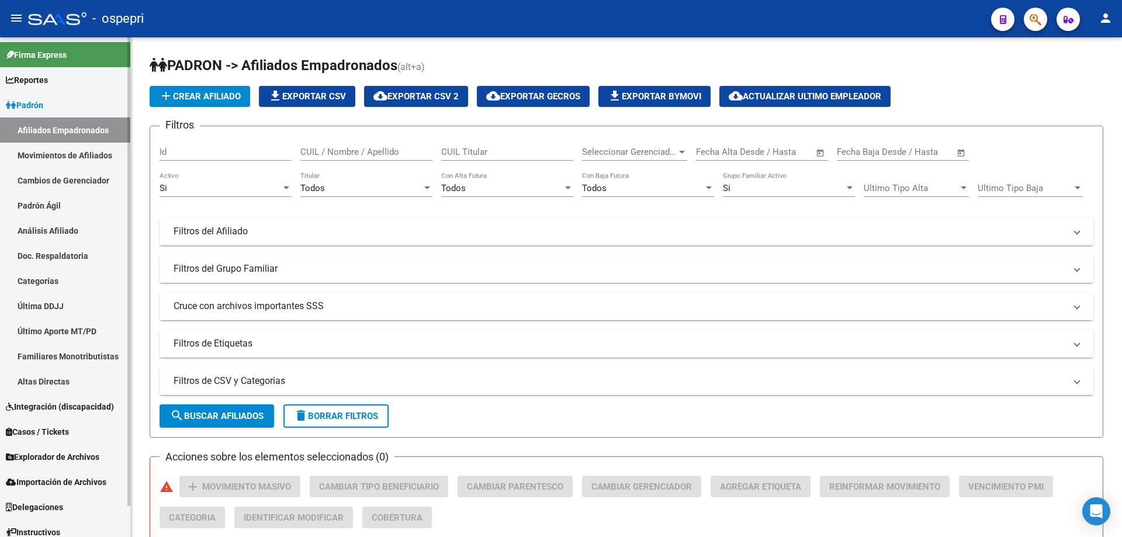
click at [71, 203] on link "Padrón Ágil" at bounding box center [65, 205] width 130 height 25
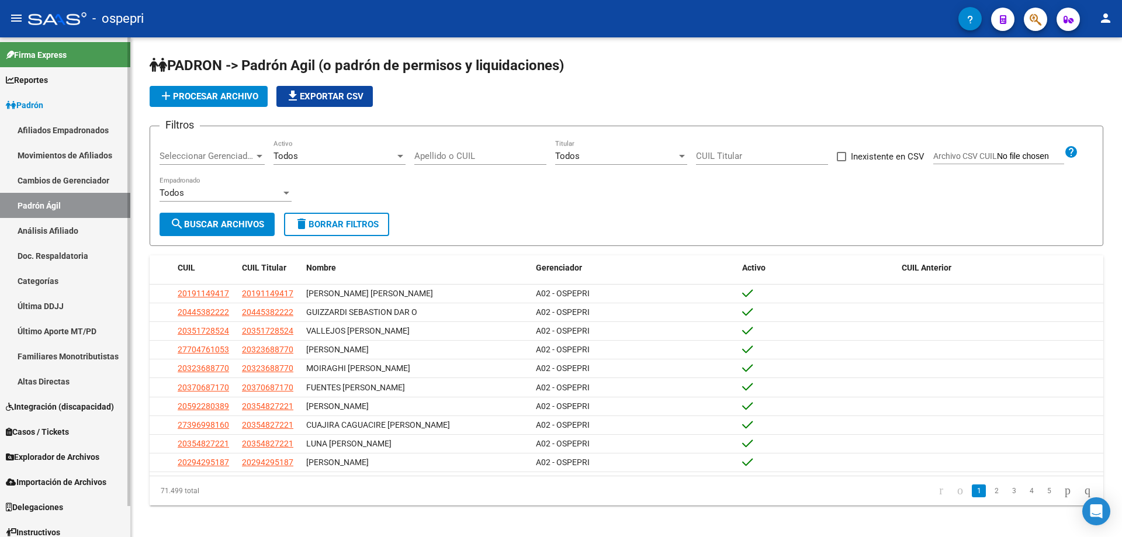
click at [75, 225] on link "Análisis Afiliado" at bounding box center [65, 230] width 130 height 25
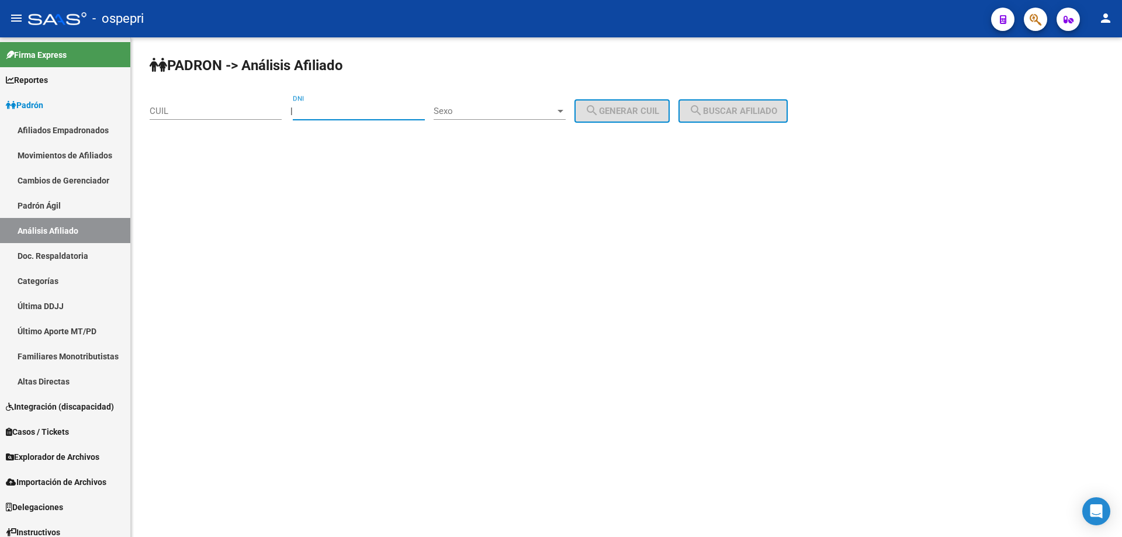
paste input "26810509"
type input "26810509"
click at [248, 110] on input "CUIL" at bounding box center [216, 111] width 132 height 11
click at [555, 115] on span "Sexo" at bounding box center [494, 111] width 122 height 11
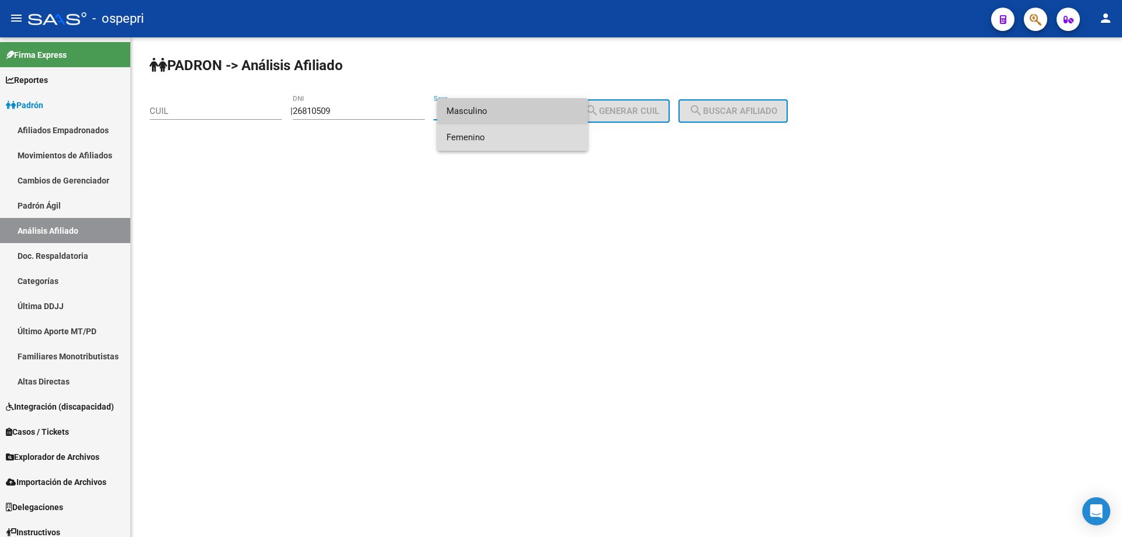
click at [524, 143] on span "Femenino" at bounding box center [512, 137] width 132 height 26
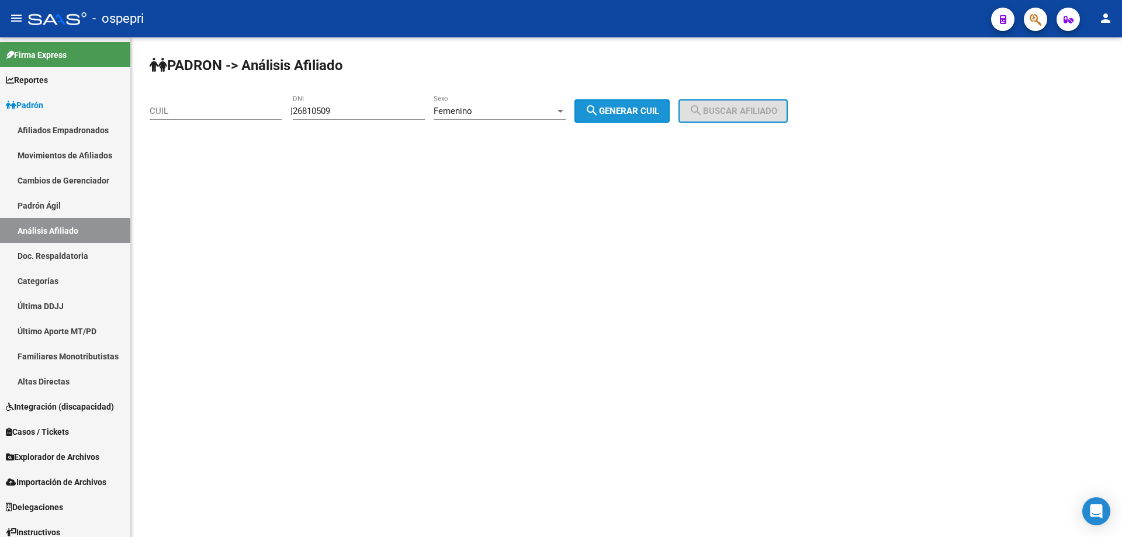
click at [599, 116] on mat-icon "search" at bounding box center [592, 110] width 14 height 14
type input "27-26810509-9"
click at [747, 113] on span "search Buscar afiliado" at bounding box center [733, 111] width 88 height 11
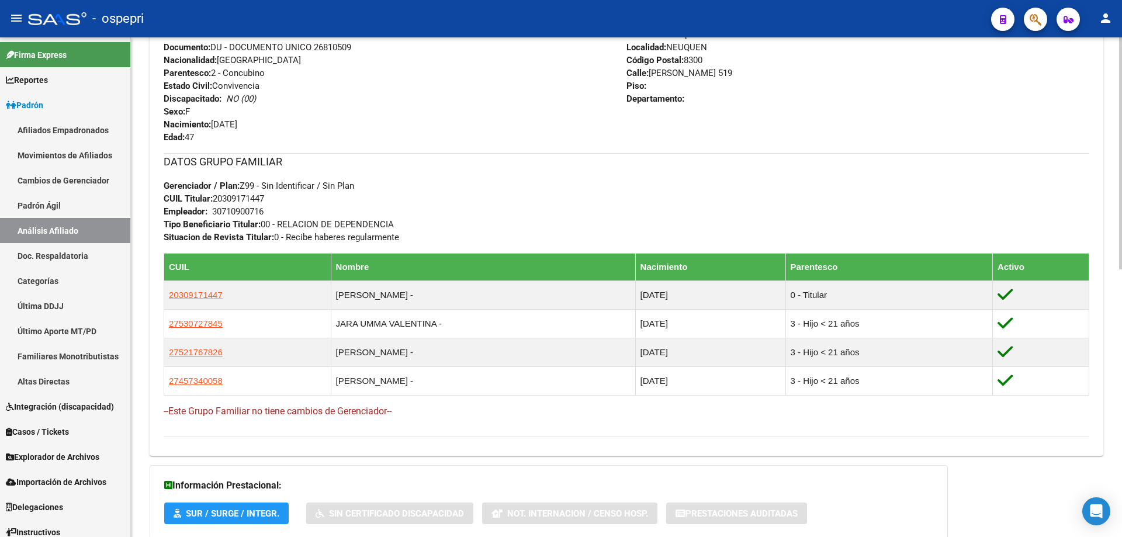
scroll to position [575, 0]
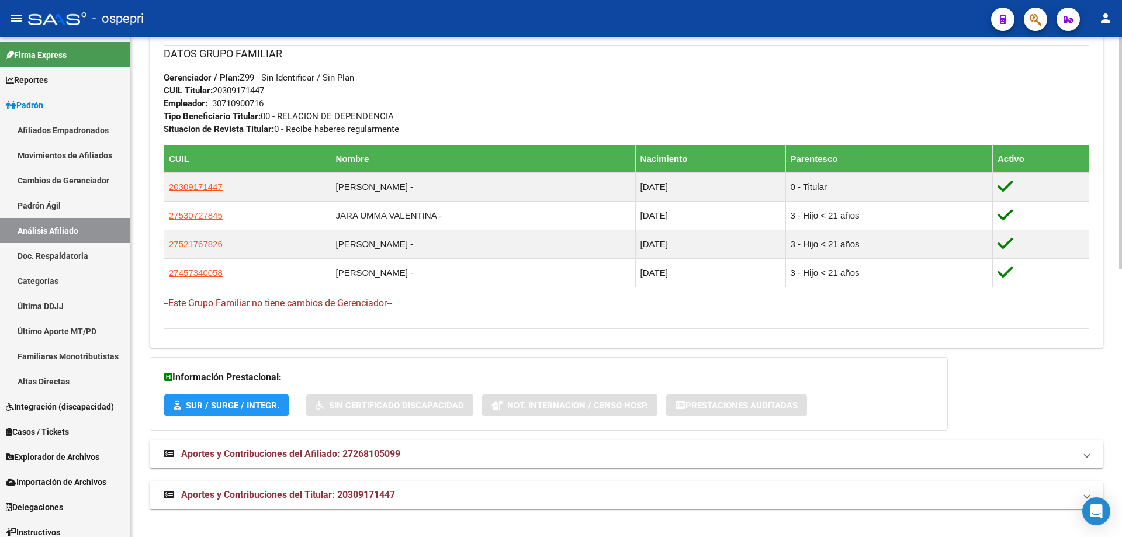
click at [335, 452] on span "Aportes y Contribuciones del Afiliado: 27268105099" at bounding box center [290, 453] width 219 height 11
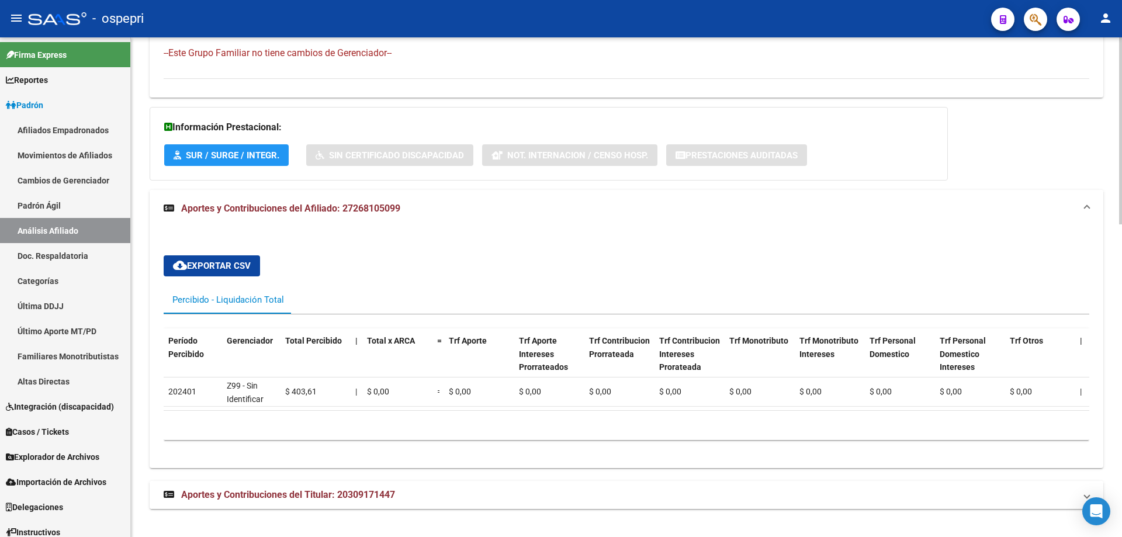
scroll to position [0, 0]
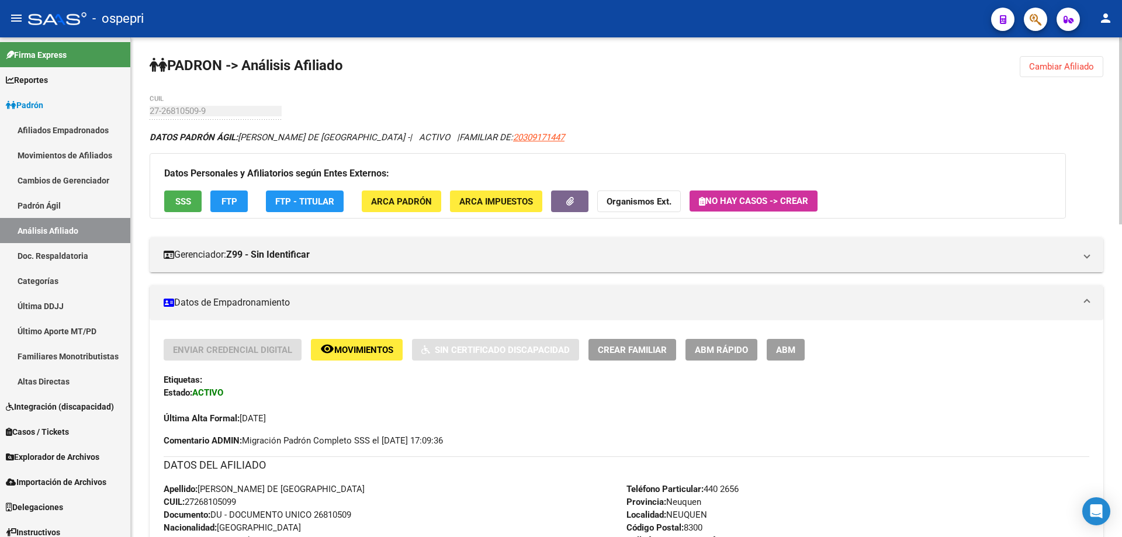
click at [1063, 71] on span "Cambiar Afiliado" at bounding box center [1061, 66] width 65 height 11
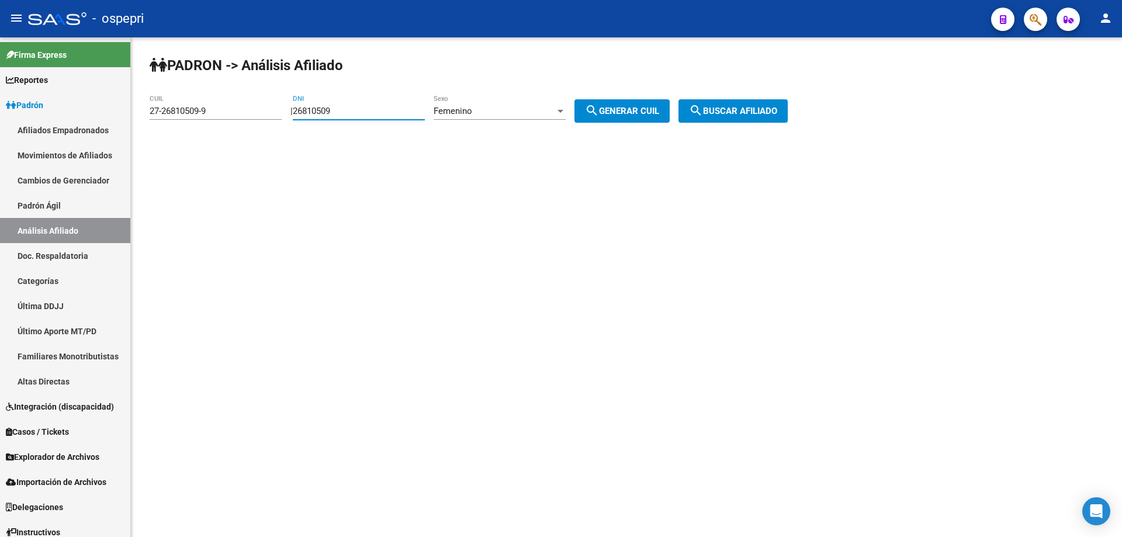
click at [337, 113] on input "26810509" at bounding box center [359, 111] width 132 height 11
paste input "56317722"
type input "56317722"
click at [640, 110] on span "search Generar CUIL" at bounding box center [622, 111] width 74 height 11
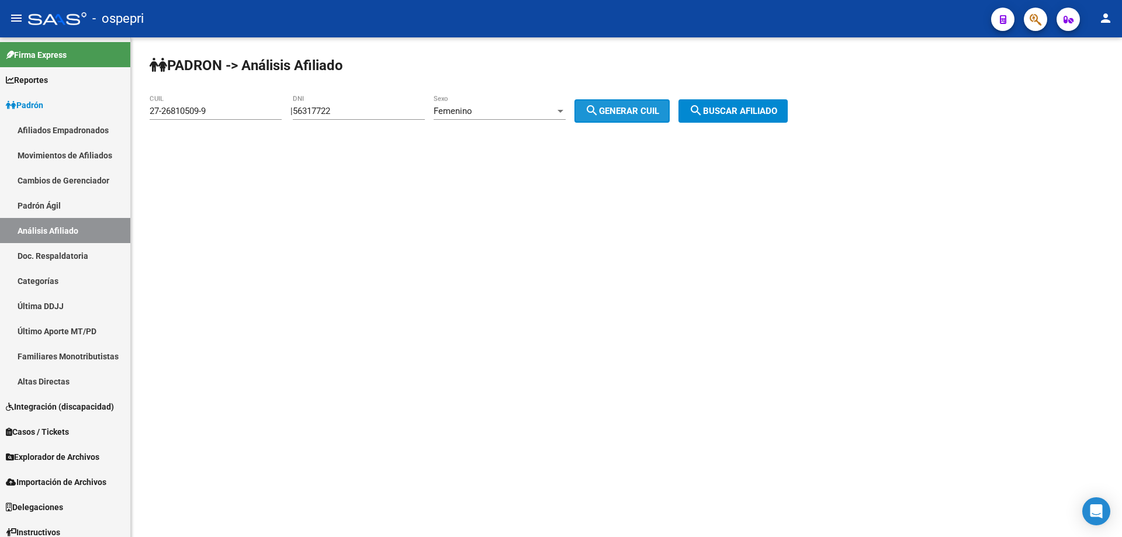
type input "27-56317722-0"
click at [747, 114] on span "search Buscar afiliado" at bounding box center [733, 111] width 88 height 11
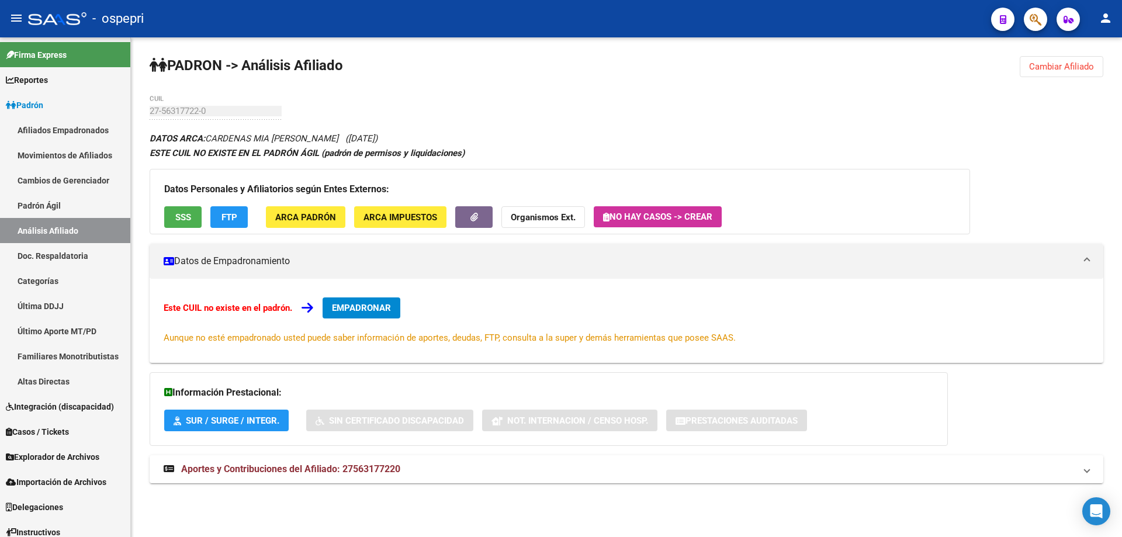
click at [184, 109] on div "27-56317722-0 CUIL" at bounding box center [216, 107] width 132 height 25
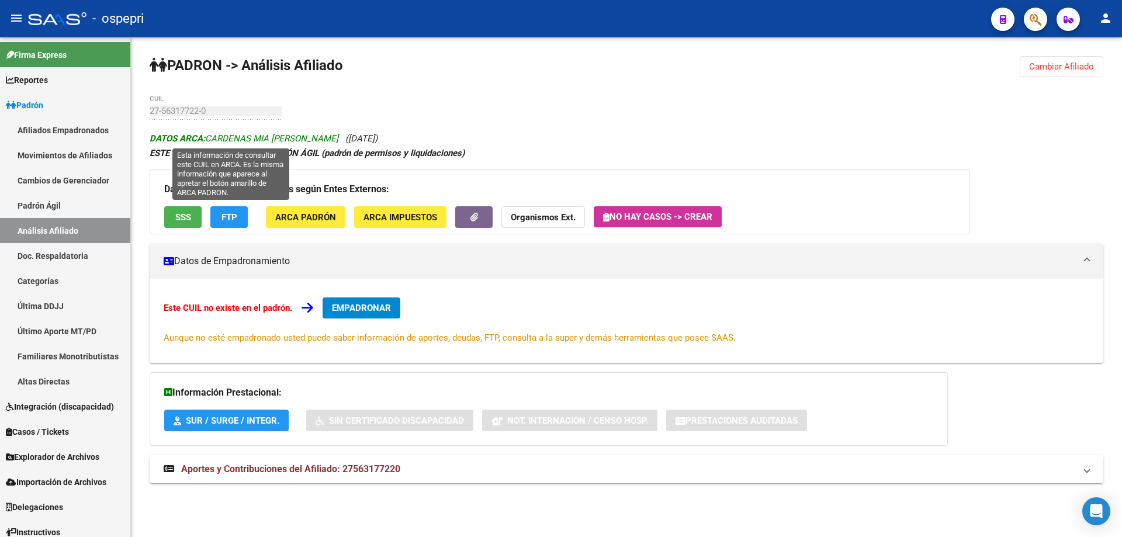
click at [225, 136] on span "DATOS ARCA: CARDENAS MIA NAHIARA" at bounding box center [244, 138] width 189 height 11
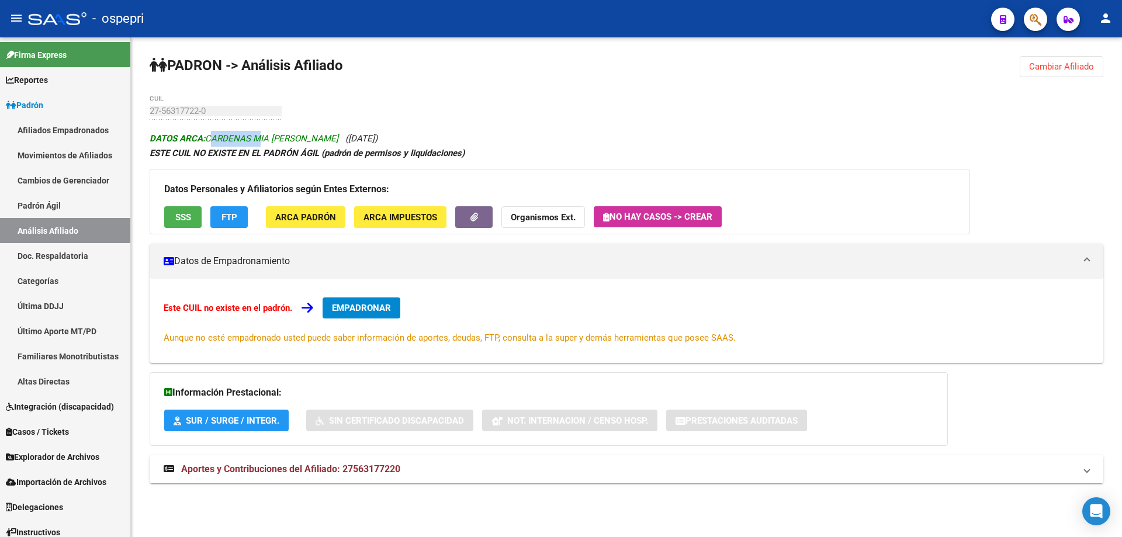
click at [225, 136] on span "DATOS ARCA: CARDENAS MIA NAHIARA" at bounding box center [244, 138] width 189 height 11
copy span "CARDENAS"
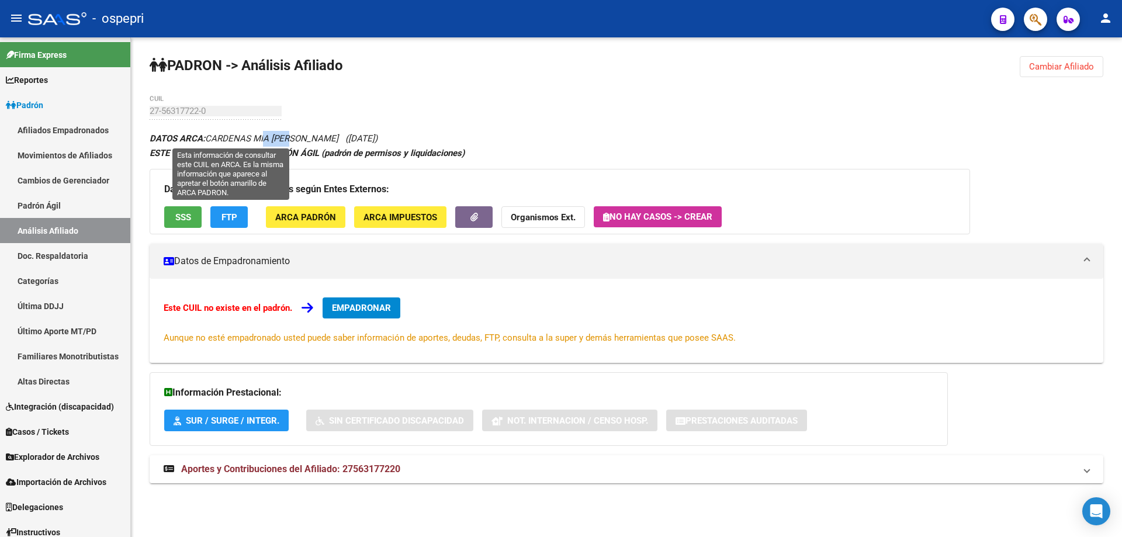
drag, startPoint x: 258, startPoint y: 137, endPoint x: 283, endPoint y: 158, distance: 31.9
click at [294, 140] on span "DATOS ARCA: CARDENAS MIA NAHIARA" at bounding box center [244, 138] width 189 height 11
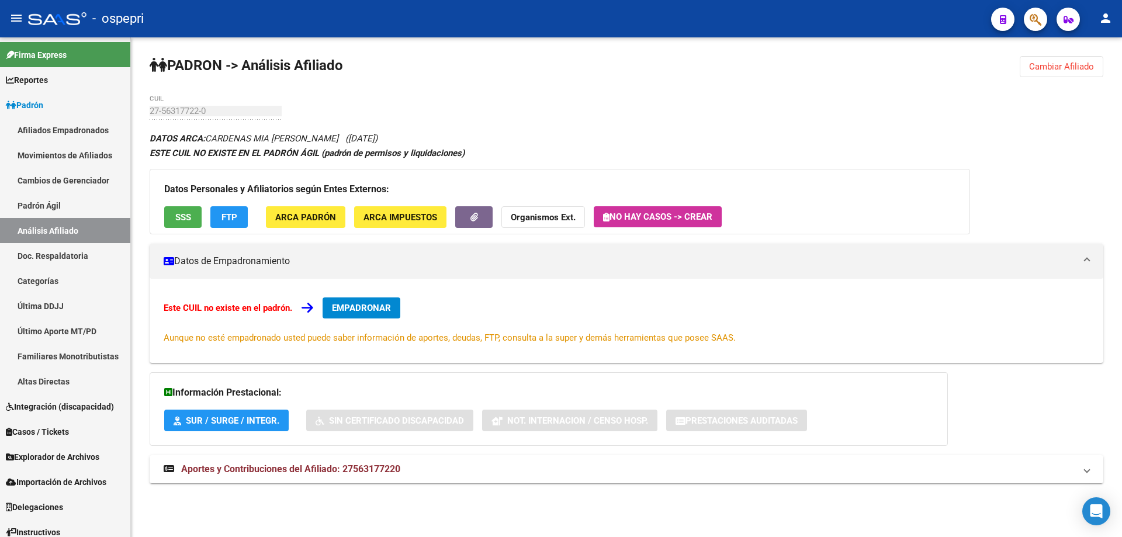
click at [306, 119] on div "PADRON -> Análisis Afiliado Cambiar Afiliado 27-56317722-0 CUIL DATOS ARCA: CAR…" at bounding box center [626, 280] width 991 height 487
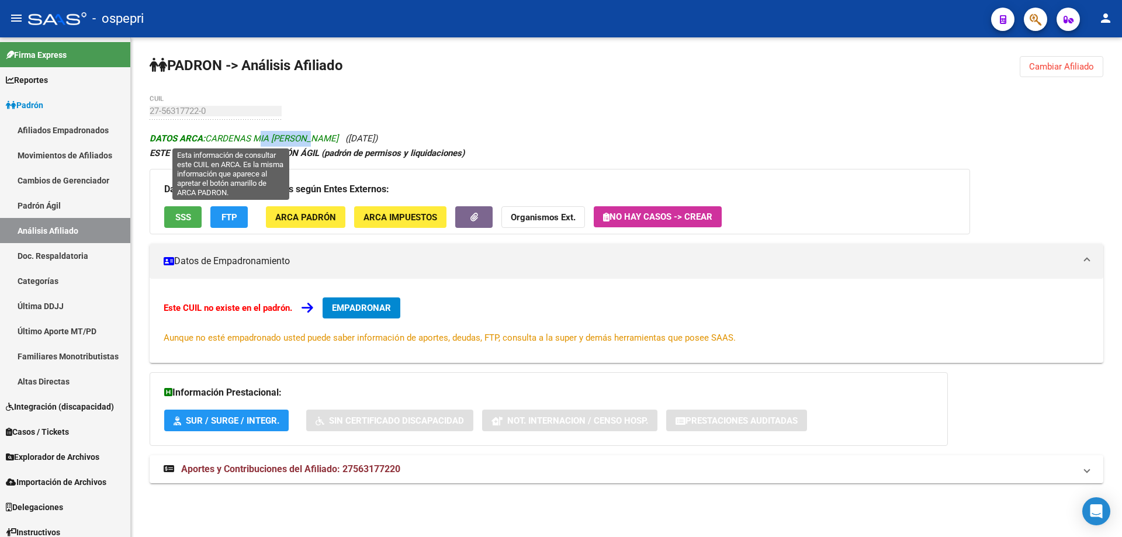
drag, startPoint x: 254, startPoint y: 139, endPoint x: 308, endPoint y: 142, distance: 53.8
click at [308, 142] on span "DATOS ARCA: CARDENAS MIA NAHIARA" at bounding box center [244, 138] width 189 height 11
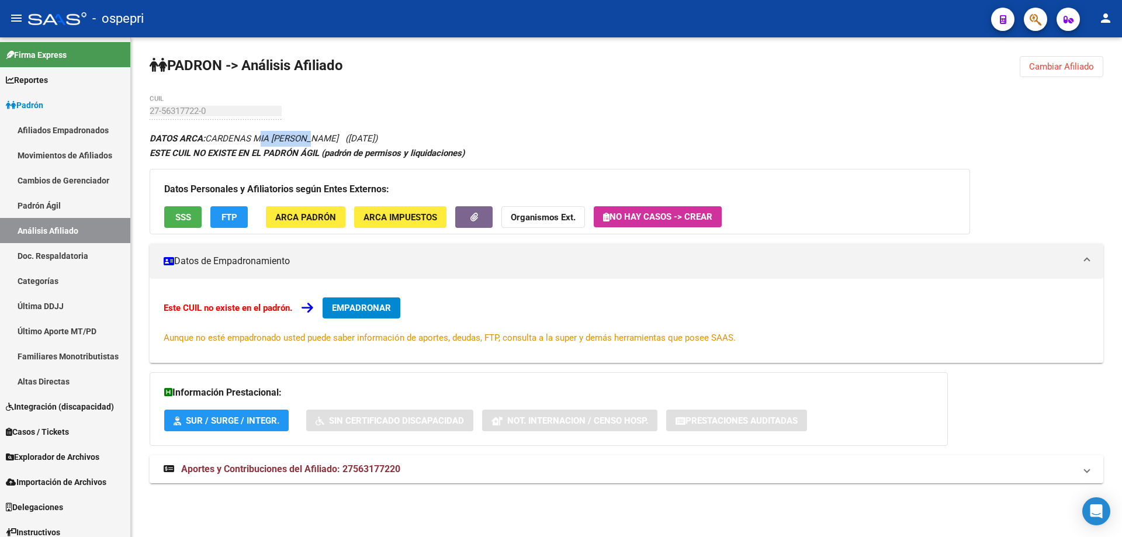
copy span "MIA NAHIARA"
drag, startPoint x: 318, startPoint y: 138, endPoint x: 367, endPoint y: 138, distance: 48.5
click at [367, 138] on span "(28/08/2017)" at bounding box center [361, 138] width 32 height 11
copy span "28/08/2017"
drag, startPoint x: 1058, startPoint y: 65, endPoint x: 1039, endPoint y: 73, distance: 20.7
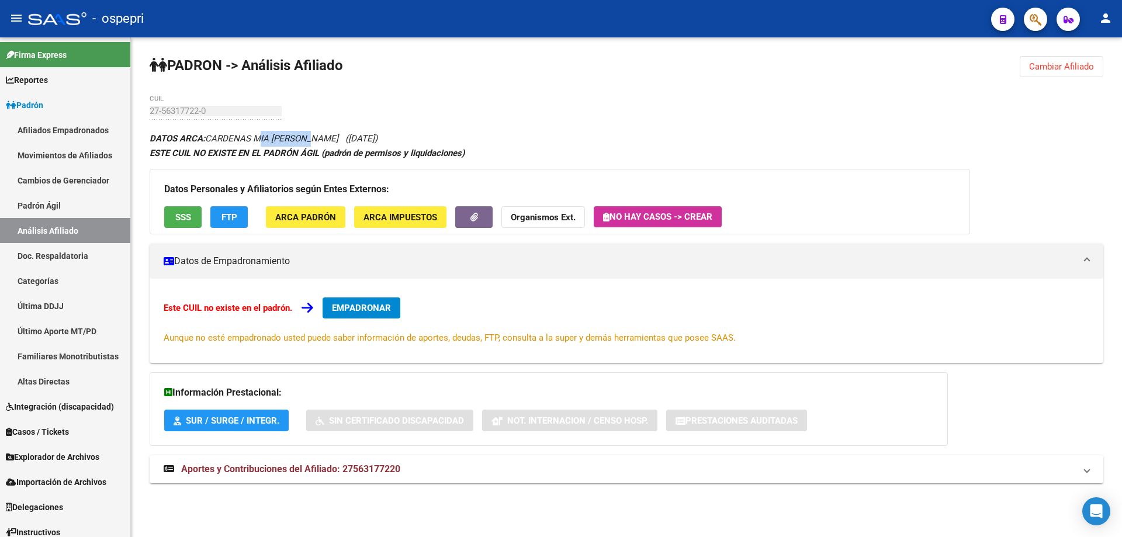
click at [1058, 67] on span "Cambiar Afiliado" at bounding box center [1061, 66] width 65 height 11
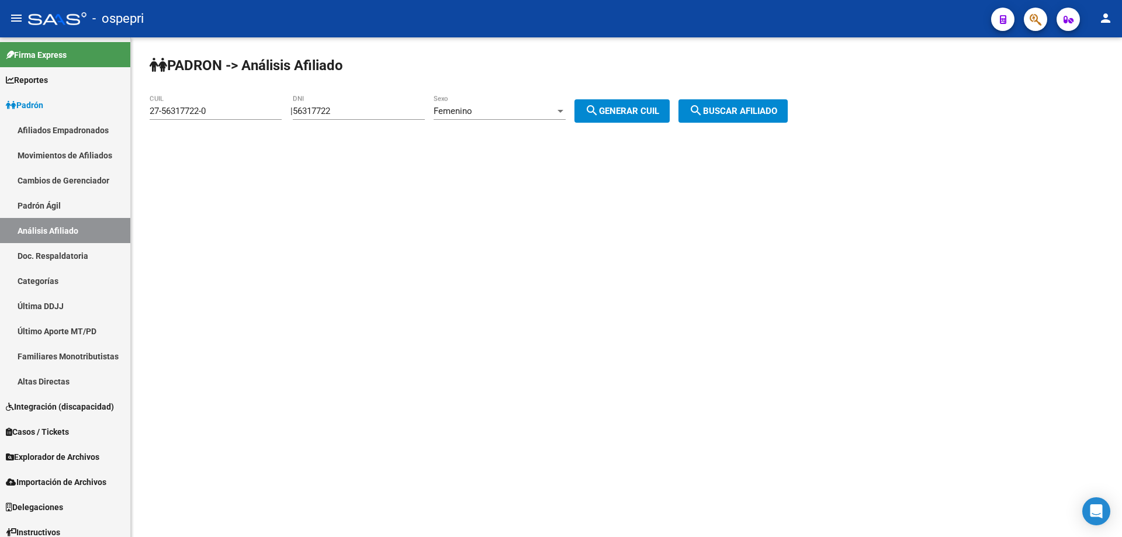
click at [330, 111] on input "56317722" at bounding box center [359, 111] width 132 height 11
click at [329, 110] on input "56317722" at bounding box center [359, 111] width 132 height 11
paste input "39602990"
type input "39602990"
click at [637, 102] on button "search Generar CUIL" at bounding box center [621, 110] width 95 height 23
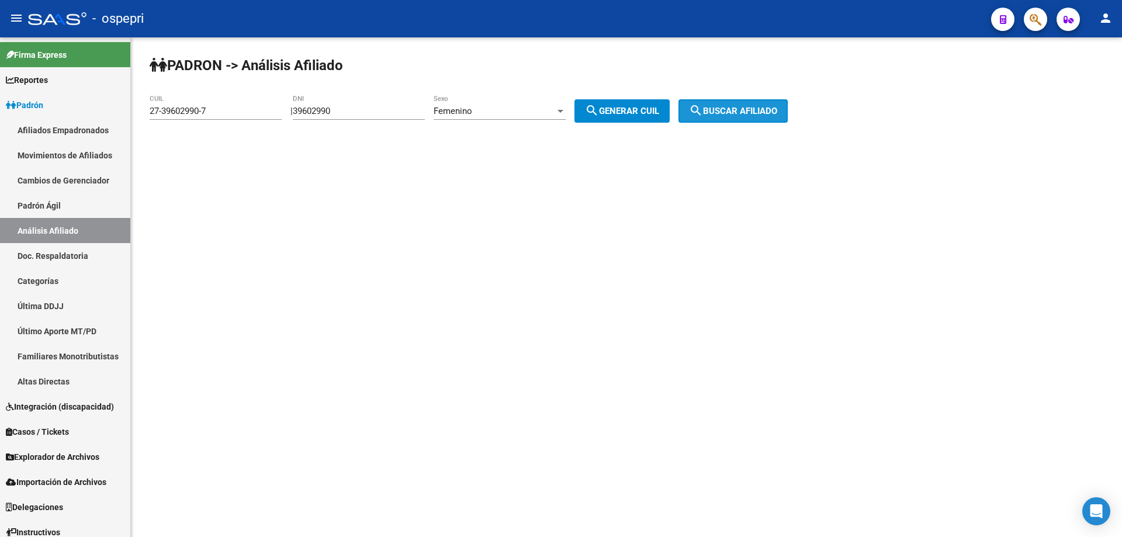
click at [773, 116] on button "search Buscar afiliado" at bounding box center [732, 110] width 109 height 23
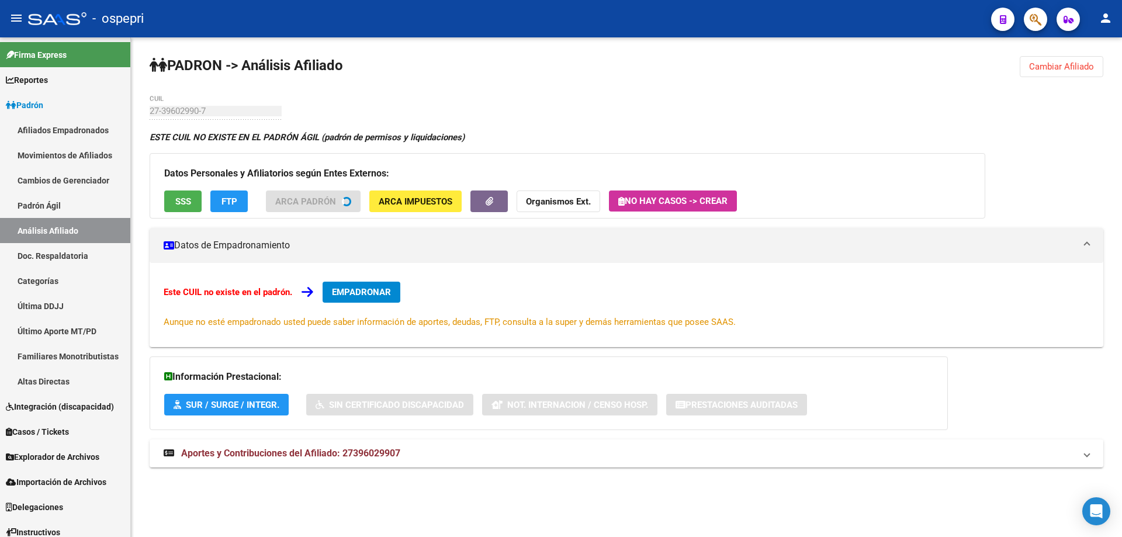
click at [1058, 63] on span "Cambiar Afiliado" at bounding box center [1061, 66] width 65 height 11
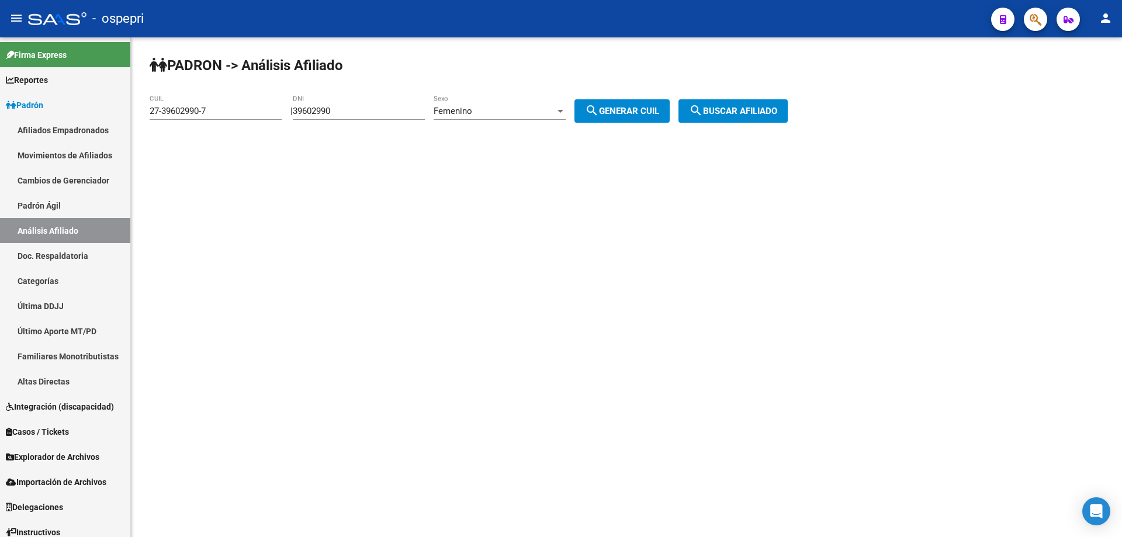
click at [472, 109] on span "Femenino" at bounding box center [452, 111] width 39 height 11
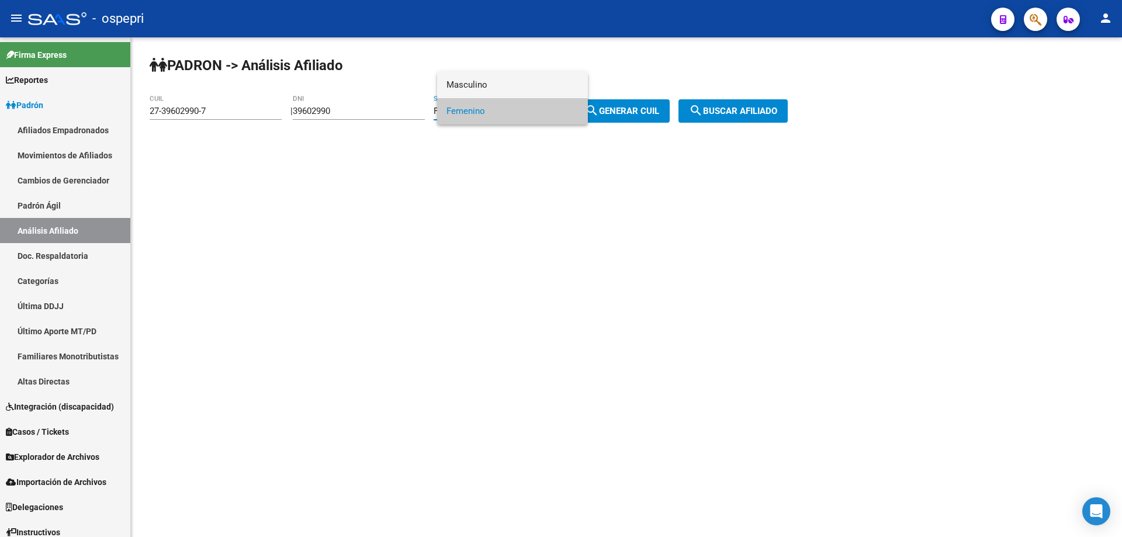
click at [504, 90] on span "Masculino" at bounding box center [512, 85] width 132 height 26
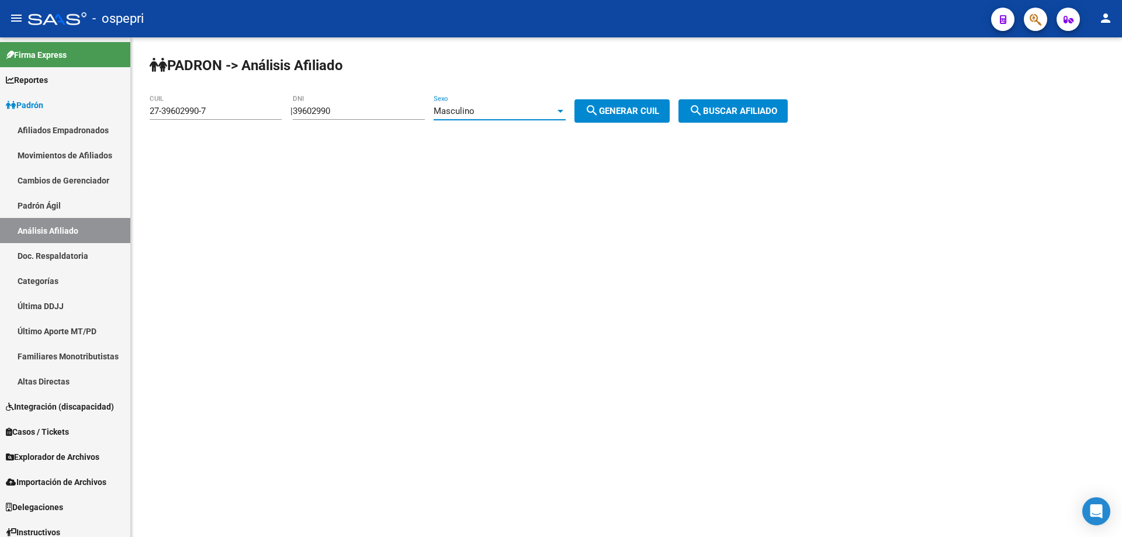
drag, startPoint x: 610, startPoint y: 118, endPoint x: 630, endPoint y: 117, distance: 19.9
click at [612, 118] on button "search Generar CUIL" at bounding box center [621, 110] width 95 height 23
type input "20-39602990-2"
click at [758, 108] on span "search Buscar afiliado" at bounding box center [733, 111] width 88 height 11
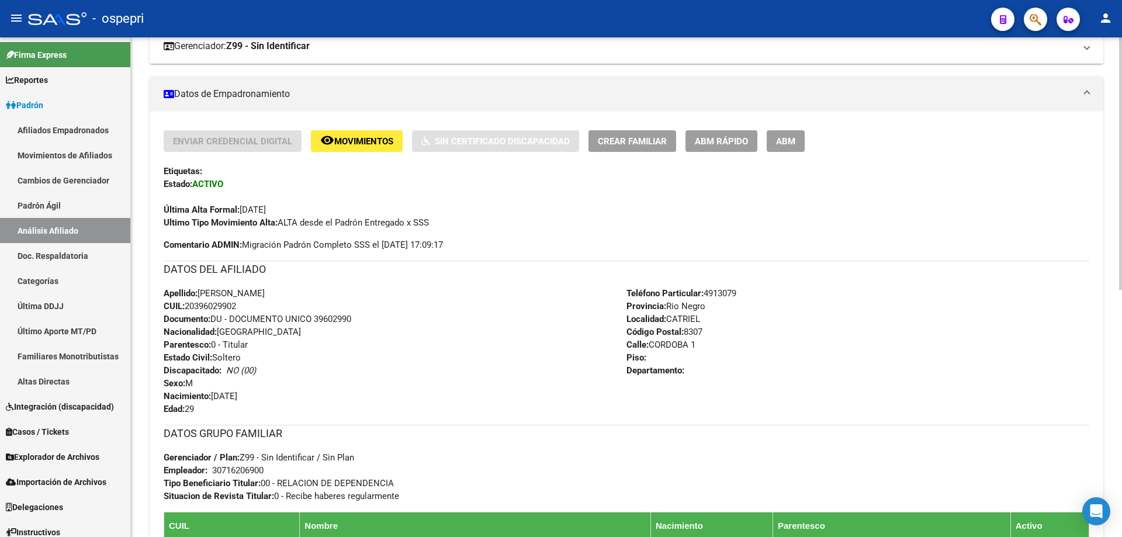
scroll to position [490, 0]
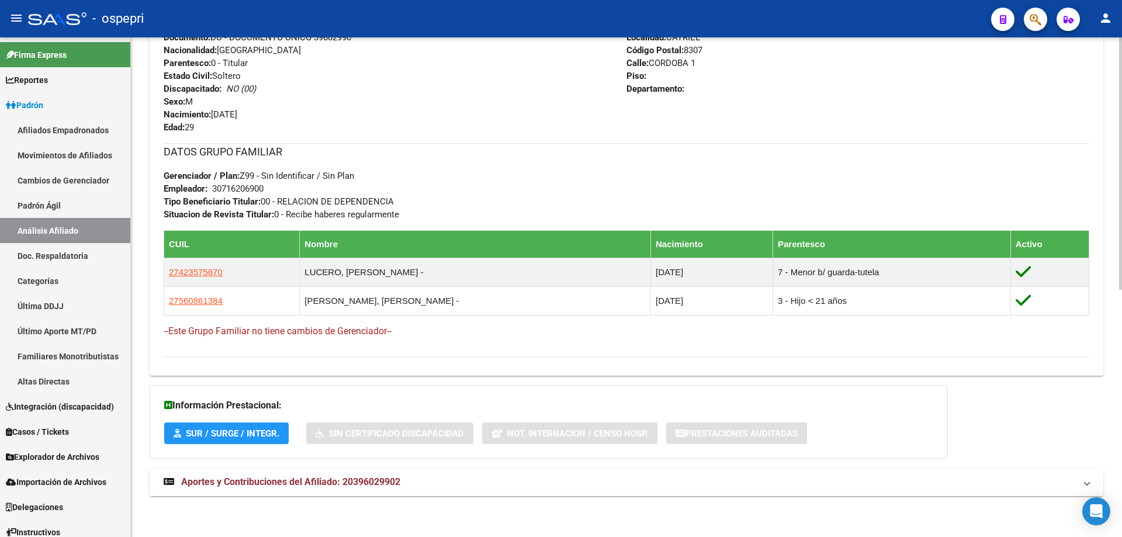
click at [426, 476] on mat-panel-title "Aportes y Contribuciones del Afiliado: 20396029902" at bounding box center [619, 481] width 911 height 13
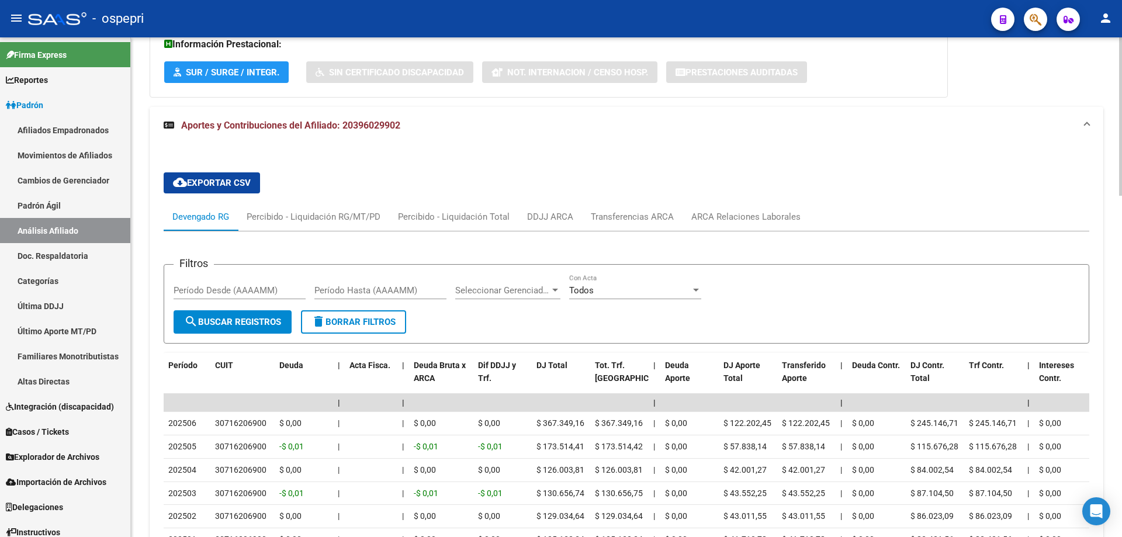
scroll to position [1026, 0]
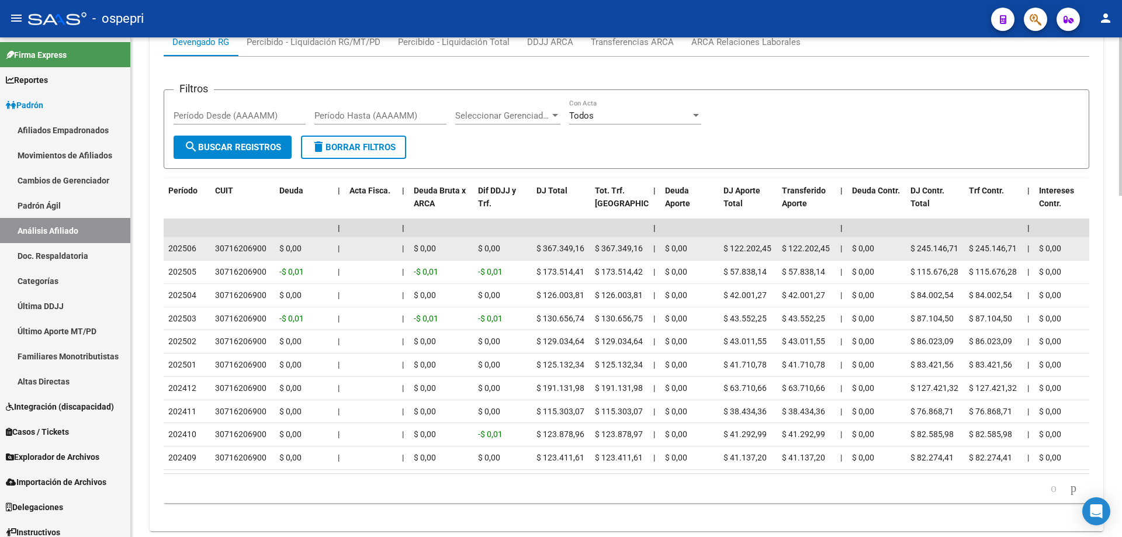
click at [239, 249] on div "30716206900" at bounding box center [240, 248] width 51 height 13
copy div "30716206900"
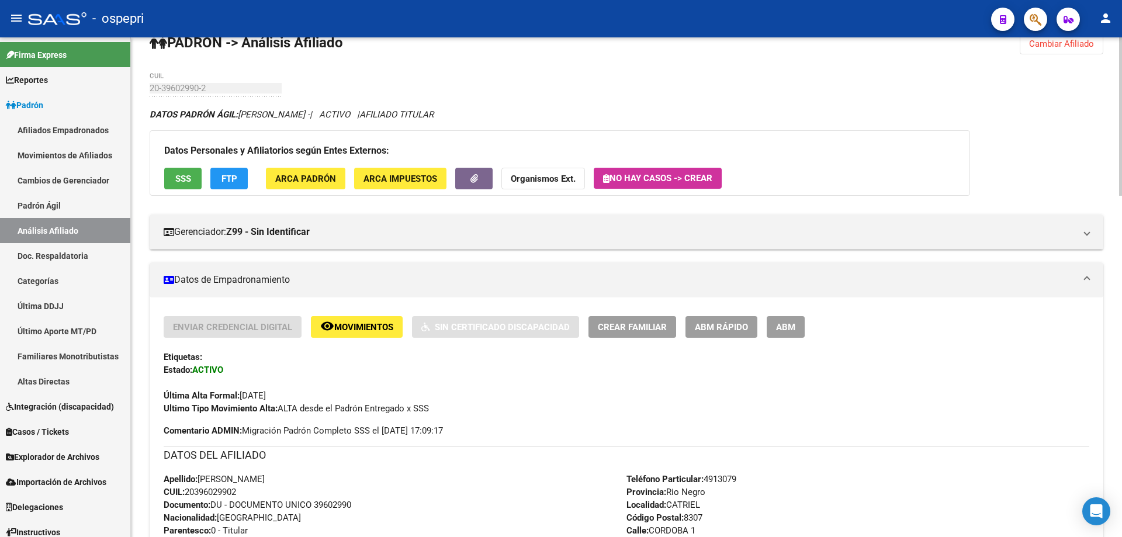
scroll to position [0, 0]
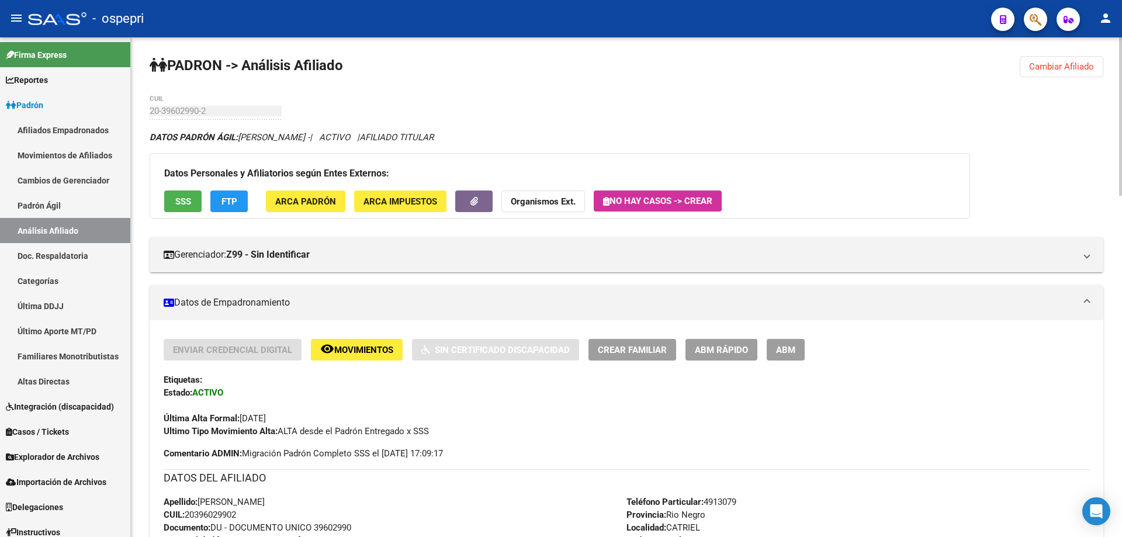
click at [1060, 68] on span "Cambiar Afiliado" at bounding box center [1061, 66] width 65 height 11
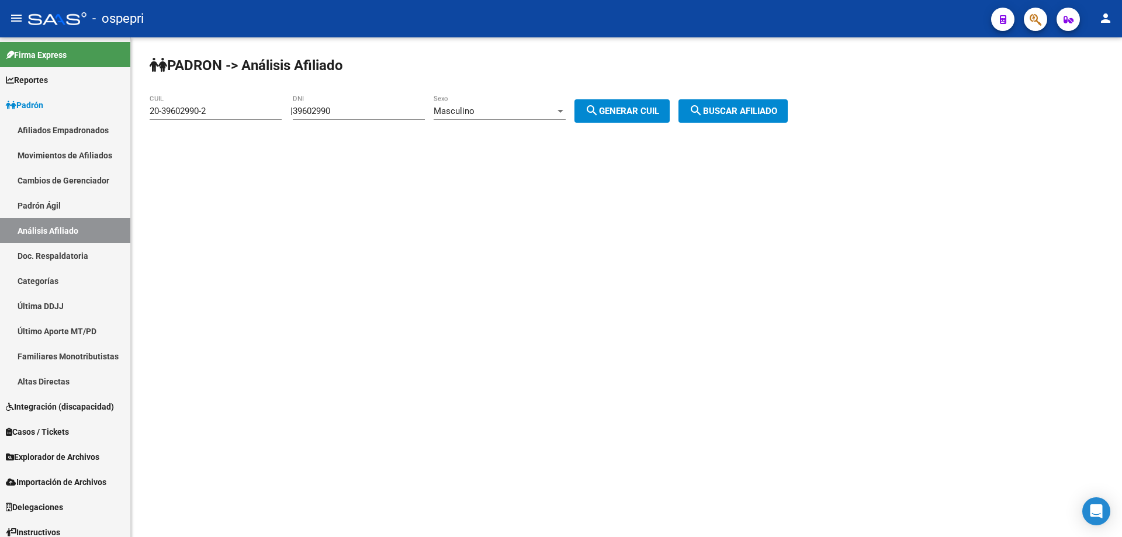
click at [324, 113] on input "39602990" at bounding box center [359, 111] width 132 height 11
paste input "40321711"
type input "40321711"
click at [663, 103] on button "search Generar CUIL" at bounding box center [621, 110] width 95 height 23
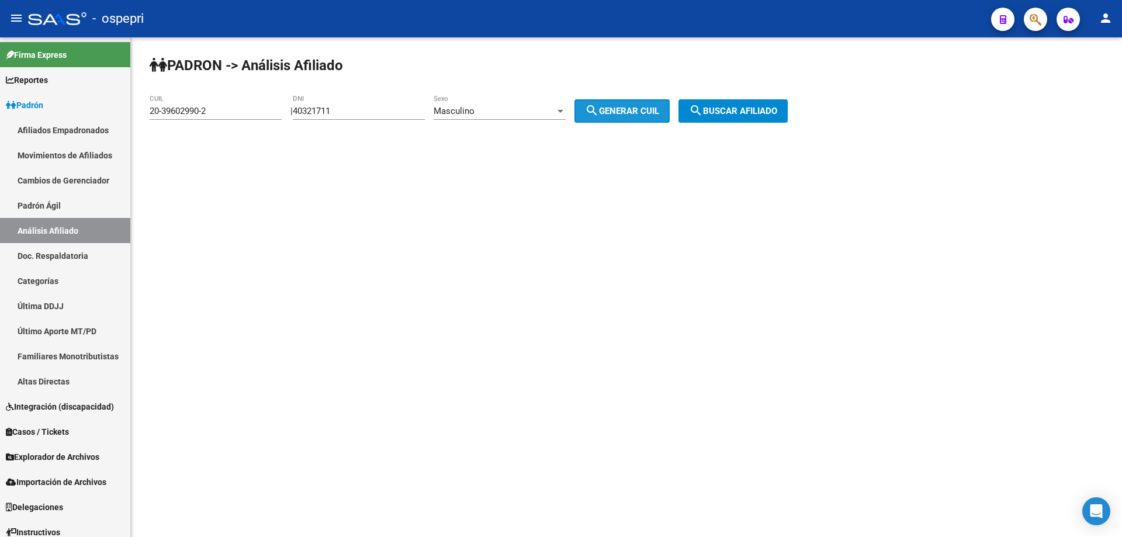
type input "20-40321711-6"
drag, startPoint x: 714, startPoint y: 107, endPoint x: 696, endPoint y: 110, distance: 17.8
click at [703, 107] on mat-icon "search" at bounding box center [696, 110] width 14 height 14
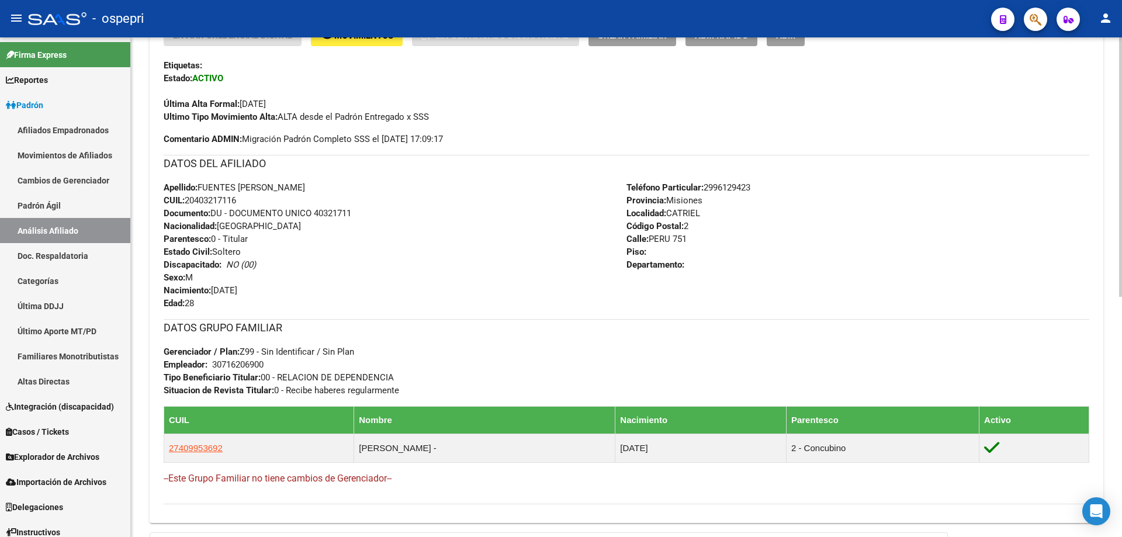
scroll to position [461, 0]
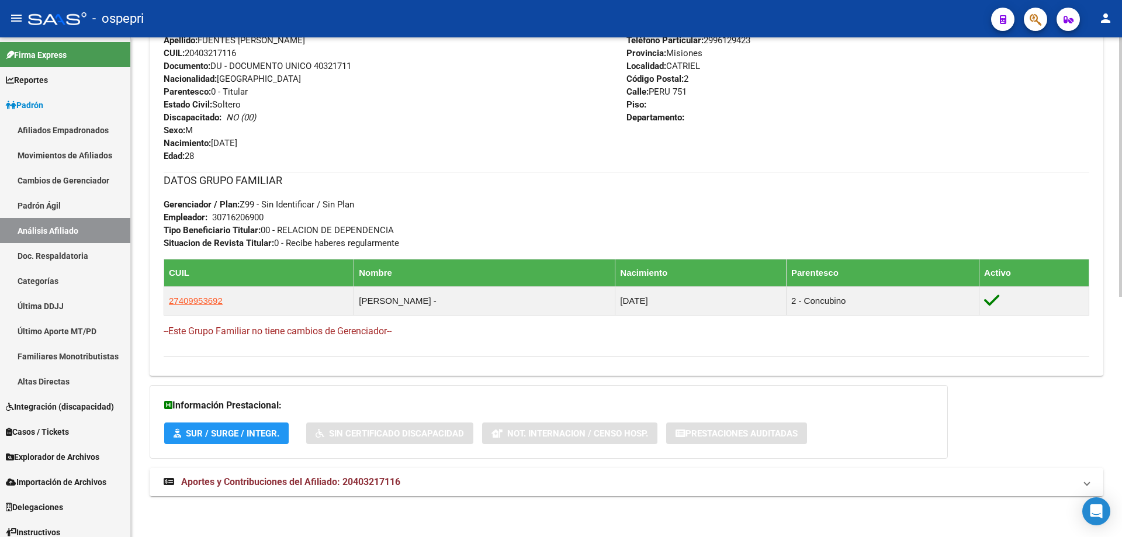
click at [360, 487] on span "Aportes y Contribuciones del Afiliado: 20403217116" at bounding box center [290, 481] width 219 height 11
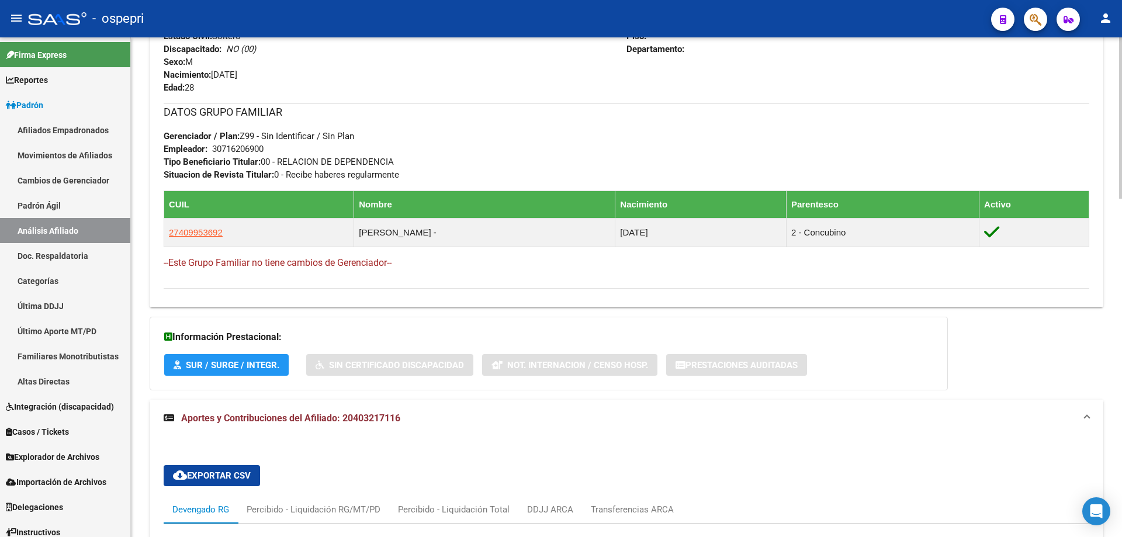
scroll to position [997, 0]
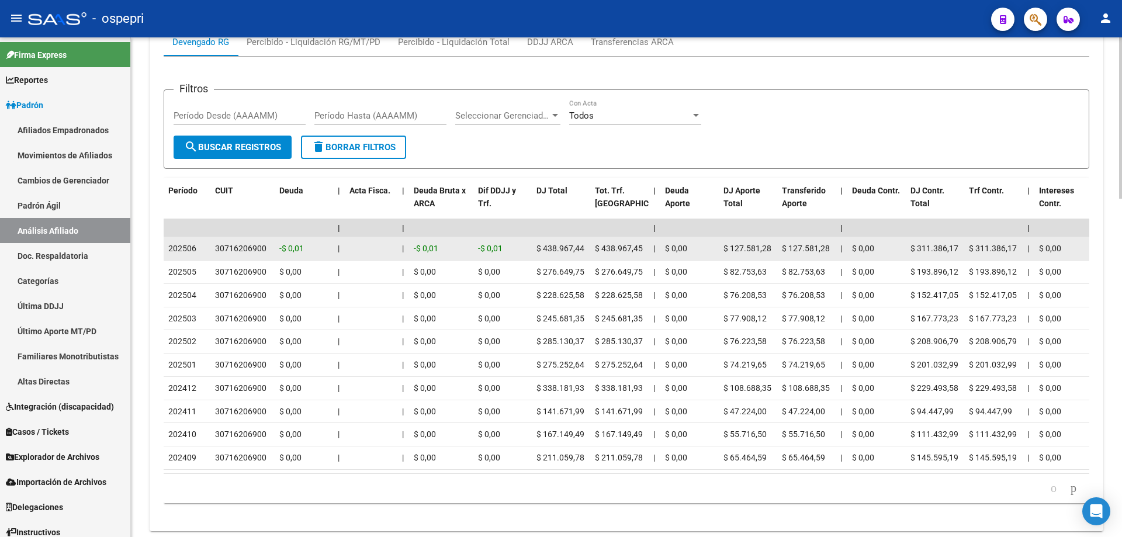
click at [242, 249] on div "30716206900" at bounding box center [240, 248] width 51 height 13
click at [241, 249] on div "30716206900" at bounding box center [240, 248] width 51 height 13
copy div "30716206900"
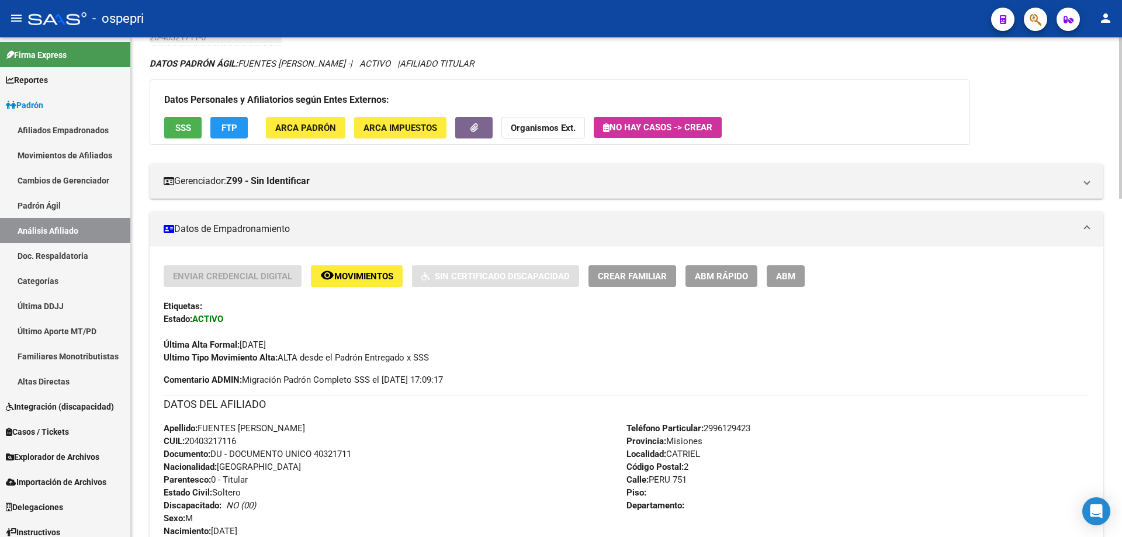
scroll to position [0, 0]
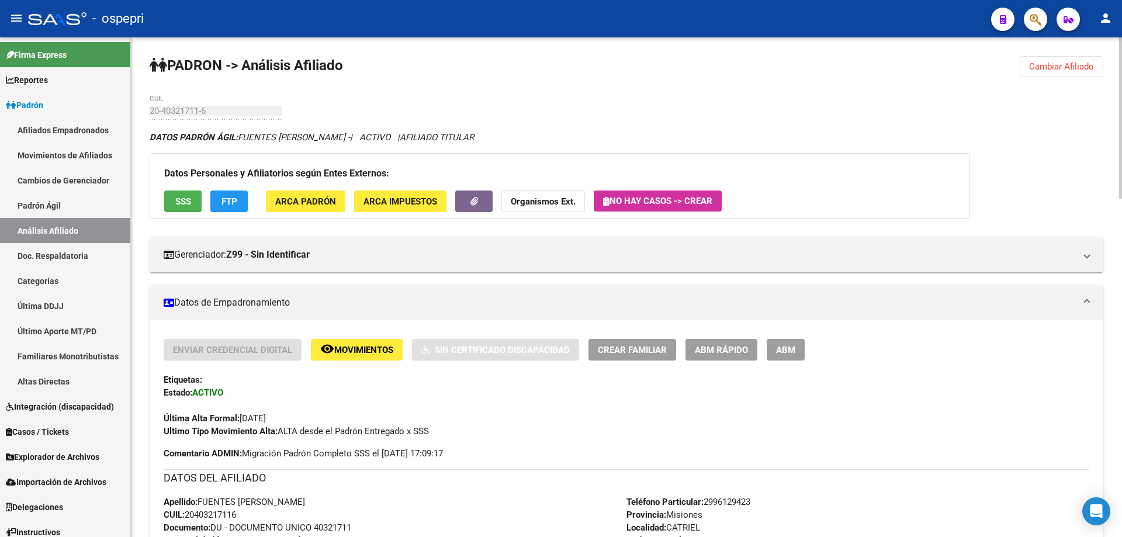
click at [1042, 65] on span "Cambiar Afiliado" at bounding box center [1061, 66] width 65 height 11
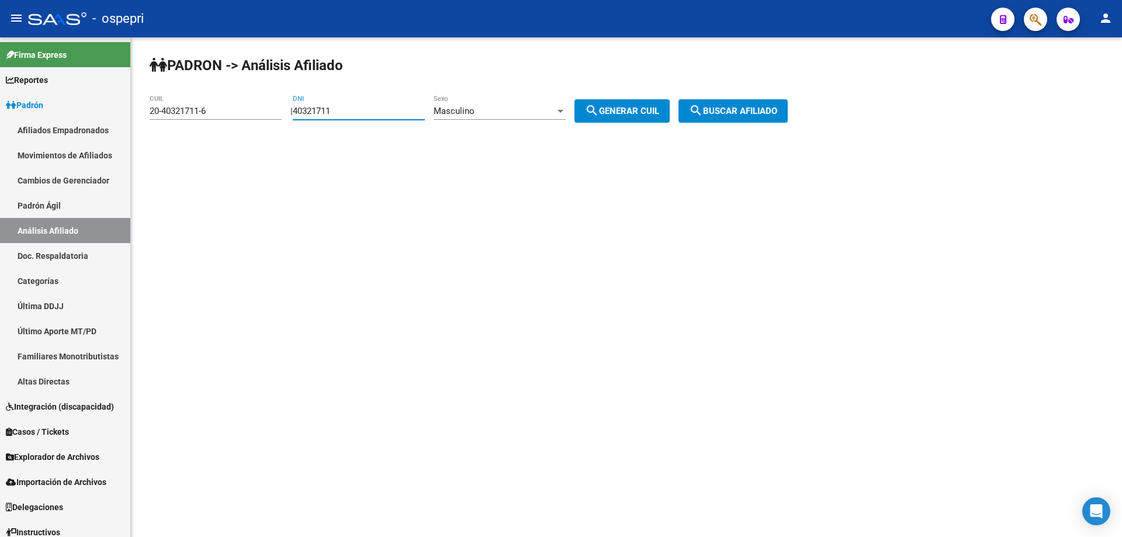
click at [339, 112] on input "40321711" at bounding box center [359, 111] width 132 height 11
paste input "30432592"
type input "30432592"
click at [652, 106] on span "search Generar CUIL" at bounding box center [622, 111] width 74 height 11
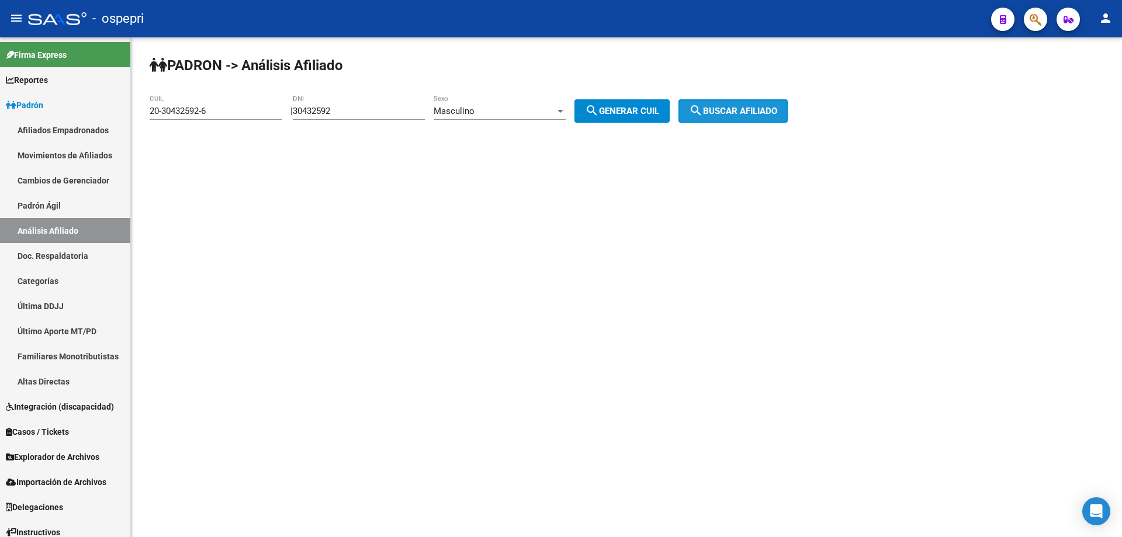
drag, startPoint x: 729, startPoint y: 107, endPoint x: 721, endPoint y: 115, distance: 10.7
click at [730, 112] on span "search Buscar afiliado" at bounding box center [733, 111] width 88 height 11
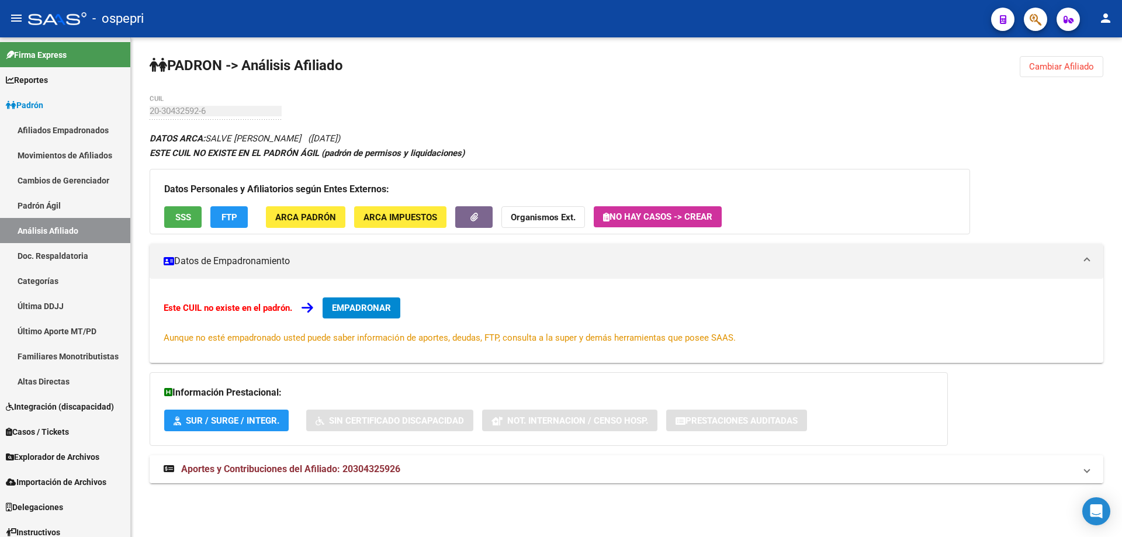
click at [367, 466] on span "Aportes y Contribuciones del Afiliado: 20304325926" at bounding box center [290, 468] width 219 height 11
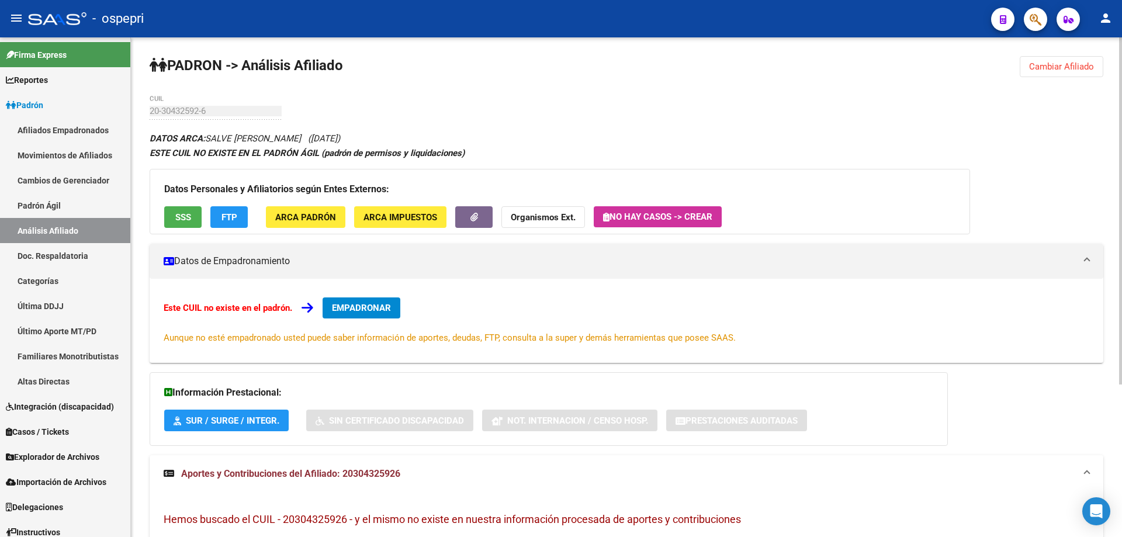
click at [1055, 71] on span "Cambiar Afiliado" at bounding box center [1061, 66] width 65 height 11
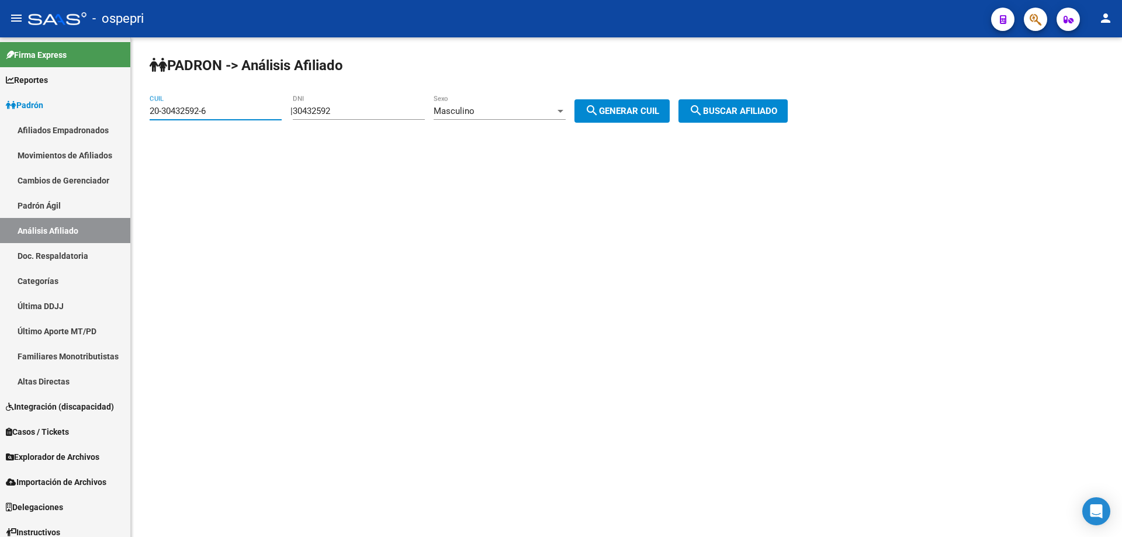
click at [158, 113] on input "20-30432592-6" at bounding box center [216, 111] width 132 height 11
type input "24-30432592-1"
click at [574, 99] on button "search Generar CUIL" at bounding box center [621, 110] width 95 height 23
type input "20-30432592-6"
click button "search Buscar afiliado" at bounding box center [732, 110] width 109 height 23
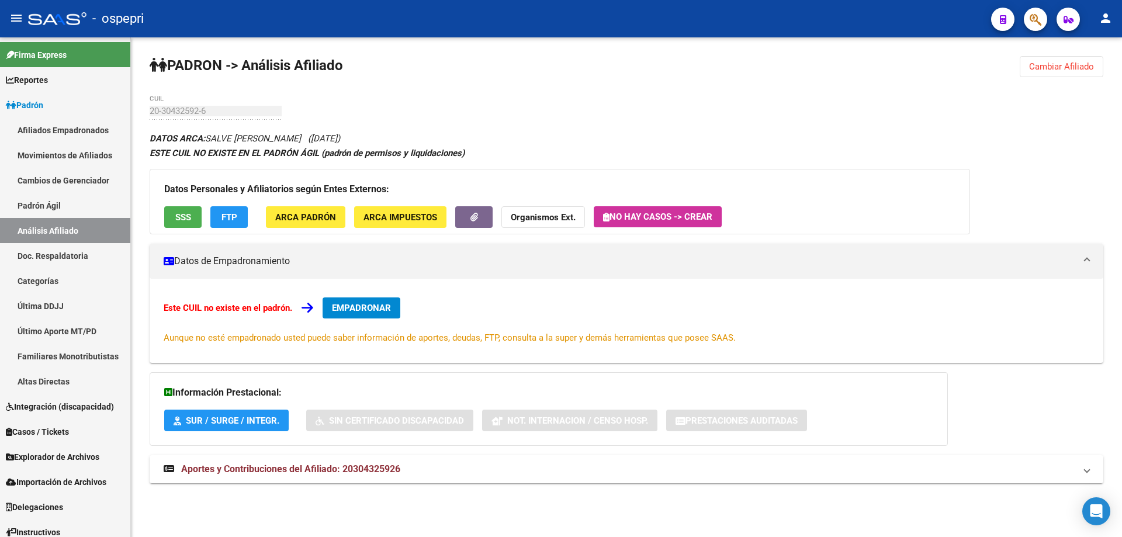
click at [1054, 67] on span "Cambiar Afiliado" at bounding box center [1061, 66] width 65 height 11
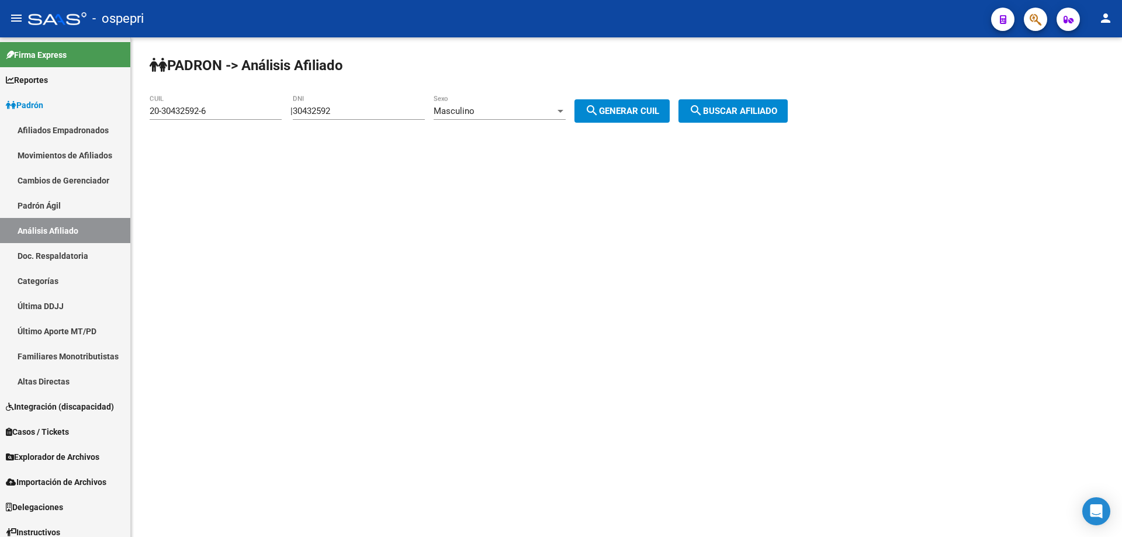
click at [162, 109] on input "20-30432592-6" at bounding box center [216, 111] width 132 height 11
drag, startPoint x: 256, startPoint y: 114, endPoint x: 262, endPoint y: 117, distance: 6.3
click at [261, 117] on div "24-30432592-6 CUIL" at bounding box center [216, 107] width 132 height 25
type input "24-30432592-1"
click at [742, 110] on span "search Buscar afiliado" at bounding box center [733, 111] width 88 height 11
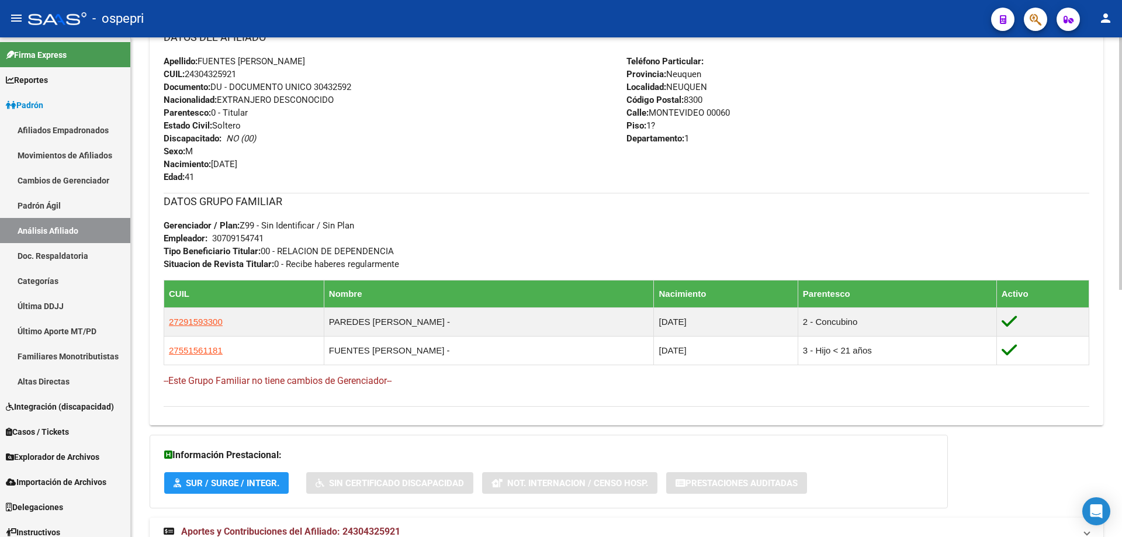
scroll to position [467, 0]
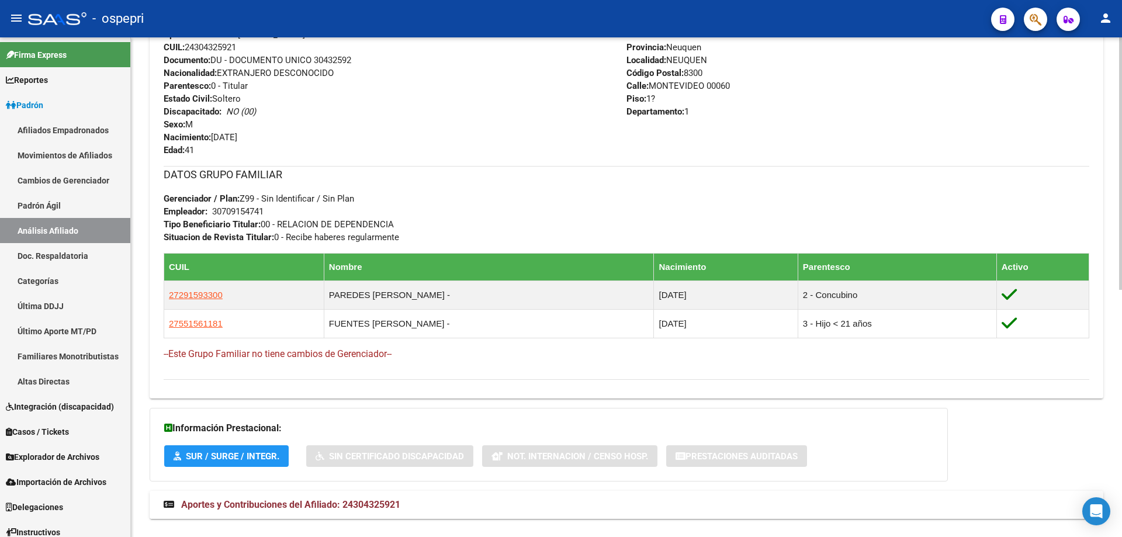
click at [321, 505] on span "Aportes y Contribuciones del Afiliado: 24304325921" at bounding box center [290, 504] width 219 height 11
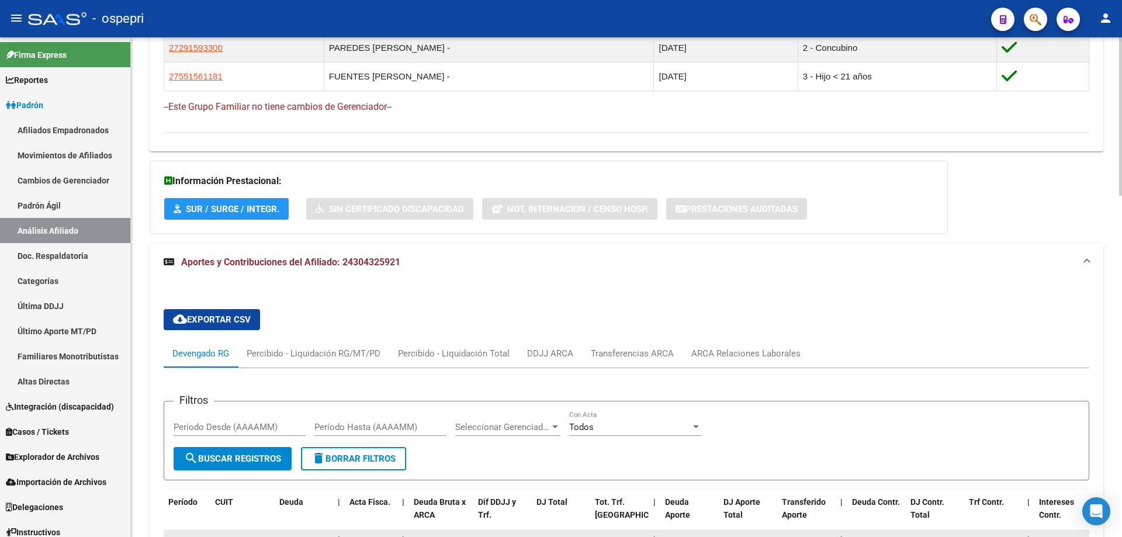
scroll to position [1026, 0]
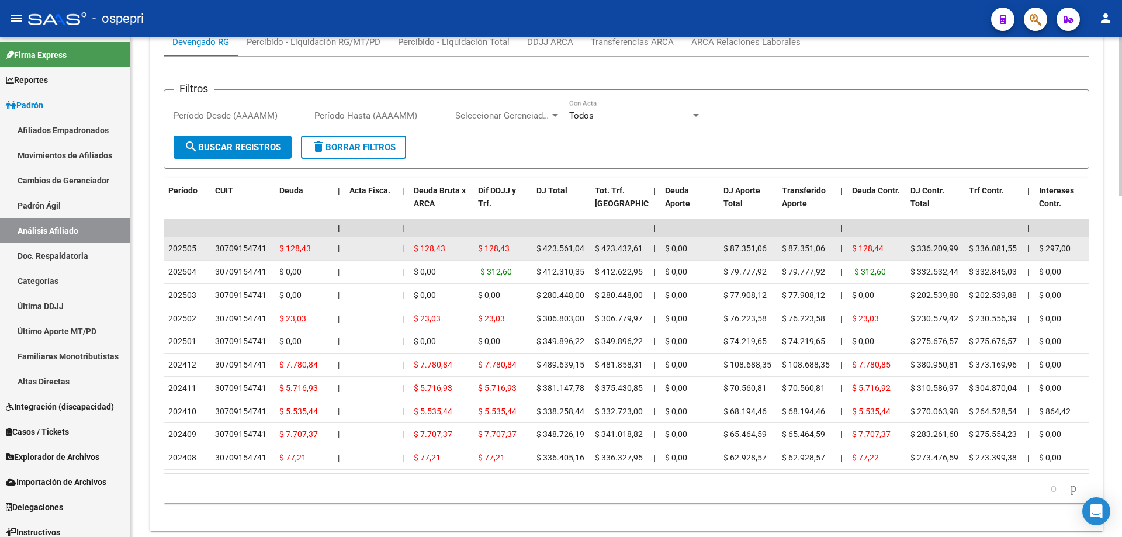
click at [242, 249] on div "30709154741" at bounding box center [240, 248] width 51 height 13
copy div "30709154741"
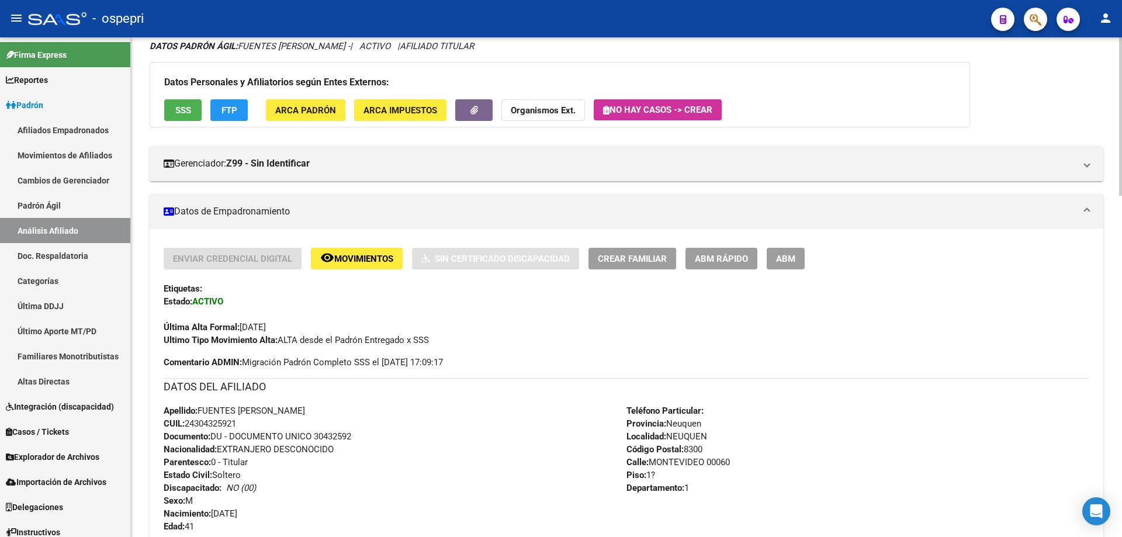
scroll to position [0, 0]
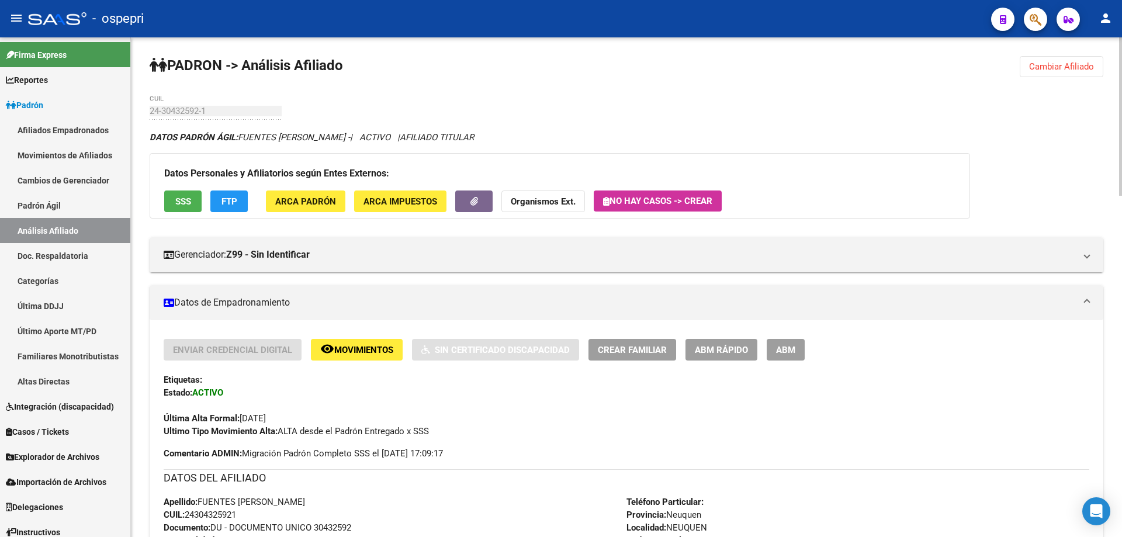
click at [1063, 72] on button "Cambiar Afiliado" at bounding box center [1061, 66] width 84 height 21
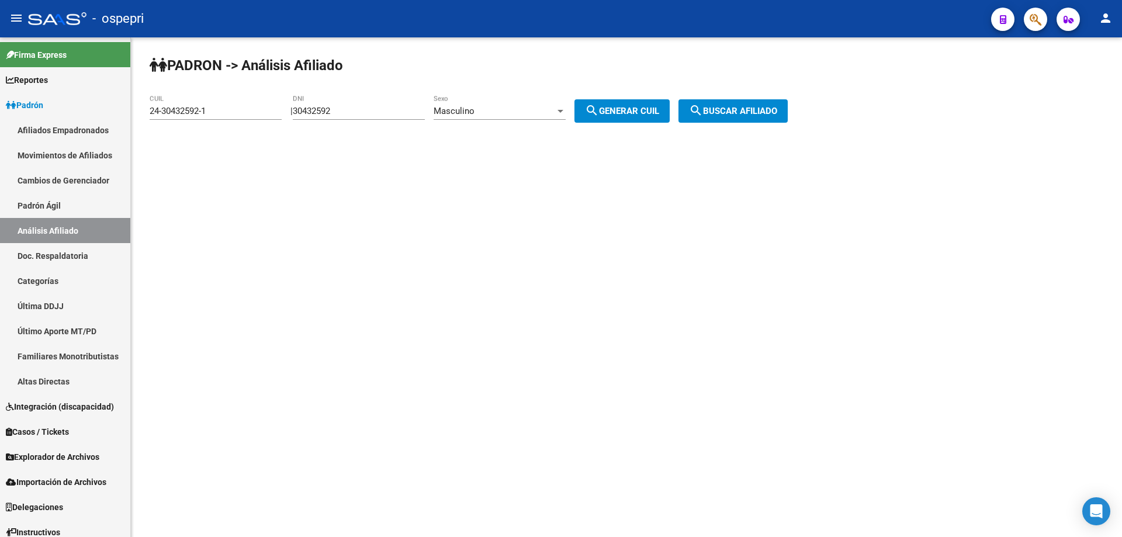
click at [336, 113] on input "30432592" at bounding box center [359, 111] width 132 height 11
paste input "40321711"
type input "40321711"
click at [599, 106] on mat-icon "search" at bounding box center [592, 110] width 14 height 14
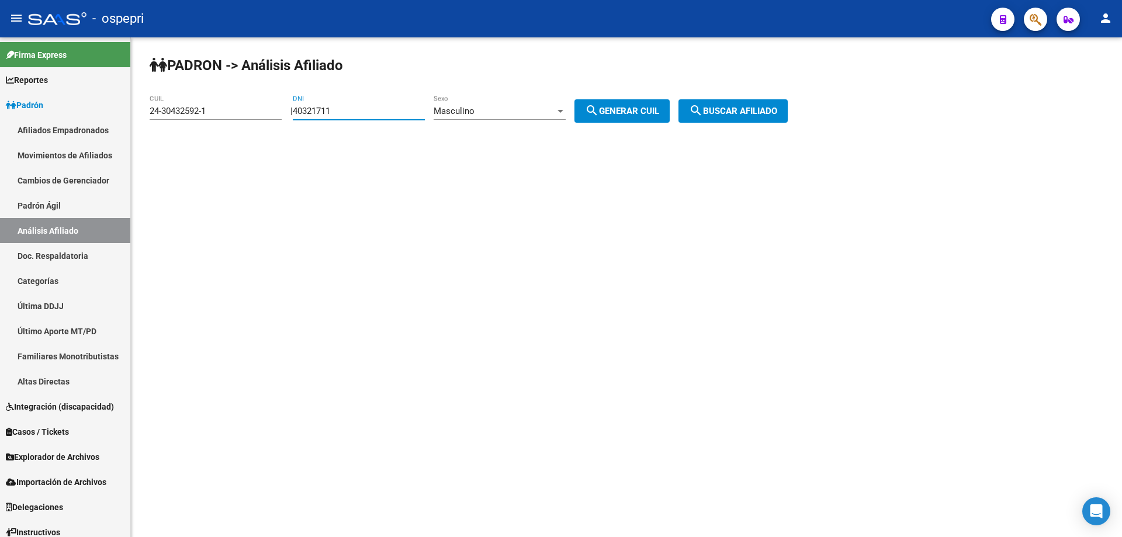
type input "20-40321711-6"
click at [742, 106] on span "search Buscar afiliado" at bounding box center [733, 111] width 88 height 11
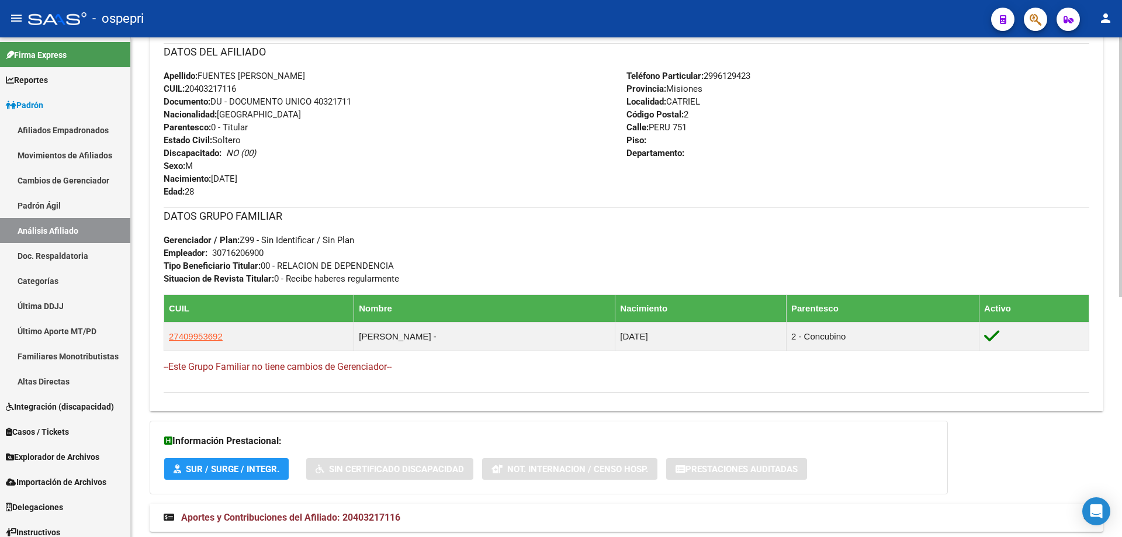
scroll to position [461, 0]
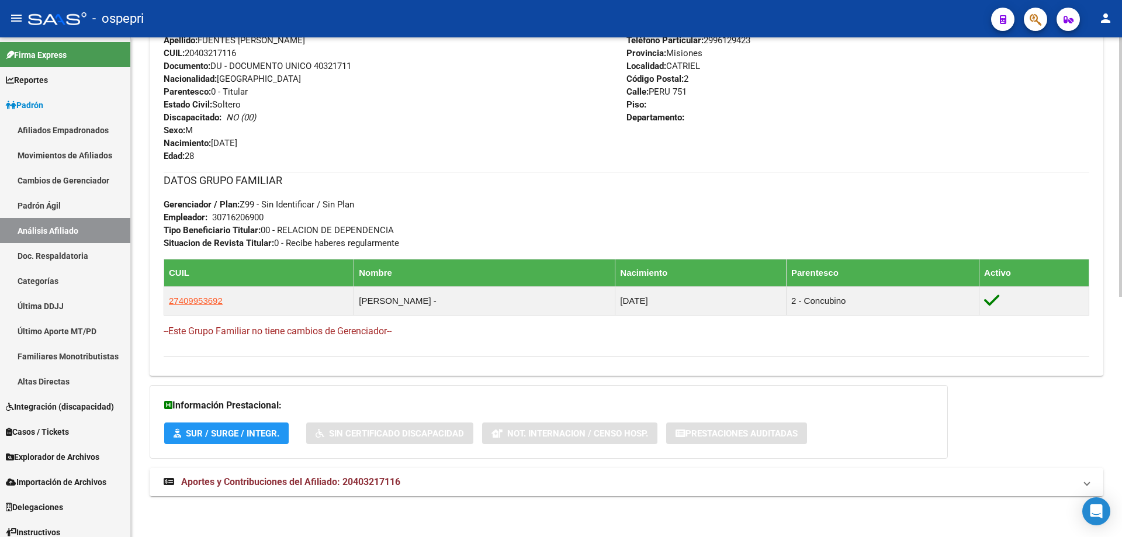
click at [349, 481] on span "Aportes y Contribuciones del Afiliado: 20403217116" at bounding box center [290, 481] width 219 height 11
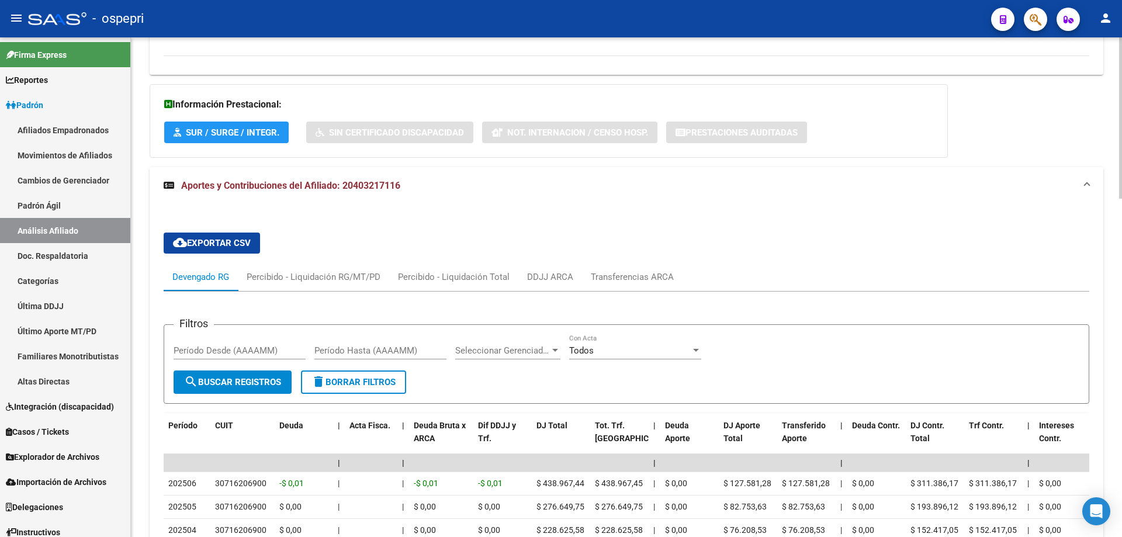
scroll to position [0, 0]
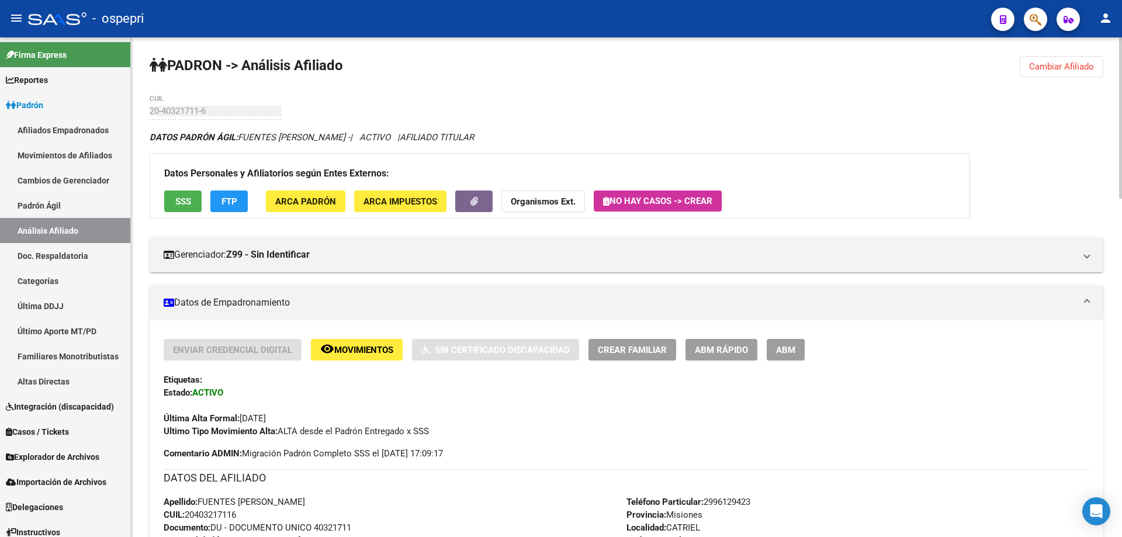
click at [1077, 68] on span "Cambiar Afiliado" at bounding box center [1061, 66] width 65 height 11
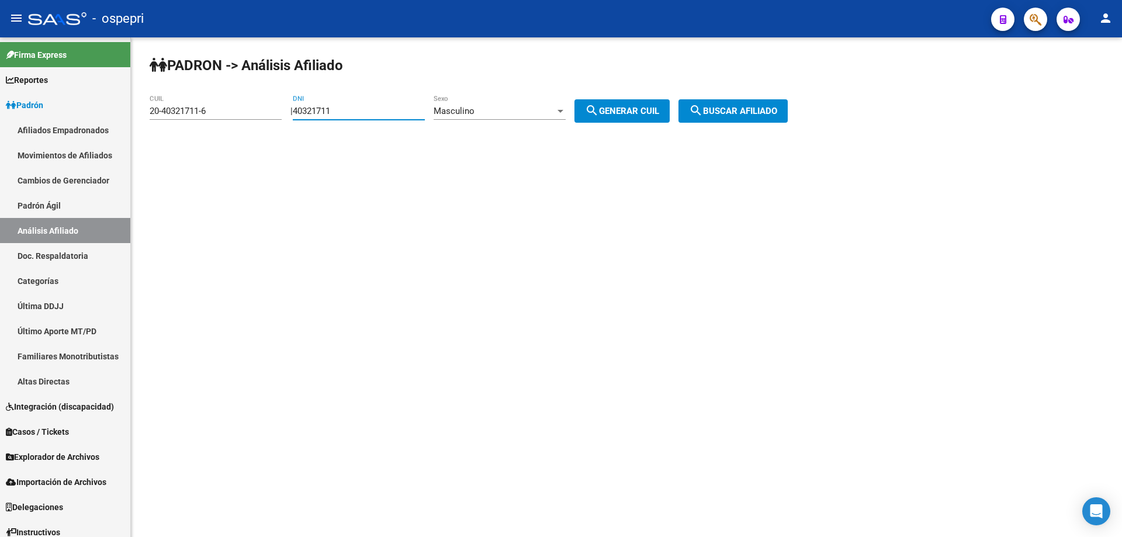
click at [329, 112] on input "40321711" at bounding box center [359, 111] width 132 height 11
paste input "34088065"
type input "34088065"
click at [501, 109] on div "Masculino" at bounding box center [494, 111] width 122 height 11
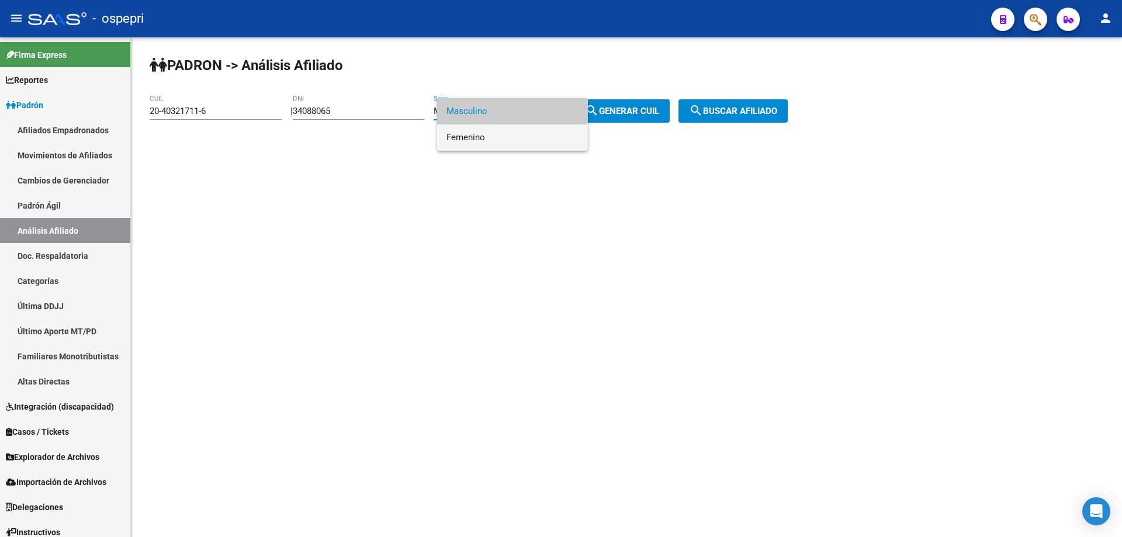
click at [487, 133] on span "Femenino" at bounding box center [512, 137] width 132 height 26
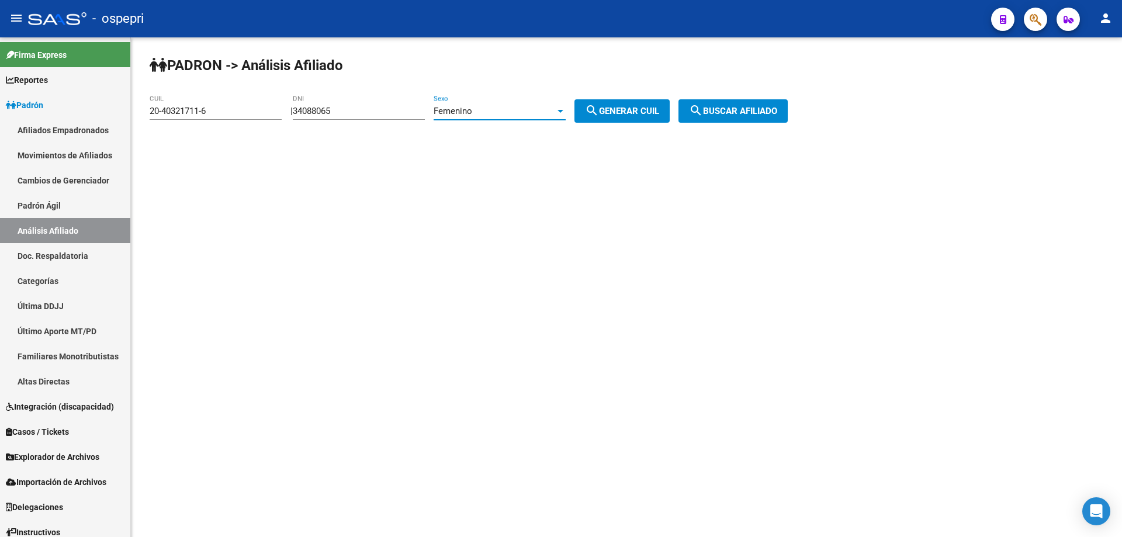
click at [595, 105] on button "search Generar CUIL" at bounding box center [621, 110] width 95 height 23
type input "27-34088065-5"
click at [737, 102] on button "search Buscar afiliado" at bounding box center [732, 110] width 109 height 23
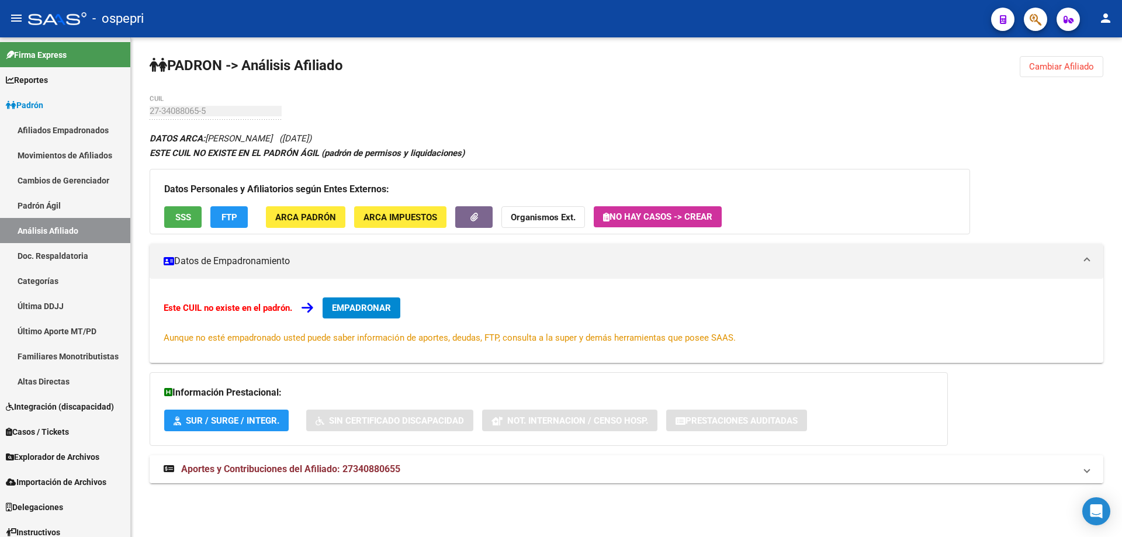
click at [331, 474] on span "Aportes y Contribuciones del Afiliado: 27340880655" at bounding box center [290, 468] width 219 height 11
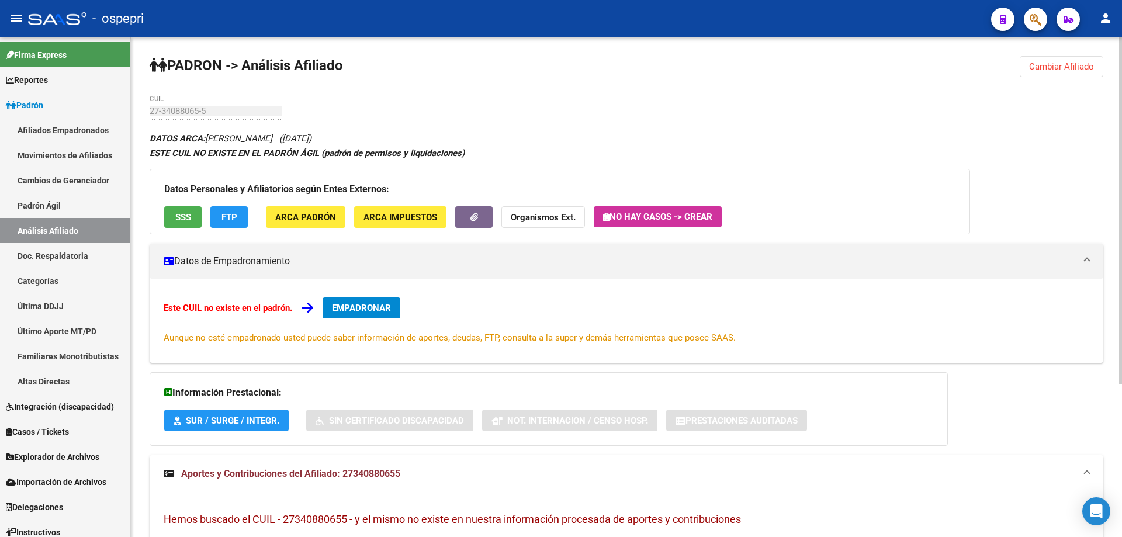
click at [1058, 67] on span "Cambiar Afiliado" at bounding box center [1061, 66] width 65 height 11
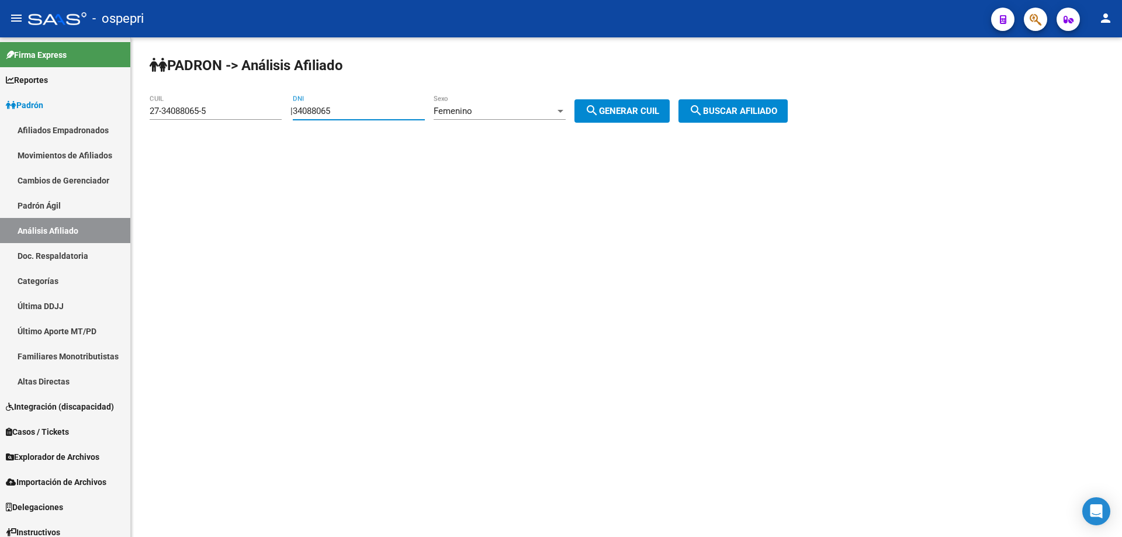
click at [328, 110] on input "34088065" at bounding box center [359, 111] width 132 height 11
paste input "180557"
type input "31805575"
click at [619, 107] on span "search Generar CUIL" at bounding box center [622, 111] width 74 height 11
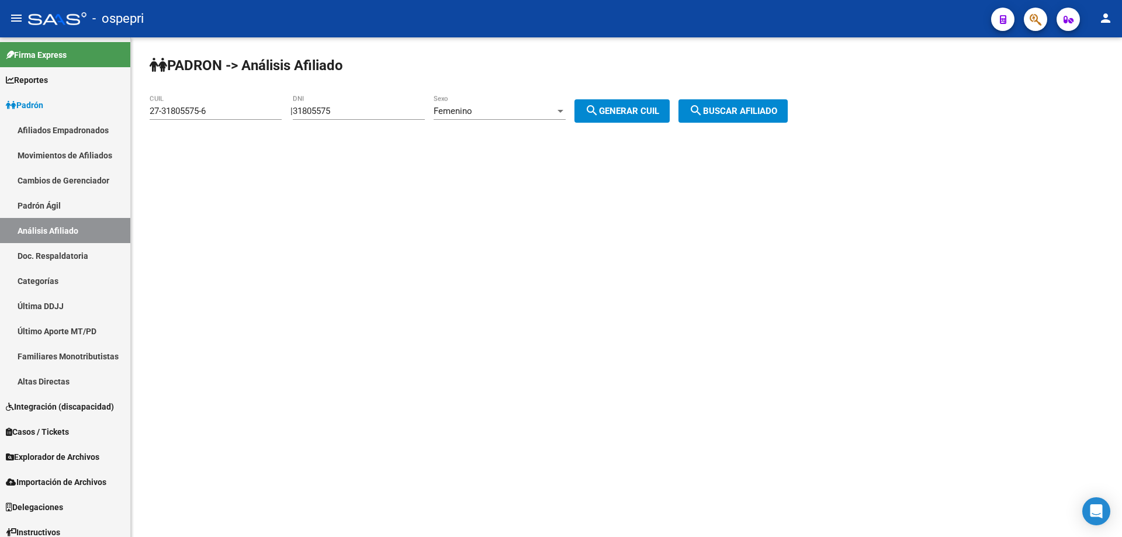
click at [565, 107] on div at bounding box center [560, 110] width 11 height 9
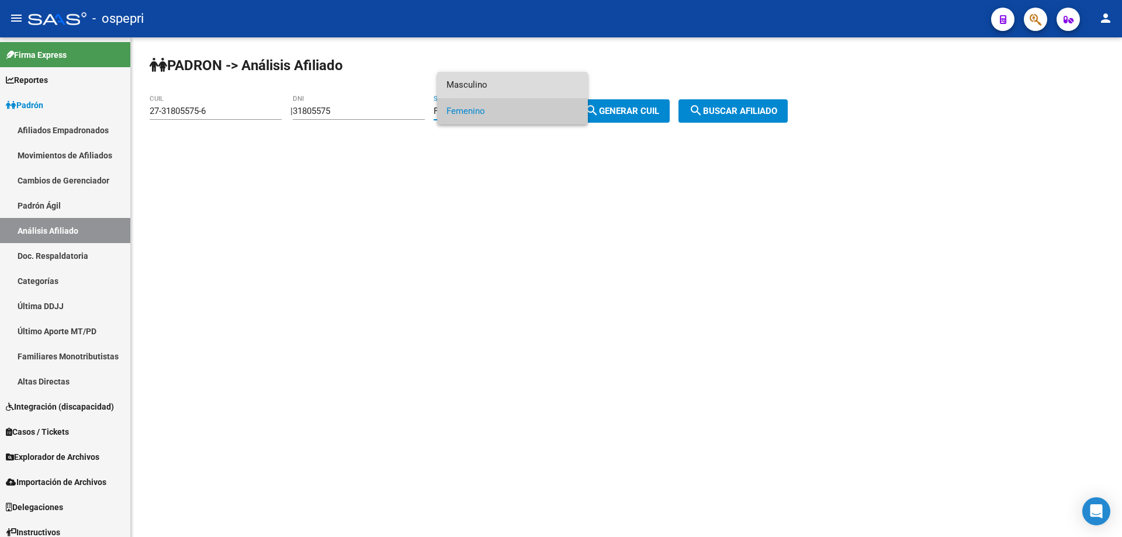
click at [511, 79] on span "Masculino" at bounding box center [512, 85] width 132 height 26
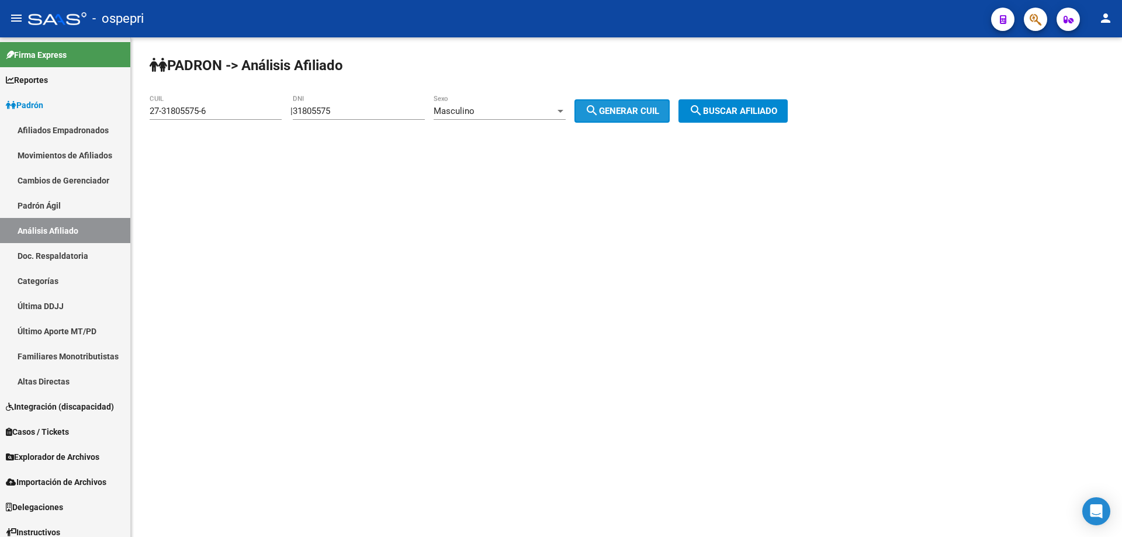
click at [599, 109] on mat-icon "search" at bounding box center [592, 110] width 14 height 14
type input "20-31805575-1"
click at [751, 104] on button "search Buscar afiliado" at bounding box center [732, 110] width 109 height 23
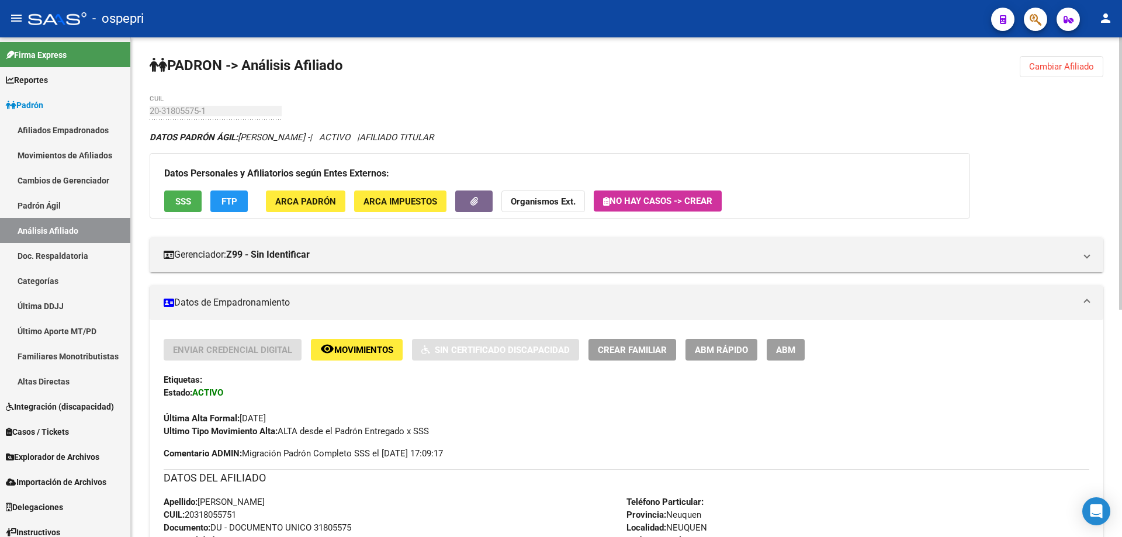
scroll to position [418, 0]
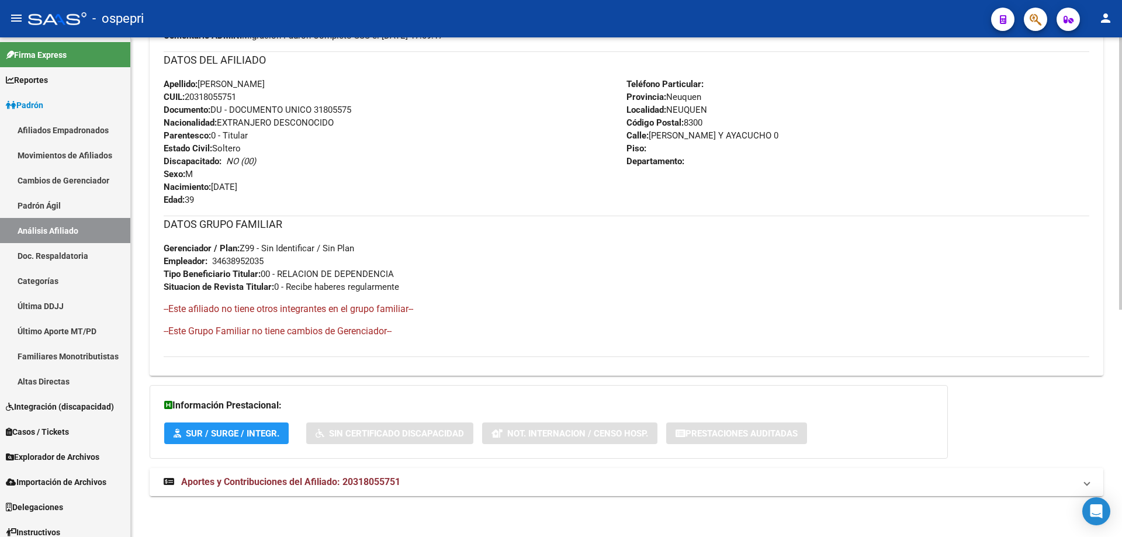
click at [338, 483] on span "Aportes y Contribuciones del Afiliado: 20318055751" at bounding box center [290, 481] width 219 height 11
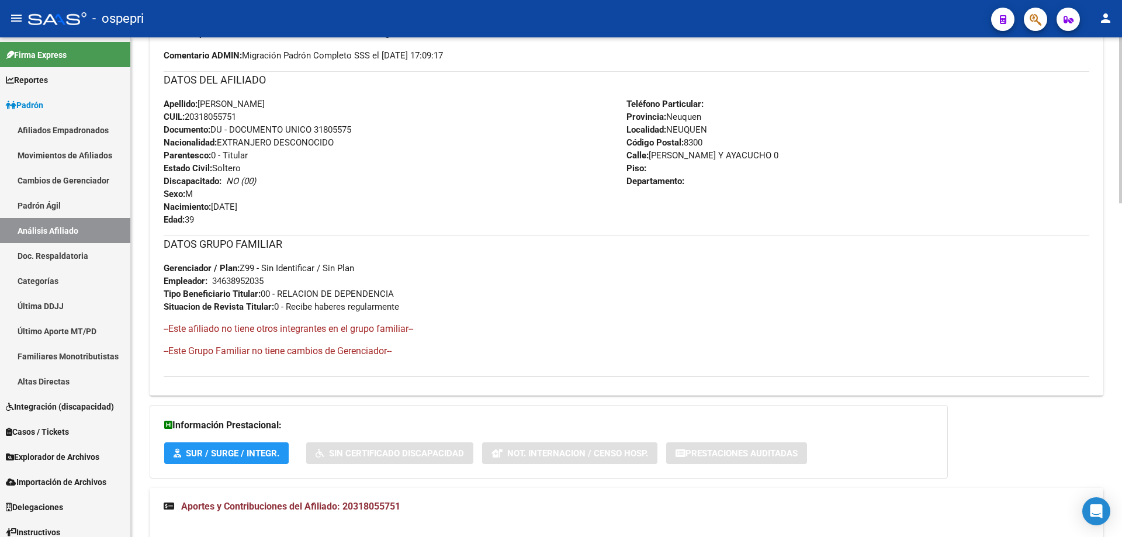
scroll to position [563, 0]
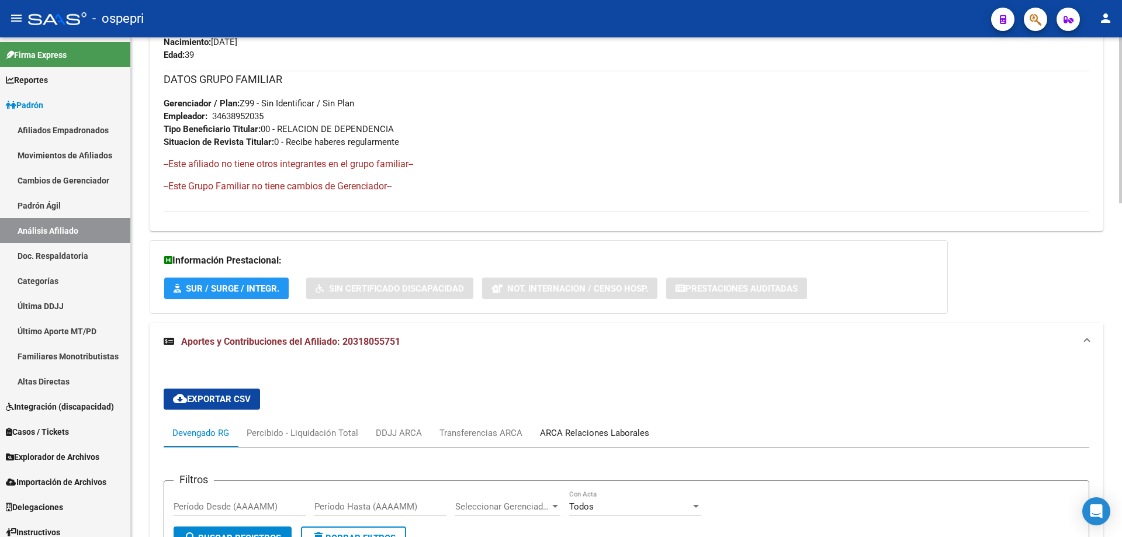
click at [572, 428] on div "ARCA Relaciones Laborales" at bounding box center [594, 432] width 109 height 13
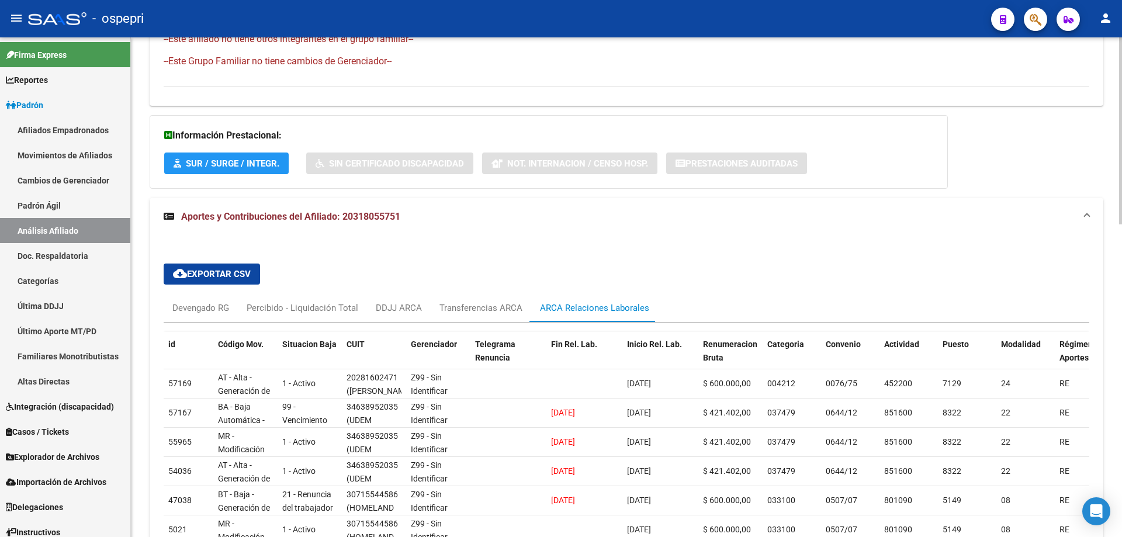
scroll to position [718, 0]
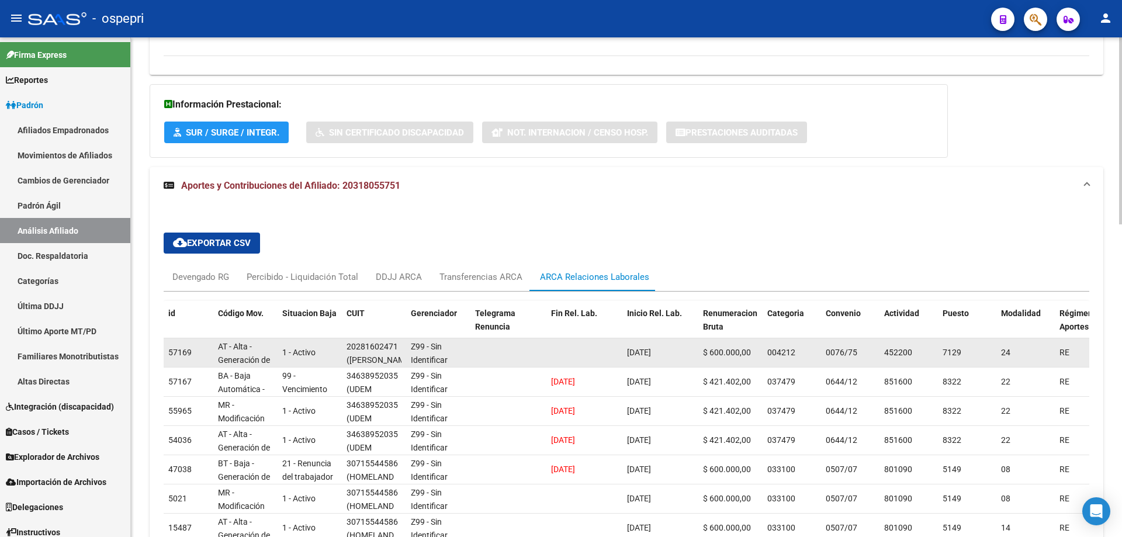
click at [373, 348] on div "20281602471" at bounding box center [371, 346] width 51 height 13
copy div "20281602471"
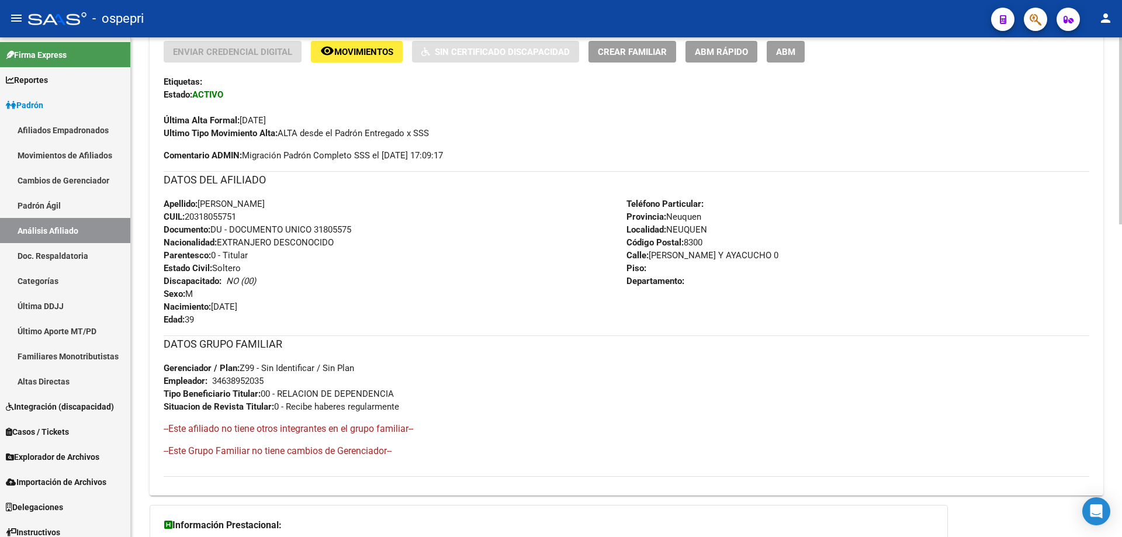
scroll to position [0, 0]
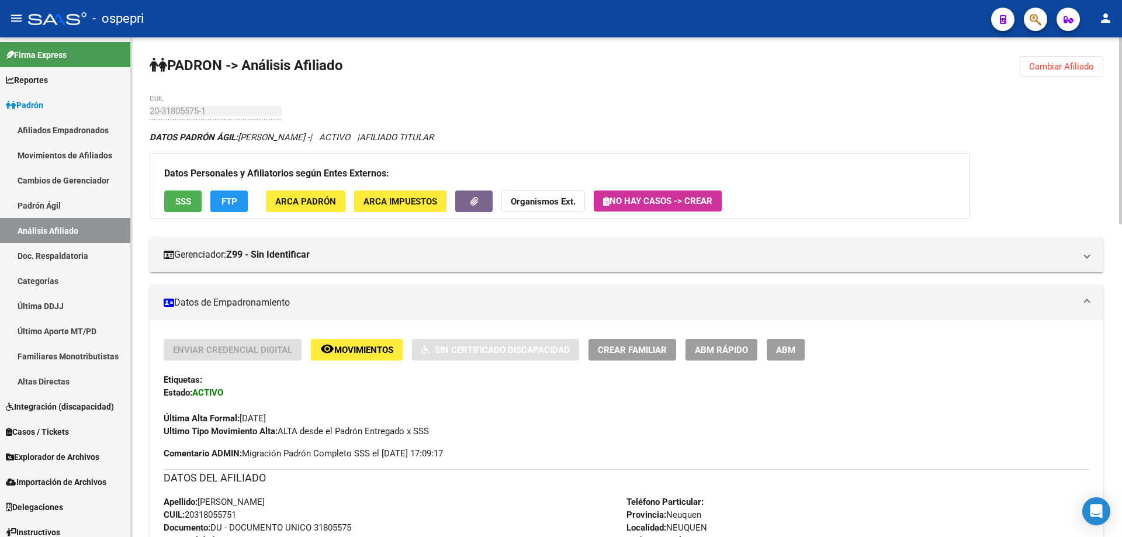
click at [1075, 68] on span "Cambiar Afiliado" at bounding box center [1061, 66] width 65 height 11
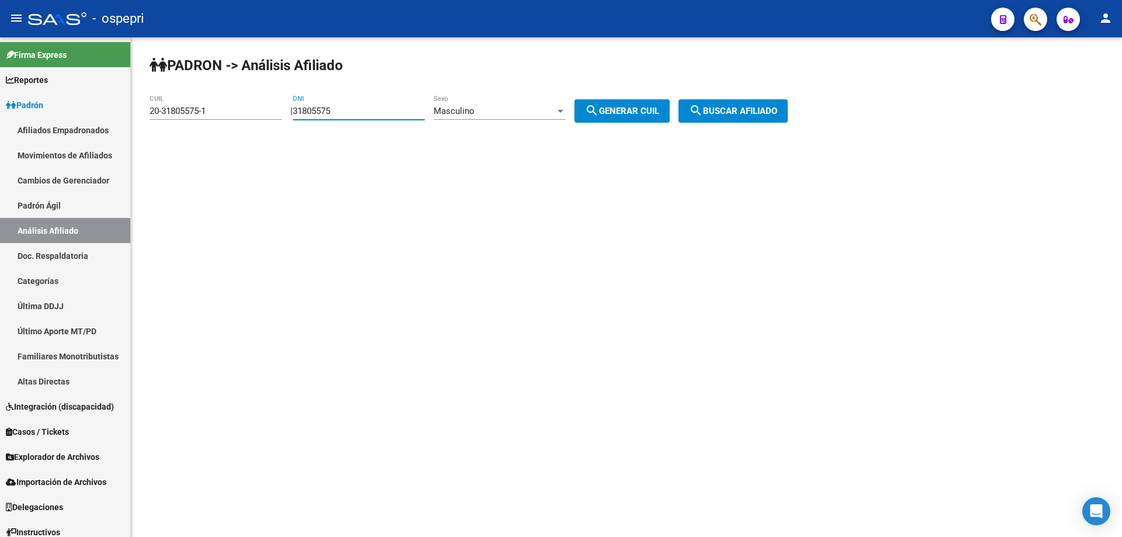
click at [326, 112] on input "31805575" at bounding box center [359, 111] width 132 height 11
paste input "27674816"
type input "27674816"
click at [619, 115] on span "search Generar CUIL" at bounding box center [622, 111] width 74 height 11
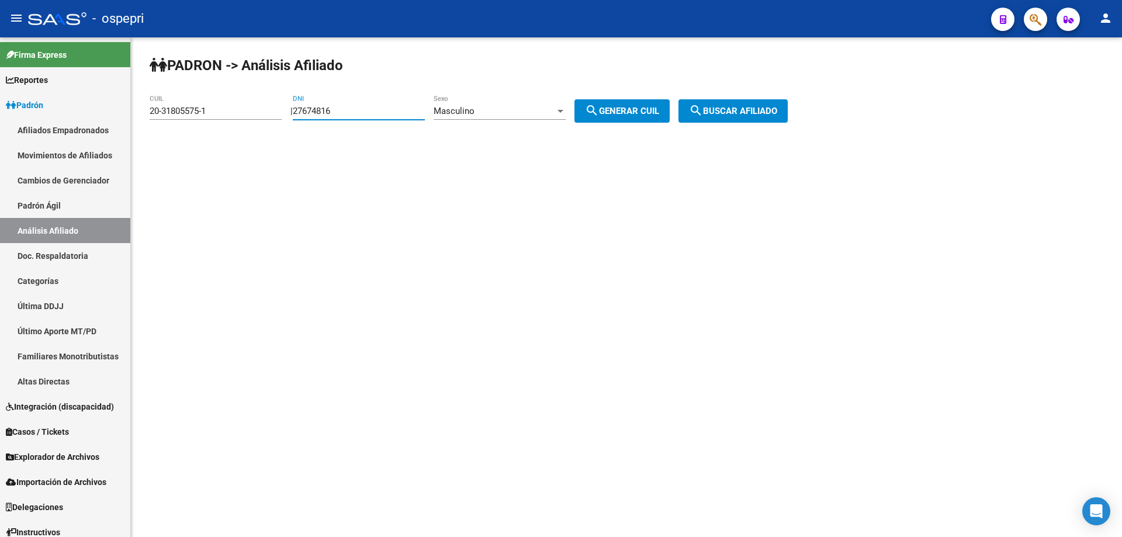
type input "20-27674816-6"
click at [703, 106] on mat-icon "search" at bounding box center [696, 110] width 14 height 14
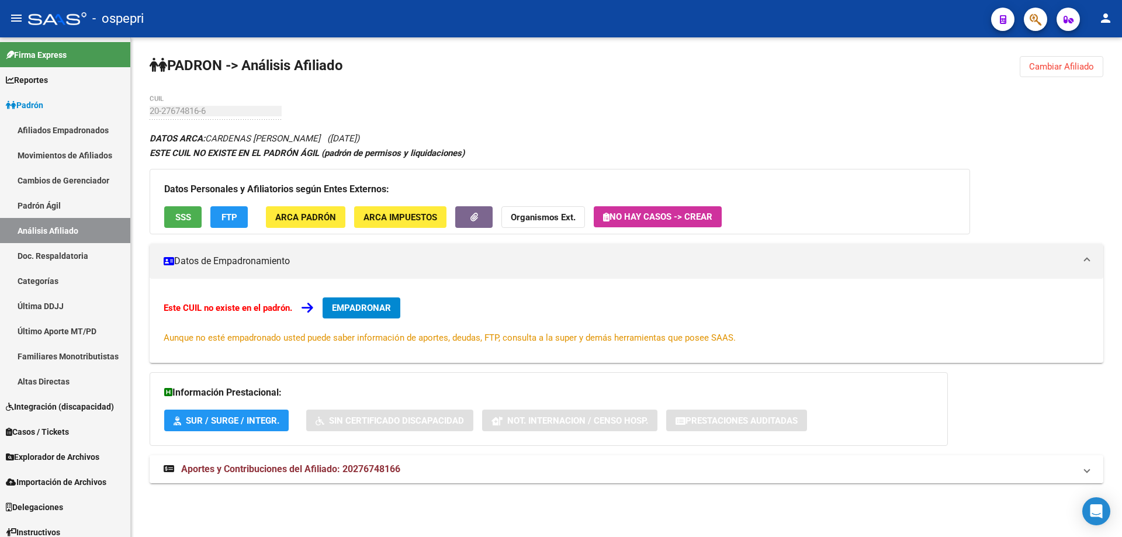
click at [264, 481] on mat-expansion-panel-header "Aportes y Contribuciones del Afiliado: 20276748166" at bounding box center [626, 469] width 953 height 28
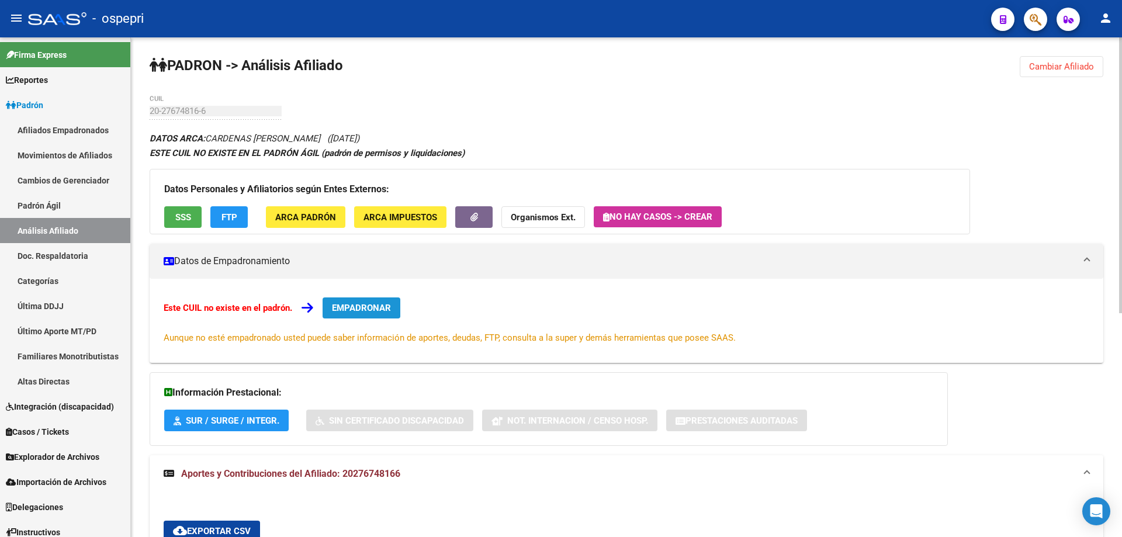
click at [346, 304] on span "EMPADRONAR" at bounding box center [361, 308] width 59 height 11
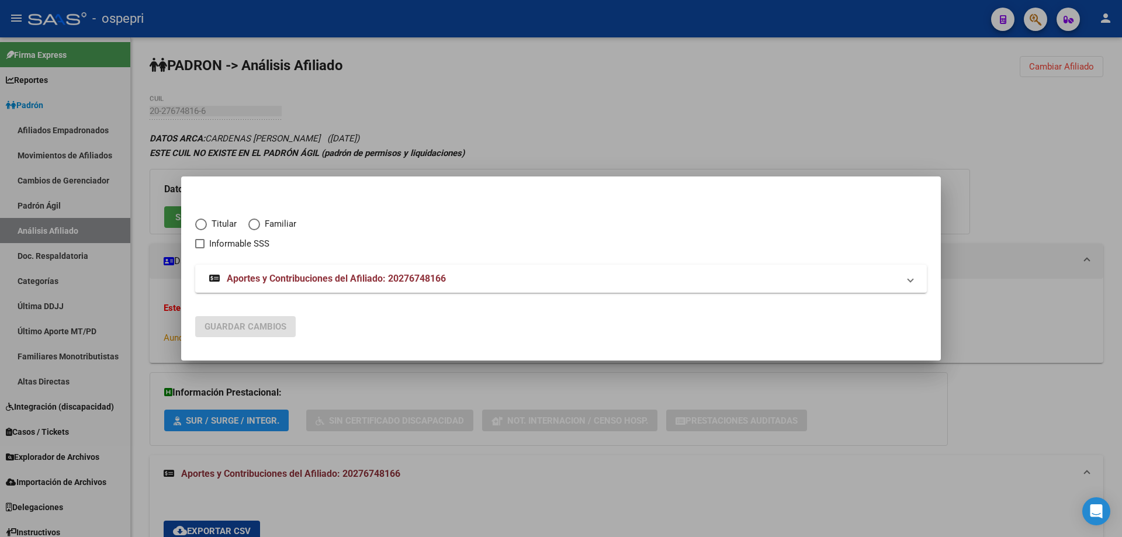
click at [203, 226] on span "Elija una opción" at bounding box center [201, 224] width 12 height 12
click at [203, 226] on input "Titular" at bounding box center [201, 224] width 12 height 12
radio input "true"
checkbox input "true"
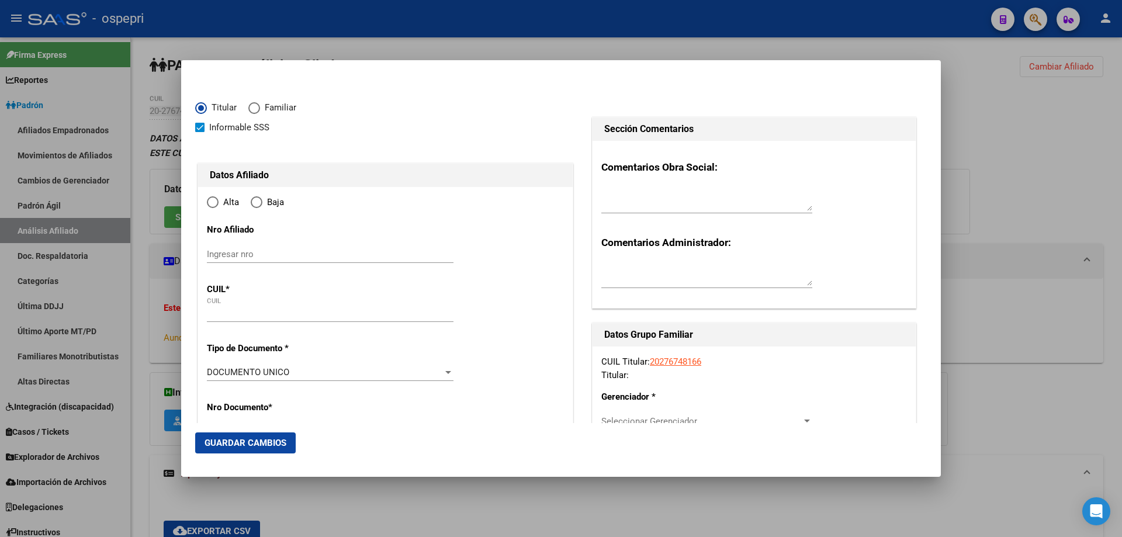
type input "20-27674816-6"
radio input "true"
type input "27674816"
type input "[PERSON_NAME] [PERSON_NAME]"
type input "1979-11-30"
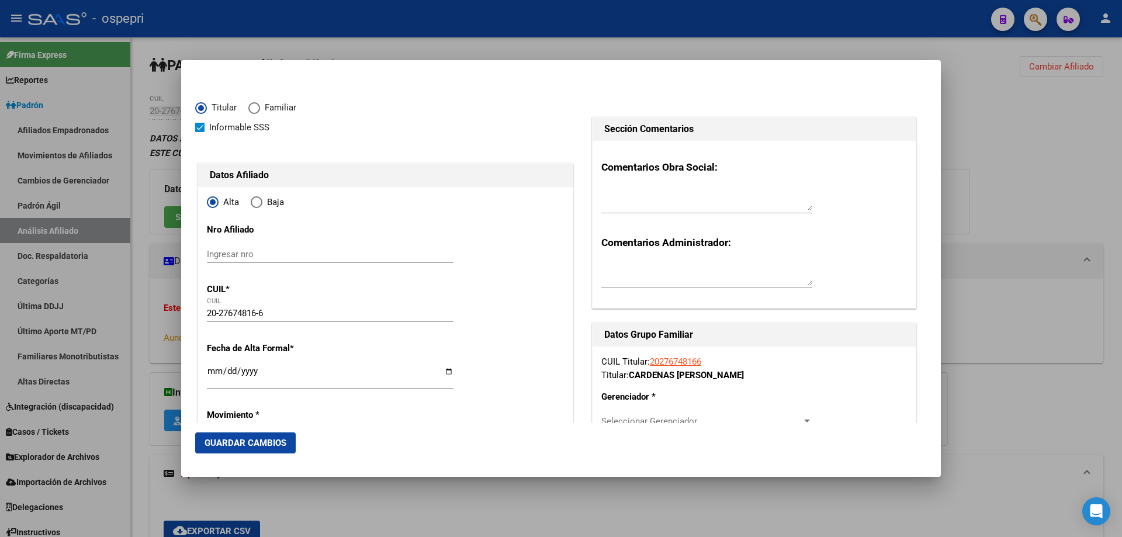
type input "VISTA ALEGRE SU"
type input "8309"
type input "EL HUECU"
type input "1525"
click at [238, 253] on input "Ingresar nro" at bounding box center [330, 254] width 247 height 11
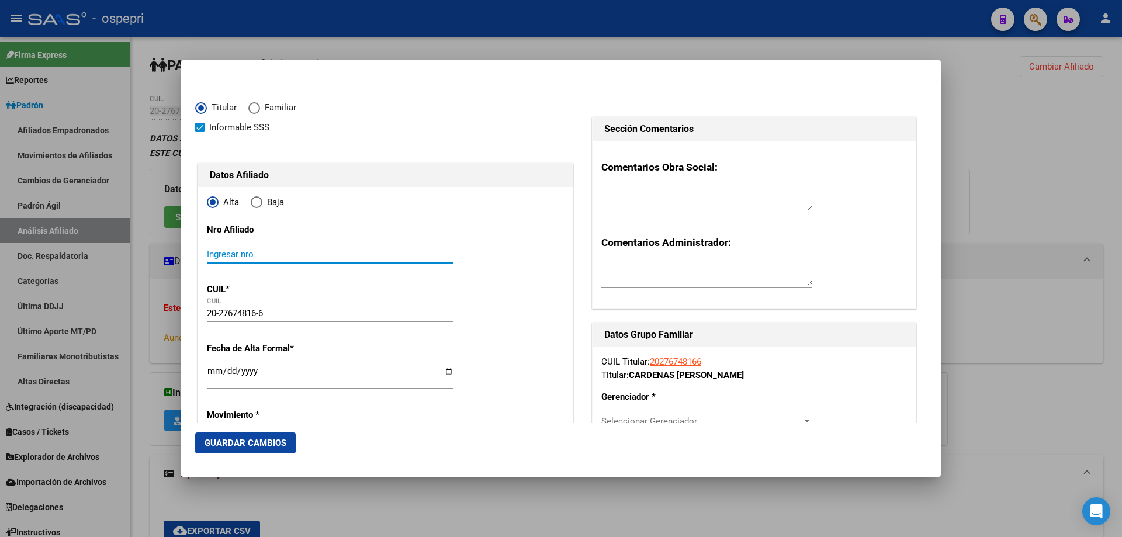
paste input "27674816"
type input "27674816"
click at [211, 372] on input "Ingresar fecha" at bounding box center [330, 375] width 247 height 19
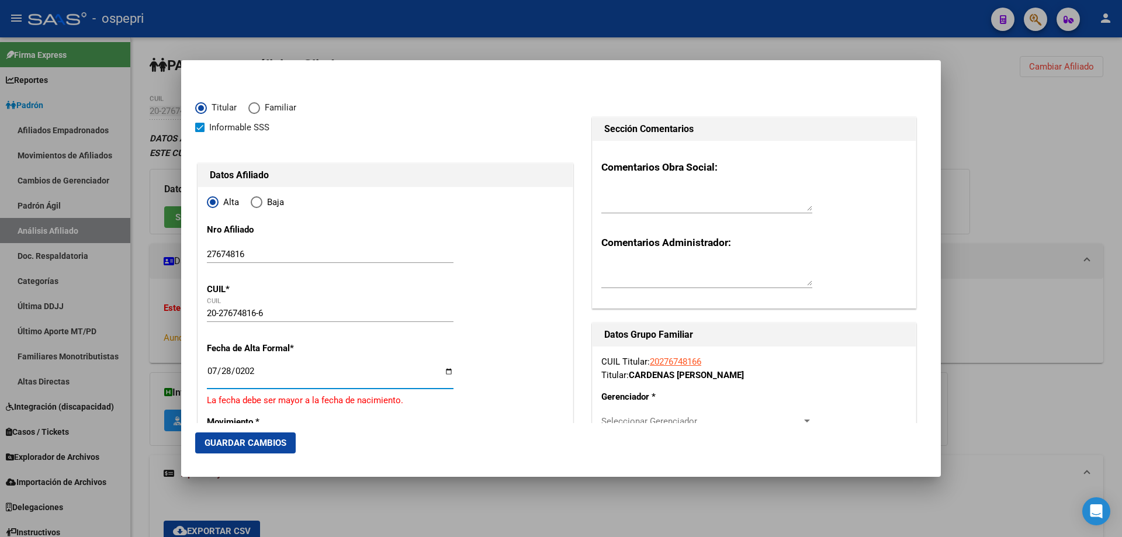
type input "2025-07-28"
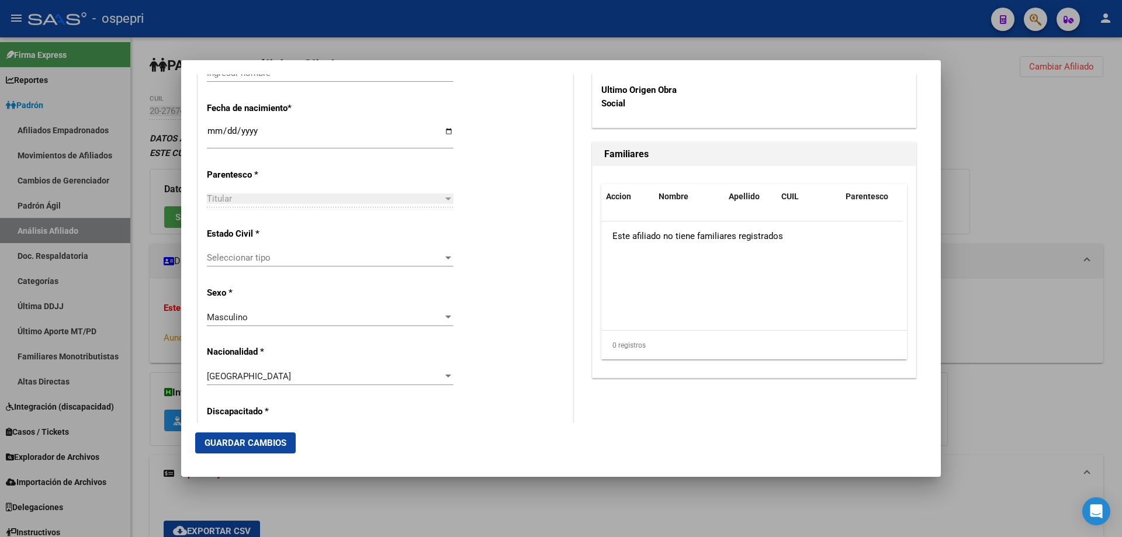
scroll to position [623, 0]
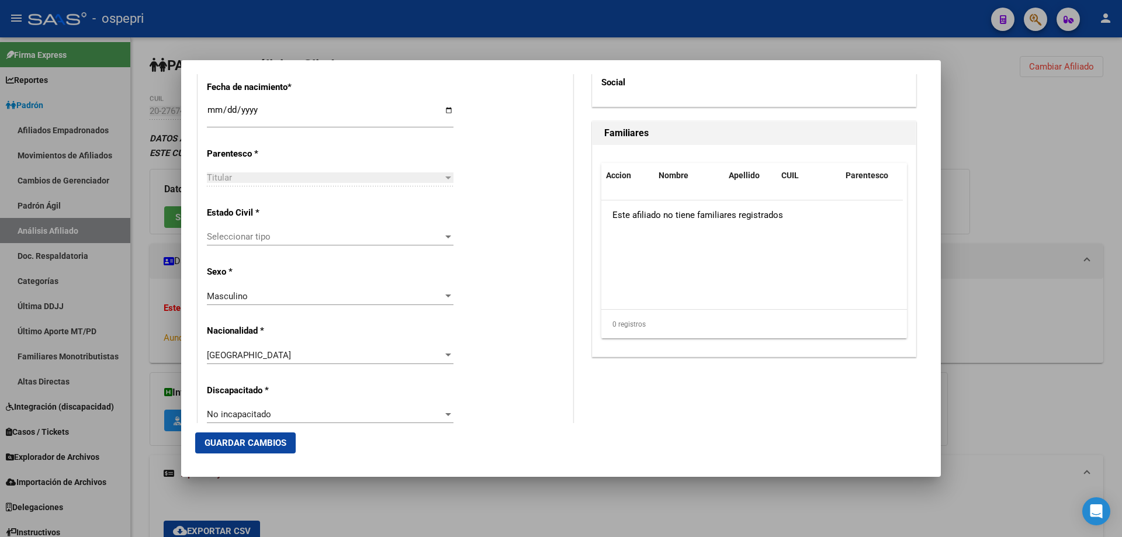
click at [317, 235] on span "Seleccionar tipo" at bounding box center [325, 236] width 236 height 11
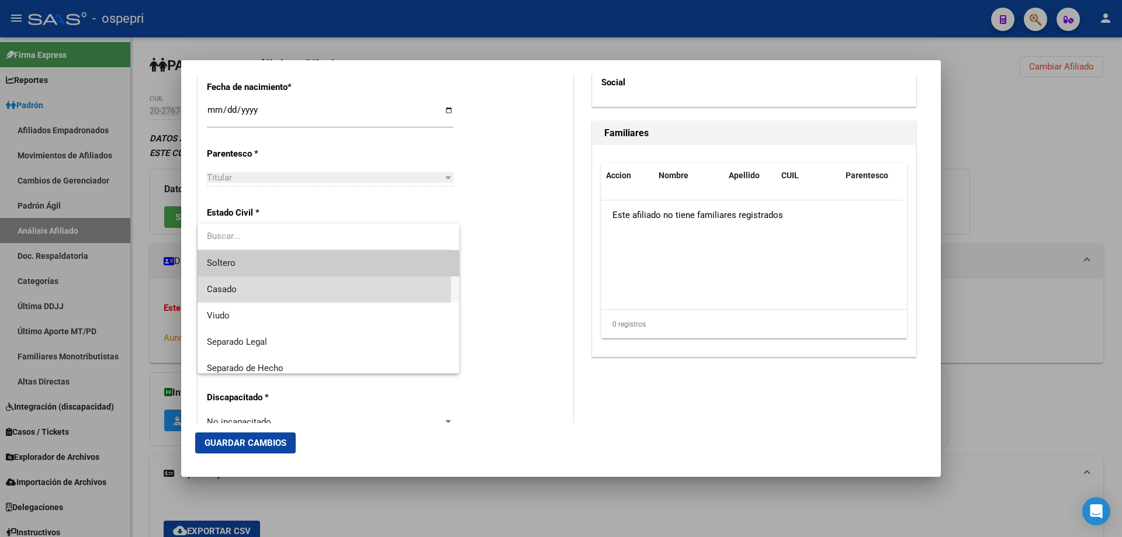
click at [262, 288] on span "Casado" at bounding box center [328, 289] width 243 height 26
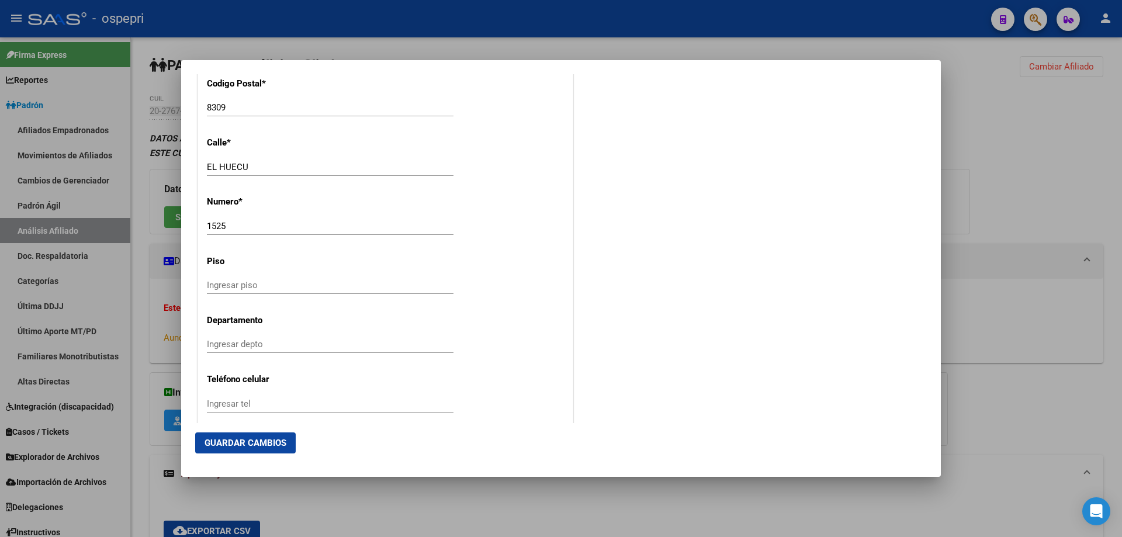
scroll to position [1402, 0]
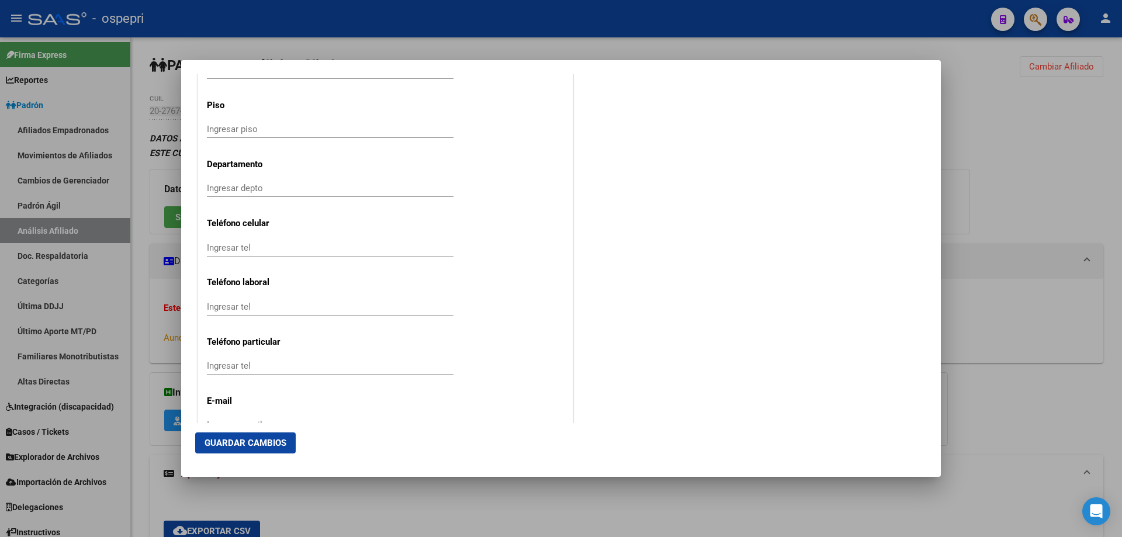
click at [241, 251] on input "Ingresar tel" at bounding box center [330, 247] width 247 height 11
click at [253, 249] on input "Ingresar tel" at bounding box center [330, 247] width 247 height 11
paste input "2995568083"
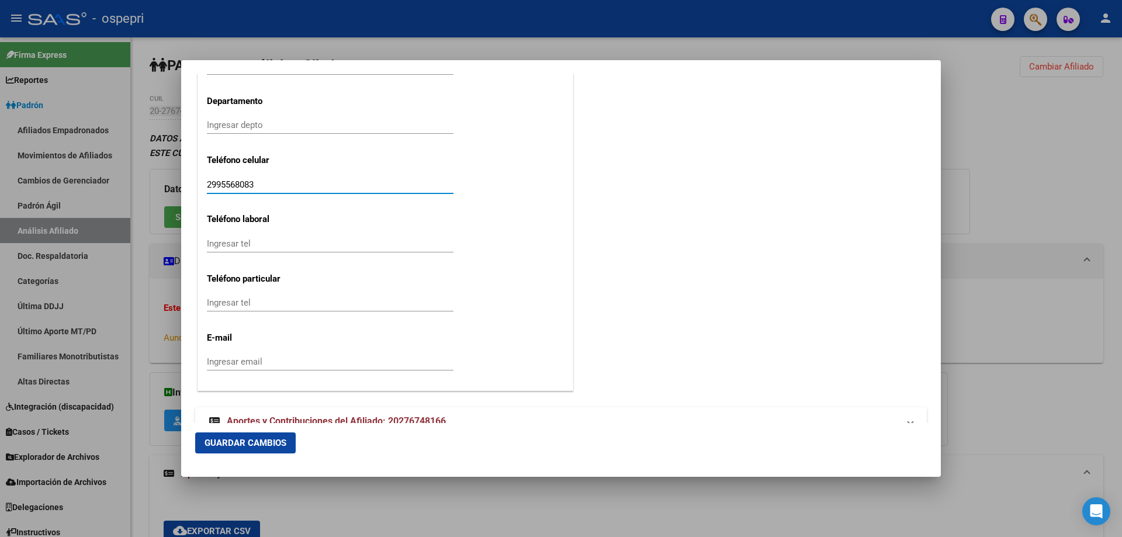
scroll to position [1491, 0]
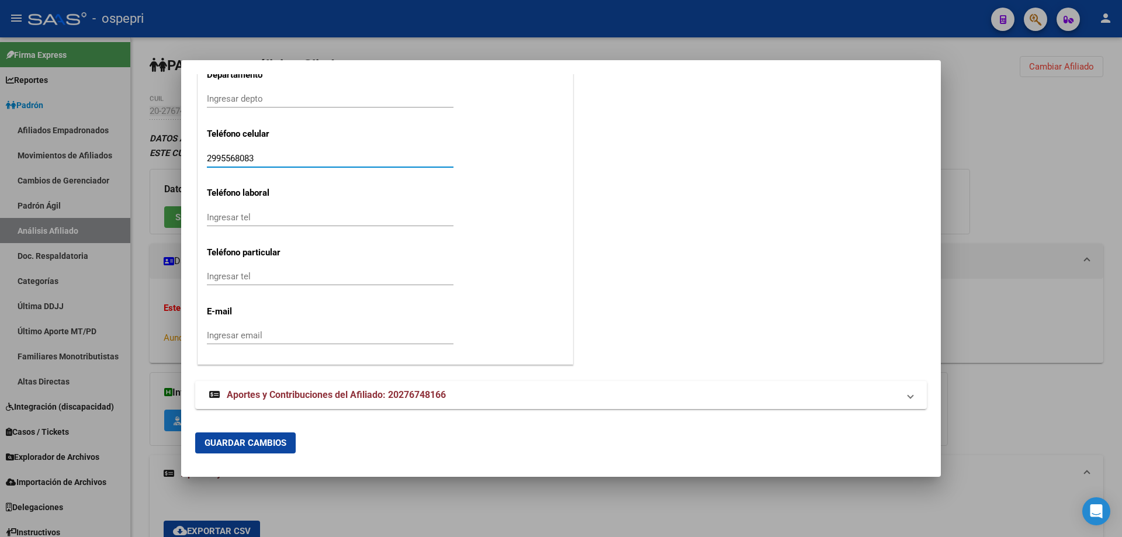
type input "2995568083"
click at [252, 337] on input "Ingresar email" at bounding box center [330, 335] width 247 height 11
paste input "maroco_1979@yahoo.com.ar"
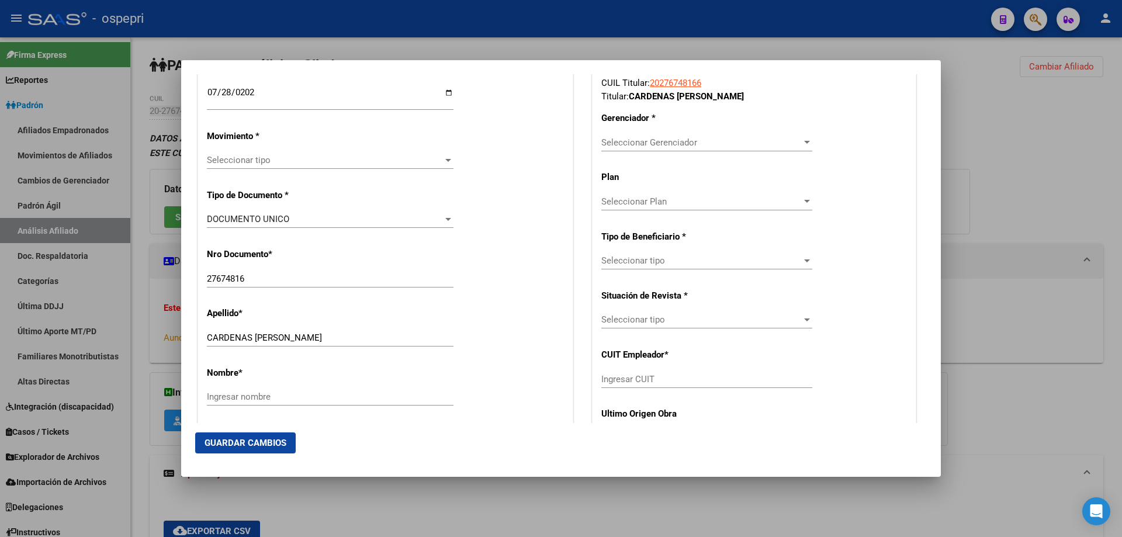
scroll to position [245, 0]
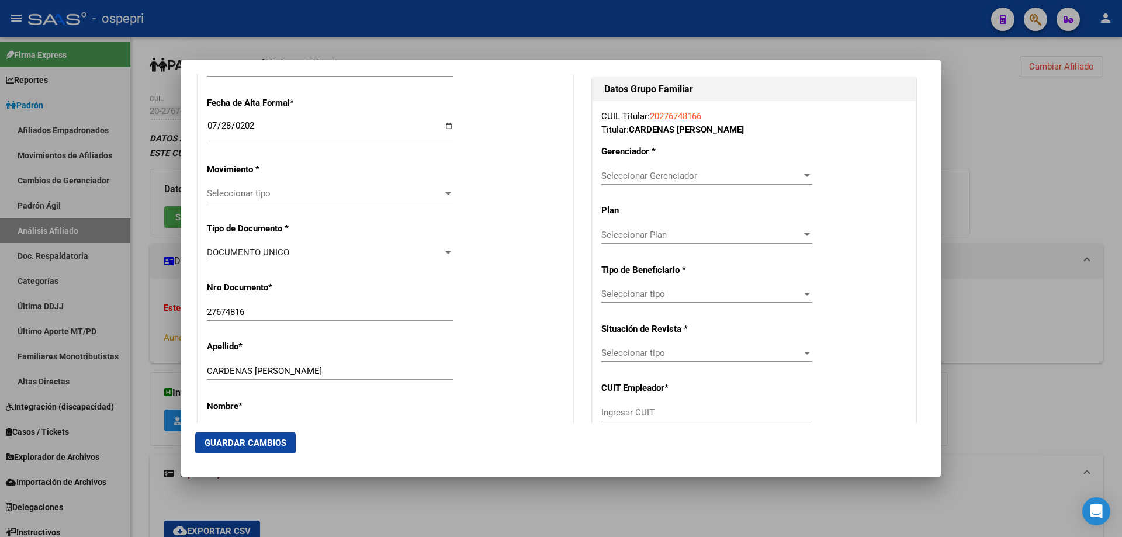
type input "maroco_1979@yahoo.com.ar"
click at [775, 173] on span "Seleccionar Gerenciador" at bounding box center [701, 176] width 200 height 11
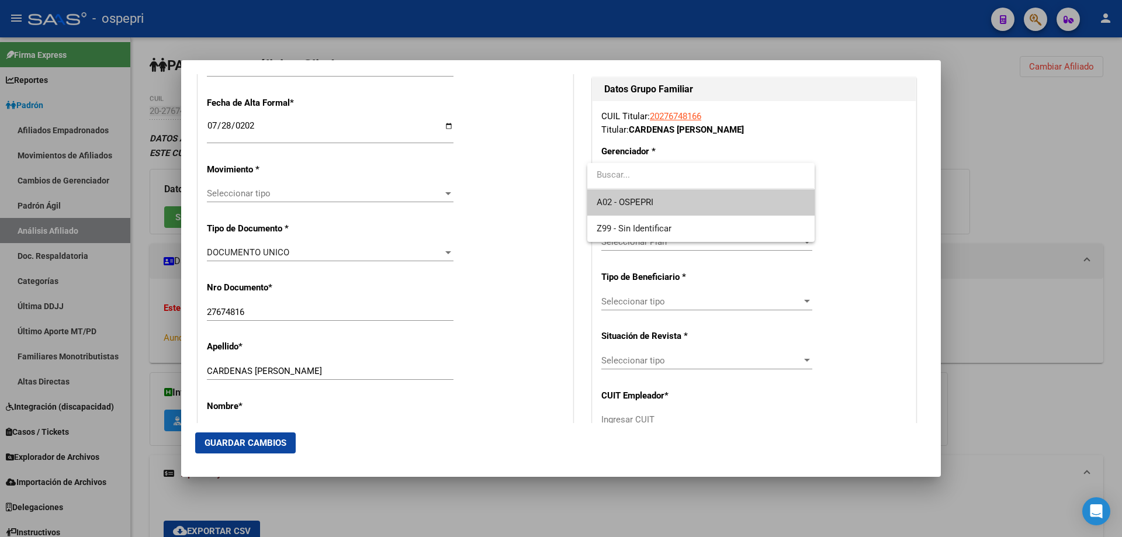
click at [711, 203] on span "A02 - OSPEPRI" at bounding box center [700, 202] width 208 height 26
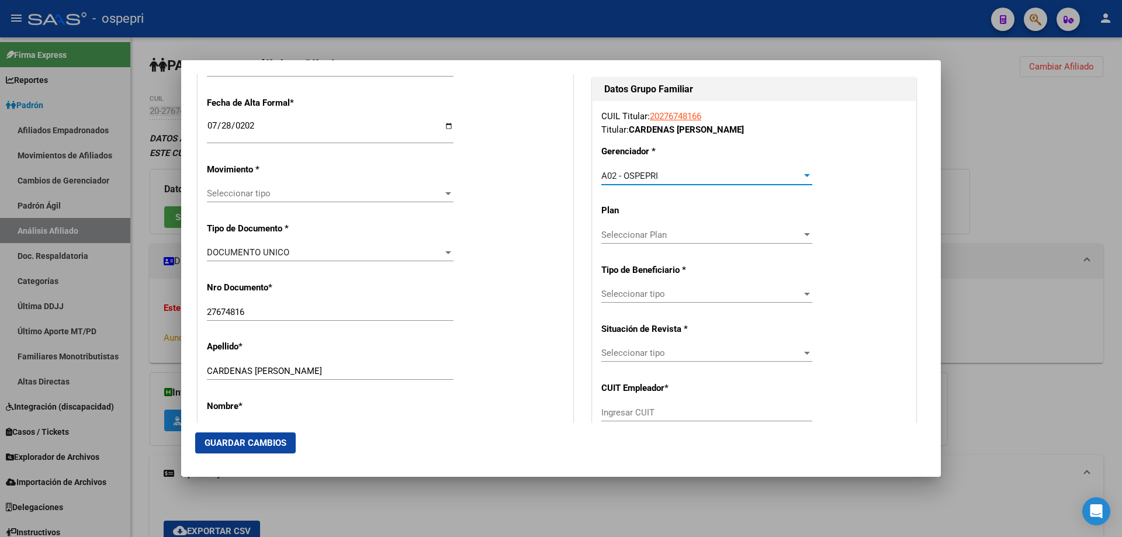
click at [691, 233] on span "Seleccionar Plan" at bounding box center [701, 235] width 200 height 11
click at [869, 211] on div at bounding box center [561, 268] width 1122 height 537
click at [712, 291] on span "Seleccionar tipo" at bounding box center [701, 294] width 200 height 11
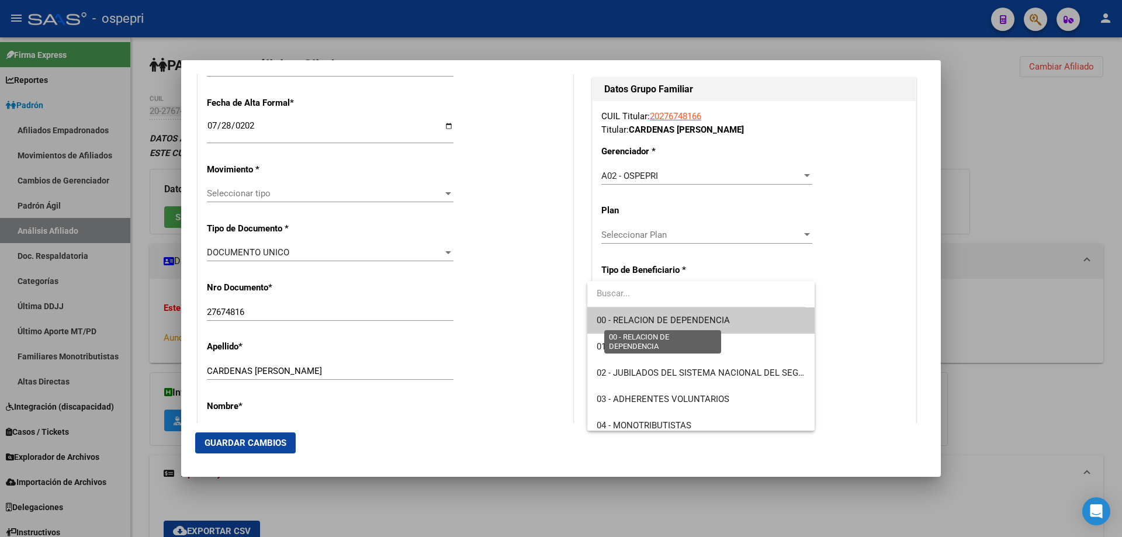
click at [688, 319] on span "00 - RELACION DE DEPENDENCIA" at bounding box center [662, 320] width 133 height 11
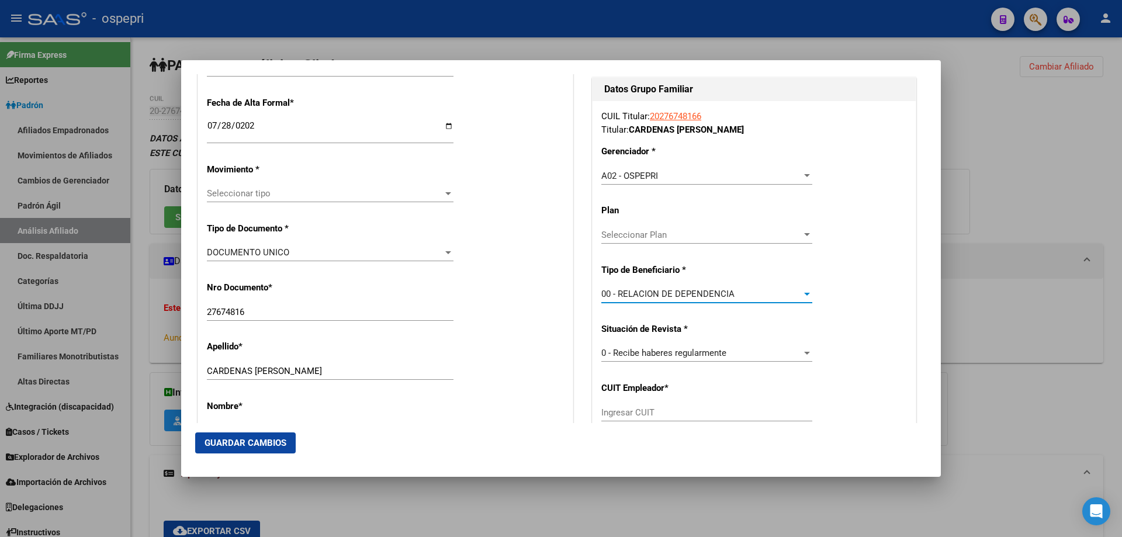
type input "30-66188315-0"
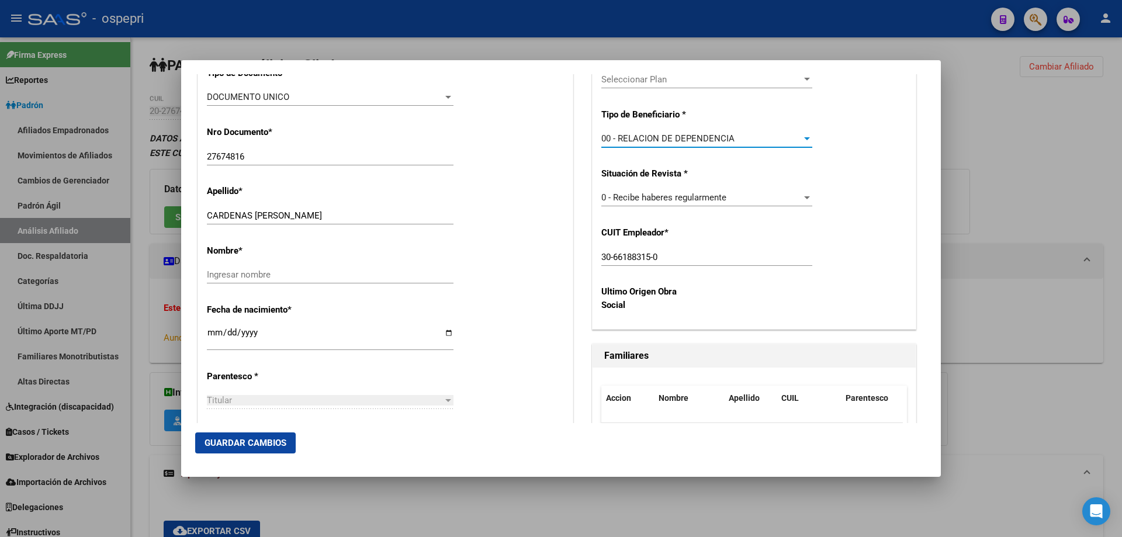
scroll to position [0, 0]
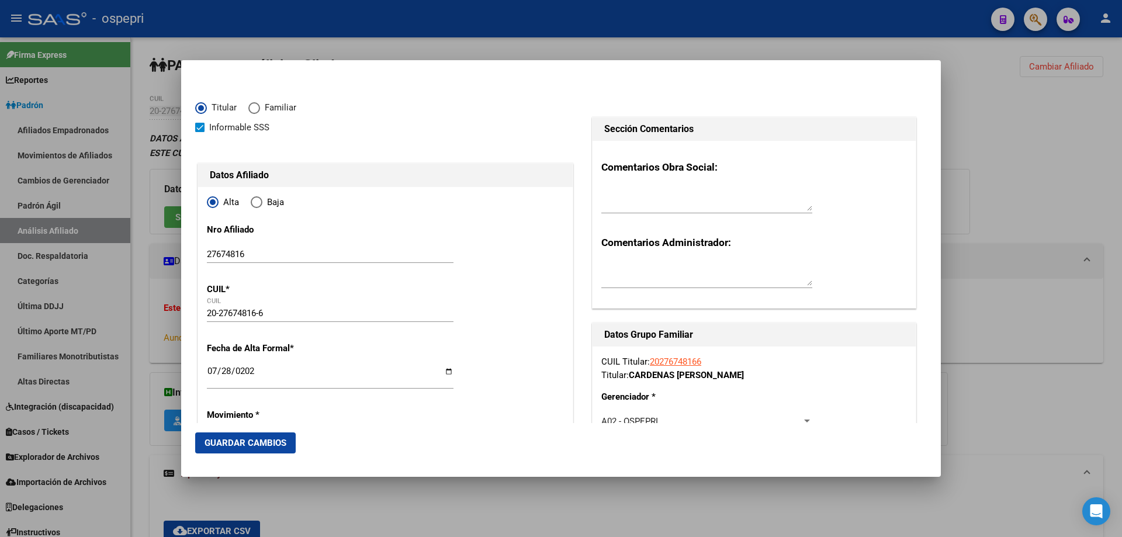
click at [259, 446] on span "Guardar Cambios" at bounding box center [245, 443] width 82 height 11
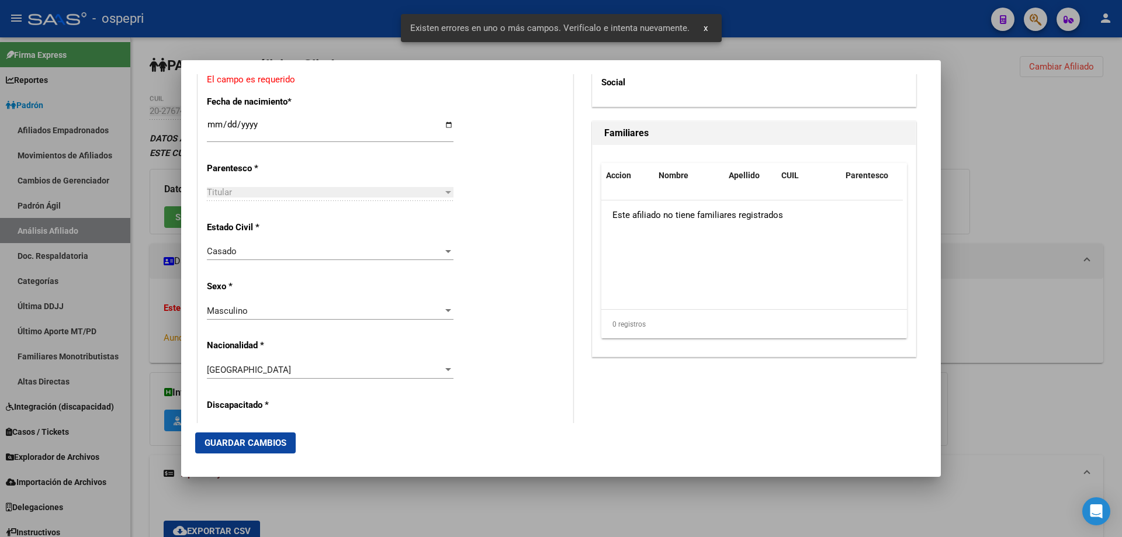
scroll to position [311, 0]
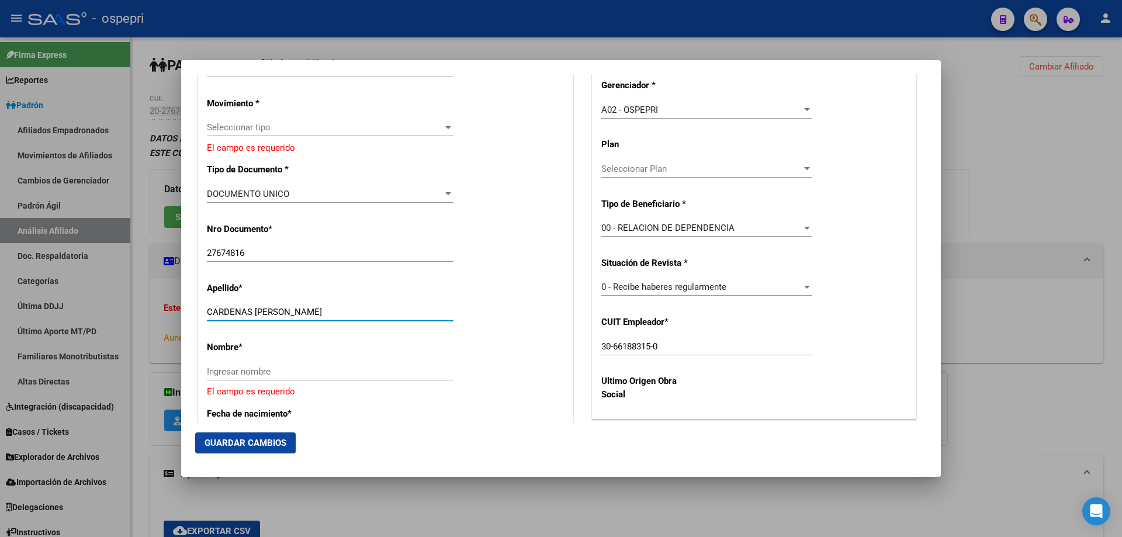
drag, startPoint x: 251, startPoint y: 314, endPoint x: 341, endPoint y: 318, distance: 89.4
click at [337, 318] on div "CARDENAS MARIO ANTONIO Ingresar apellido" at bounding box center [330, 312] width 247 height 18
click at [309, 367] on input "Ingresar nombre" at bounding box center [330, 371] width 247 height 11
paste input "MARIO ANTONIO"
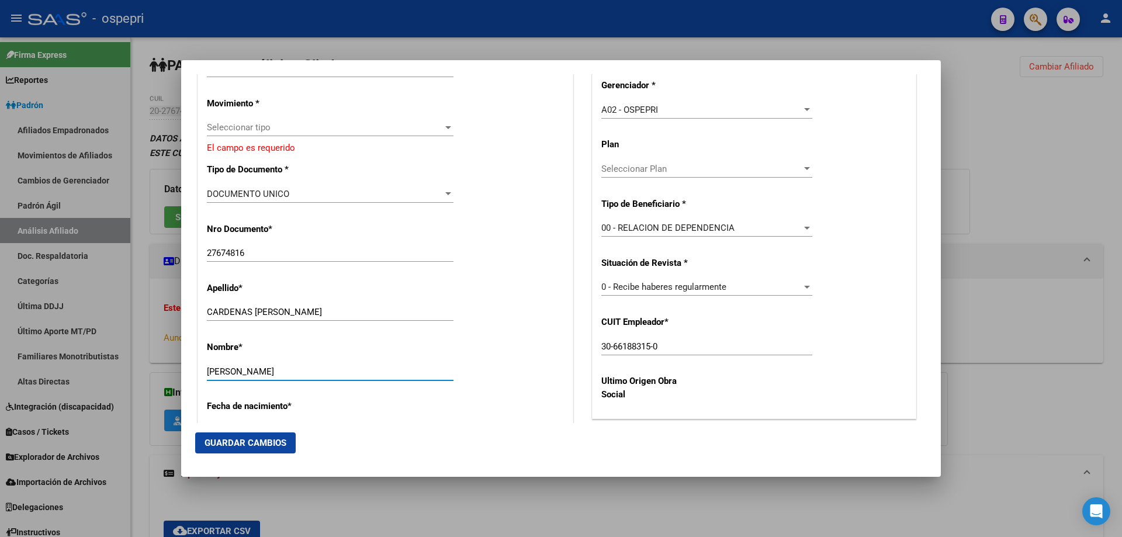
click at [209, 370] on input "MARIO ANTONIO" at bounding box center [330, 371] width 247 height 11
type input "MARIO ANTONIO"
drag, startPoint x: 252, startPoint y: 313, endPoint x: 360, endPoint y: 311, distance: 108.7
click at [360, 311] on input "[PERSON_NAME] [PERSON_NAME]" at bounding box center [330, 312] width 247 height 11
type input "CARDENAS"
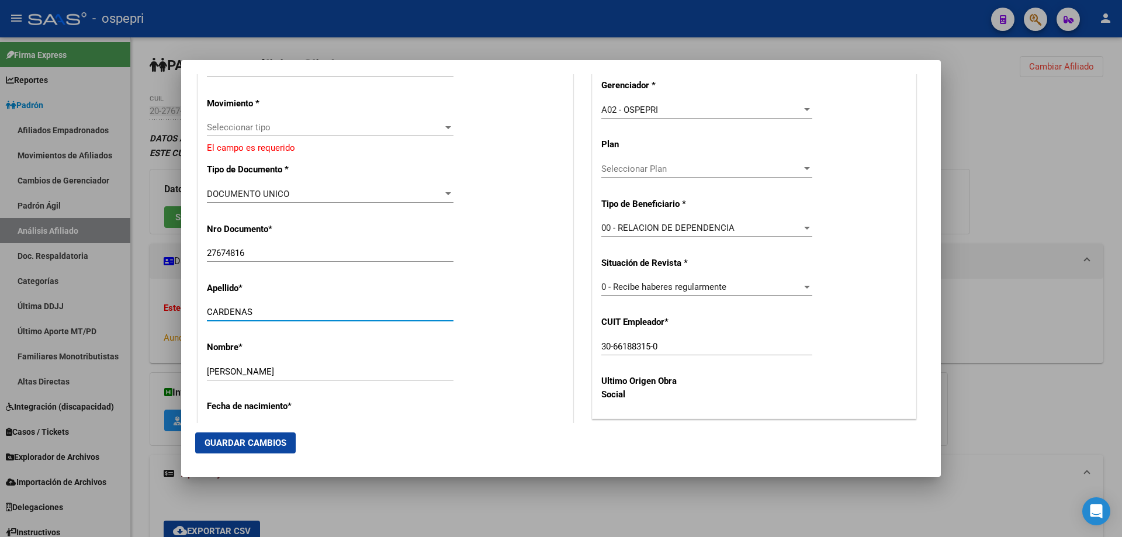
click at [345, 136] on div "Seleccionar tipo Seleccionar tipo" at bounding box center [330, 128] width 247 height 18
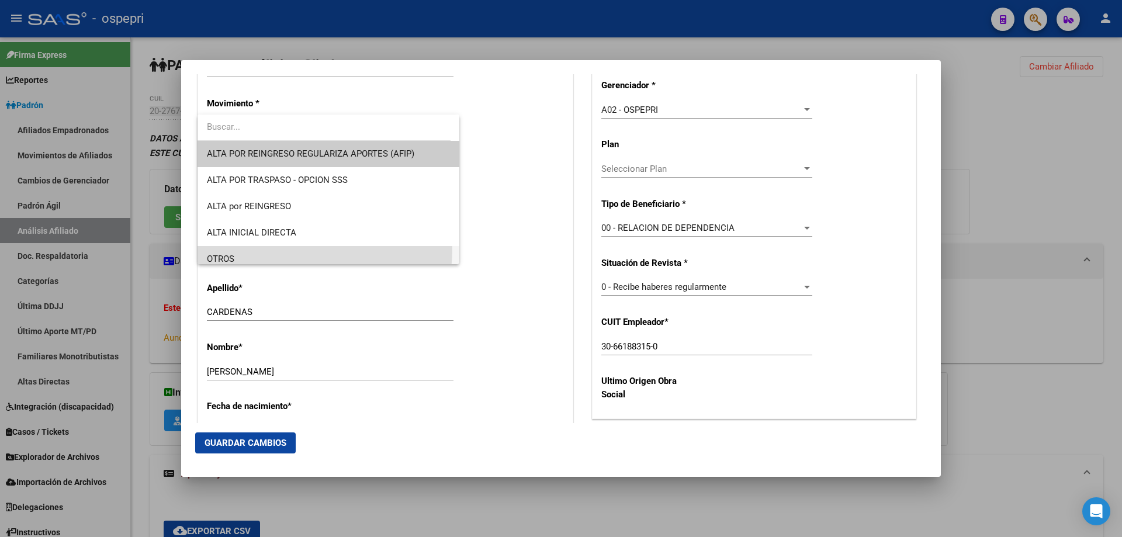
click at [290, 249] on span "OTROS" at bounding box center [328, 259] width 243 height 26
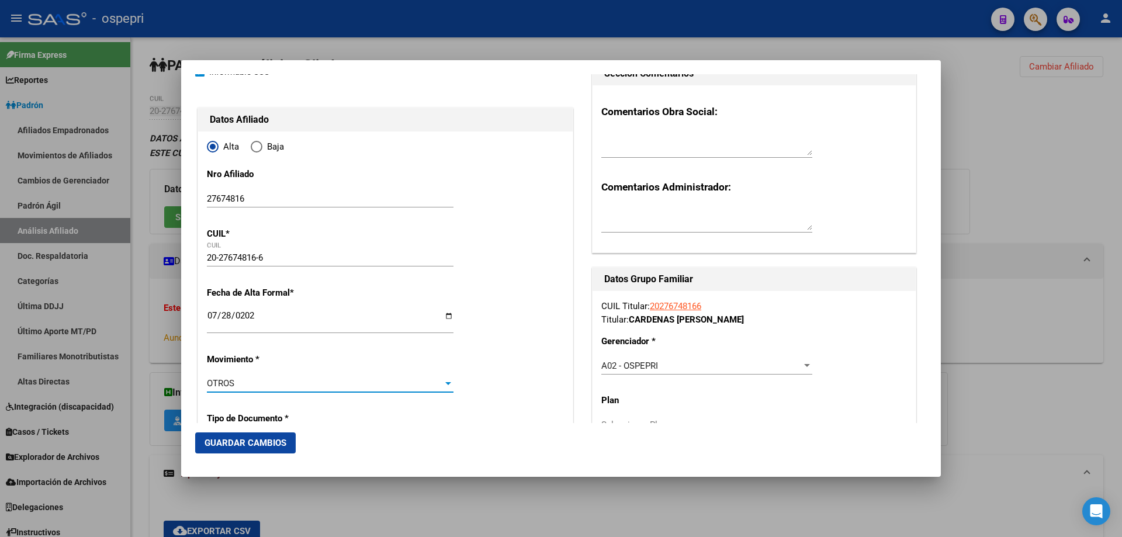
scroll to position [0, 0]
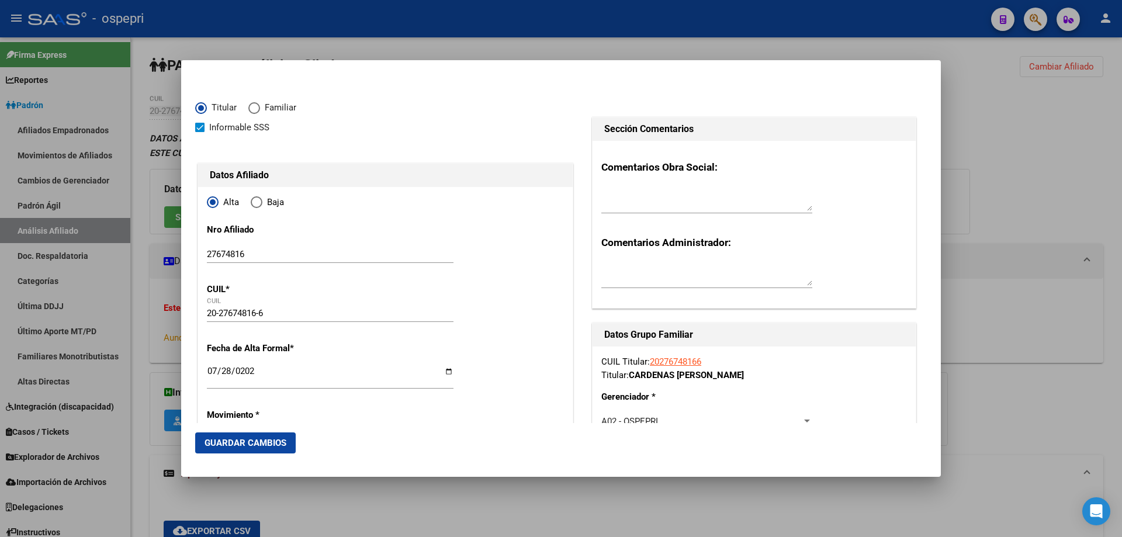
click at [239, 444] on span "Guardar Cambios" at bounding box center [245, 443] width 82 height 11
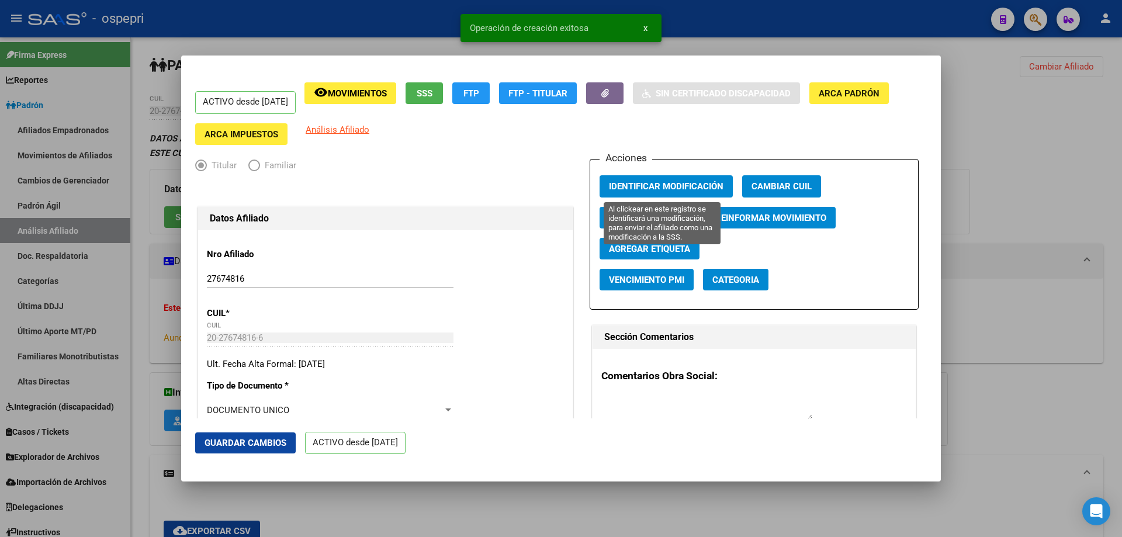
click at [655, 183] on span "Identificar Modificación" at bounding box center [666, 187] width 114 height 11
click at [754, 25] on div at bounding box center [561, 268] width 1122 height 537
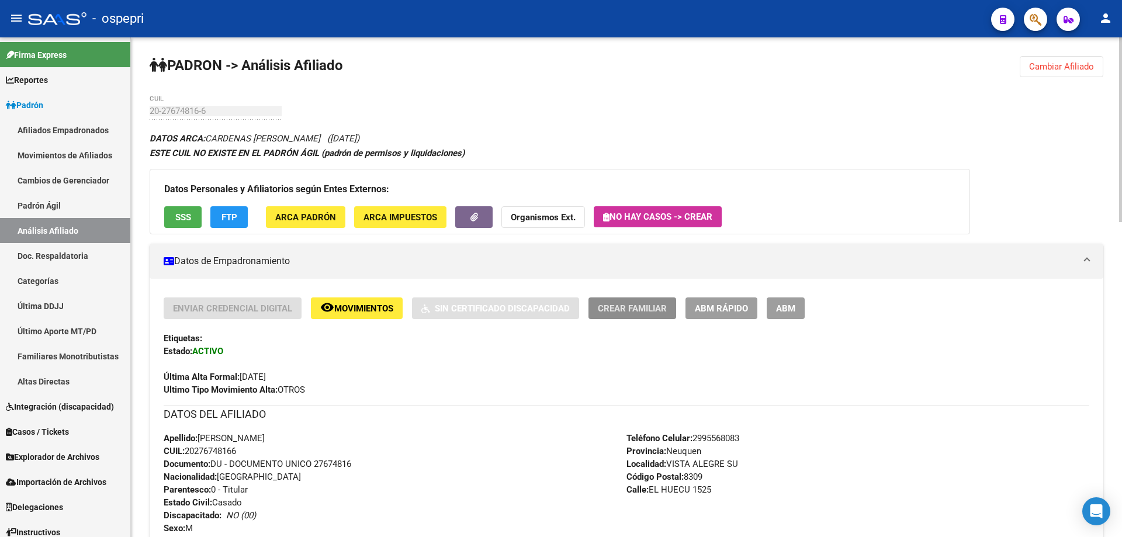
click at [656, 311] on span "Crear Familiar" at bounding box center [632, 308] width 69 height 11
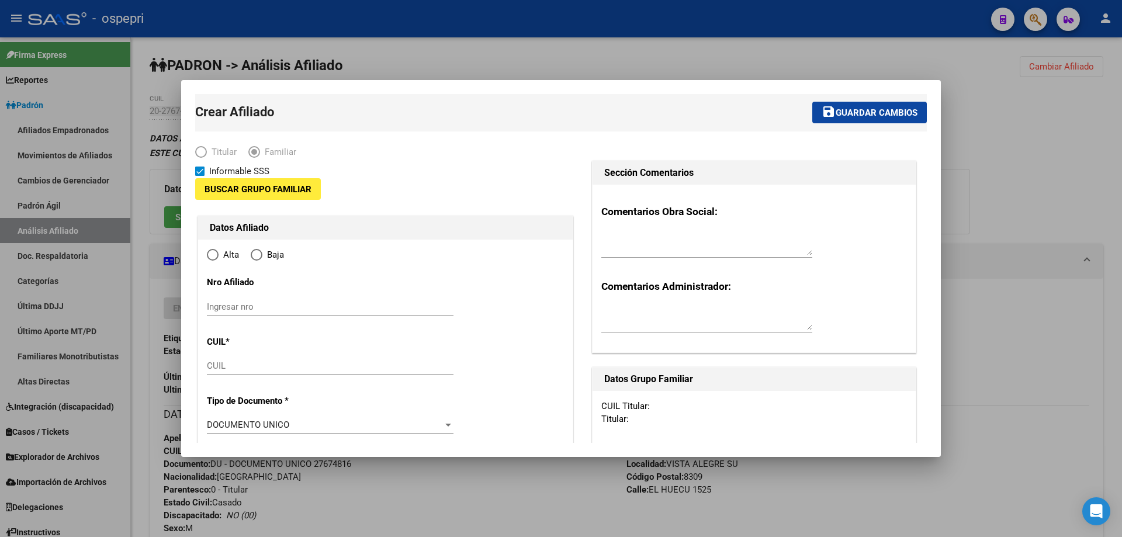
type input "30-66188315-0"
type input "VISTA ALEGRE SU"
type input "8309"
type input "EL HUECU"
type input "1525"
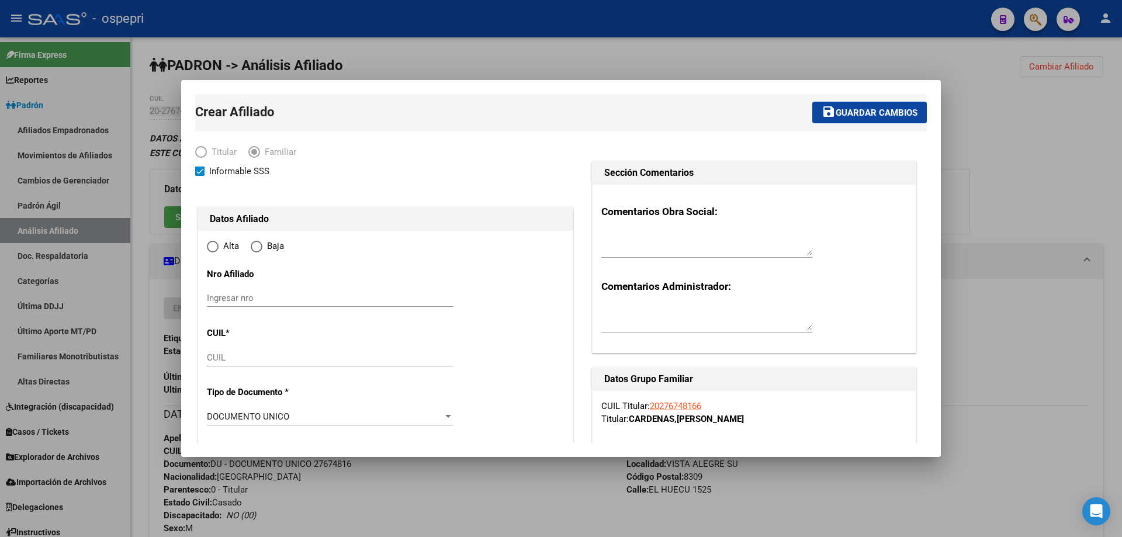
radio input "true"
type input "30-66188315-0"
click at [241, 301] on input "Ingresar nro" at bounding box center [330, 298] width 247 height 11
click at [245, 297] on input "Ingresar nro" at bounding box center [330, 298] width 247 height 11
type input "56317722"
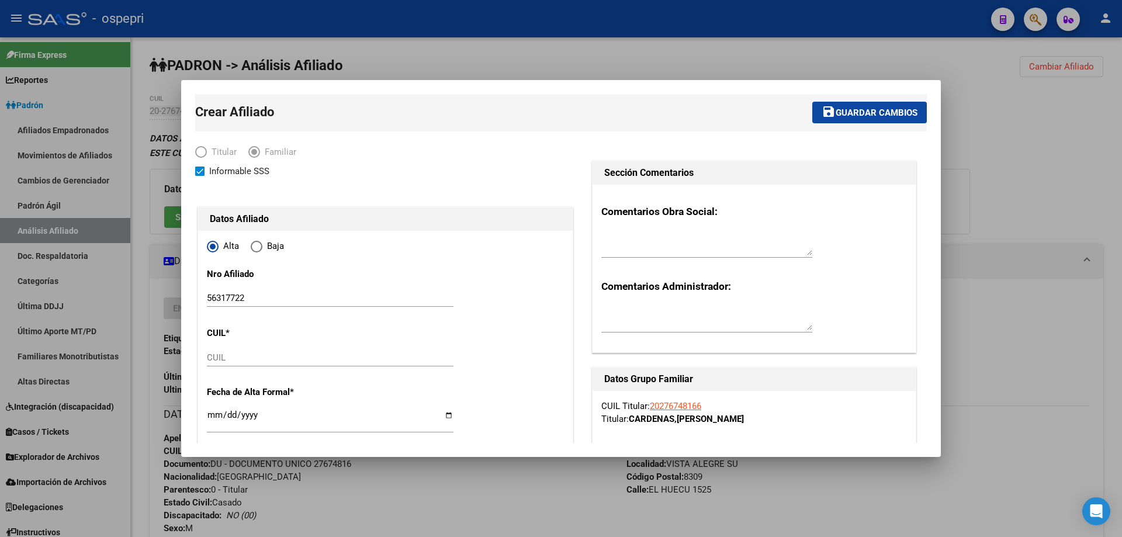
click at [227, 298] on input "56317722" at bounding box center [330, 298] width 247 height 11
click at [258, 359] on input "CUIL" at bounding box center [330, 357] width 247 height 11
paste input "56317722"
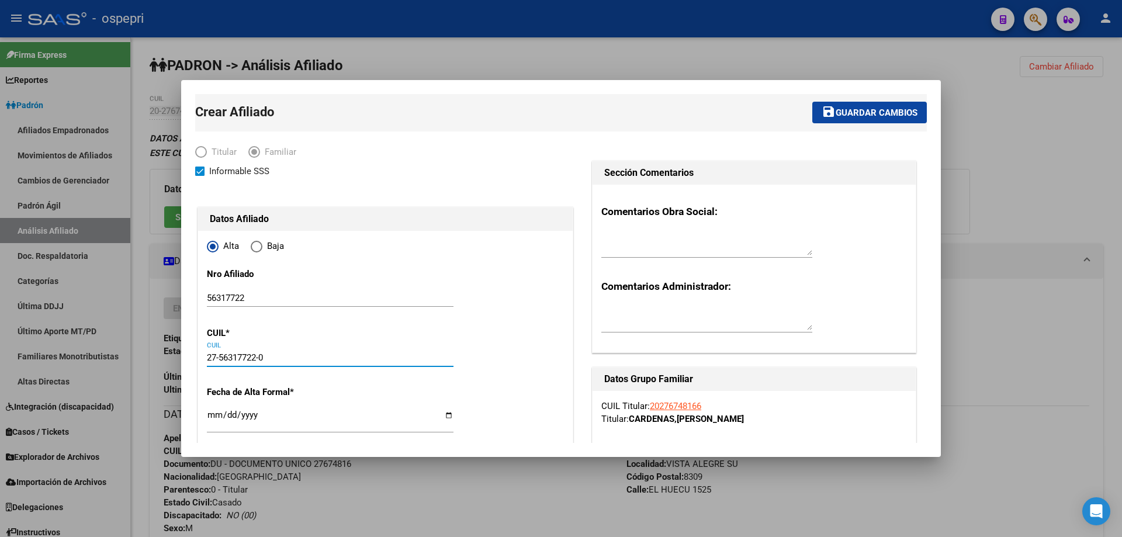
type input "27-56317722-0"
type input "56317722"
type input "CARDENAS"
type input "MIA NAHIARA"
type input "2017-08-28"
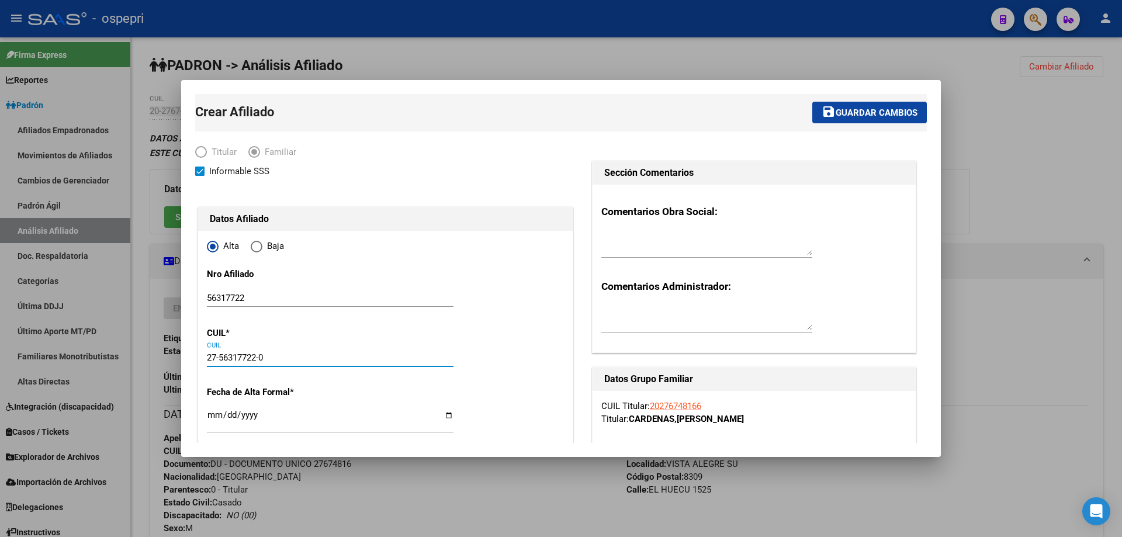
type input "VISTA ALEGRE SU"
type input "2025-08-11"
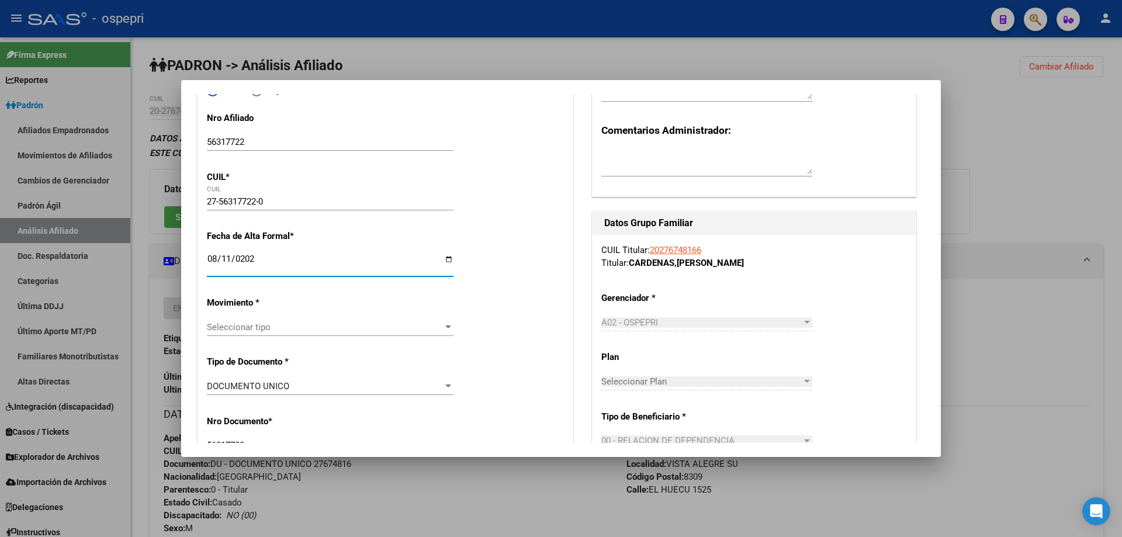
click at [291, 329] on span "Seleccionar tipo" at bounding box center [325, 327] width 236 height 11
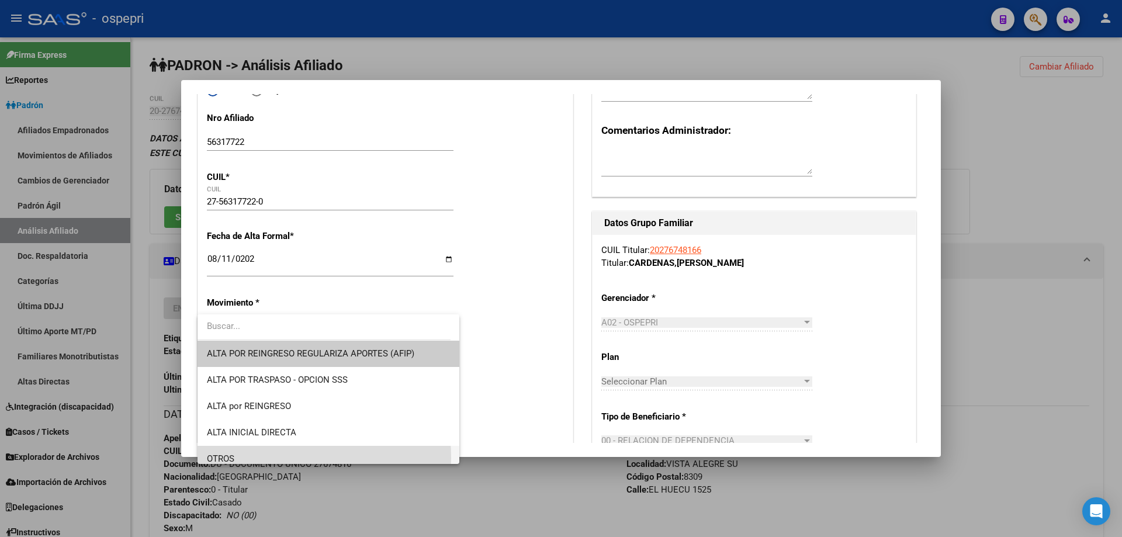
click at [246, 458] on span "OTROS" at bounding box center [328, 459] width 243 height 26
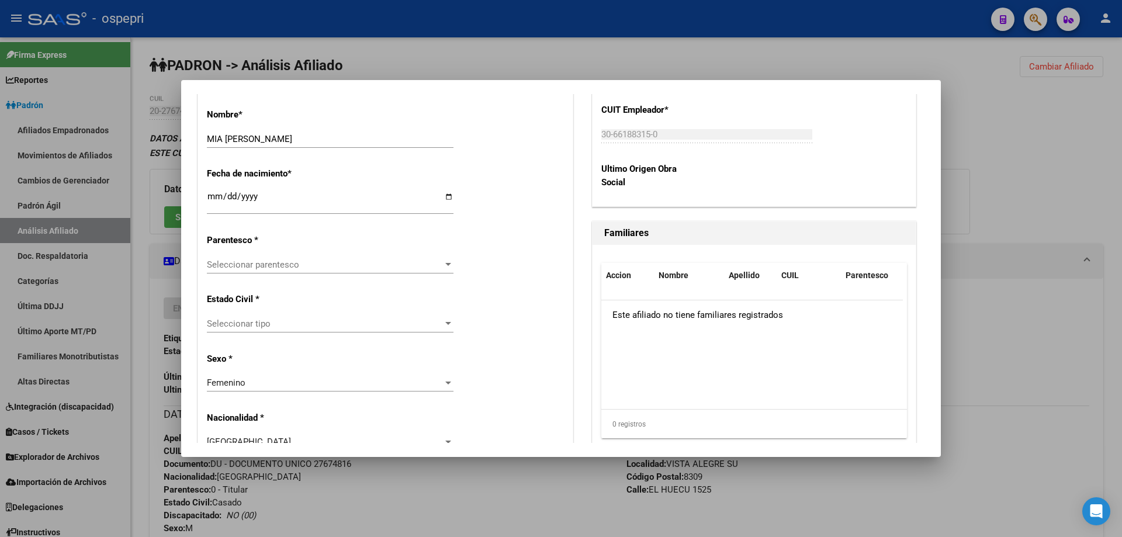
scroll to position [623, 0]
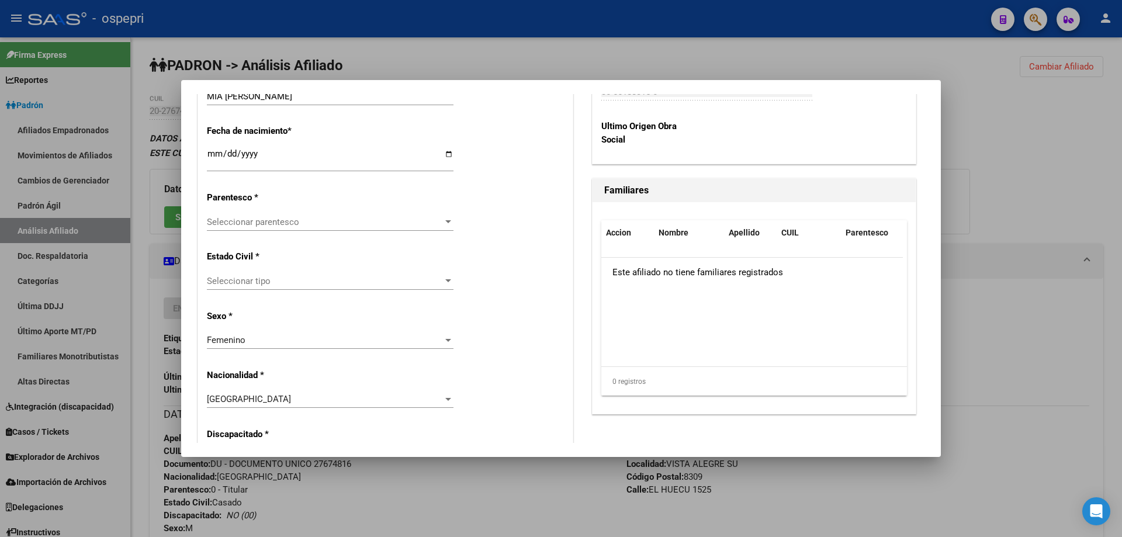
click at [255, 277] on span "Seleccionar tipo" at bounding box center [325, 281] width 236 height 11
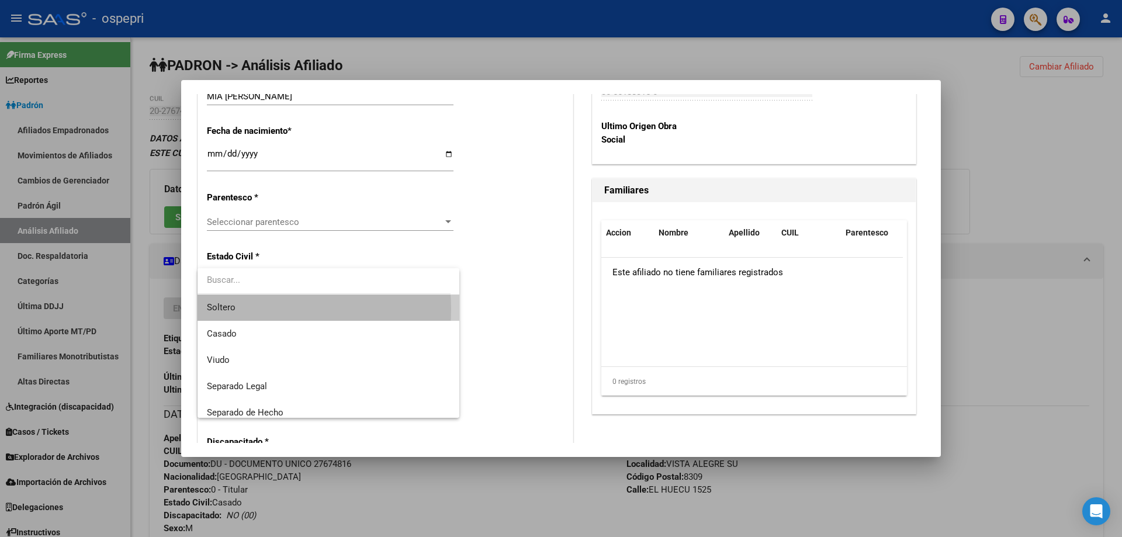
click at [255, 309] on span "Soltero" at bounding box center [328, 307] width 243 height 26
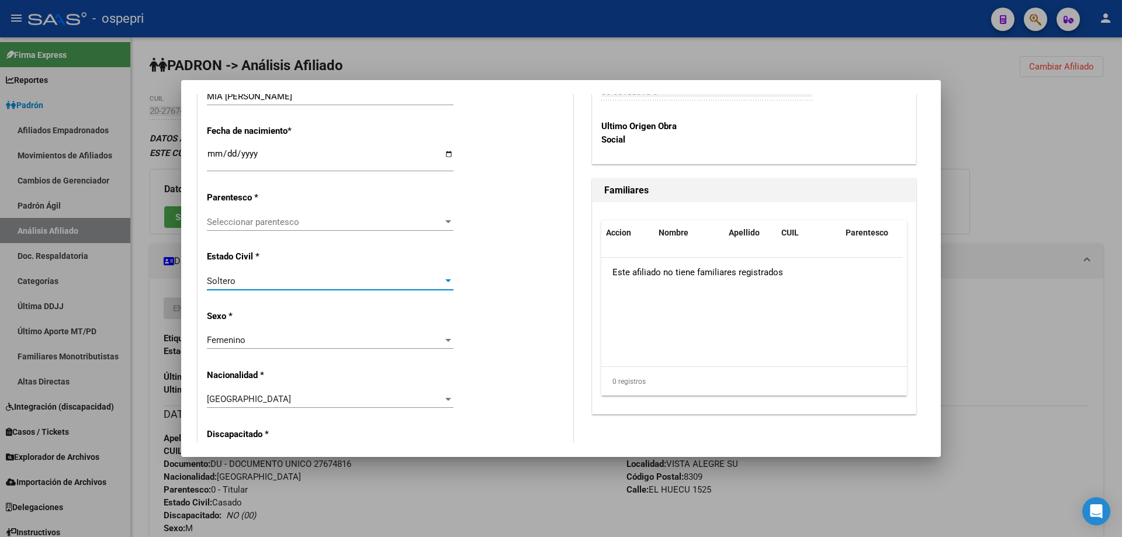
click at [246, 223] on span "Seleccionar parentesco" at bounding box center [325, 222] width 236 height 11
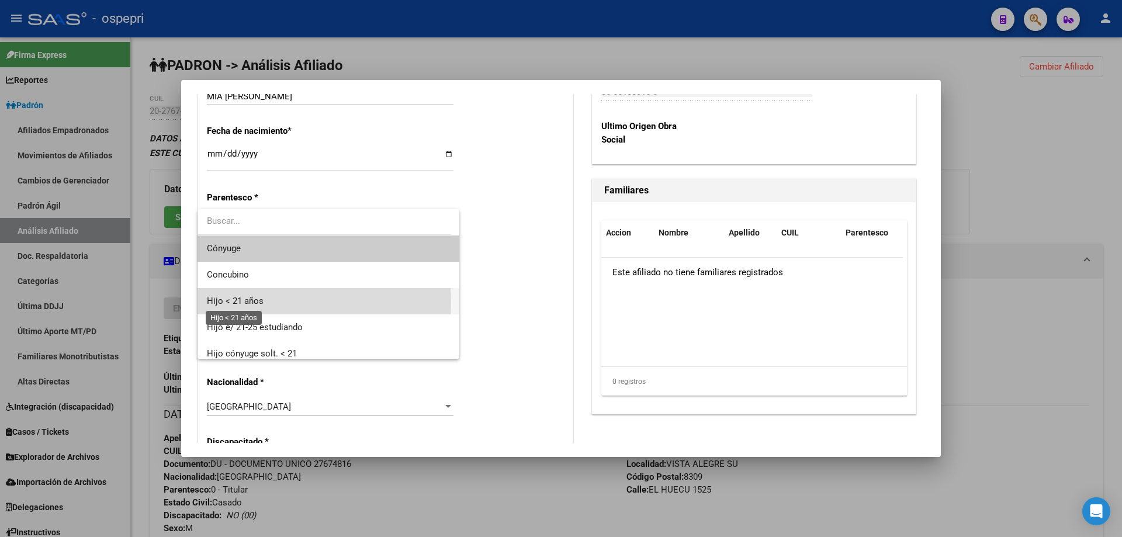
click at [255, 303] on span "Hijo < 21 años" at bounding box center [235, 301] width 57 height 11
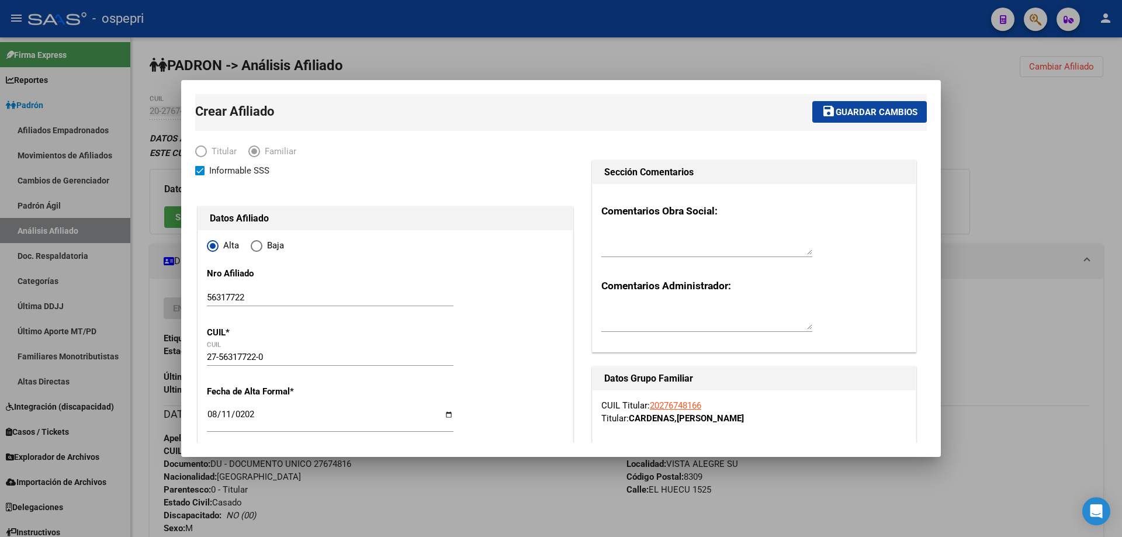
scroll to position [0, 0]
click at [890, 122] on button "save Guardar cambios" at bounding box center [869, 113] width 114 height 22
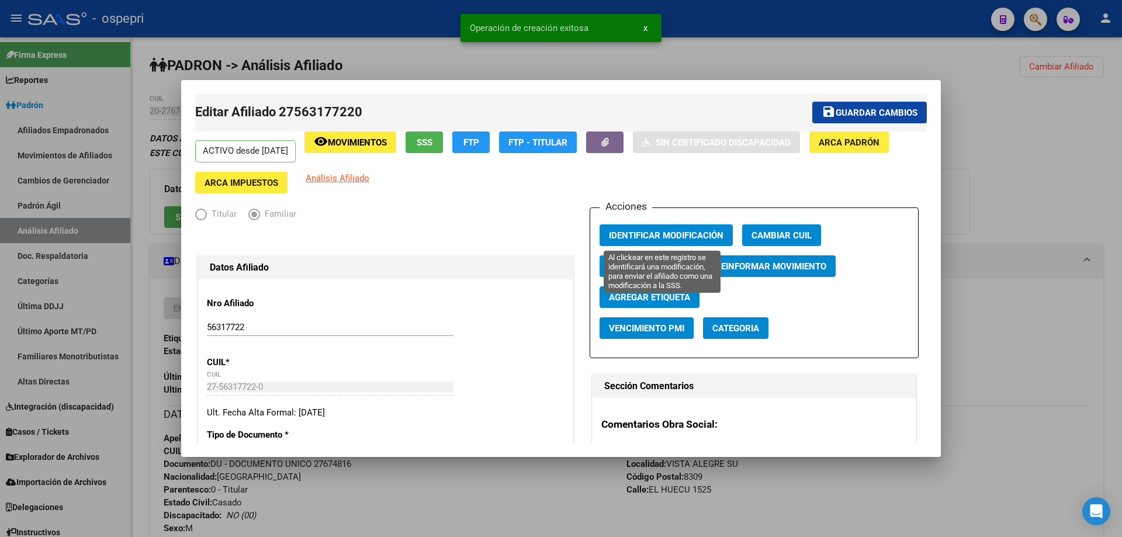
click at [695, 236] on span "Identificar Modificación" at bounding box center [666, 235] width 114 height 11
click at [853, 106] on button "save Guardar cambios" at bounding box center [869, 113] width 114 height 22
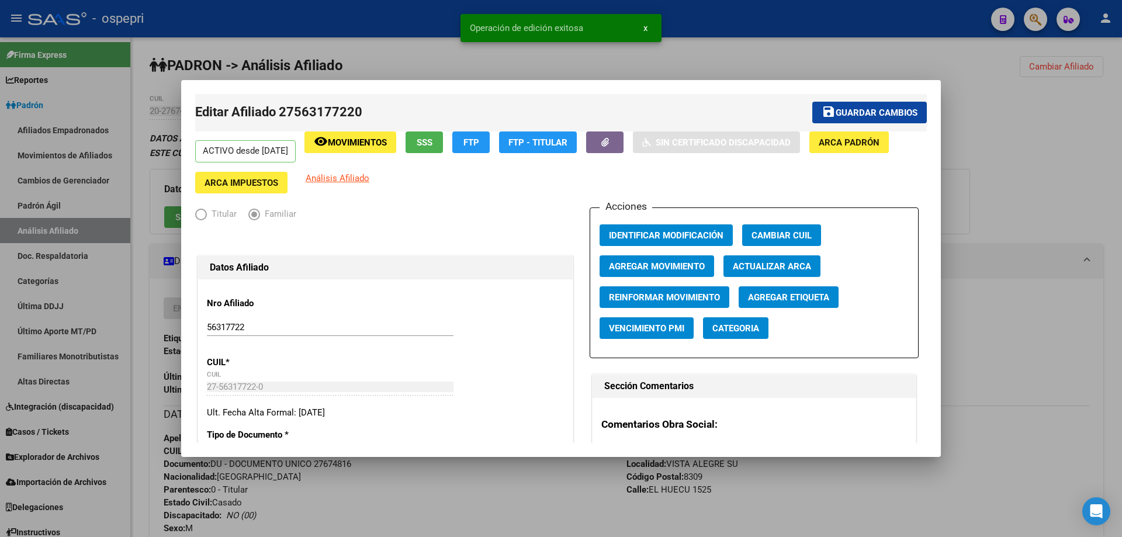
click at [994, 137] on div at bounding box center [561, 268] width 1122 height 537
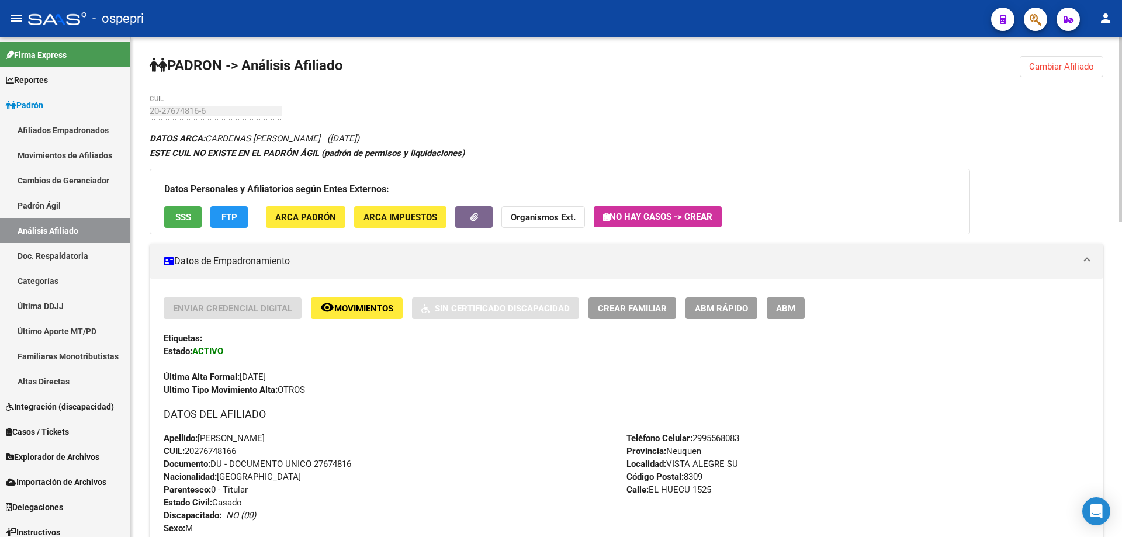
click at [1050, 65] on span "Cambiar Afiliado" at bounding box center [1061, 66] width 65 height 11
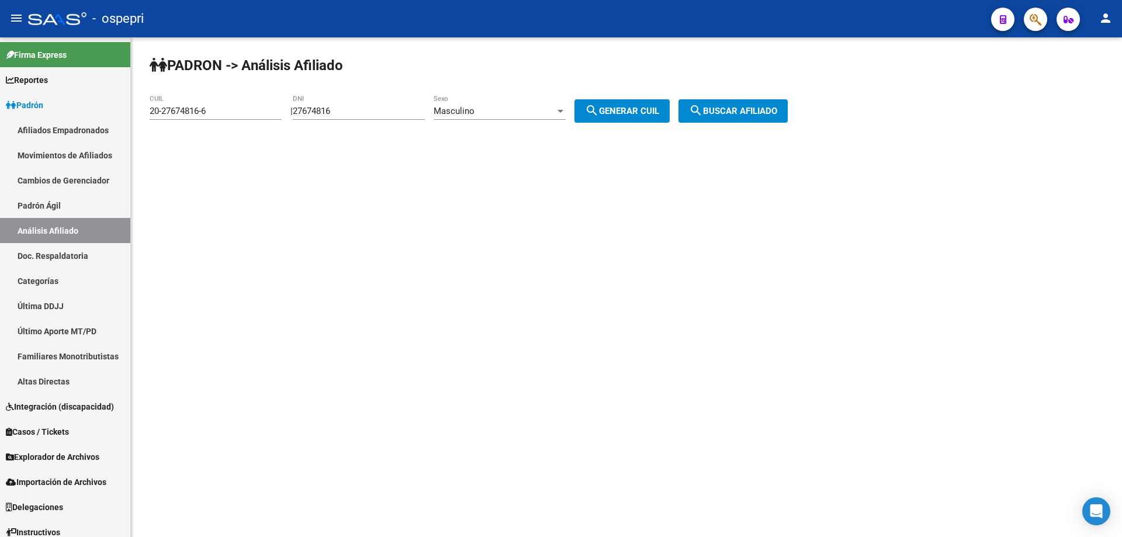
click at [787, 99] on button "search Buscar afiliado" at bounding box center [732, 110] width 109 height 23
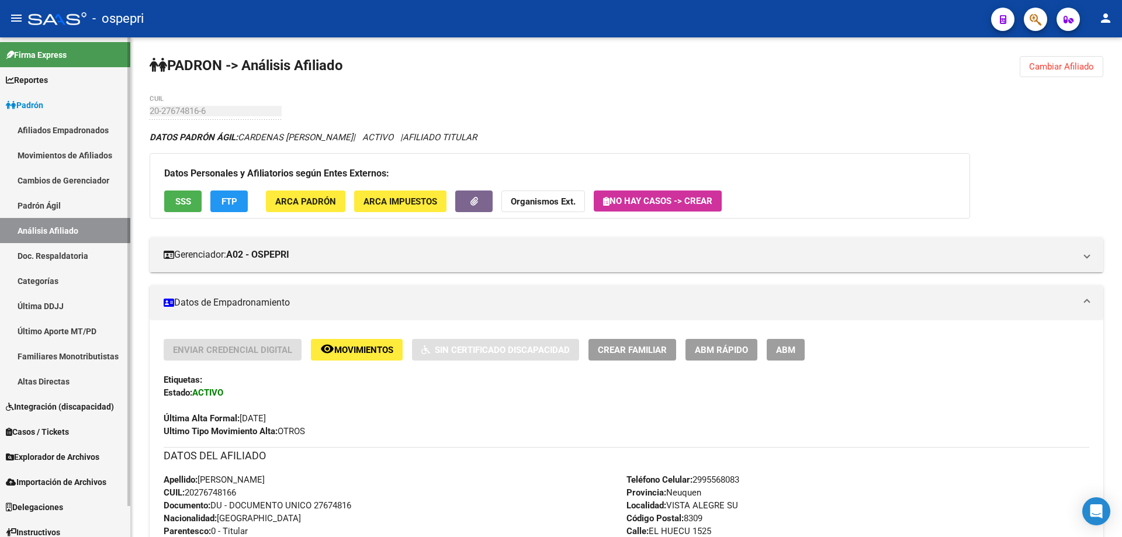
click at [74, 206] on link "Padrón Ágil" at bounding box center [65, 205] width 130 height 25
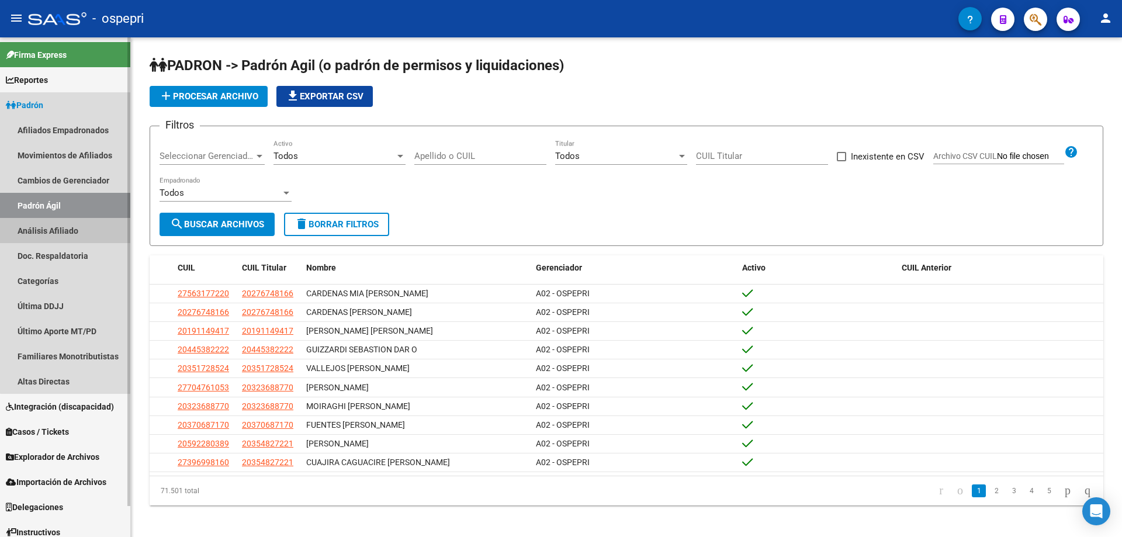
click at [72, 227] on link "Análisis Afiliado" at bounding box center [65, 230] width 130 height 25
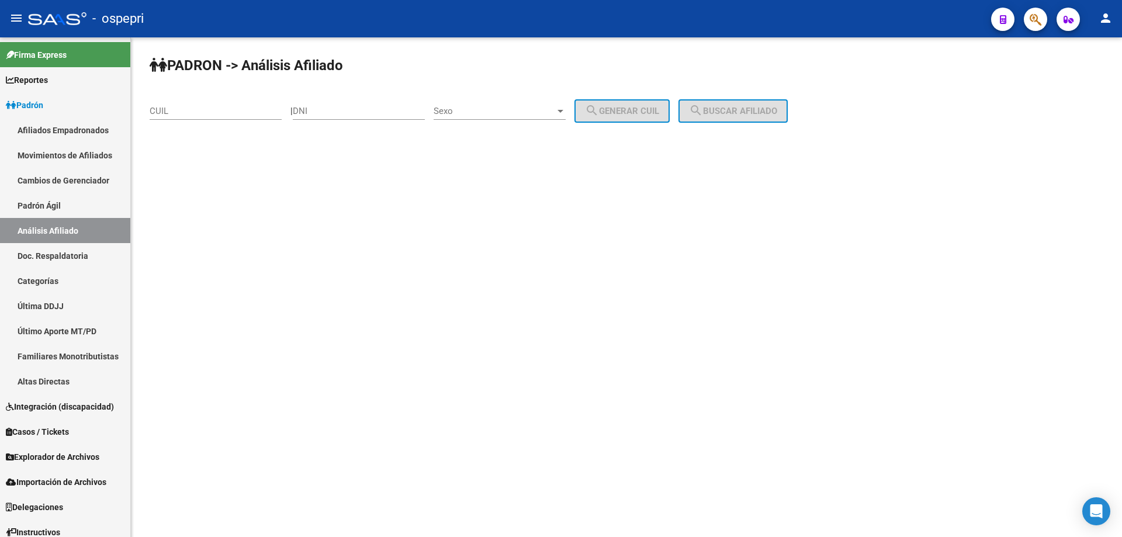
click at [341, 112] on input "DNI" at bounding box center [359, 111] width 132 height 11
paste input "34866730"
type input "34866730"
click at [560, 117] on div "Sexo Sexo" at bounding box center [499, 107] width 132 height 25
click at [533, 117] on span "Masculino" at bounding box center [512, 111] width 132 height 26
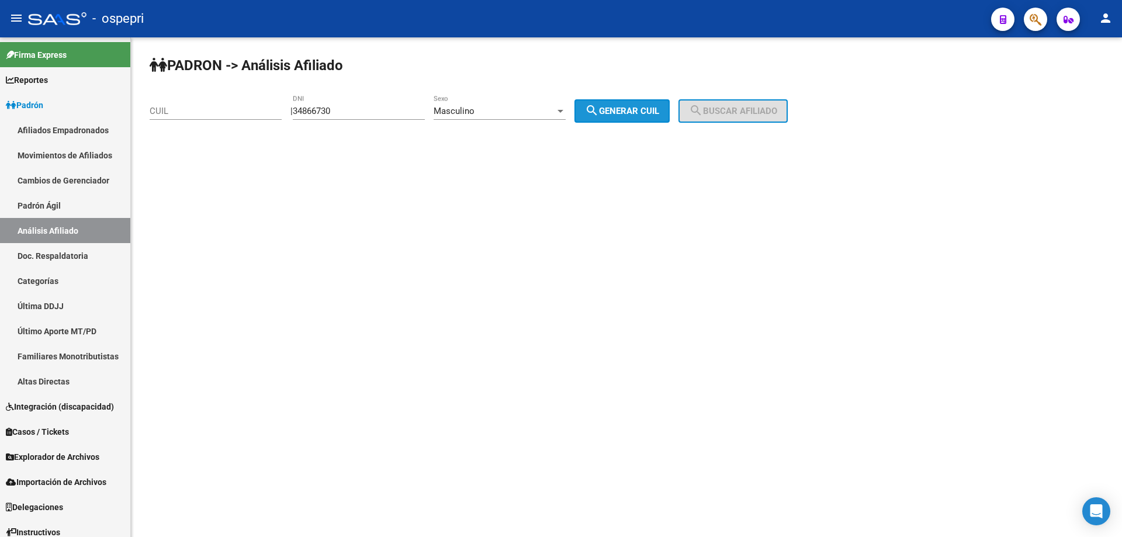
click at [616, 114] on span "search Generar CUIL" at bounding box center [622, 111] width 74 height 11
type input "20-34866730-1"
click at [747, 114] on span "search Buscar afiliado" at bounding box center [733, 111] width 88 height 11
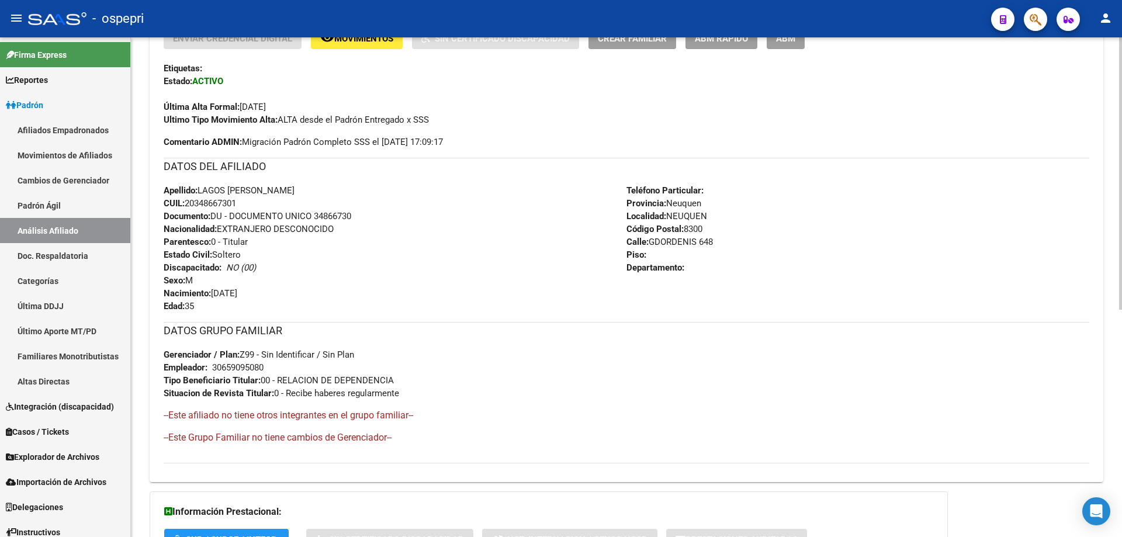
scroll to position [418, 0]
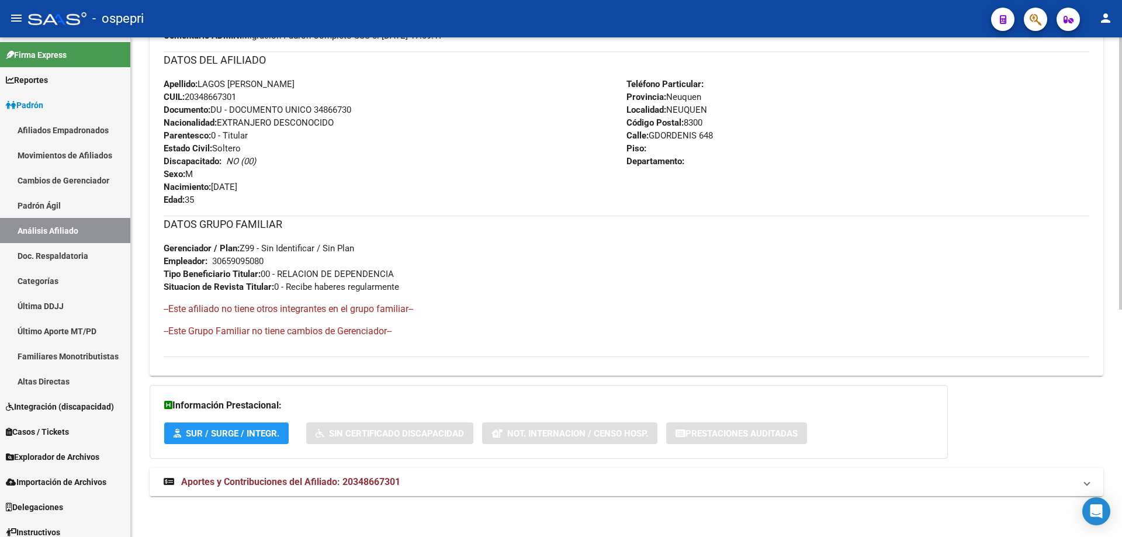
click at [312, 478] on span "Aportes y Contribuciones del Afiliado: 20348667301" at bounding box center [290, 481] width 219 height 11
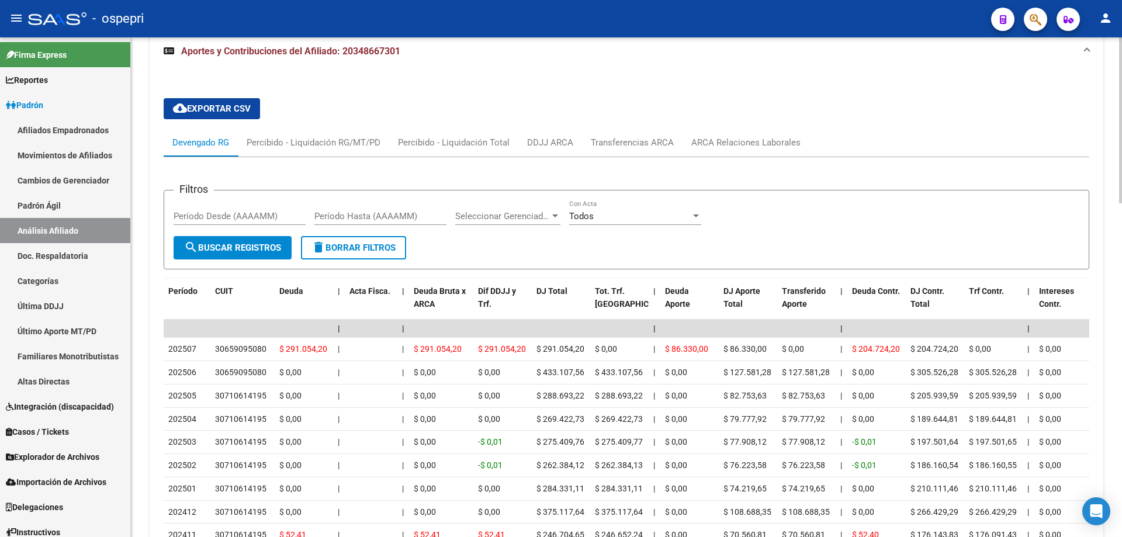
scroll to position [885, 0]
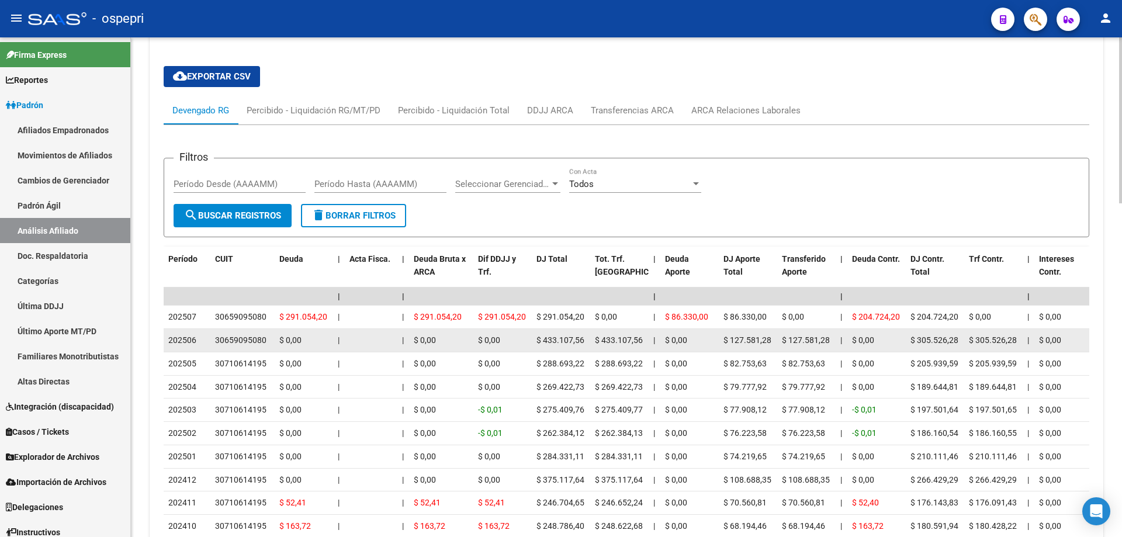
click at [245, 338] on div "30659095080" at bounding box center [240, 340] width 51 height 13
copy div "30659095080"
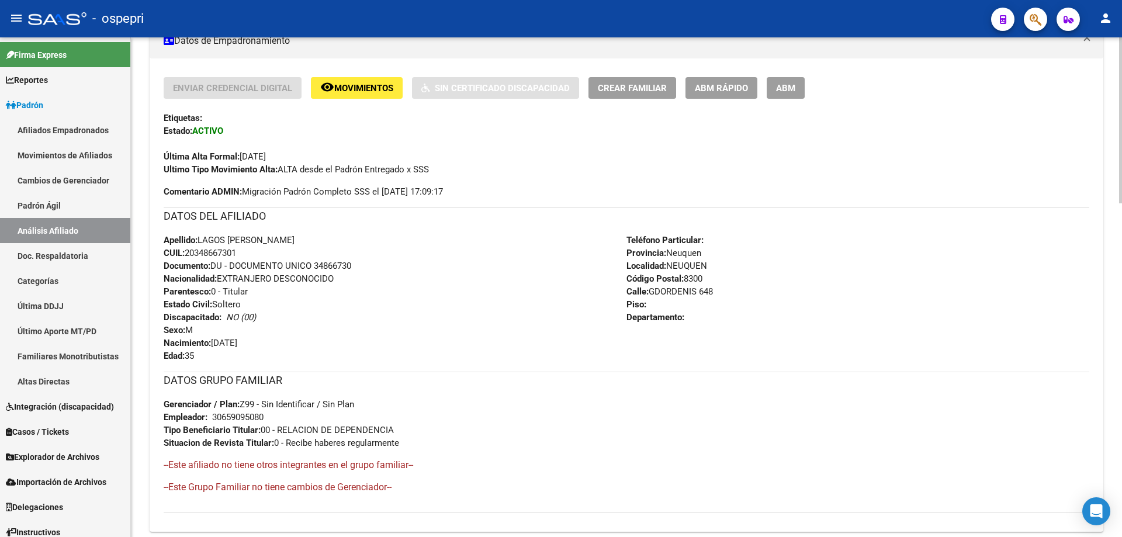
scroll to position [0, 0]
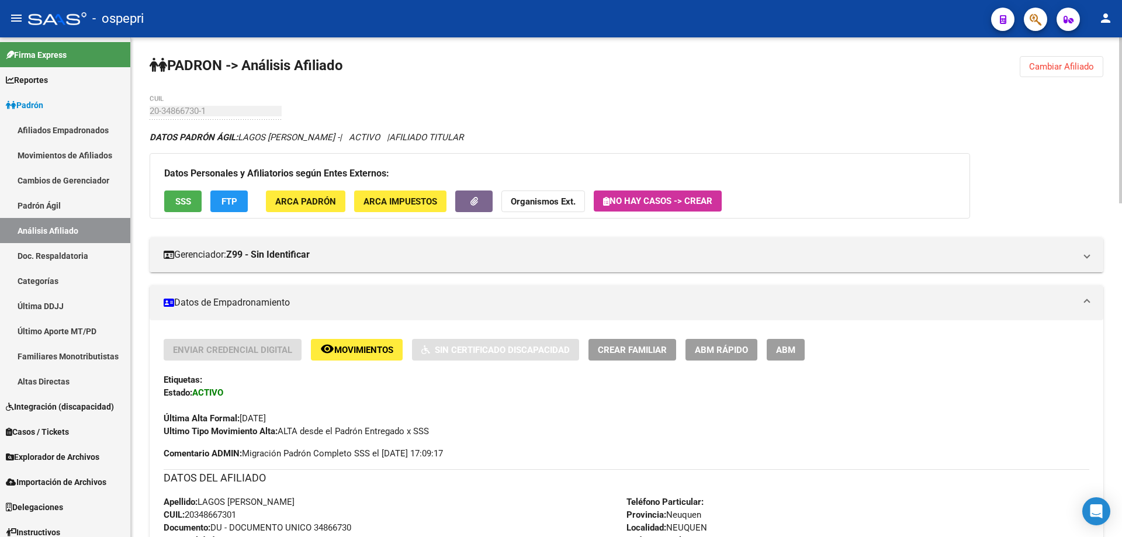
click at [1058, 67] on span "Cambiar Afiliado" at bounding box center [1061, 66] width 65 height 11
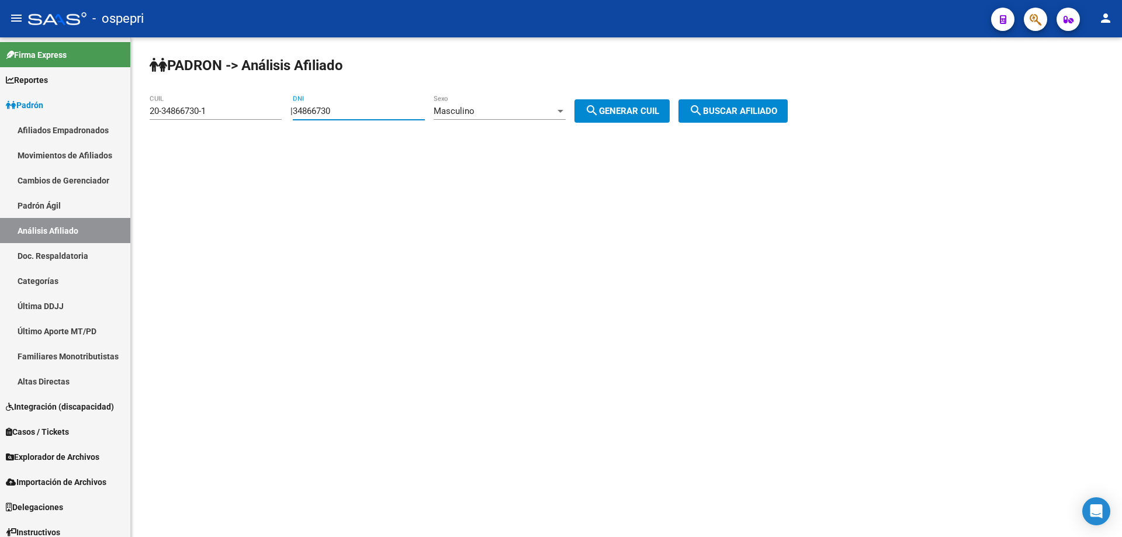
click at [331, 112] on input "34866730" at bounding box center [359, 111] width 132 height 11
paste input "7426676"
type input "37426676"
click at [651, 105] on button "search Generar CUIL" at bounding box center [621, 110] width 95 height 23
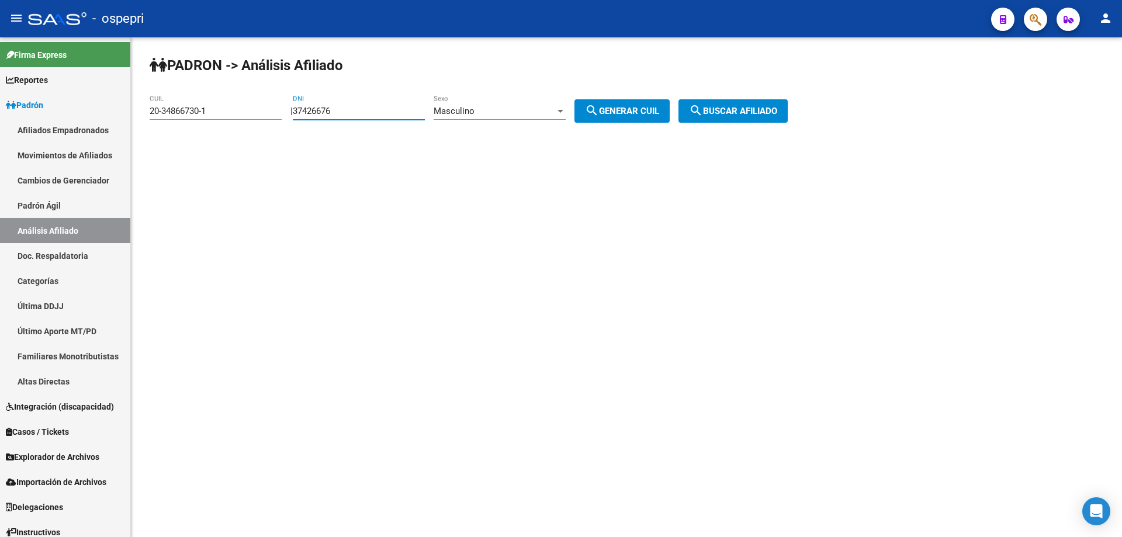
type input "20-37426676-5"
click at [733, 109] on span "search Buscar afiliado" at bounding box center [733, 111] width 88 height 11
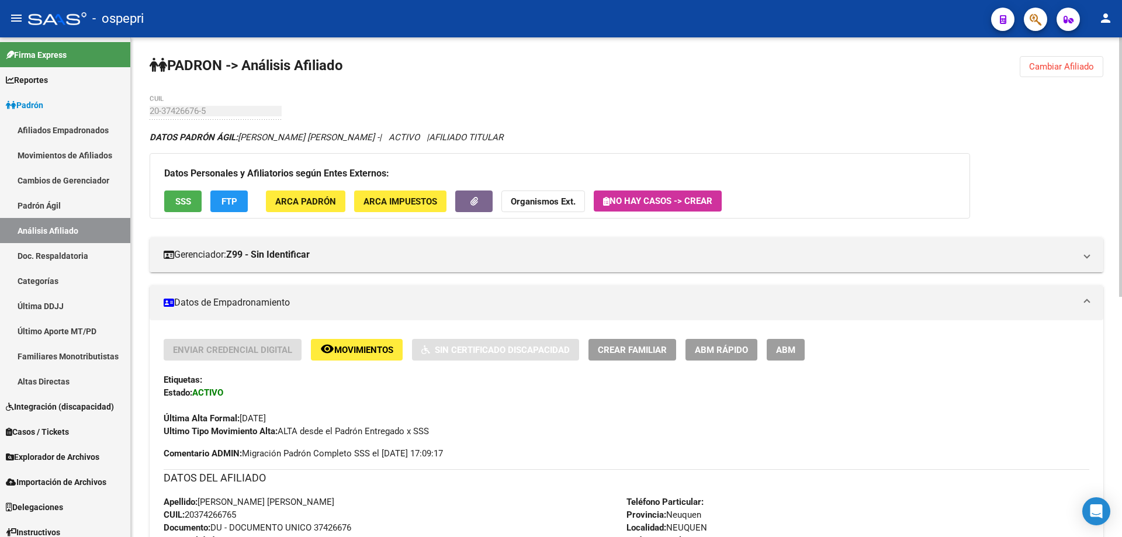
scroll to position [311, 0]
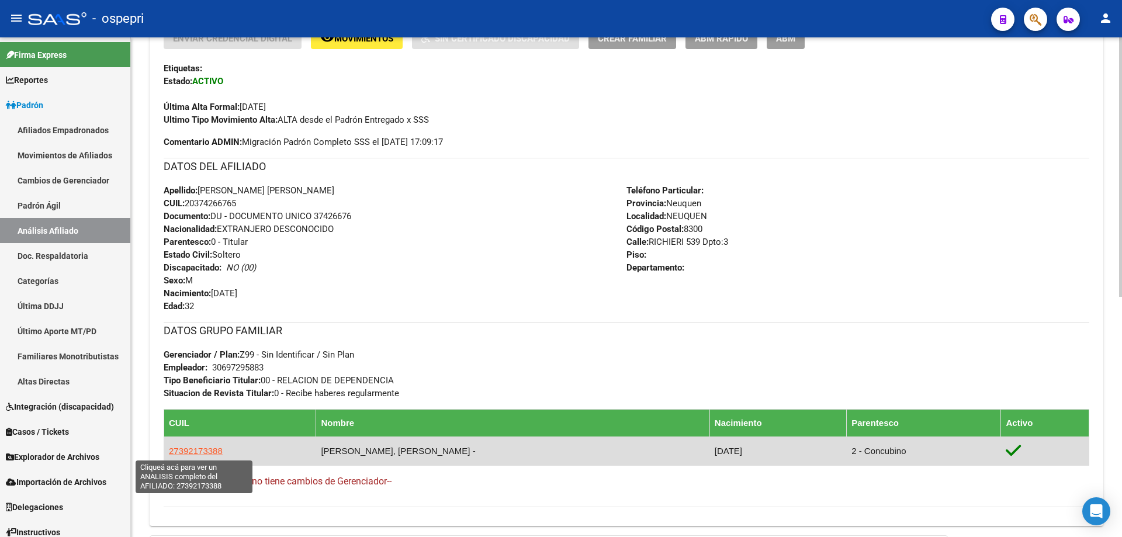
click at [180, 448] on span "27392173388" at bounding box center [196, 451] width 54 height 10
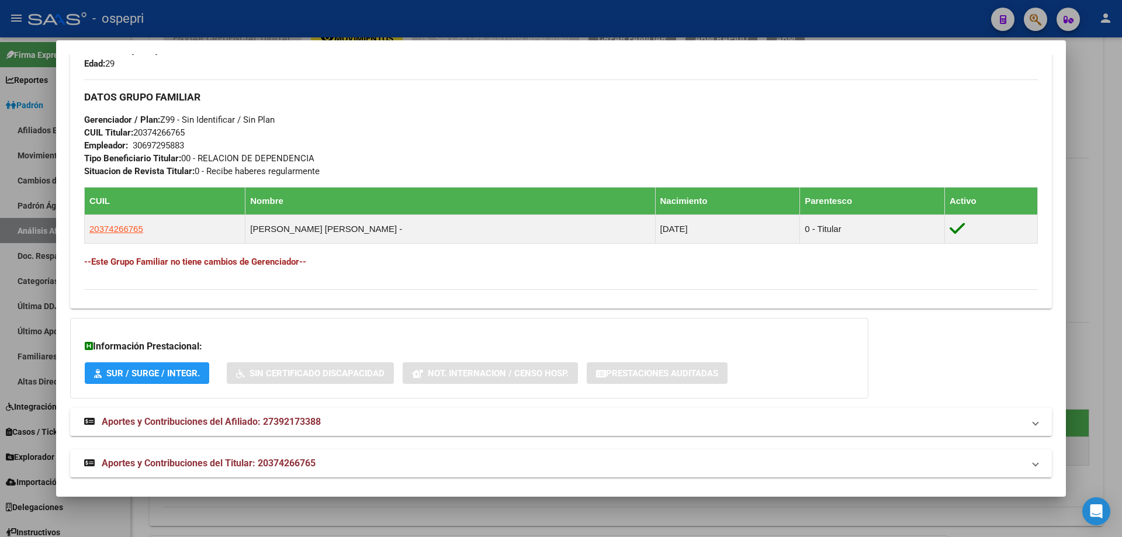
scroll to position [529, 0]
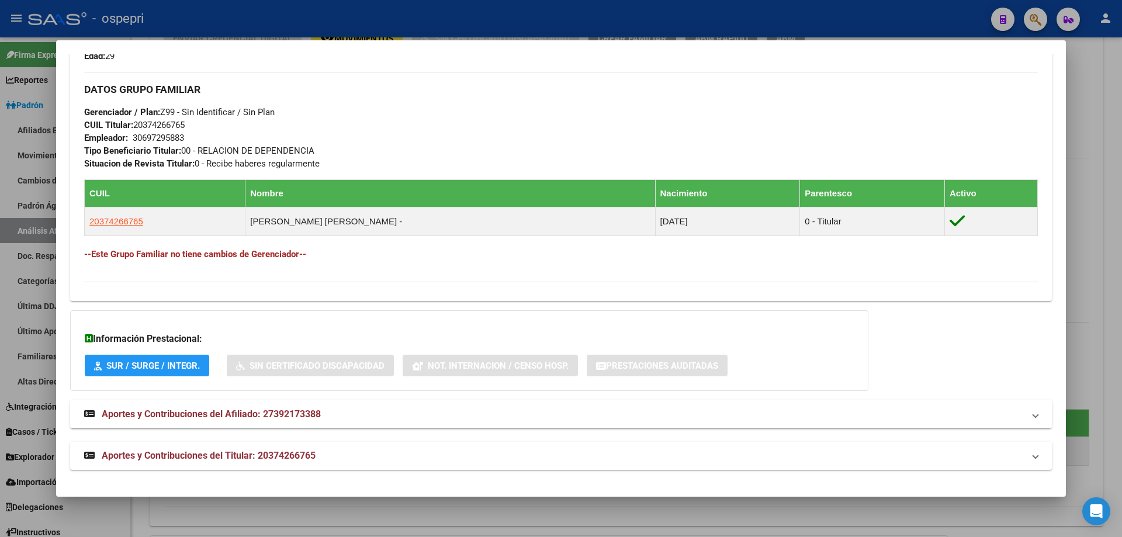
click at [284, 415] on span "Aportes y Contribuciones del Afiliado: 27392173388" at bounding box center [211, 413] width 219 height 11
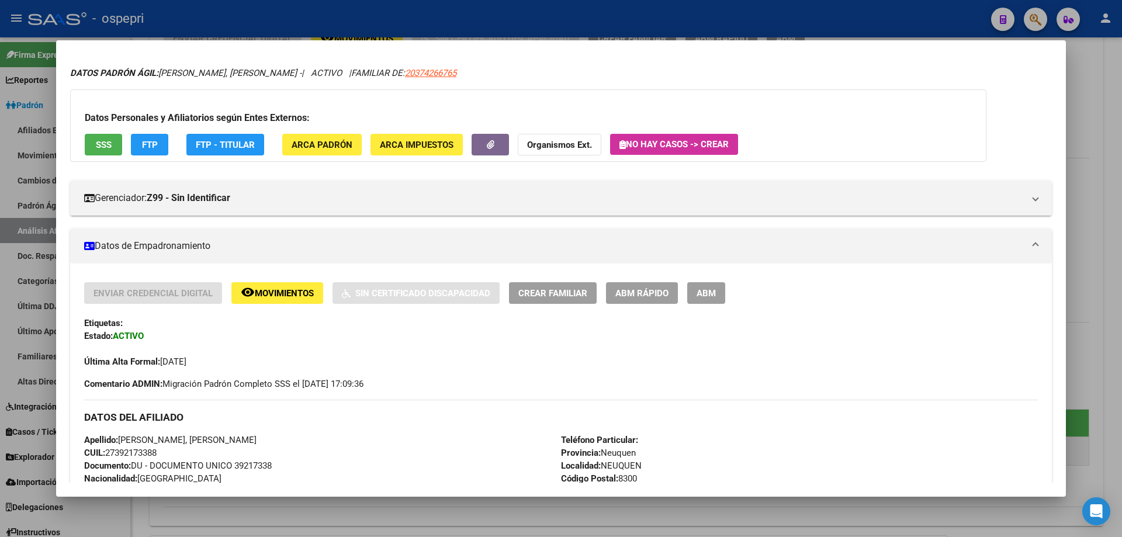
scroll to position [0, 0]
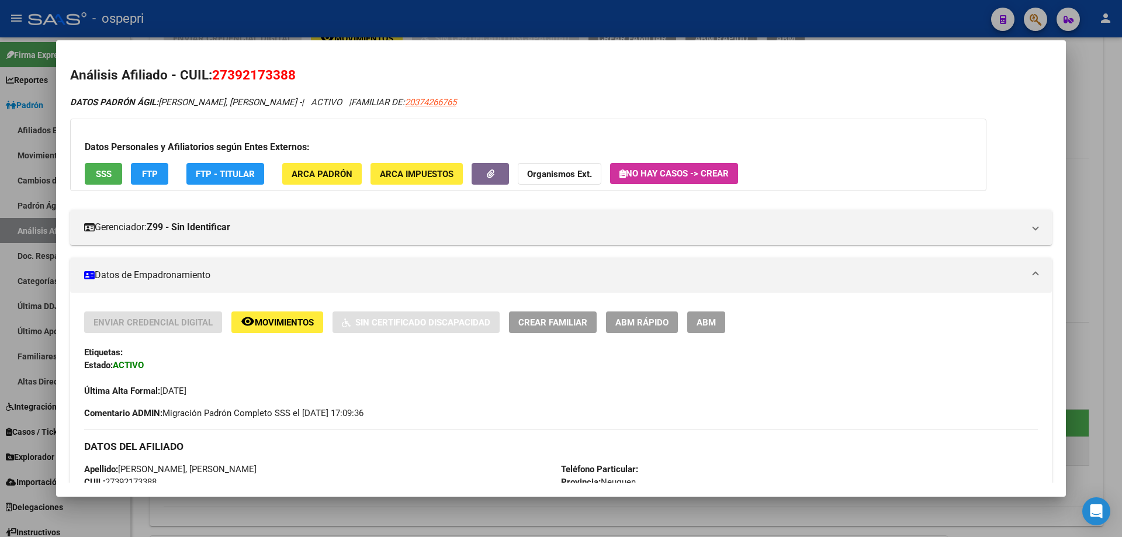
click at [1081, 93] on div at bounding box center [561, 268] width 1122 height 537
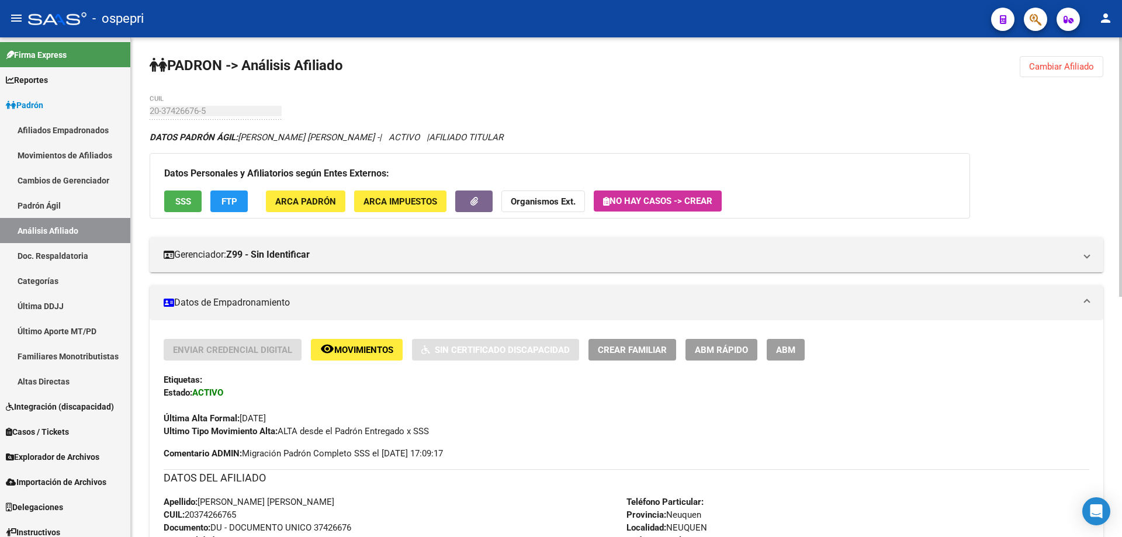
click at [626, 347] on span "Crear Familiar" at bounding box center [632, 350] width 69 height 11
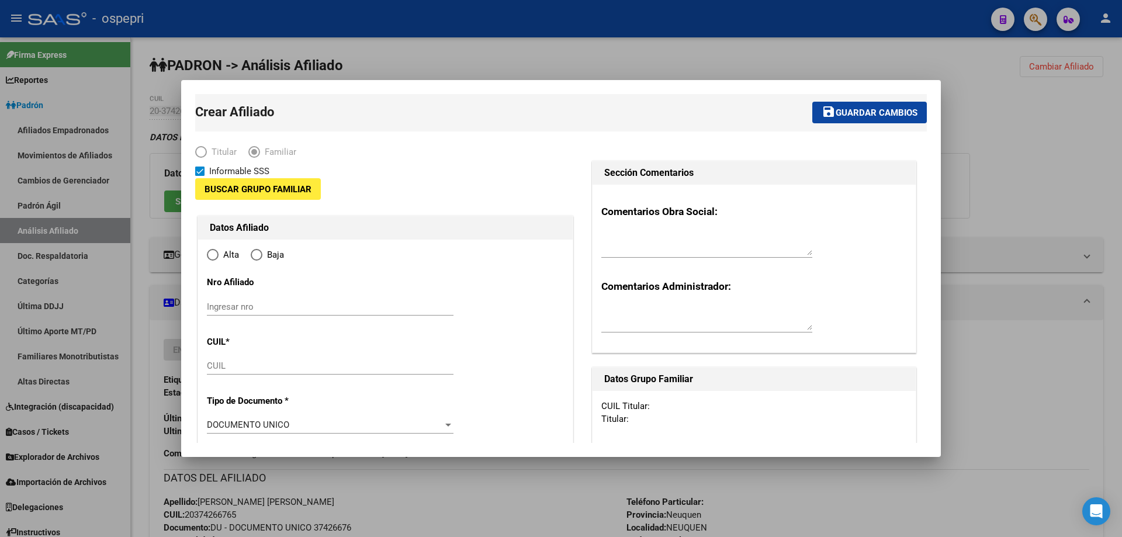
type input "30-69729588-3"
type input "NEUQUEN"
type input "8300"
type input "RICHIERI 539 Dpto:3"
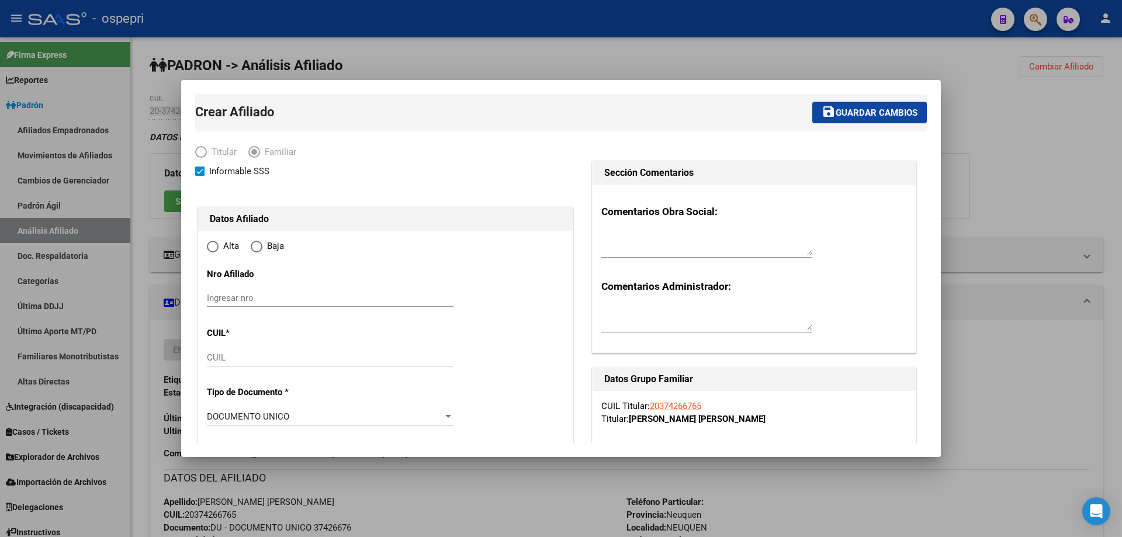
radio input "true"
type input "30-69729588-3"
click at [244, 298] on input "Ingresar nro" at bounding box center [330, 298] width 247 height 11
paste input "27392173388"
click at [234, 299] on input "27392173388" at bounding box center [330, 298] width 247 height 11
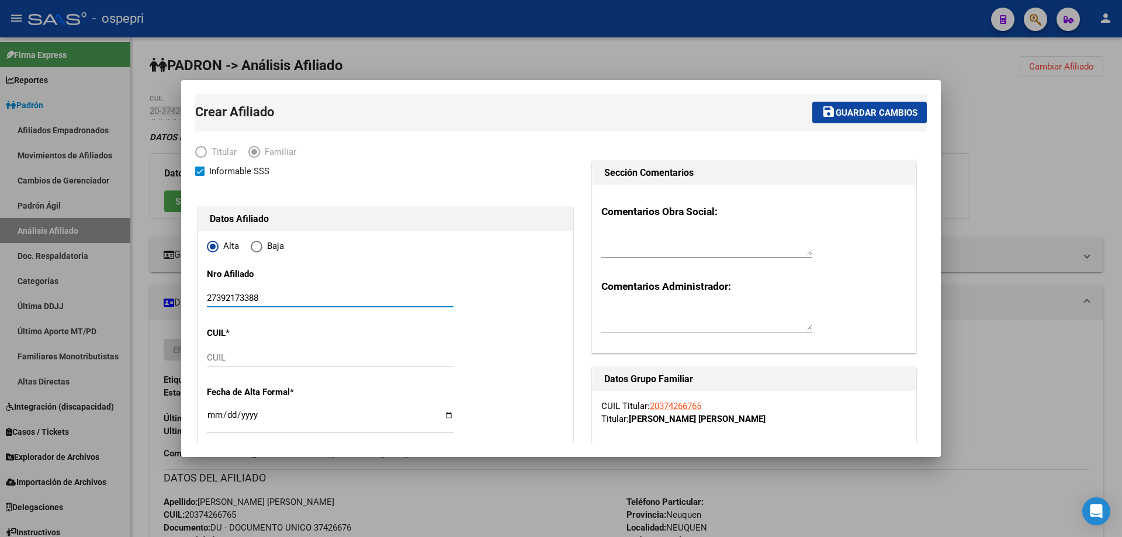
click at [234, 299] on input "27392173388" at bounding box center [330, 298] width 247 height 11
paste input "58693615"
type input "58693615"
click at [253, 356] on input "CUIL" at bounding box center [330, 357] width 247 height 11
paste input "20-58693615-9"
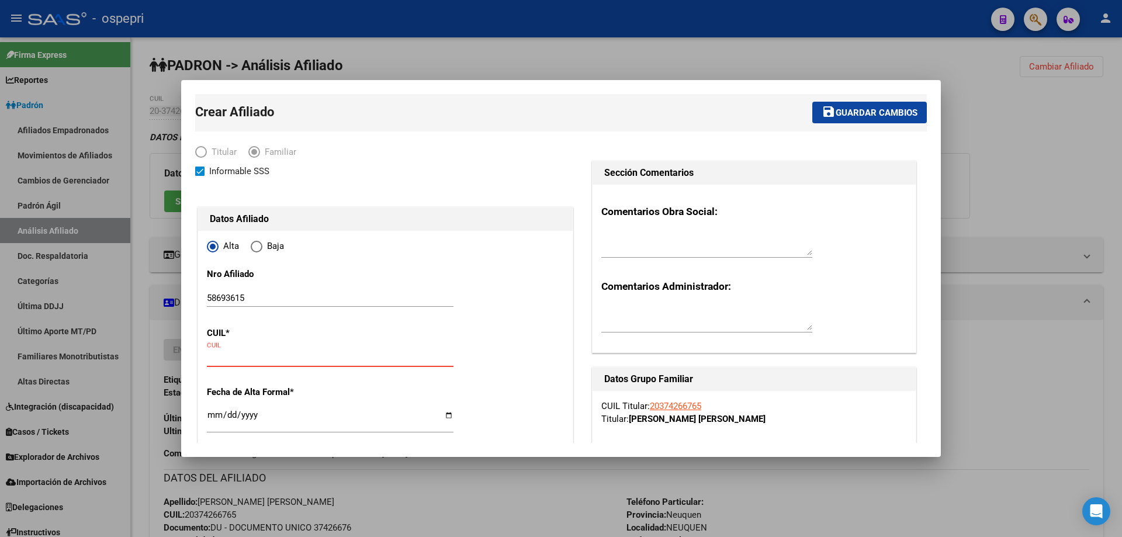
type input "20-58693615-9"
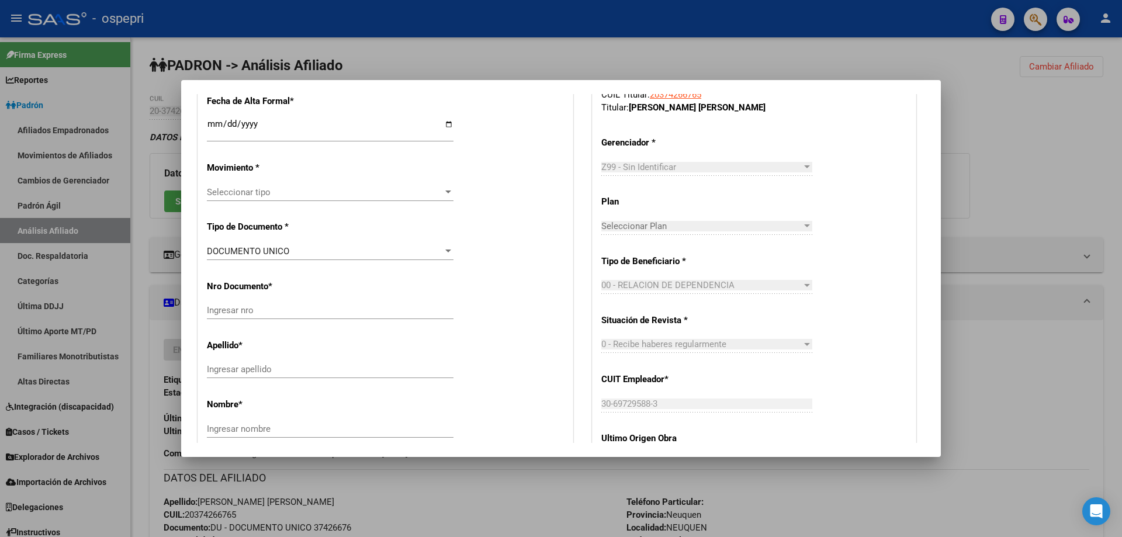
type input "58693615"
type input "[PERSON_NAME]"
type input "[DATE]"
type input "NEUQUEN"
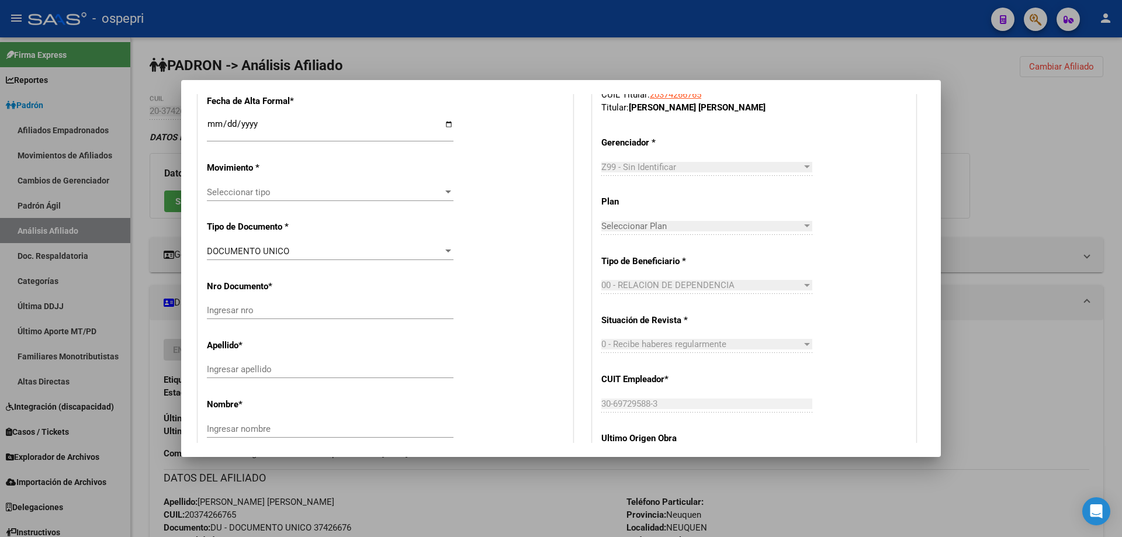
type input "AV SAN JUAN"
type input "2051"
type input "00"
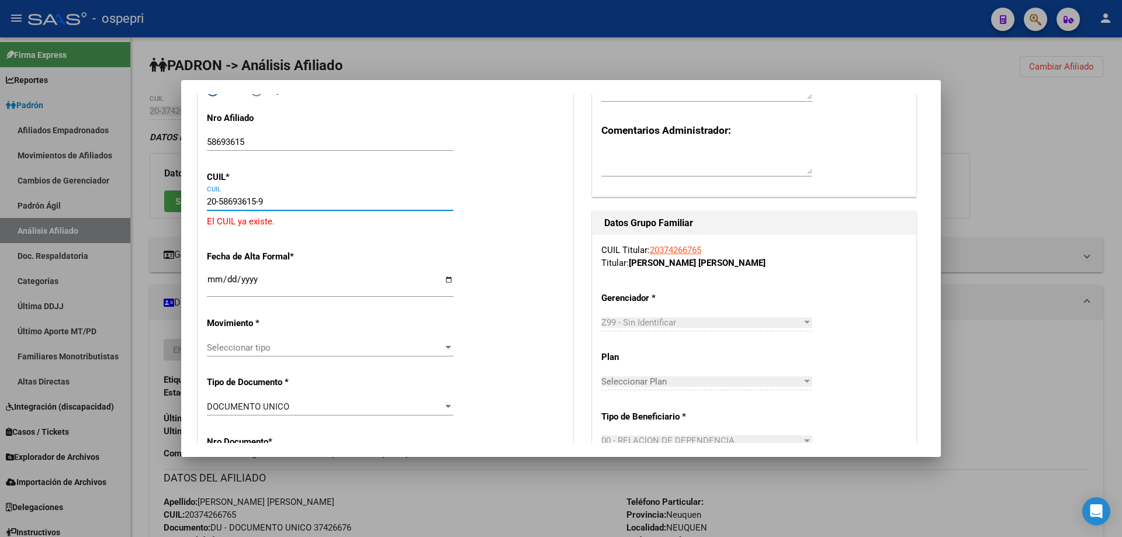
type input "20-58693615-9"
click at [213, 283] on input "Ingresar fecha" at bounding box center [330, 284] width 247 height 19
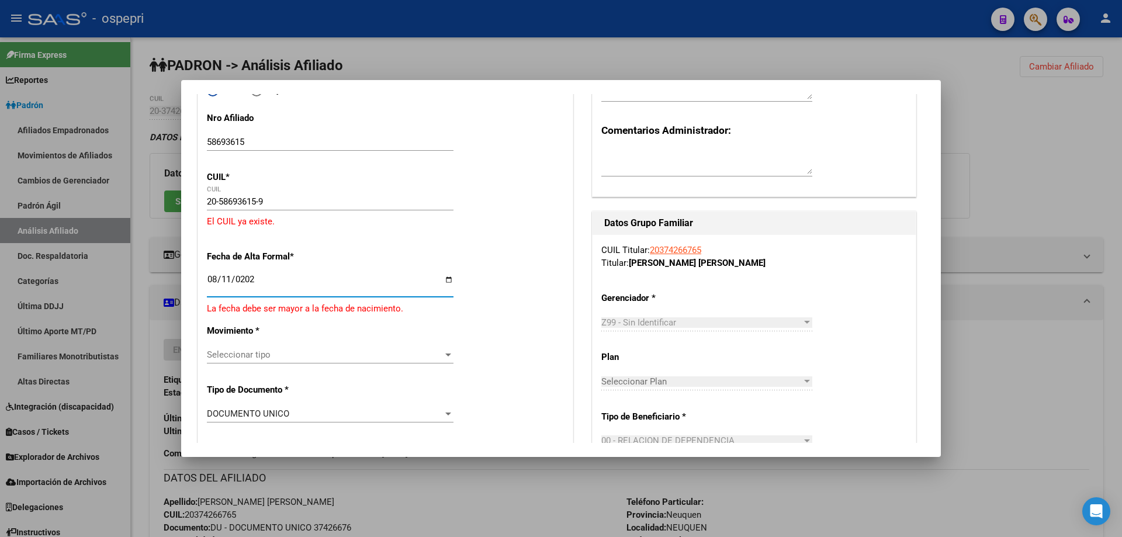
type input "2025-08-11"
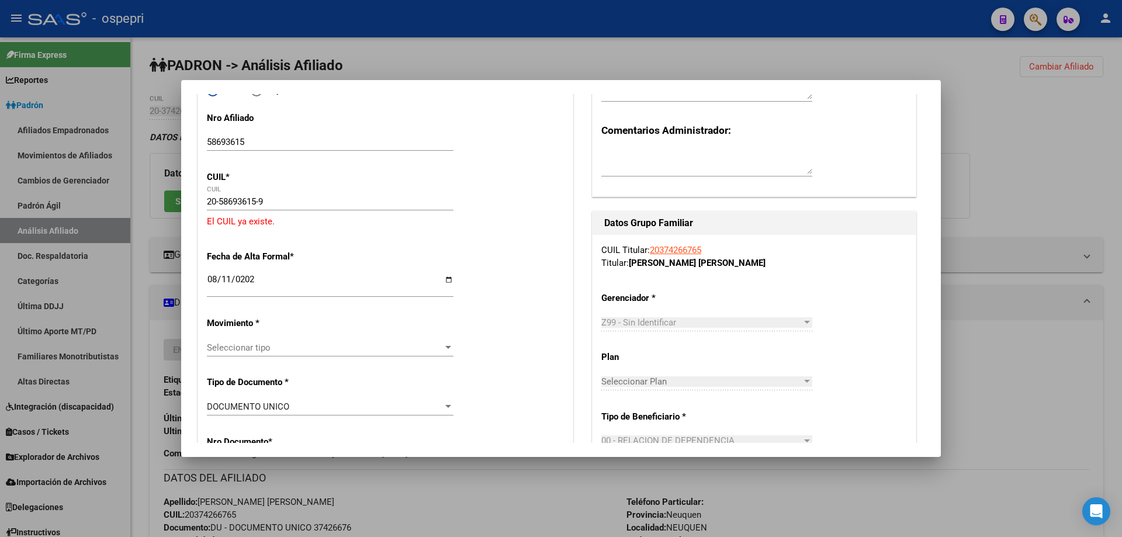
click at [408, 350] on span "Seleccionar tipo" at bounding box center [325, 347] width 236 height 11
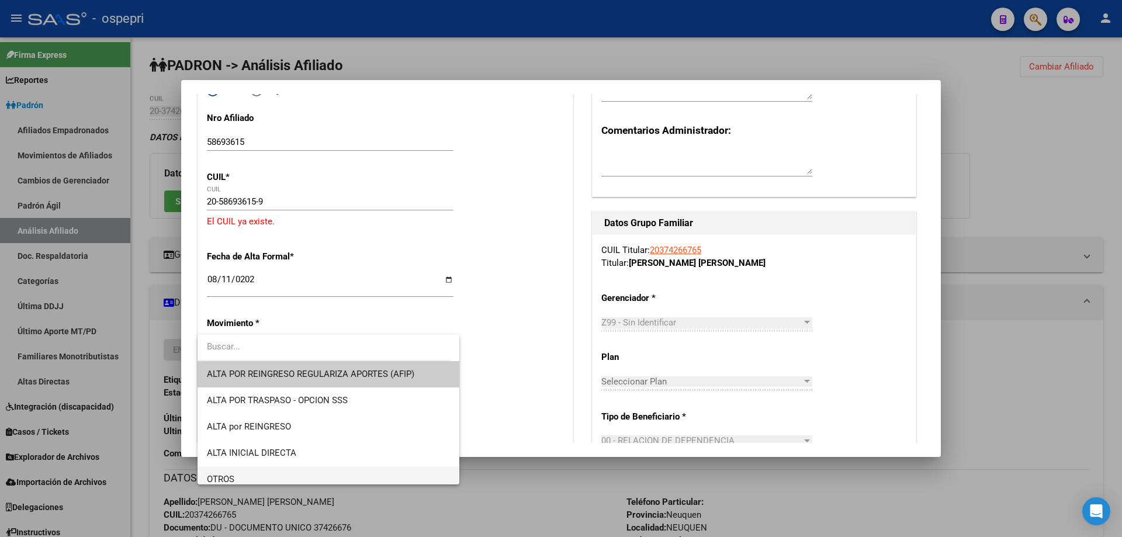
click at [304, 469] on span "OTROS" at bounding box center [328, 479] width 243 height 26
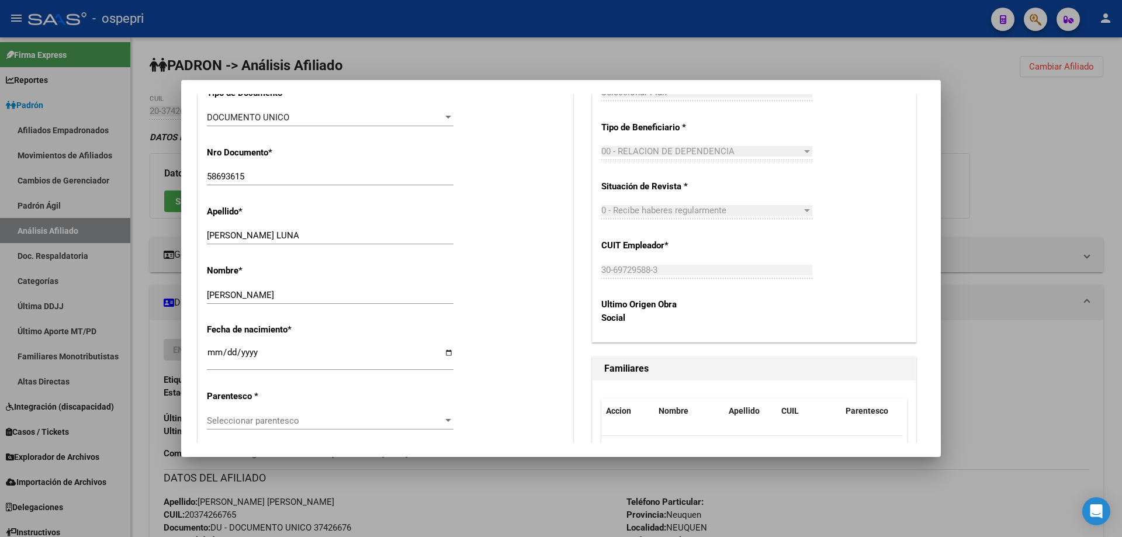
scroll to position [467, 0]
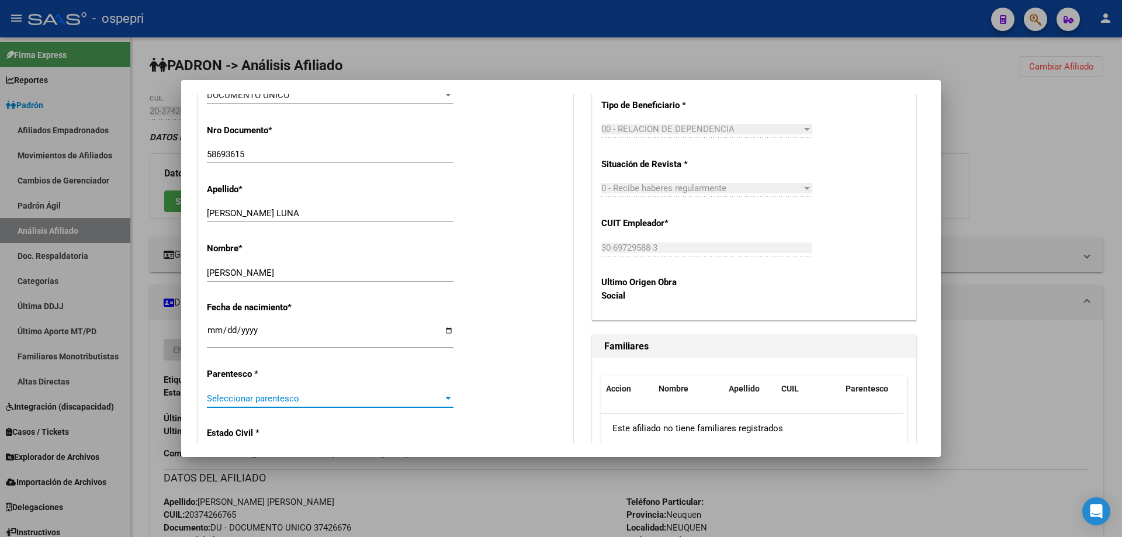
click at [301, 398] on span "Seleccionar parentesco" at bounding box center [325, 398] width 236 height 11
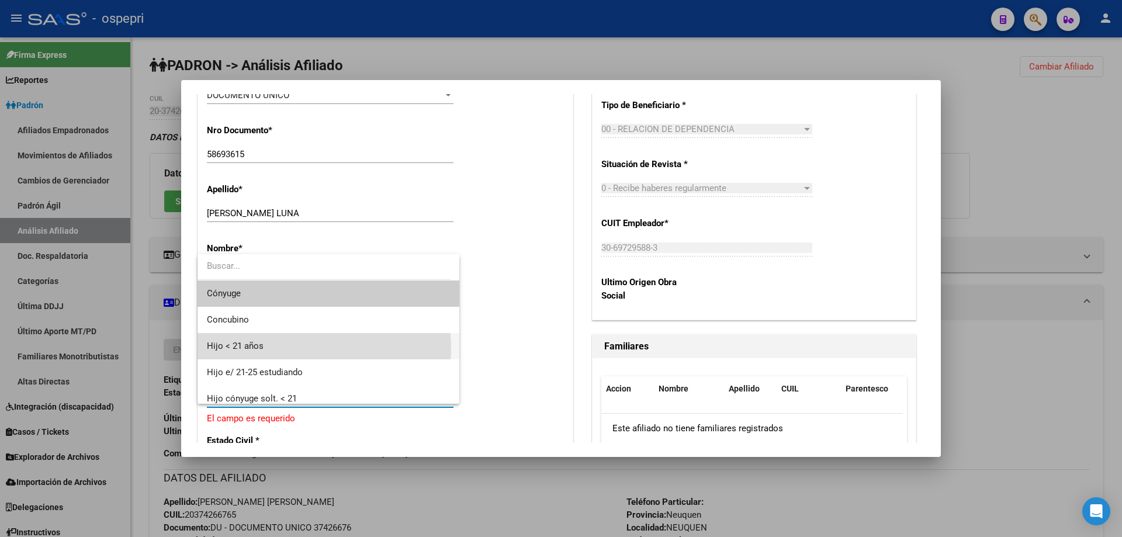
click at [283, 348] on span "Hijo < 21 años" at bounding box center [328, 346] width 243 height 26
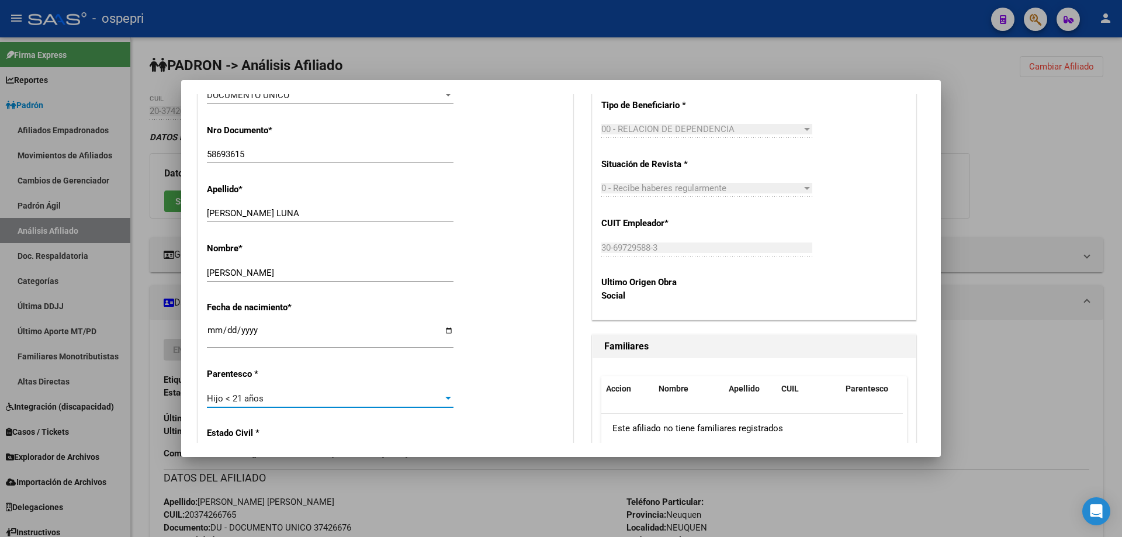
scroll to position [623, 0]
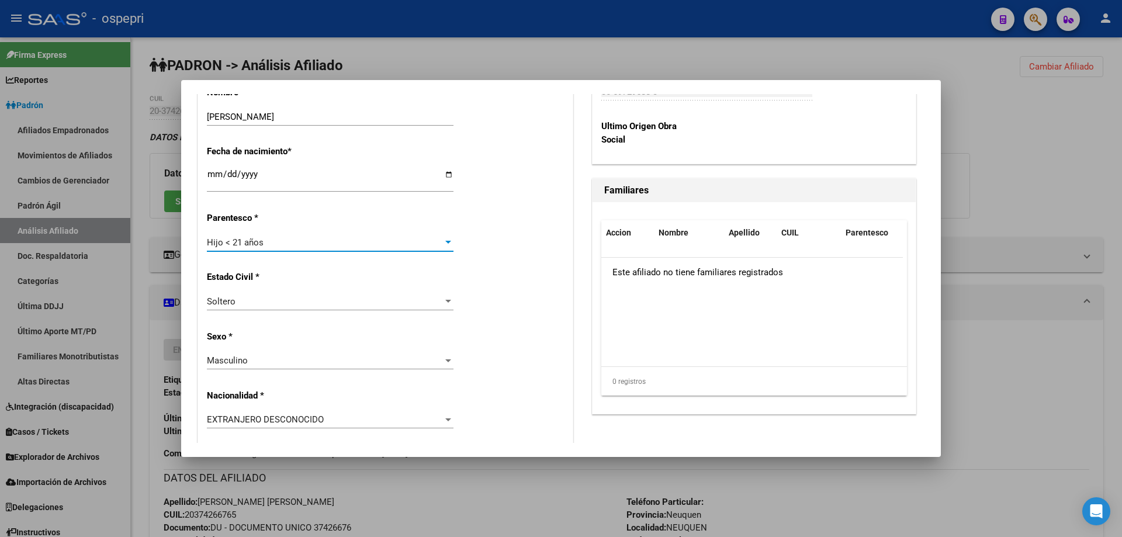
click at [258, 362] on div "Masculino" at bounding box center [325, 360] width 236 height 11
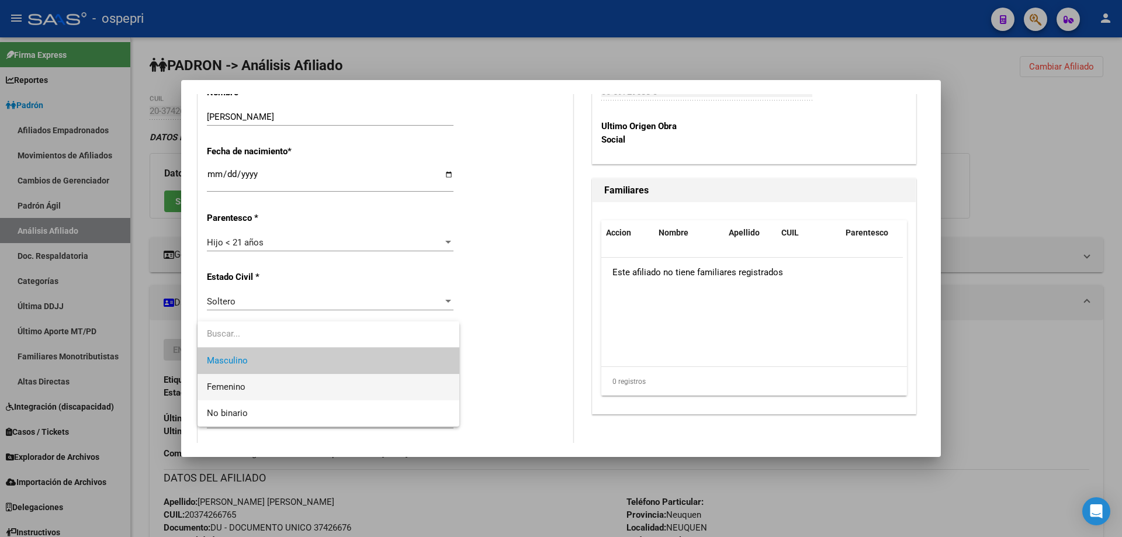
click at [247, 384] on span "Femenino" at bounding box center [328, 387] width 243 height 26
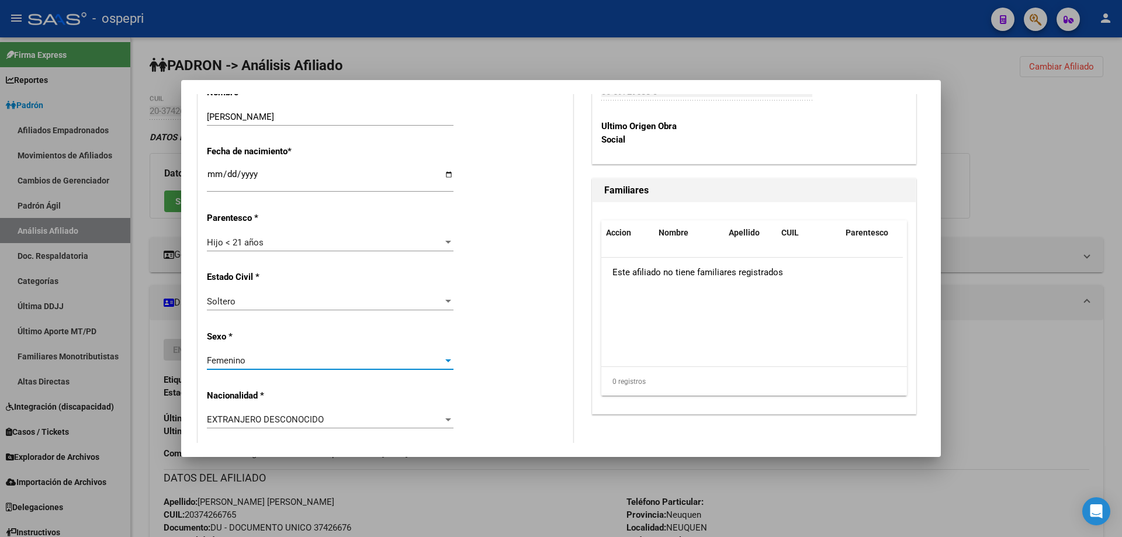
click at [293, 365] on div "Femenino" at bounding box center [325, 360] width 236 height 11
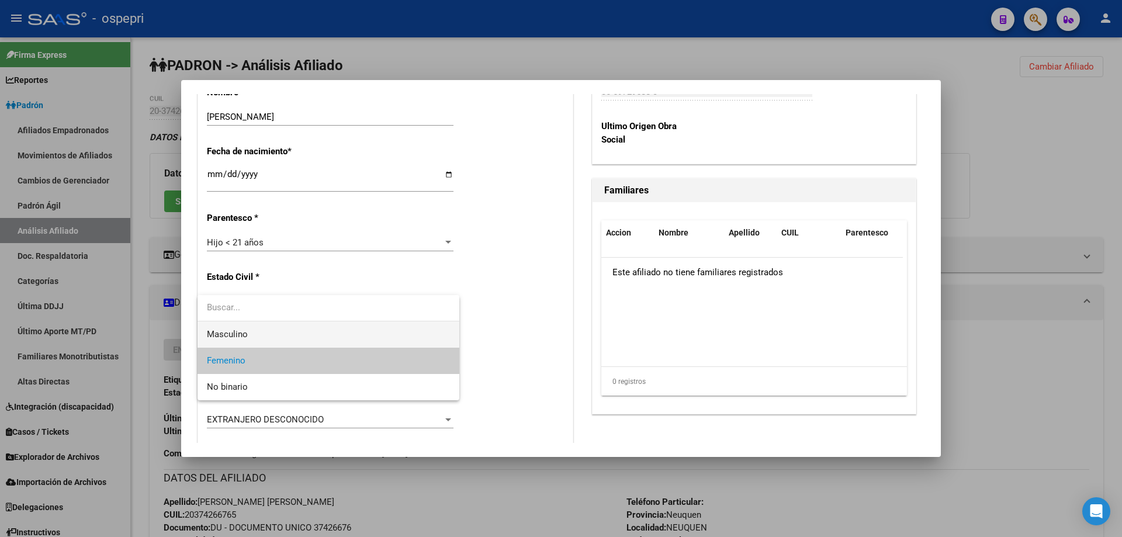
click at [280, 339] on span "Masculino" at bounding box center [328, 334] width 243 height 26
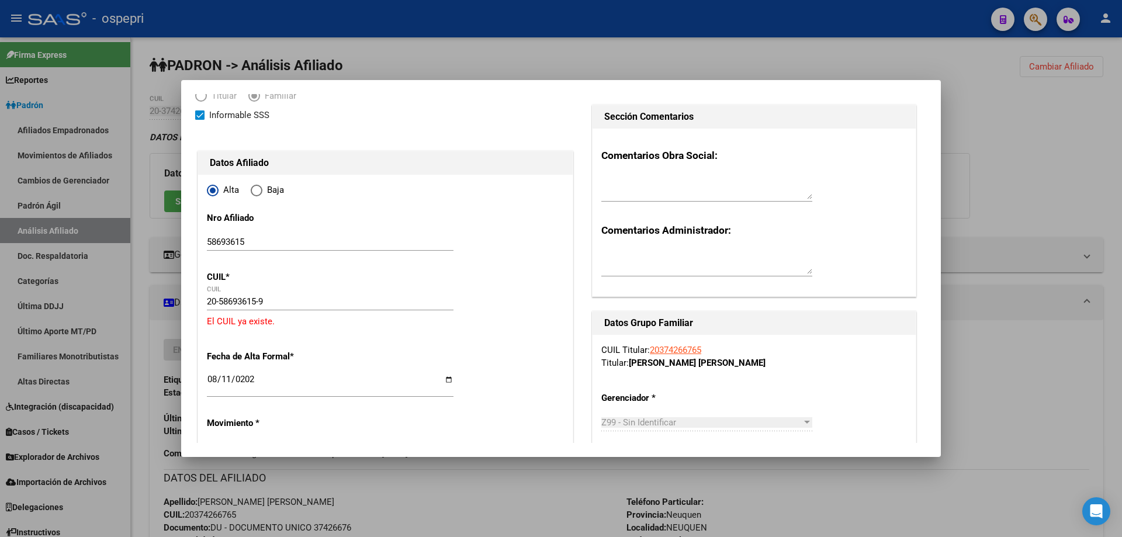
scroll to position [0, 0]
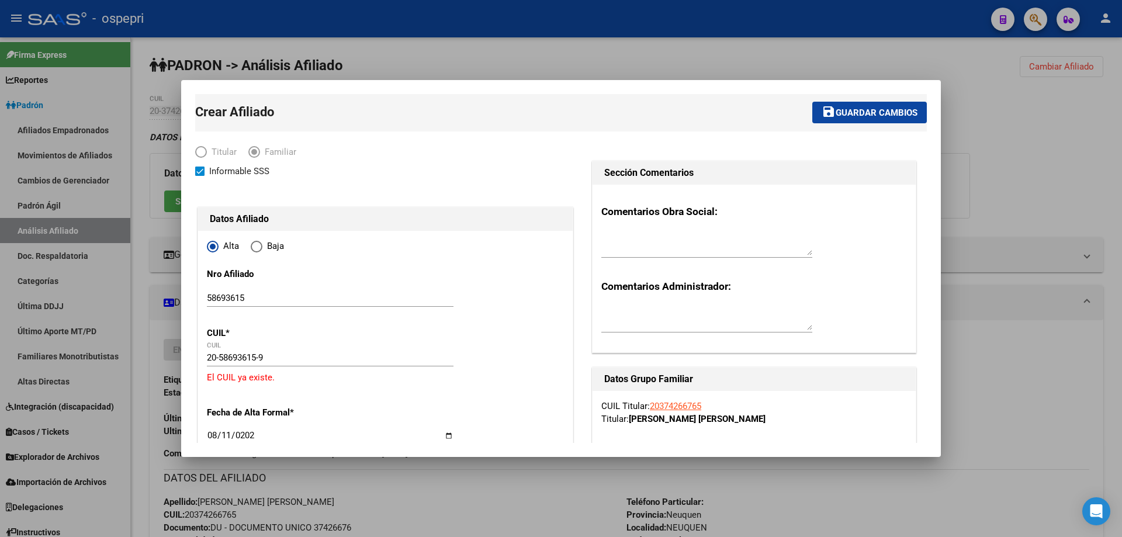
click at [896, 104] on button "save Guardar cambios" at bounding box center [869, 113] width 114 height 22
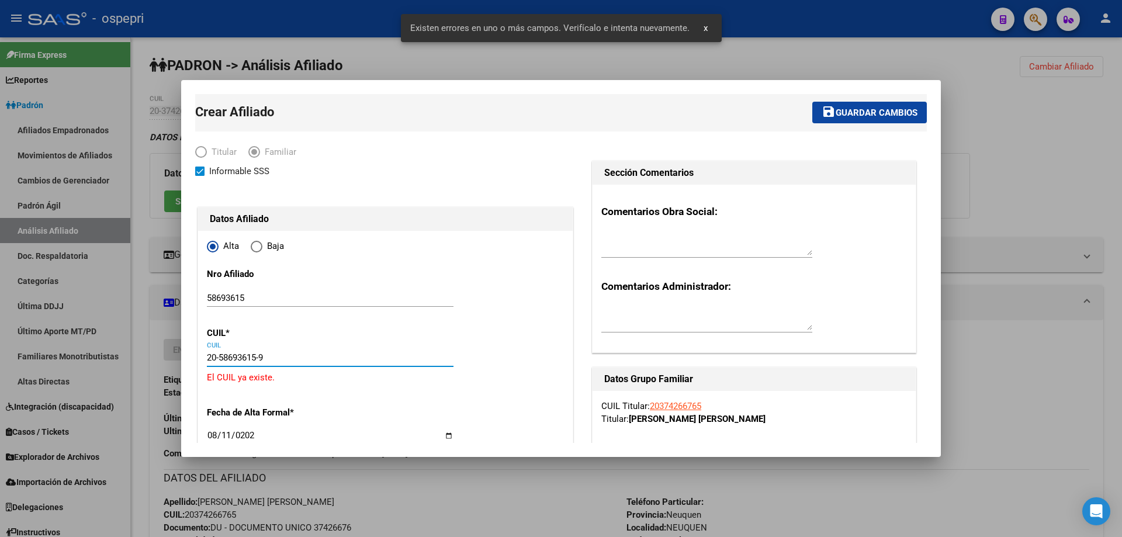
click at [275, 359] on input "20-58693615-9" at bounding box center [330, 357] width 247 height 11
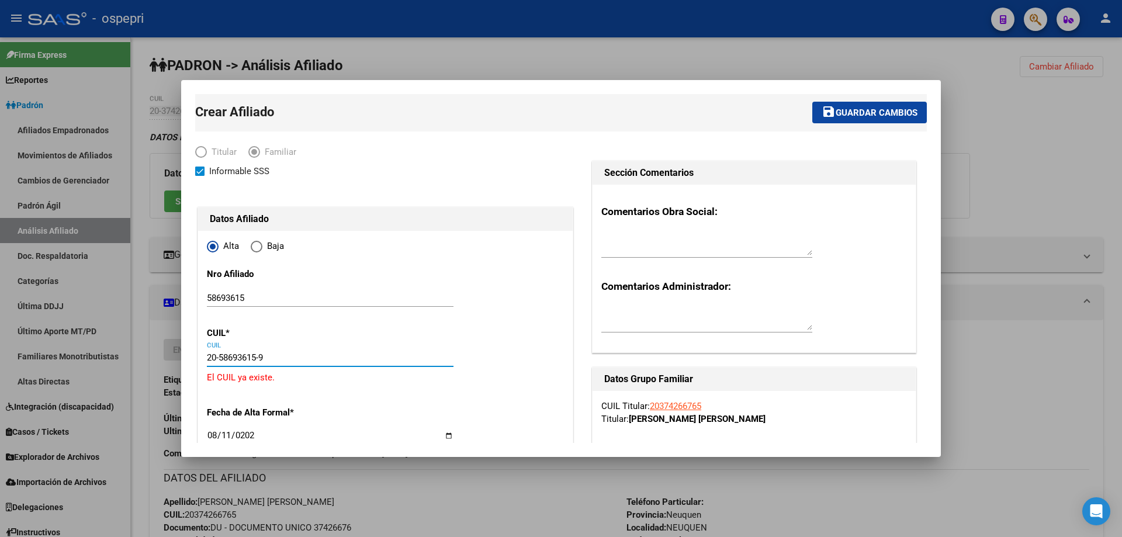
type input "20-58693615-9"
click at [239, 363] on div "20-58693615-9 CUIL" at bounding box center [330, 358] width 247 height 18
click at [239, 362] on input "20-58693615-9" at bounding box center [330, 357] width 247 height 11
click at [239, 361] on input "20-58693615-9" at bounding box center [330, 357] width 247 height 11
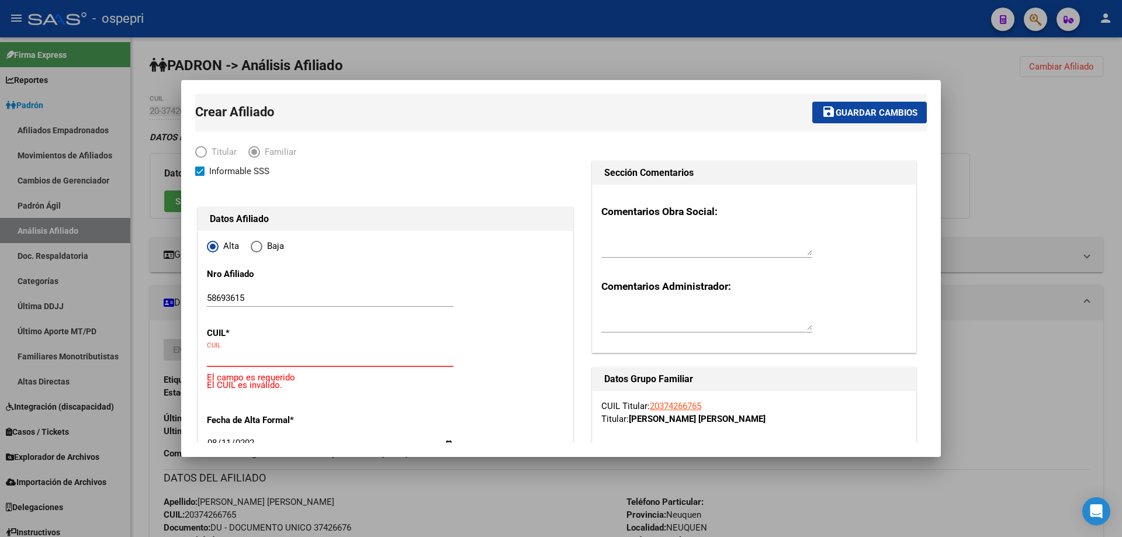
click at [232, 298] on input "58693615" at bounding box center [330, 298] width 247 height 11
click at [231, 361] on input "CUIL" at bounding box center [330, 357] width 247 height 11
paste input "-58693615"
type input "20-58693615-9"
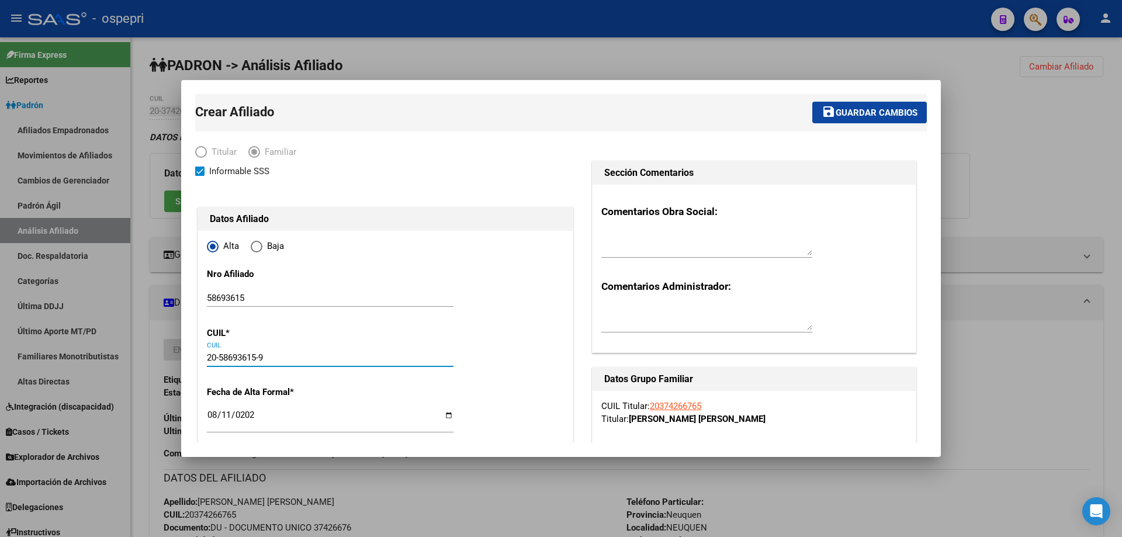
type input "NEUQUEN"
type input "20-58693615-9"
click at [985, 114] on div at bounding box center [561, 268] width 1122 height 537
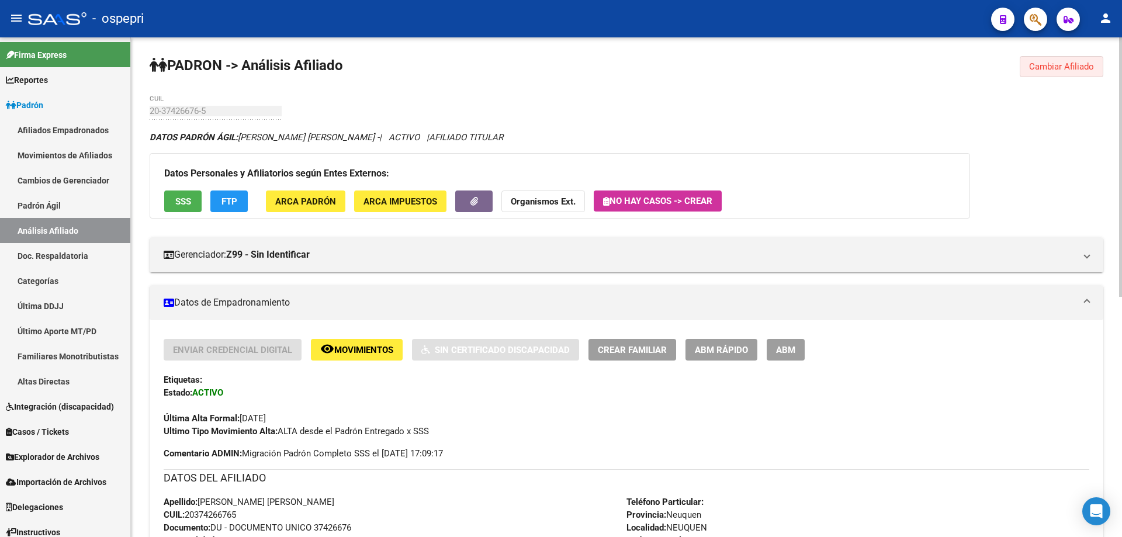
click at [1063, 64] on span "Cambiar Afiliado" at bounding box center [1061, 66] width 65 height 11
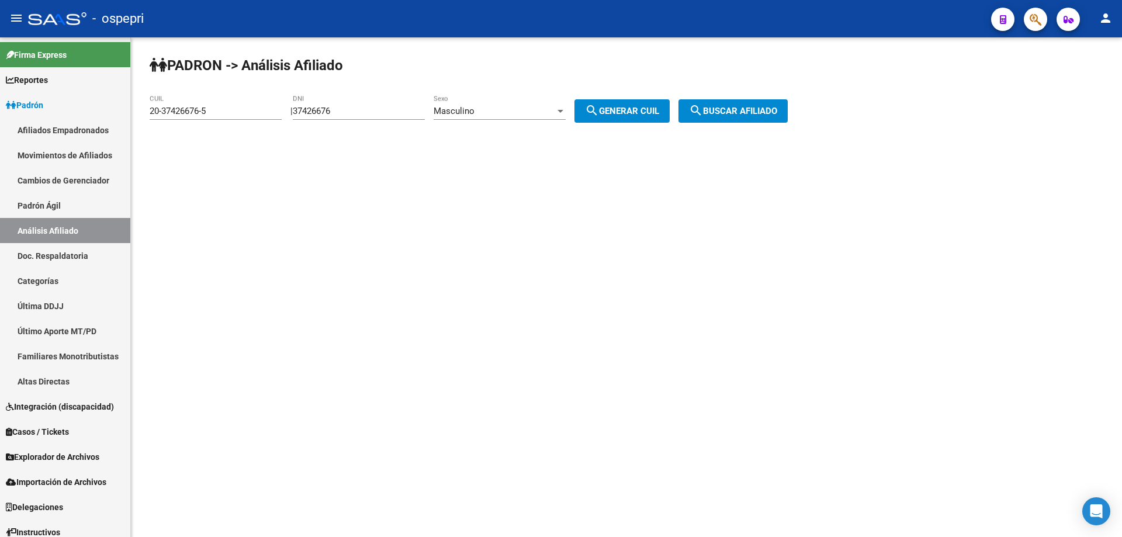
click at [333, 113] on input "37426676" at bounding box center [359, 111] width 132 height 11
paste input "58693615"
type input "58693615"
click at [524, 113] on div "Masculino" at bounding box center [494, 111] width 122 height 11
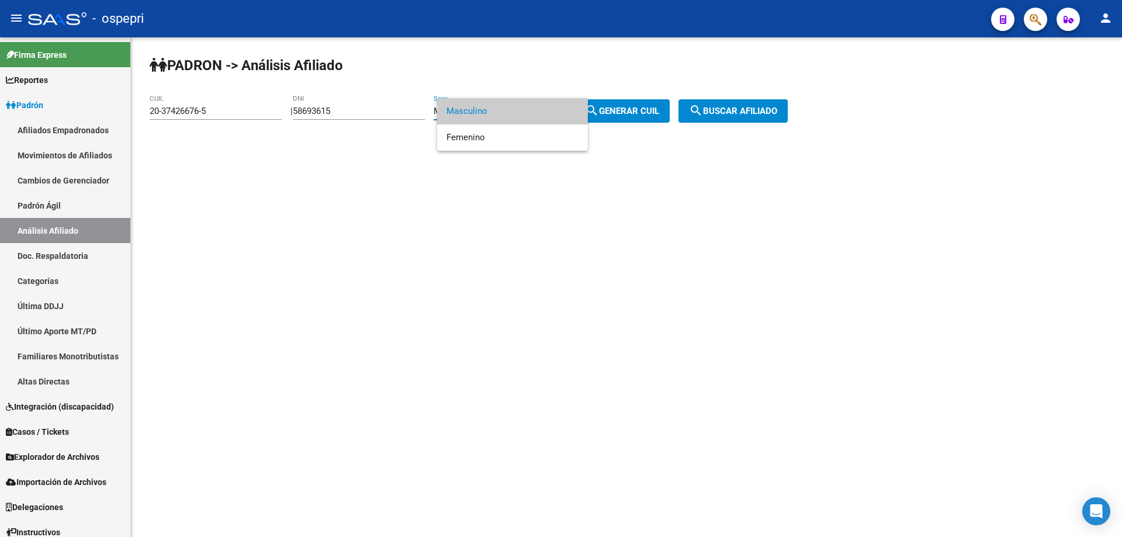
click at [522, 110] on span "Masculino" at bounding box center [512, 111] width 132 height 26
click at [659, 110] on span "search Generar CUIL" at bounding box center [622, 111] width 74 height 11
type input "20-58693615-9"
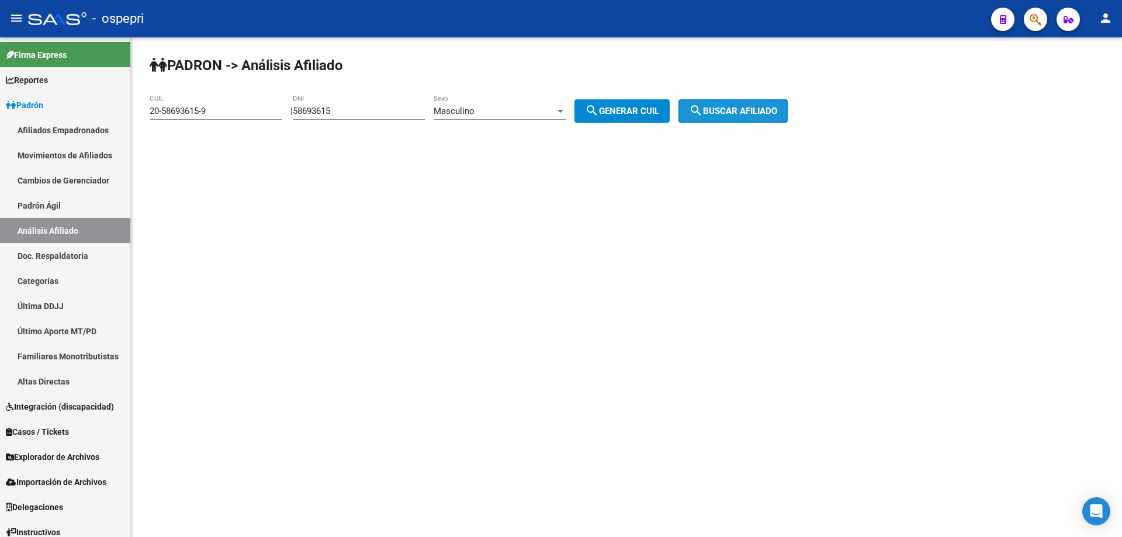
click at [758, 107] on span "search Buscar afiliado" at bounding box center [733, 111] width 88 height 11
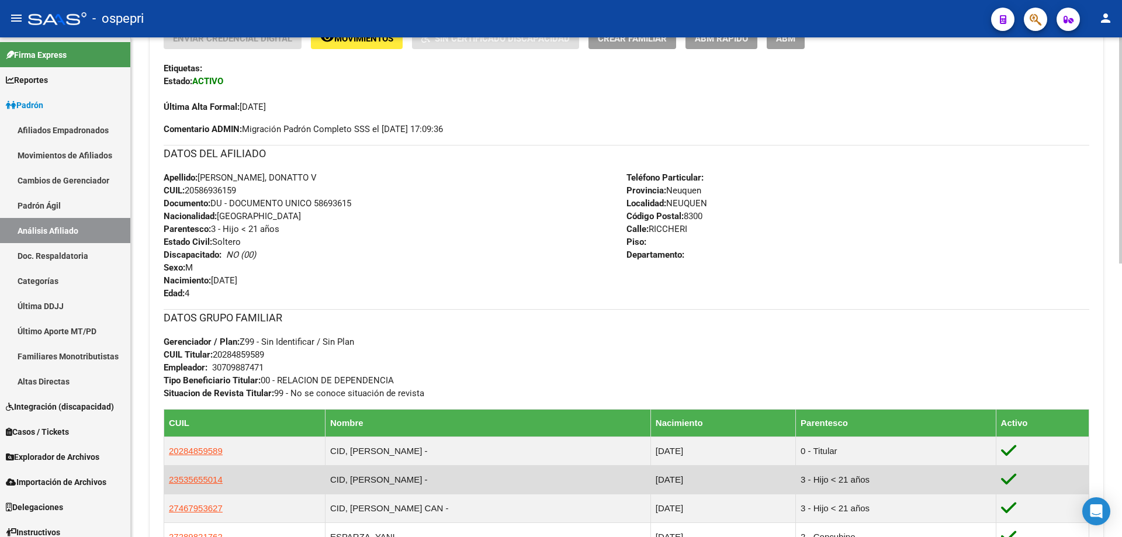
scroll to position [467, 0]
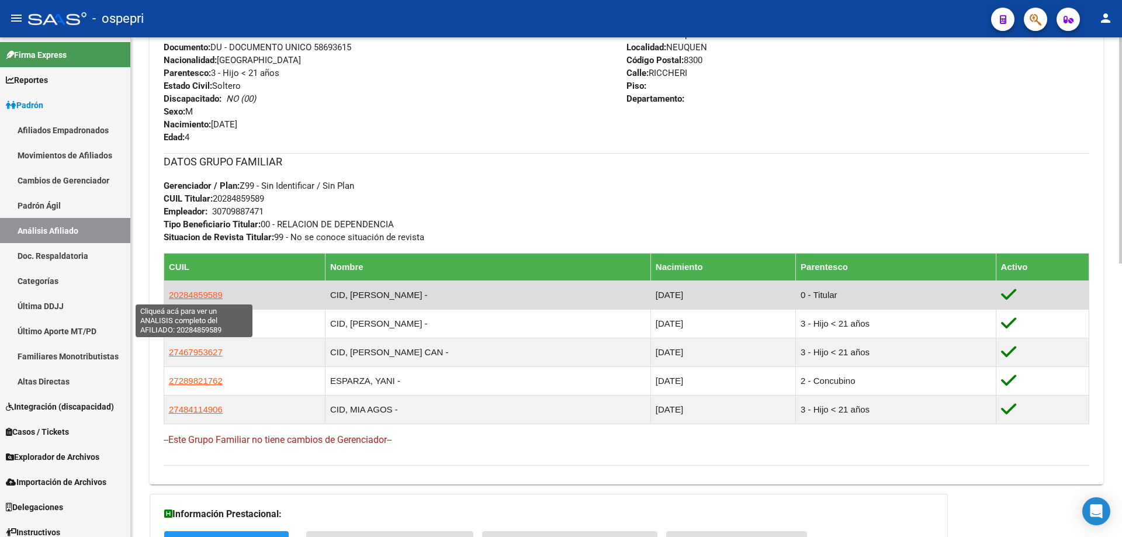
click at [210, 294] on span "20284859589" at bounding box center [196, 295] width 54 height 10
type textarea "20284859589"
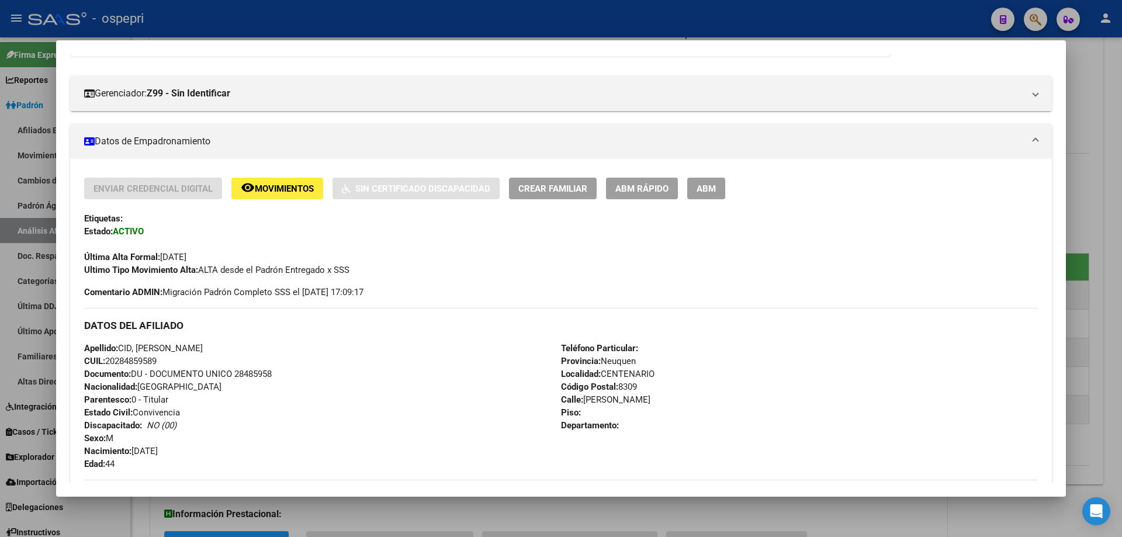
scroll to position [156, 0]
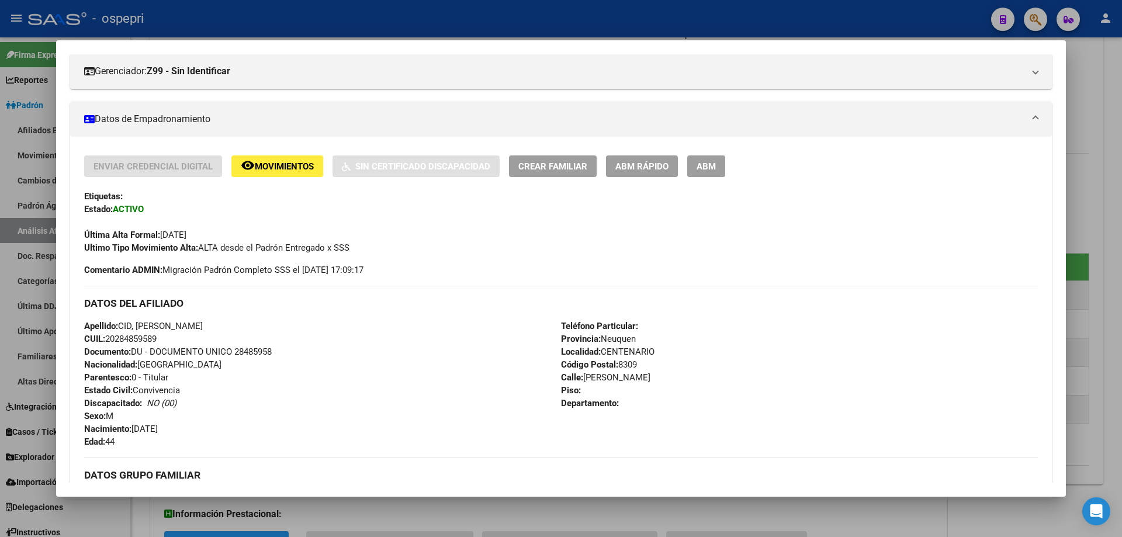
click at [252, 350] on span "Documento: DU - DOCUMENTO UNICO 28485958" at bounding box center [178, 351] width 188 height 11
copy span "28485958"
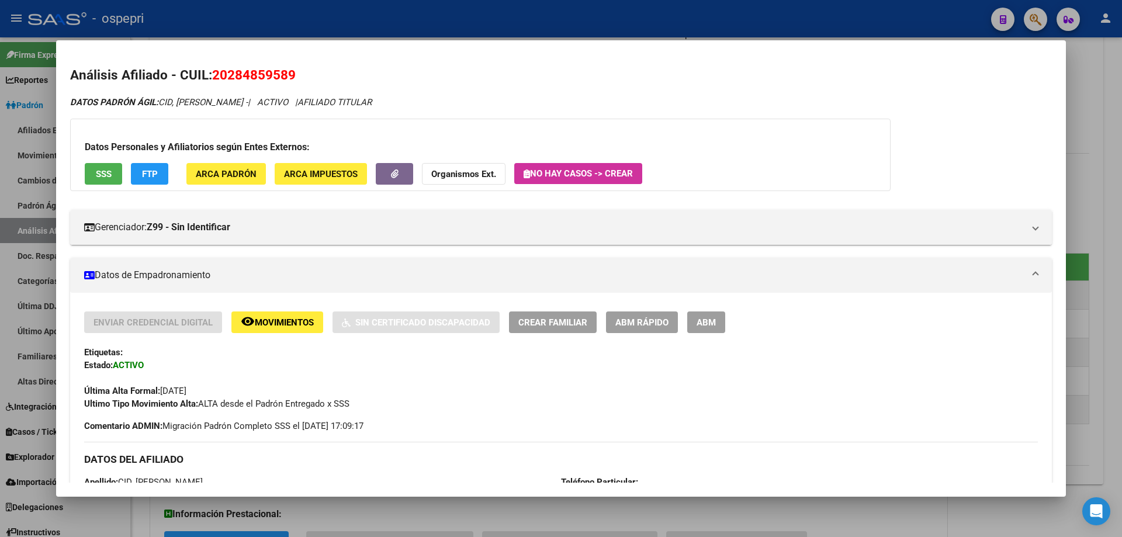
click at [1081, 159] on div at bounding box center [561, 268] width 1122 height 537
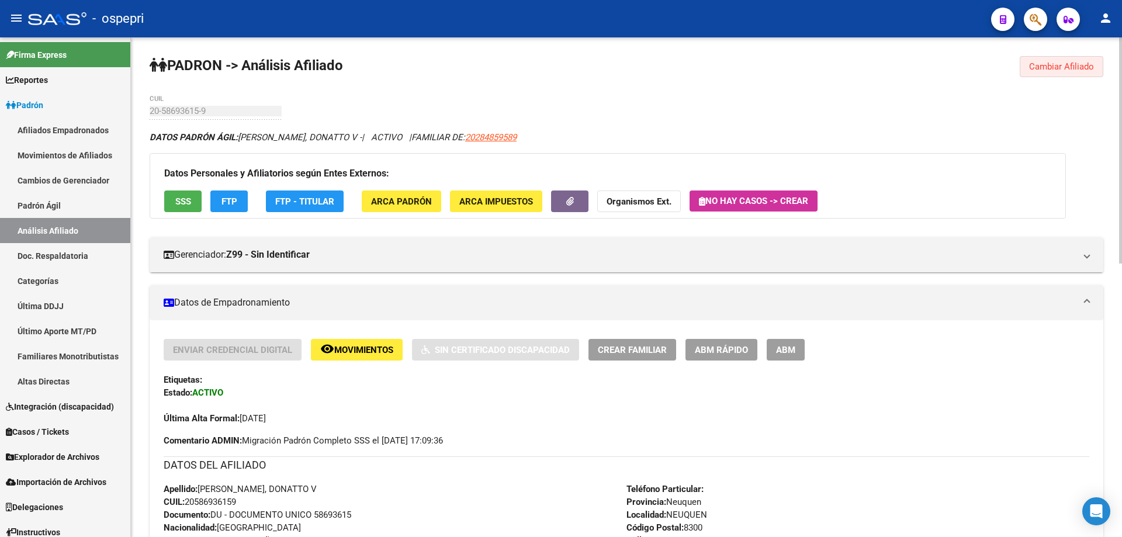
drag, startPoint x: 1044, startPoint y: 63, endPoint x: 758, endPoint y: 68, distance: 285.7
click at [1044, 63] on span "Cambiar Afiliado" at bounding box center [1061, 66] width 65 height 11
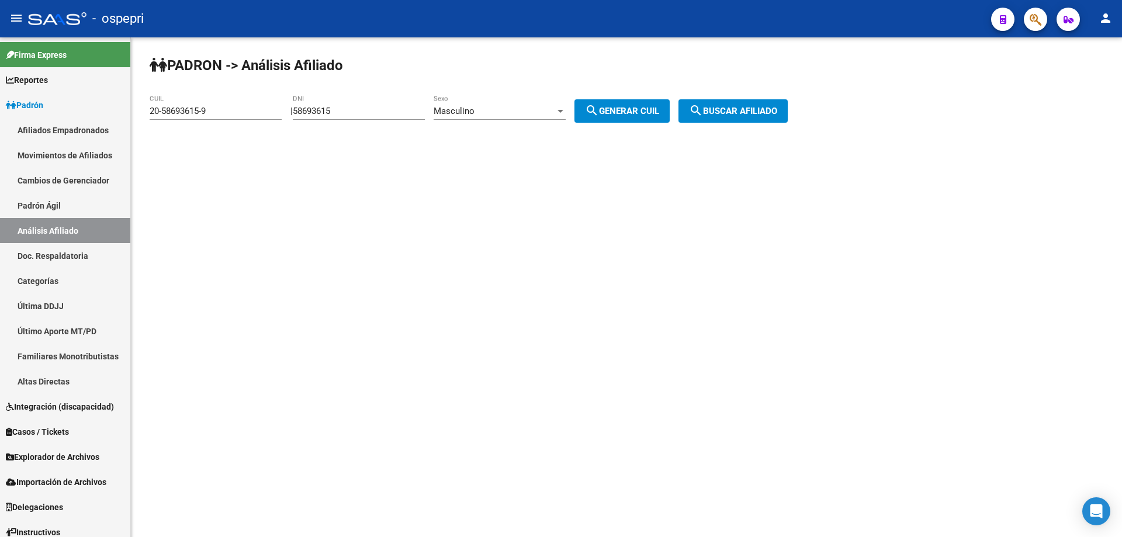
click at [326, 114] on input "58693615" at bounding box center [359, 111] width 132 height 11
paste input "28485958"
type input "28485958"
click at [606, 103] on button "search Generar CUIL" at bounding box center [621, 110] width 95 height 23
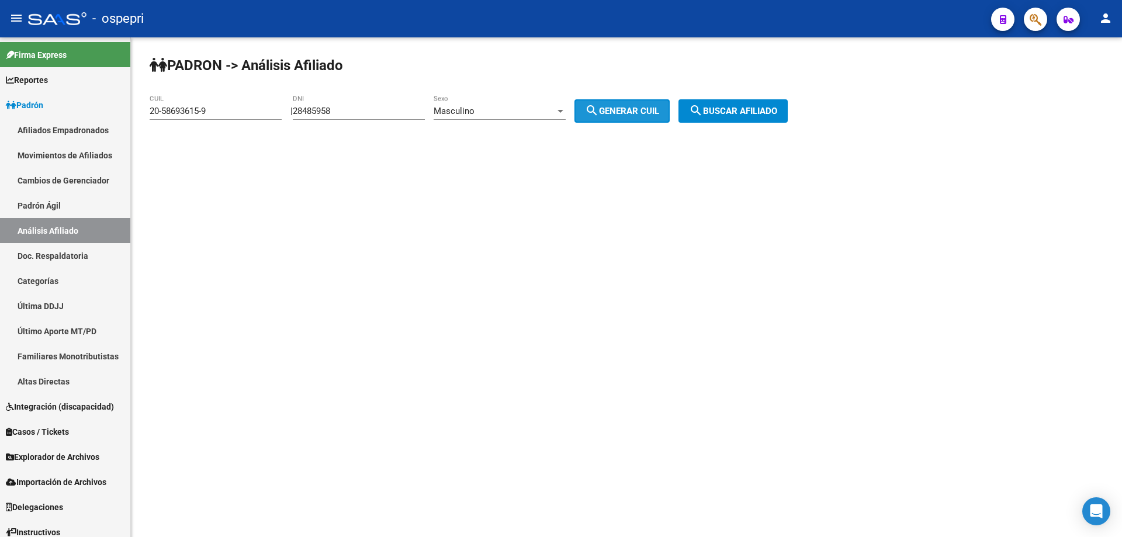
type input "20-28485958-9"
click at [748, 103] on button "search Buscar afiliado" at bounding box center [732, 110] width 109 height 23
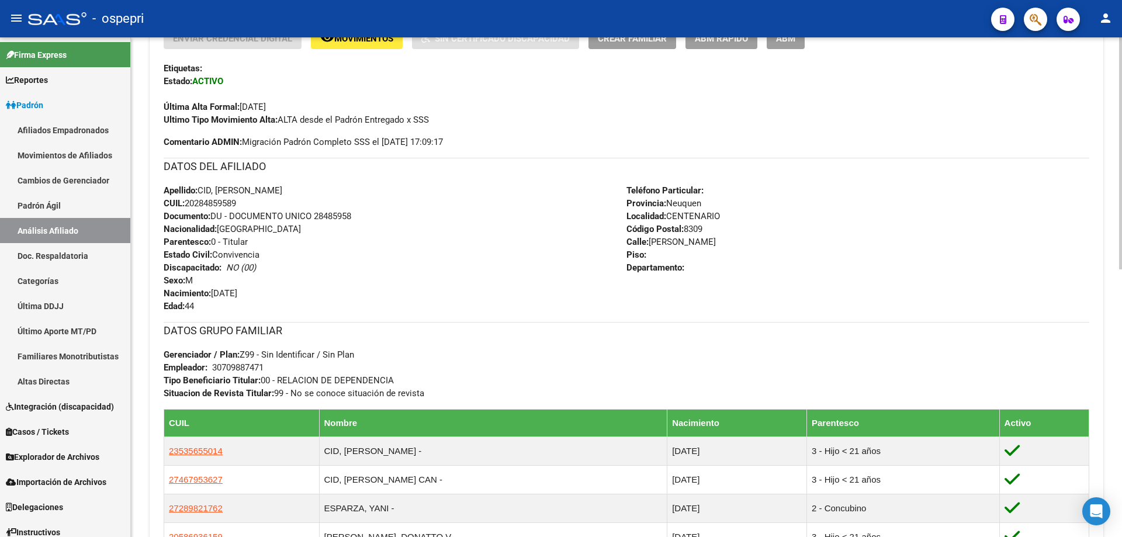
scroll to position [576, 0]
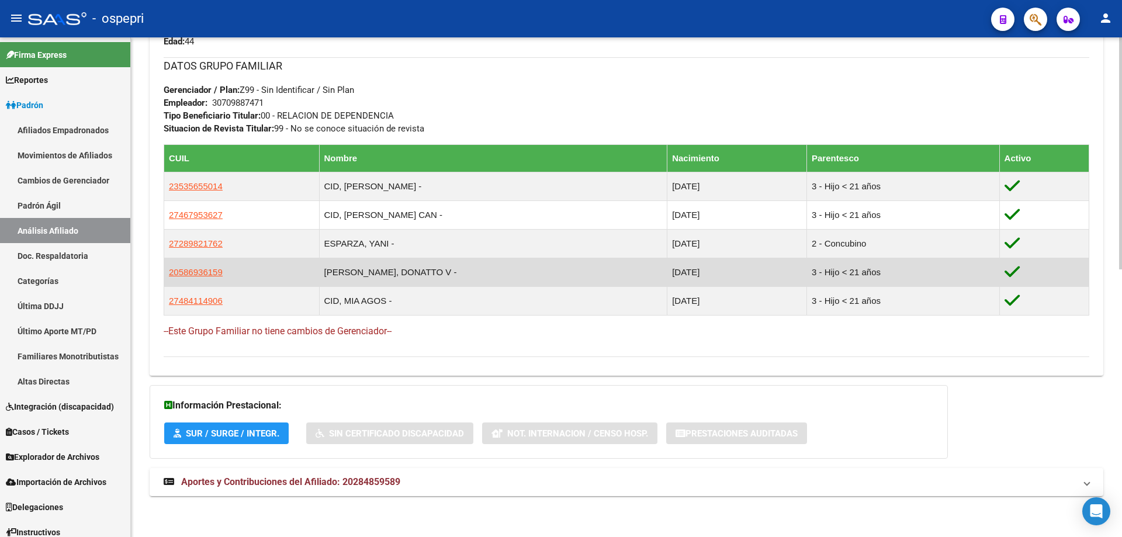
click at [201, 266] on app-link-go-to "20586936159" at bounding box center [196, 272] width 54 height 13
click at [200, 273] on span "20586936159" at bounding box center [196, 272] width 54 height 10
type textarea "20586936159"
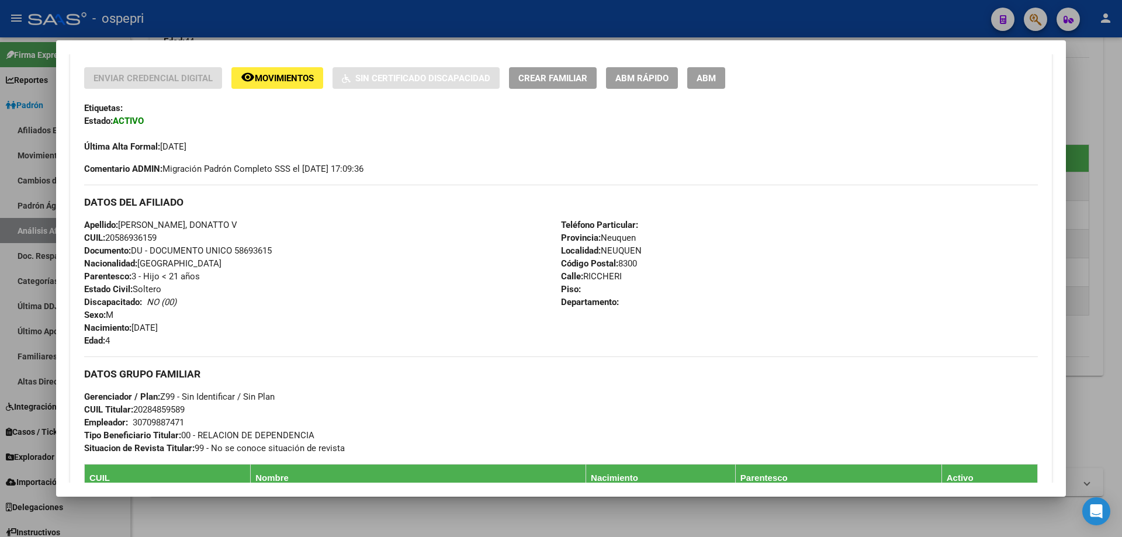
scroll to position [0, 0]
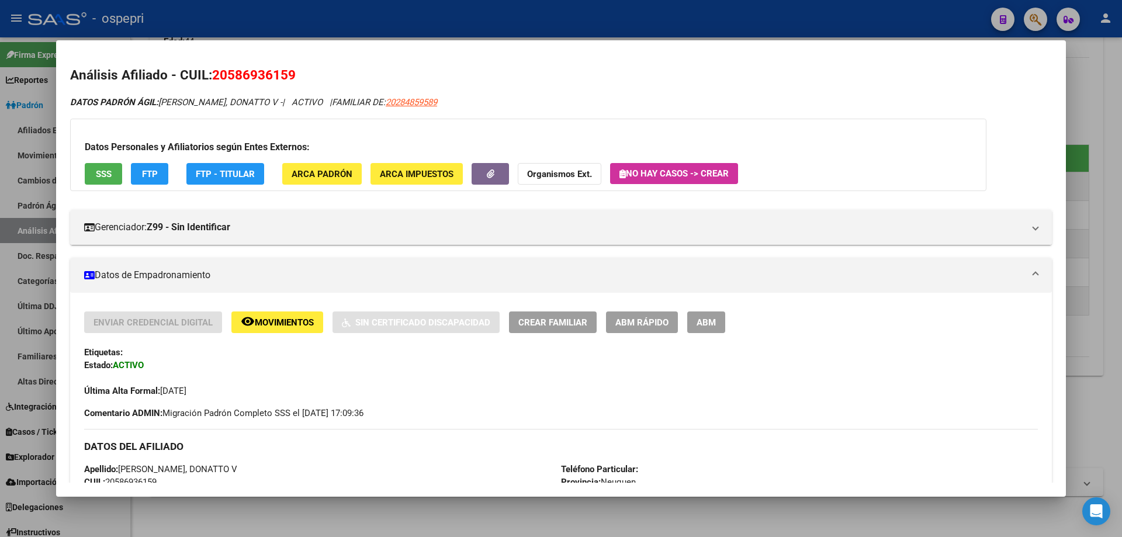
click at [1075, 143] on div at bounding box center [561, 268] width 1122 height 537
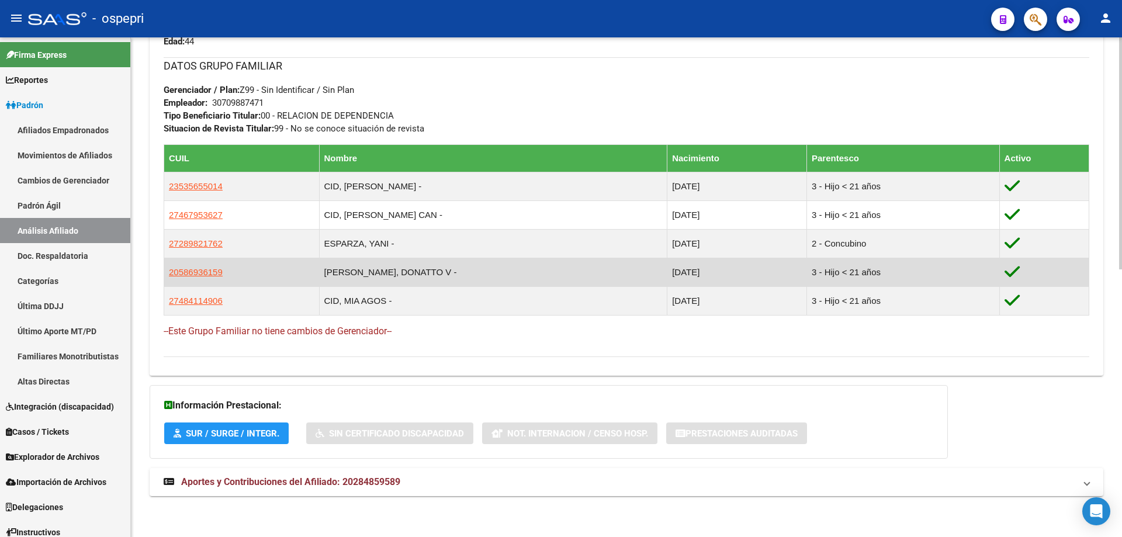
click at [1014, 273] on icon at bounding box center [1011, 272] width 15 height 18
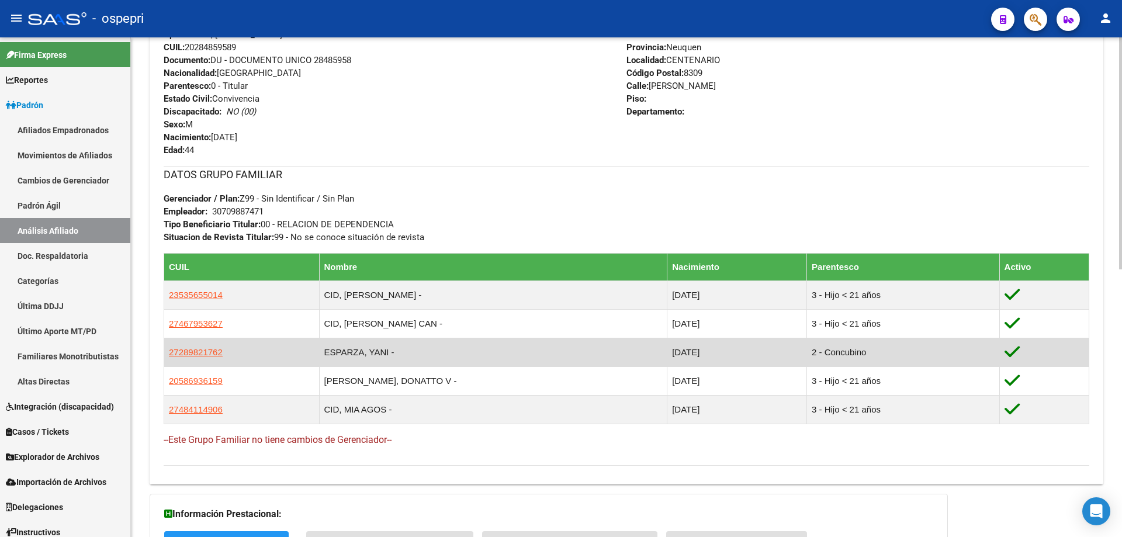
scroll to position [576, 0]
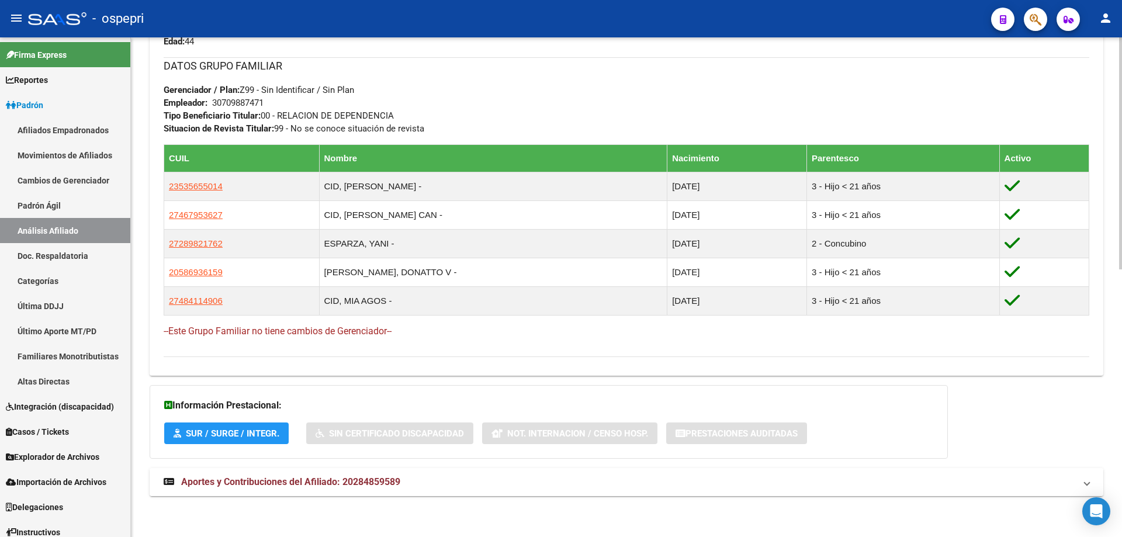
click at [325, 481] on span "Aportes y Contribuciones del Afiliado: 20284859589" at bounding box center [290, 481] width 219 height 11
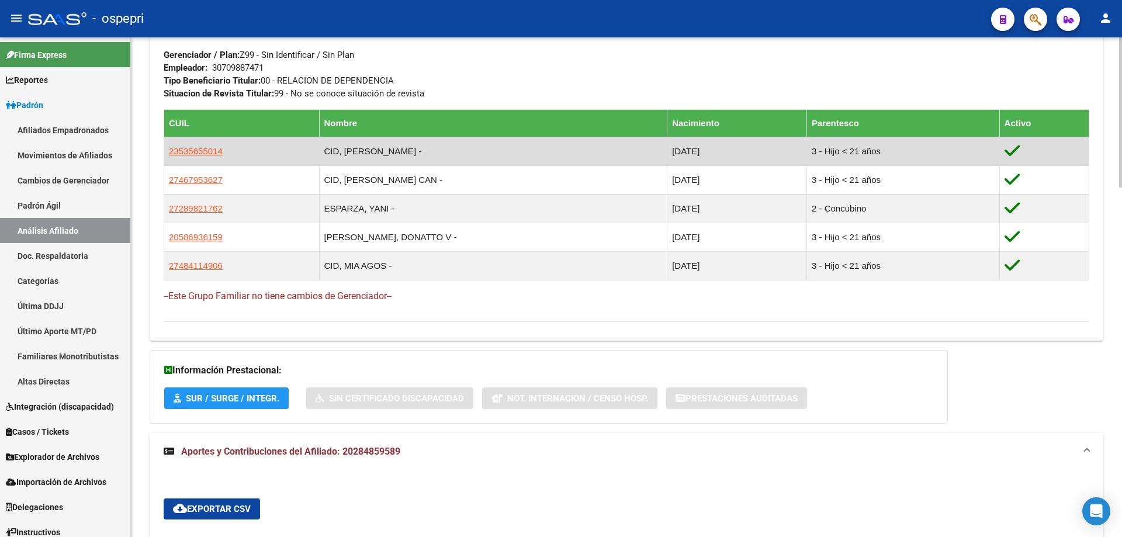
scroll to position [623, 0]
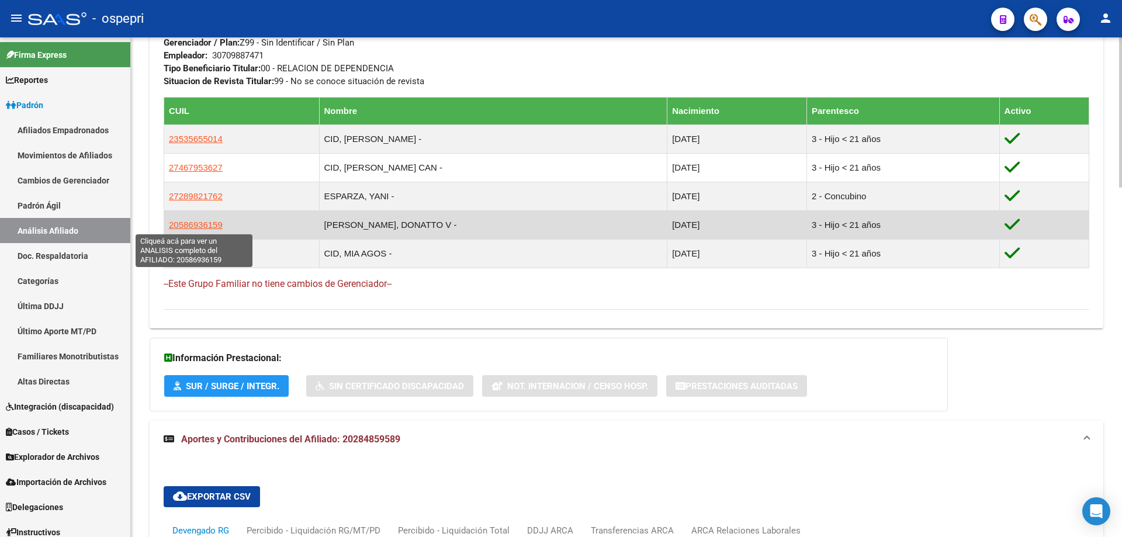
click at [188, 225] on span "20586936159" at bounding box center [196, 225] width 54 height 10
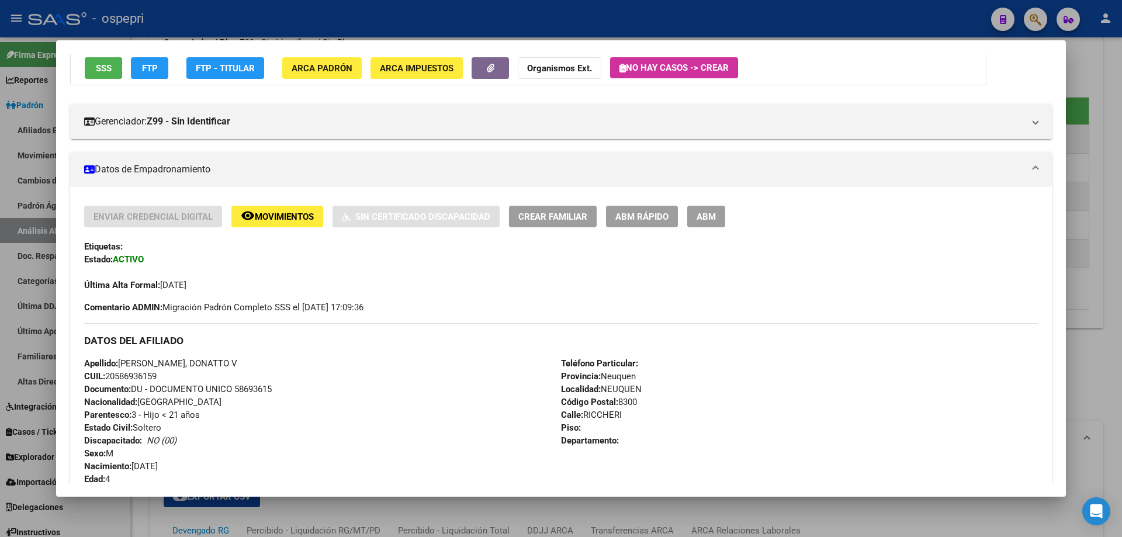
scroll to position [0, 0]
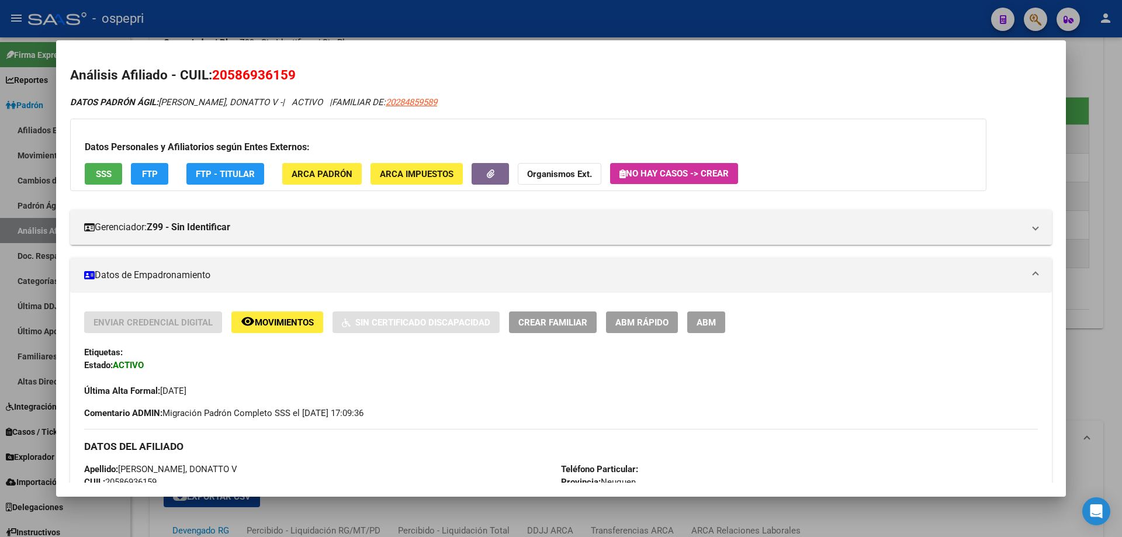
click at [1095, 260] on div at bounding box center [561, 268] width 1122 height 537
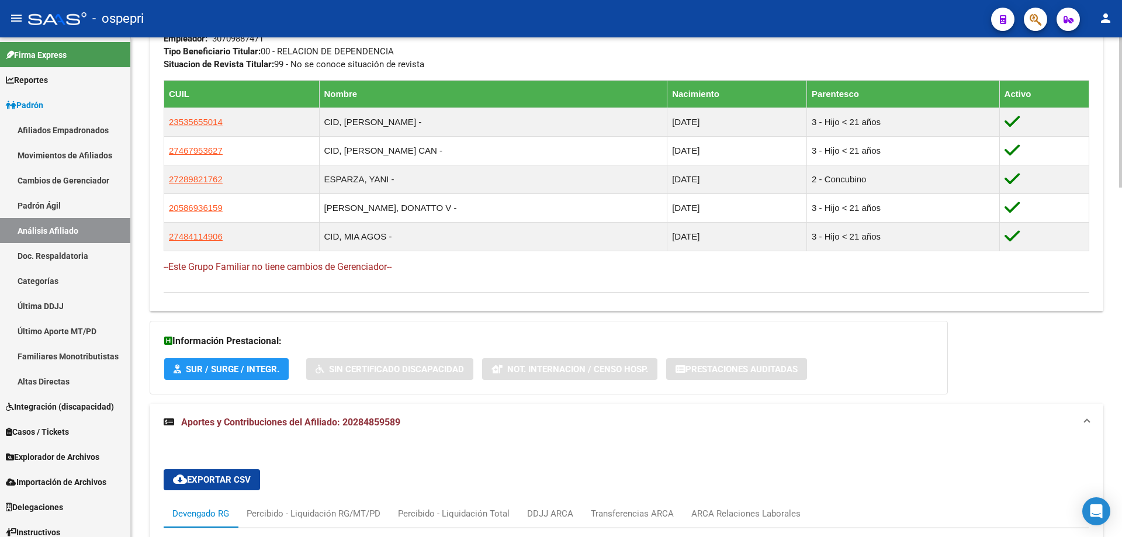
scroll to position [623, 0]
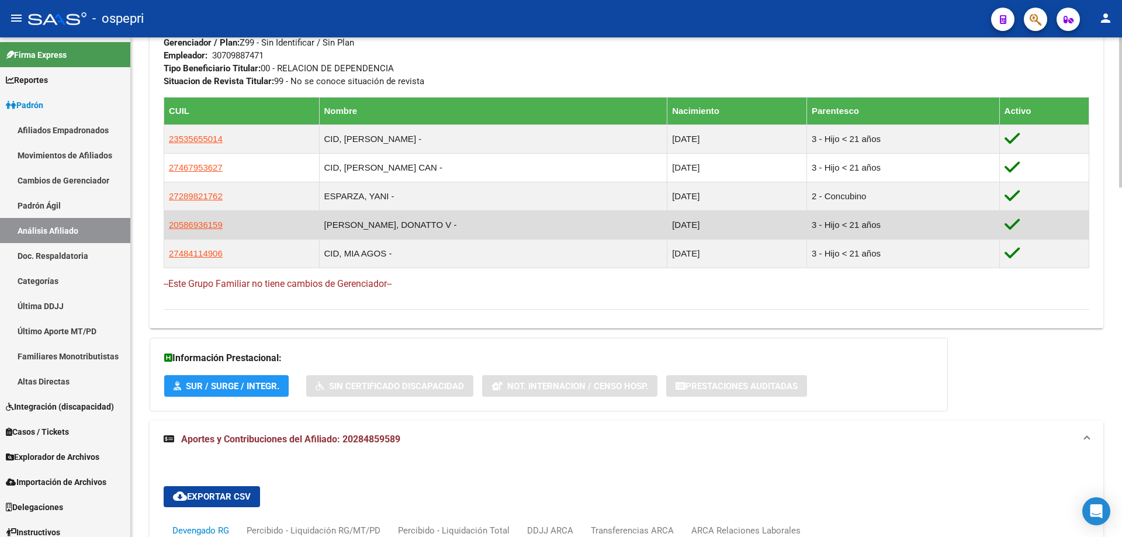
click at [1011, 220] on icon at bounding box center [1011, 225] width 15 height 18
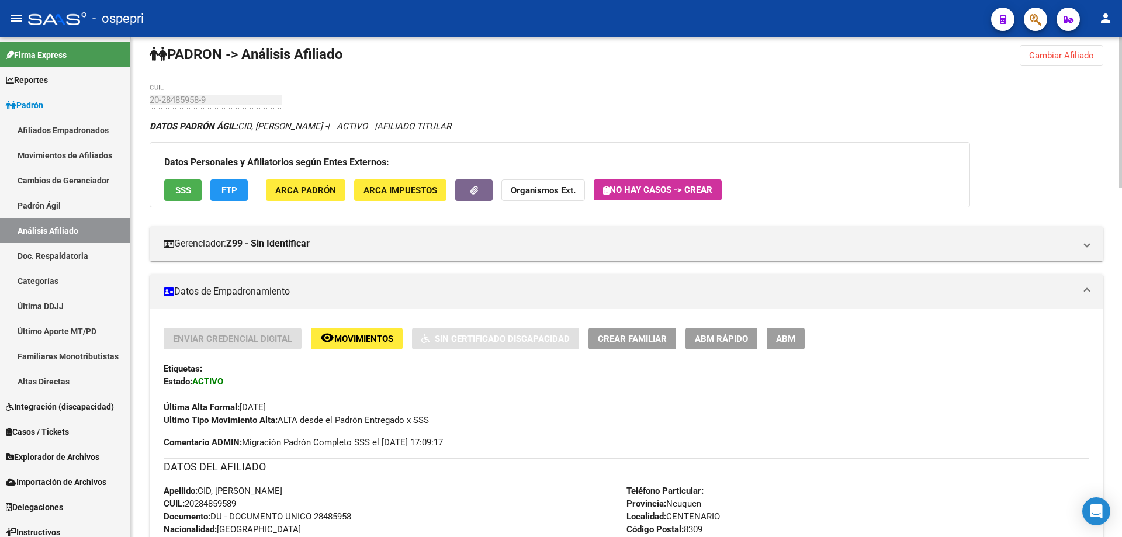
scroll to position [0, 0]
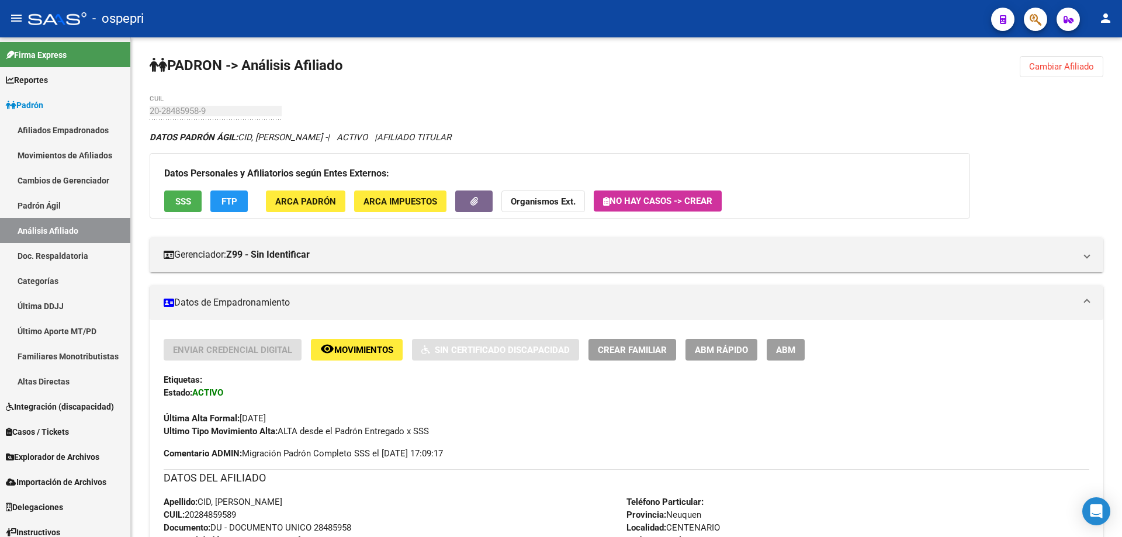
click at [130, 209] on mat-sidenav "Firma Express Reportes Padrón Traspasos x O.S. Traspasos x Gerenciador Traspaso…" at bounding box center [65, 286] width 131 height 499
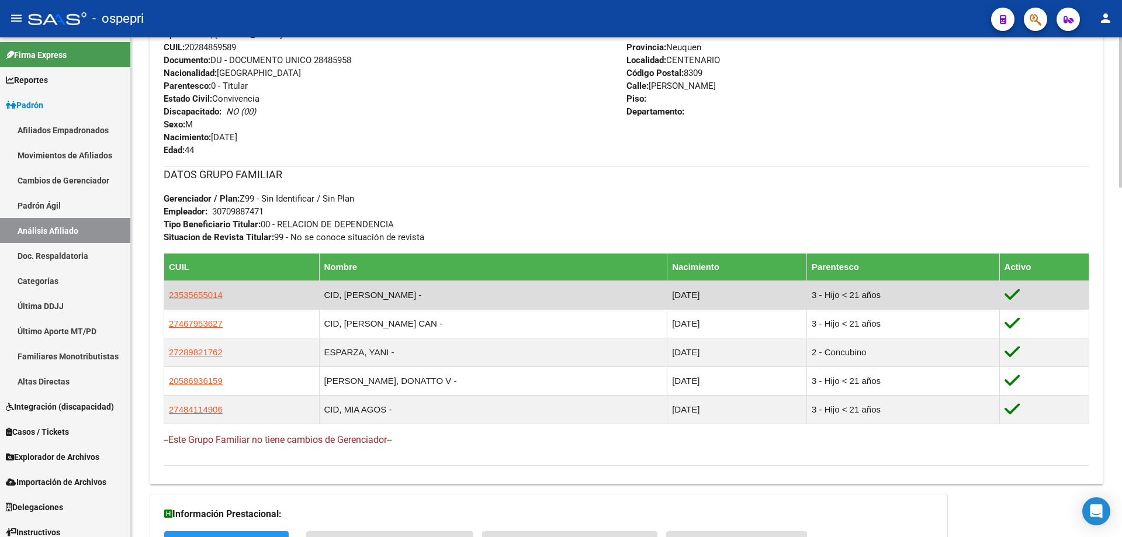
scroll to position [623, 0]
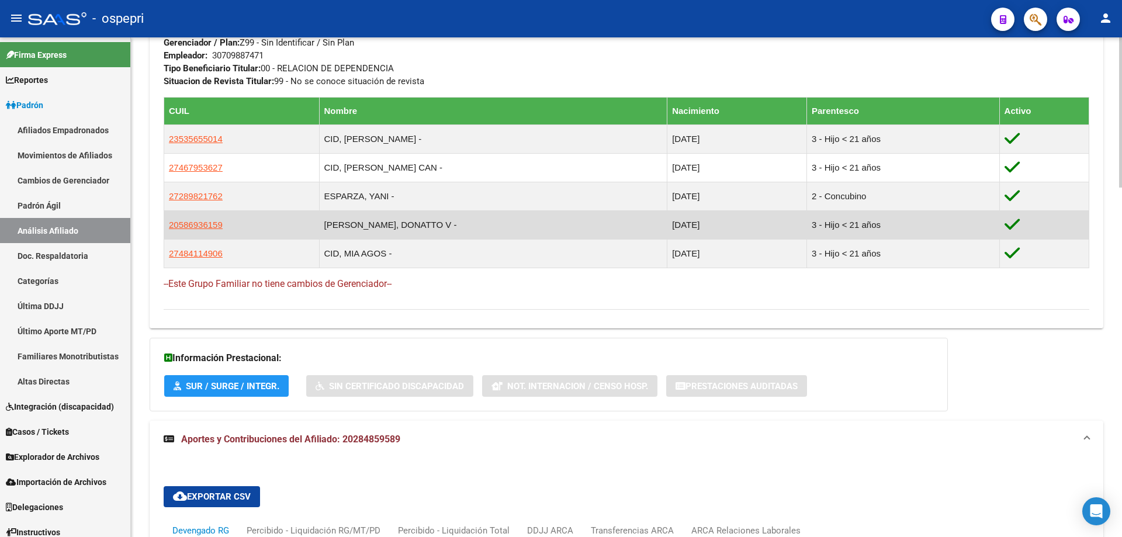
drag, startPoint x: 790, startPoint y: 224, endPoint x: 799, endPoint y: 224, distance: 8.2
click at [194, 224] on span "20586936159" at bounding box center [196, 225] width 54 height 10
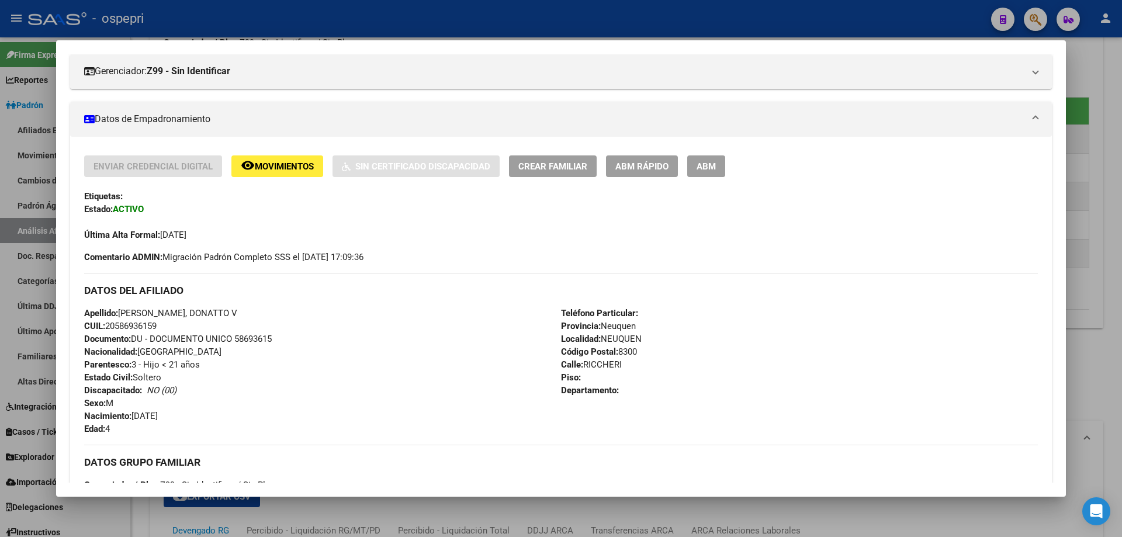
scroll to position [0, 0]
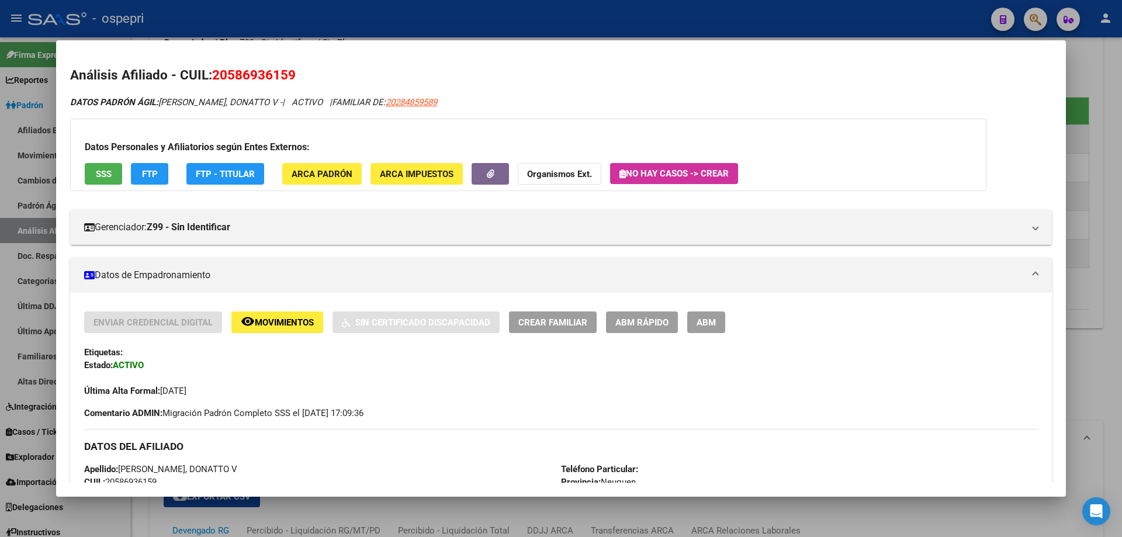
click at [300, 317] on span "Movimientos" at bounding box center [284, 322] width 59 height 11
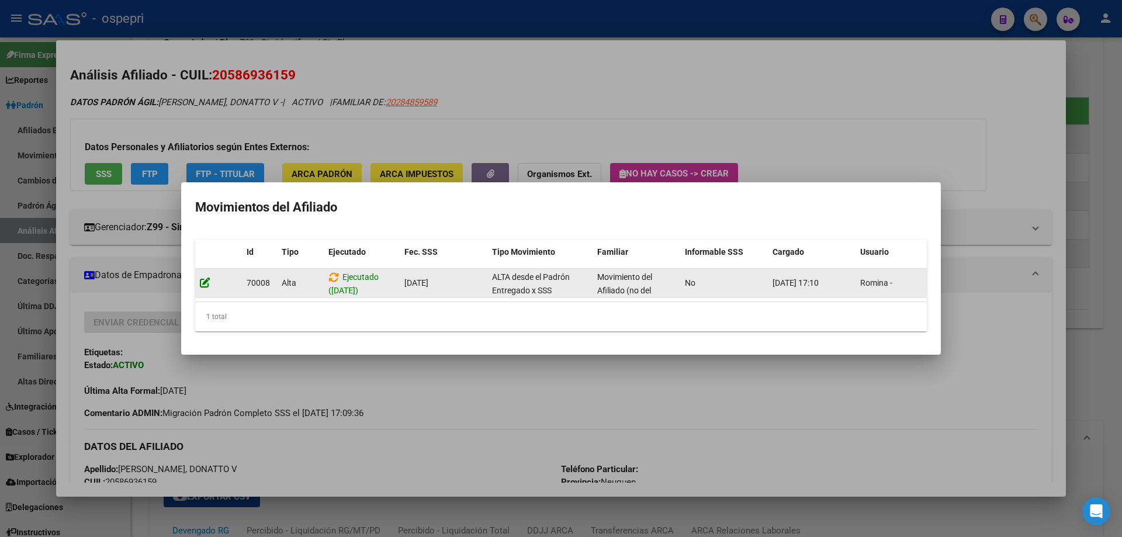
click at [205, 278] on icon at bounding box center [205, 282] width 11 height 11
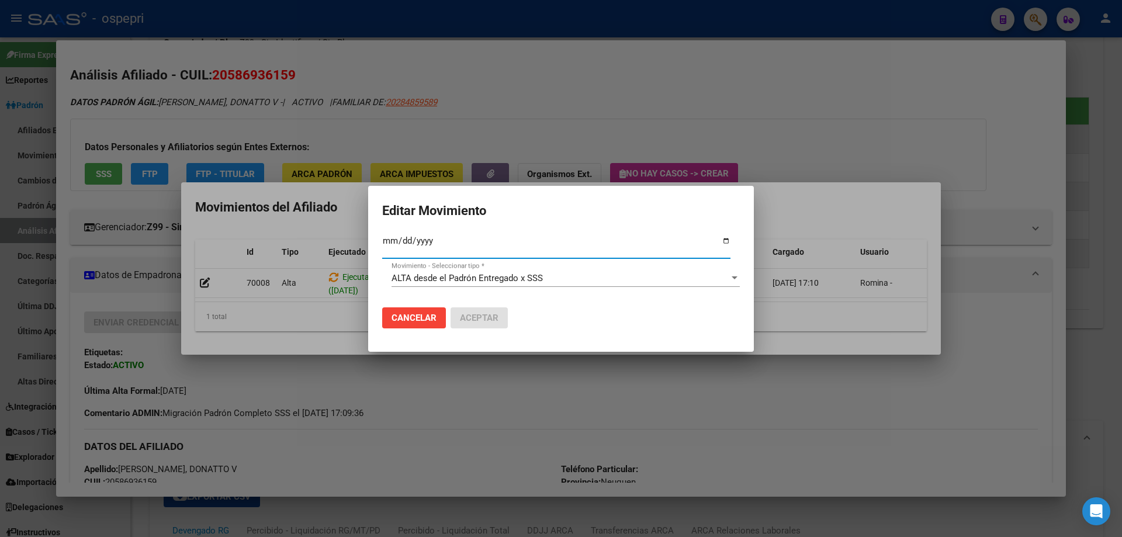
click at [711, 279] on div "ALTA desde el Padrón Entregado x SSS" at bounding box center [560, 278] width 338 height 11
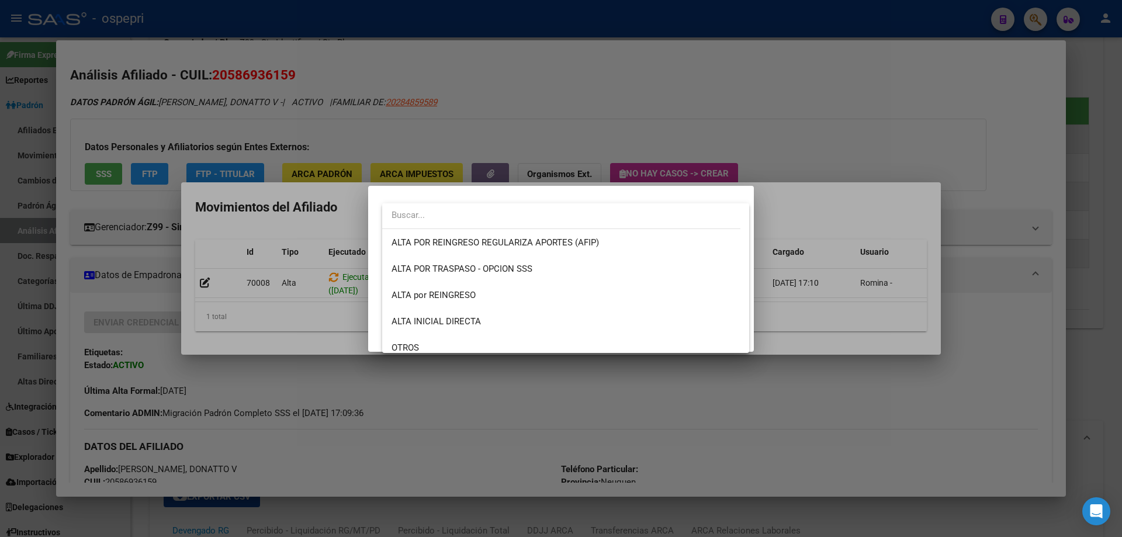
click at [821, 206] on div at bounding box center [561, 268] width 1122 height 537
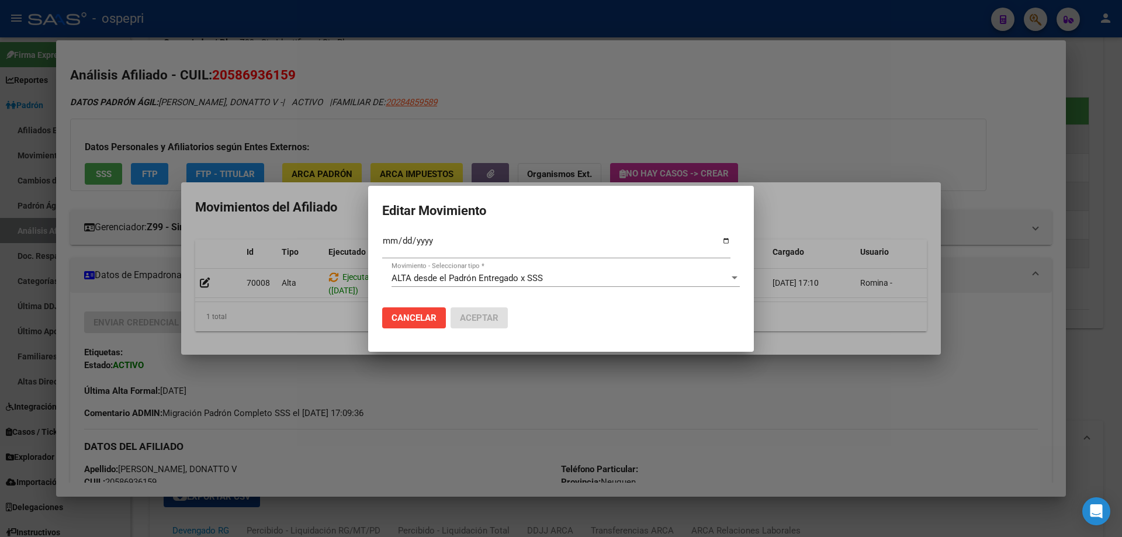
click at [417, 318] on span "Cancelar" at bounding box center [413, 318] width 45 height 11
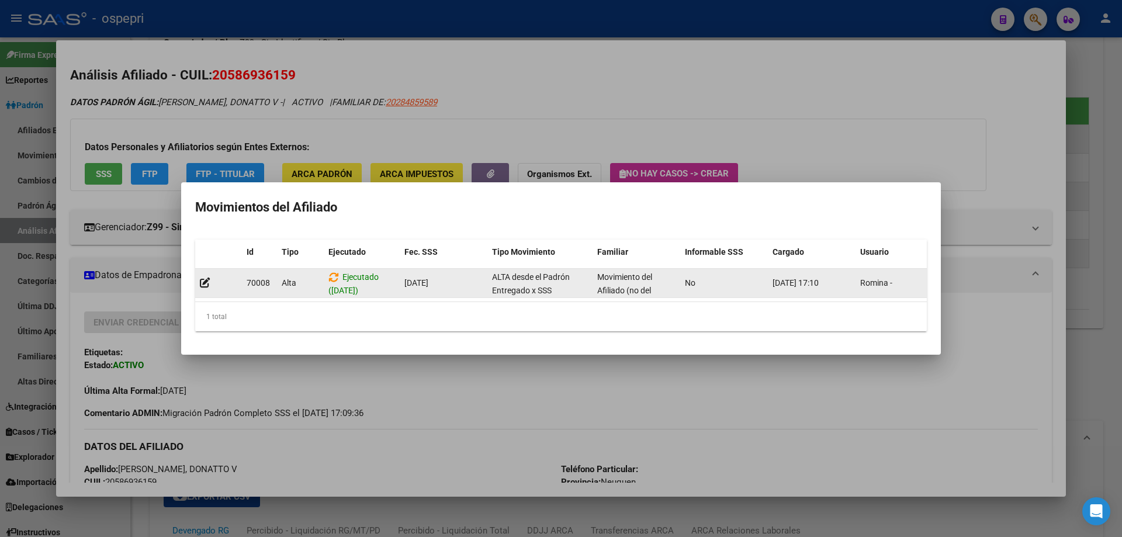
scroll to position [0, 16]
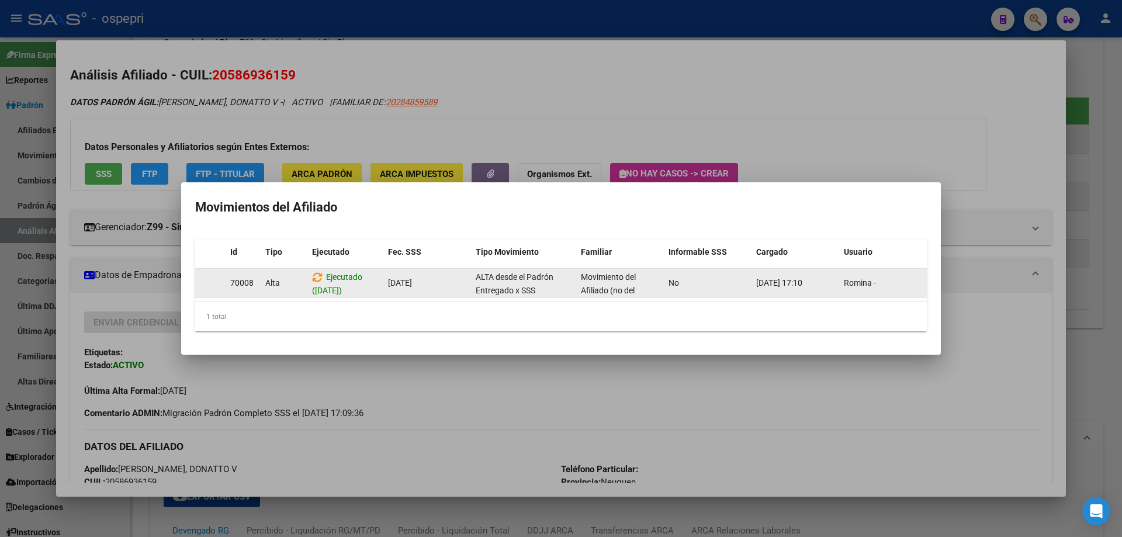
drag, startPoint x: 821, startPoint y: 275, endPoint x: 759, endPoint y: 274, distance: 62.5
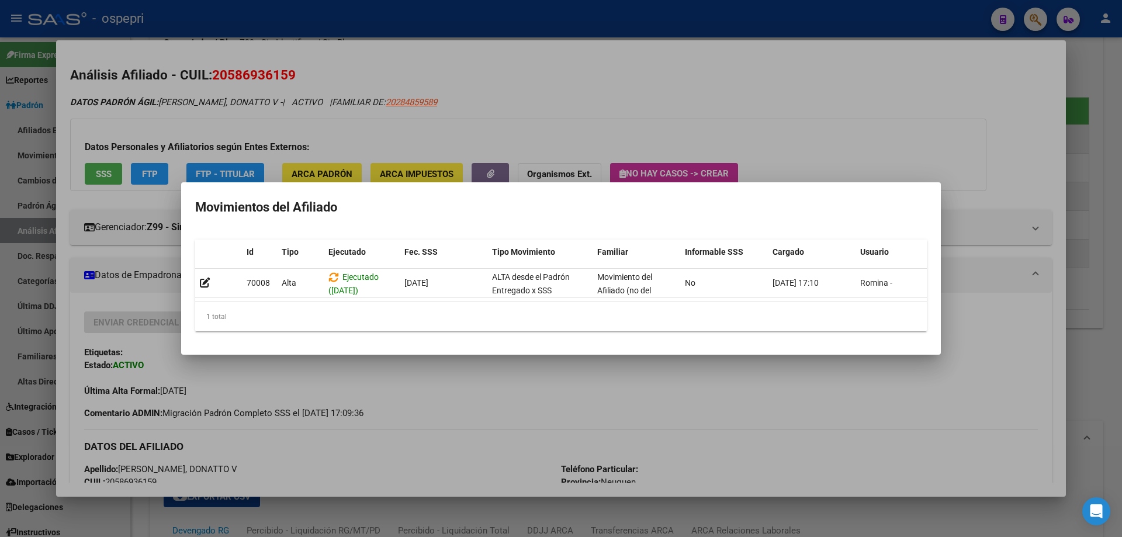
click at [1005, 234] on div at bounding box center [561, 268] width 1122 height 537
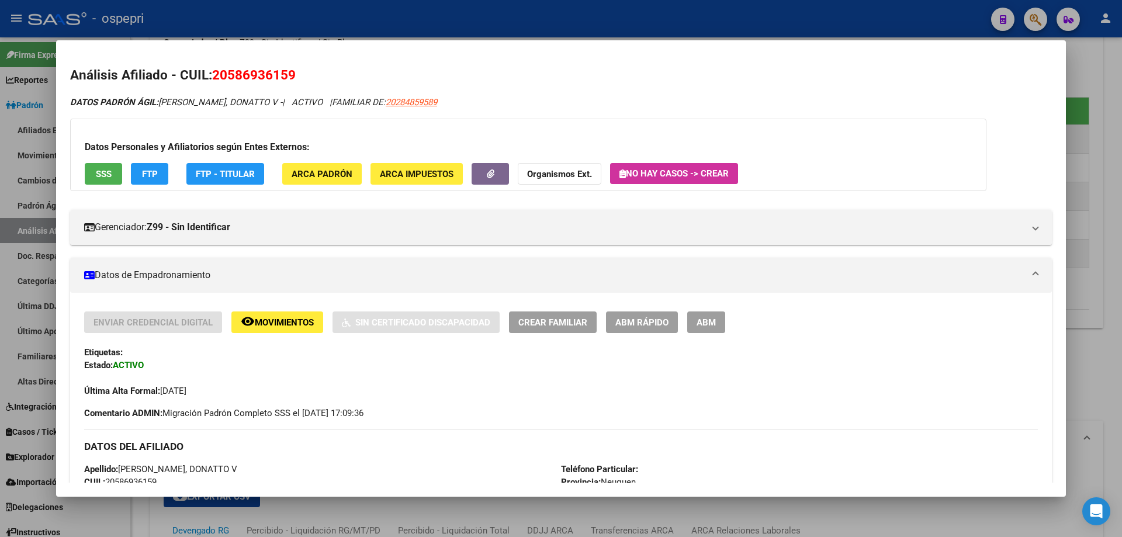
click at [657, 322] on span "ABM Rápido" at bounding box center [641, 322] width 53 height 11
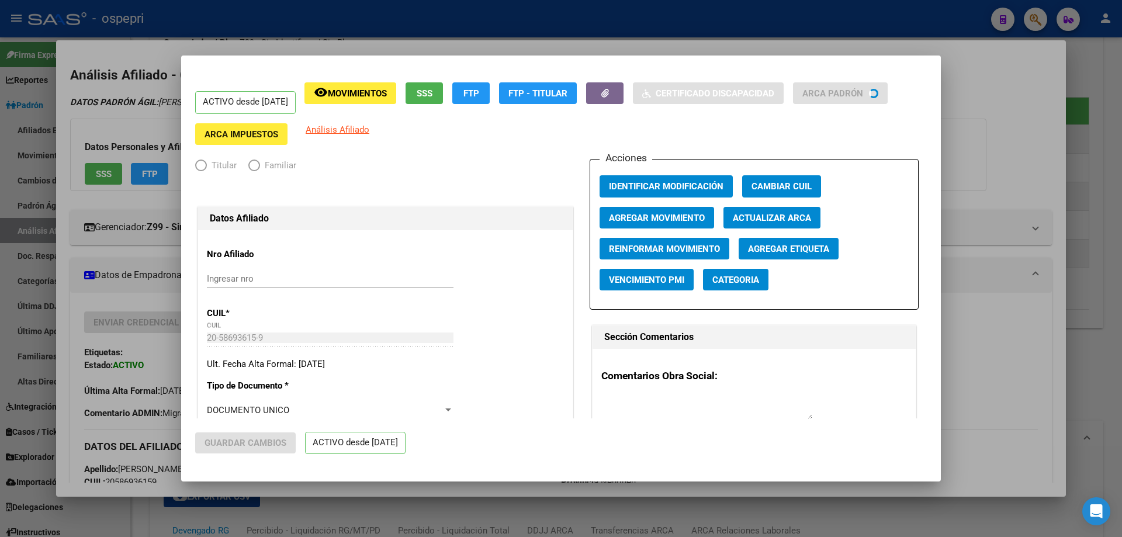
radio input "true"
type input "30-70988747-1"
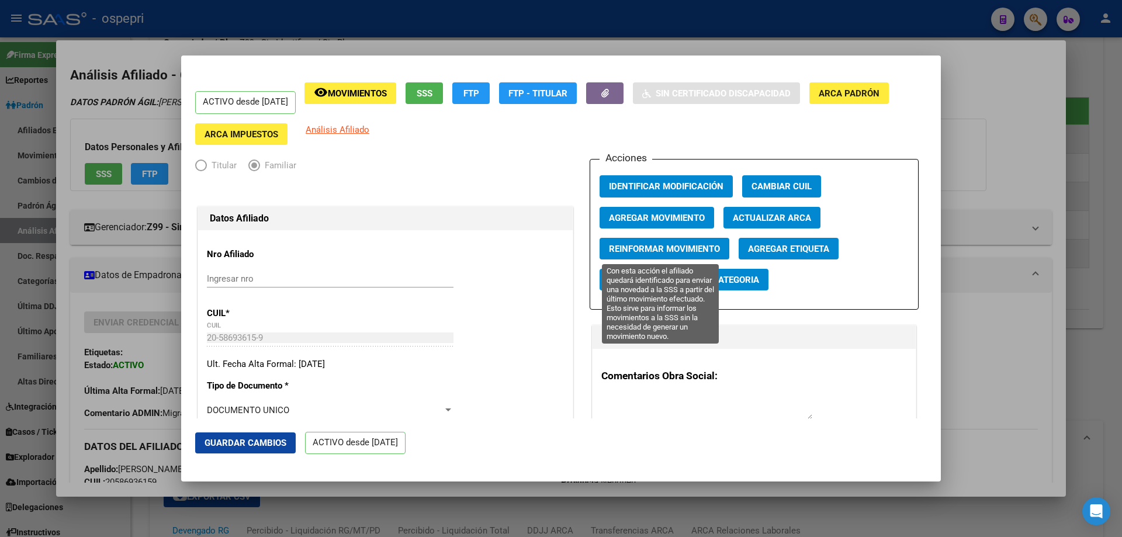
click at [671, 250] on span "Reinformar Movimiento" at bounding box center [664, 249] width 111 height 11
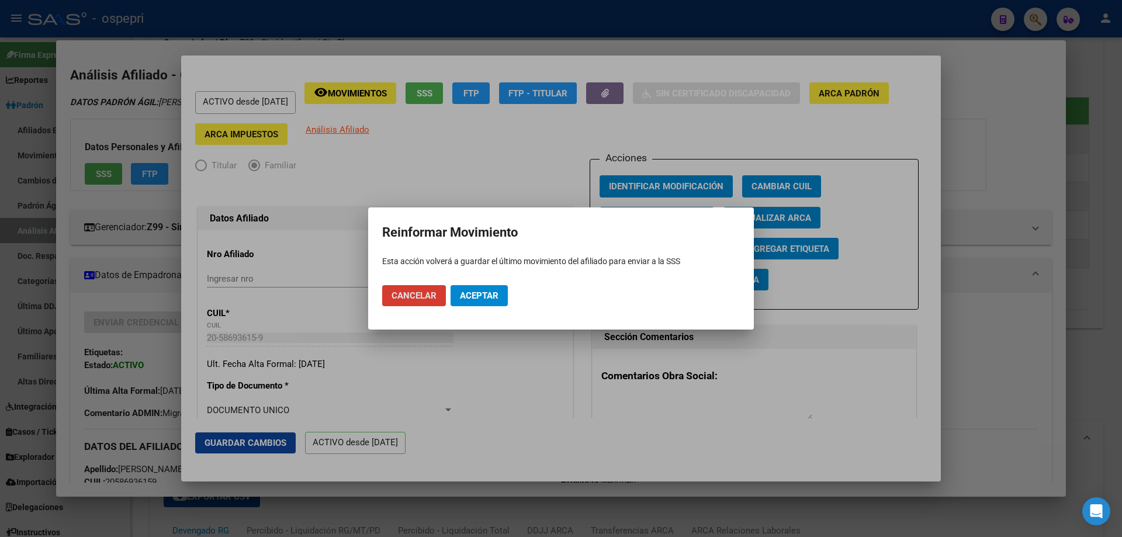
click at [850, 321] on div at bounding box center [561, 268] width 1122 height 537
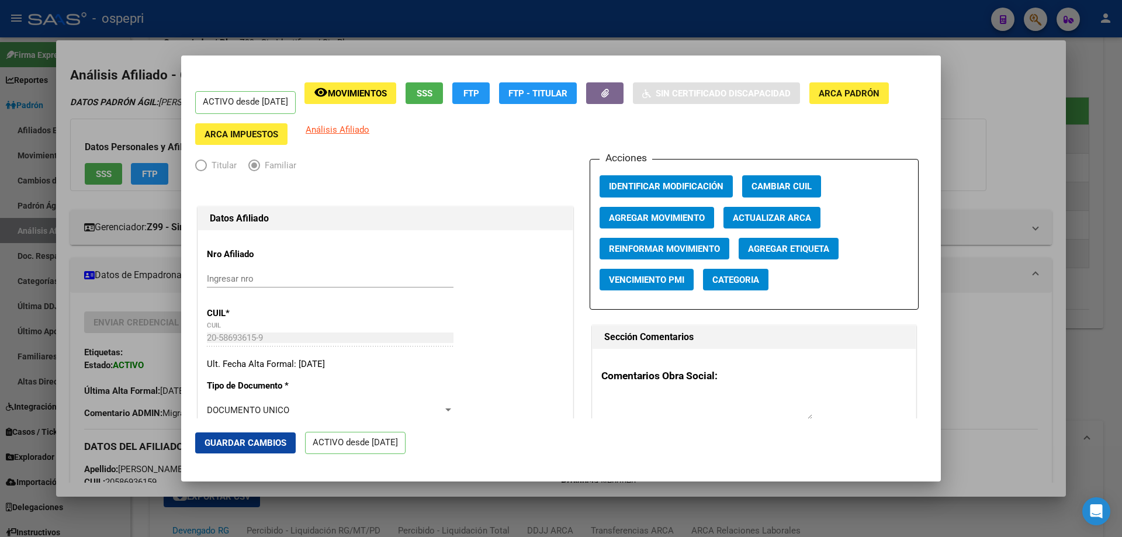
click at [653, 210] on button "Agregar Movimiento" at bounding box center [656, 218] width 114 height 22
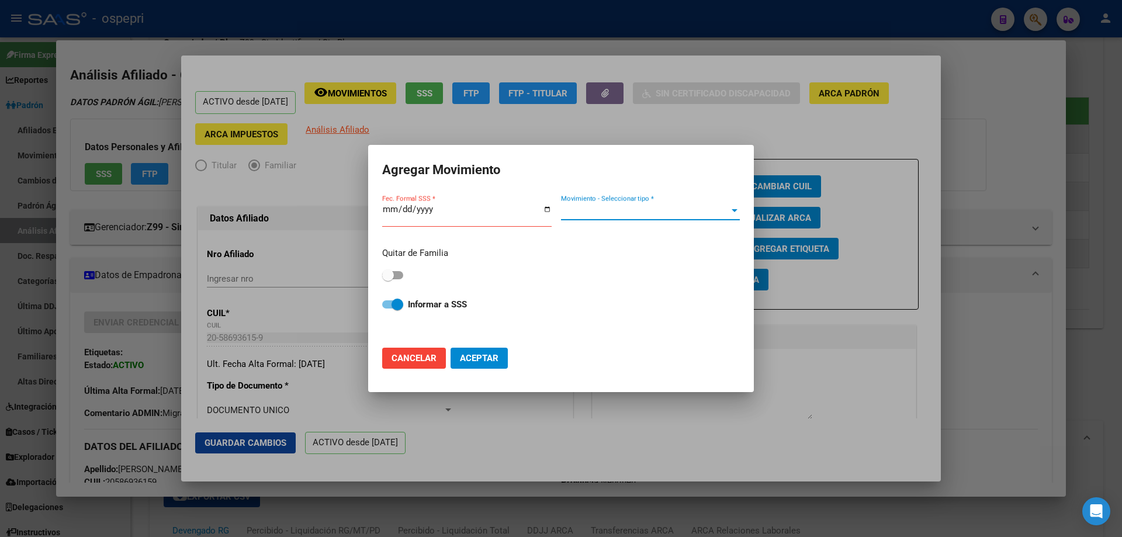
click at [631, 210] on span "Movimiento - Seleccionar tipo *" at bounding box center [645, 211] width 168 height 11
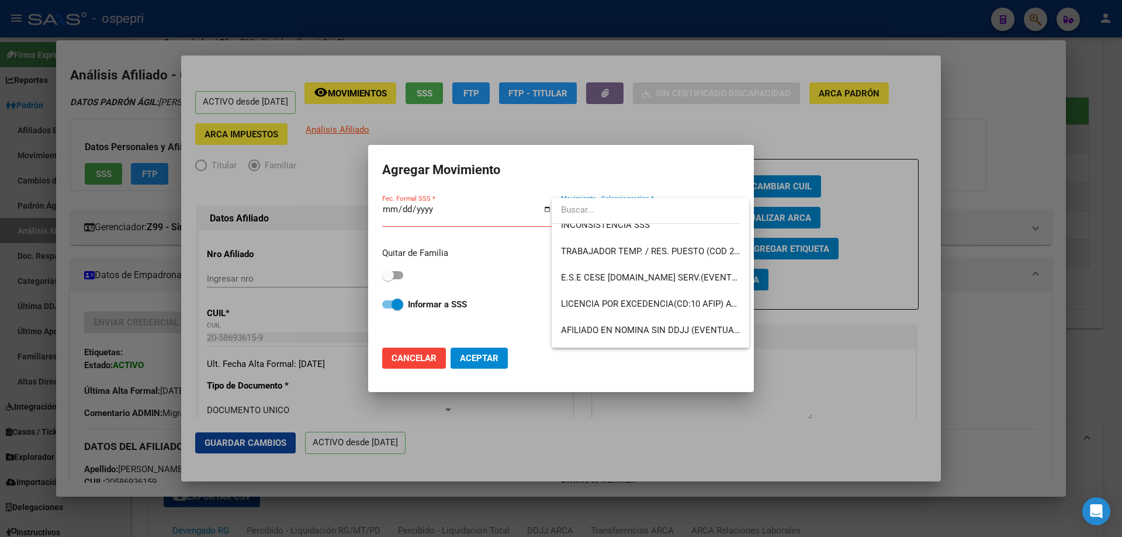
scroll to position [849, 0]
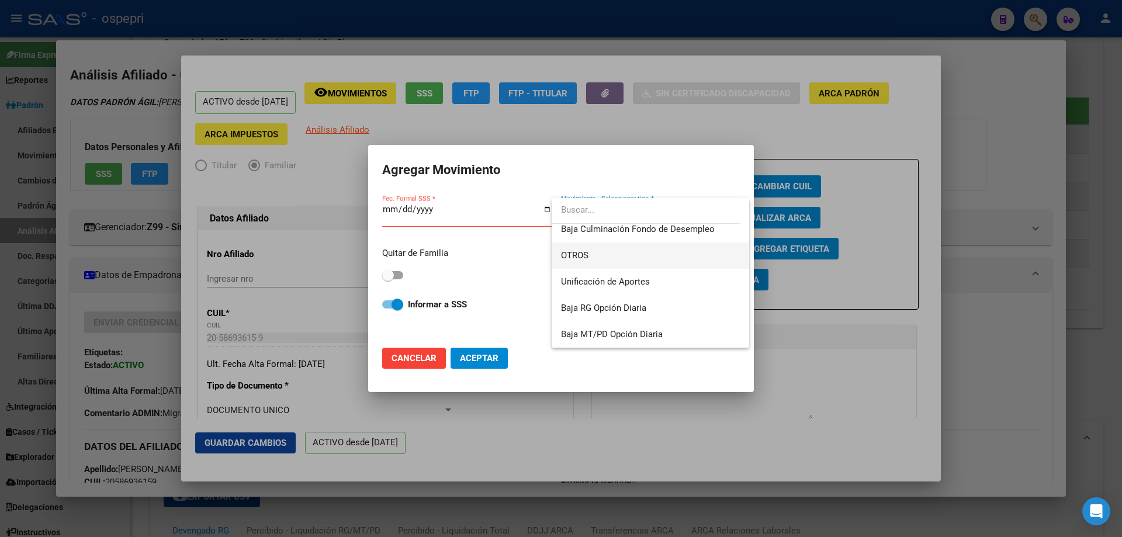
click at [610, 256] on span "OTROS" at bounding box center [650, 255] width 179 height 26
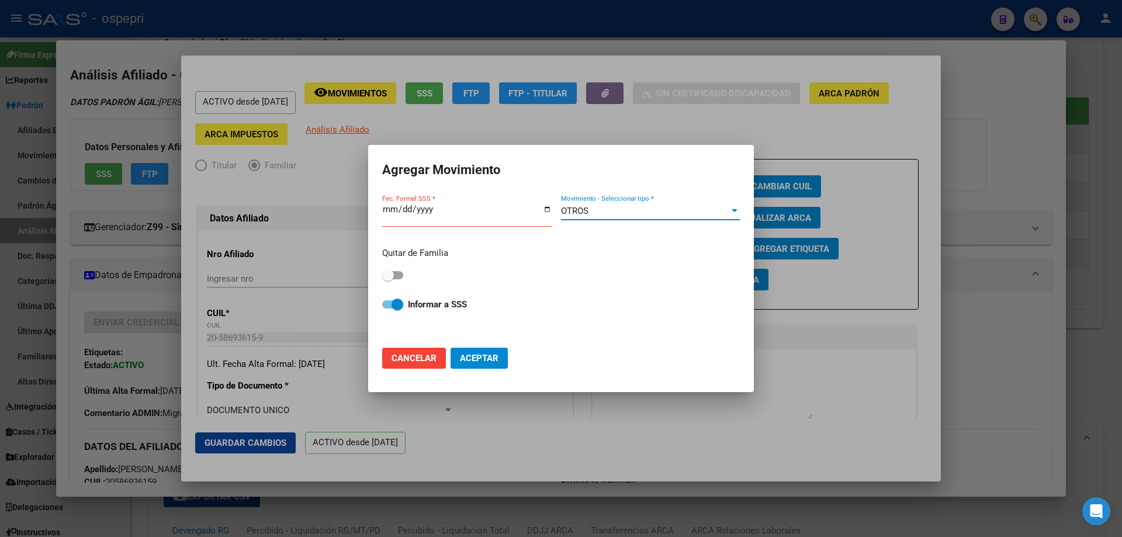
click at [387, 272] on span at bounding box center [388, 275] width 12 height 12
click at [387, 279] on input "checkbox" at bounding box center [387, 279] width 1 height 1
checkbox input "true"
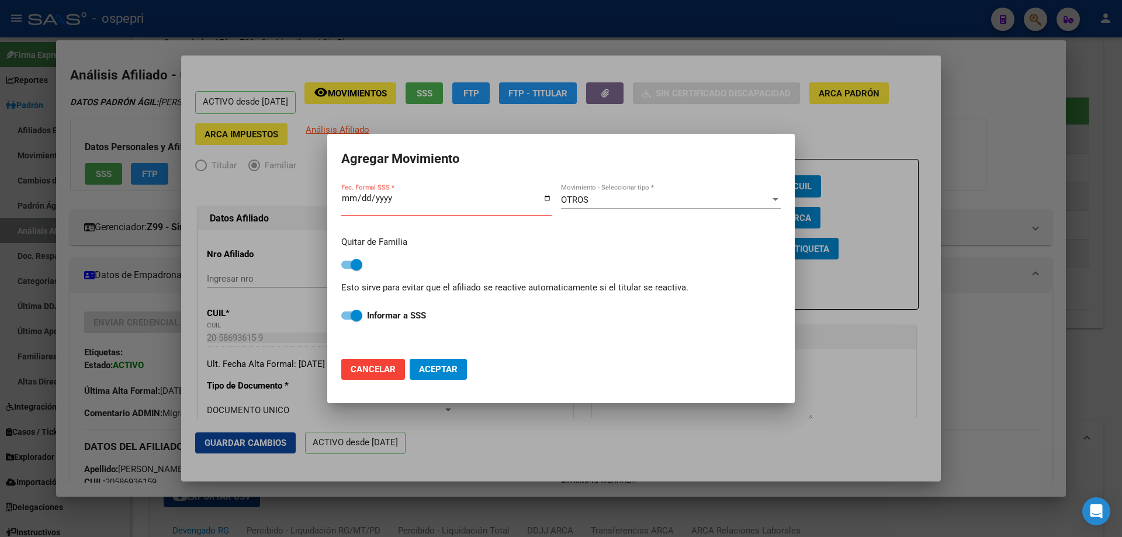
click at [343, 200] on input "Fec. Formal SSS *" at bounding box center [446, 202] width 210 height 19
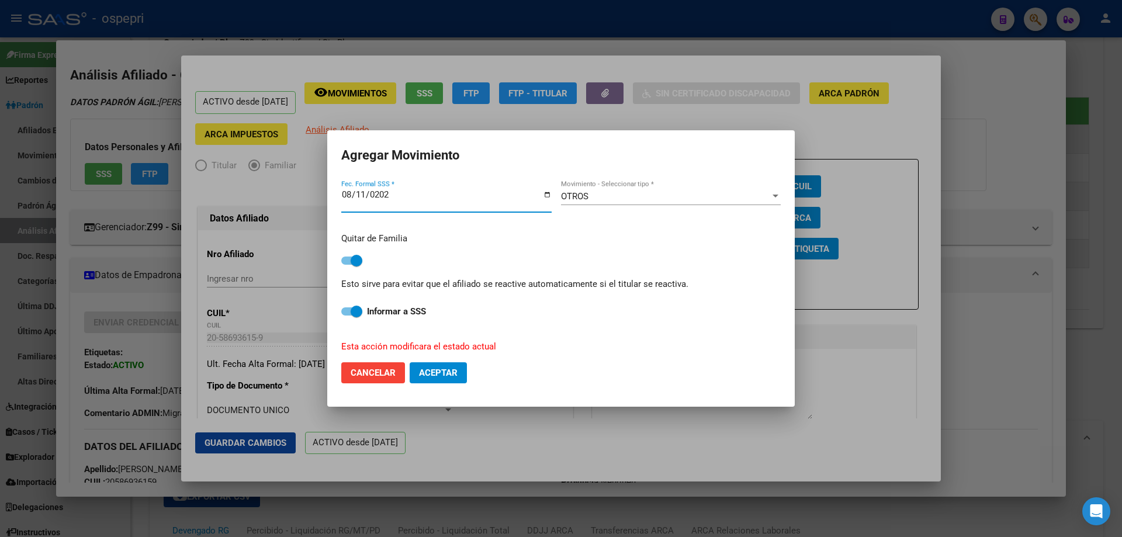
type input "2025-08-11"
click at [449, 374] on span "Aceptar" at bounding box center [438, 372] width 39 height 11
checkbox input "false"
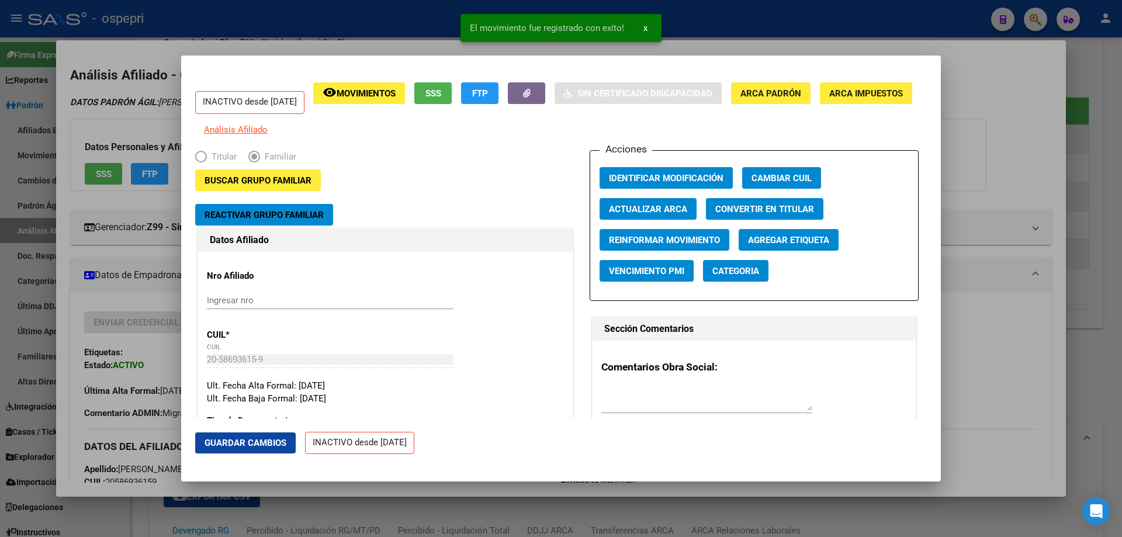
click at [986, 187] on div at bounding box center [561, 268] width 1122 height 537
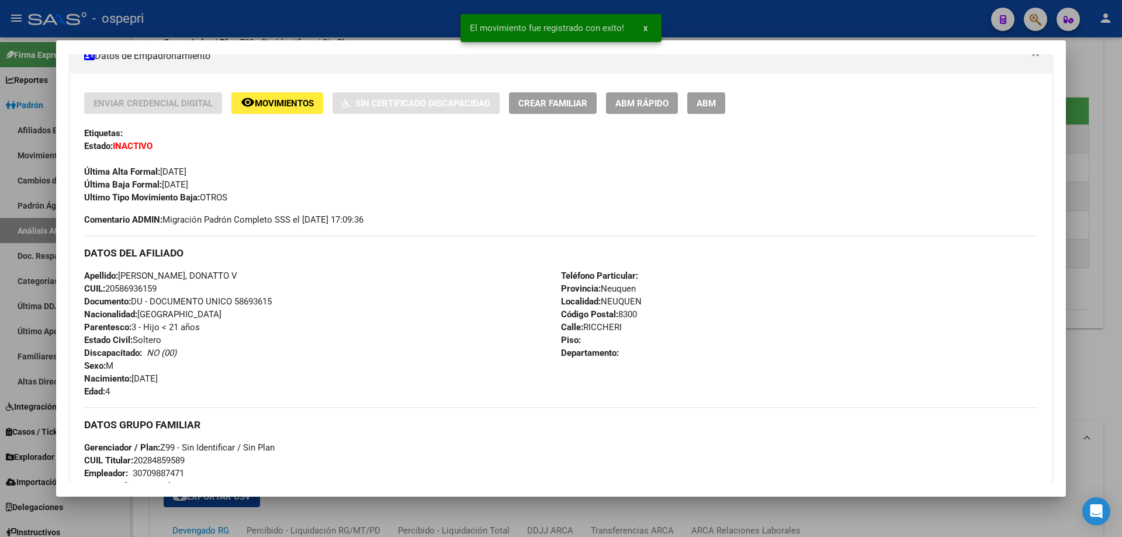
scroll to position [467, 0]
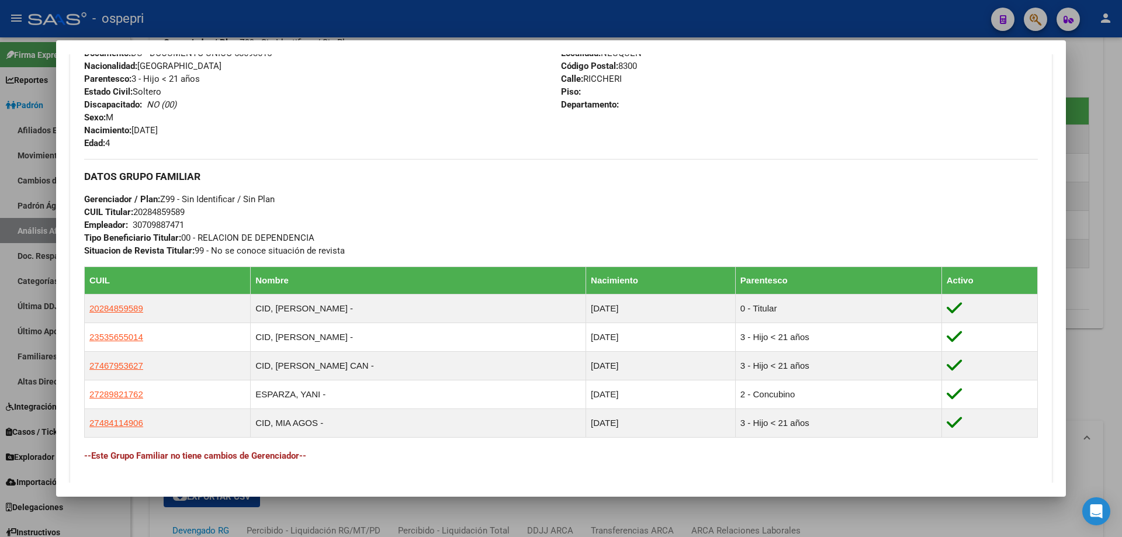
click at [1094, 199] on div at bounding box center [561, 268] width 1122 height 537
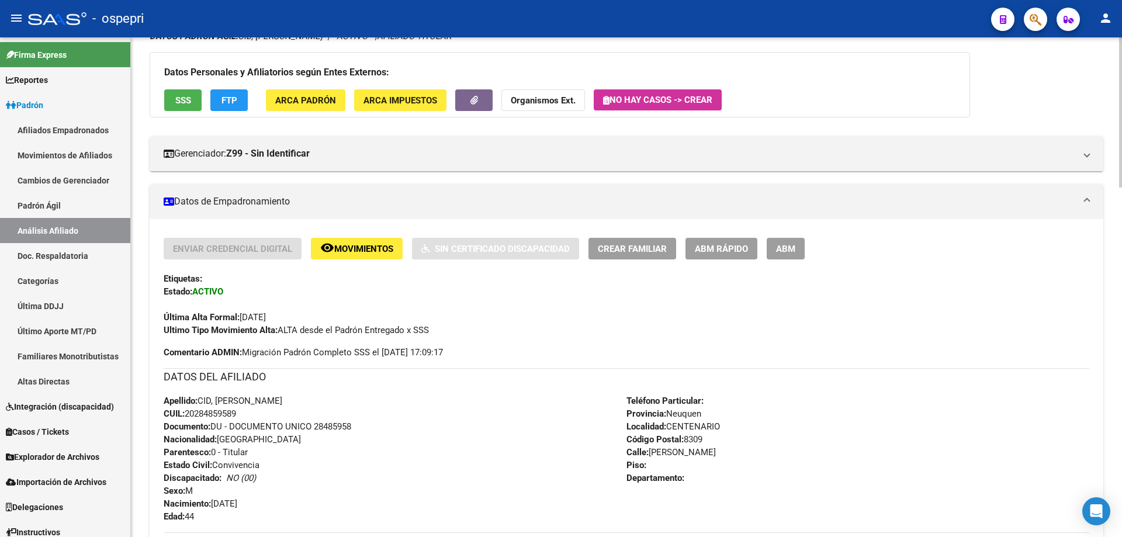
scroll to position [0, 0]
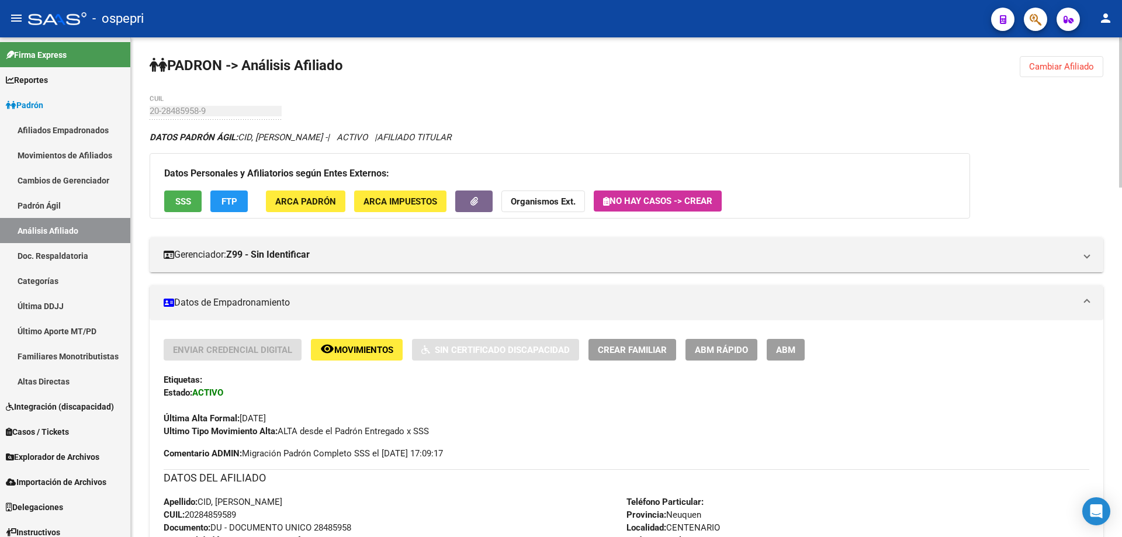
click at [1073, 69] on span "Cambiar Afiliado" at bounding box center [1061, 66] width 65 height 11
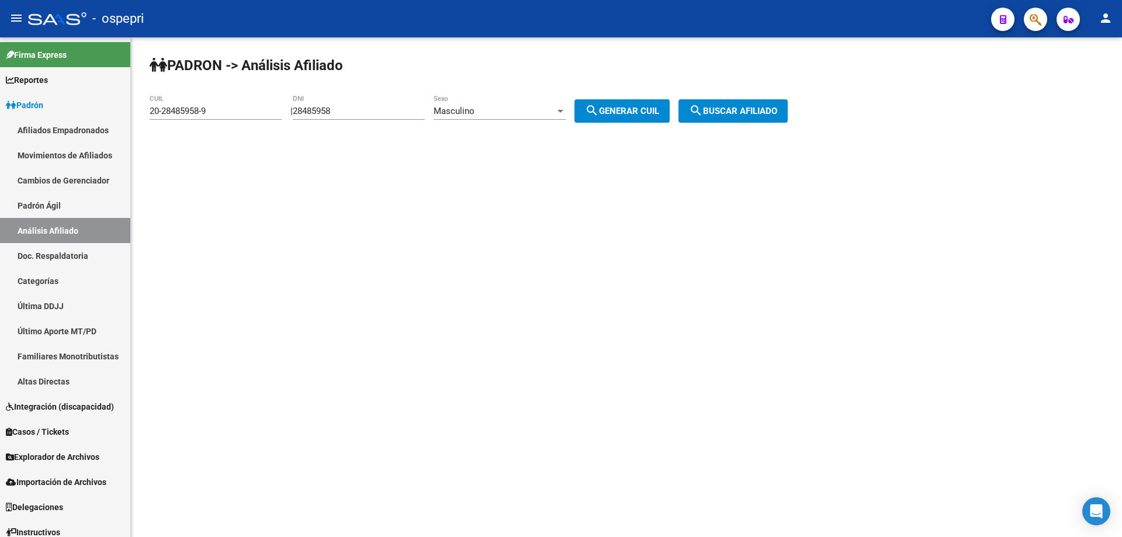
click at [329, 113] on input "28485958" at bounding box center [359, 111] width 132 height 11
paste input "37426676"
type input "37426676"
click at [637, 109] on span "search Generar CUIL" at bounding box center [622, 111] width 74 height 11
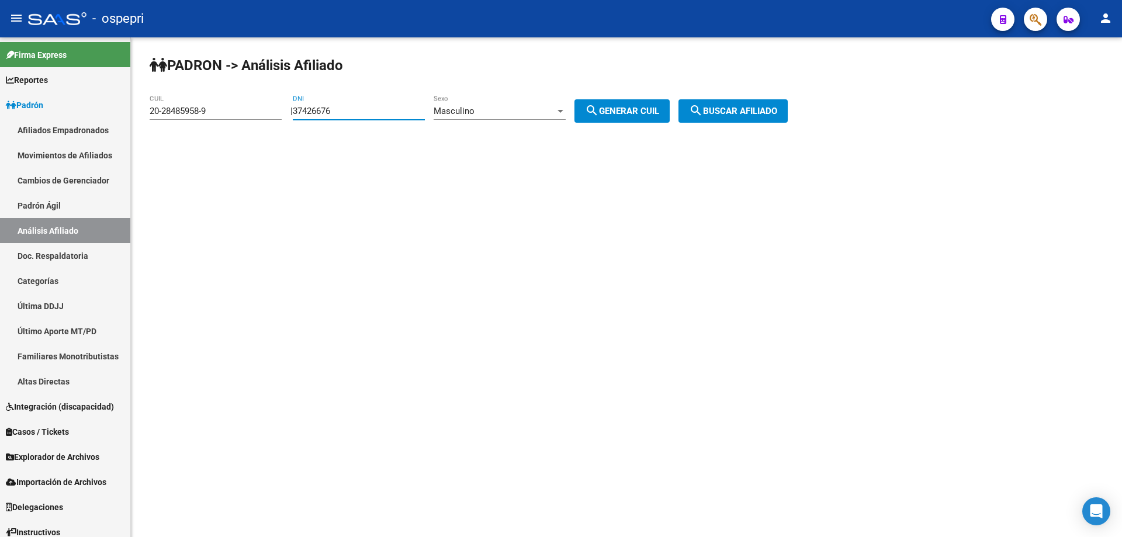
type input "20-37426676-5"
click at [725, 104] on button "search Buscar afiliado" at bounding box center [732, 110] width 109 height 23
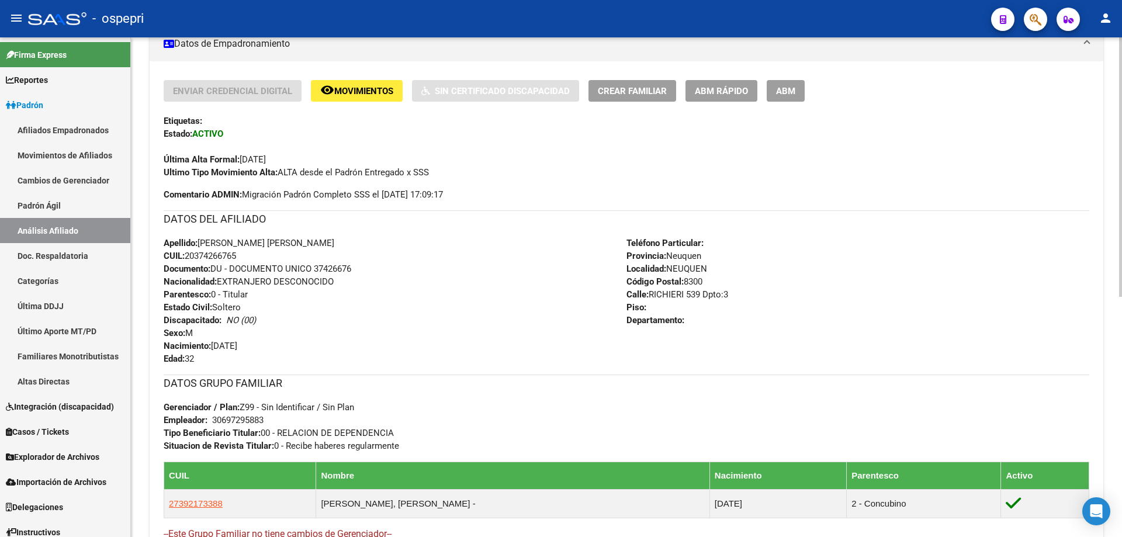
scroll to position [150, 0]
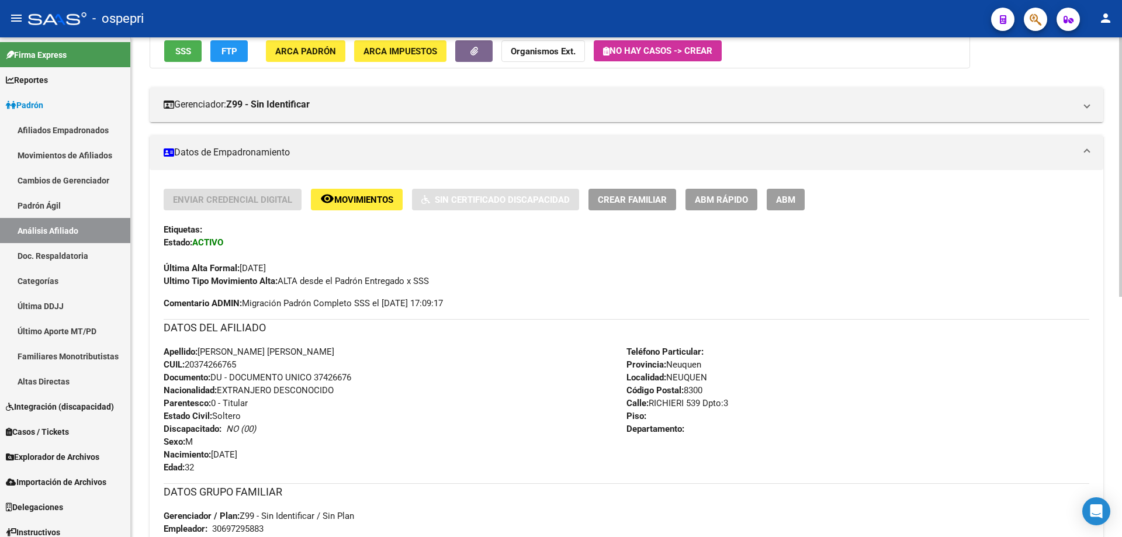
click at [617, 200] on span "Crear Familiar" at bounding box center [632, 200] width 69 height 11
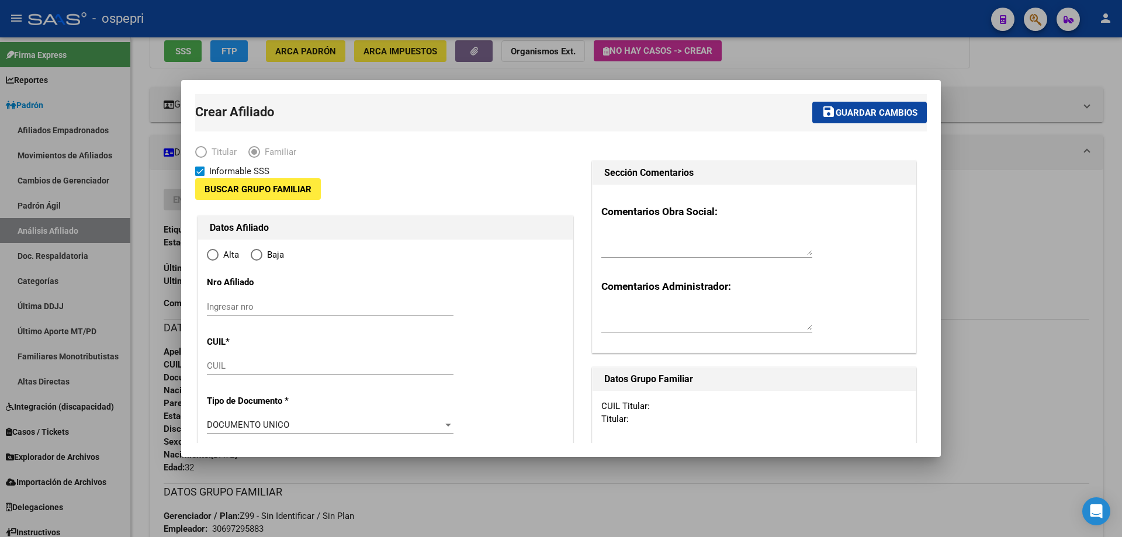
type input "30-69729588-3"
type input "NEUQUEN"
type input "8300"
type input "RICHIERI 539 Dpto:3"
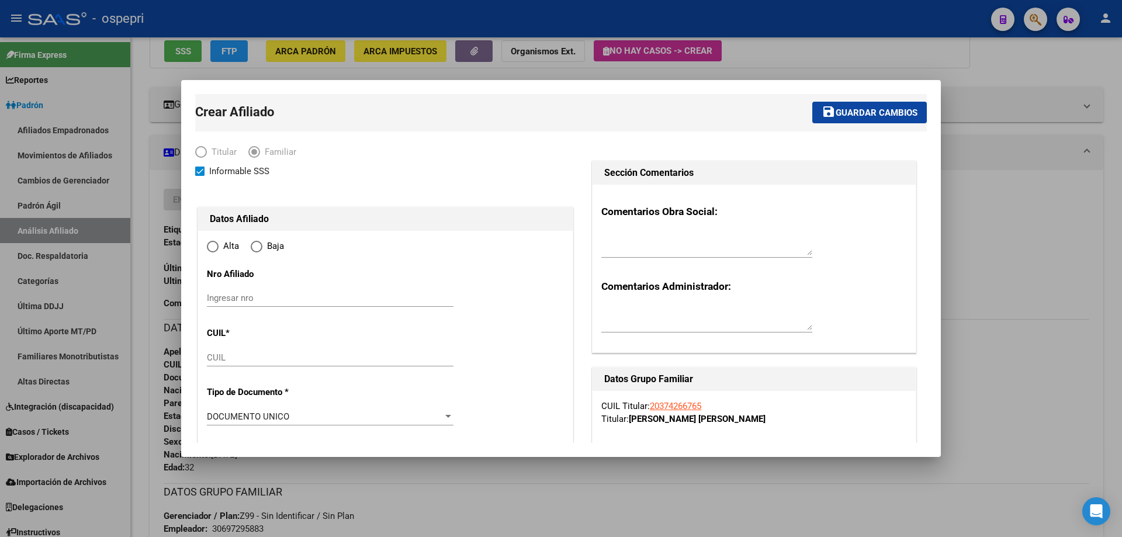
radio input "true"
type input "30-69729588-3"
click at [249, 298] on input "Ingresar nro" at bounding box center [330, 298] width 247 height 11
paste input "58693615"
type input "58693615"
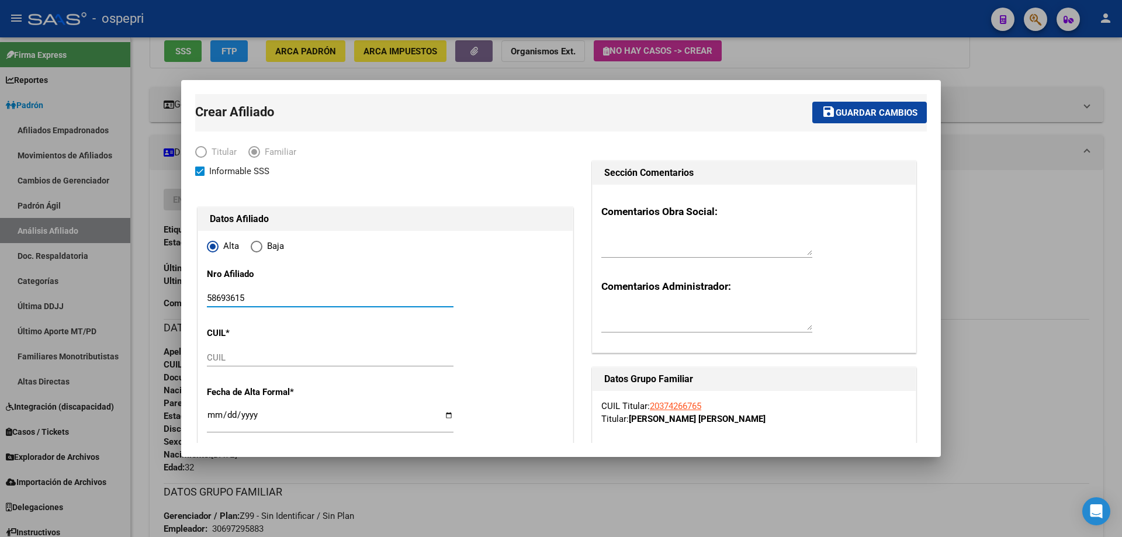
click at [245, 357] on input "CUIL" at bounding box center [330, 357] width 247 height 11
paste input "20-58693615-9"
type input "20-58693615-9"
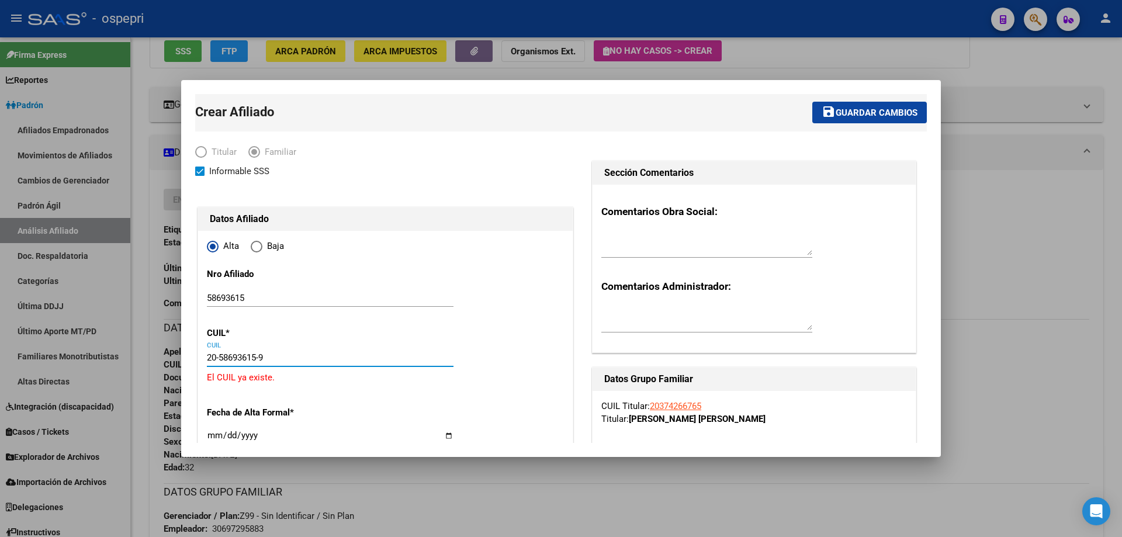
type input "58693615"
type input "[PERSON_NAME]"
type input "[DATE]"
type input "NEUQUEN"
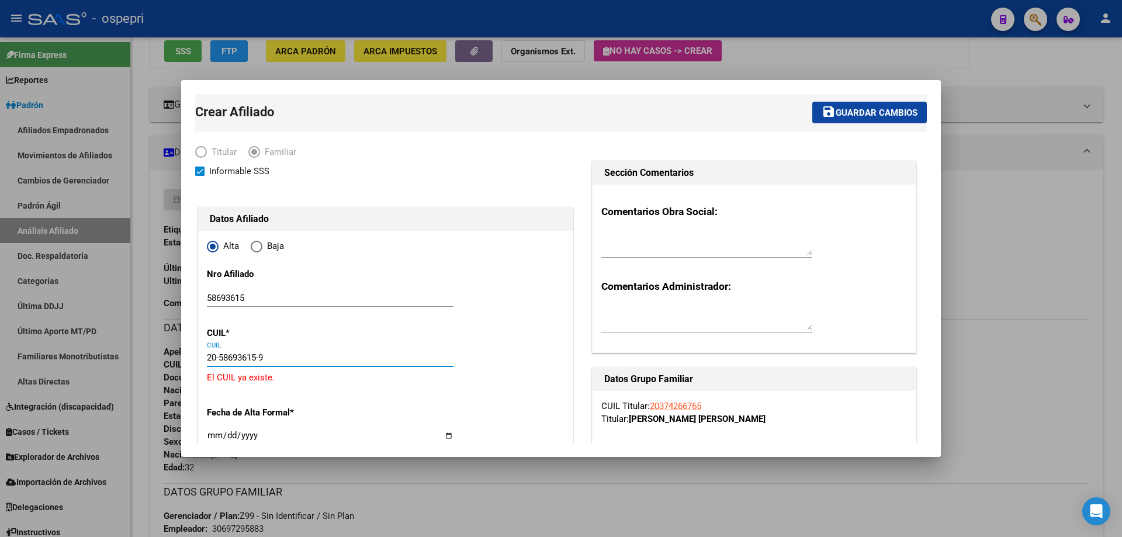
type input "AV SAN JUAN"
type input "2051"
type input "00"
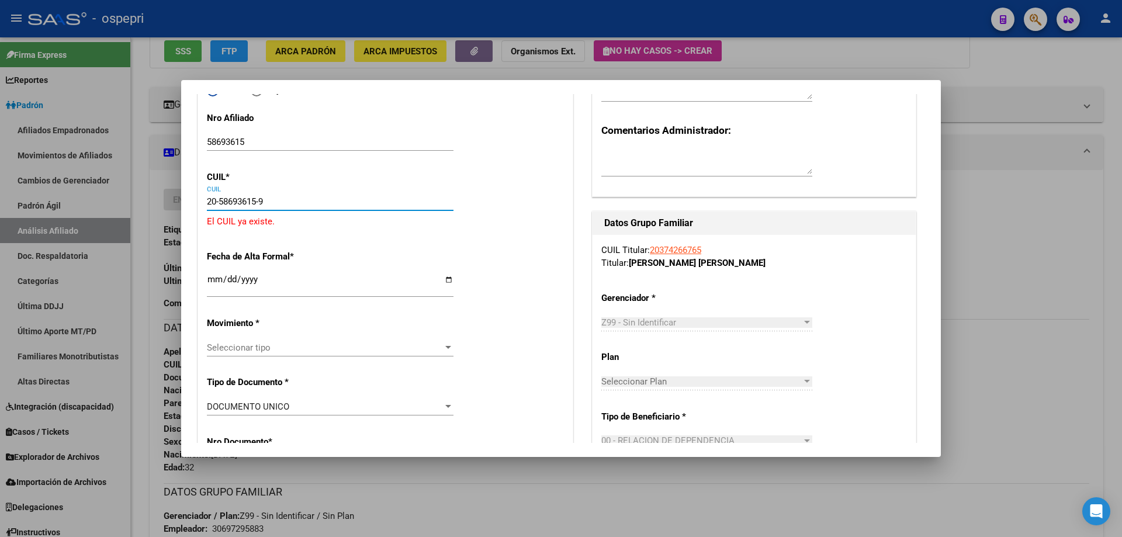
type input "20-58693615-9"
click at [210, 275] on input "Ingresar fecha" at bounding box center [330, 284] width 247 height 19
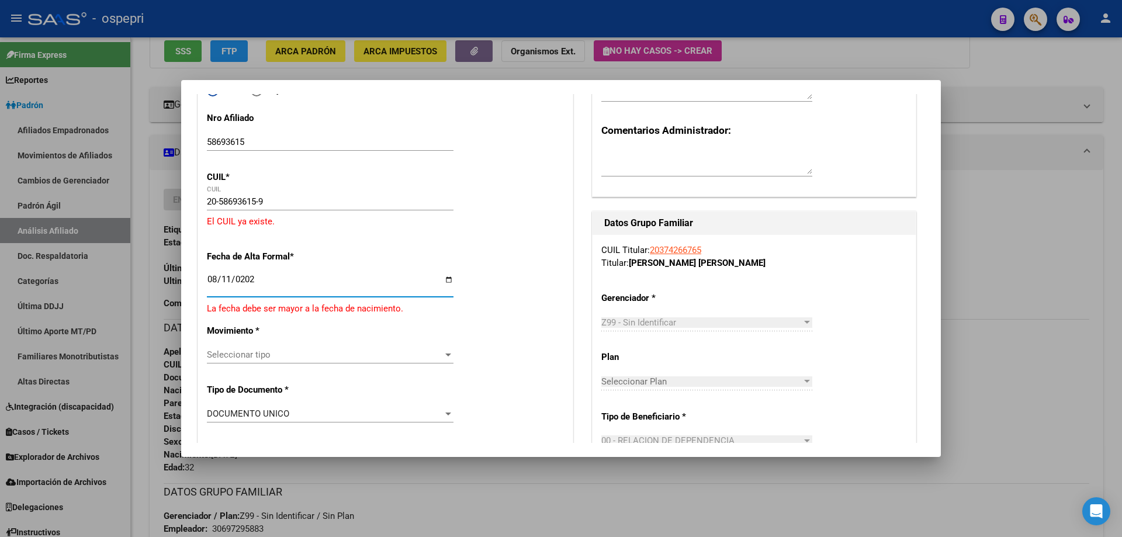
type input "2025-08-11"
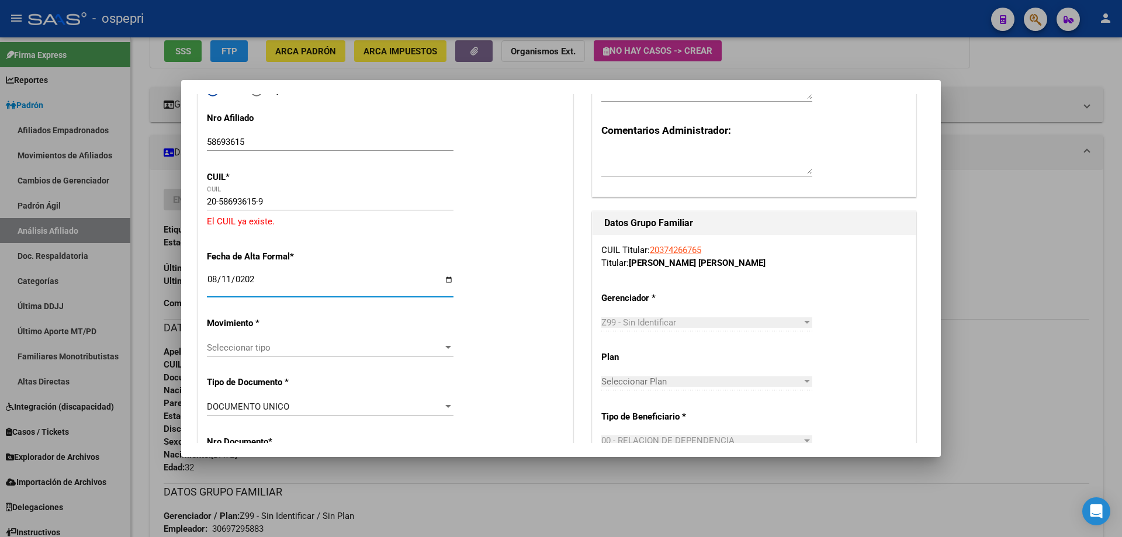
click at [322, 342] on span "Seleccionar tipo" at bounding box center [325, 347] width 236 height 11
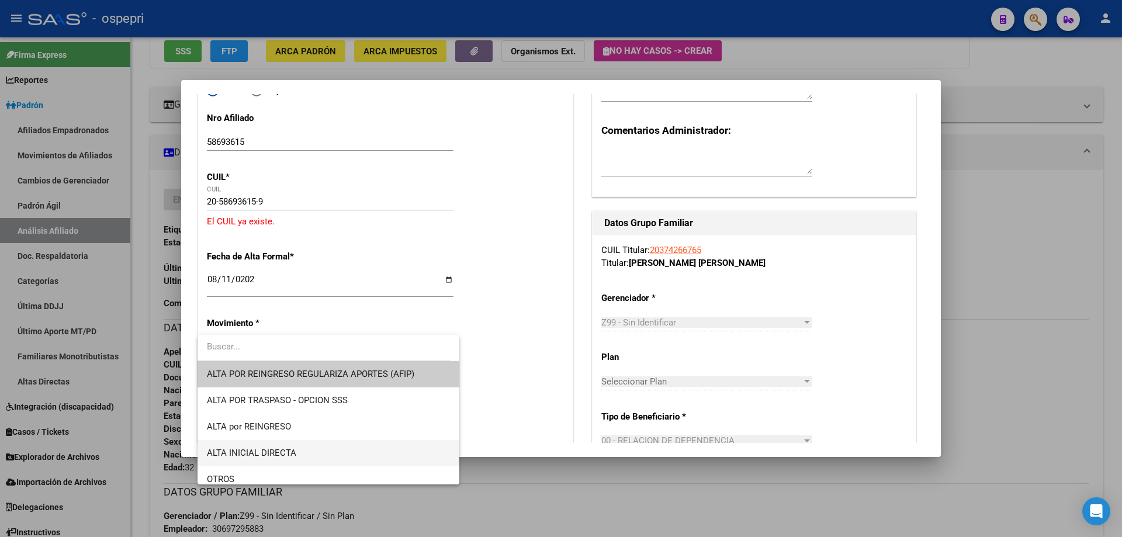
click at [273, 464] on span "ALTA INICIAL DIRECTA" at bounding box center [328, 453] width 243 height 26
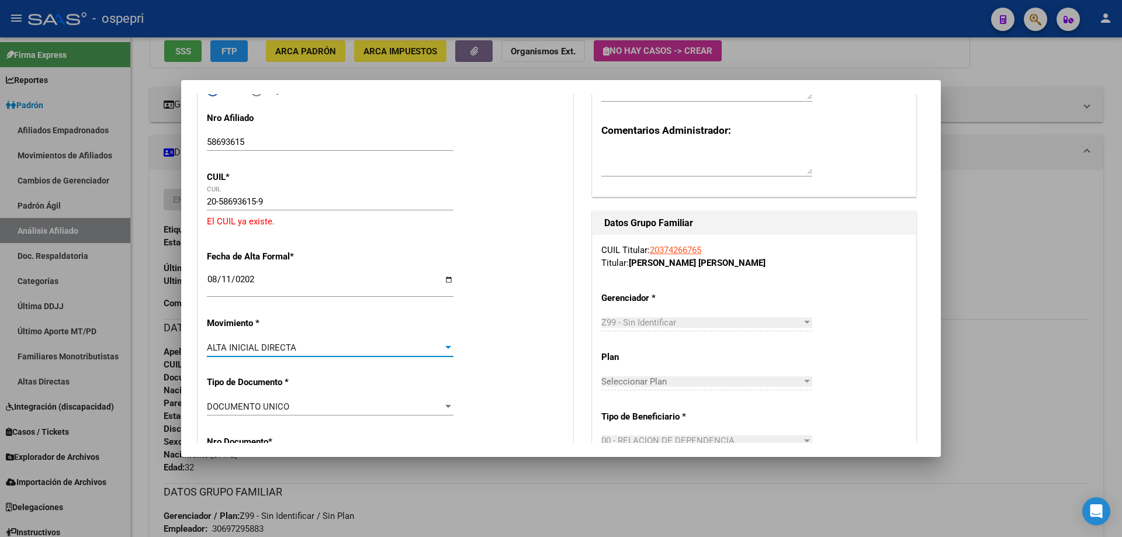
click at [321, 351] on div "ALTA INICIAL DIRECTA" at bounding box center [325, 347] width 236 height 11
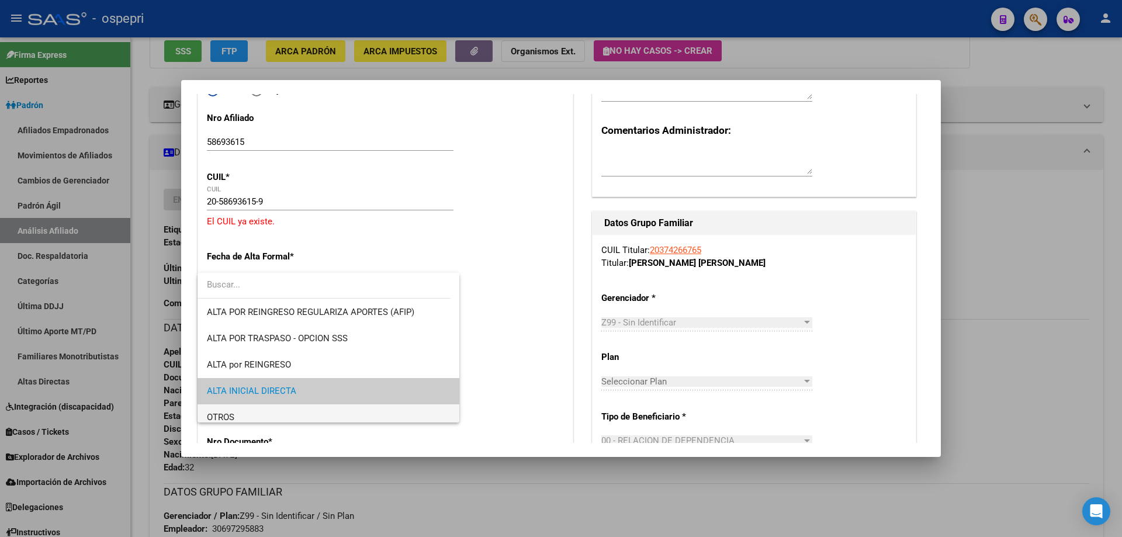
scroll to position [44, 0]
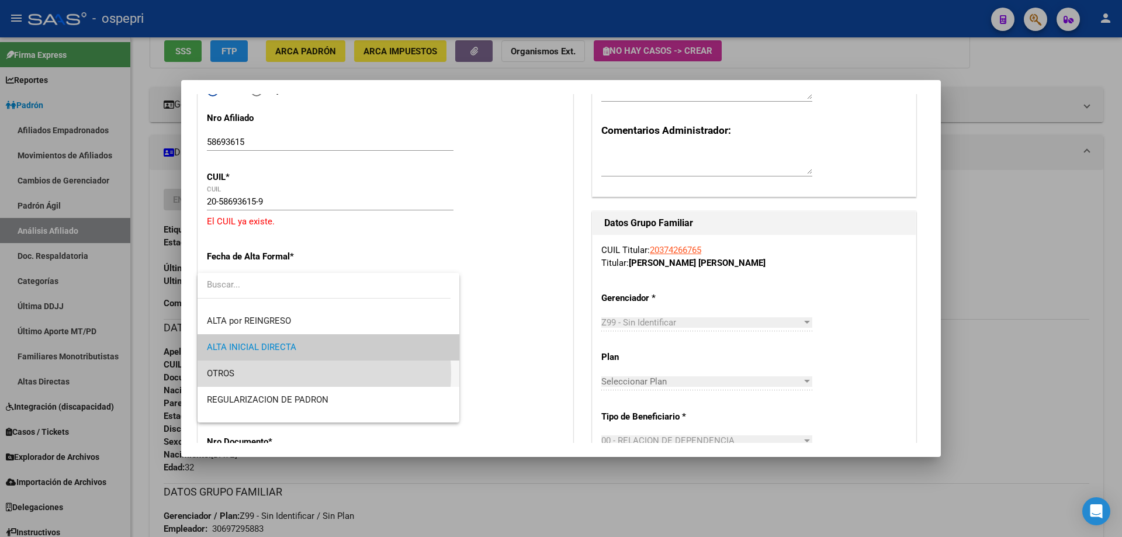
click at [283, 373] on span "OTROS" at bounding box center [328, 373] width 243 height 26
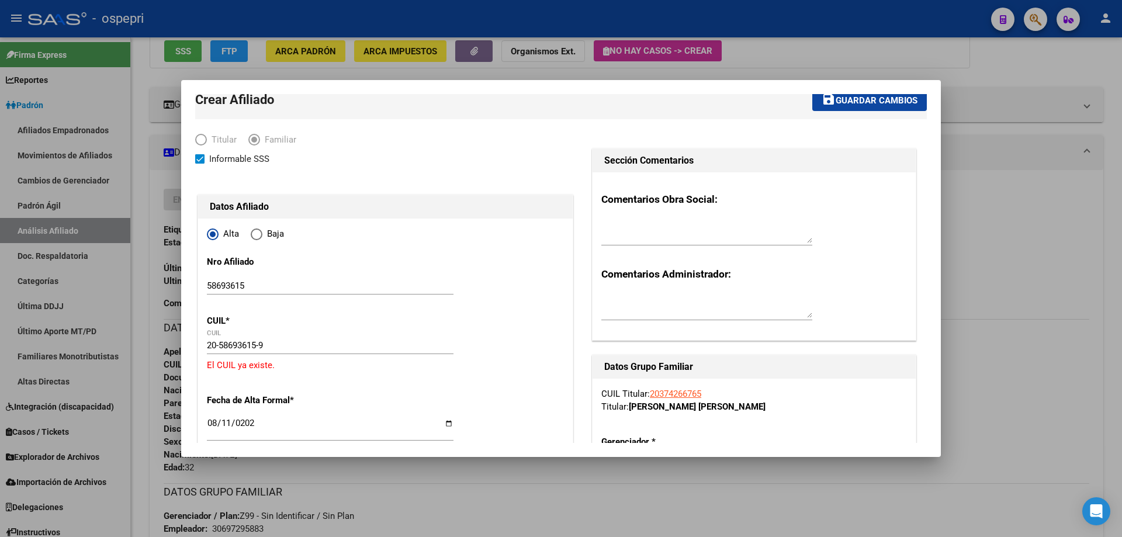
scroll to position [0, 0]
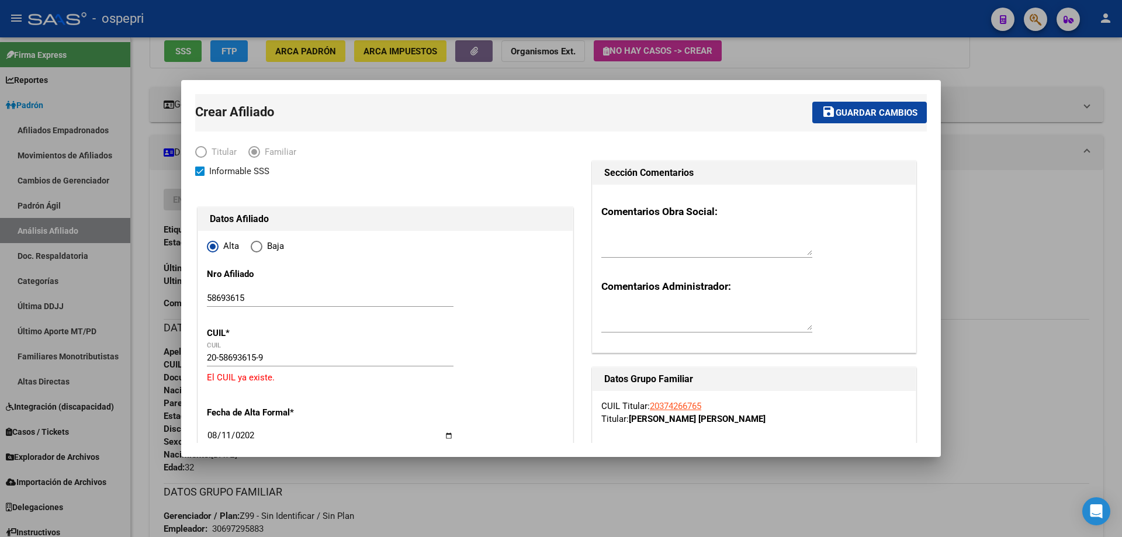
click at [886, 116] on span "Guardar cambios" at bounding box center [876, 112] width 82 height 11
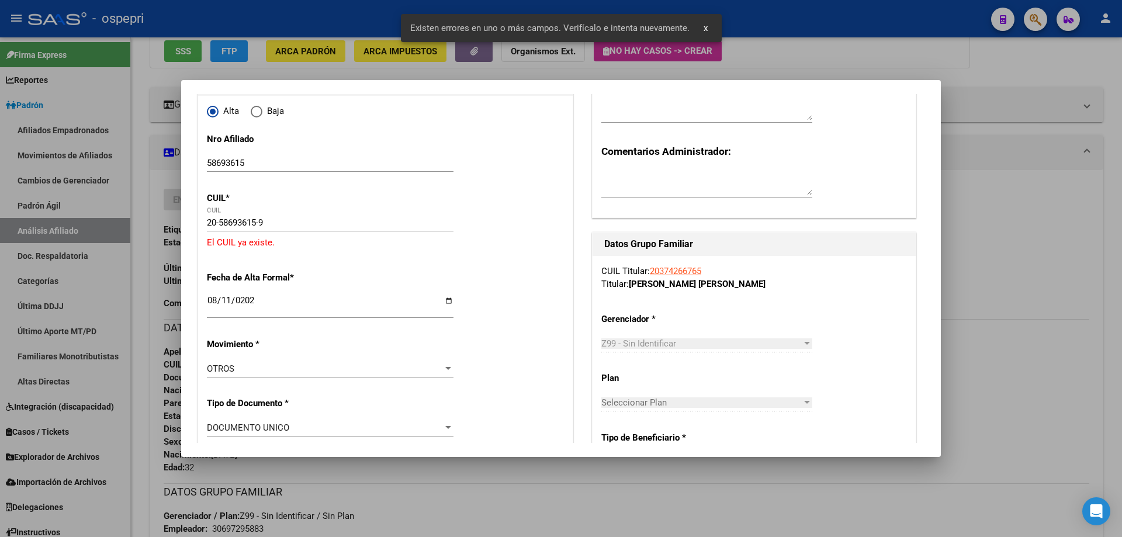
scroll to position [156, 0]
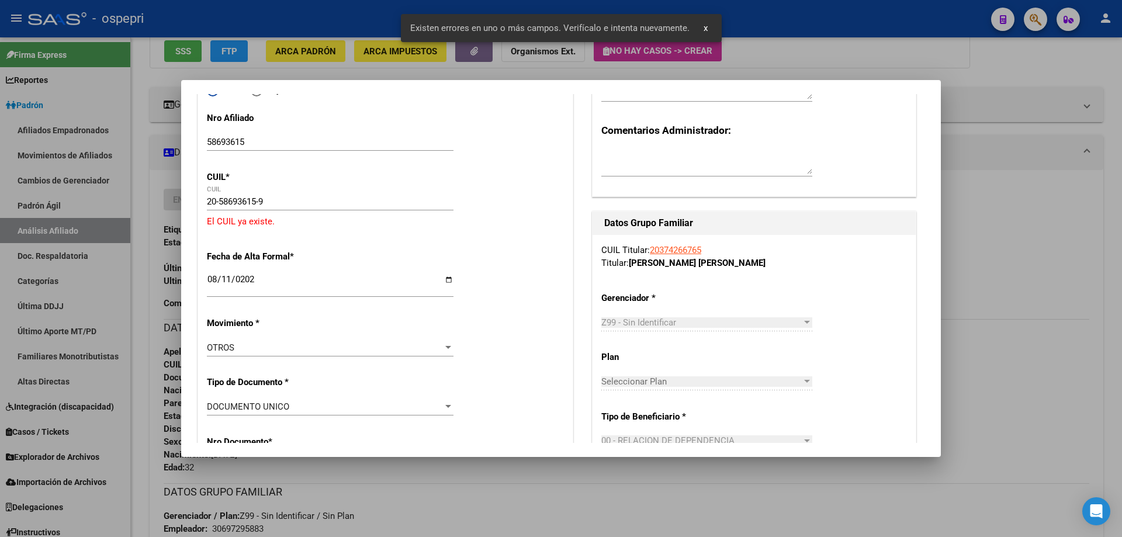
click at [282, 203] on input "20-58693615-9" at bounding box center [330, 201] width 247 height 11
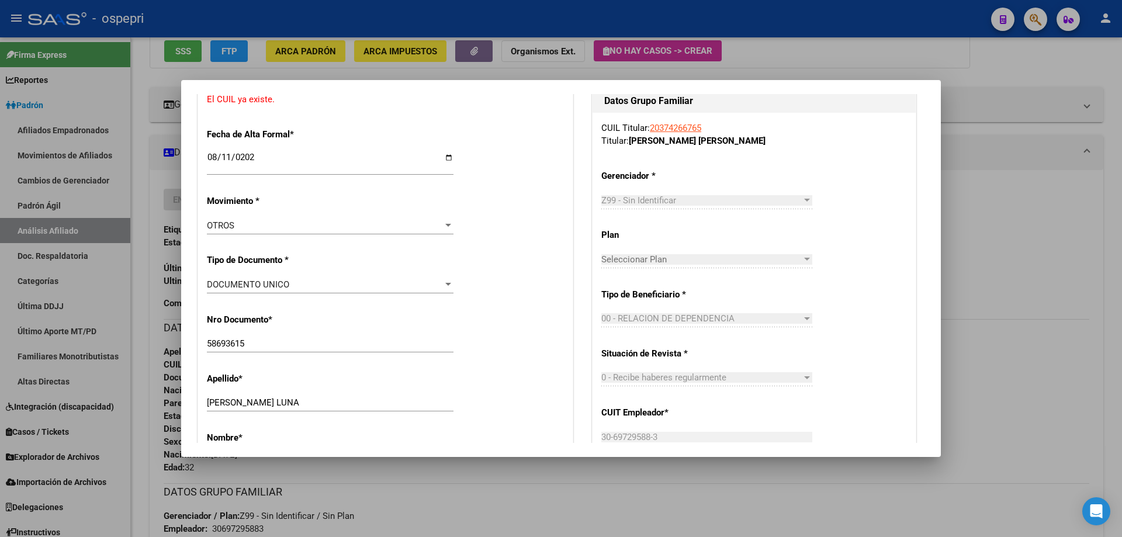
scroll to position [467, 0]
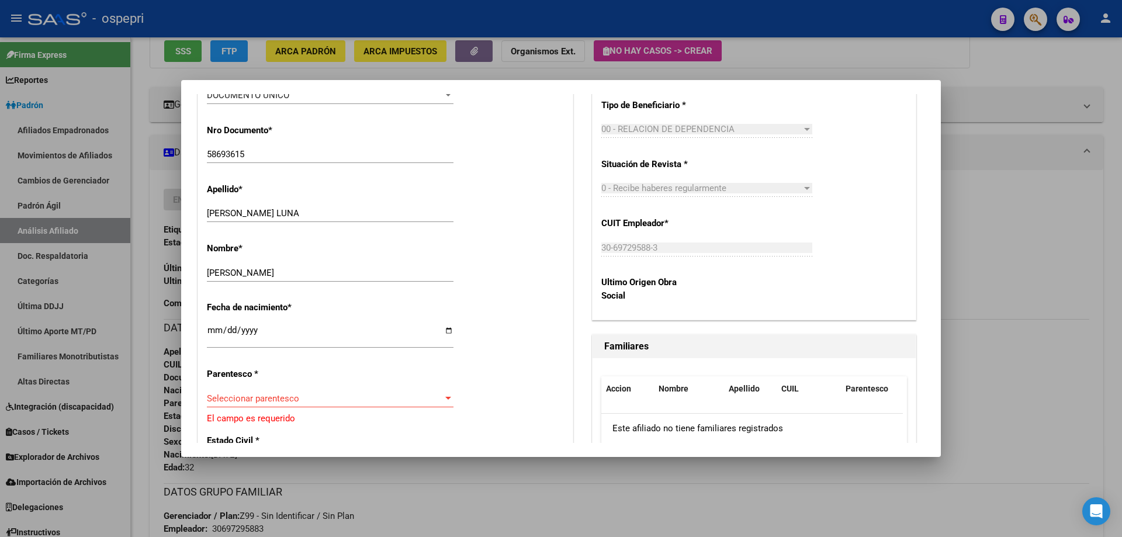
click at [298, 402] on span "Seleccionar parentesco" at bounding box center [325, 398] width 236 height 11
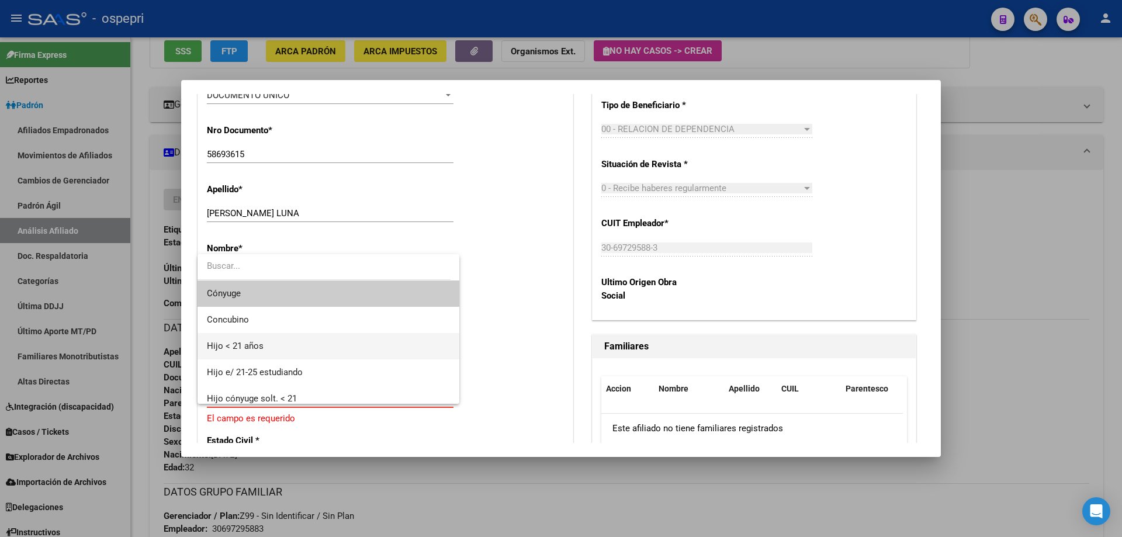
click at [273, 350] on span "Hijo < 21 años" at bounding box center [328, 346] width 243 height 26
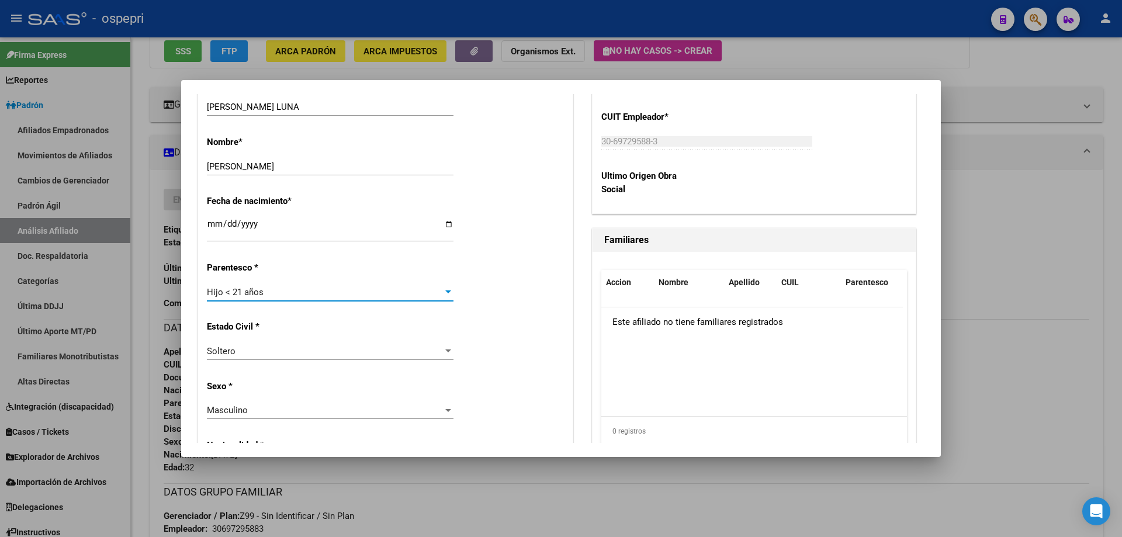
scroll to position [730, 0]
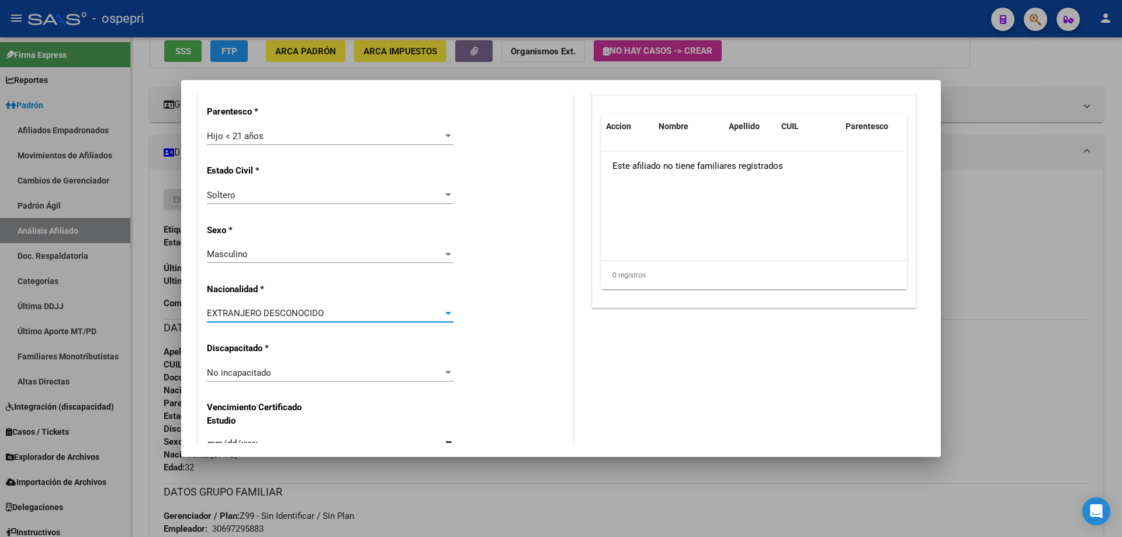
click at [314, 314] on span "EXTRANJERO DESCONOCIDO" at bounding box center [265, 313] width 117 height 11
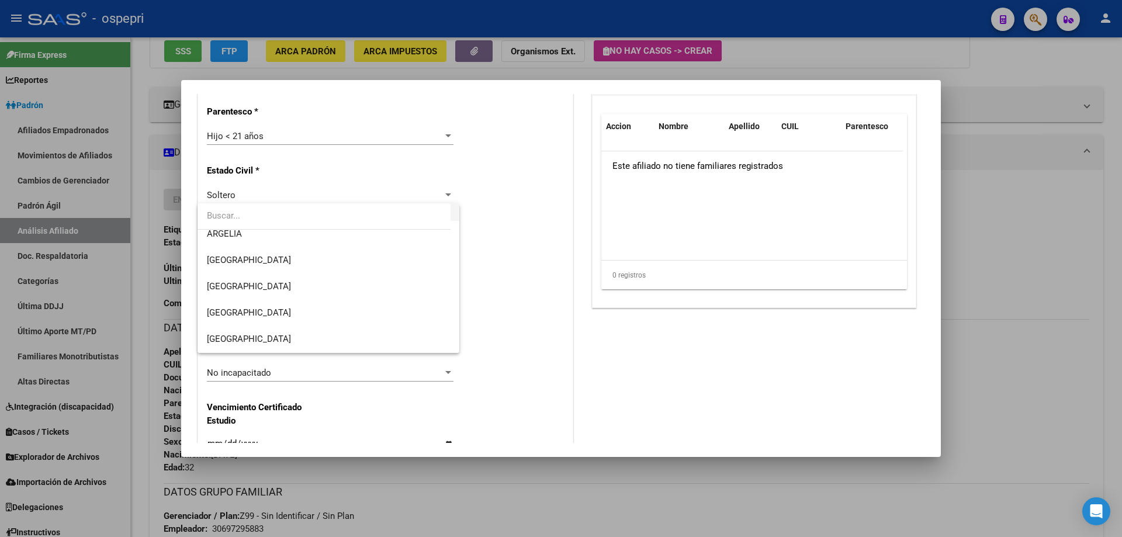
scroll to position [156, 0]
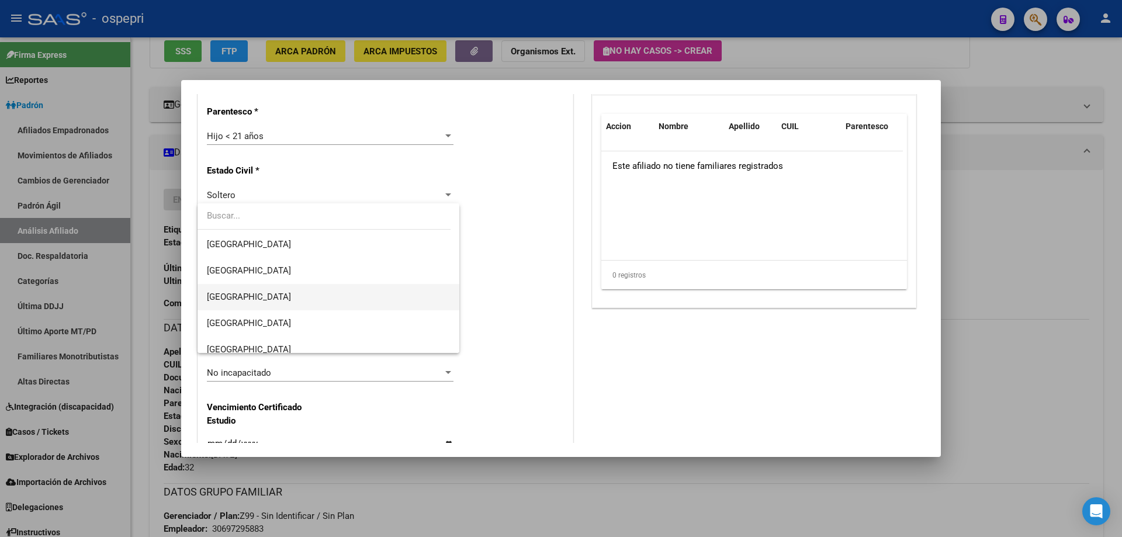
click at [280, 301] on span "[GEOGRAPHIC_DATA]" at bounding box center [328, 297] width 243 height 26
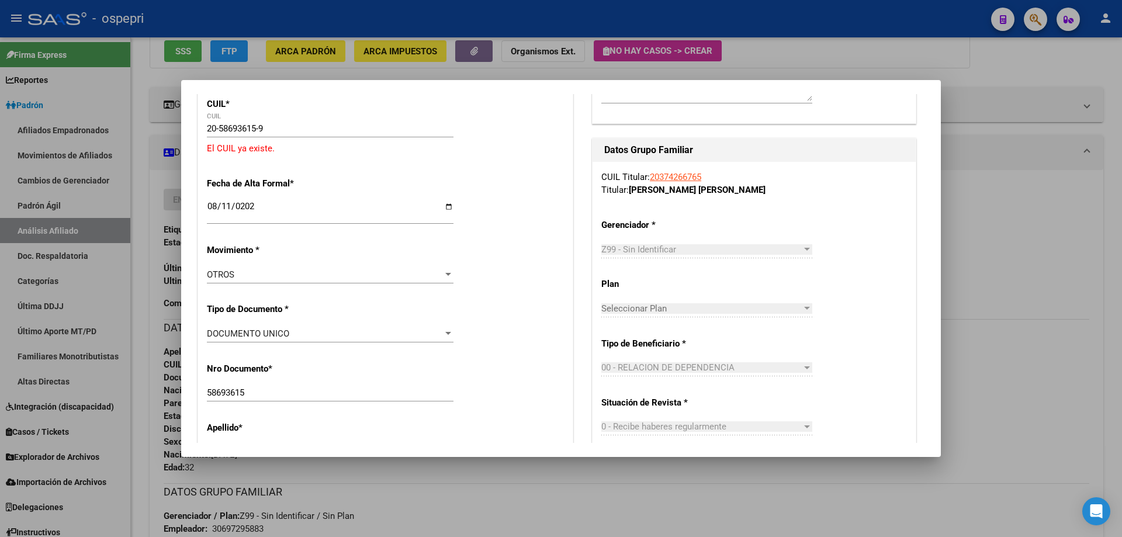
scroll to position [0, 0]
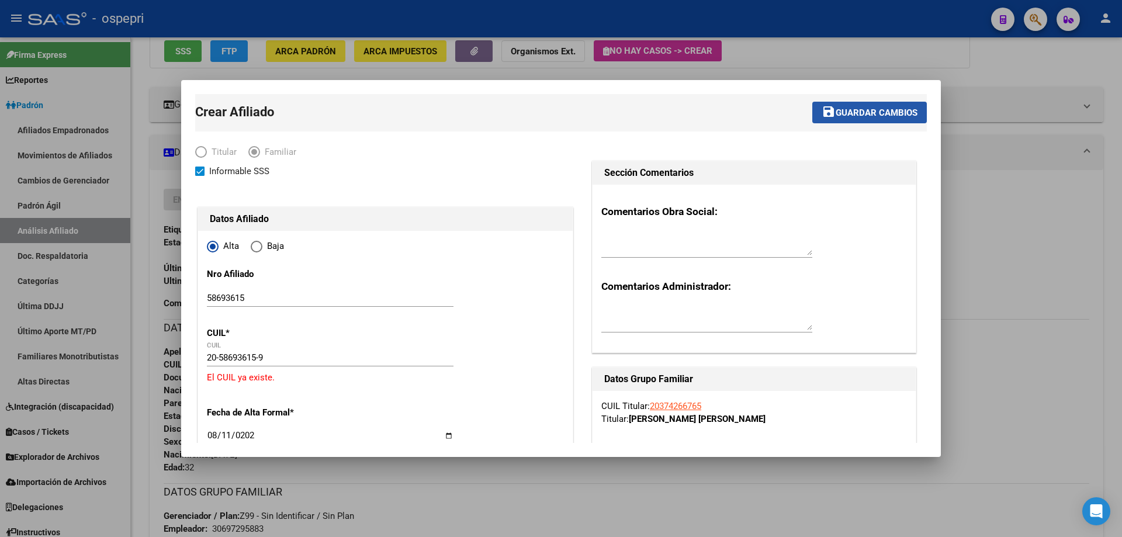
click at [872, 114] on span "Guardar cambios" at bounding box center [876, 112] width 82 height 11
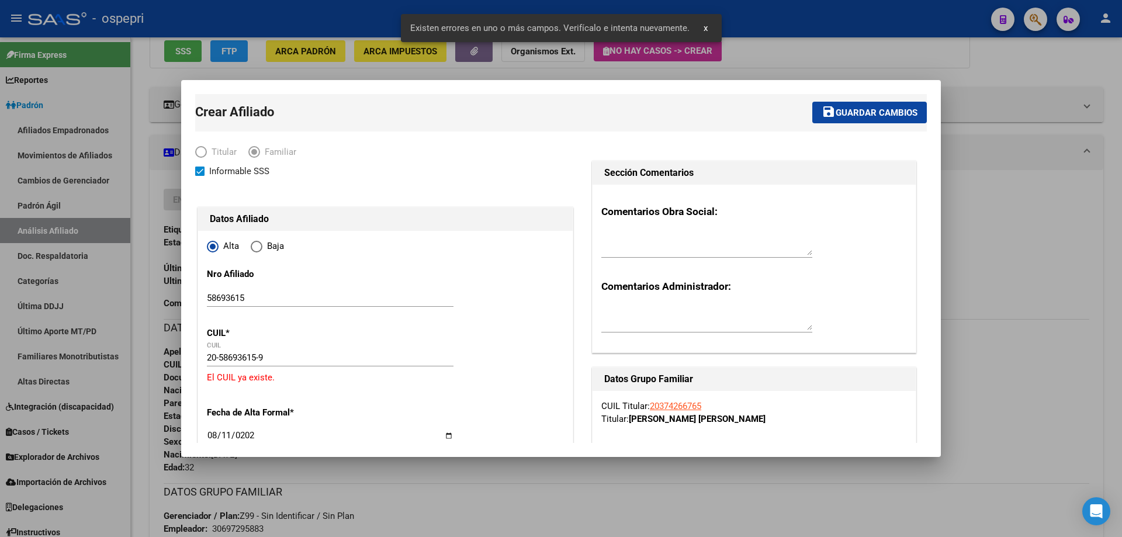
click at [289, 360] on input "20-58693615-9" at bounding box center [330, 357] width 247 height 11
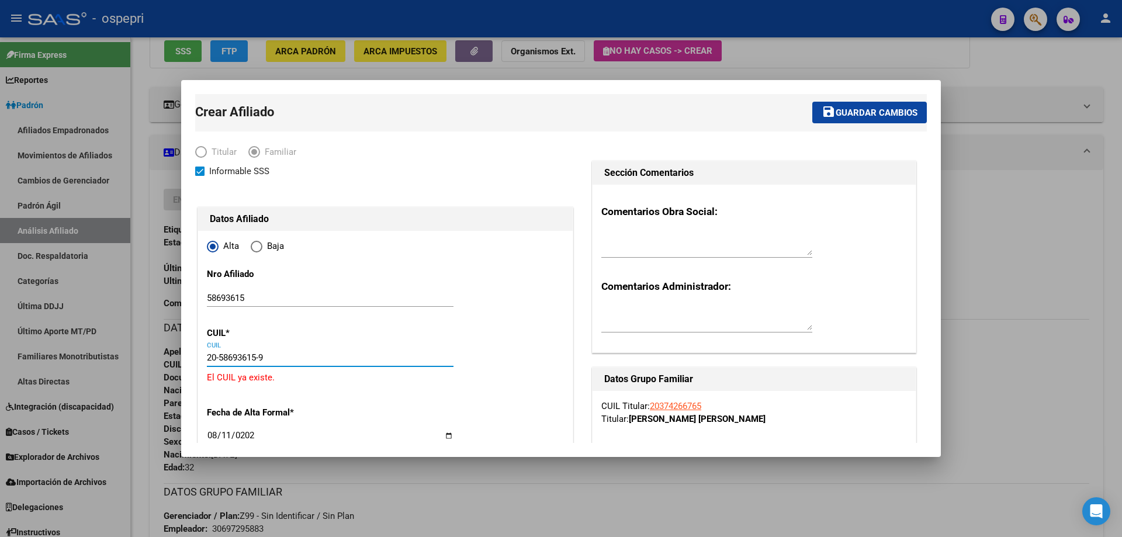
click at [263, 359] on input "20-58693615-9" at bounding box center [330, 357] width 247 height 11
type input "20-58693615-9"
drag, startPoint x: 985, startPoint y: 223, endPoint x: 710, endPoint y: 251, distance: 276.0
click at [986, 221] on div at bounding box center [561, 268] width 1122 height 537
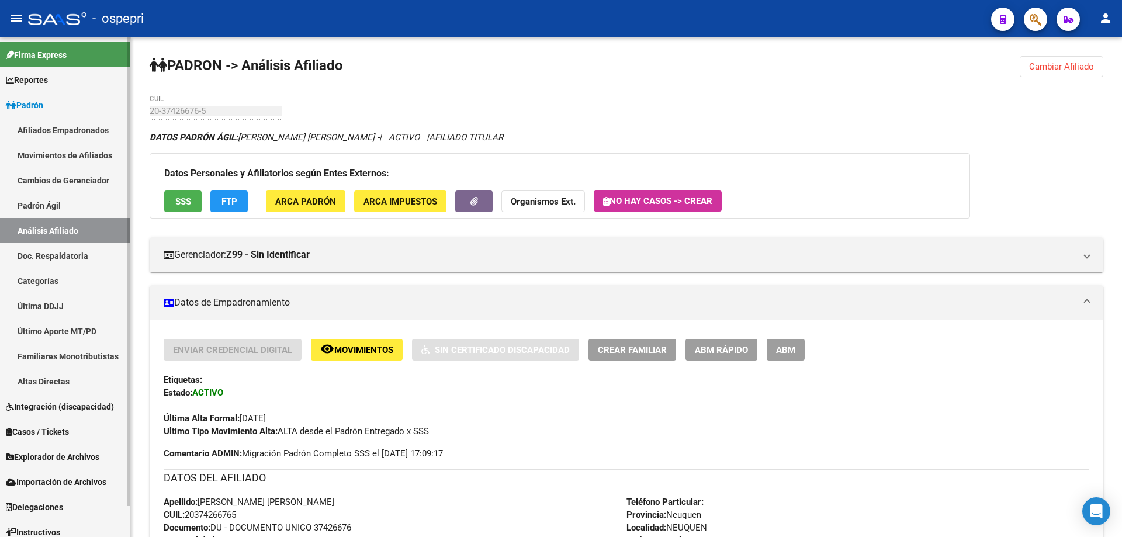
click at [48, 226] on link "Análisis Afiliado" at bounding box center [65, 230] width 130 height 25
click at [1065, 65] on span "Cambiar Afiliado" at bounding box center [1061, 66] width 65 height 11
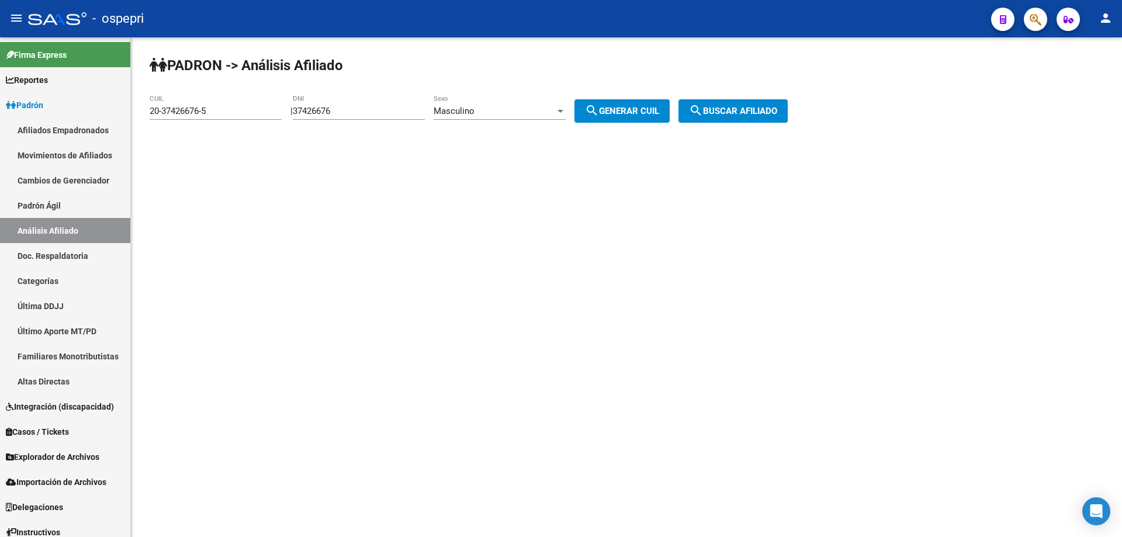
click at [329, 110] on input "37426676" at bounding box center [359, 111] width 132 height 11
paste input "28485958"
type input "28485958"
click at [638, 99] on button "search Generar CUIL" at bounding box center [621, 110] width 95 height 23
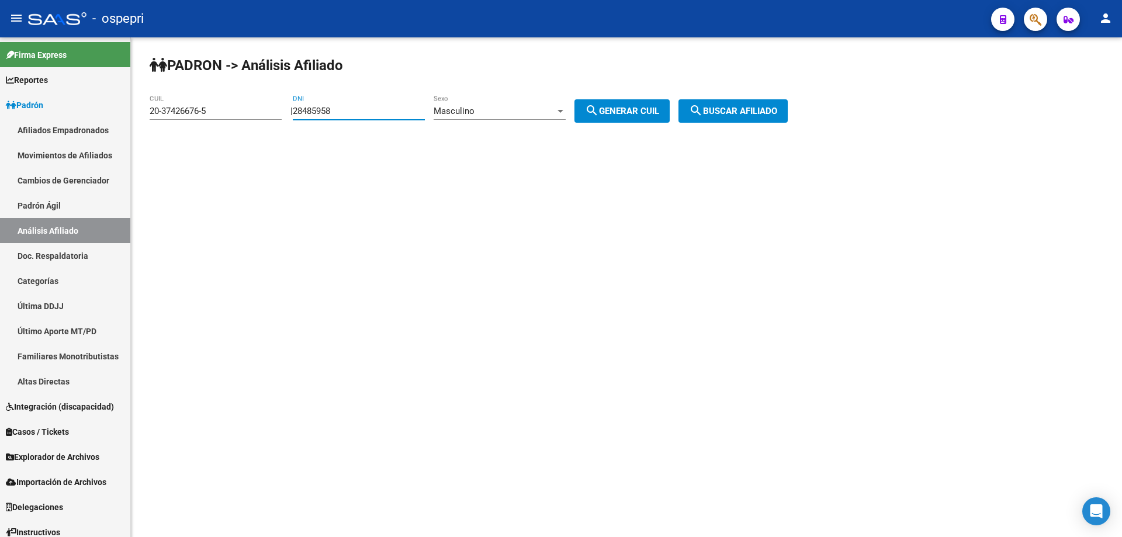
type input "20-28485958-9"
click at [747, 108] on span "search Buscar afiliado" at bounding box center [733, 111] width 88 height 11
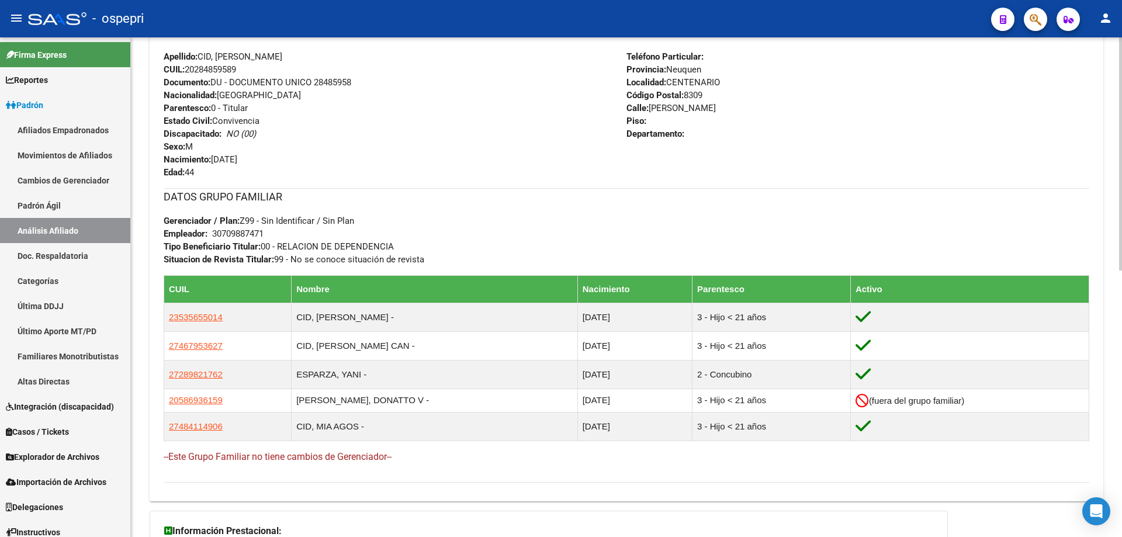
scroll to position [571, 0]
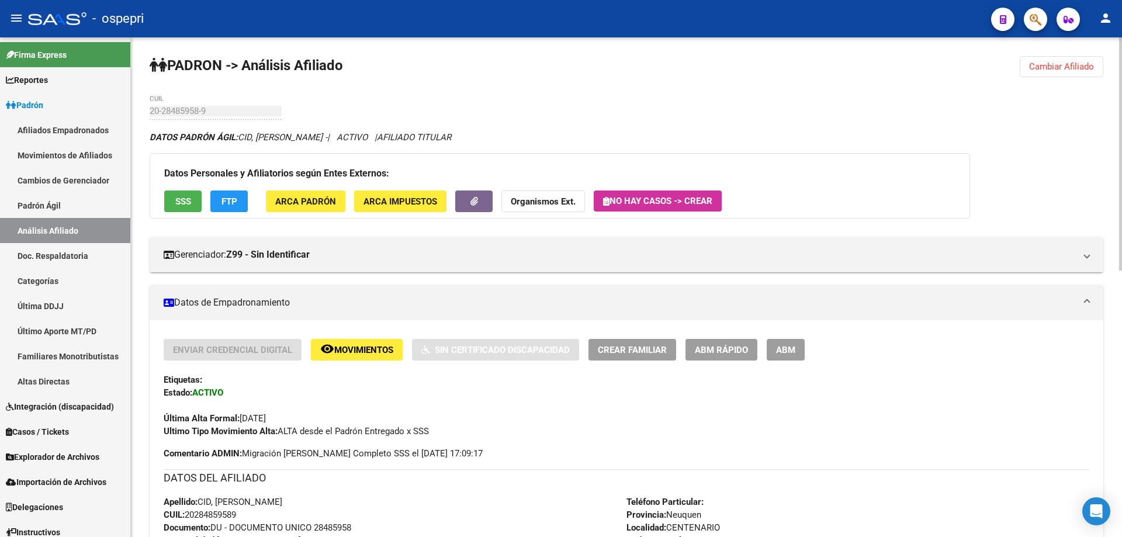
click at [1049, 62] on span "Cambiar Afiliado" at bounding box center [1061, 66] width 65 height 11
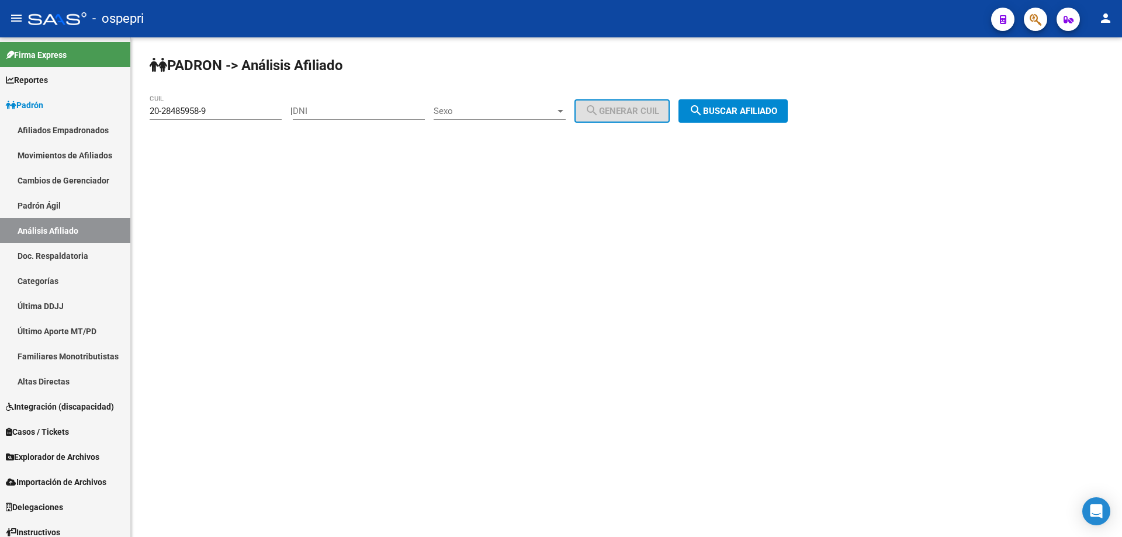
click at [353, 100] on div "DNI" at bounding box center [359, 107] width 132 height 25
paste input "37426676"
type input "37426676"
click at [480, 113] on span "Sexo" at bounding box center [494, 111] width 122 height 11
click at [492, 114] on span "Masculino" at bounding box center [512, 111] width 132 height 26
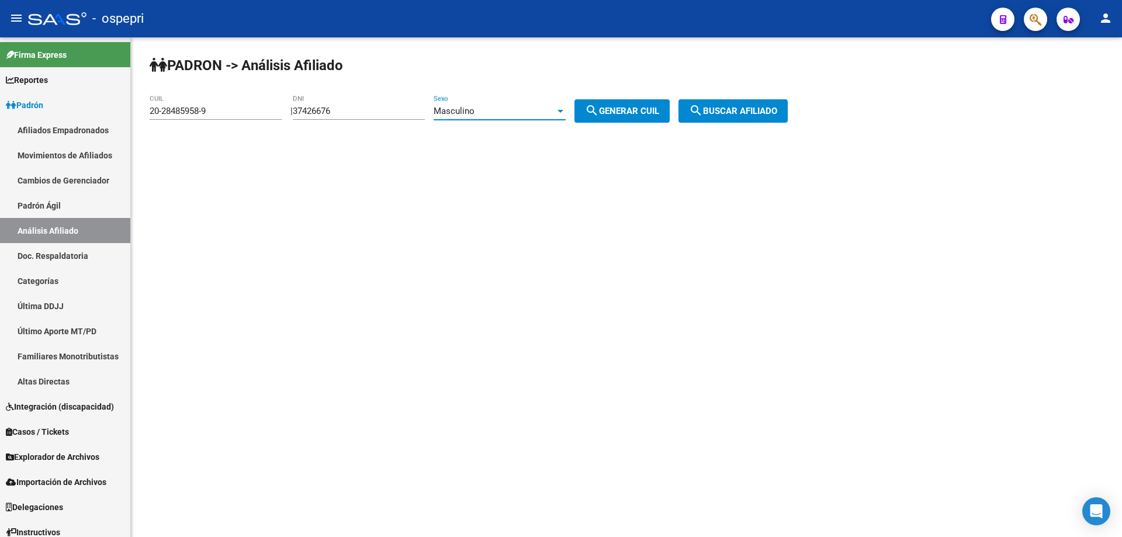
click at [659, 113] on span "search Generar CUIL" at bounding box center [622, 111] width 74 height 11
type input "20-37426676-5"
click at [774, 116] on button "search Buscar afiliado" at bounding box center [732, 110] width 109 height 23
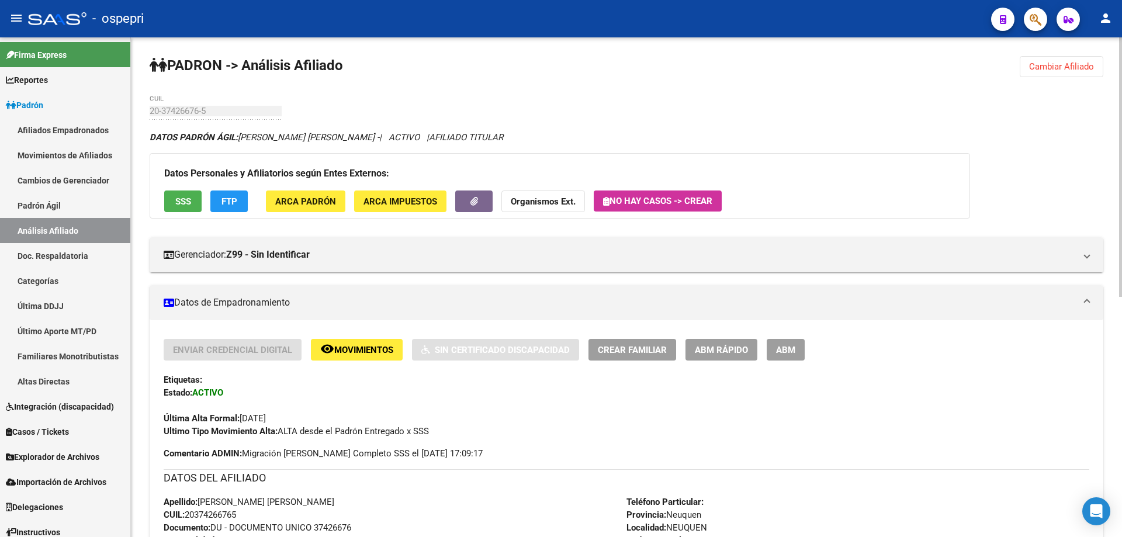
click at [632, 346] on span "Crear Familiar" at bounding box center [632, 350] width 69 height 11
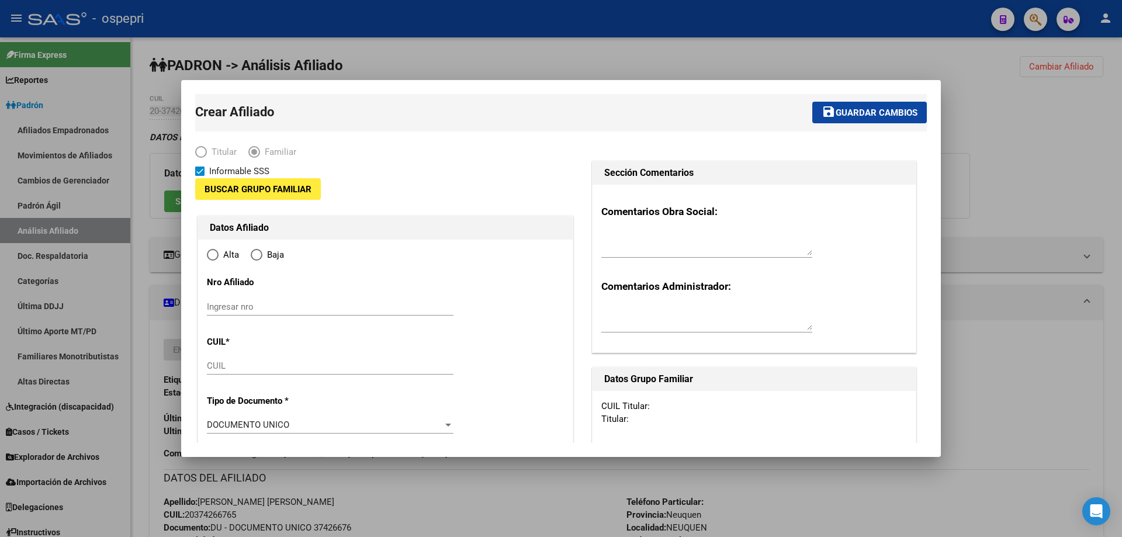
type input "30-69729588-3"
type input "NEUQUEN"
type input "8300"
type input "RICHIERI 539 Dpto:3"
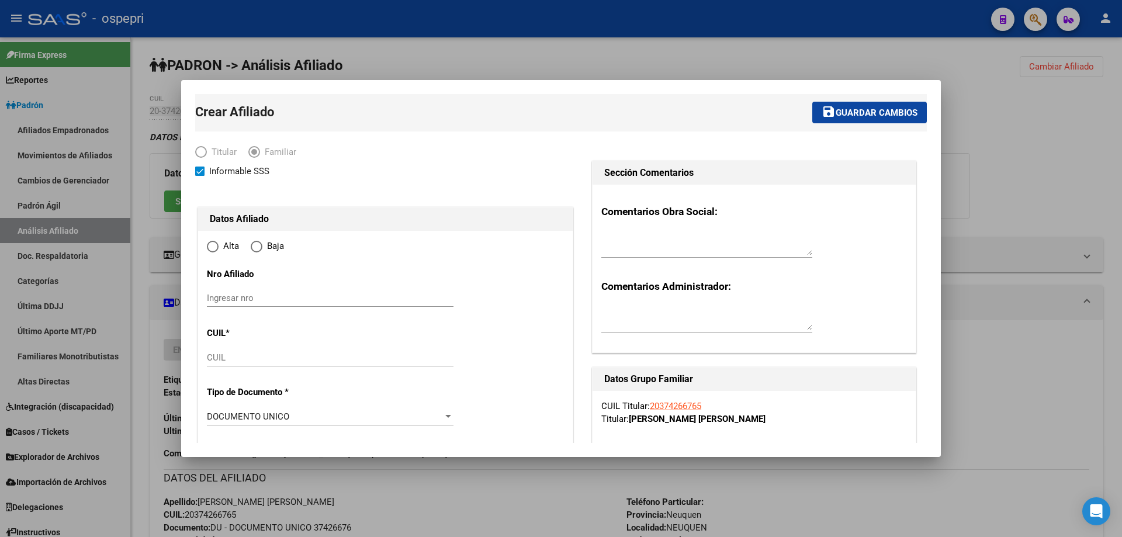
radio input "true"
type input "30-69729588-3"
click at [261, 299] on input "Ingresar nro" at bounding box center [330, 298] width 247 height 11
paste input "58693615"
type input "58693615"
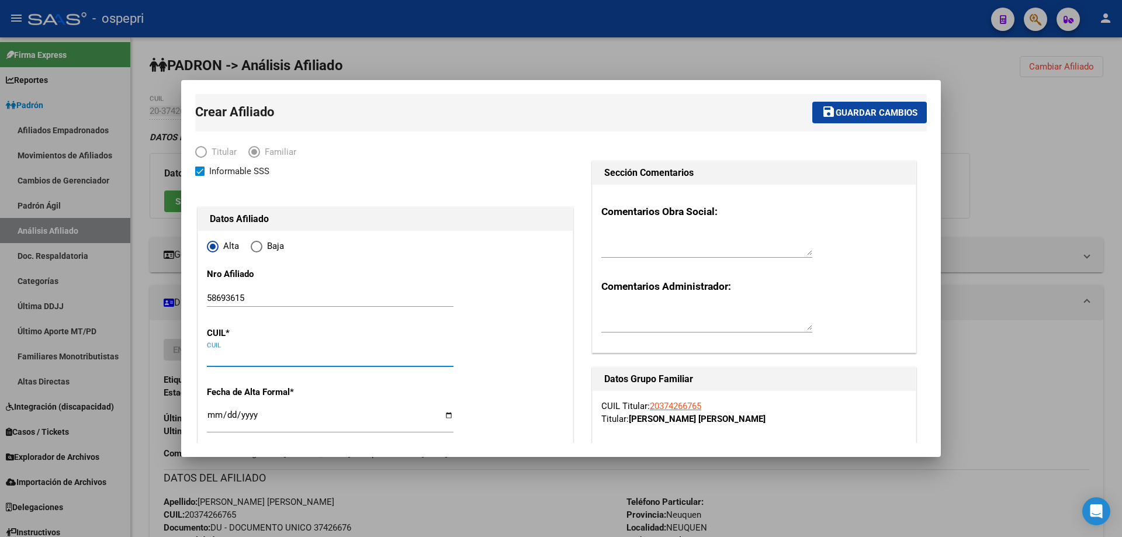
click at [273, 354] on input "CUIL" at bounding box center [330, 357] width 247 height 11
paste input "20-58693615-9"
type input "20-58693615-9"
type input "58693615"
type input "[PERSON_NAME]"
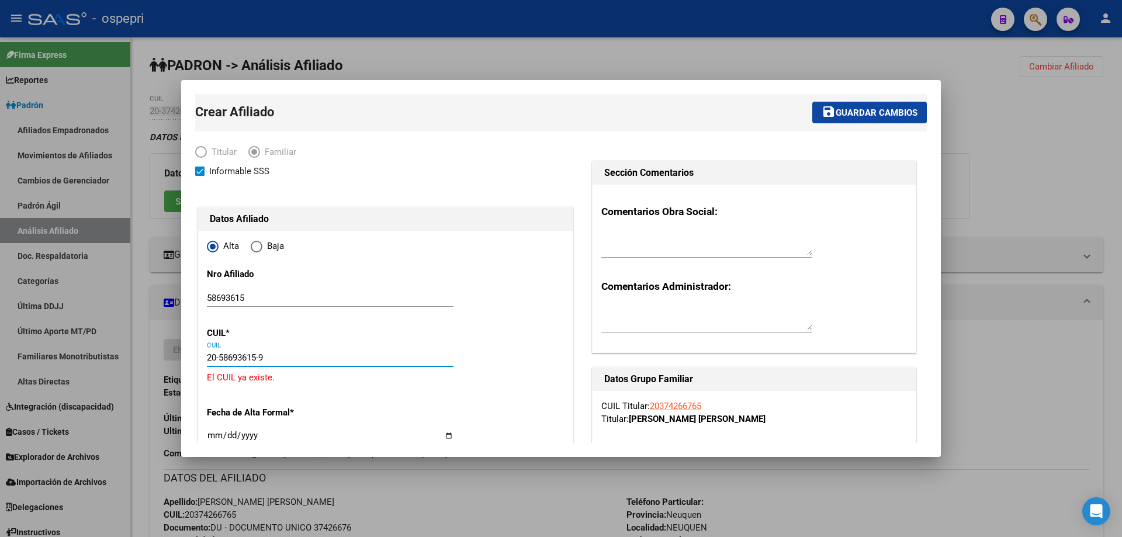
type input "[PERSON_NAME]"
type input "[DATE]"
type input "NEUQUEN"
type input "AV SAN JUAN"
type input "2051"
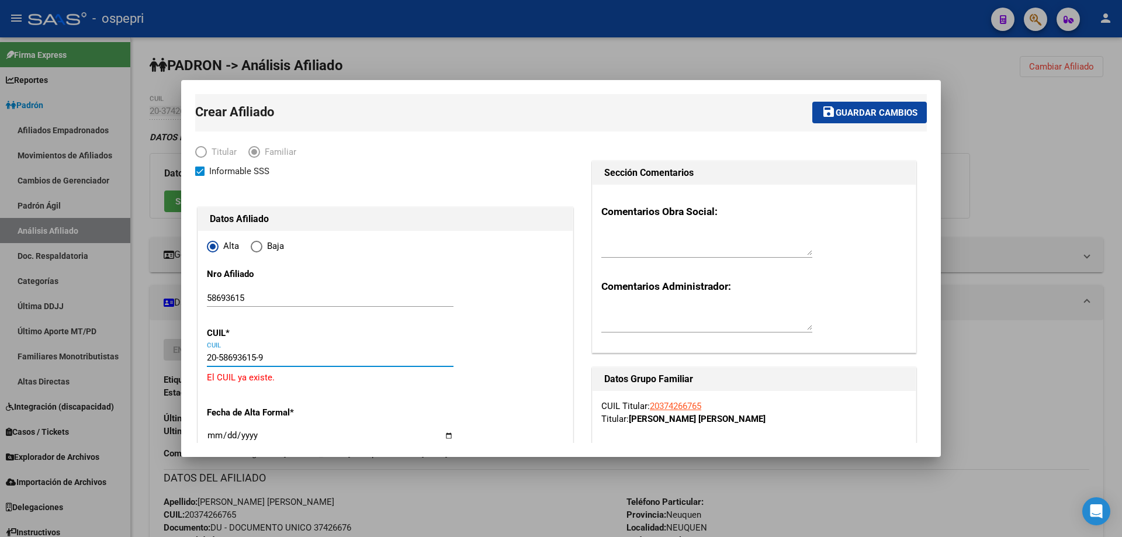
type input "00"
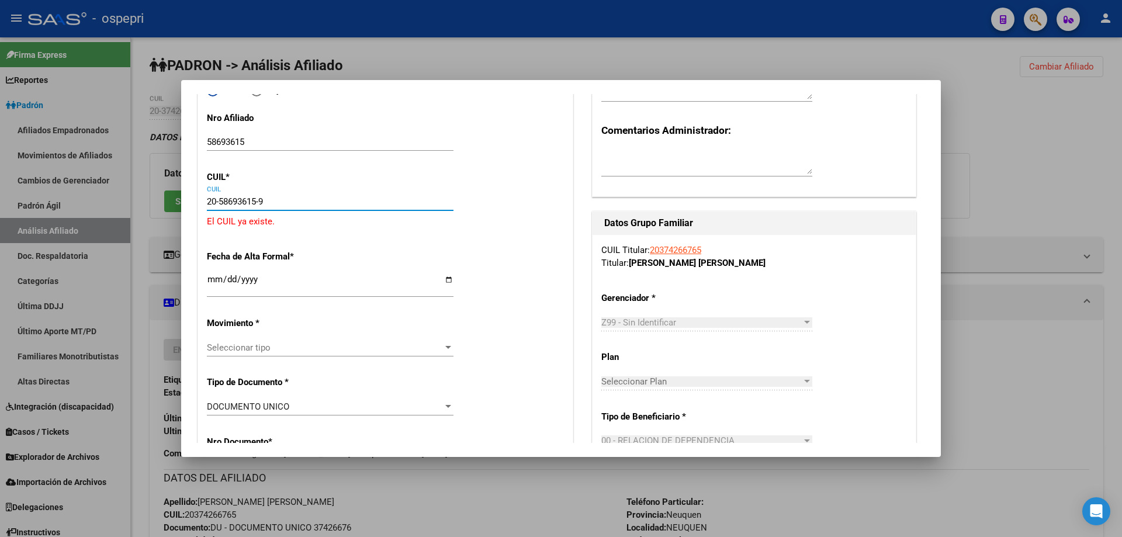
scroll to position [311, 0]
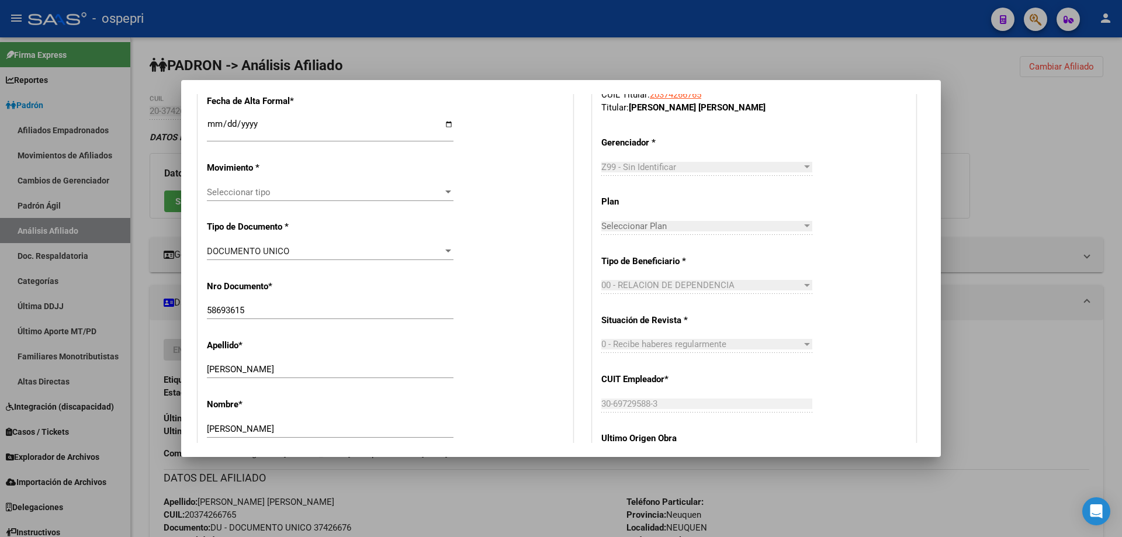
type input "20-58693615-9"
click at [288, 188] on span "Seleccionar tipo" at bounding box center [325, 192] width 236 height 11
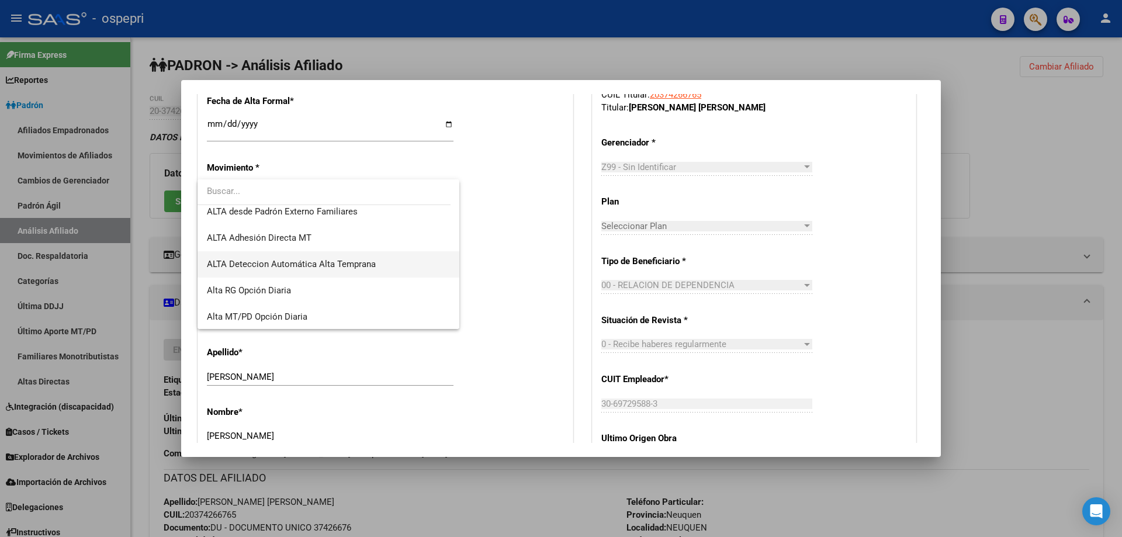
scroll to position [402, 0]
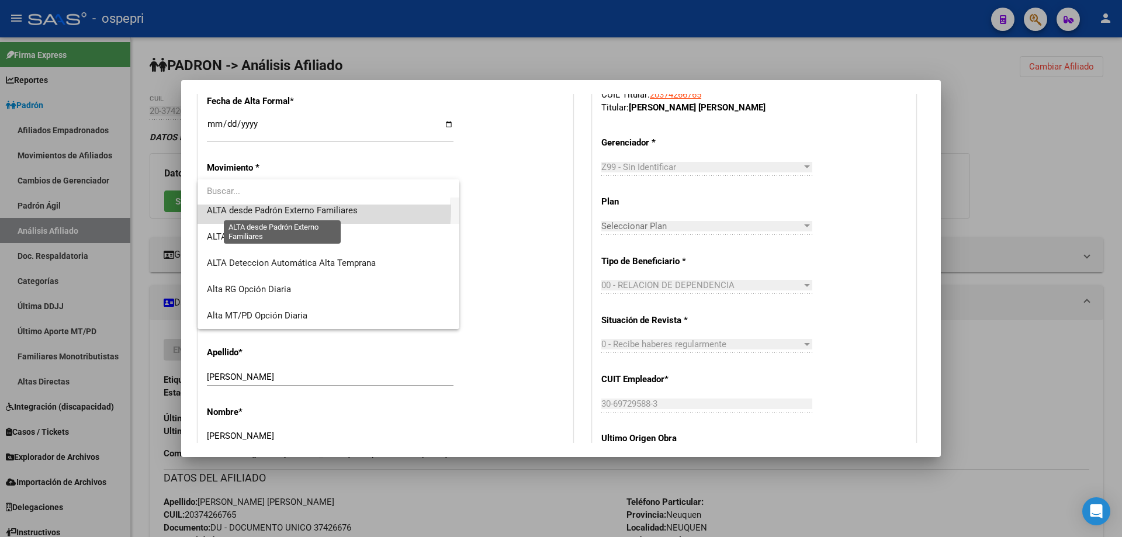
click at [300, 209] on span "ALTA desde Padrón Externo Familiares" at bounding box center [282, 210] width 151 height 11
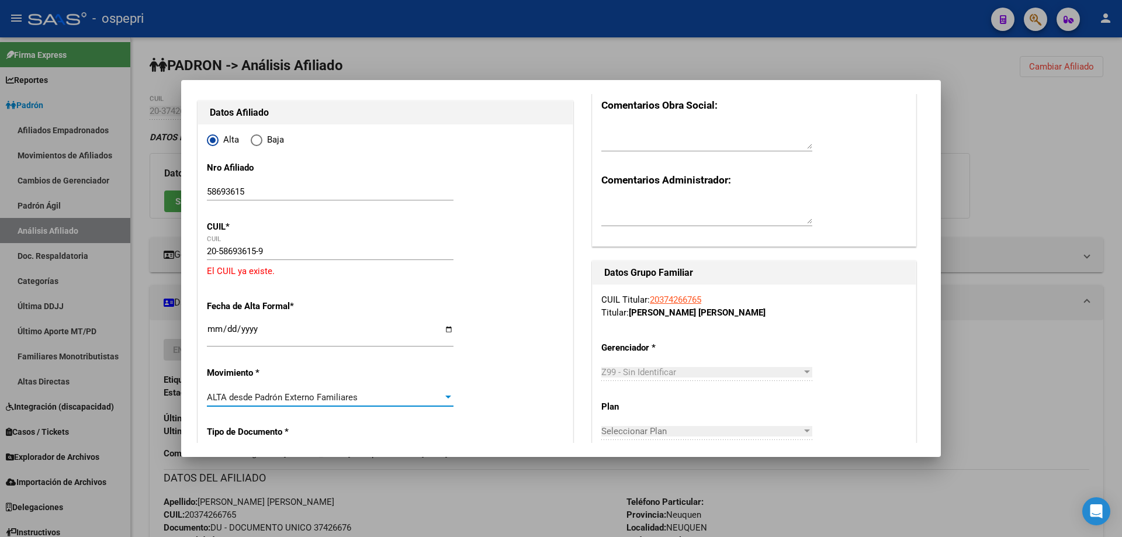
scroll to position [0, 0]
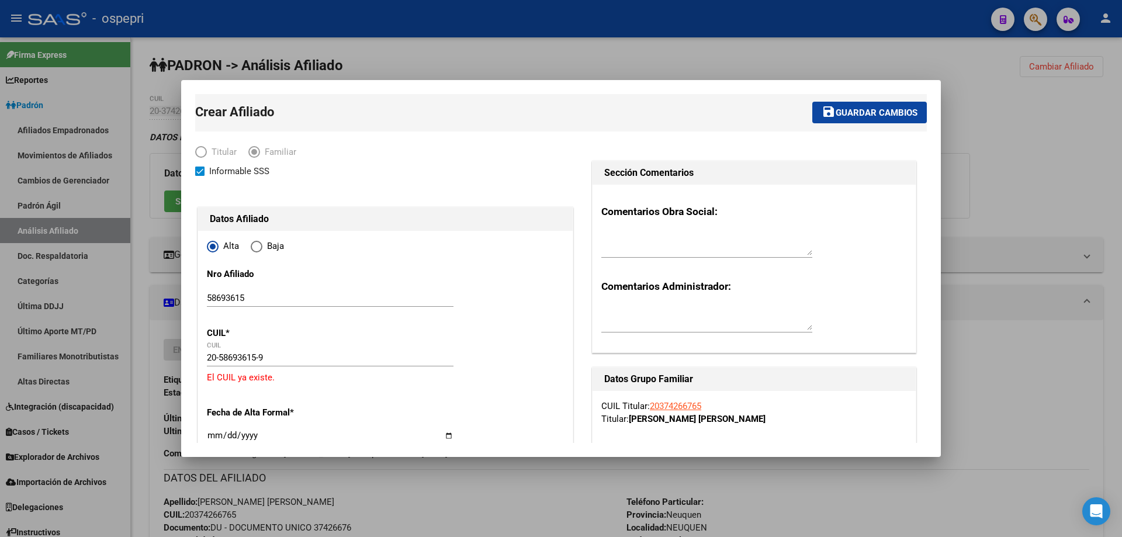
click at [874, 113] on span "Guardar cambios" at bounding box center [876, 112] width 82 height 11
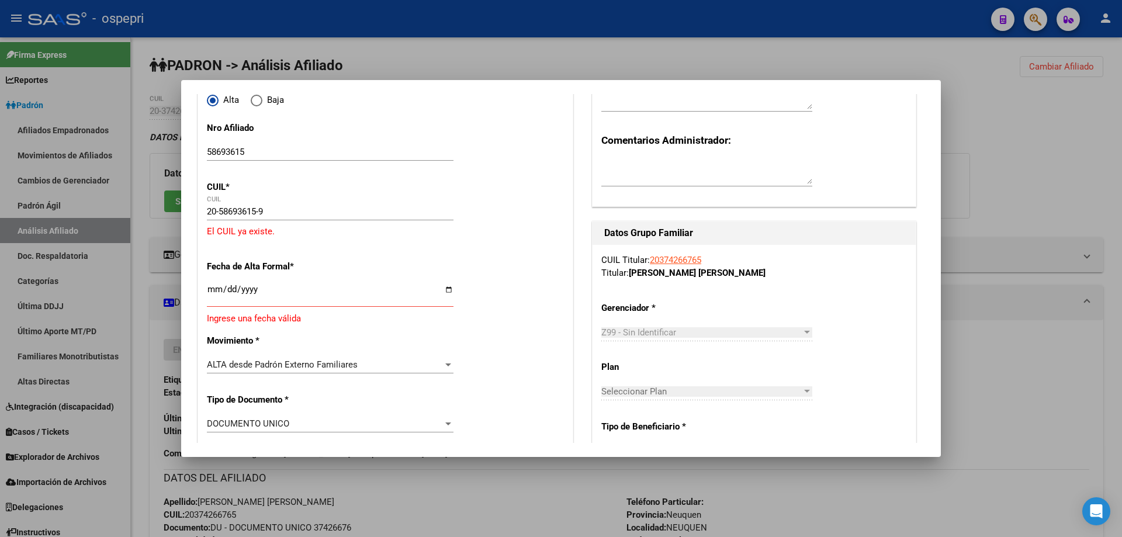
scroll to position [156, 0]
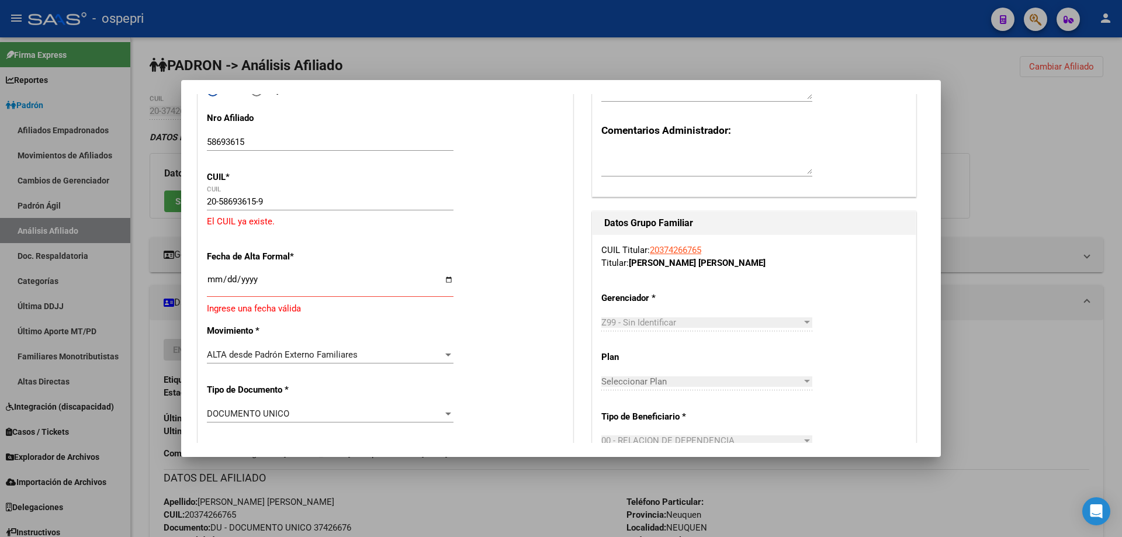
click at [213, 284] on input "Ingresar fecha" at bounding box center [330, 284] width 247 height 19
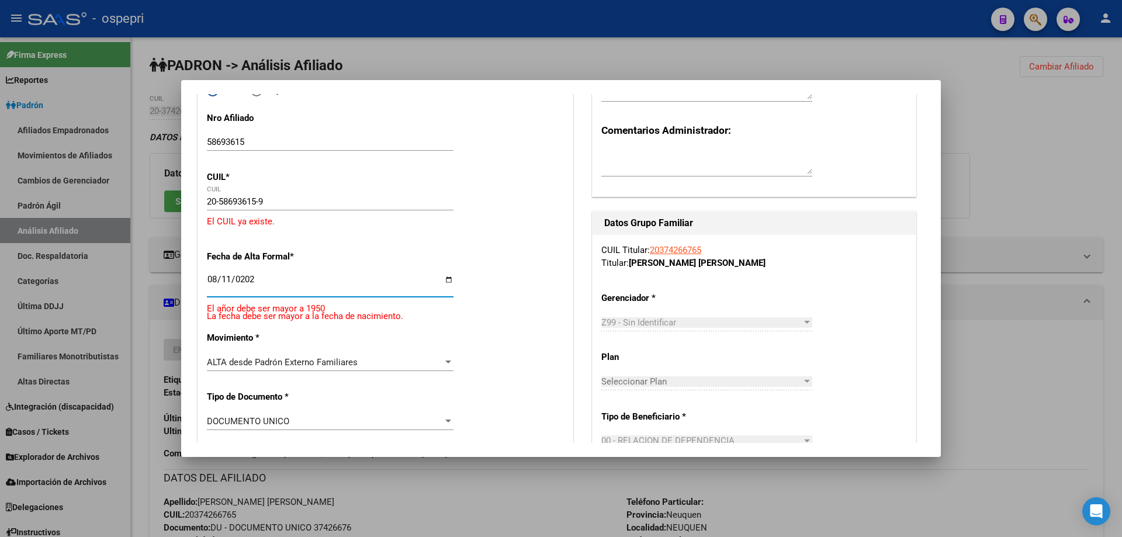
type input "2025-08-11"
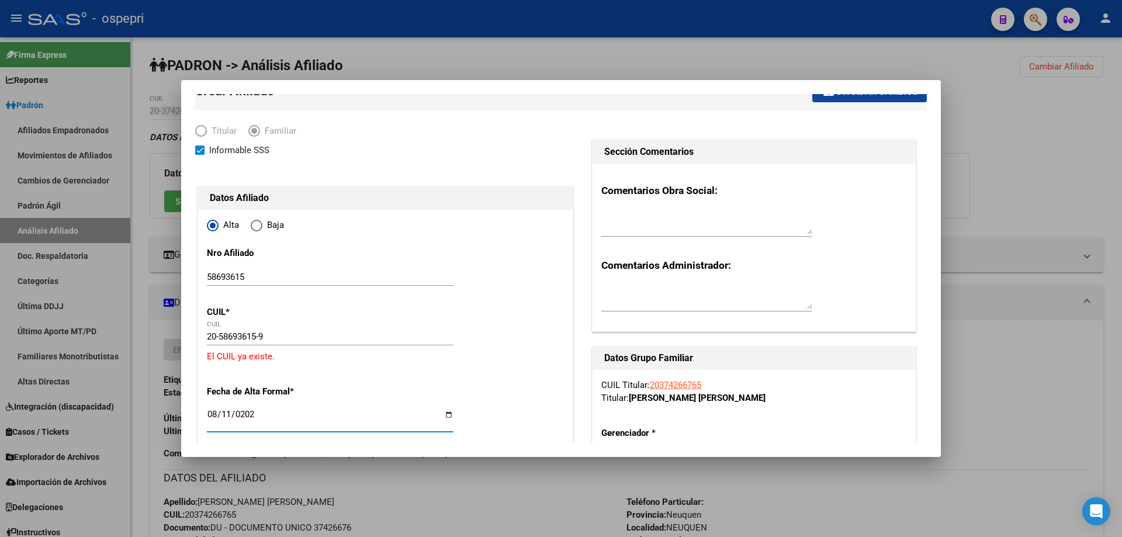
scroll to position [0, 0]
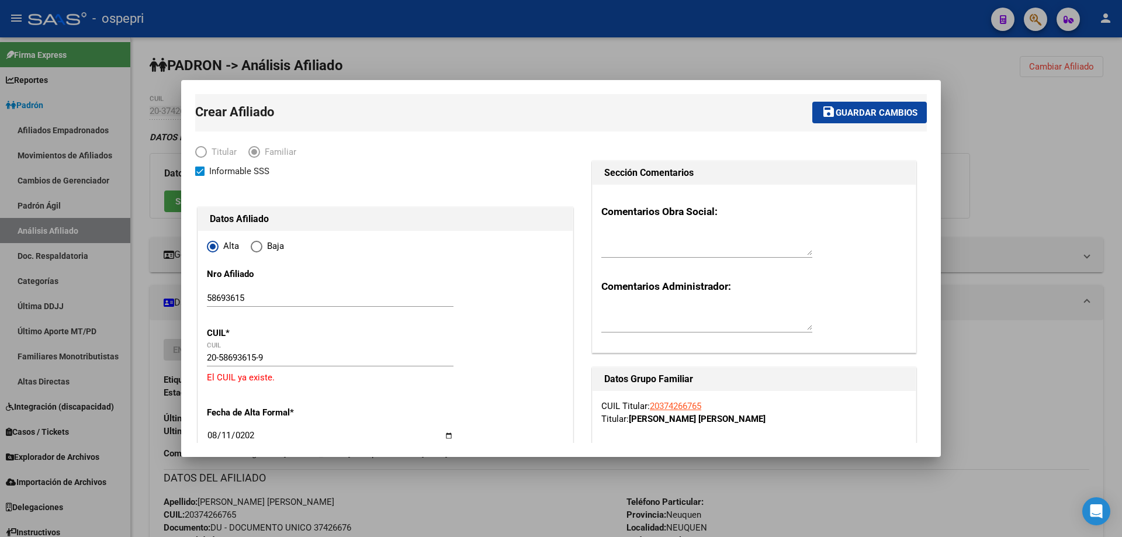
click at [886, 114] on span "Guardar cambios" at bounding box center [876, 112] width 82 height 11
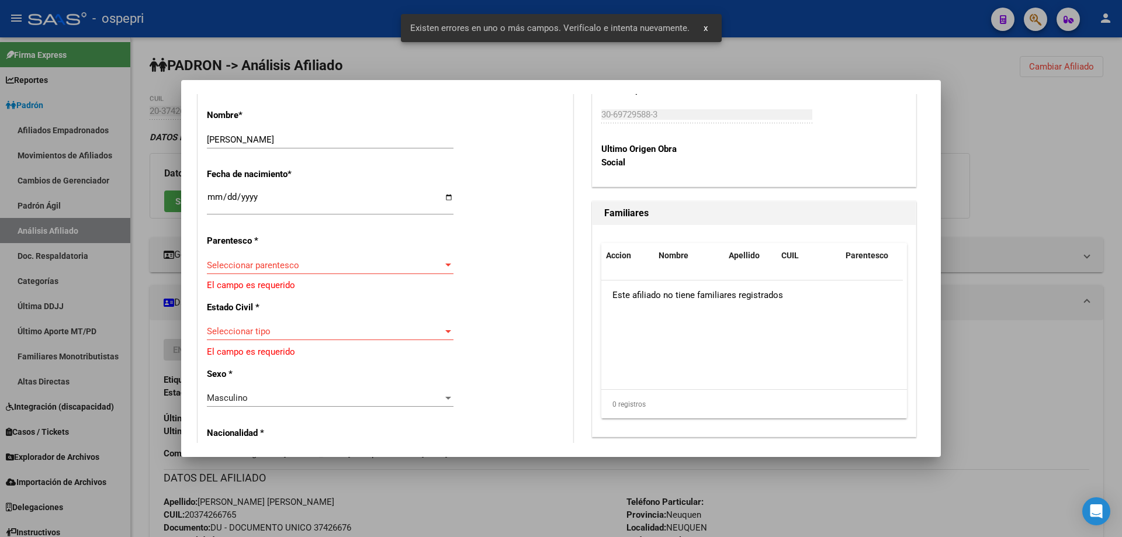
scroll to position [623, 0]
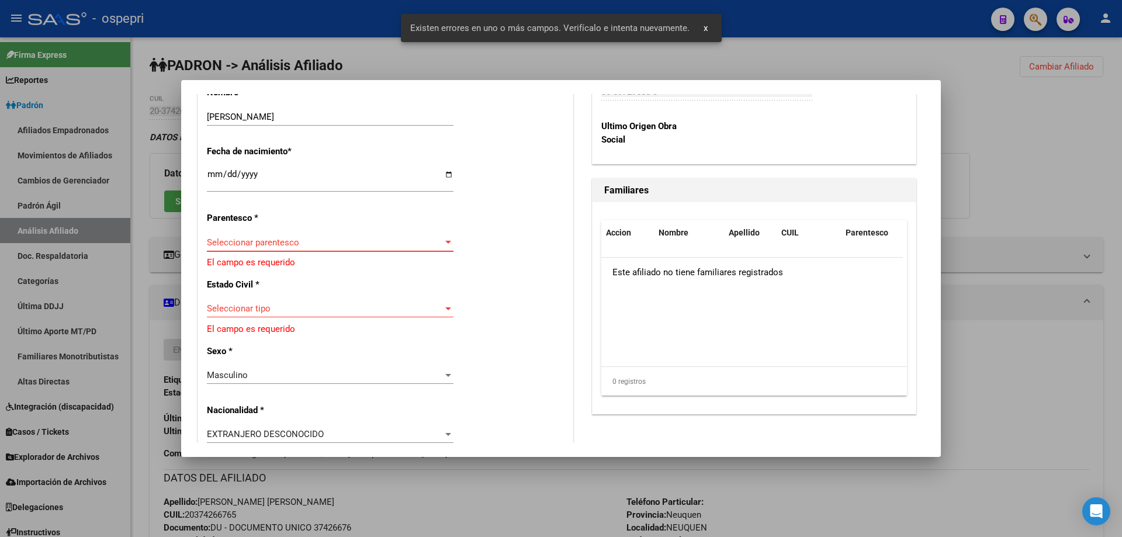
click at [284, 242] on span "Seleccionar parentesco" at bounding box center [325, 242] width 236 height 11
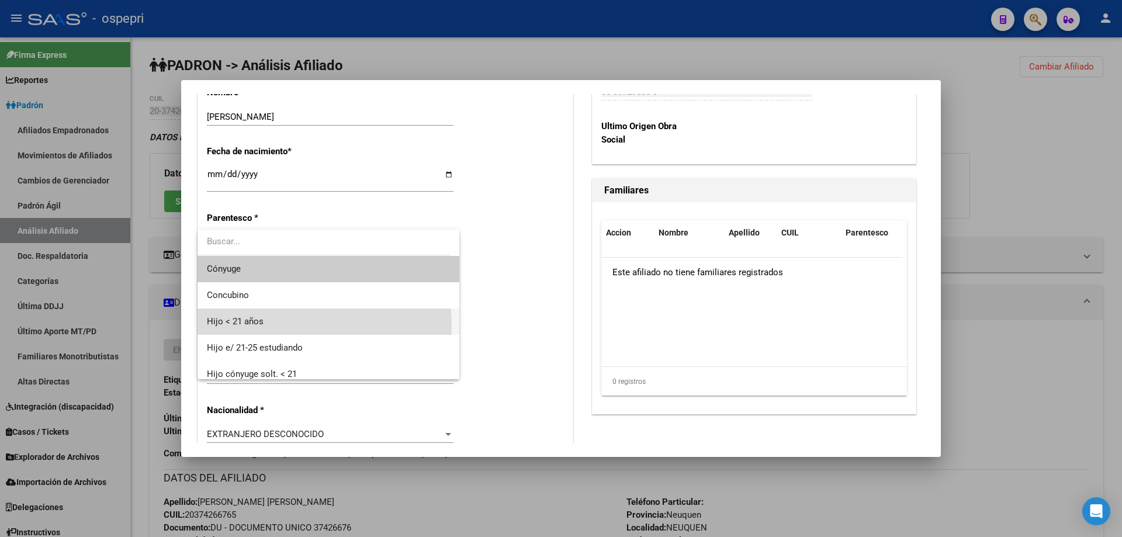
click at [268, 326] on span "Hijo < 21 años" at bounding box center [328, 321] width 243 height 26
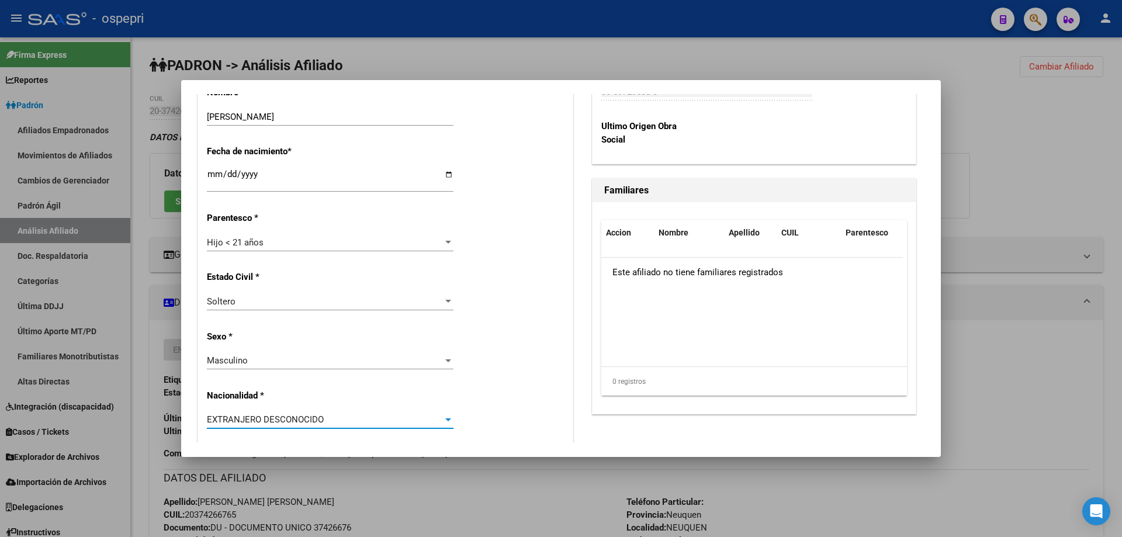
click at [320, 419] on span "EXTRANJERO DESCONOCIDO" at bounding box center [265, 419] width 117 height 11
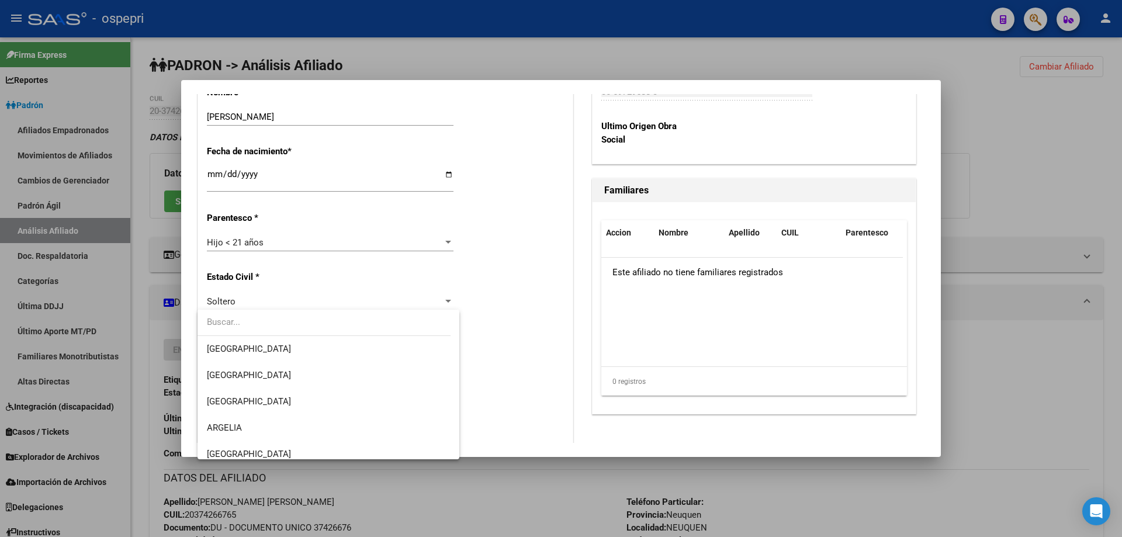
scroll to position [156, 0]
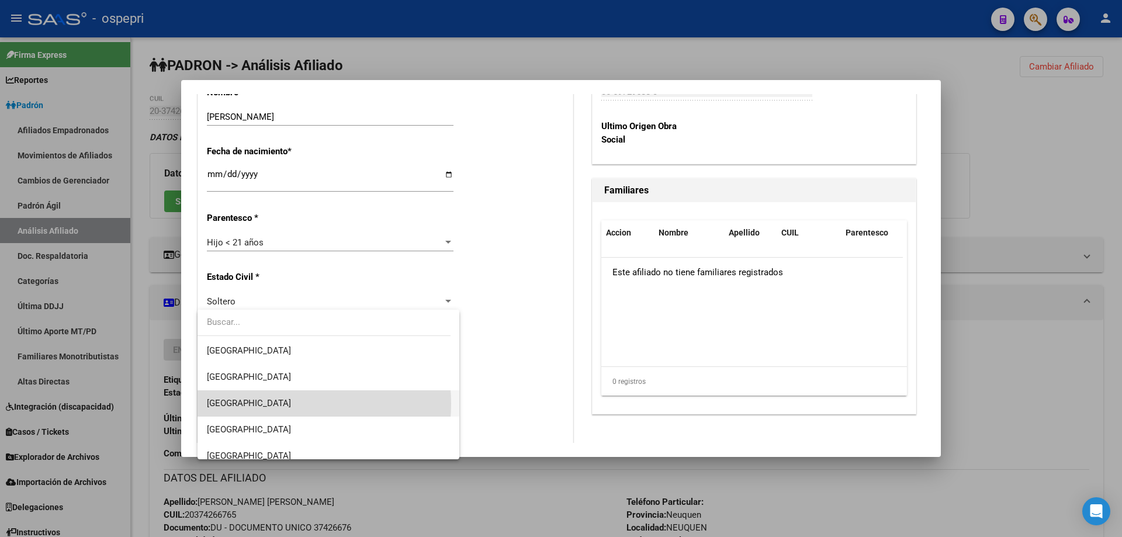
click at [268, 404] on span "[GEOGRAPHIC_DATA]" at bounding box center [328, 403] width 243 height 26
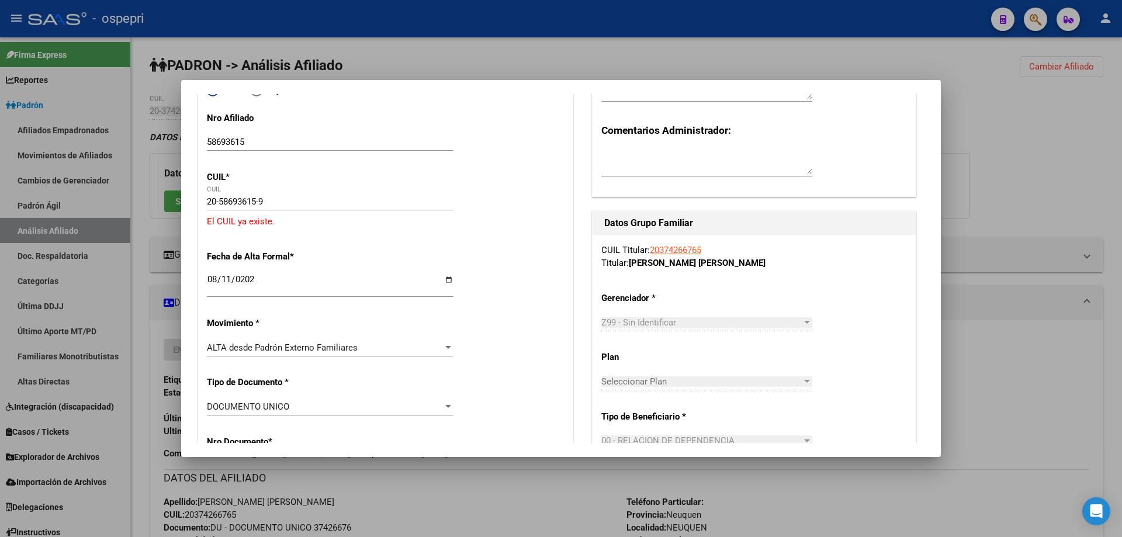
scroll to position [0, 0]
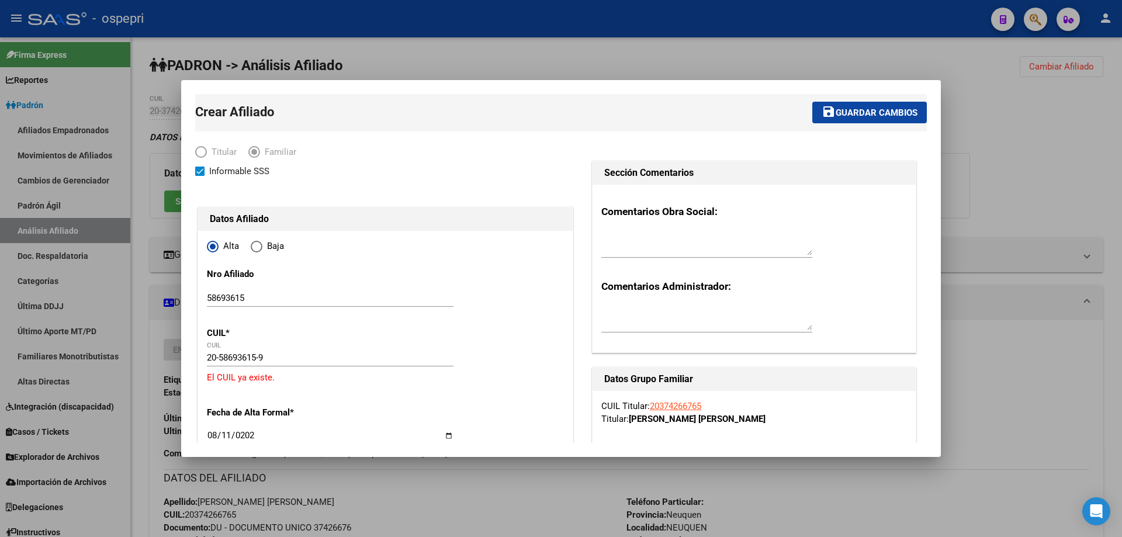
click at [876, 111] on span "Guardar cambios" at bounding box center [876, 112] width 82 height 11
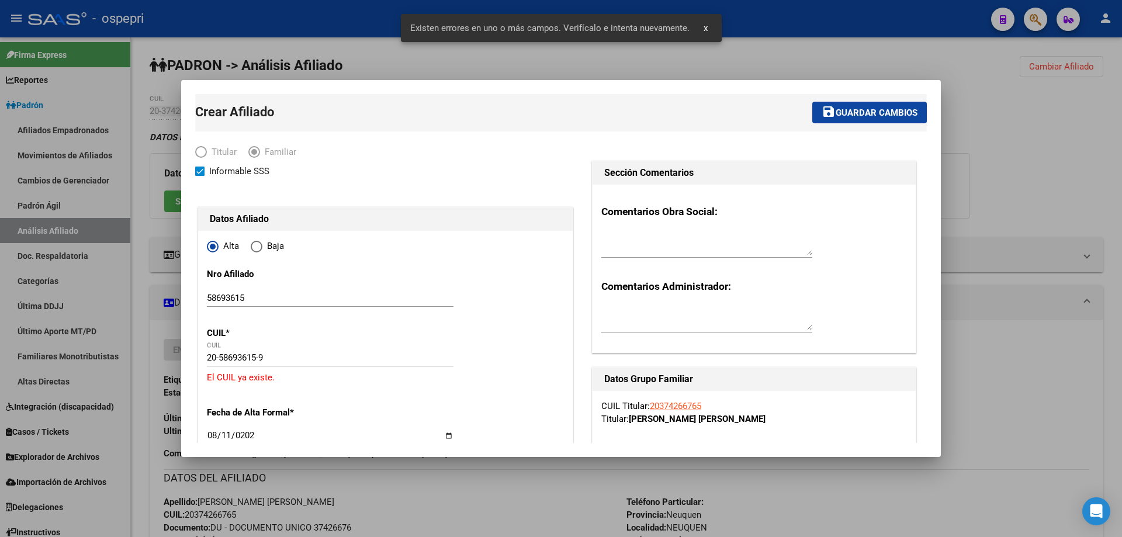
click at [144, 316] on div at bounding box center [561, 268] width 1122 height 537
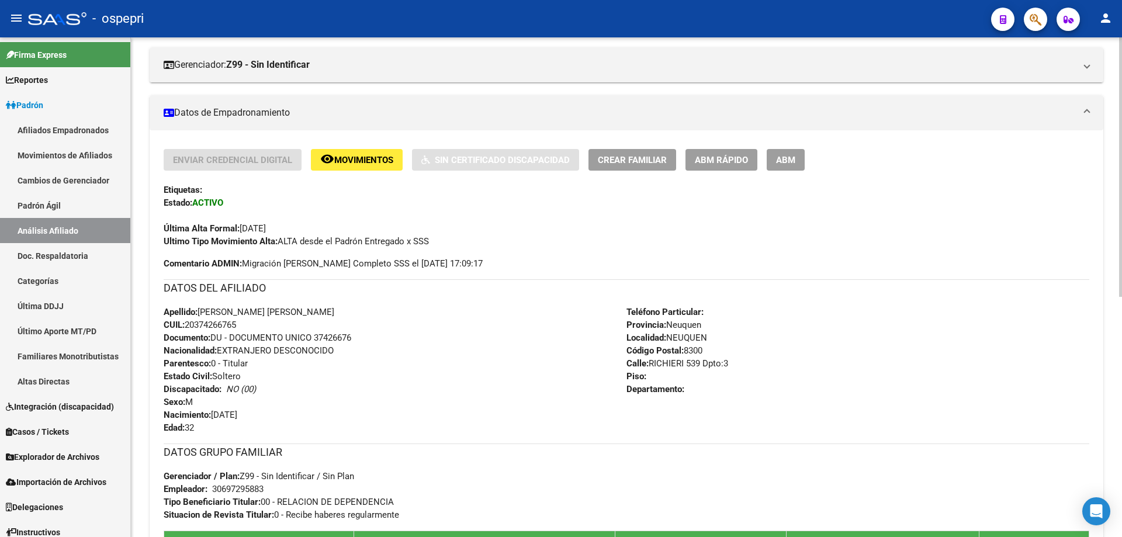
scroll to position [150, 0]
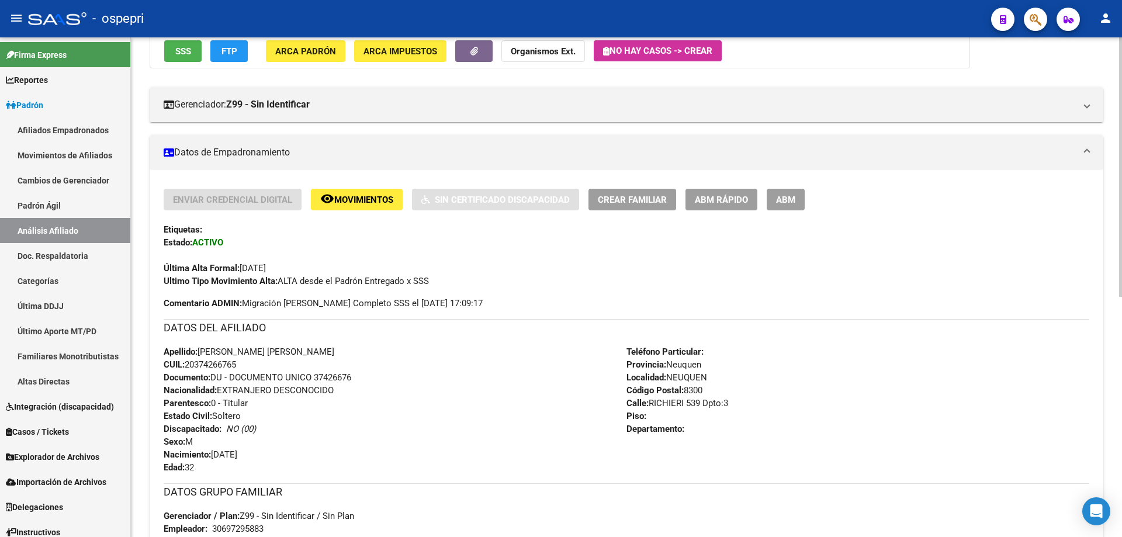
click at [793, 190] on button "ABM" at bounding box center [785, 200] width 38 height 22
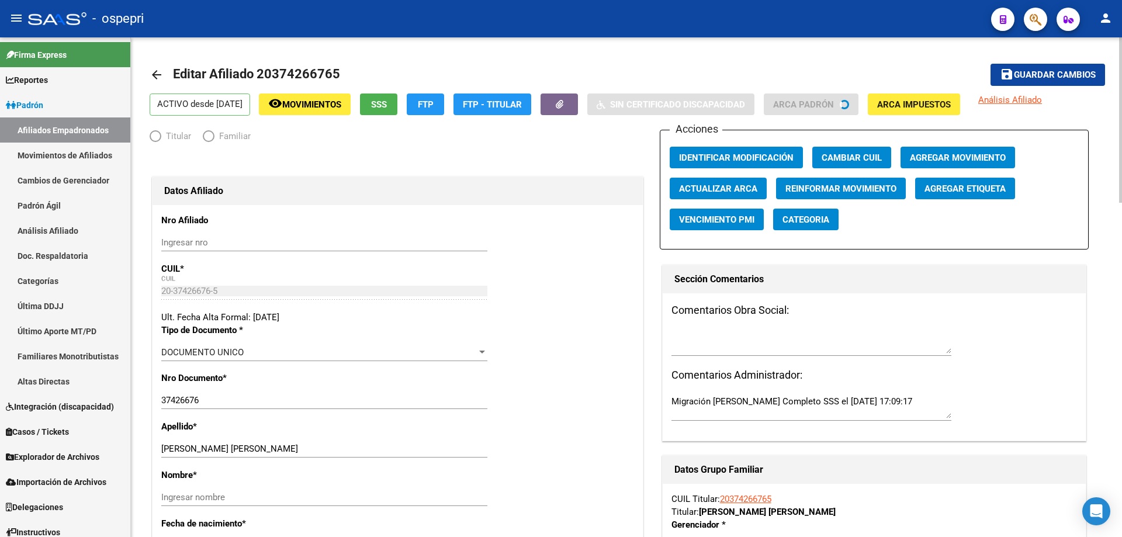
radio input "true"
type input "30-69729588-3"
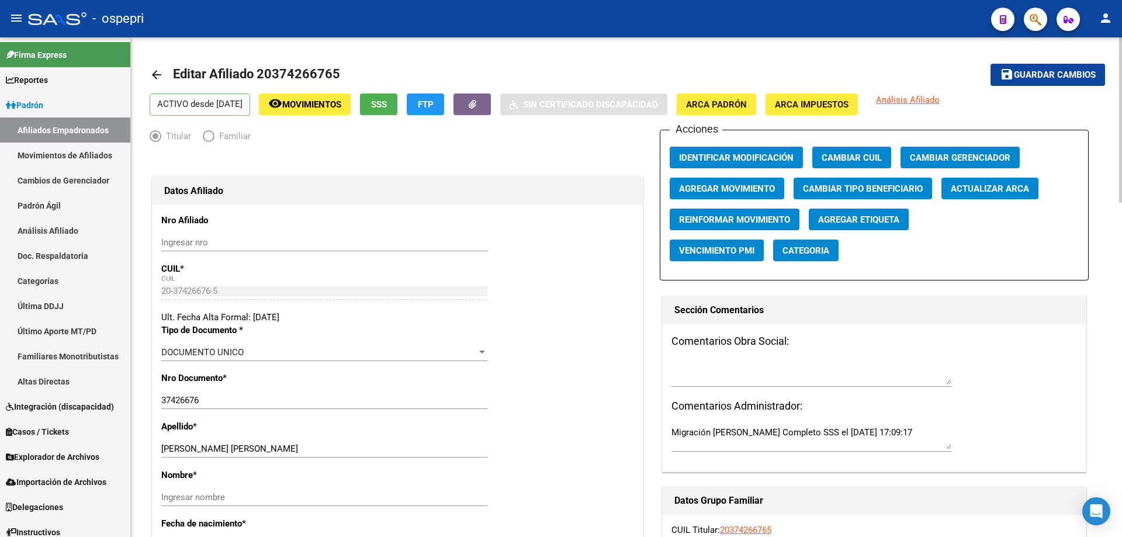
click at [158, 74] on mat-icon "arrow_back" at bounding box center [157, 75] width 14 height 14
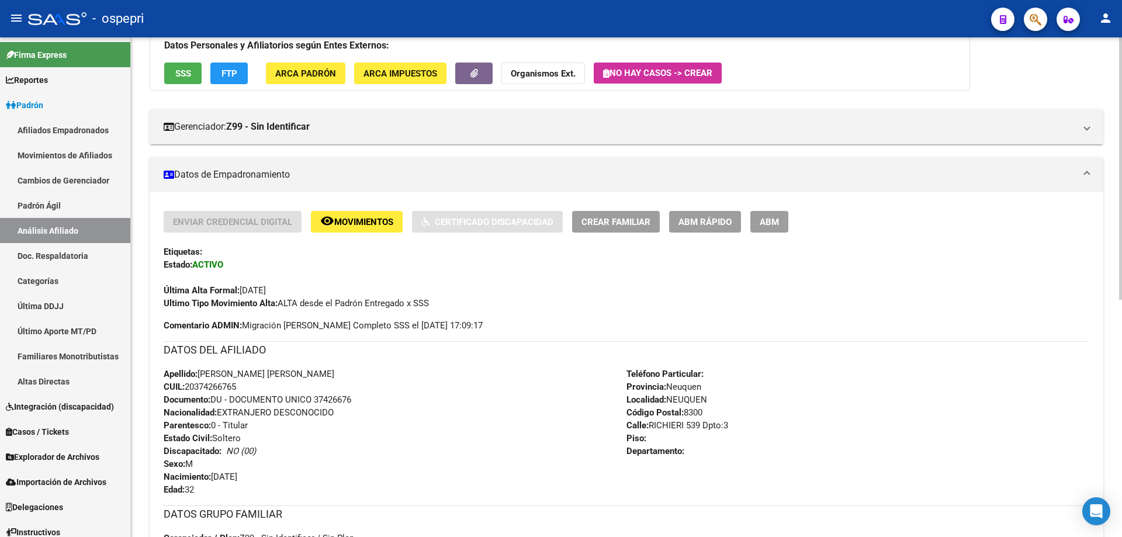
scroll to position [156, 0]
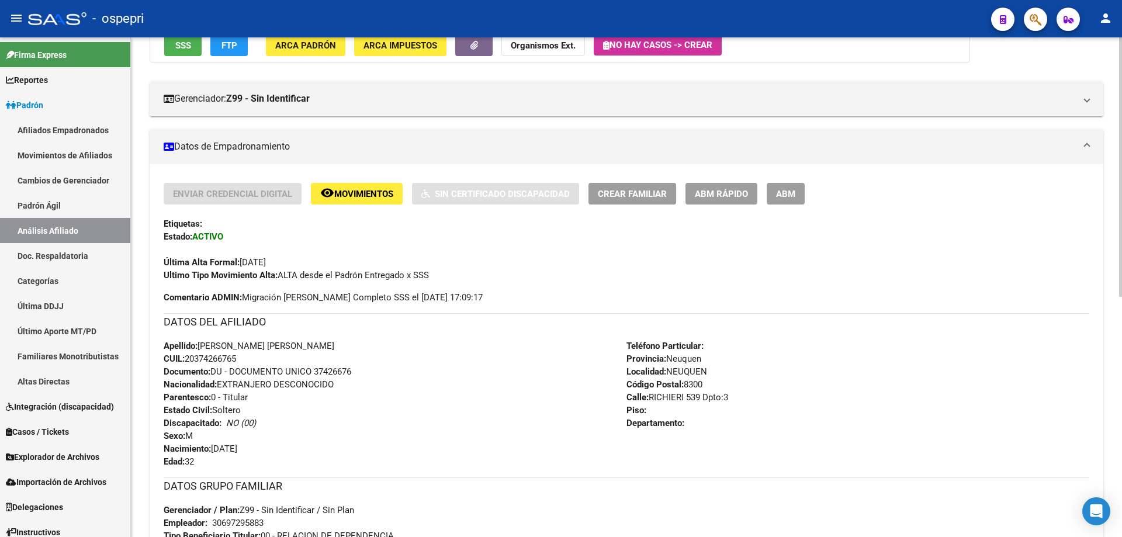
click at [717, 193] on span "ABM Rápido" at bounding box center [721, 194] width 53 height 11
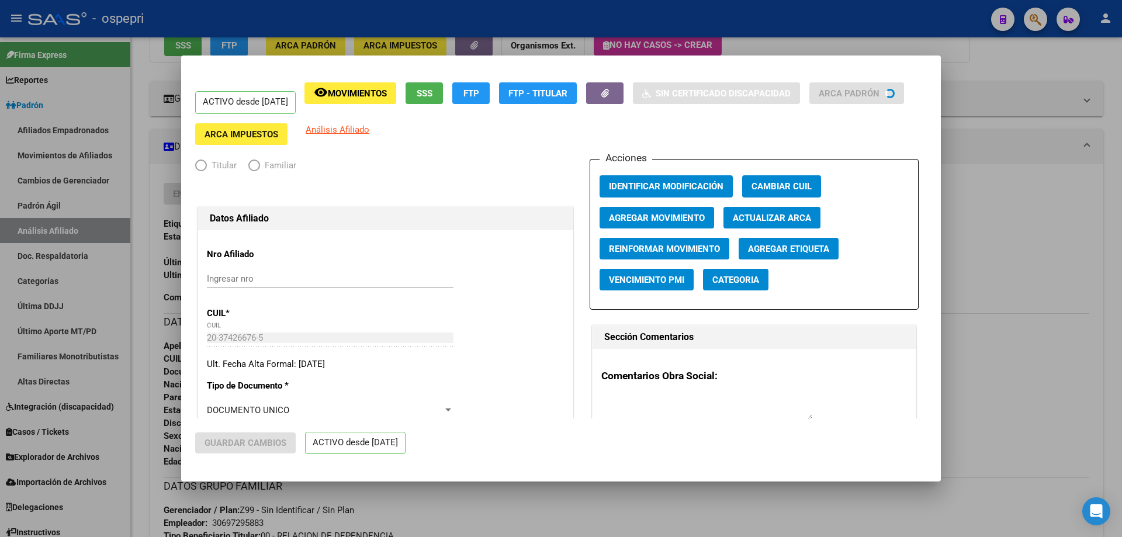
radio input "true"
type input "30-69729588-3"
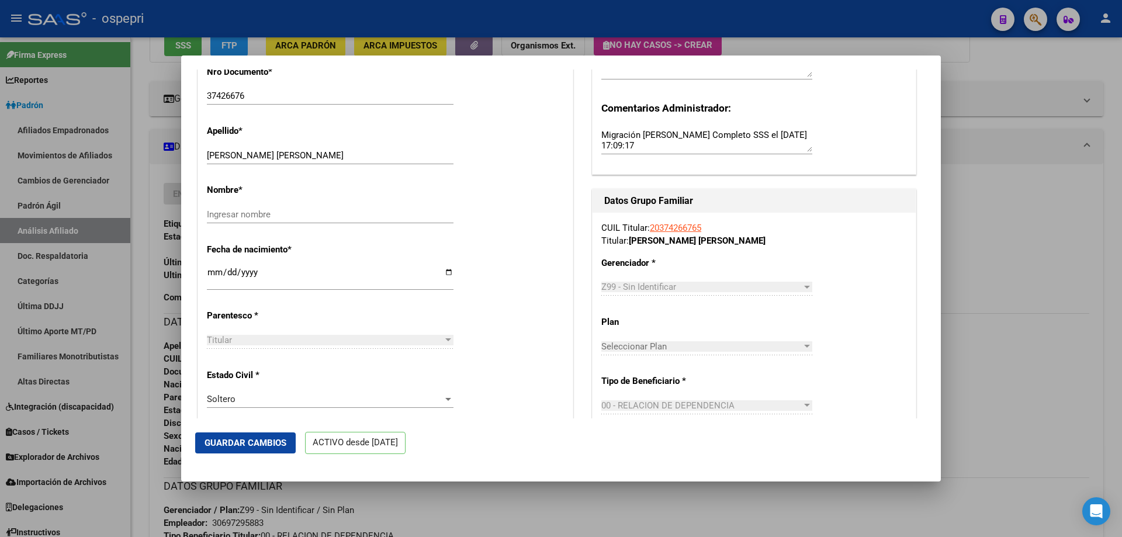
scroll to position [467, 0]
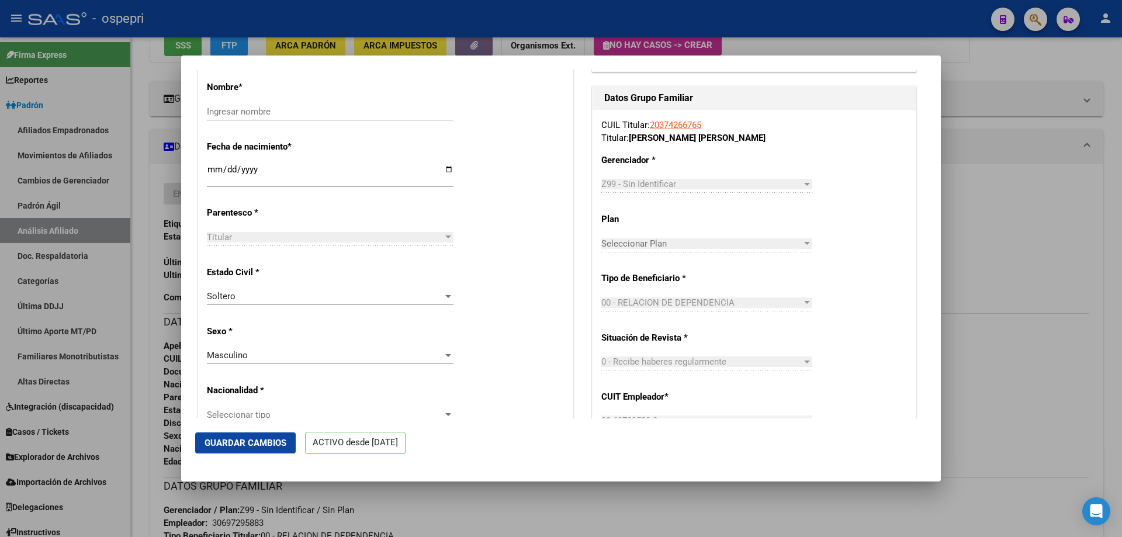
click at [372, 301] on div "Soltero" at bounding box center [325, 296] width 236 height 11
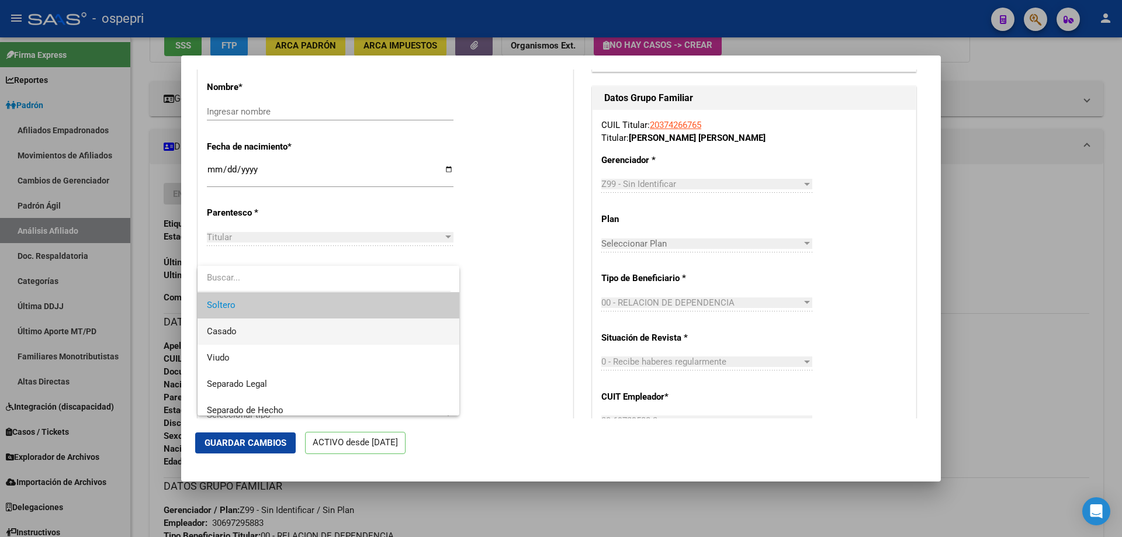
scroll to position [61, 0]
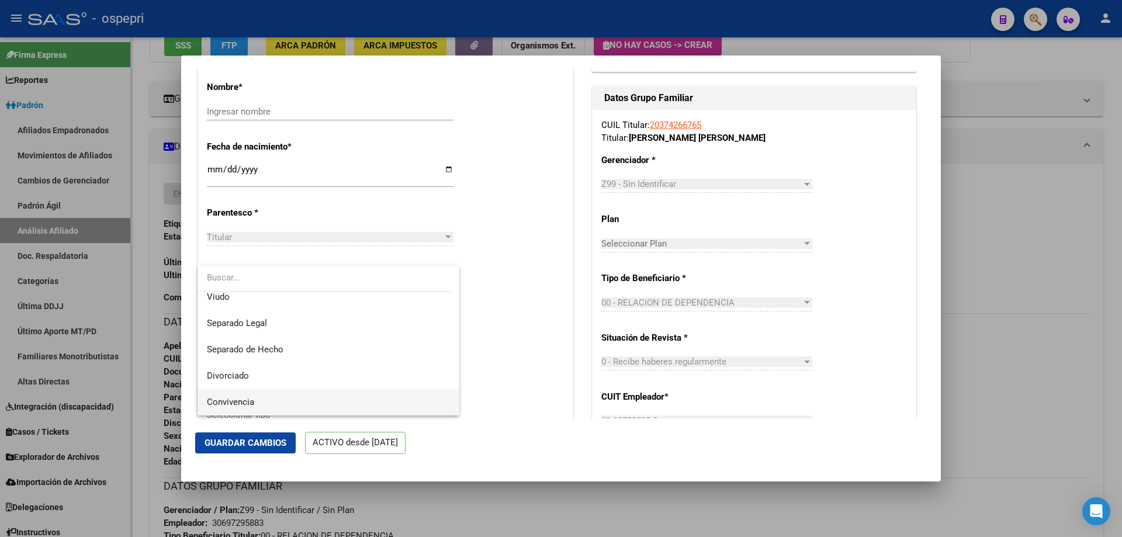
click at [277, 402] on span "Convivencia" at bounding box center [328, 402] width 243 height 26
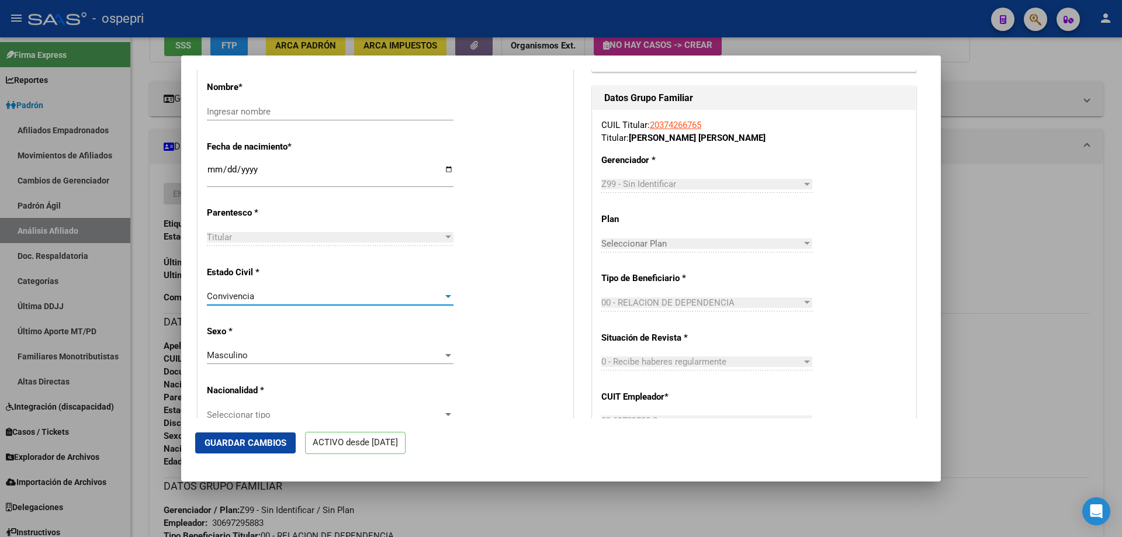
scroll to position [623, 0]
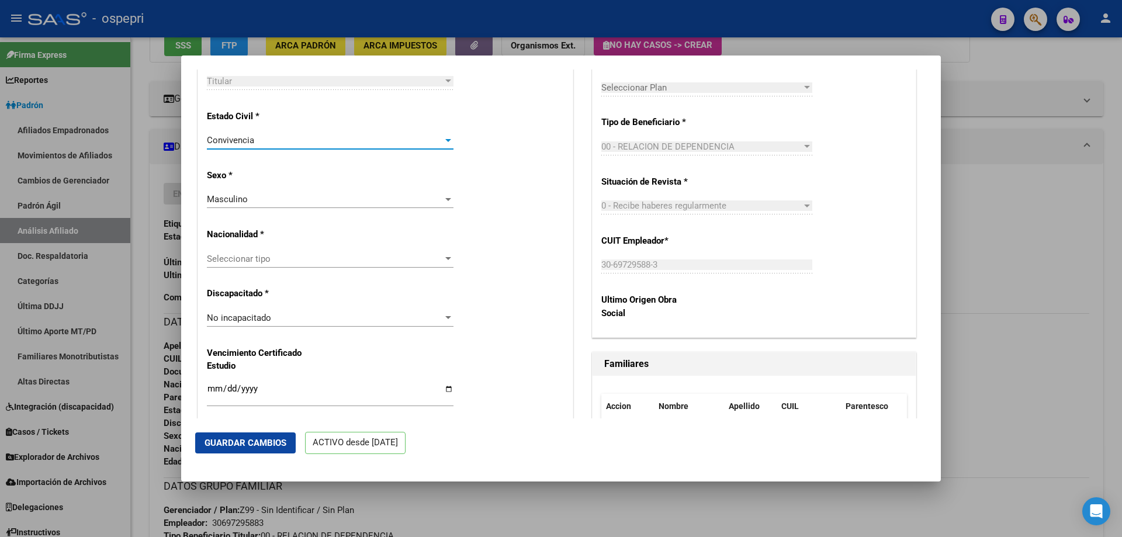
click at [289, 264] on span "Seleccionar tipo" at bounding box center [325, 259] width 236 height 11
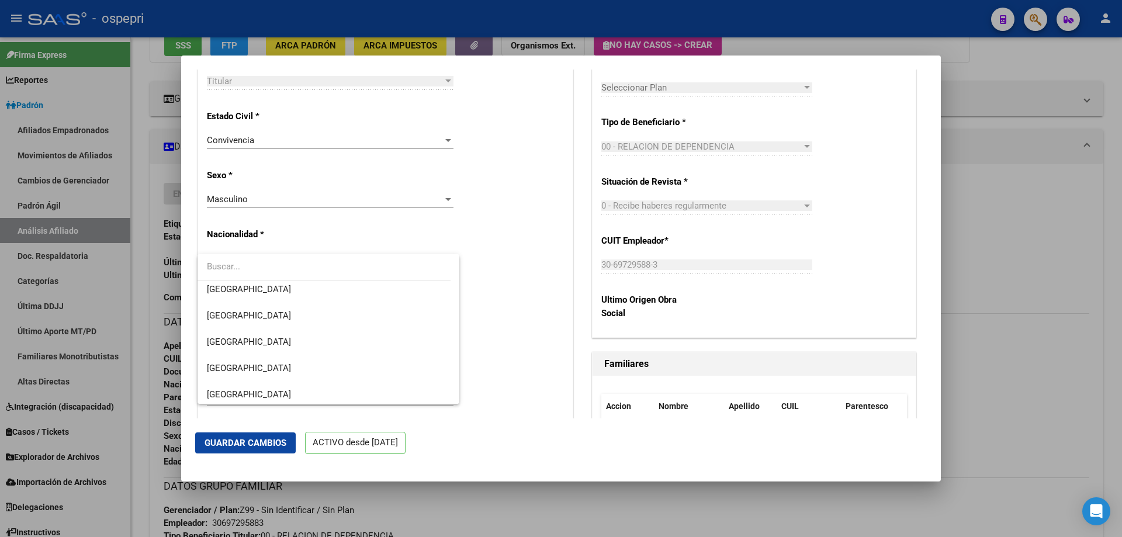
scroll to position [156, 0]
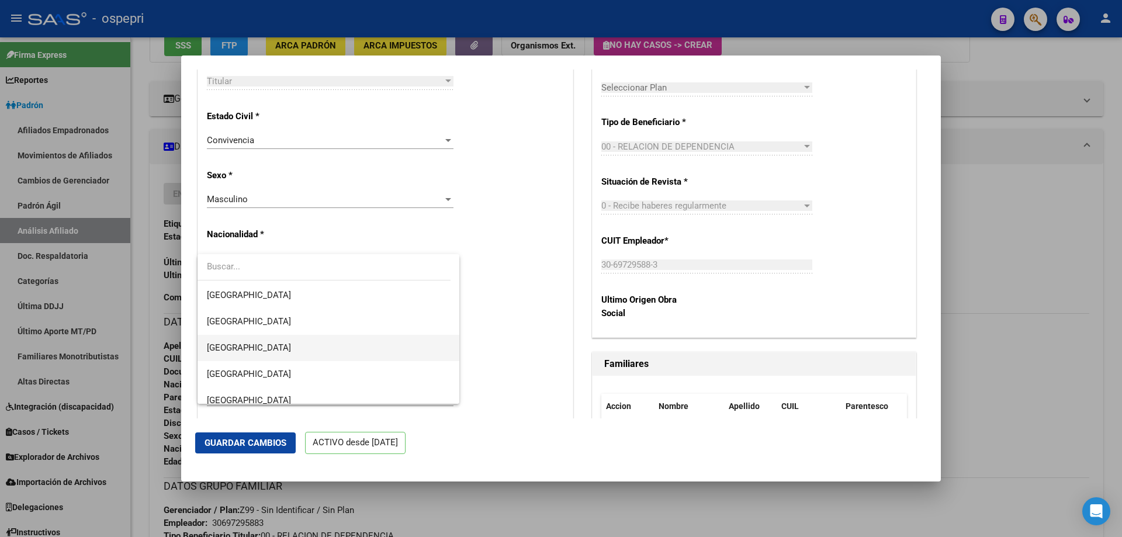
click at [256, 342] on span "[GEOGRAPHIC_DATA]" at bounding box center [328, 348] width 243 height 26
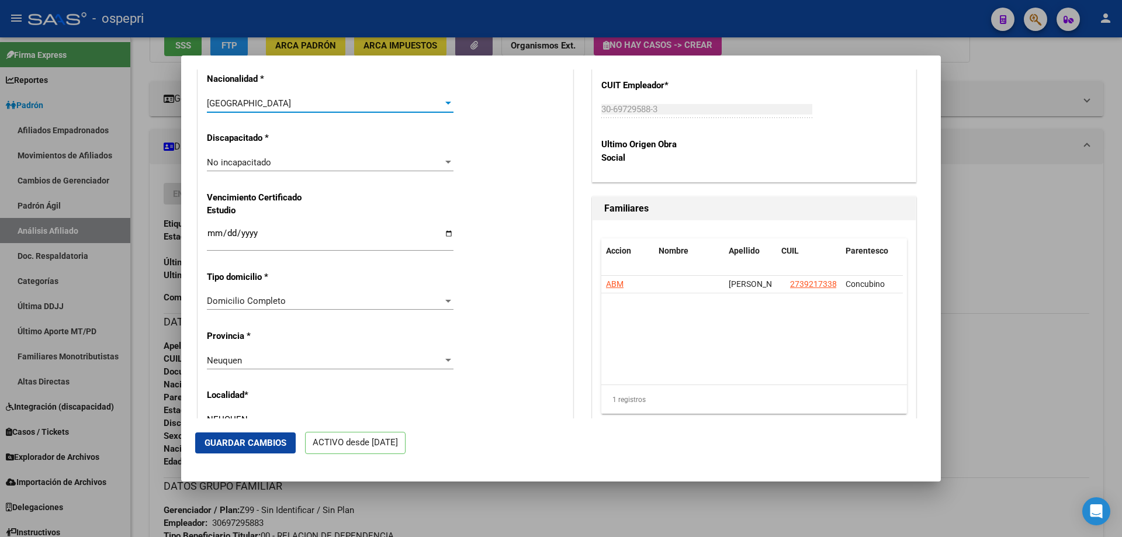
scroll to position [935, 0]
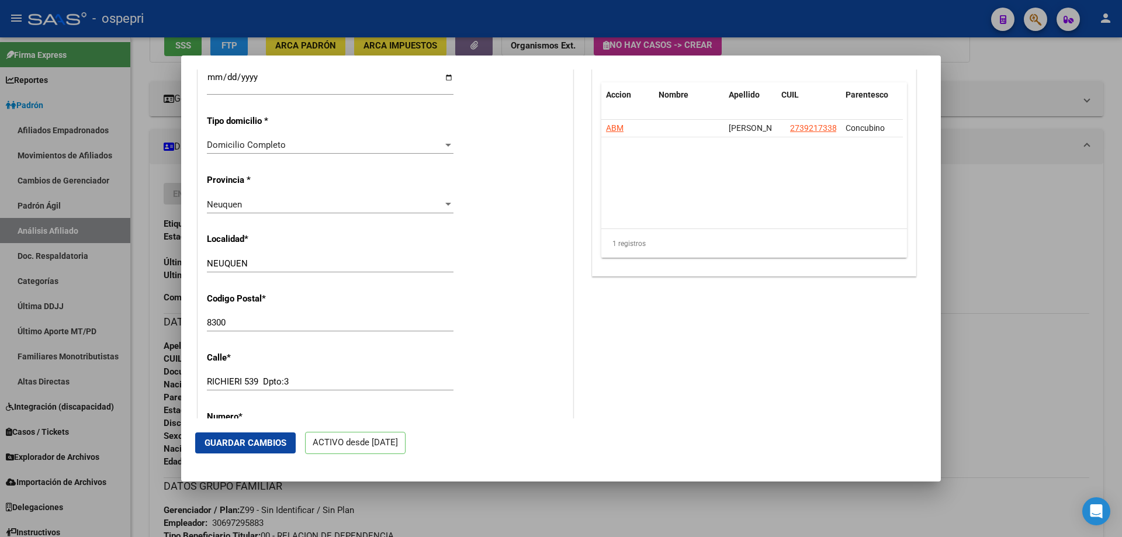
click at [225, 440] on span "Guardar Cambios" at bounding box center [245, 443] width 82 height 11
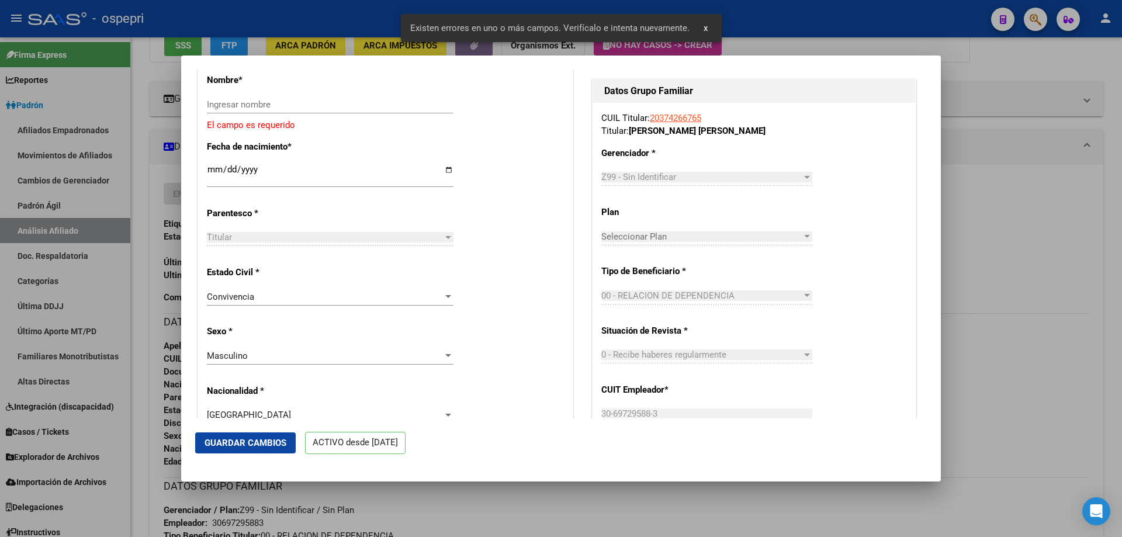
scroll to position [318, 0]
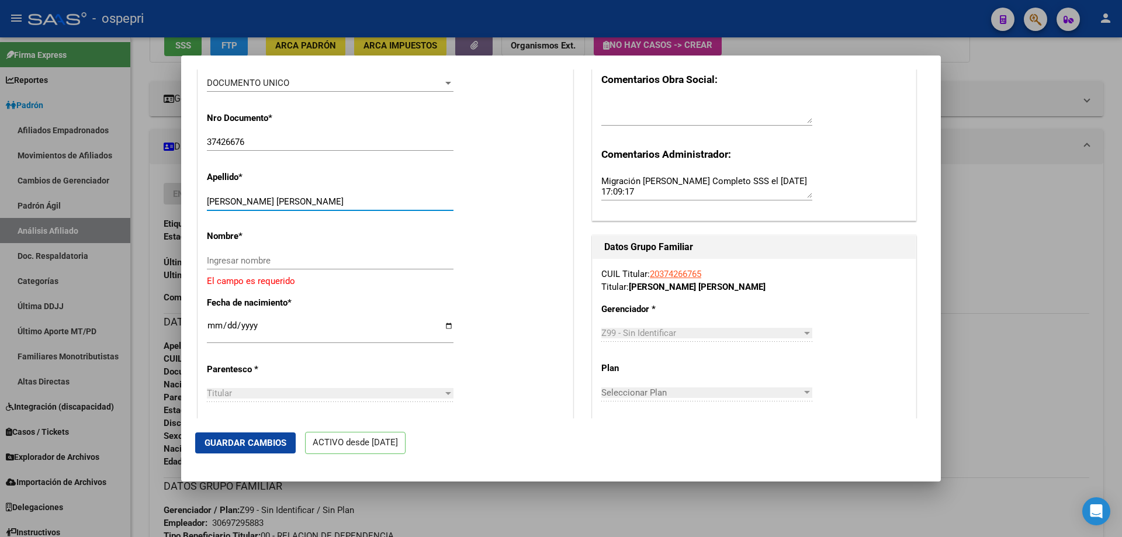
drag, startPoint x: 255, startPoint y: 210, endPoint x: 328, endPoint y: 213, distance: 73.1
click at [328, 207] on input "SANTILLAN FEDERICO JAVIER" at bounding box center [330, 201] width 247 height 11
paste input "FEDERICO JAVIER"
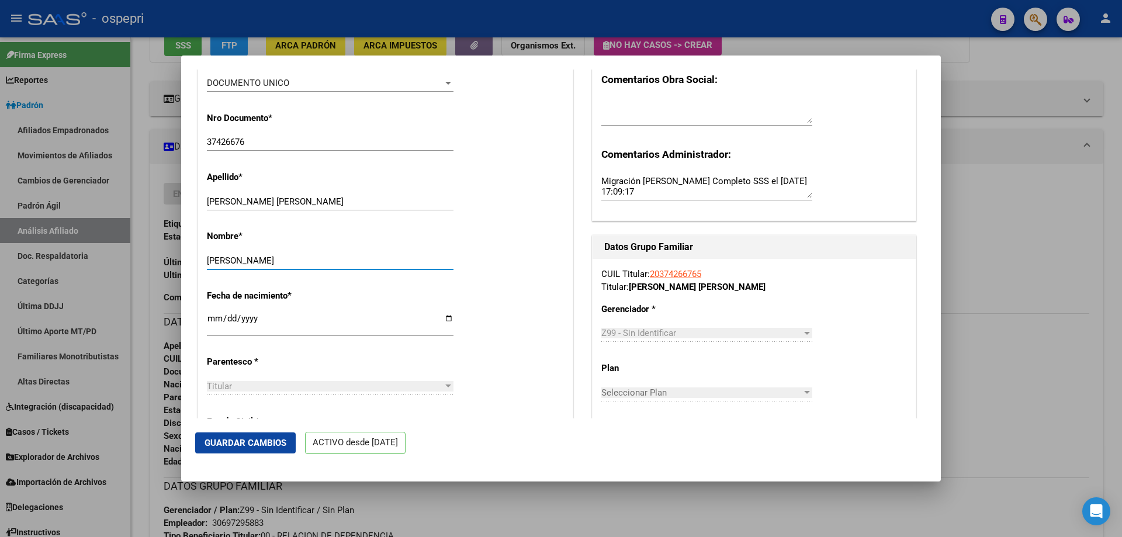
type input "FEDERICO JAVIER"
click at [238, 442] on span "Guardar Cambios" at bounding box center [245, 443] width 82 height 11
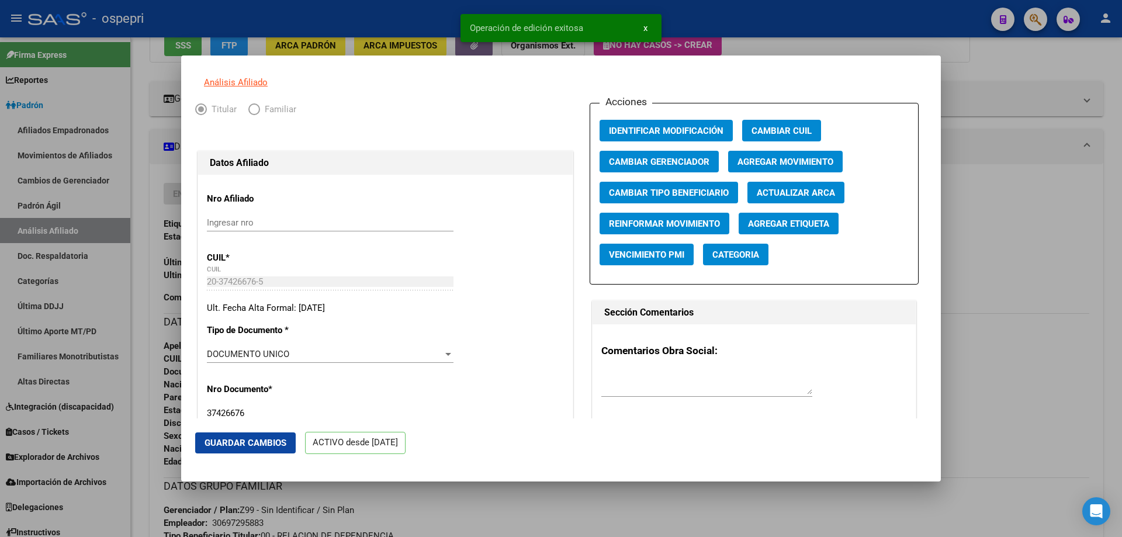
scroll to position [0, 0]
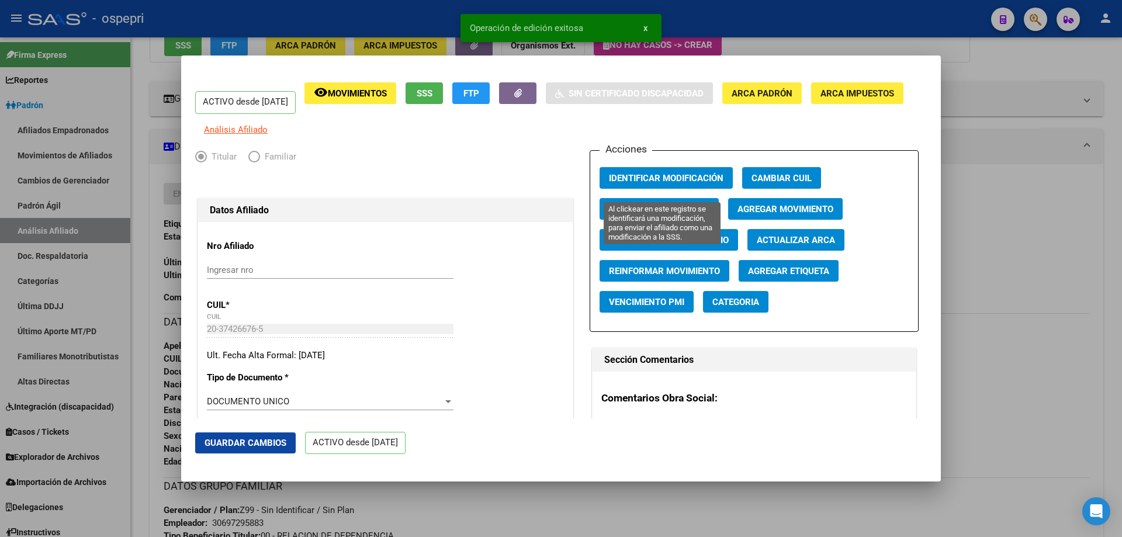
click at [682, 182] on span "Identificar Modificación" at bounding box center [666, 178] width 114 height 11
click at [1004, 188] on div at bounding box center [561, 268] width 1122 height 537
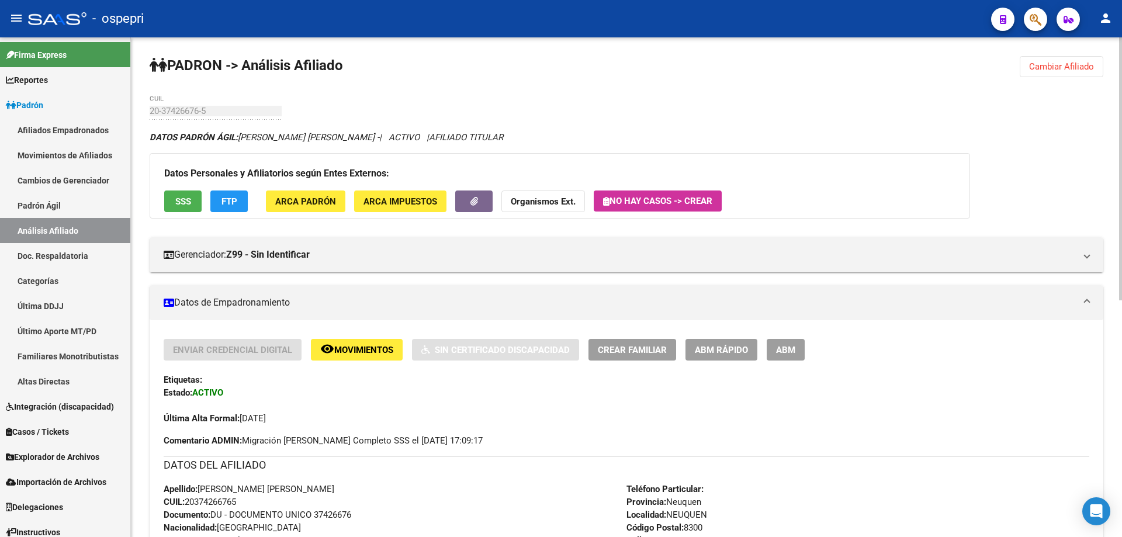
click at [636, 345] on span "Crear Familiar" at bounding box center [632, 350] width 69 height 11
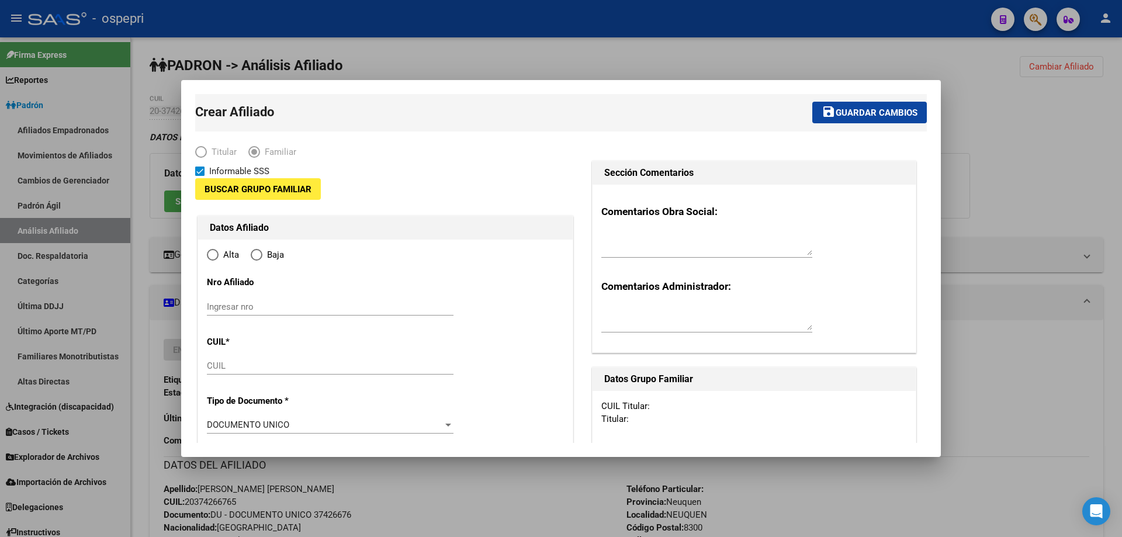
type input "30-69729588-3"
type input "NEUQUEN"
type input "8300"
type input "RICHIERI 539 Dpto:3"
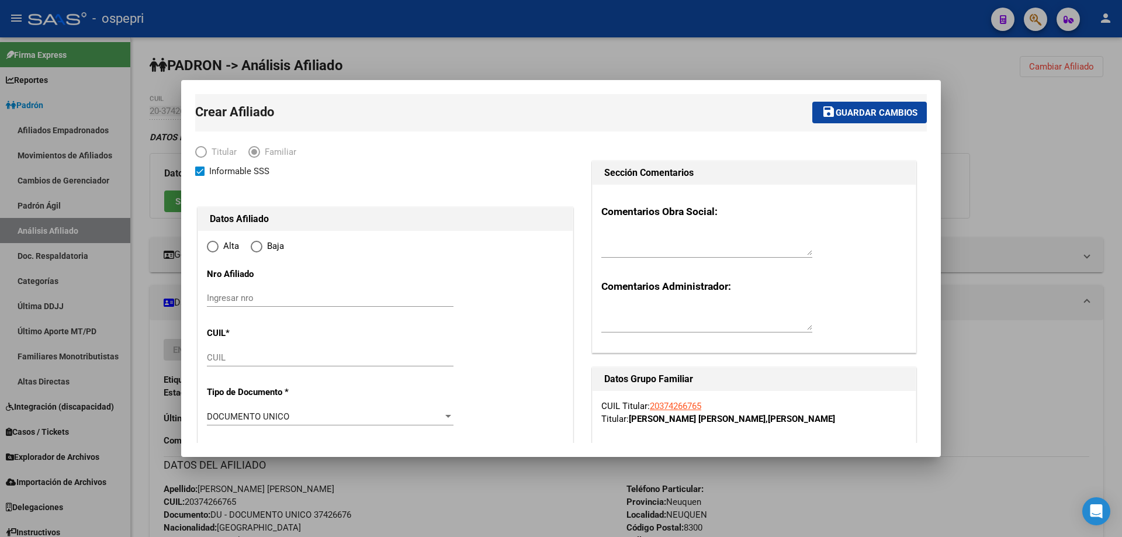
radio input "true"
type input "30-69729588-3"
click at [233, 298] on input "Ingresar nro" at bounding box center [330, 298] width 247 height 11
paste input "58693615"
type input "58693615"
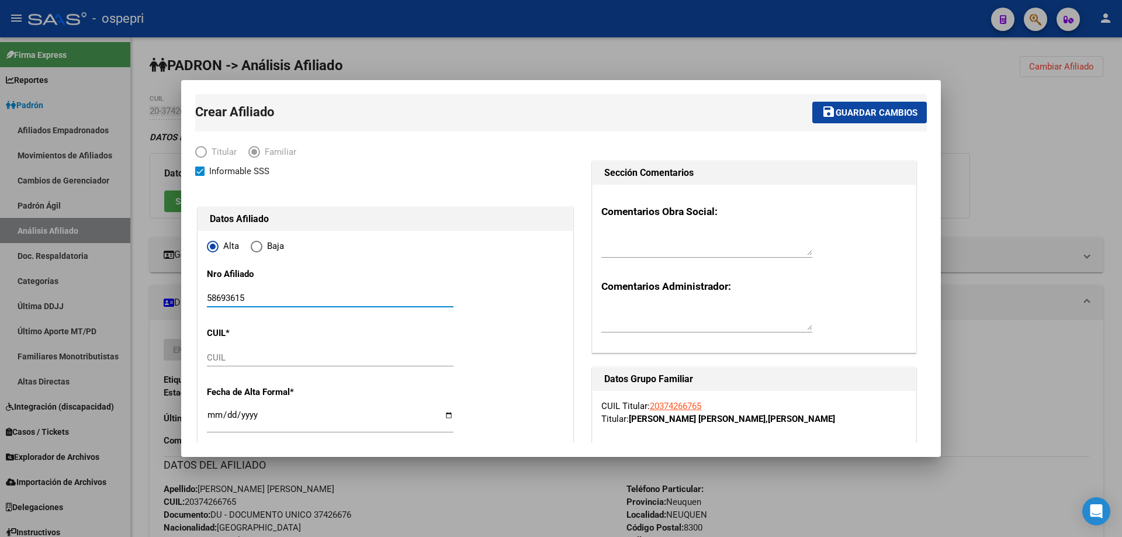
click at [254, 359] on input "CUIL" at bounding box center [330, 357] width 247 height 11
paste input "20-58693615-9"
type input "20-58693615-9"
type input "58693615"
type input "[PERSON_NAME] LUNA"
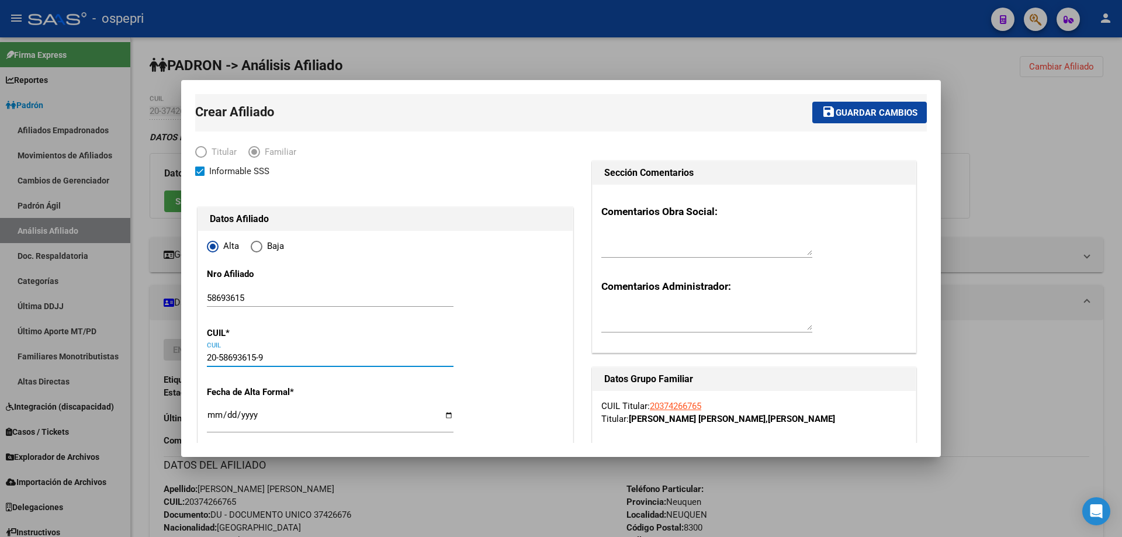
type input "[PERSON_NAME]"
type input "[DATE]"
type input "NEUQUEN"
type input "AV SAN JUAN"
type input "2051"
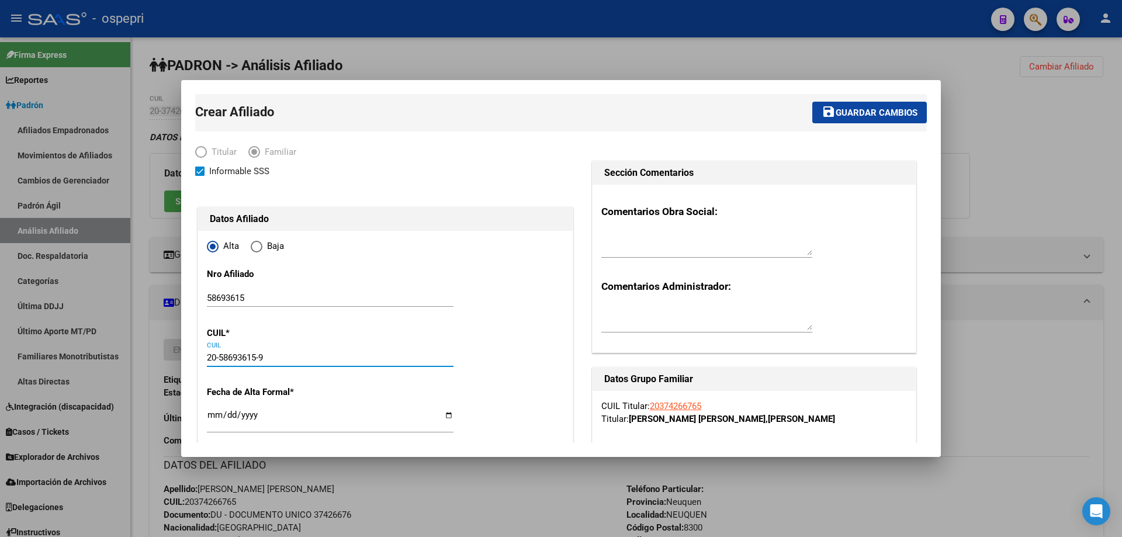
type input "00"
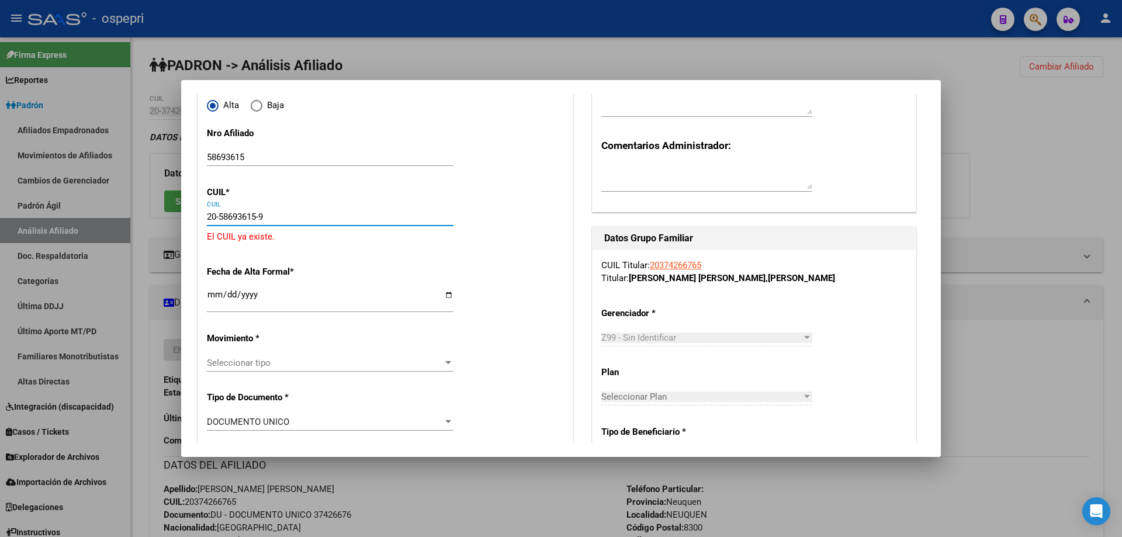
scroll to position [156, 0]
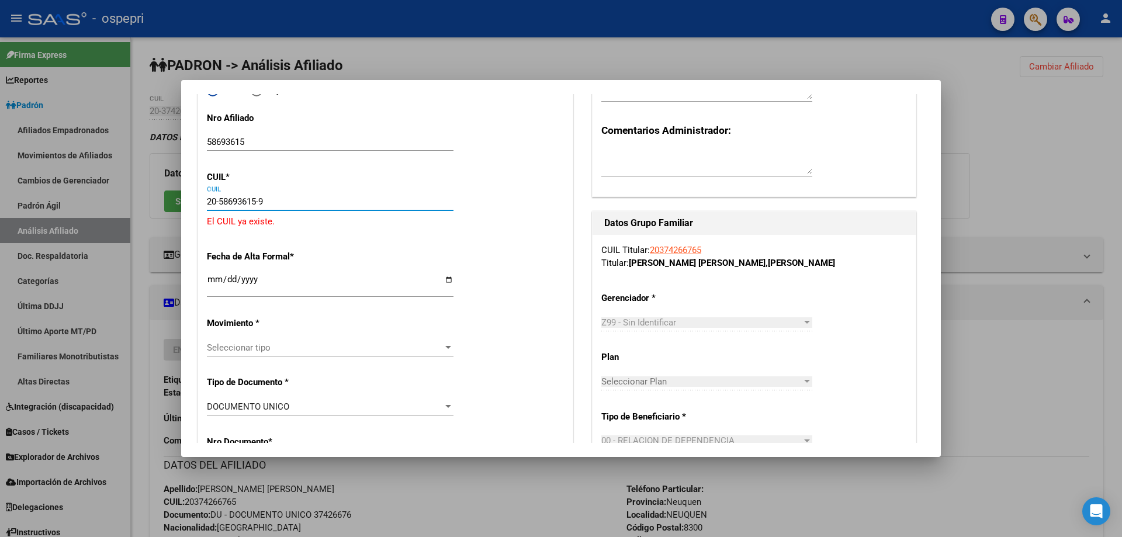
type input "20-58693615-9"
click at [287, 344] on span "Seleccionar tipo" at bounding box center [325, 347] width 236 height 11
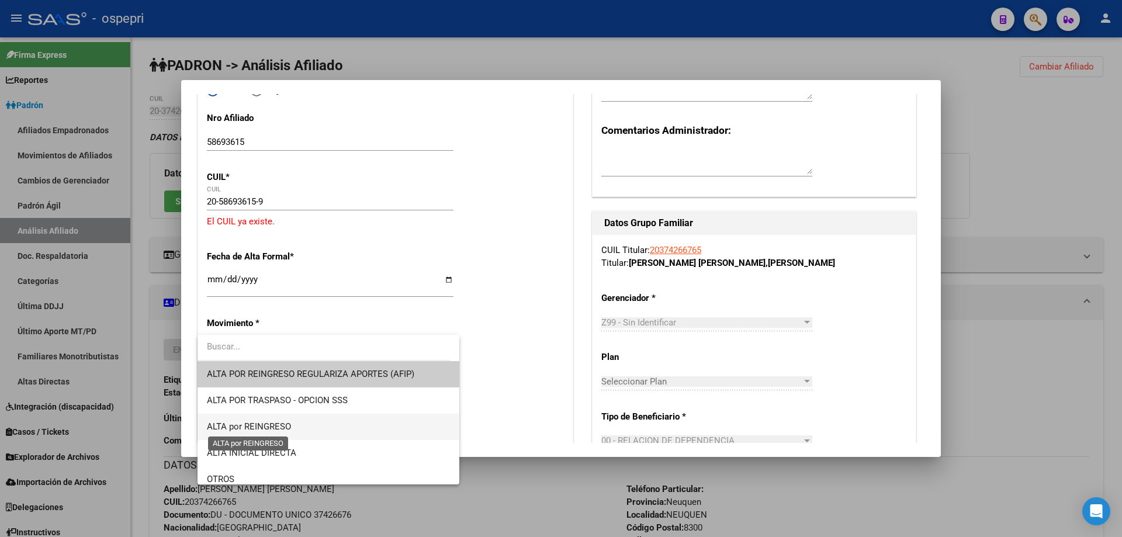
click at [256, 426] on span "ALTA por REINGRESO" at bounding box center [249, 426] width 84 height 11
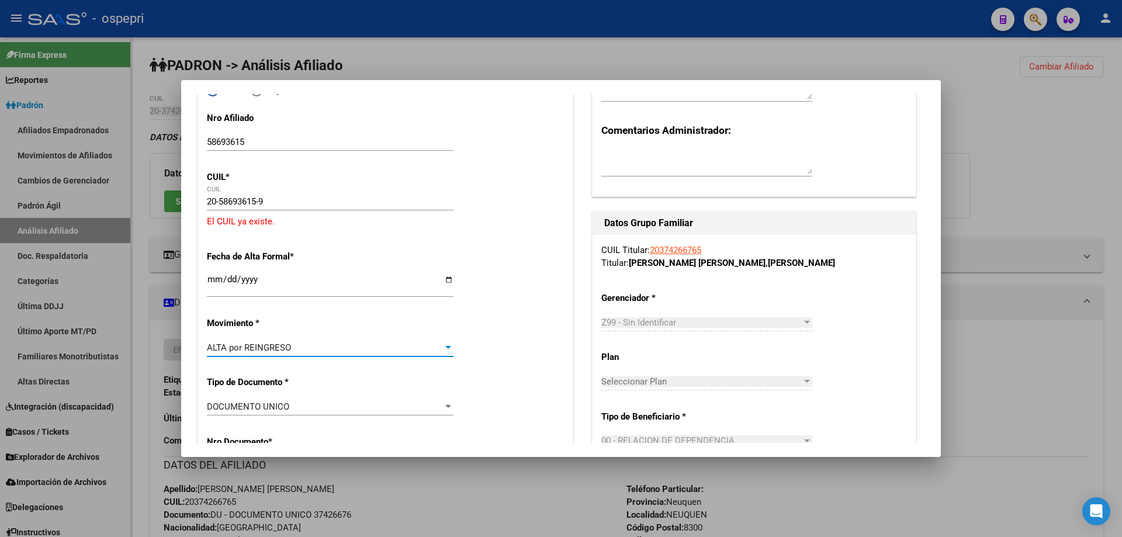
click at [214, 282] on input "Ingresar fecha" at bounding box center [330, 284] width 247 height 19
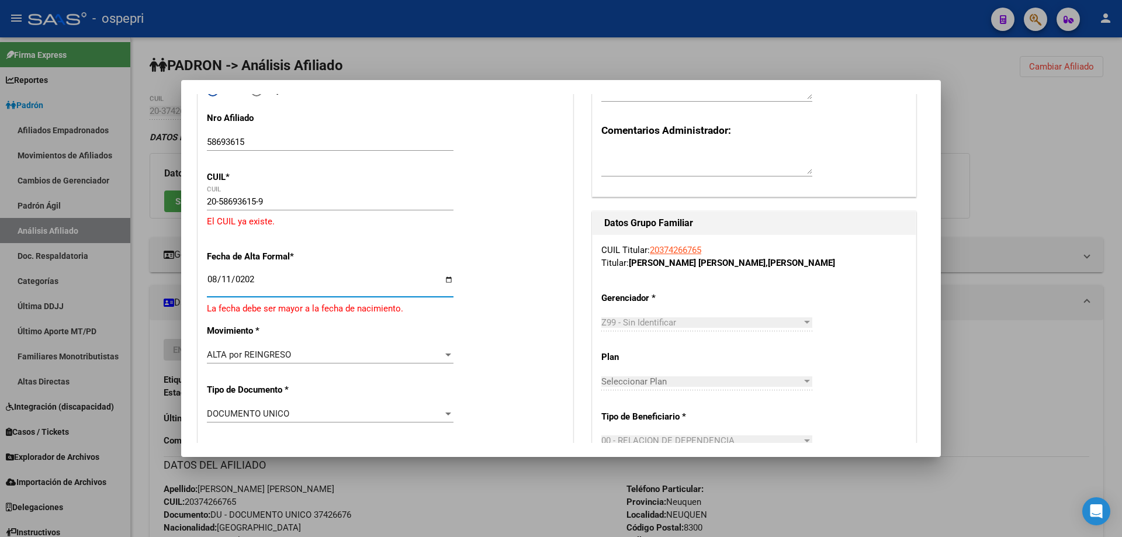
type input "2025-08-11"
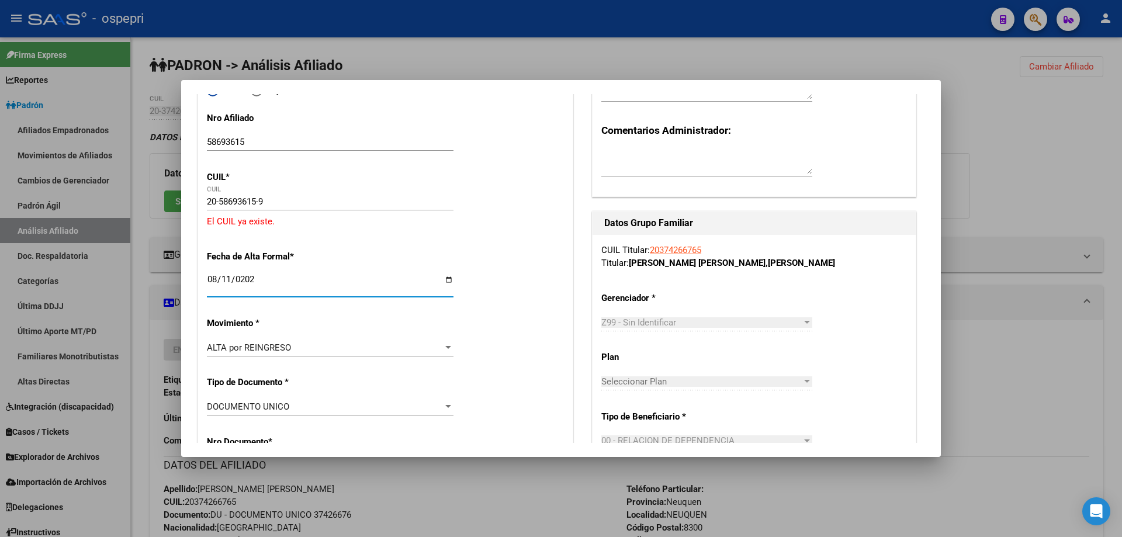
click at [306, 299] on div "2025-08-11 Ingresar fecha" at bounding box center [330, 290] width 247 height 36
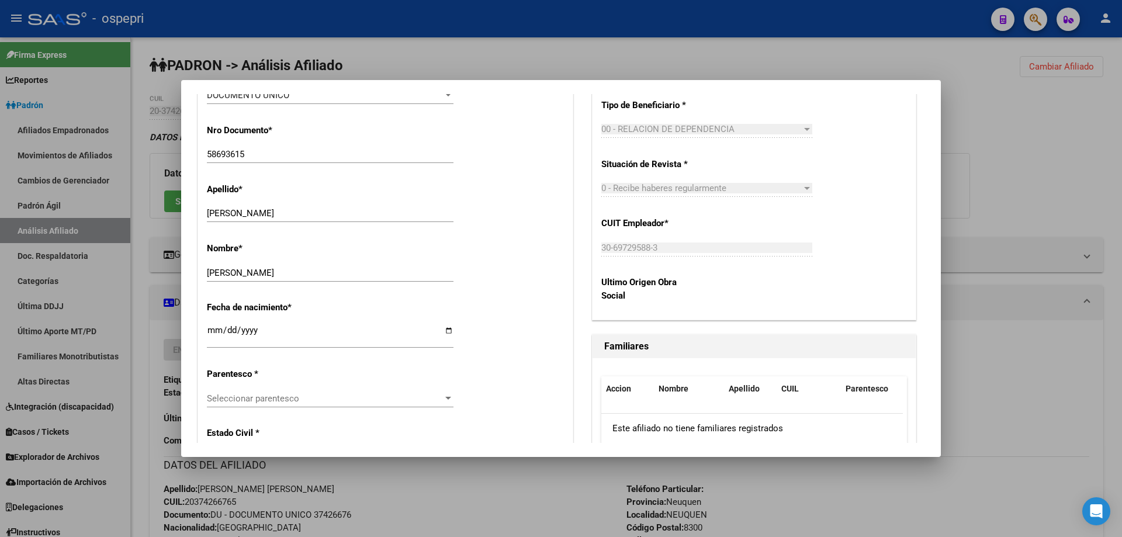
scroll to position [623, 0]
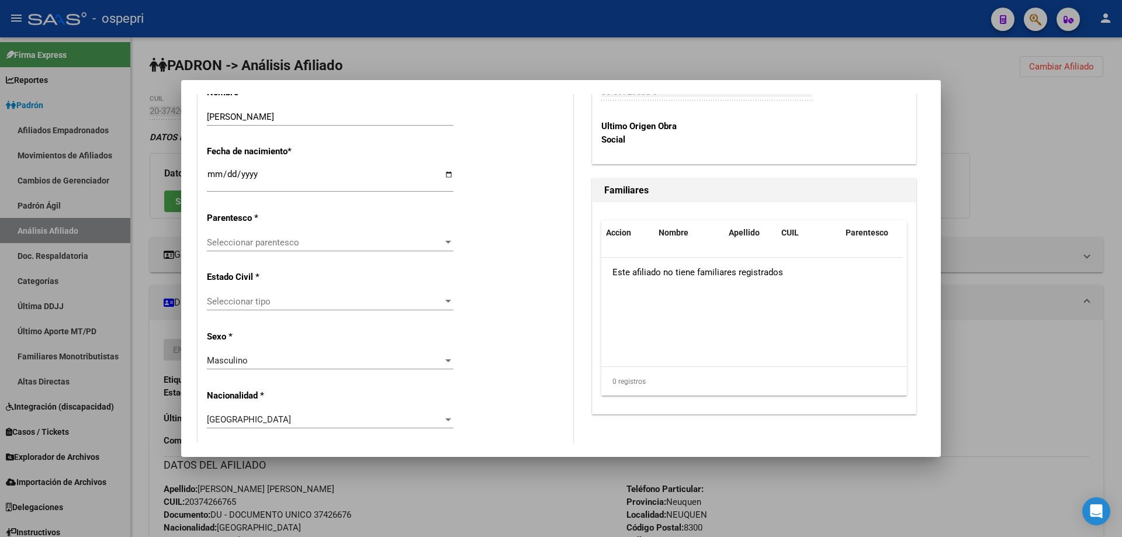
click at [298, 235] on div "Seleccionar parentesco Seleccionar parentesco" at bounding box center [330, 243] width 247 height 18
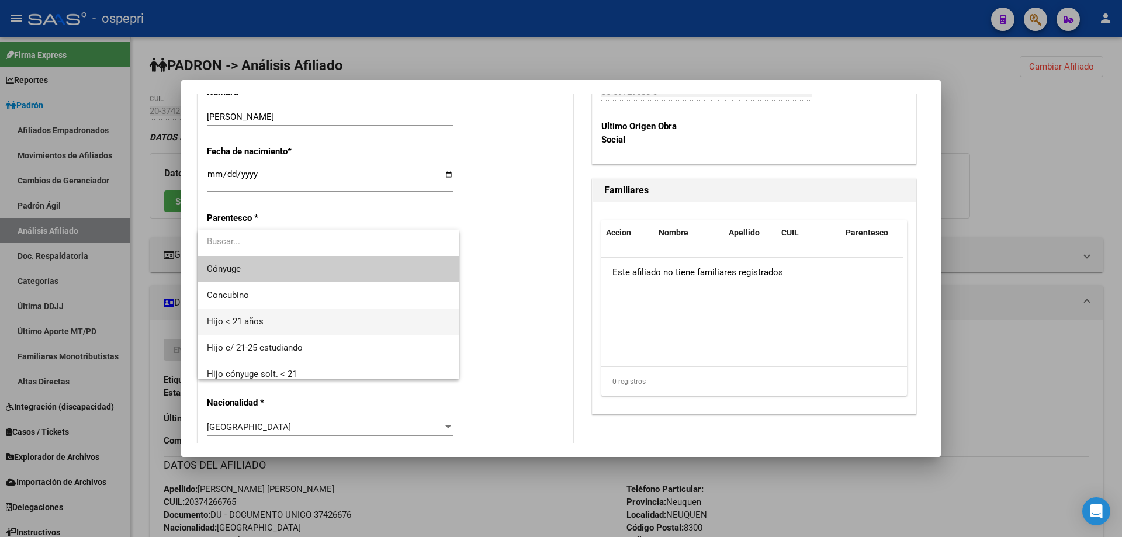
click at [268, 311] on span "Hijo < 21 años" at bounding box center [328, 321] width 243 height 26
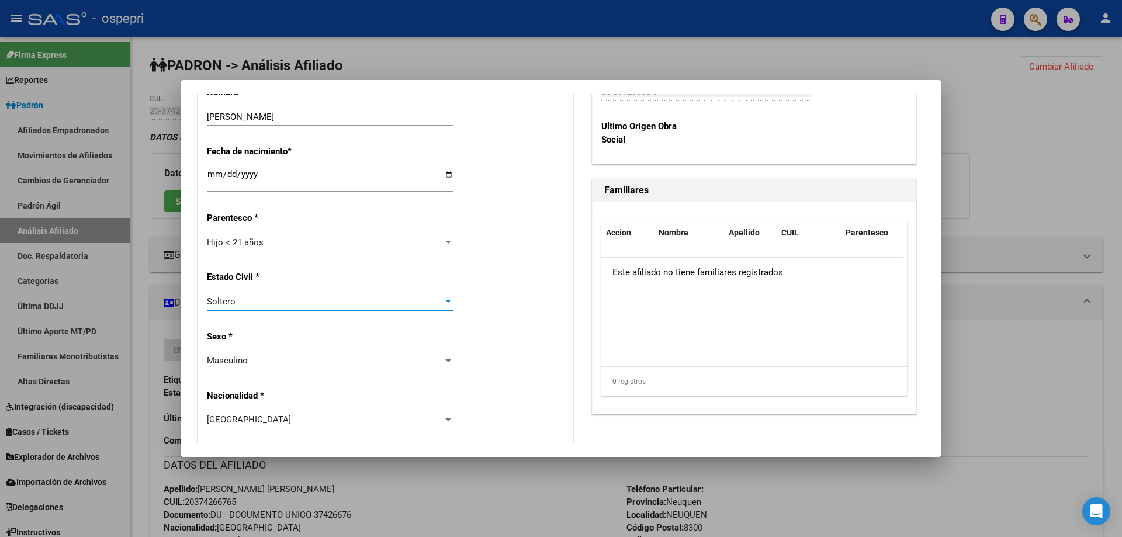
click at [269, 298] on div "Soltero" at bounding box center [325, 301] width 236 height 11
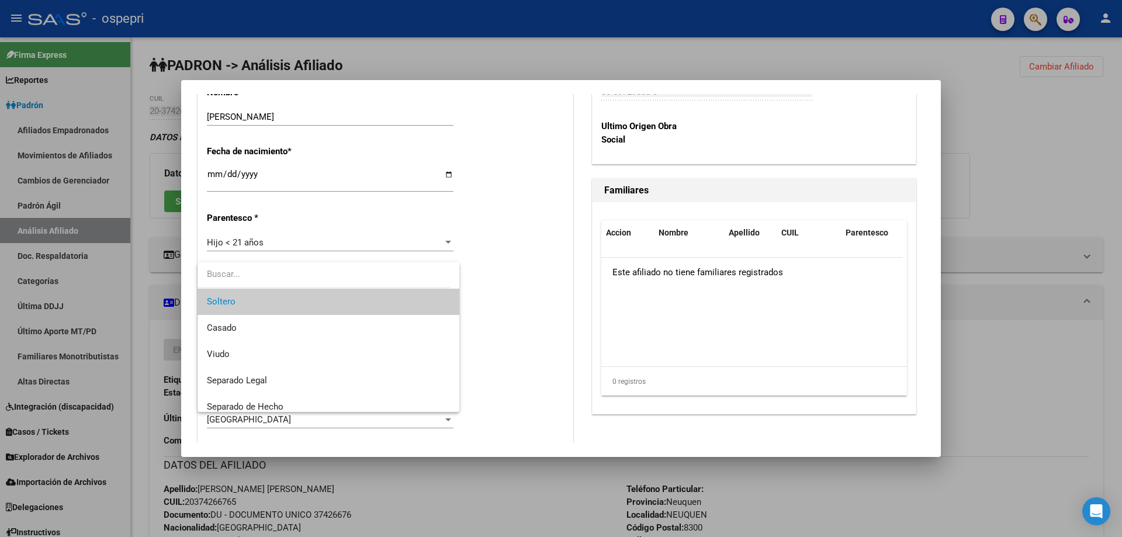
click at [535, 325] on div at bounding box center [561, 268] width 1122 height 537
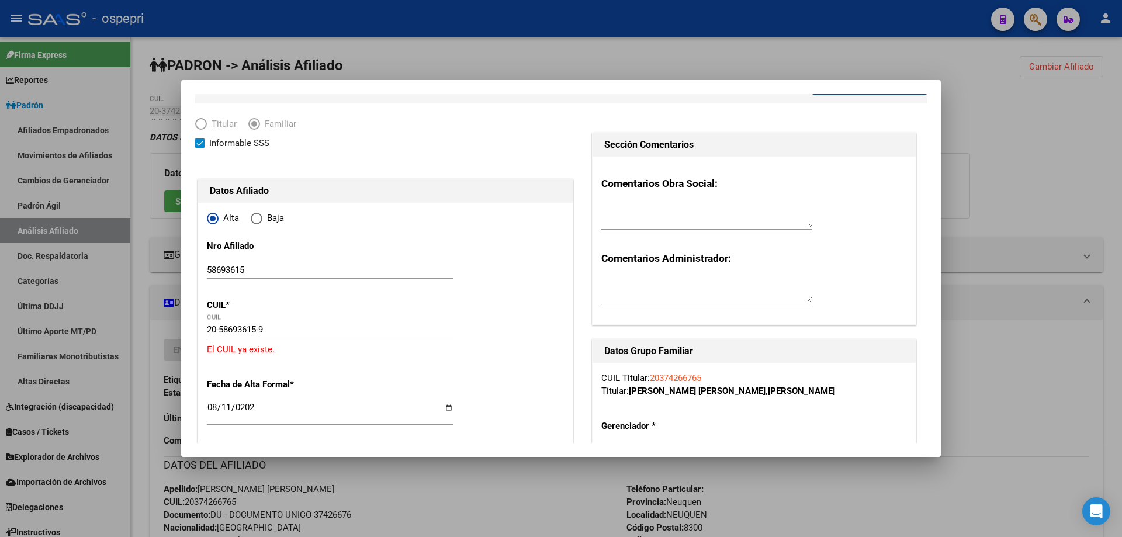
scroll to position [0, 0]
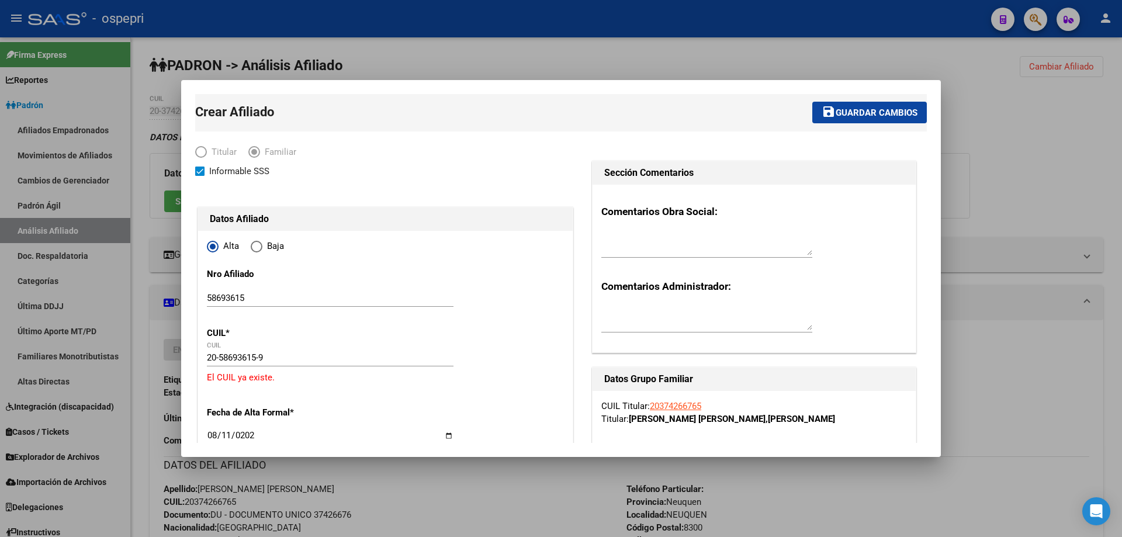
click at [887, 119] on button "save Guardar cambios" at bounding box center [869, 113] width 114 height 22
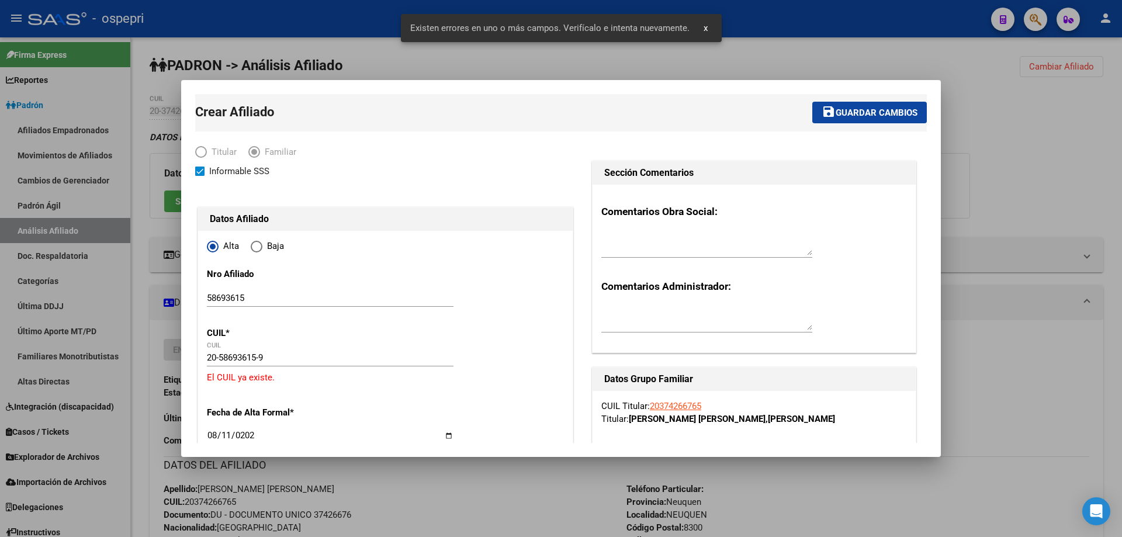
click at [842, 112] on span "Guardar cambios" at bounding box center [876, 112] width 82 height 11
click at [154, 296] on div at bounding box center [561, 268] width 1122 height 537
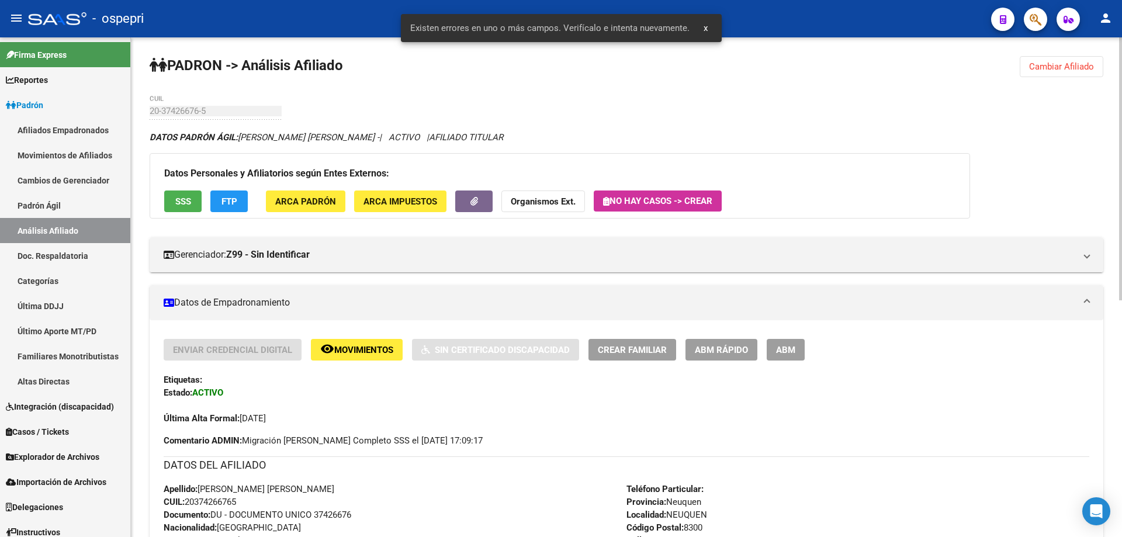
click at [408, 288] on mat-expansion-panel-header "Datos de Empadronamiento" at bounding box center [626, 302] width 953 height 35
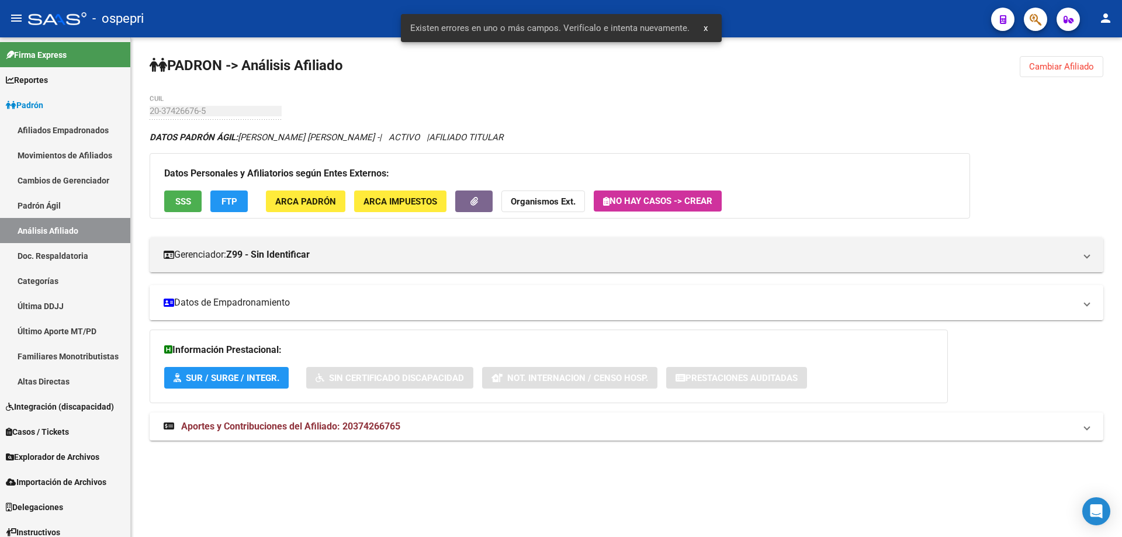
click at [214, 304] on mat-panel-title "Datos de Empadronamiento" at bounding box center [619, 302] width 911 height 13
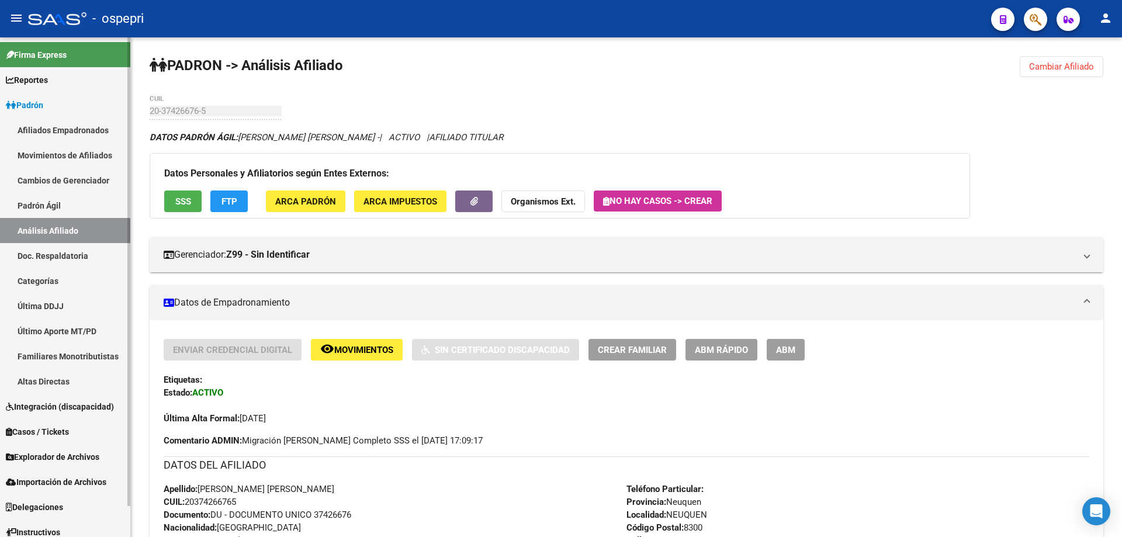
click at [68, 108] on link "Padrón" at bounding box center [65, 104] width 130 height 25
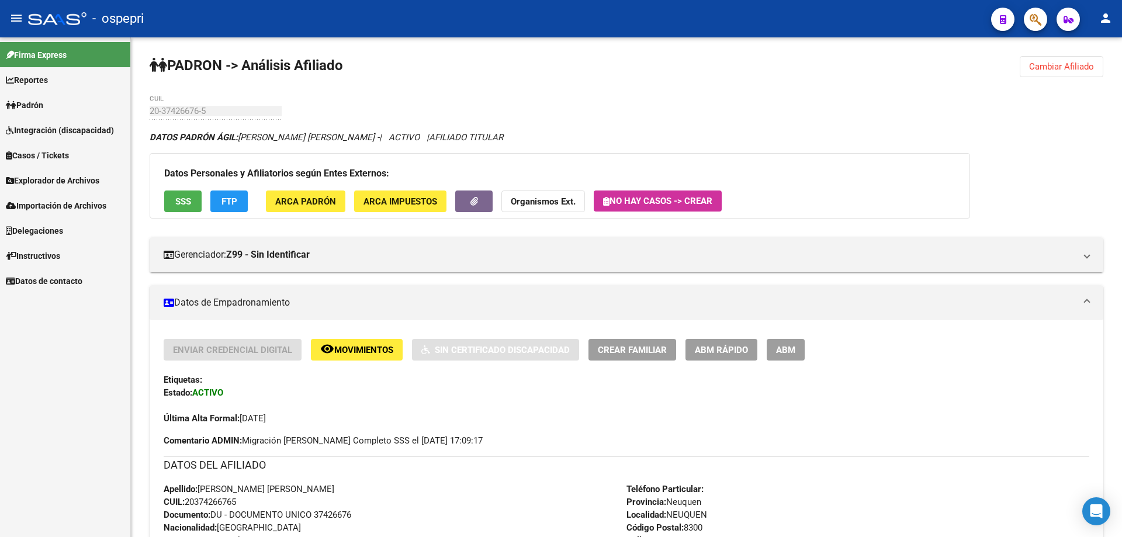
click at [68, 108] on link "Padrón" at bounding box center [65, 104] width 130 height 25
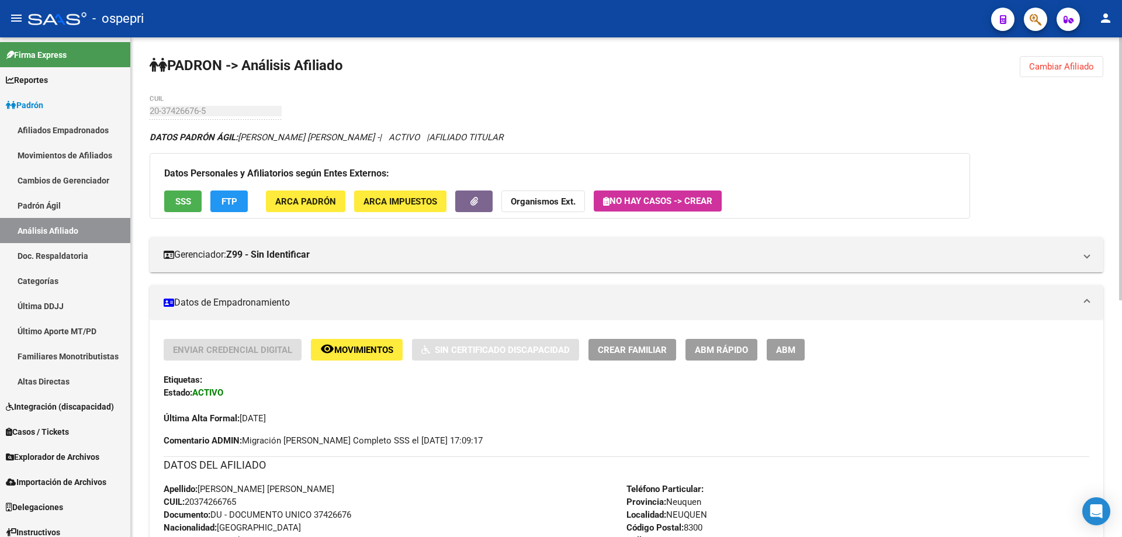
click at [1034, 70] on span "Cambiar Afiliado" at bounding box center [1061, 66] width 65 height 11
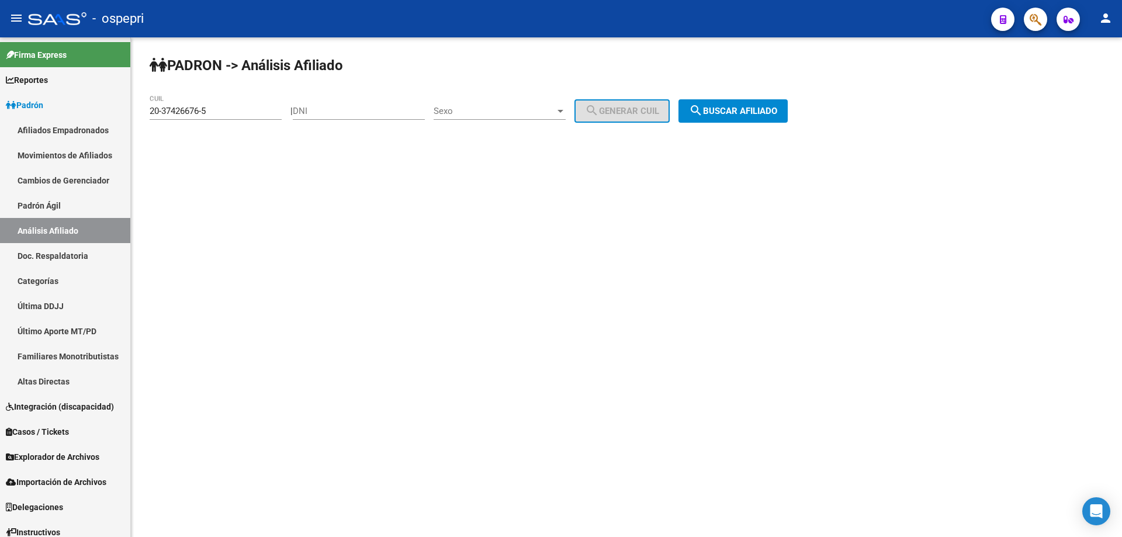
click at [331, 111] on input "DNI" at bounding box center [359, 111] width 132 height 11
drag, startPoint x: 331, startPoint y: 111, endPoint x: 314, endPoint y: 106, distance: 17.6
click at [314, 106] on input "DNI" at bounding box center [359, 111] width 132 height 11
paste input "58693615"
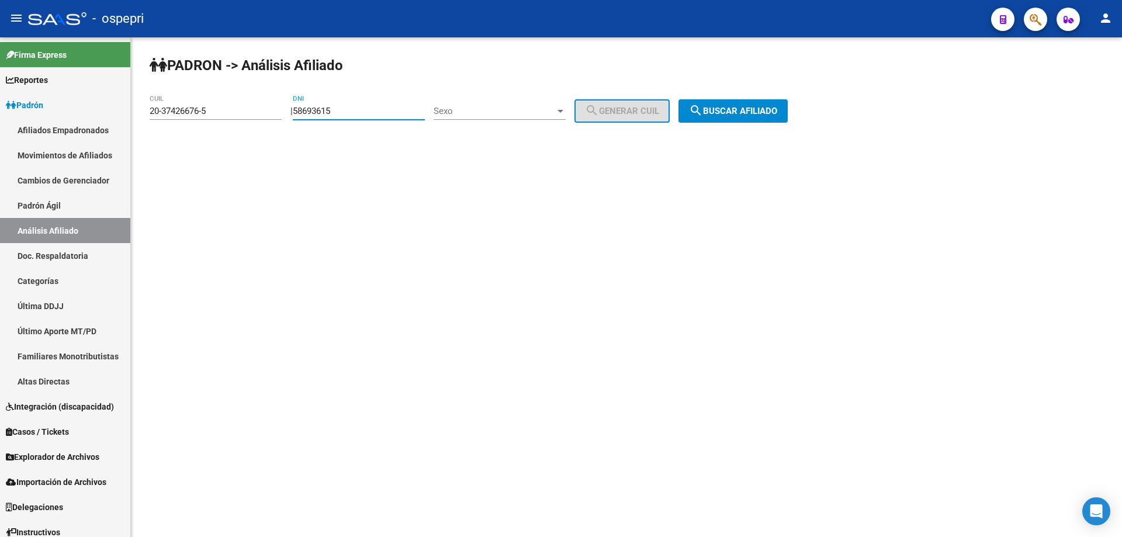
type input "58693615"
click at [505, 109] on span "Sexo" at bounding box center [494, 111] width 122 height 11
drag, startPoint x: 485, startPoint y: 117, endPoint x: 567, endPoint y: 125, distance: 82.2
click at [487, 120] on span "Masculino" at bounding box center [512, 111] width 132 height 26
drag, startPoint x: 634, startPoint y: 107, endPoint x: 686, endPoint y: 107, distance: 52.0
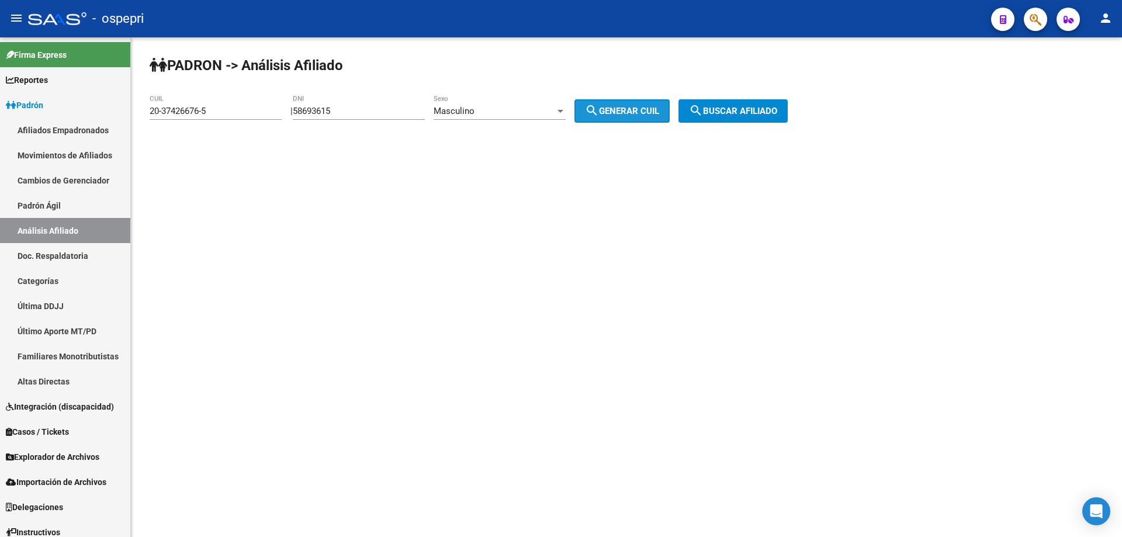
click at [634, 108] on span "search Generar CUIL" at bounding box center [622, 111] width 74 height 11
type input "20-58693615-9"
click at [716, 102] on button "search Buscar afiliado" at bounding box center [732, 110] width 109 height 23
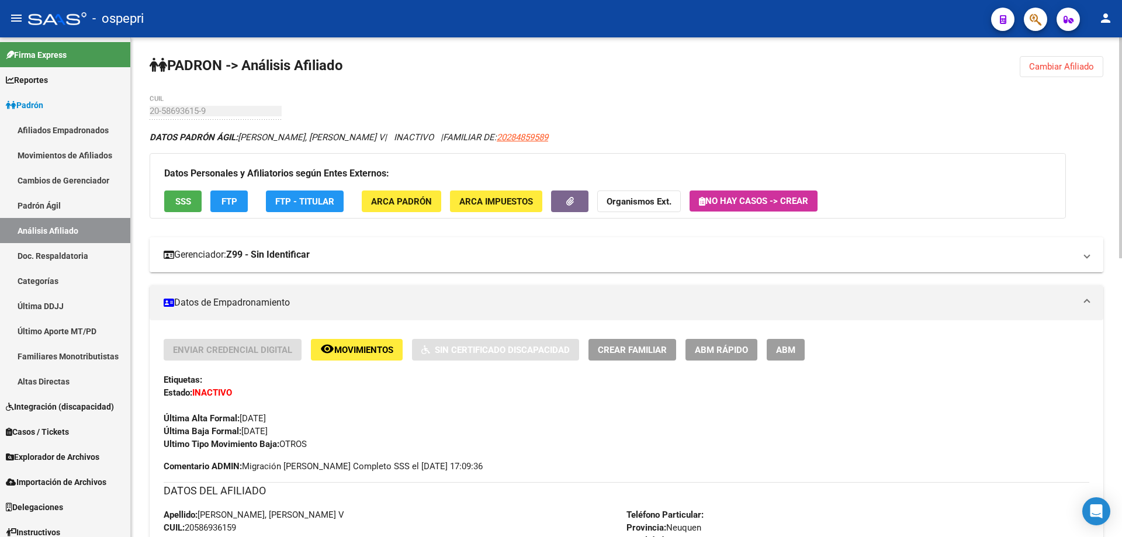
click at [1082, 251] on span "Gerenciador: Z99 - Sin Identificar" at bounding box center [624, 254] width 921 height 13
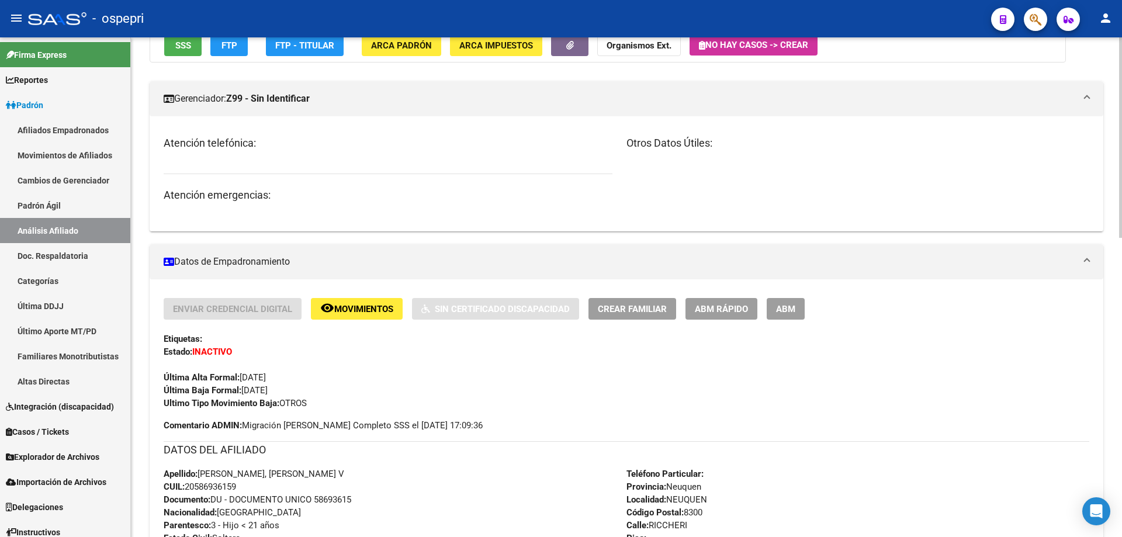
scroll to position [311, 0]
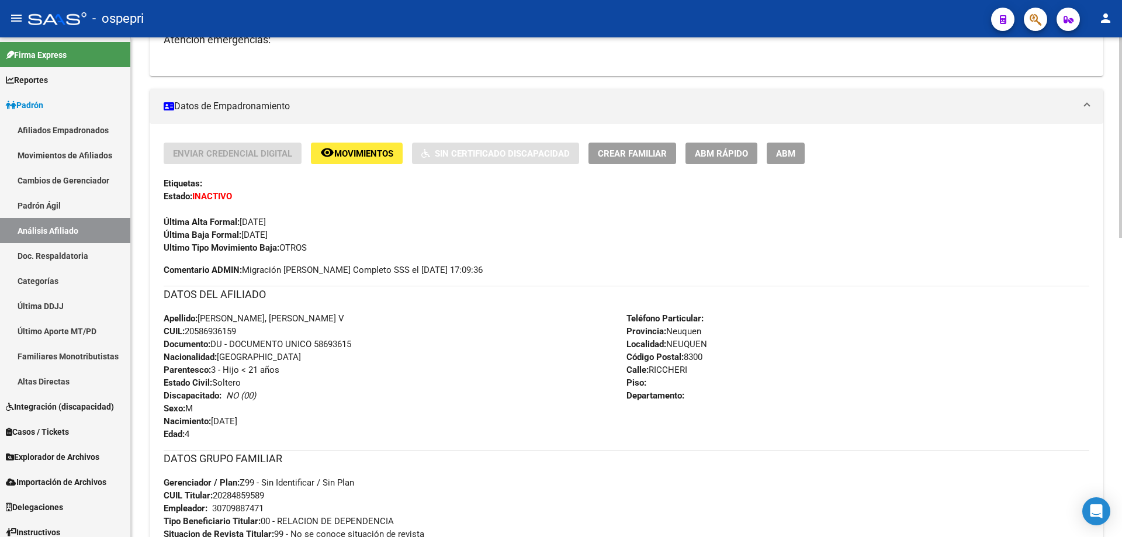
click at [724, 155] on span "ABM Rápido" at bounding box center [721, 153] width 53 height 11
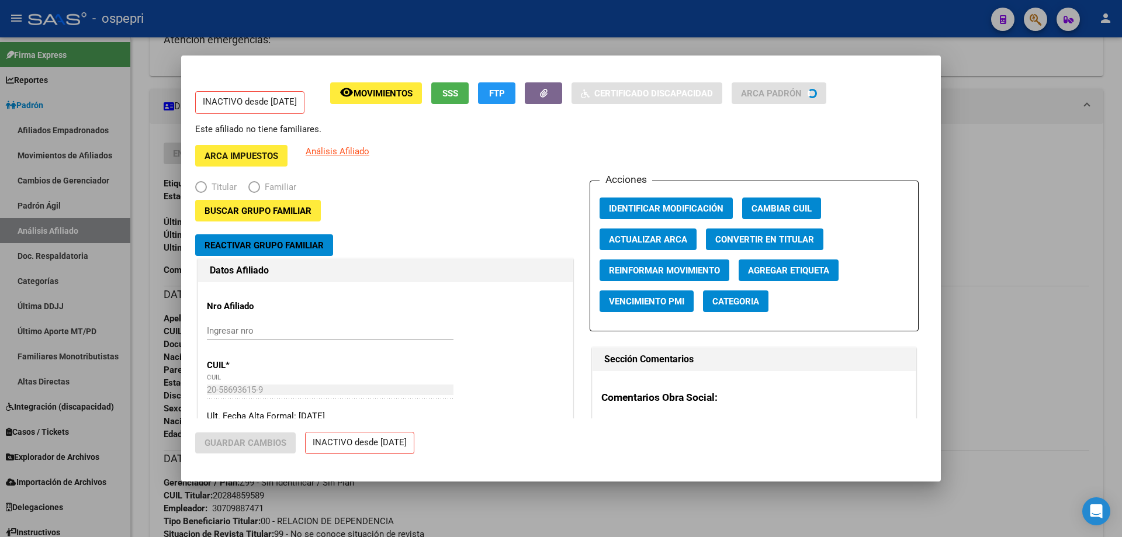
radio input "true"
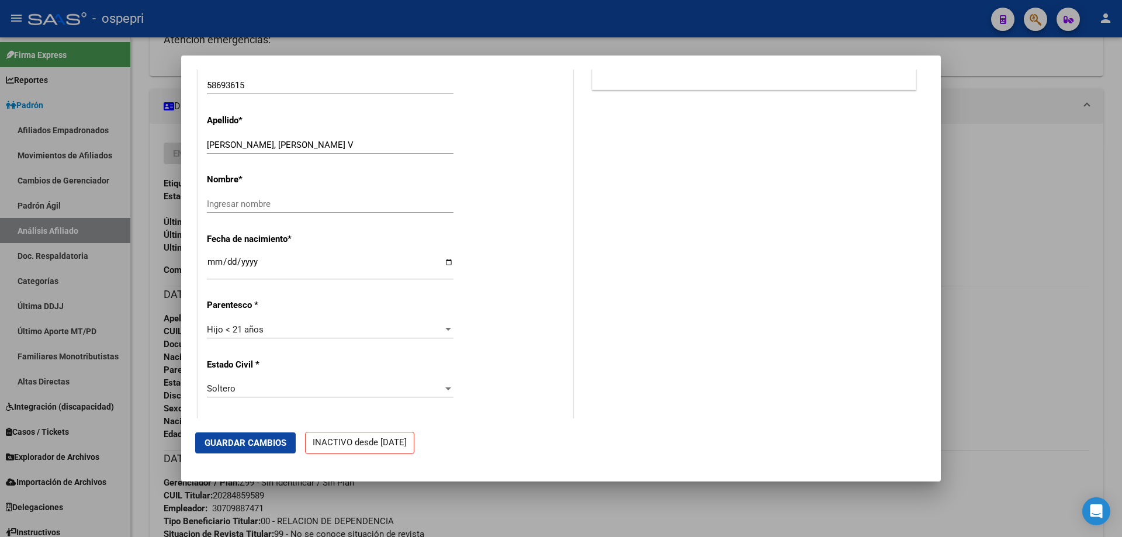
scroll to position [467, 0]
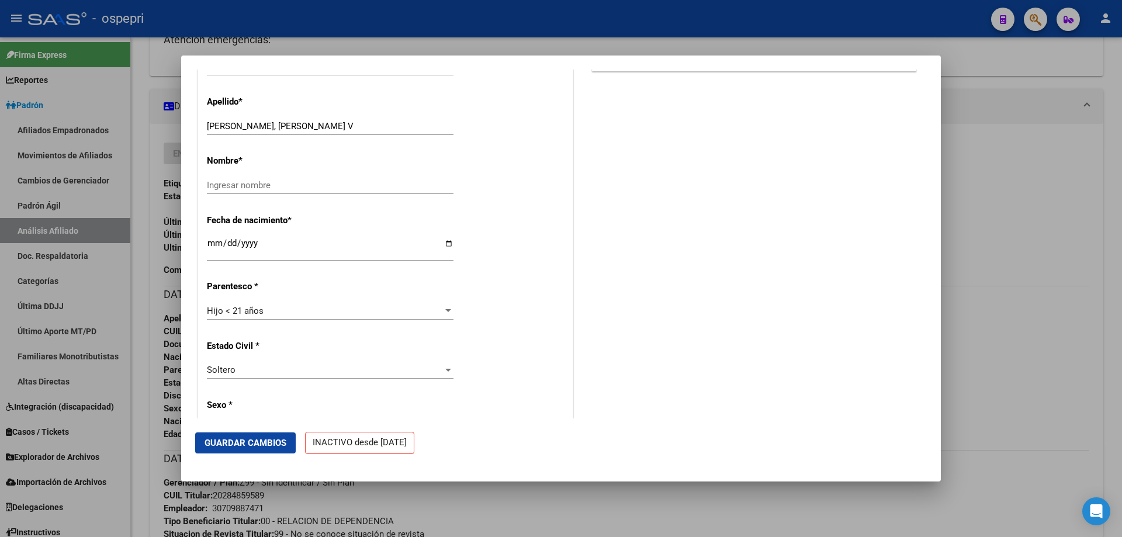
click at [984, 230] on div at bounding box center [561, 268] width 1122 height 537
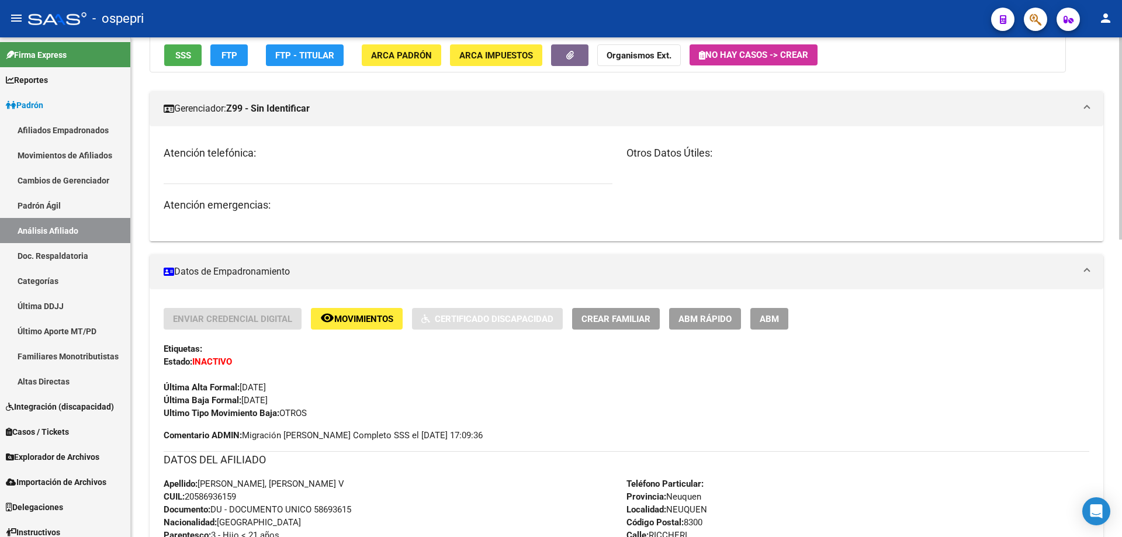
scroll to position [311, 0]
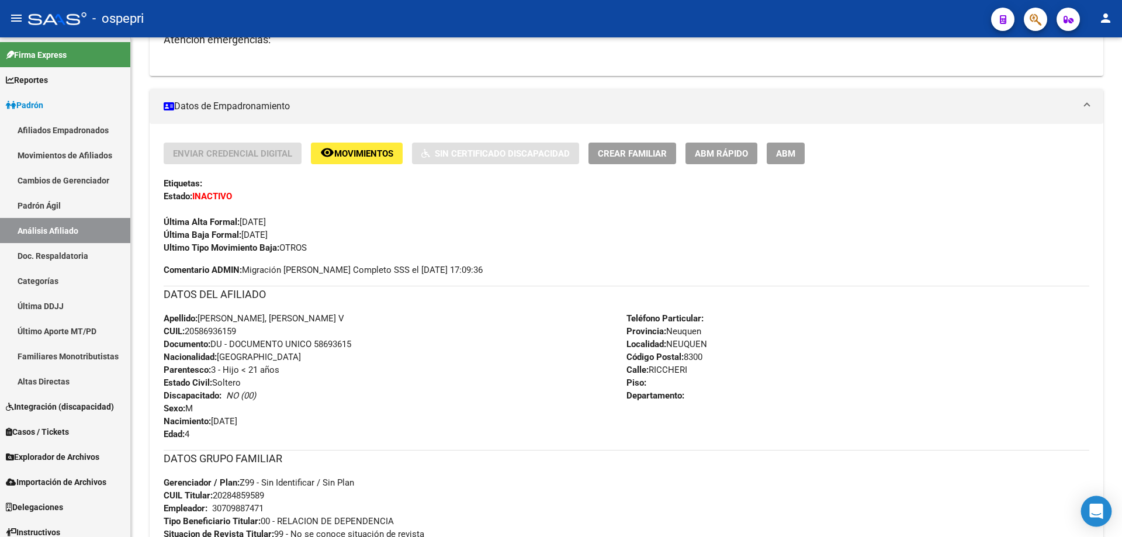
click at [1101, 511] on icon "Open Intercom Messenger" at bounding box center [1095, 511] width 13 height 15
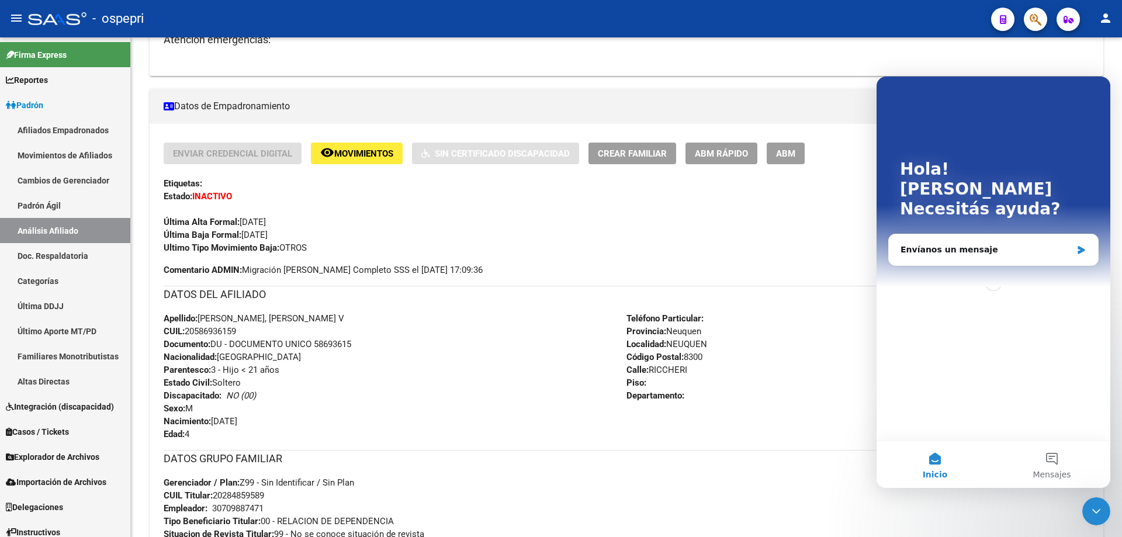
scroll to position [0, 0]
click at [968, 244] on div "Envíanos un mensaje" at bounding box center [985, 250] width 171 height 12
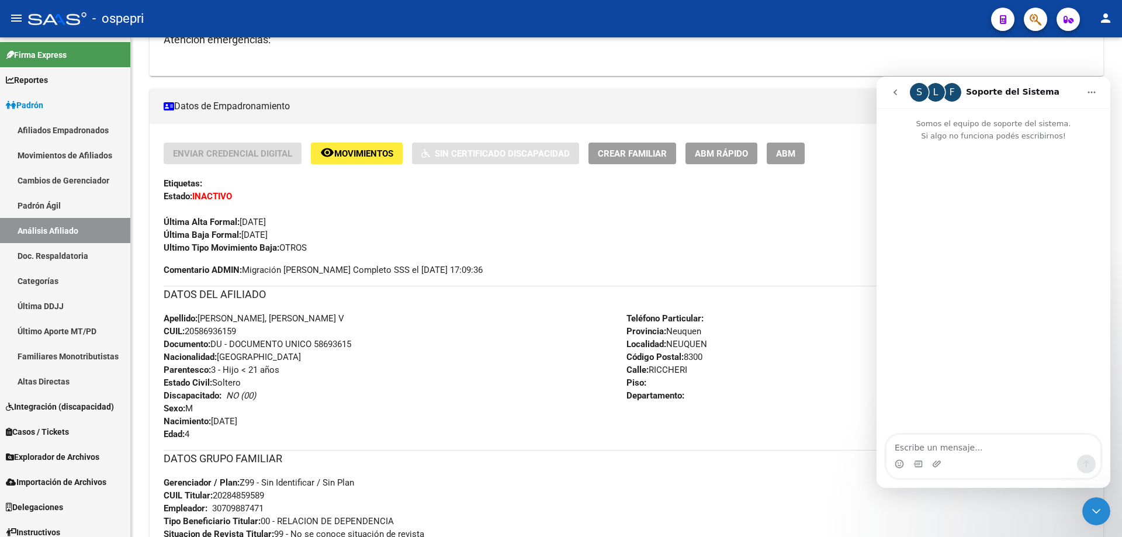
click at [913, 445] on textarea "Escribe un mensaje..." at bounding box center [993, 445] width 214 height 20
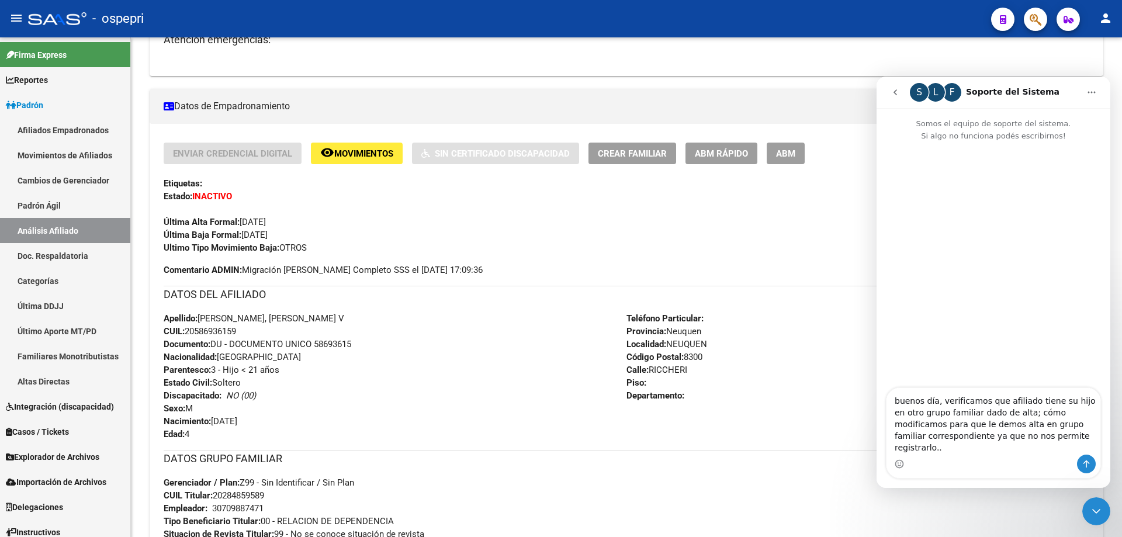
type textarea "buenos día, verificamos que afiliado tiene su hijo en otro grupo familiar dado …"
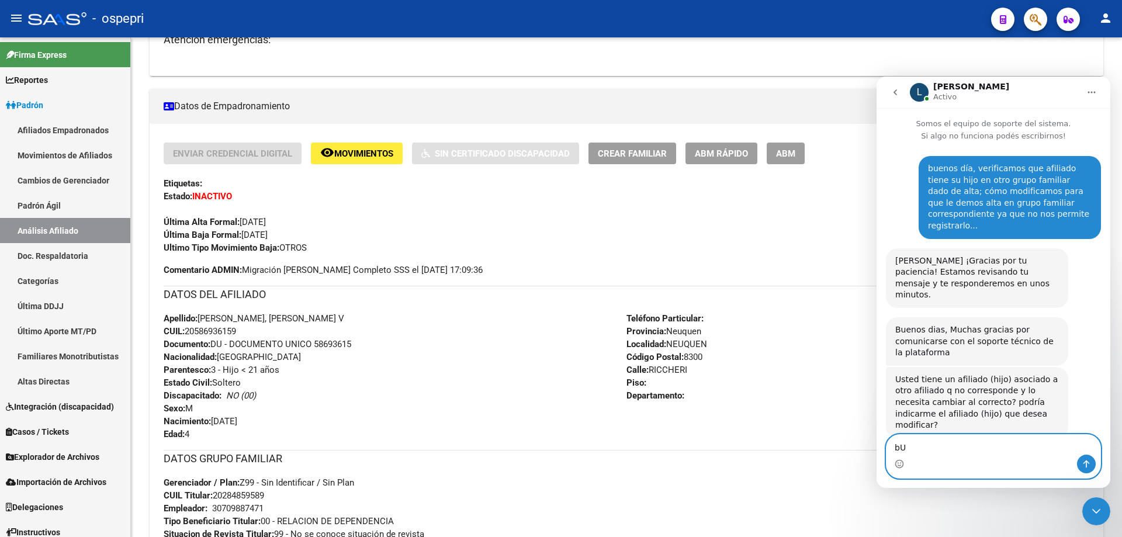
type textarea "b"
paste textarea "20-58693615-9"
type textarea "Buenos día, afiliado hijo a cambiar 20-58693615-9"
click at [1085, 462] on icon "Enviar un mensaje…" at bounding box center [1086, 464] width 6 height 8
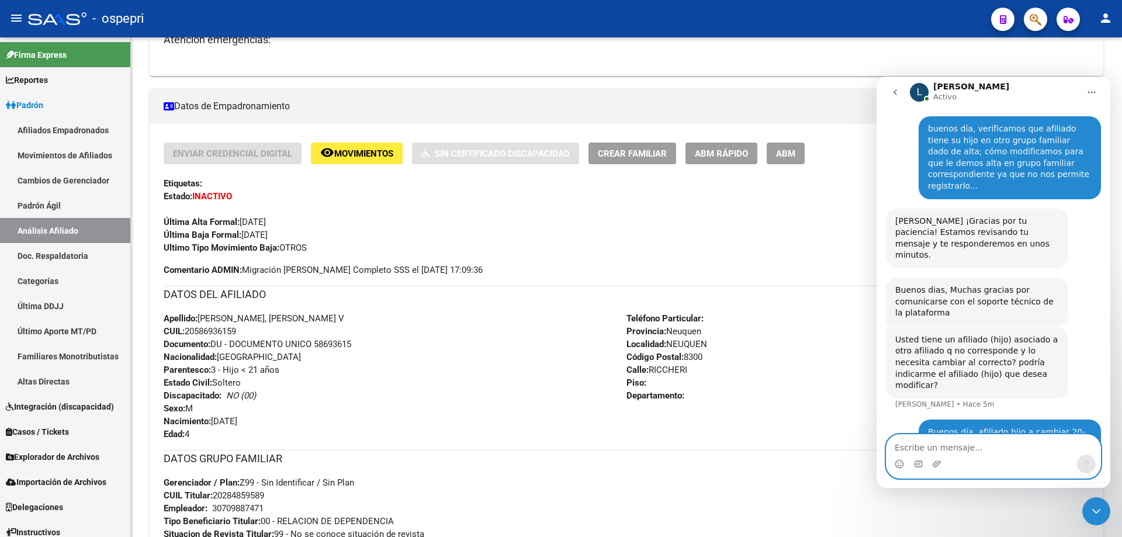
click at [900, 446] on textarea "Escribe un mensaje..." at bounding box center [993, 445] width 214 height 20
type textarea "[PERSON_NAME]"
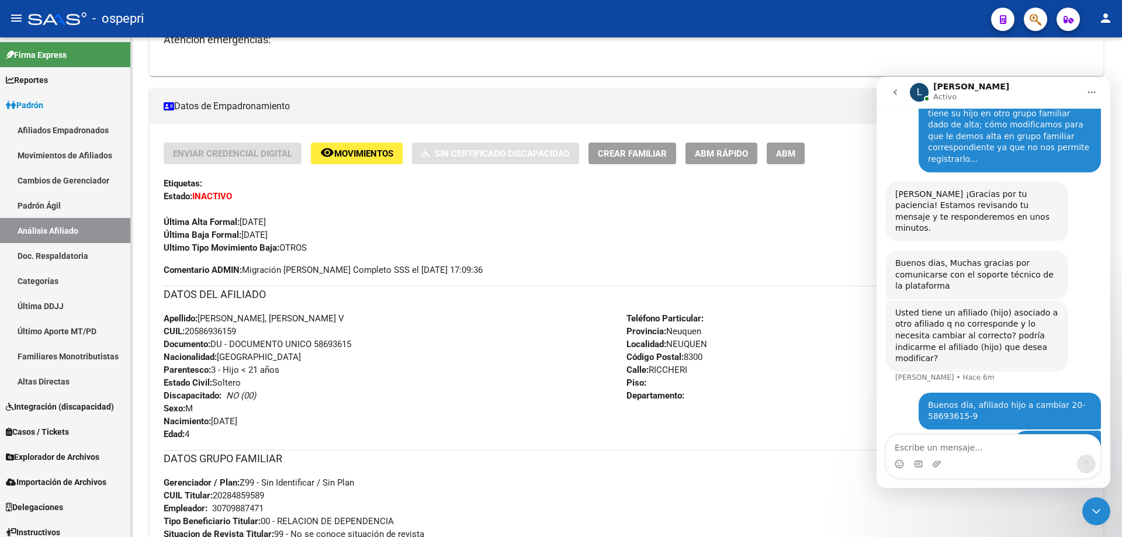
click at [1091, 89] on icon "Inicio" at bounding box center [1090, 92] width 9 height 9
click at [1082, 188] on div "Cristian ¡Gracias por tu paciencia! Estamos revisando tu mensaje y te responder…" at bounding box center [993, 216] width 215 height 69
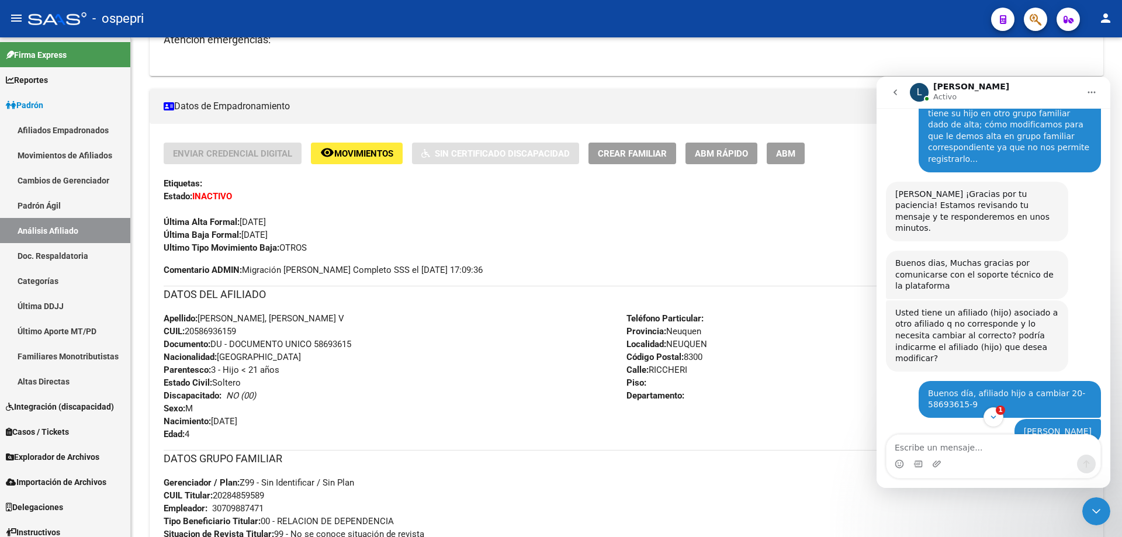
scroll to position [101, 0]
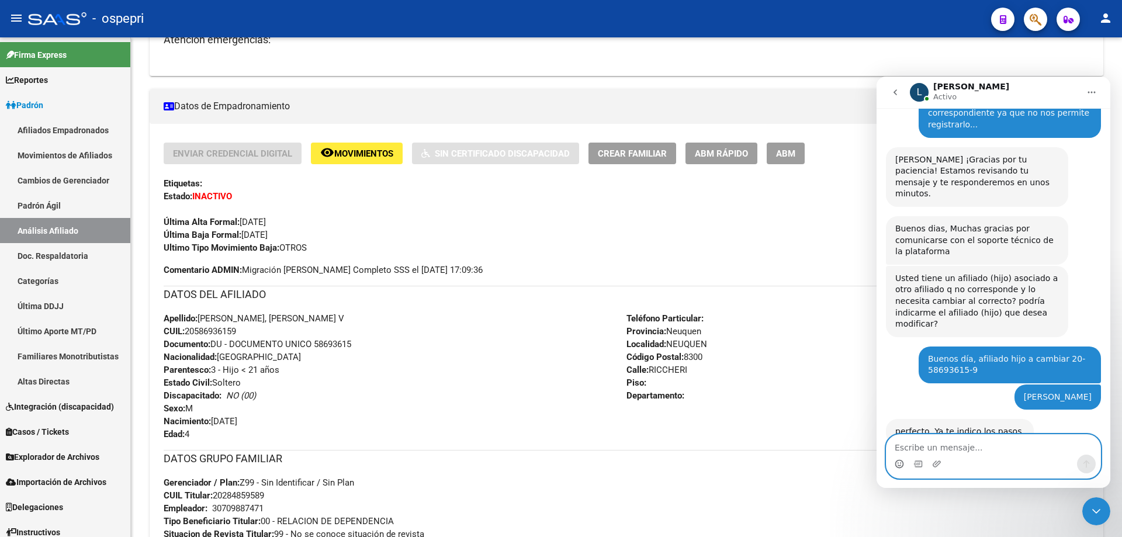
click at [898, 463] on icon "Selector de emoji" at bounding box center [899, 462] width 4 height 1
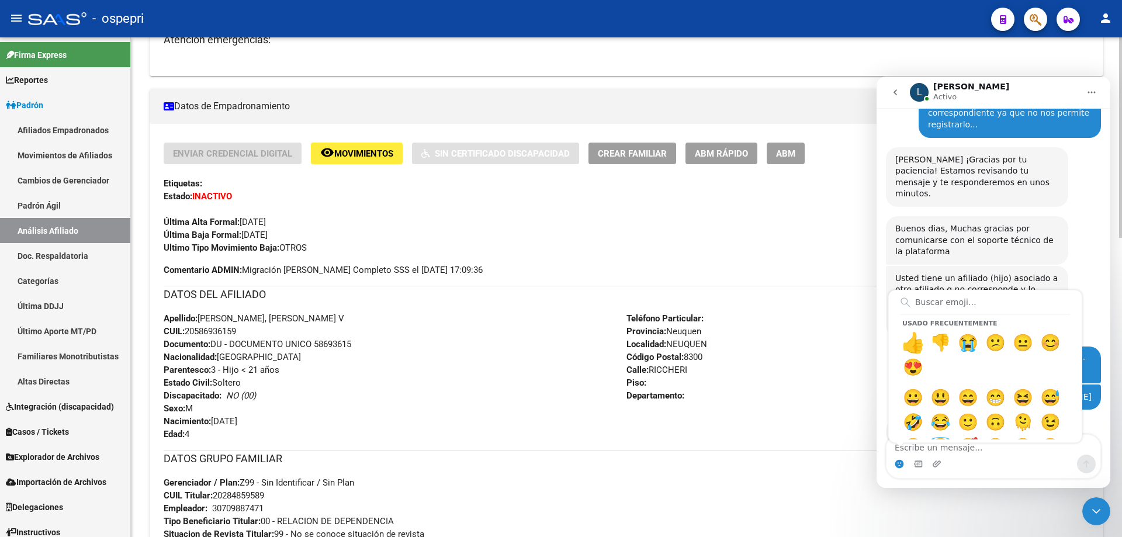
click at [842, 345] on div "Teléfono Particular: Provincia: Neuquen Localidad: NEUQUEN Código Postal: 8300 …" at bounding box center [857, 376] width 463 height 129
click at [1076, 266] on div "Usted tiene un afiliado (hijo) asociado a otro afiliado q no corresponde y lo n…" at bounding box center [993, 306] width 215 height 81
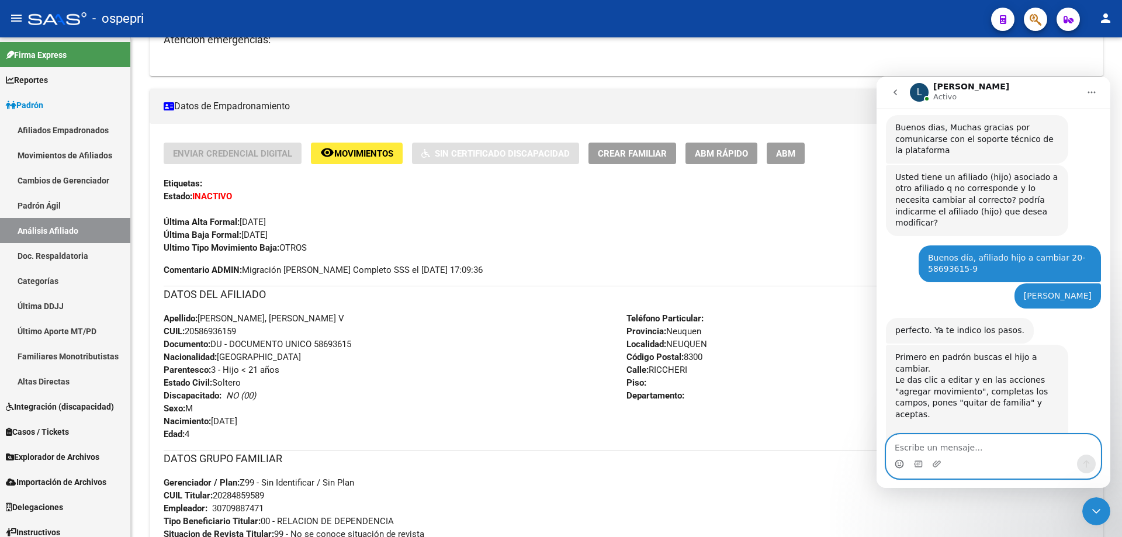
scroll to position [246, 0]
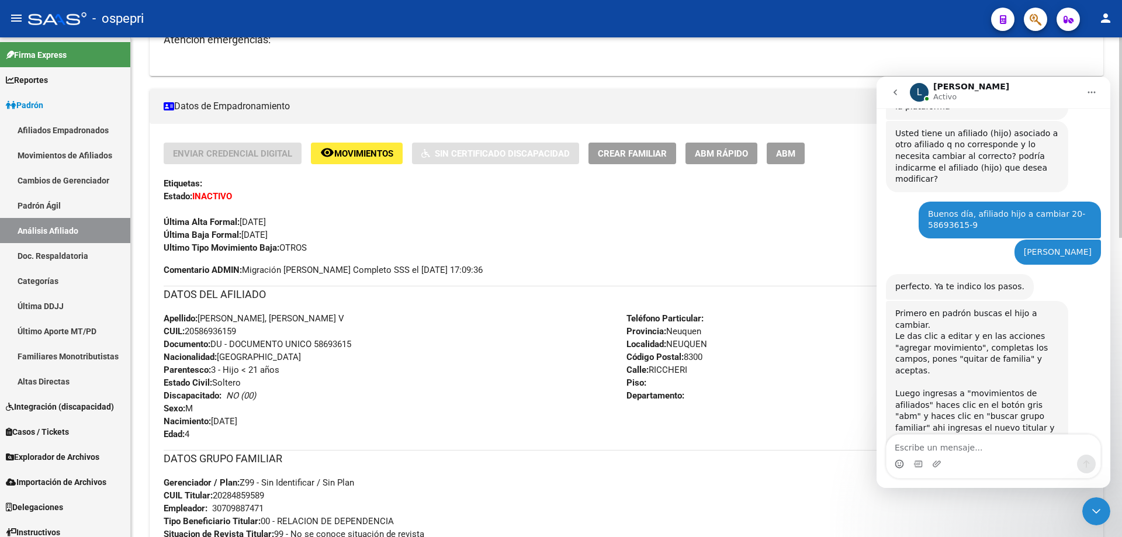
click at [551, 239] on div "Enviar Credencial Digital remove_red_eye Movimientos Sin Certificado Discapacid…" at bounding box center [626, 199] width 925 height 112
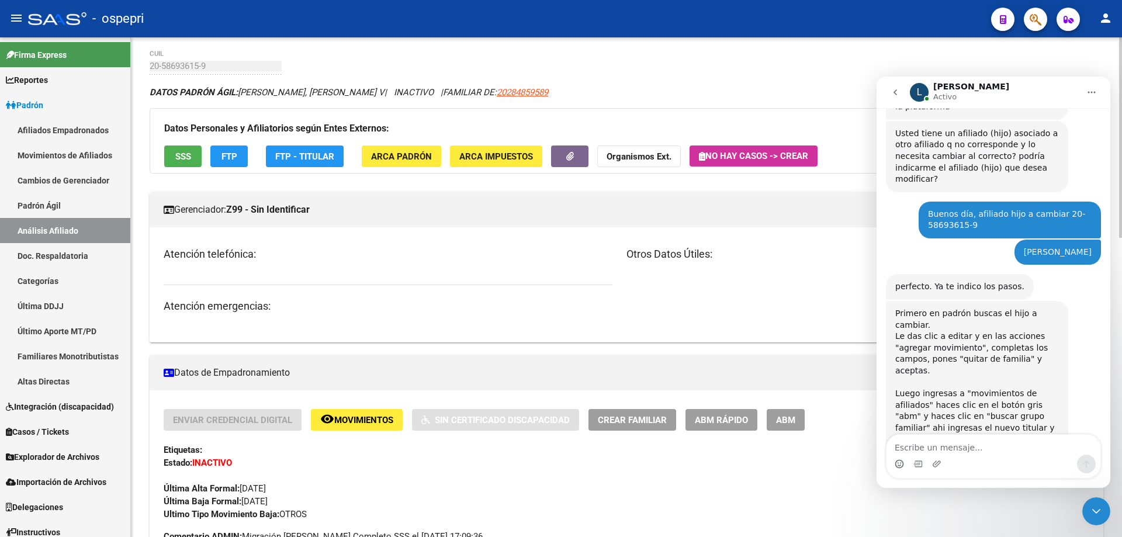
scroll to position [0, 0]
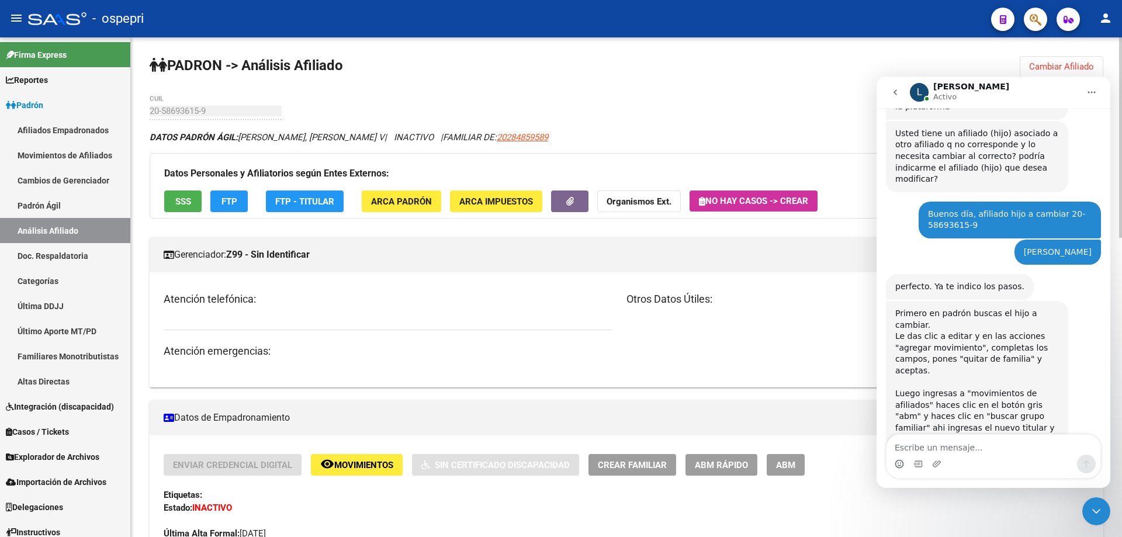
click at [1068, 60] on button "Cambiar Afiliado" at bounding box center [1061, 66] width 84 height 21
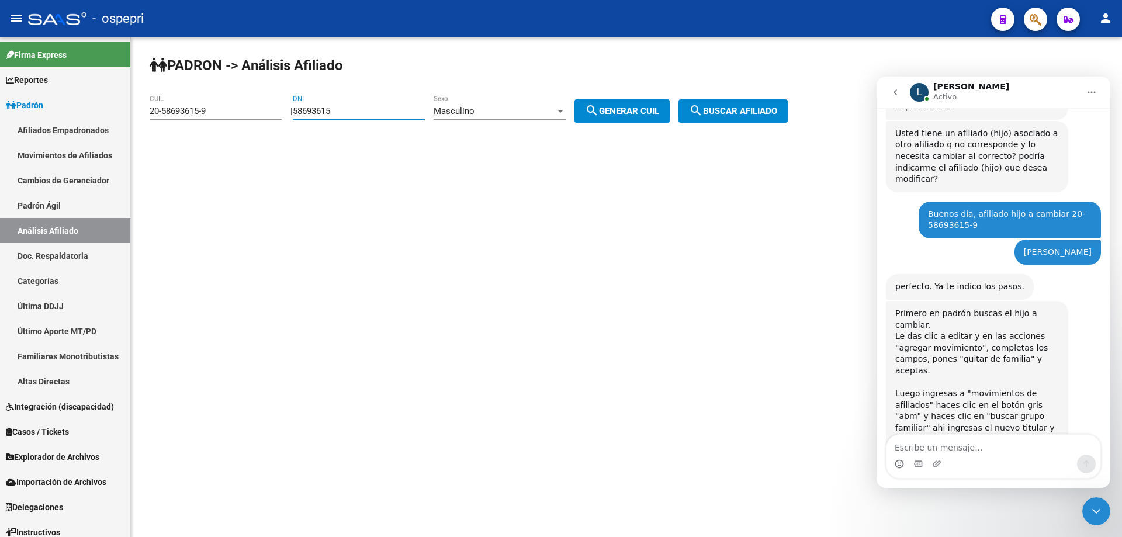
click at [357, 113] on input "58693615" at bounding box center [359, 111] width 132 height 11
click at [612, 106] on span "search Generar CUIL" at bounding box center [622, 111] width 74 height 11
click at [722, 103] on button "search Buscar afiliado" at bounding box center [732, 110] width 109 height 23
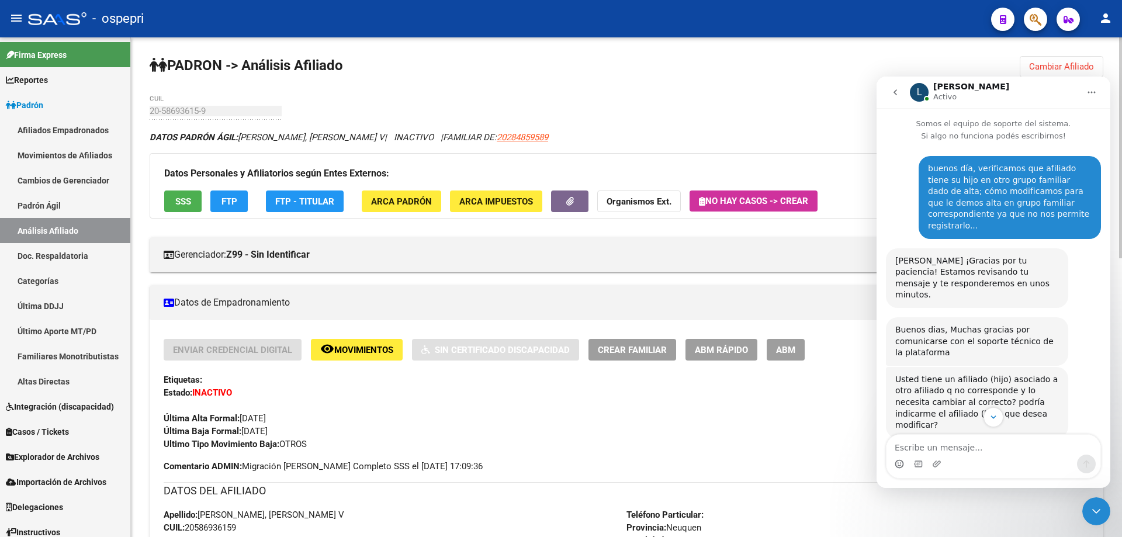
click at [1092, 91] on icon "Inicio" at bounding box center [1090, 92] width 9 height 9
click at [1033, 144] on div "Descargar transcripción" at bounding box center [1057, 146] width 98 height 12
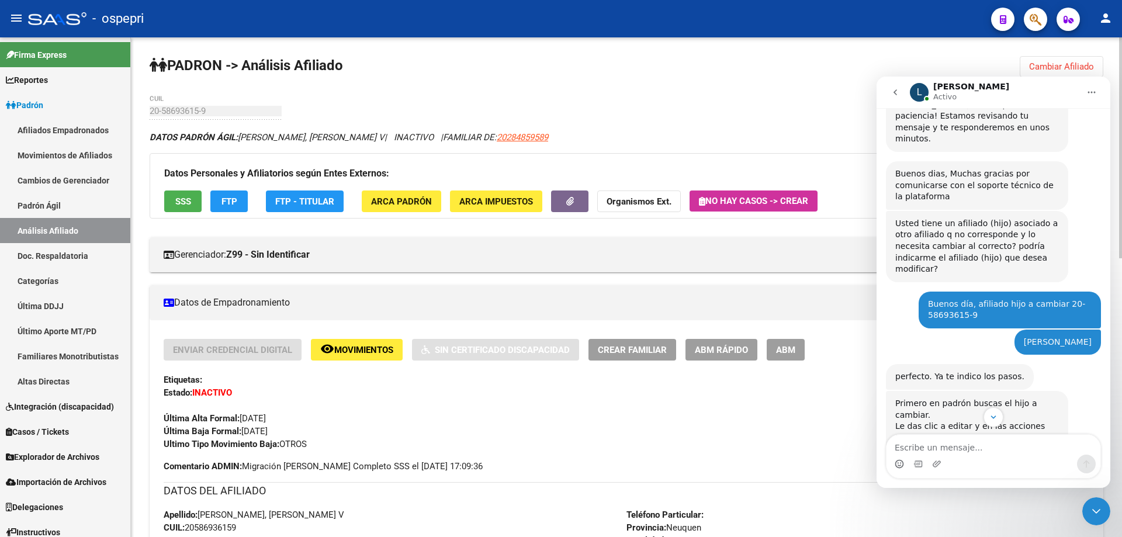
scroll to position [246, 0]
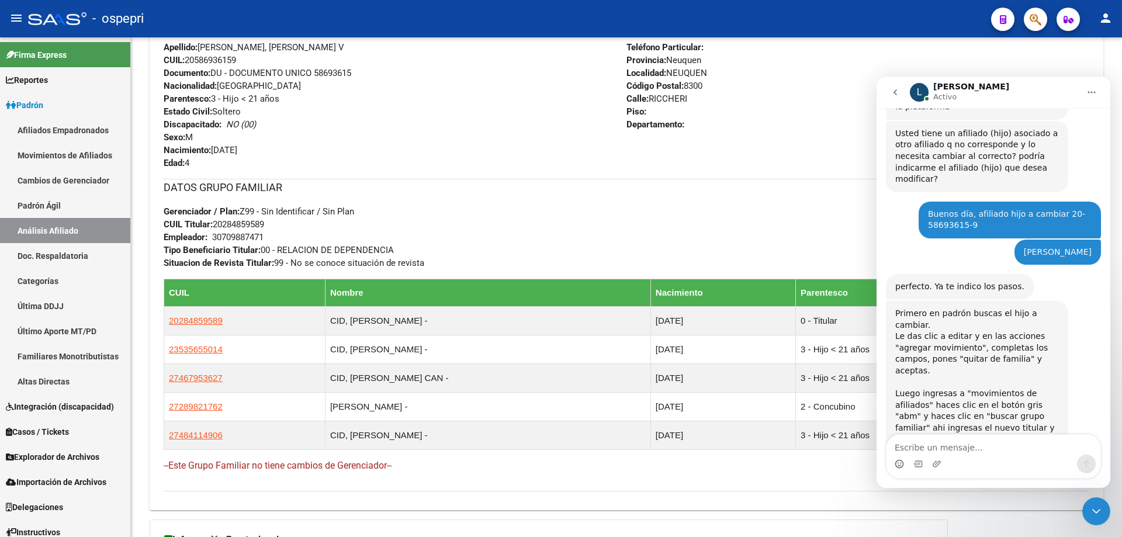
scroll to position [623, 0]
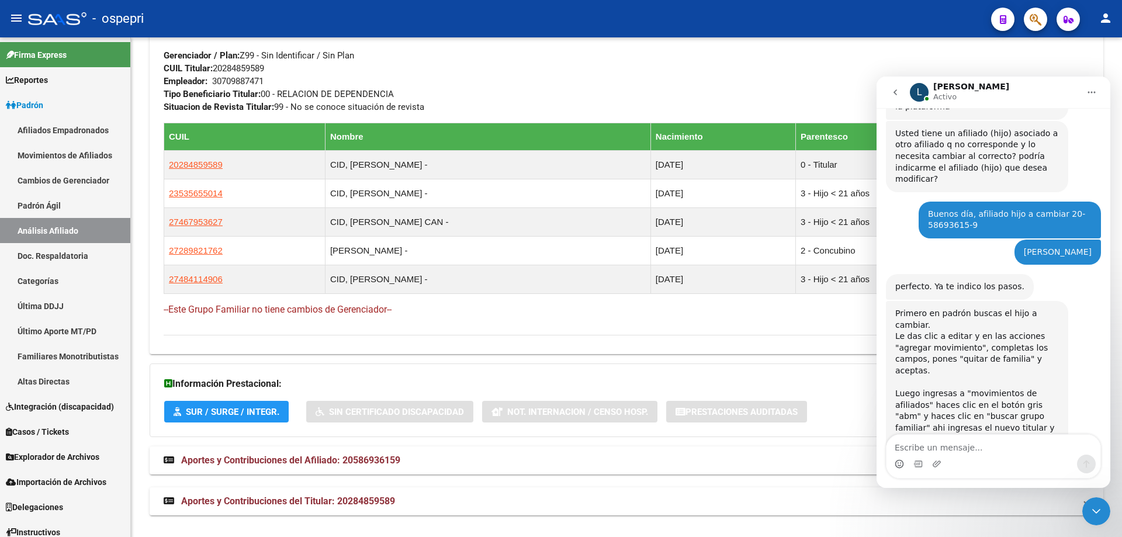
click at [641, 327] on div "Enviar Credencial Digital remove_red_eye Movimientos Sin Certificado Discapacid…" at bounding box center [626, 26] width 925 height 620
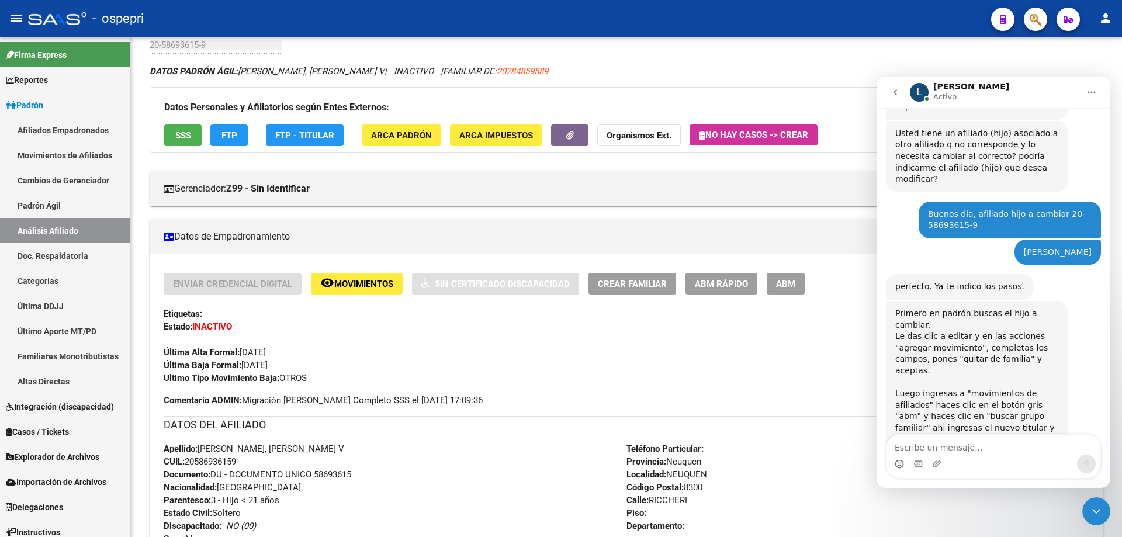
scroll to position [0, 0]
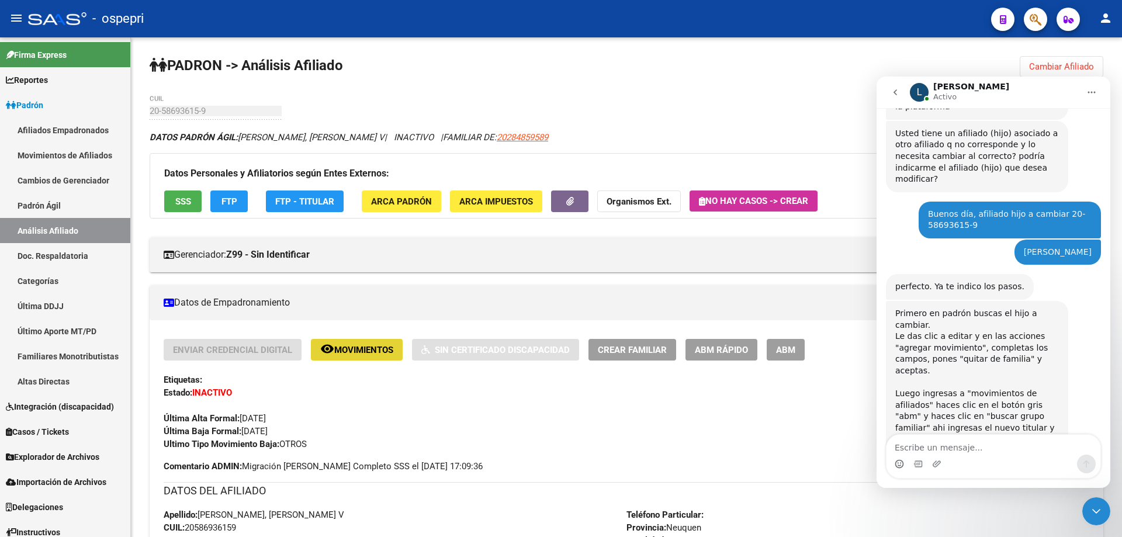
click at [348, 350] on span "Movimientos" at bounding box center [363, 350] width 59 height 11
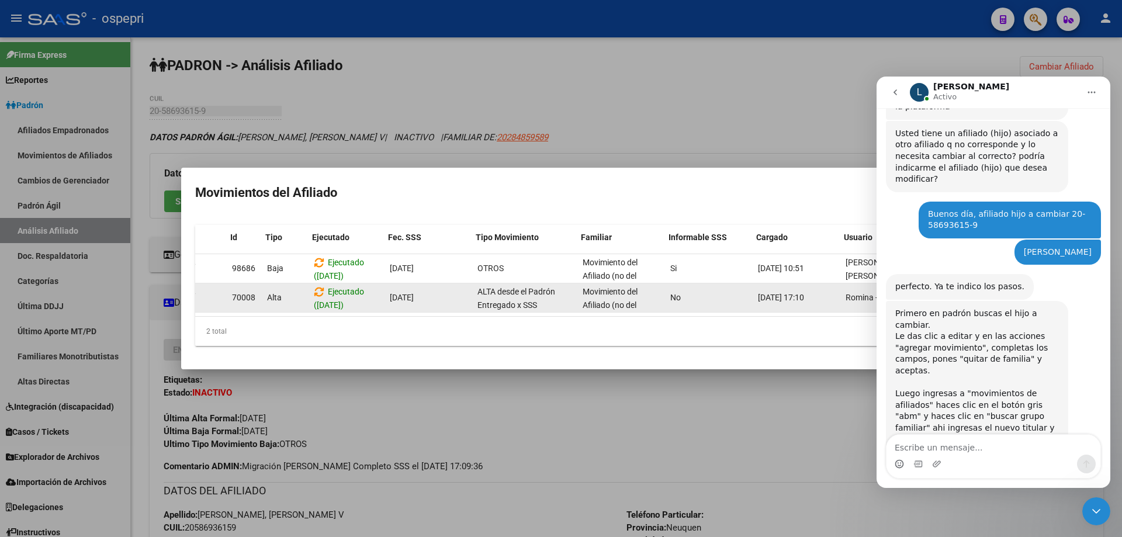
scroll to position [0, 16]
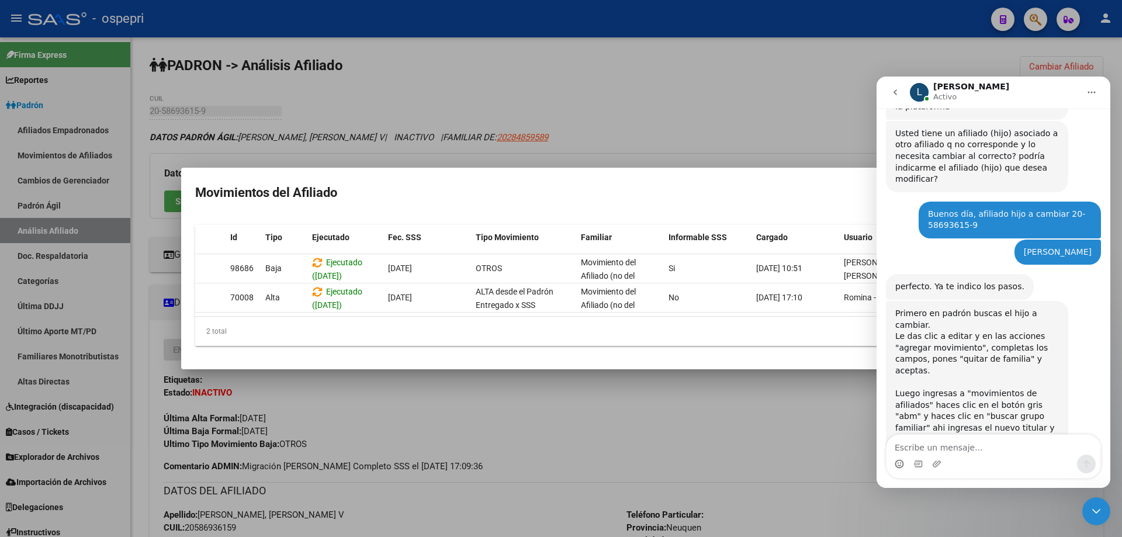
click at [599, 126] on div at bounding box center [561, 268] width 1122 height 537
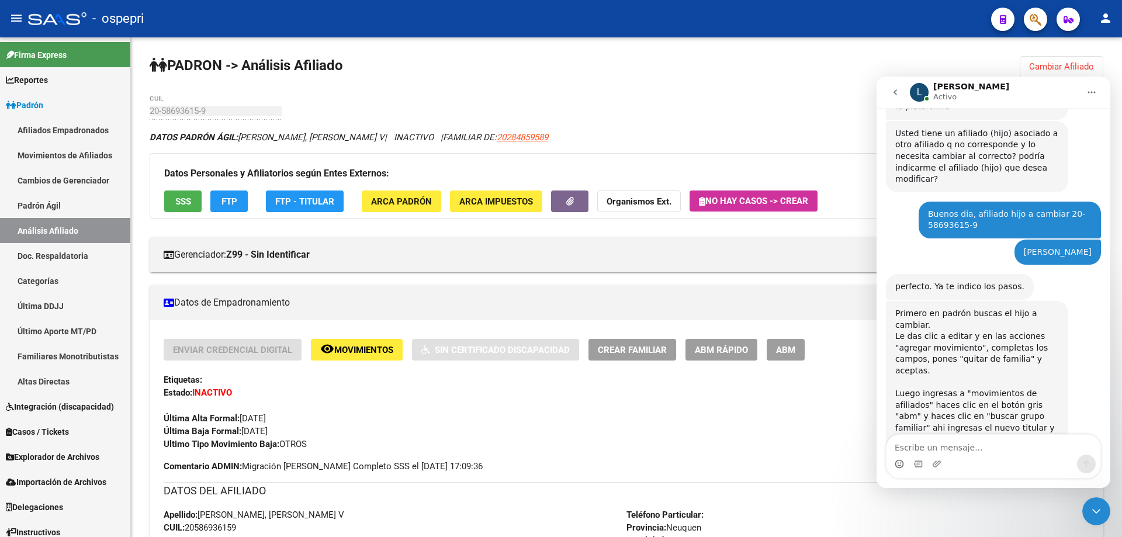
drag, startPoint x: 1032, startPoint y: 97, endPoint x: 964, endPoint y: 91, distance: 68.0
click at [964, 91] on div "L Ludmila Activo" at bounding box center [994, 92] width 169 height 20
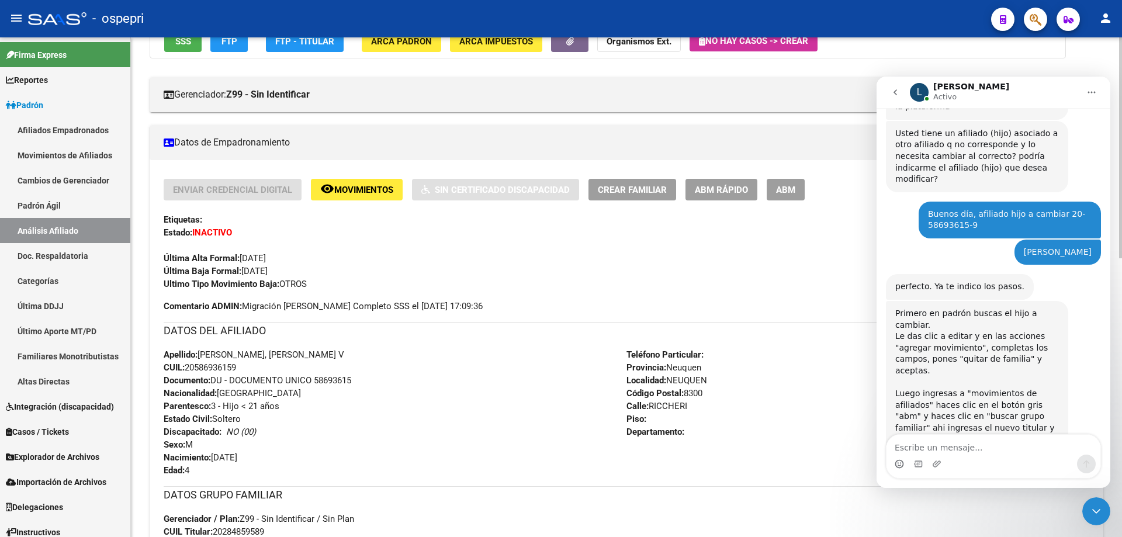
scroll to position [0, 0]
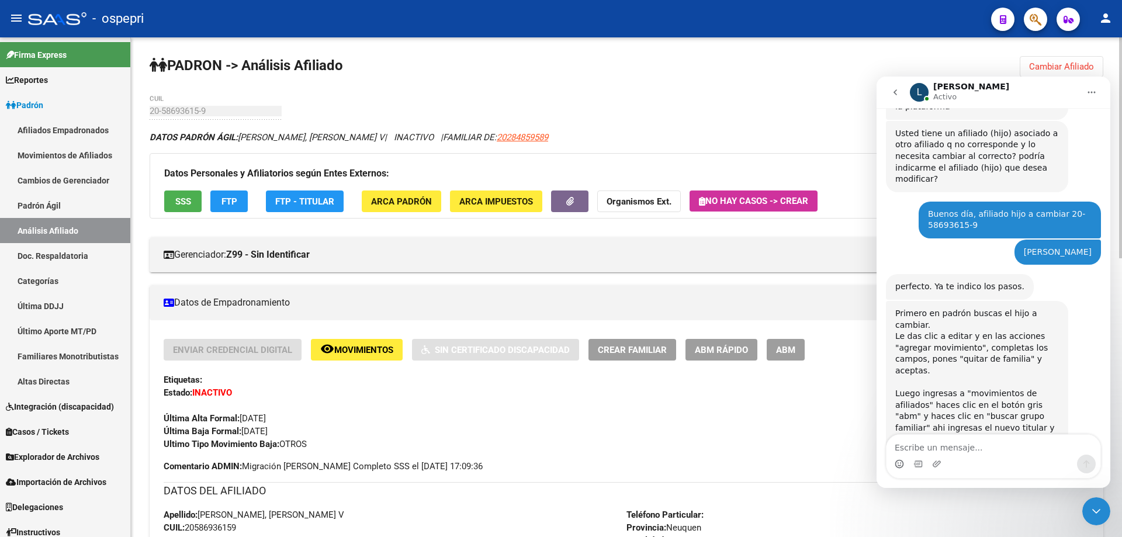
click at [710, 346] on span "ABM Rápido" at bounding box center [721, 350] width 53 height 11
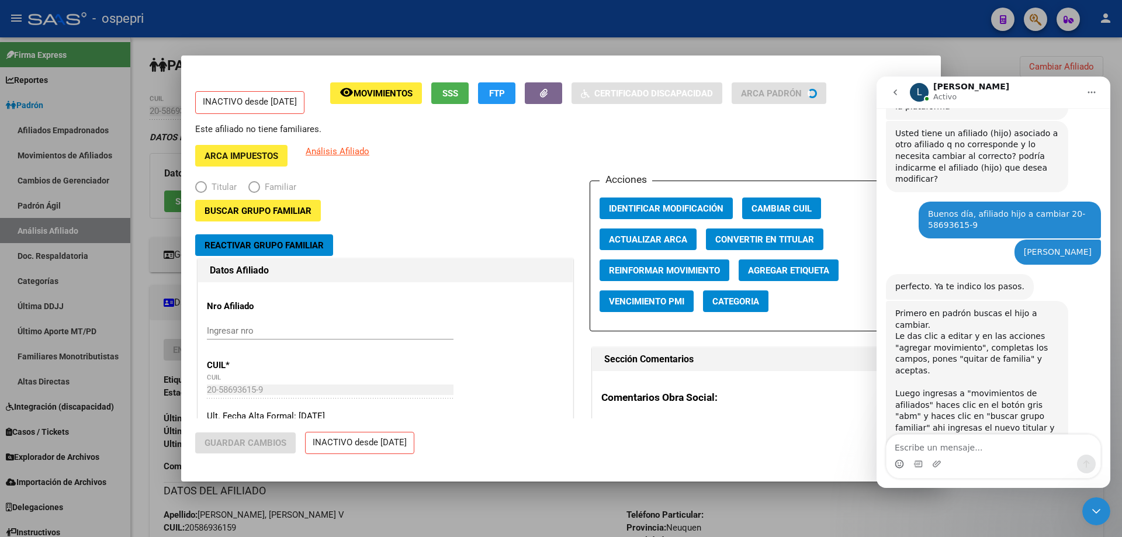
radio input "true"
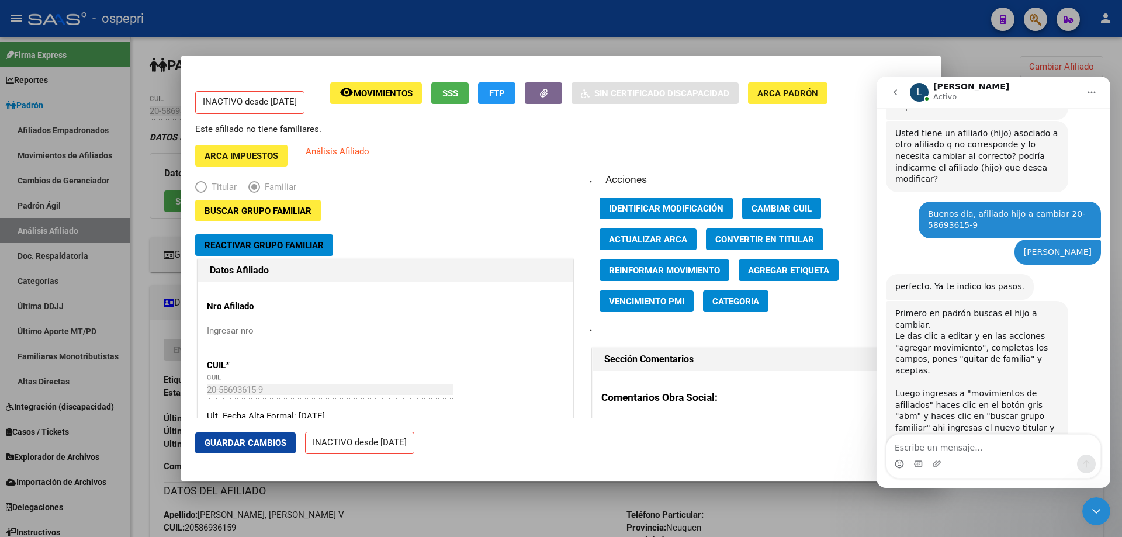
click at [985, 55] on div at bounding box center [561, 268] width 1122 height 537
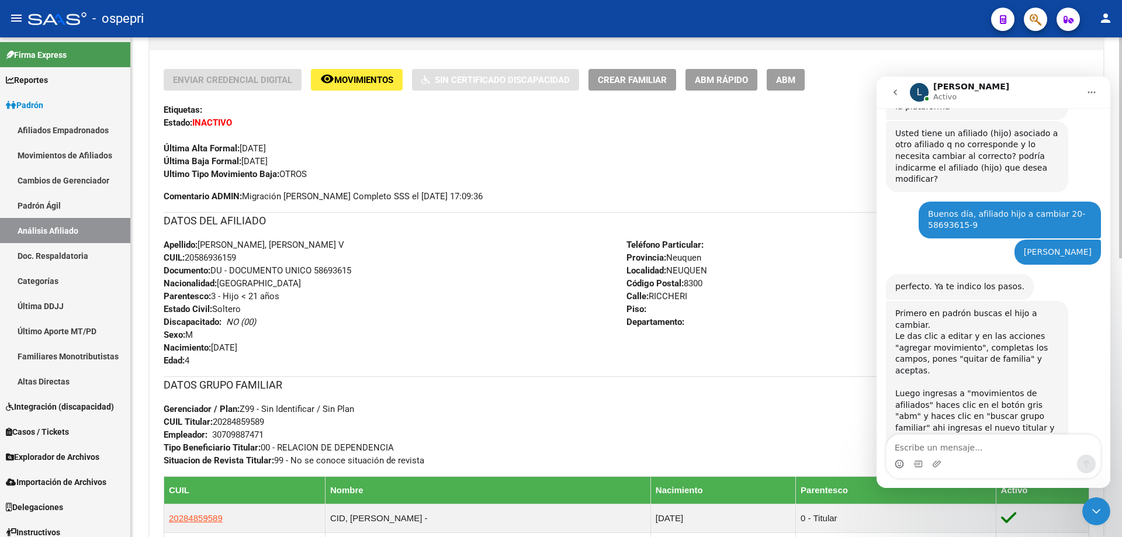
scroll to position [311, 0]
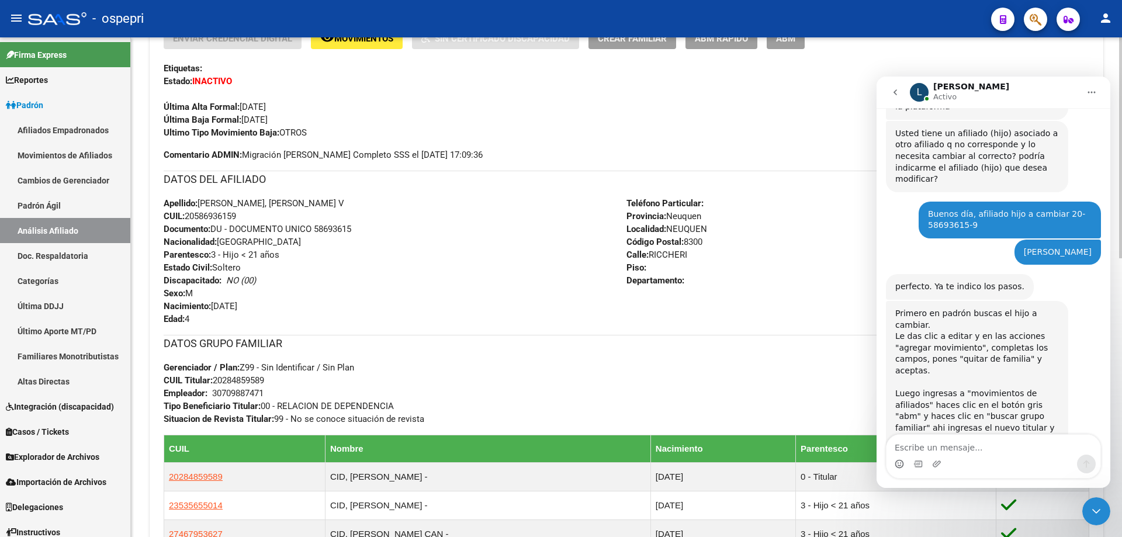
drag, startPoint x: 688, startPoint y: 360, endPoint x: 88, endPoint y: 173, distance: 629.1
click at [688, 360] on div "DATOS GRUPO FAMILIAR Gerenciador / Plan: Z99 - Sin Identificar / Sin Plan CUIL …" at bounding box center [626, 380] width 925 height 91
click at [820, 376] on div "DATOS GRUPO FAMILIAR Gerenciador / Plan: Z99 - Sin Identificar / Sin Plan CUIL …" at bounding box center [626, 380] width 925 height 91
click at [898, 91] on icon "go back" at bounding box center [894, 92] width 9 height 9
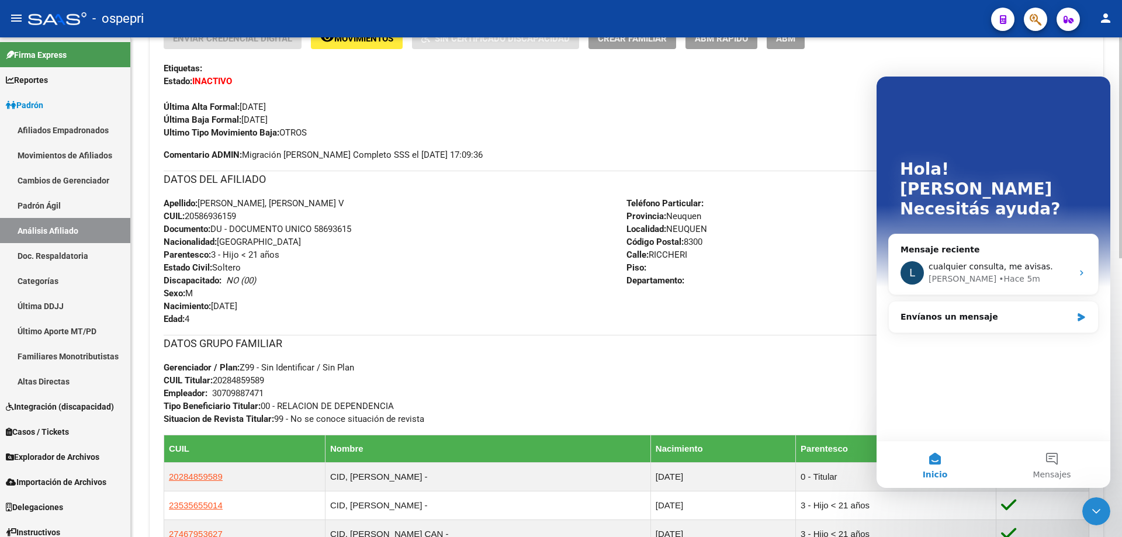
click at [754, 128] on div "Ultimo Tipo Movimiento Baja: OTROS" at bounding box center [626, 132] width 925 height 13
click at [1104, 511] on div "Cerrar Intercom Messenger" at bounding box center [1096, 511] width 28 height 28
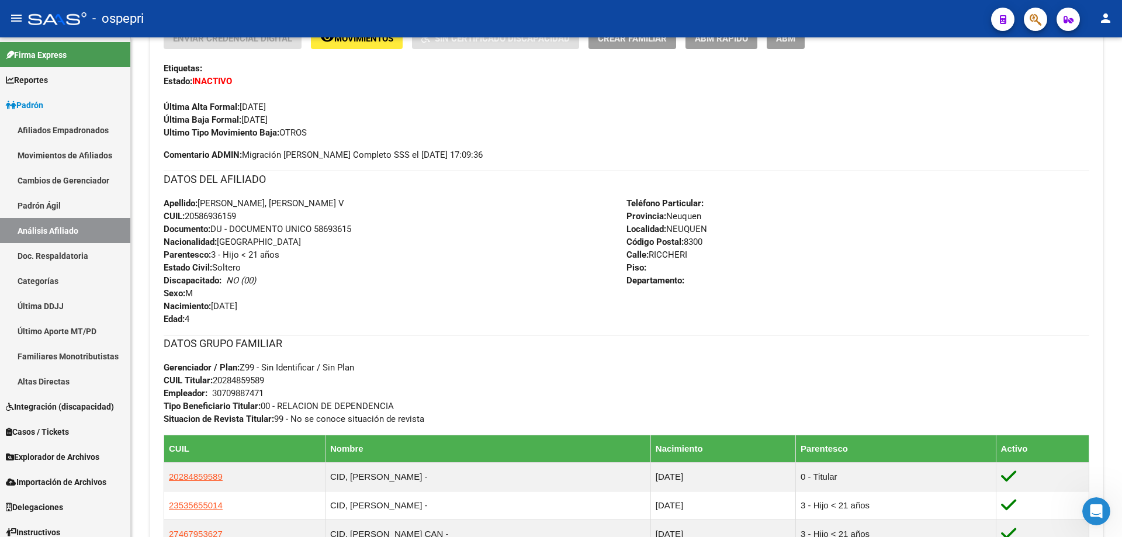
click at [1091, 511] on icon "Abrir Intercom Messenger" at bounding box center [1095, 511] width 19 height 19
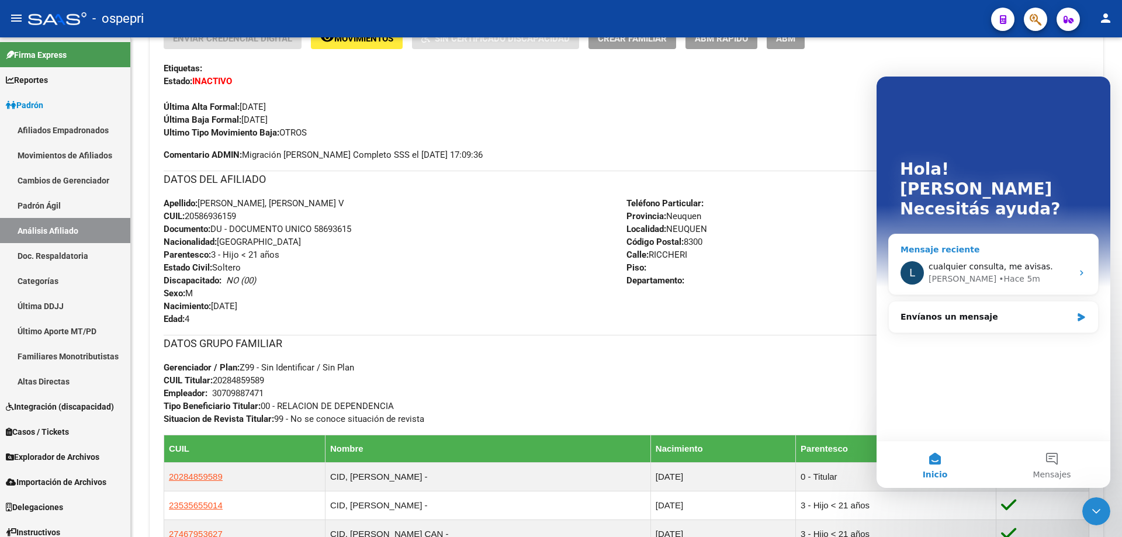
click at [1000, 262] on span "cualquier consulta, me avisas." at bounding box center [990, 266] width 124 height 9
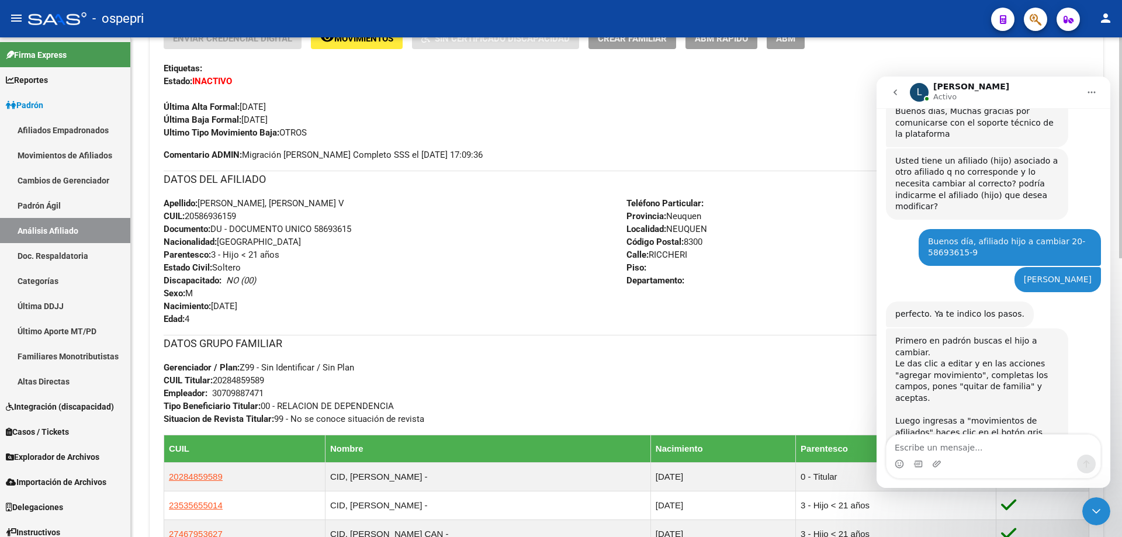
scroll to position [246, 0]
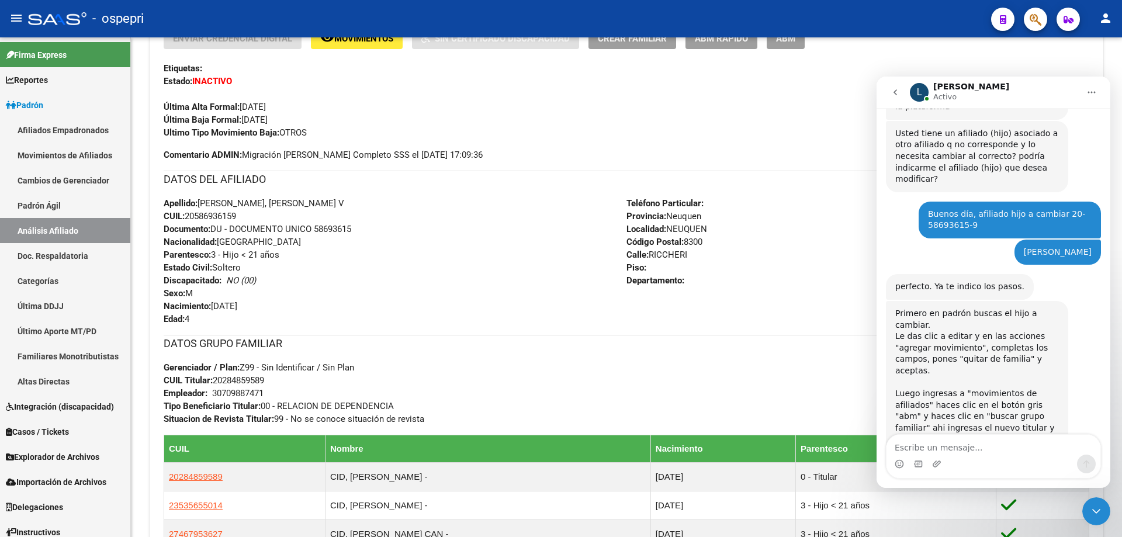
click at [1101, 512] on icon "Cerrar Intercom Messenger" at bounding box center [1096, 511] width 14 height 14
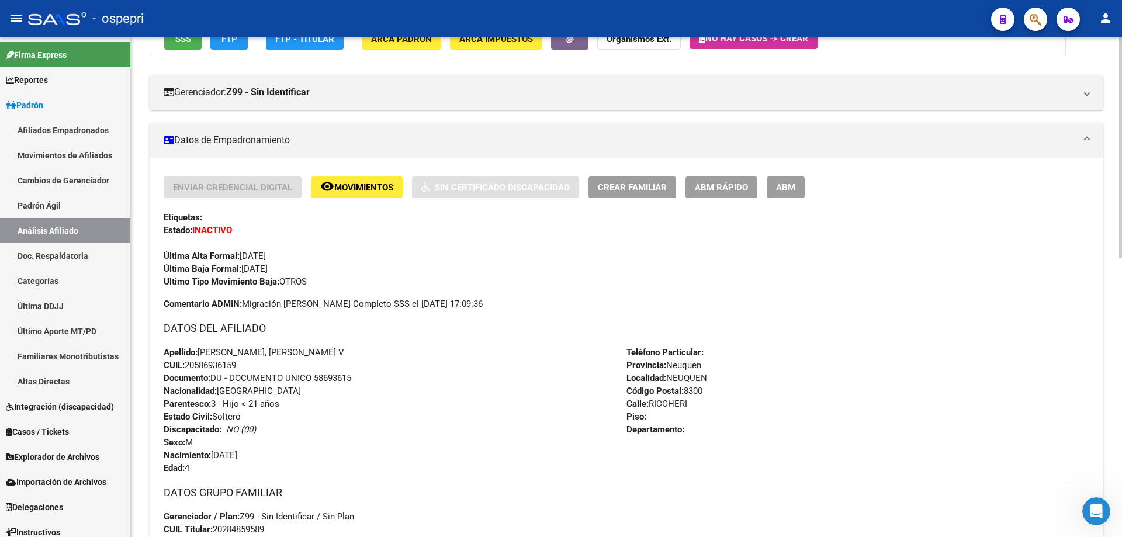
scroll to position [0, 0]
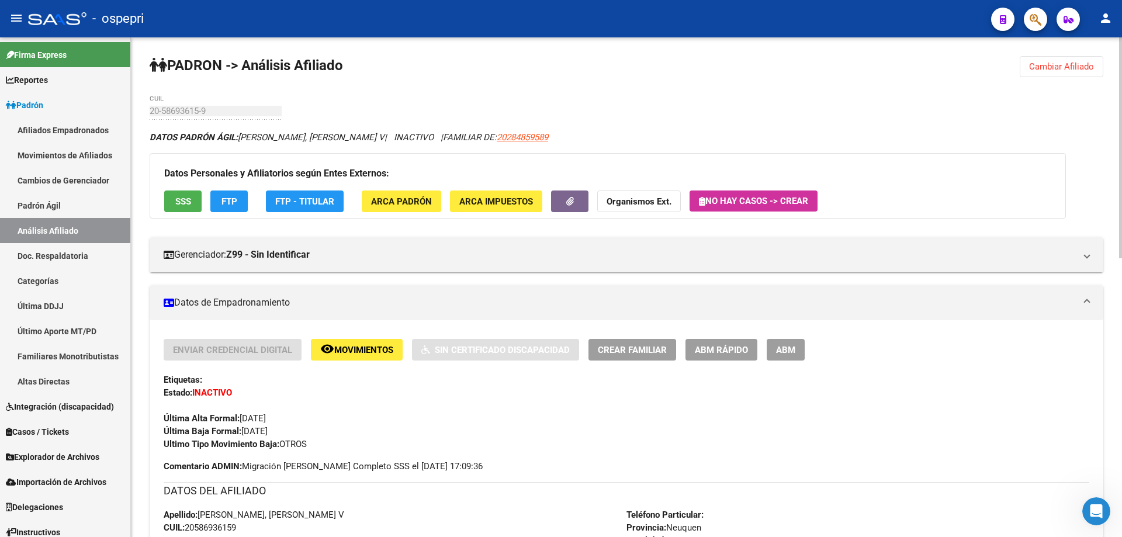
click at [1066, 65] on span "Cambiar Afiliado" at bounding box center [1061, 66] width 65 height 11
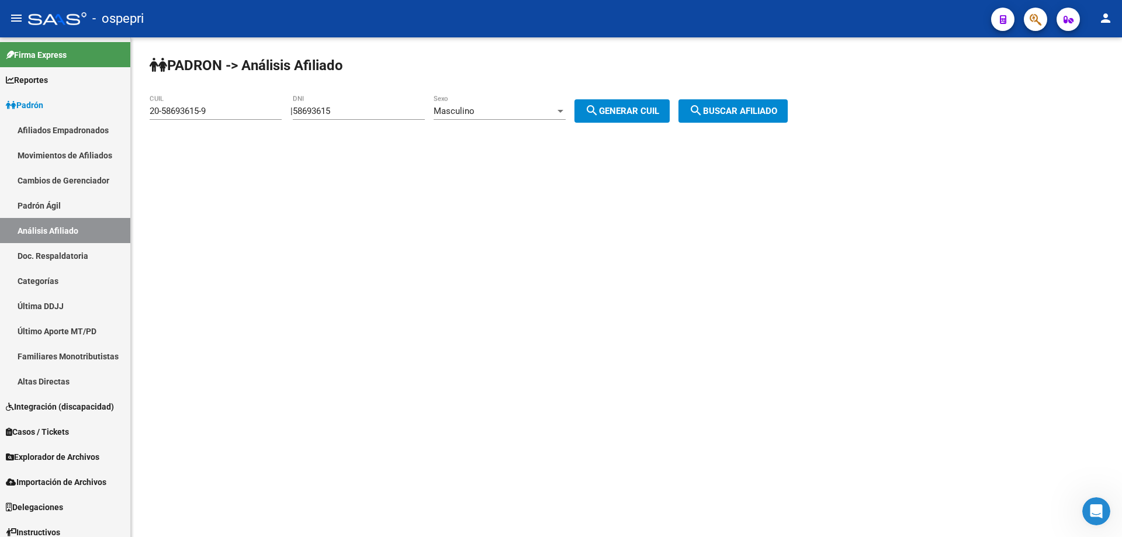
click at [327, 110] on input "58693615" at bounding box center [359, 111] width 132 height 11
paste input "37426676"
type input "37426676"
click at [639, 111] on span "search Generar CUIL" at bounding box center [622, 111] width 74 height 11
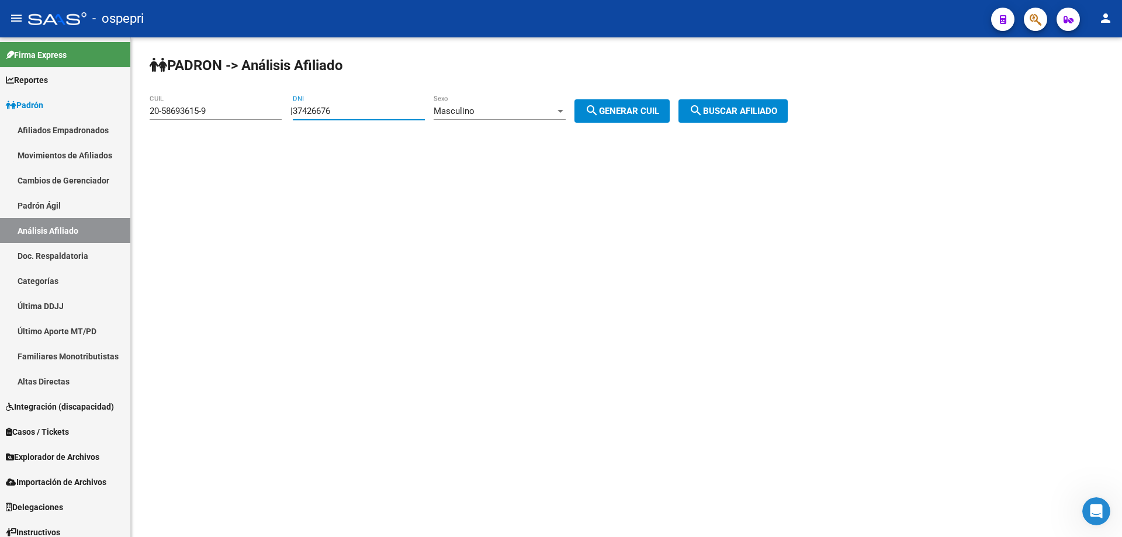
type input "20-37426676-5"
click at [758, 114] on span "search Buscar afiliado" at bounding box center [733, 111] width 88 height 11
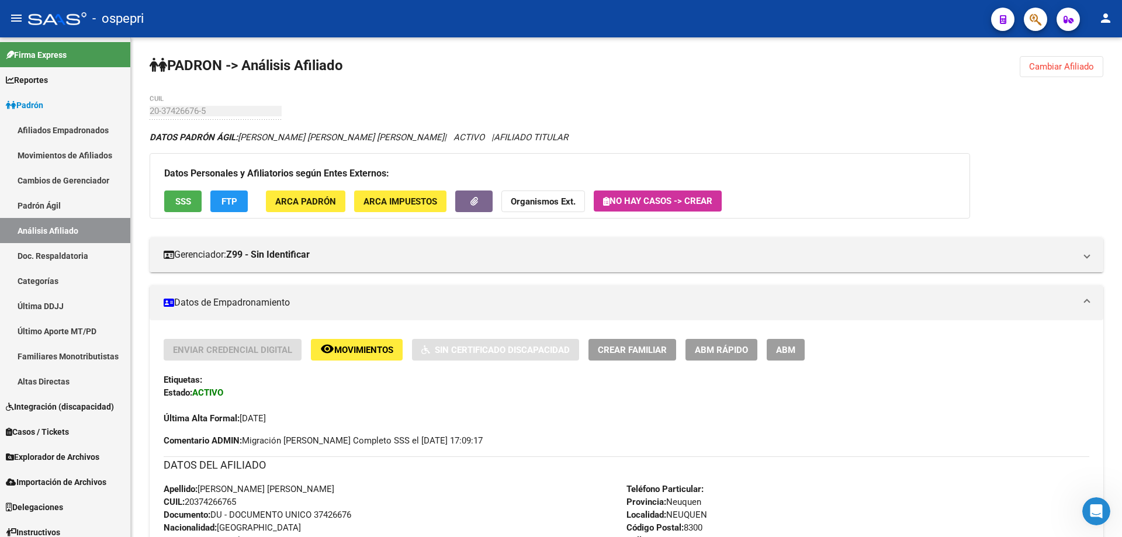
click at [1095, 515] on icon "Abrir Intercom Messenger" at bounding box center [1095, 511] width 19 height 19
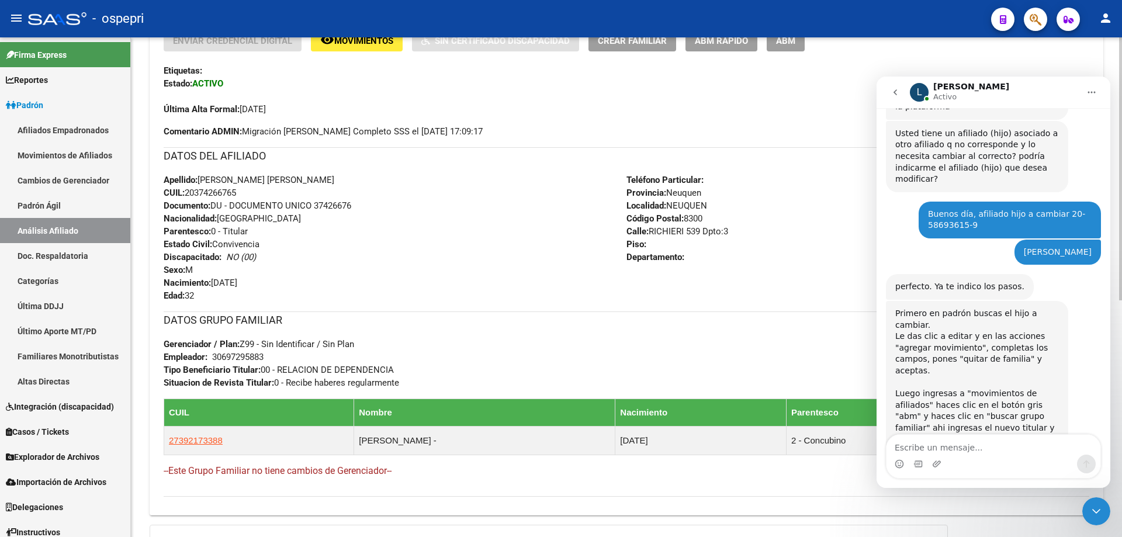
scroll to position [293, 0]
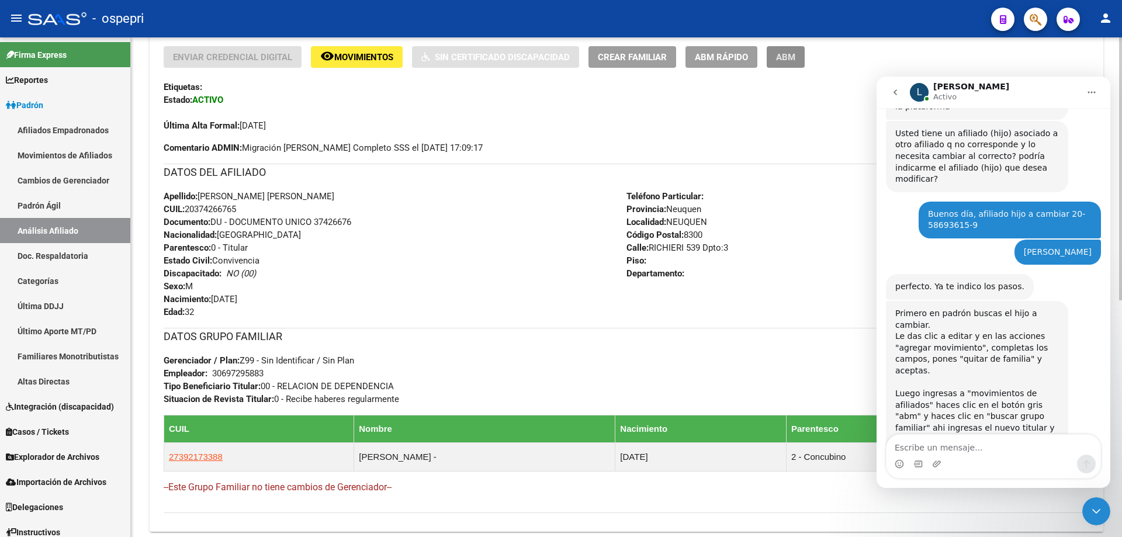
click at [790, 51] on span "ABM" at bounding box center [785, 56] width 19 height 11
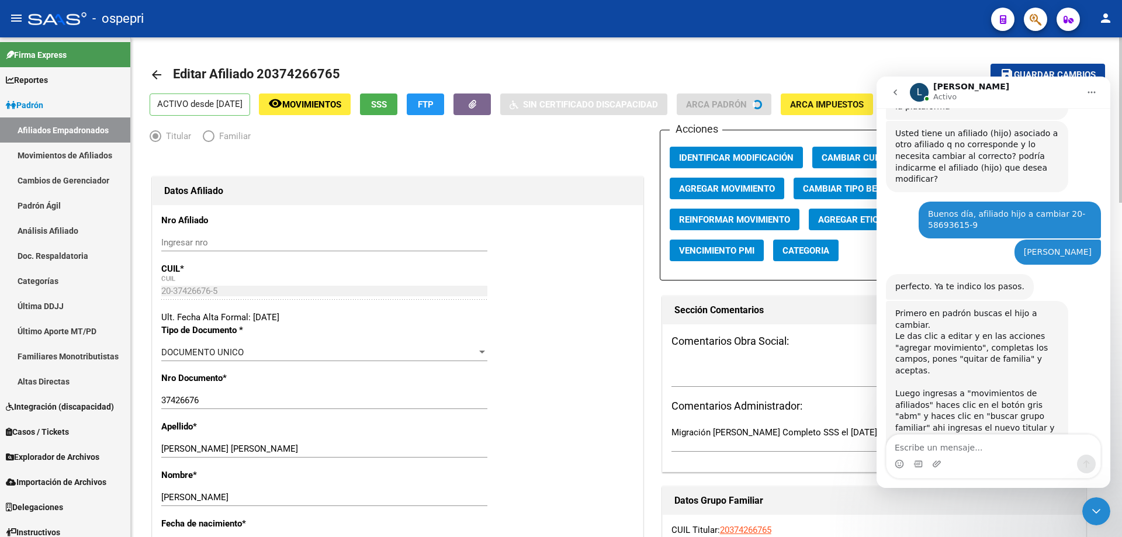
radio input "true"
type input "30-69729588-3"
click at [1091, 506] on icon "Cerrar Intercom Messenger" at bounding box center [1096, 511] width 14 height 14
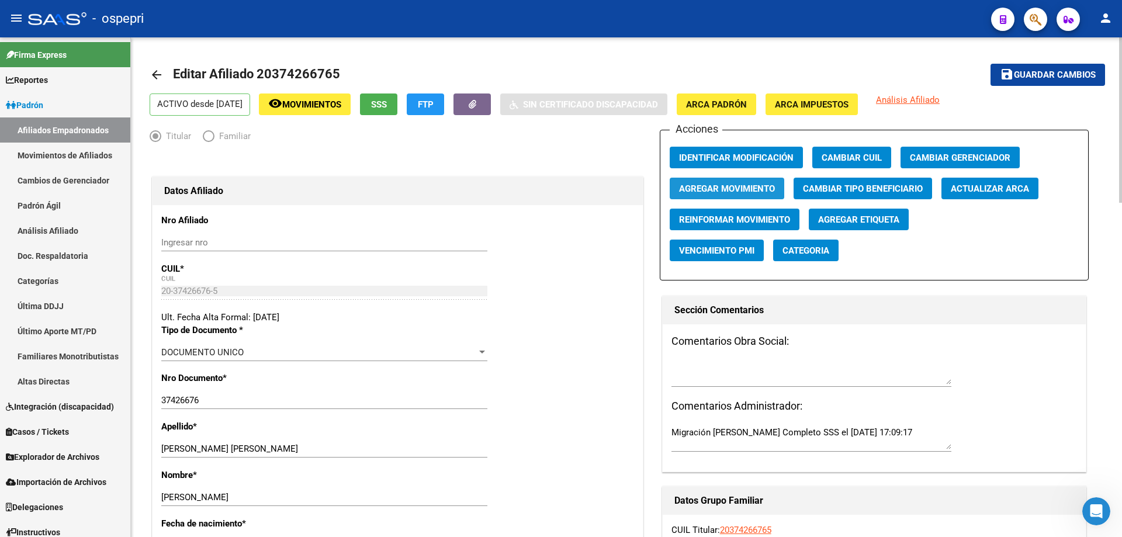
click at [717, 192] on span "Agregar Movimiento" at bounding box center [727, 188] width 96 height 11
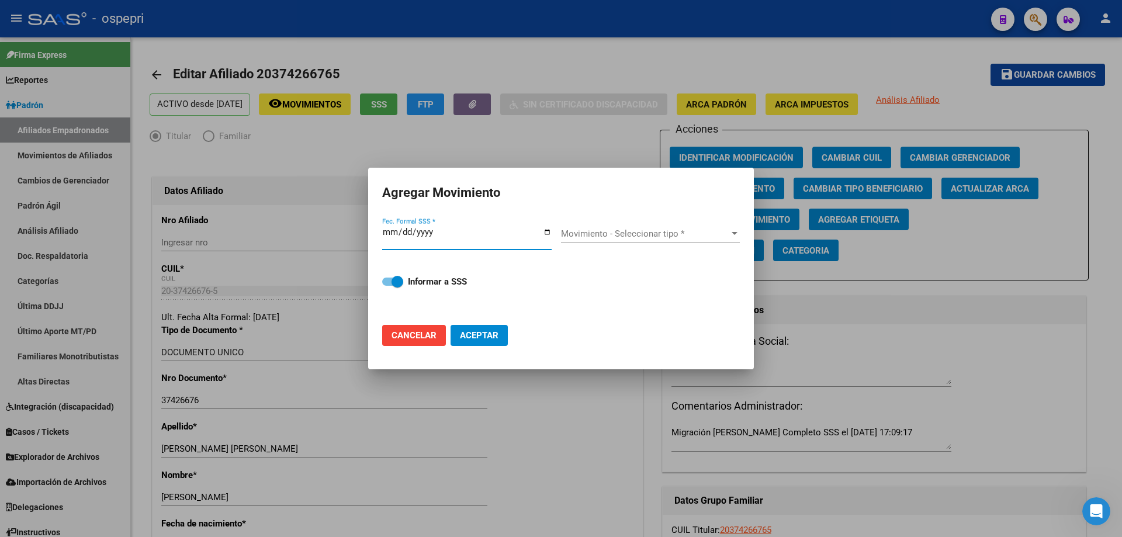
click at [609, 235] on span "Movimiento - Seleccionar tipo *" at bounding box center [645, 233] width 168 height 11
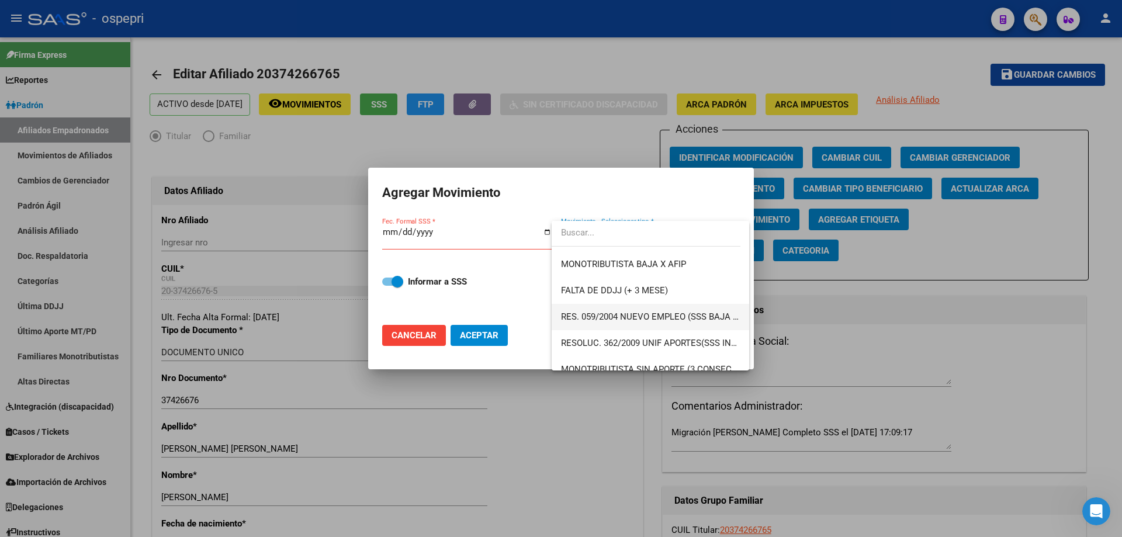
scroll to position [467, 0]
click at [987, 317] on div at bounding box center [561, 268] width 1122 height 537
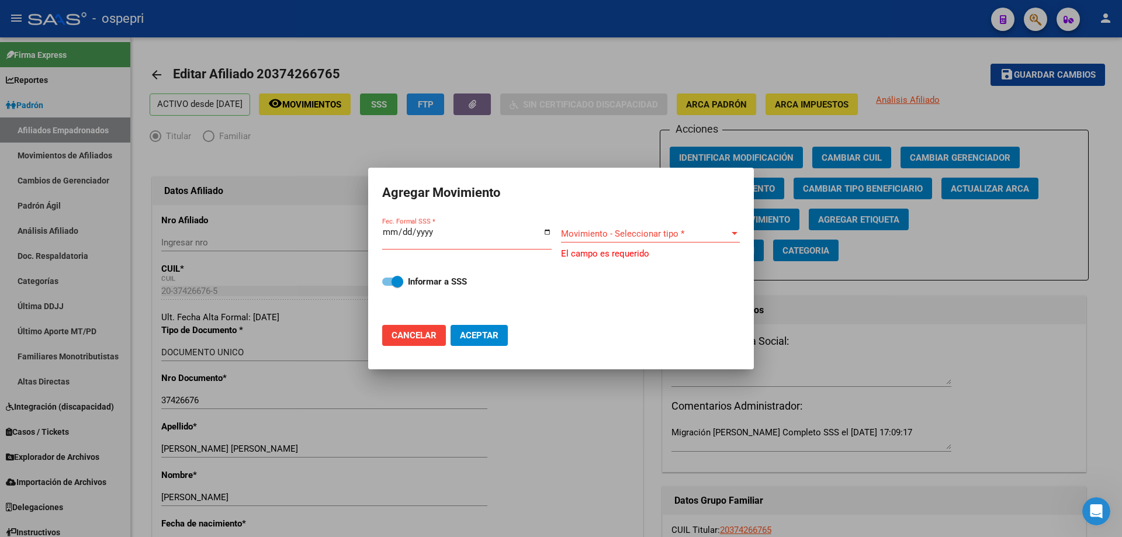
click at [421, 334] on span "Cancelar" at bounding box center [413, 335] width 45 height 11
checkbox input "false"
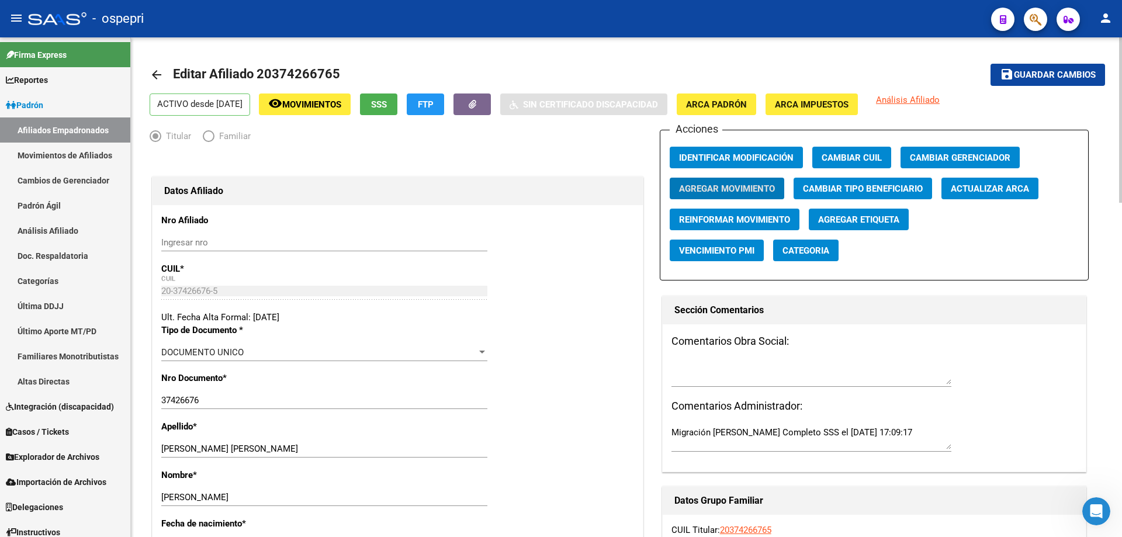
click at [318, 99] on span "Movimientos" at bounding box center [311, 104] width 59 height 11
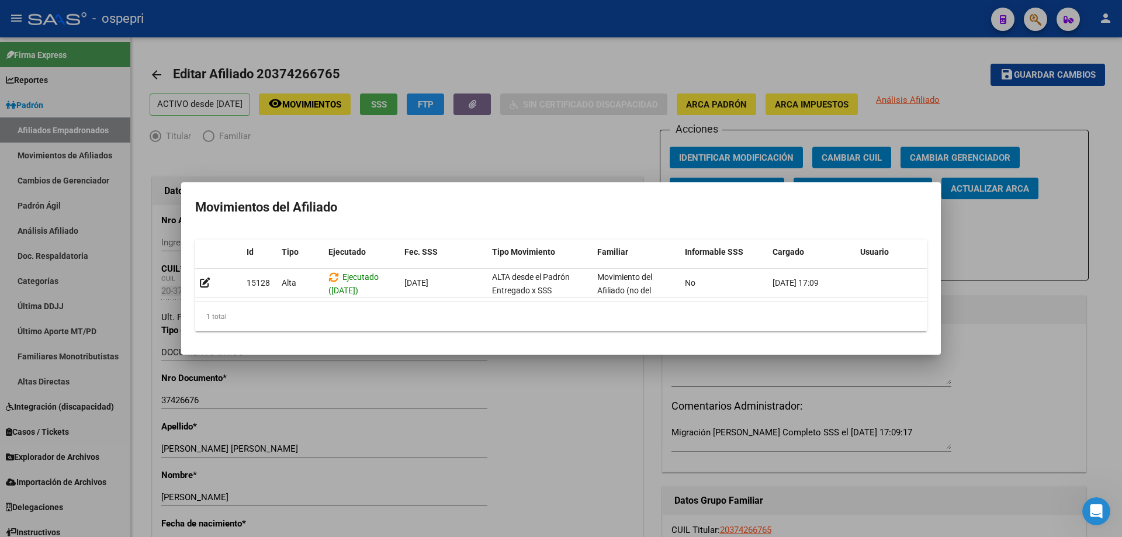
click at [1001, 255] on div at bounding box center [561, 268] width 1122 height 537
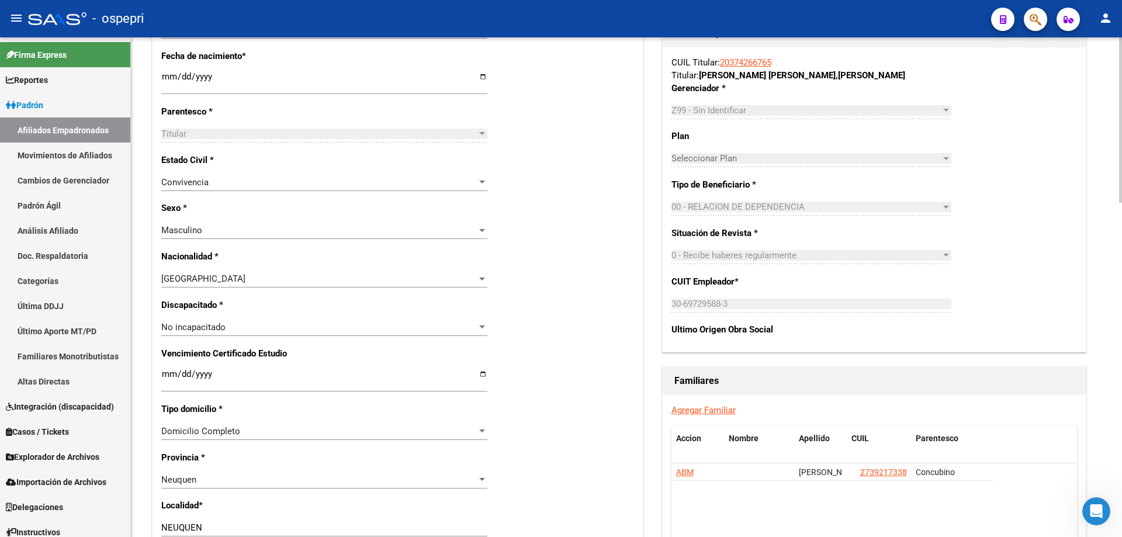
click at [728, 408] on link "Agregar Familiar" at bounding box center [703, 410] width 64 height 11
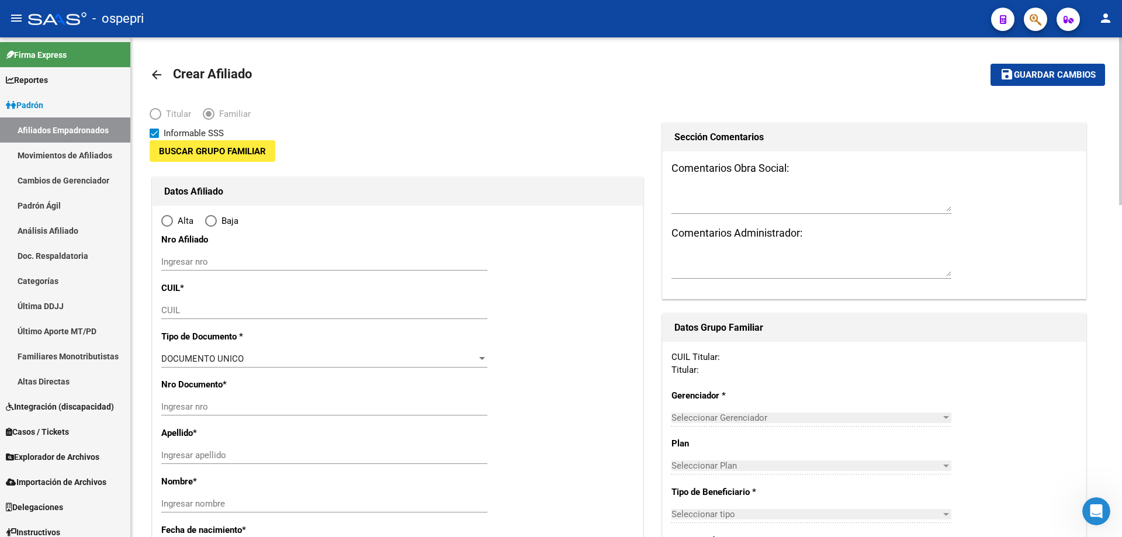
type input "30-69729588-3"
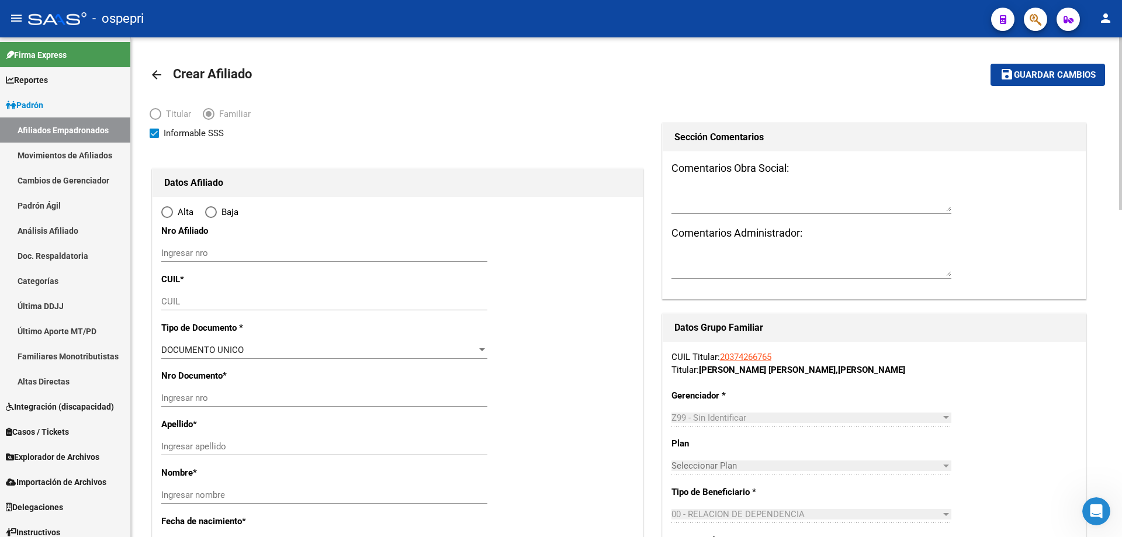
type input "NEUQUEN"
type input "8300"
type input "RICHIERI 539 Dpto:3"
radio input "true"
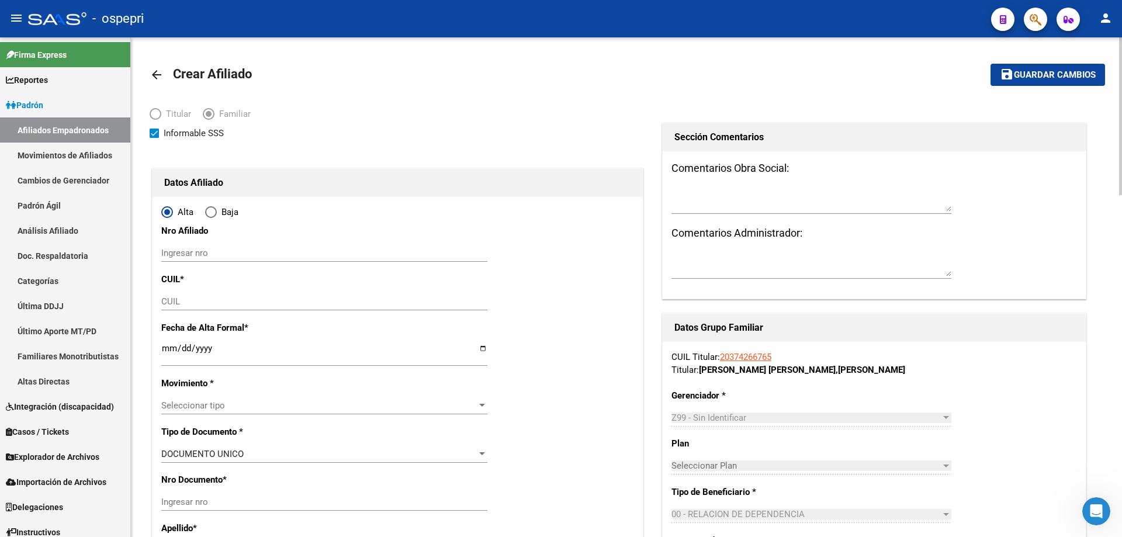
click at [189, 254] on input "Ingresar nro" at bounding box center [324, 253] width 326 height 11
type input "30-69729588-3"
click at [213, 251] on input "Ingresar nro" at bounding box center [324, 253] width 326 height 11
paste input "20-58693615-9"
click at [185, 252] on input "20-58693615-9" at bounding box center [324, 253] width 326 height 11
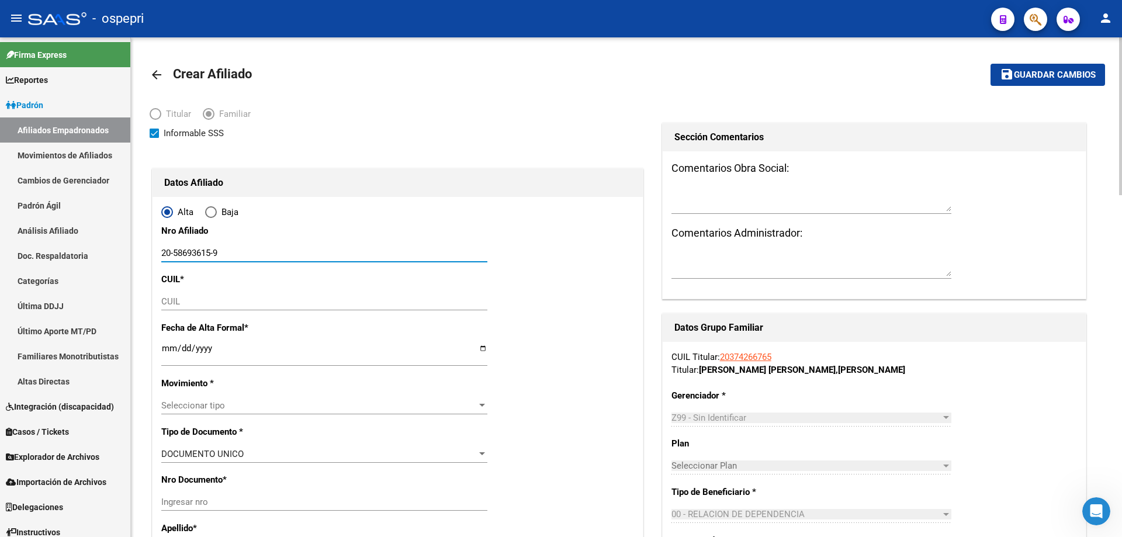
click at [185, 252] on input "20-58693615-9" at bounding box center [324, 253] width 326 height 11
type input "20-58693615-9"
paste input "20-58693615-9"
type input "20-58693615-9"
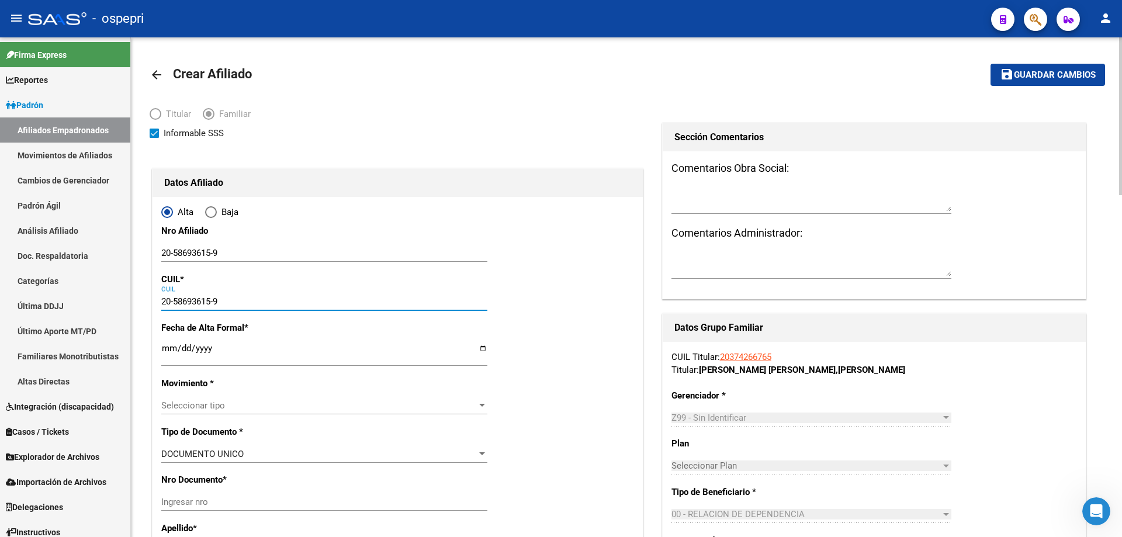
type input "58693615"
type input "[PERSON_NAME]"
type input "[DATE]"
type input "NEUQUEN"
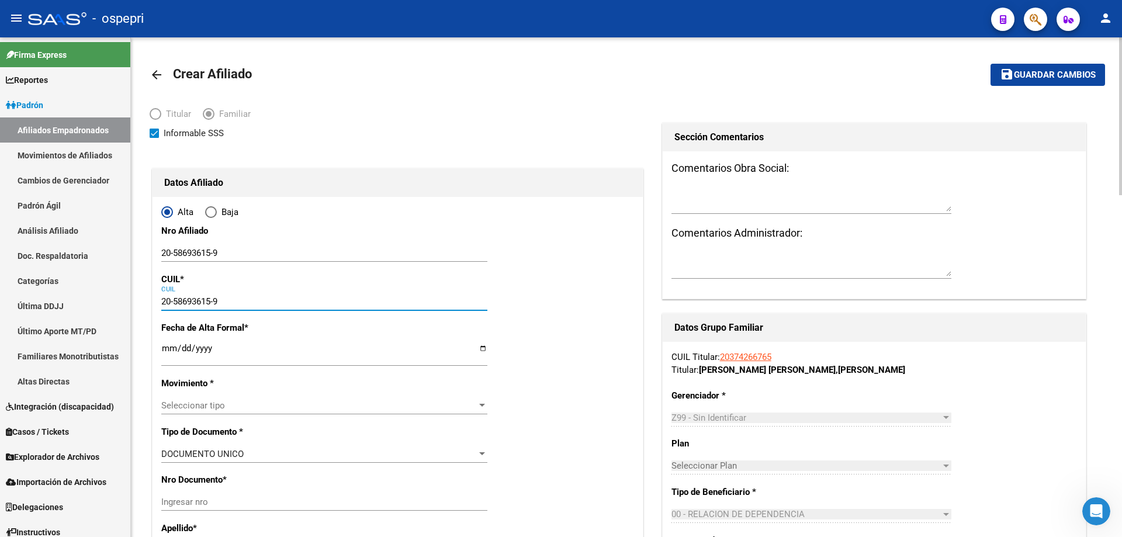
type input "AV SAN JUAN"
type input "2051"
type input "00"
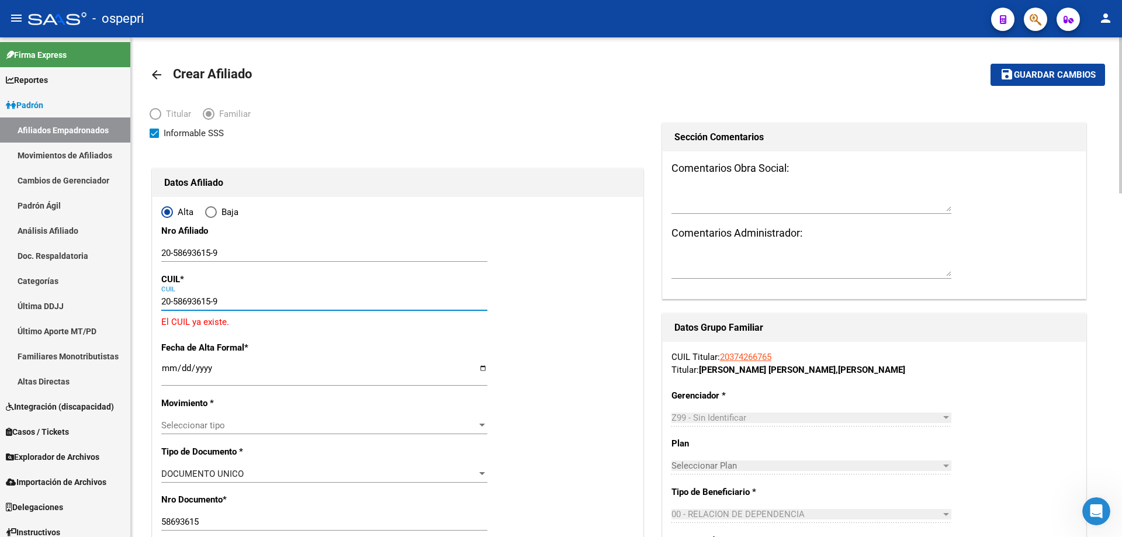
type input "20-58693615-9"
click at [207, 252] on input "20-58693615-9" at bounding box center [324, 253] width 326 height 11
click at [230, 253] on input "20-58693615-9" at bounding box center [324, 253] width 326 height 11
type input "58693615"
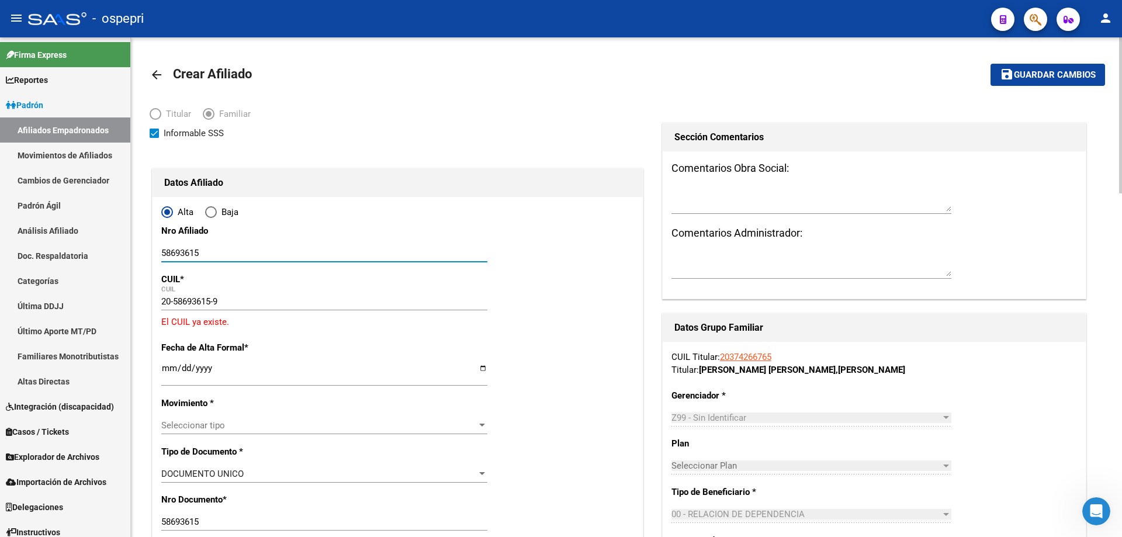
click at [162, 369] on input "Ingresar fecha" at bounding box center [324, 372] width 326 height 19
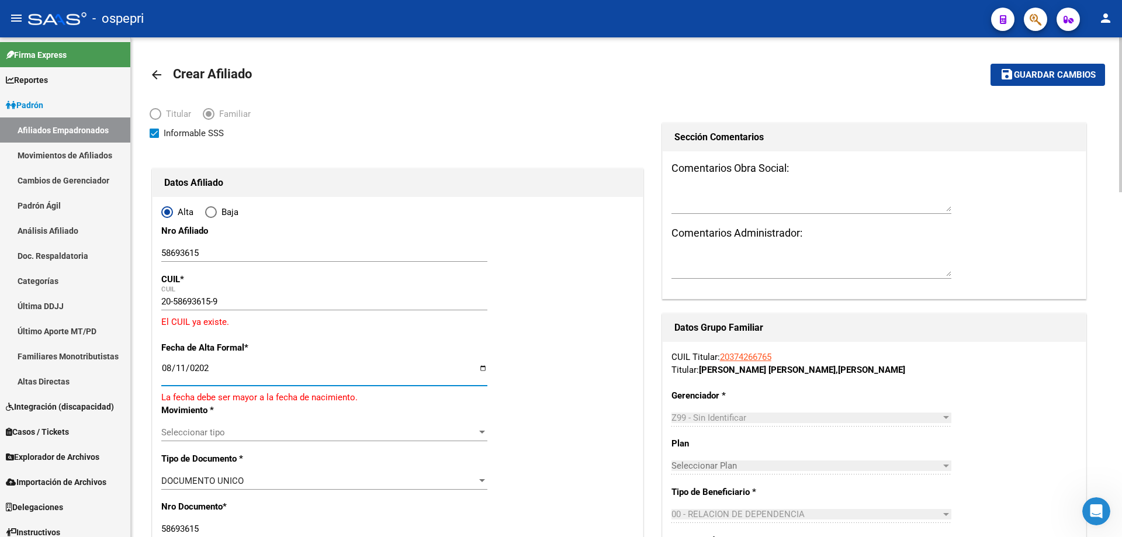
type input "2025-08-11"
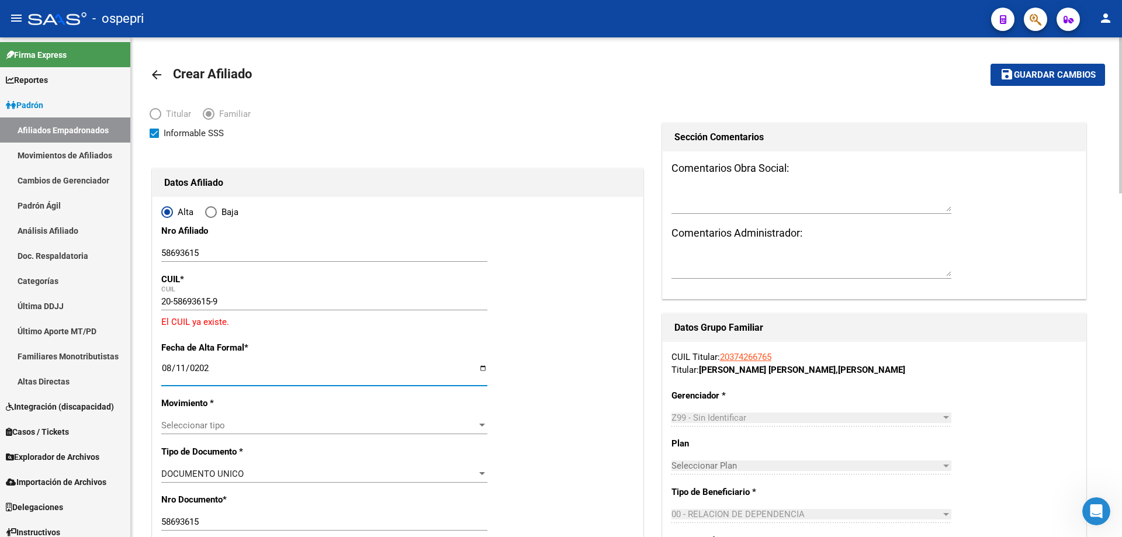
click at [294, 427] on span "Seleccionar tipo" at bounding box center [318, 425] width 315 height 11
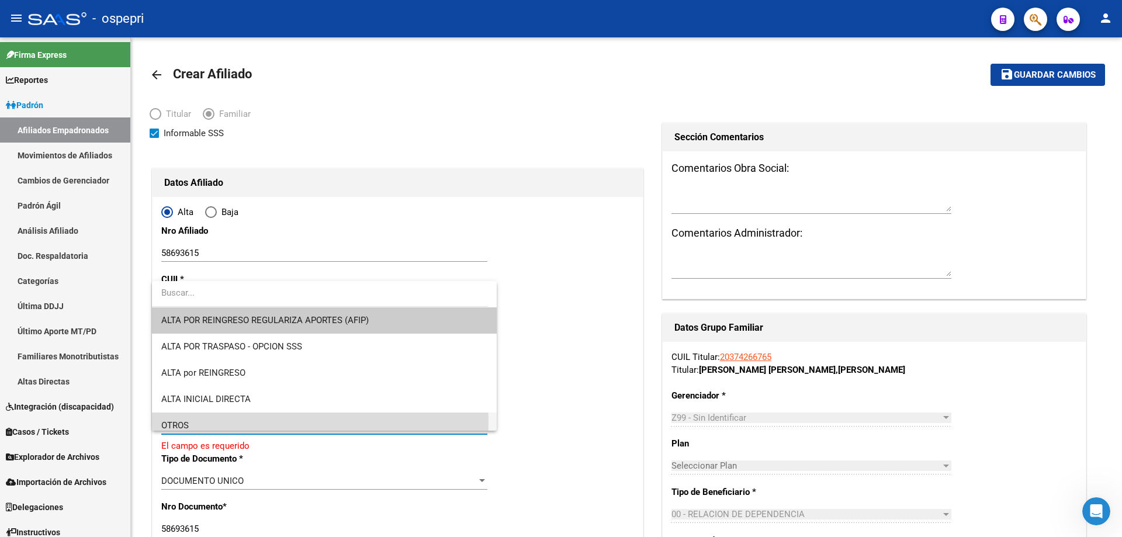
click at [249, 422] on span "OTROS" at bounding box center [324, 425] width 326 height 26
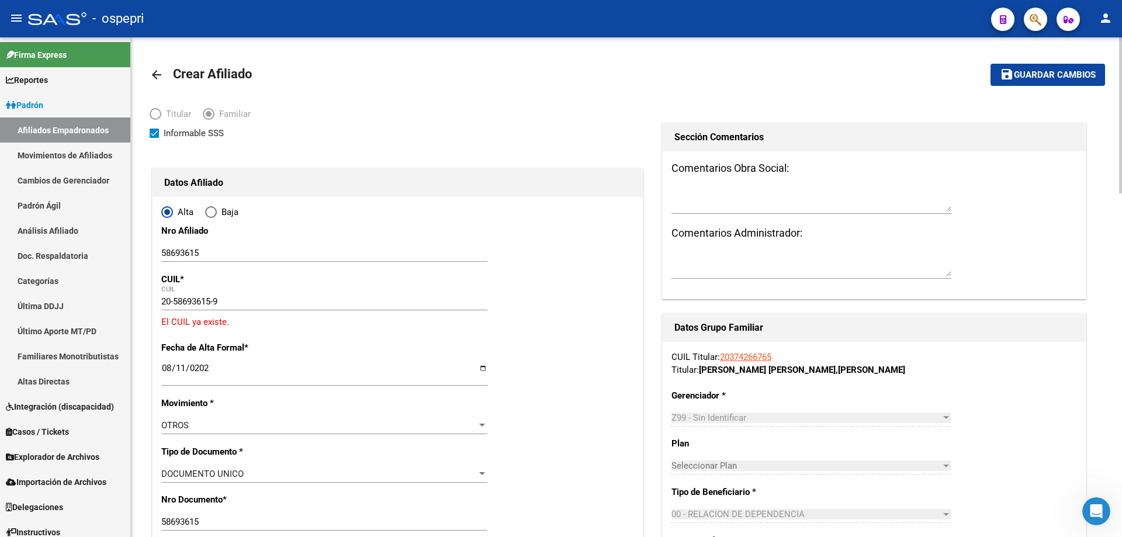
click at [641, 88] on mat-toolbar-row "arrow_back Crear Afiliado" at bounding box center [522, 74] width 744 height 37
drag, startPoint x: 1053, startPoint y: 72, endPoint x: 1042, endPoint y: 74, distance: 10.6
click at [1053, 71] on span "Guardar cambios" at bounding box center [1054, 75] width 82 height 11
click at [157, 76] on mat-icon "arrow_back" at bounding box center [157, 75] width 14 height 14
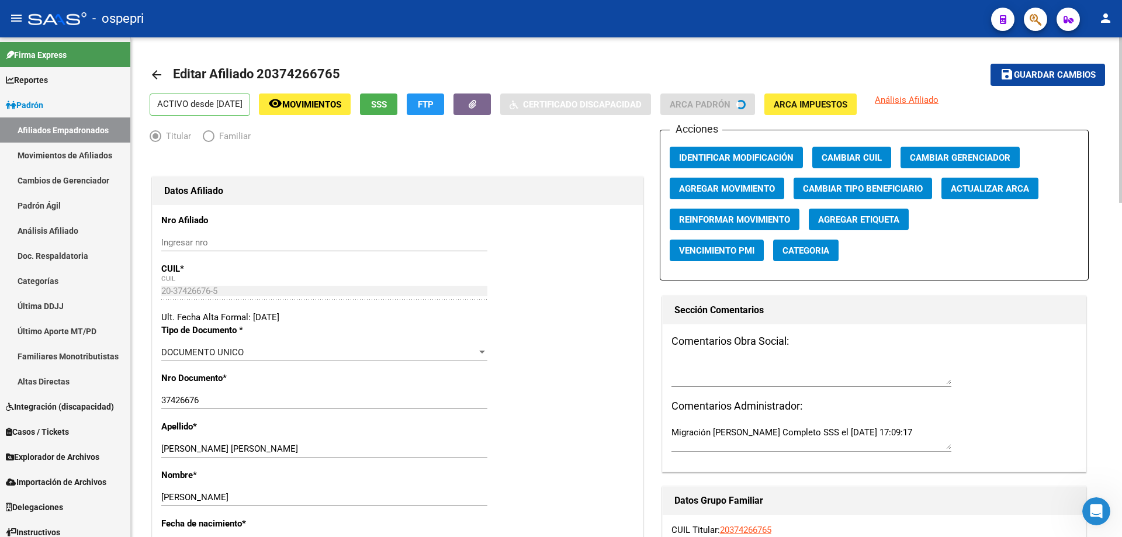
radio input "true"
type input "30-69729588-3"
click at [69, 203] on link "Padrón Ágil" at bounding box center [65, 205] width 130 height 25
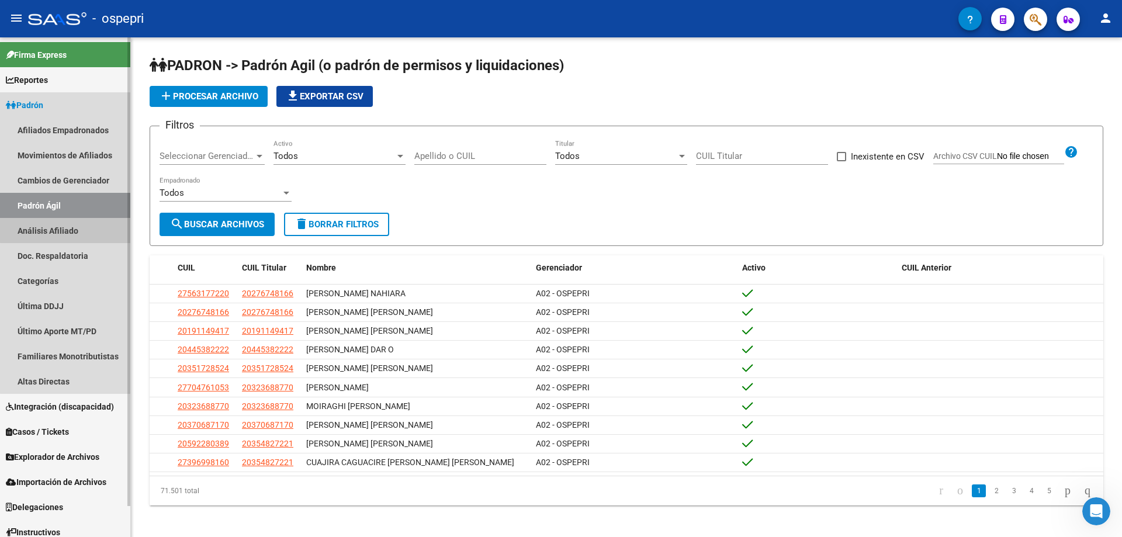
click at [87, 225] on link "Análisis Afiliado" at bounding box center [65, 230] width 130 height 25
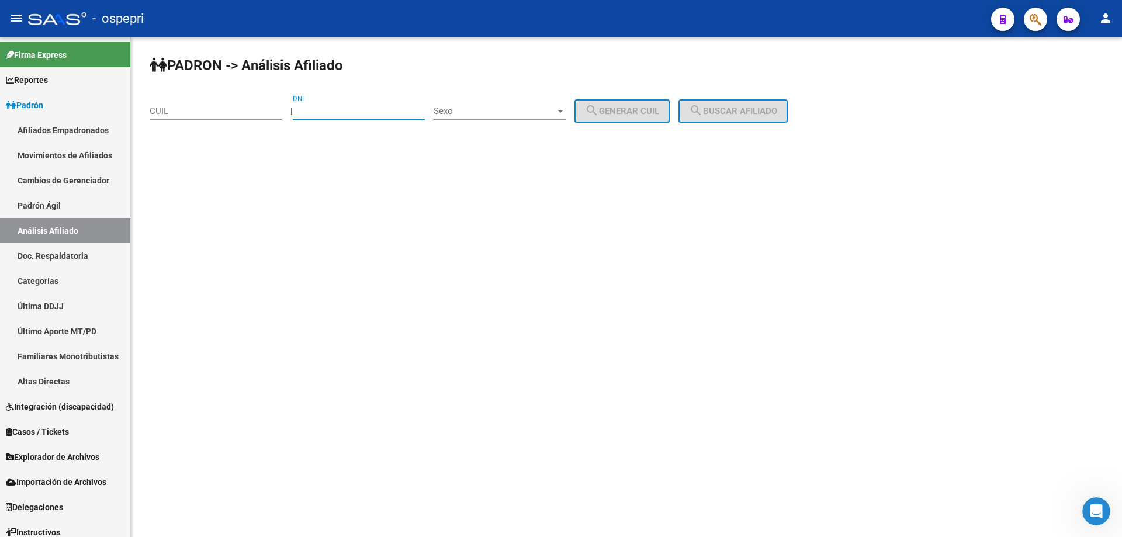
click at [321, 112] on input "DNI" at bounding box center [359, 111] width 132 height 11
click at [464, 110] on span "Sexo" at bounding box center [494, 111] width 122 height 11
click at [491, 110] on span "Masculino" at bounding box center [512, 111] width 132 height 26
click at [372, 111] on input "DNI" at bounding box center [359, 111] width 132 height 11
click at [321, 110] on input "DNI" at bounding box center [359, 111] width 132 height 11
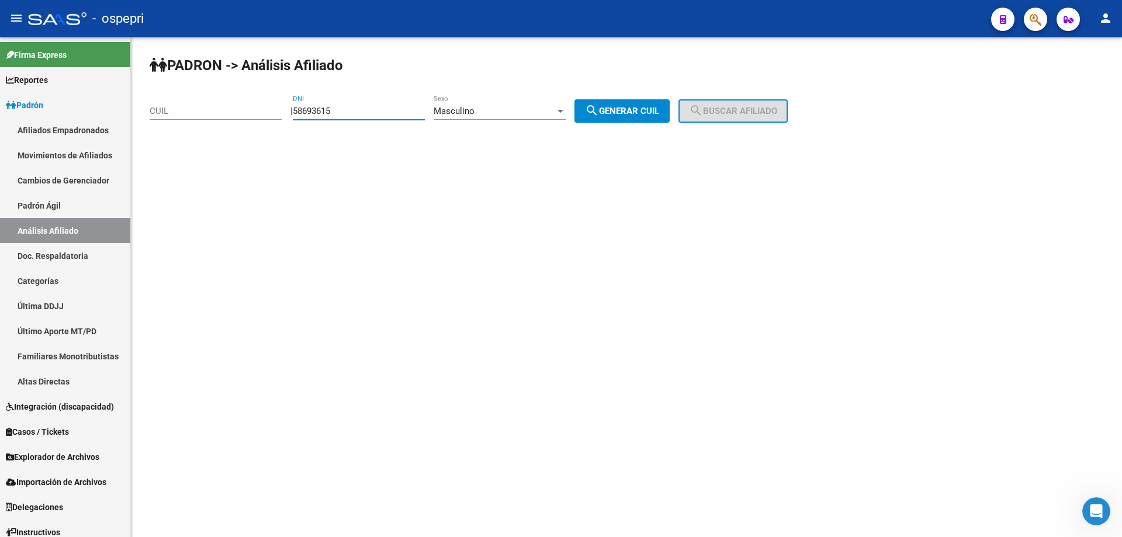
type input "58693615"
click at [661, 118] on button "search Generar CUIL" at bounding box center [621, 110] width 95 height 23
type input "20-58693615-9"
click at [749, 113] on span "search Buscar afiliado" at bounding box center [733, 111] width 88 height 11
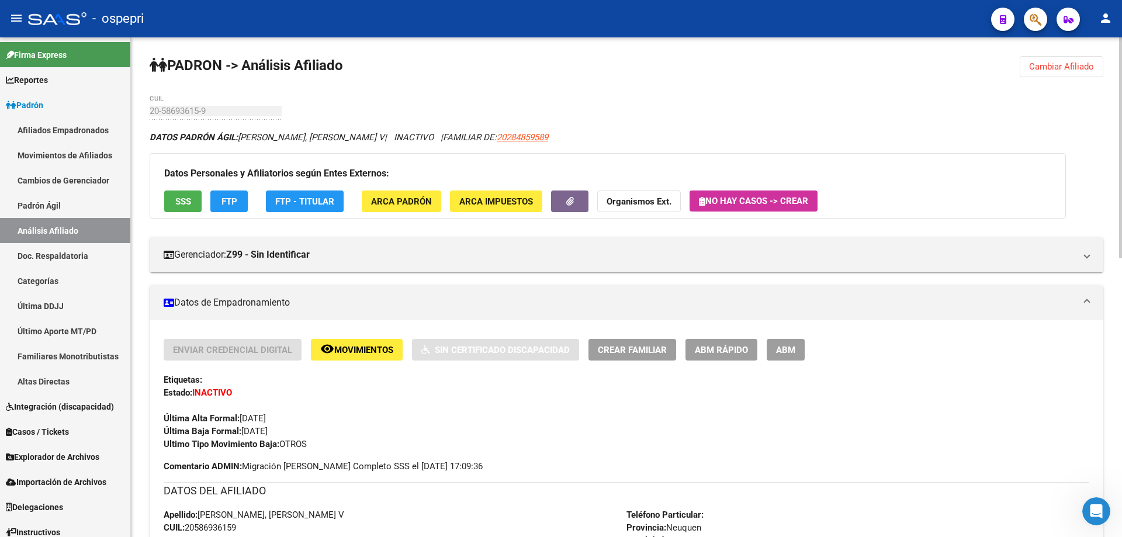
click at [786, 350] on span "ABM" at bounding box center [785, 350] width 19 height 11
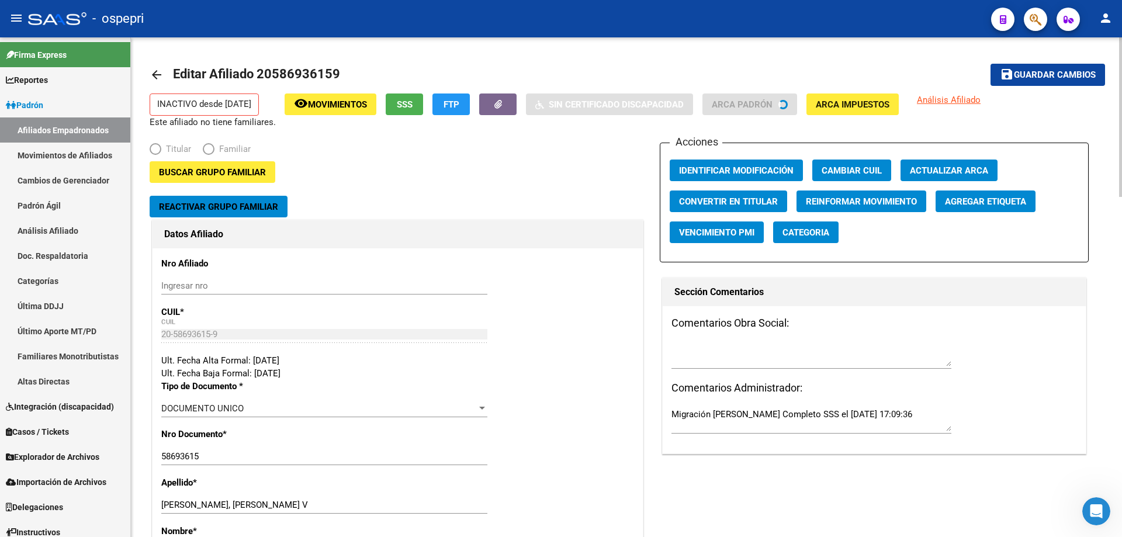
radio input "true"
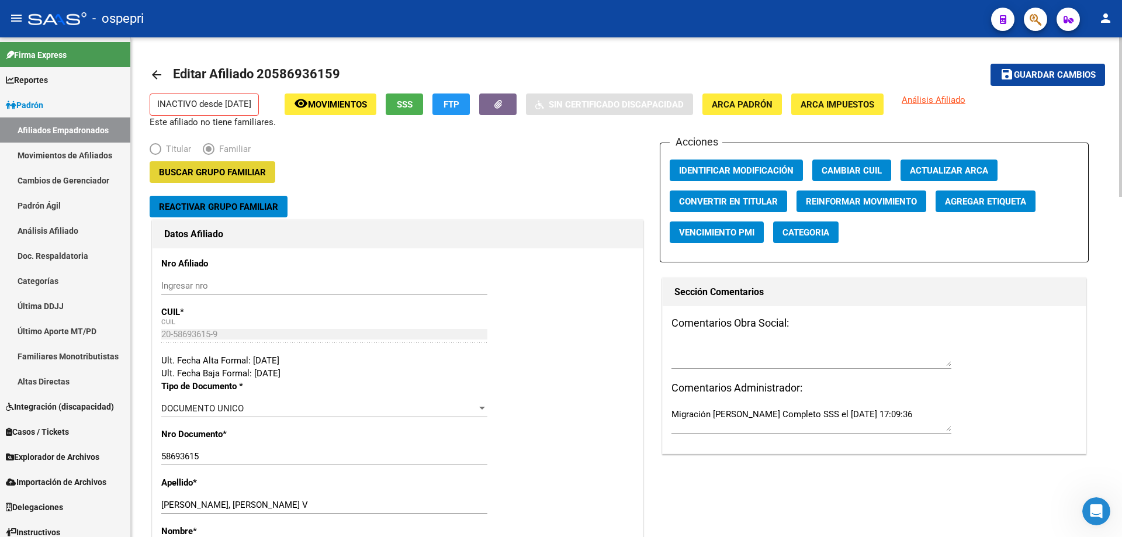
click at [225, 172] on span "Buscar Grupo Familiar" at bounding box center [212, 172] width 107 height 11
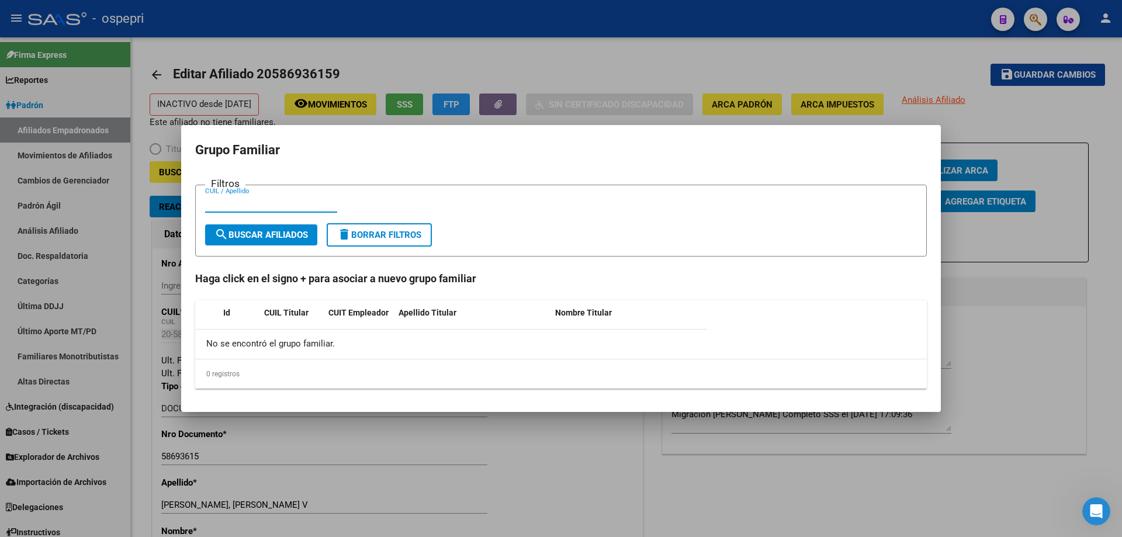
click at [1011, 317] on div at bounding box center [561, 268] width 1122 height 537
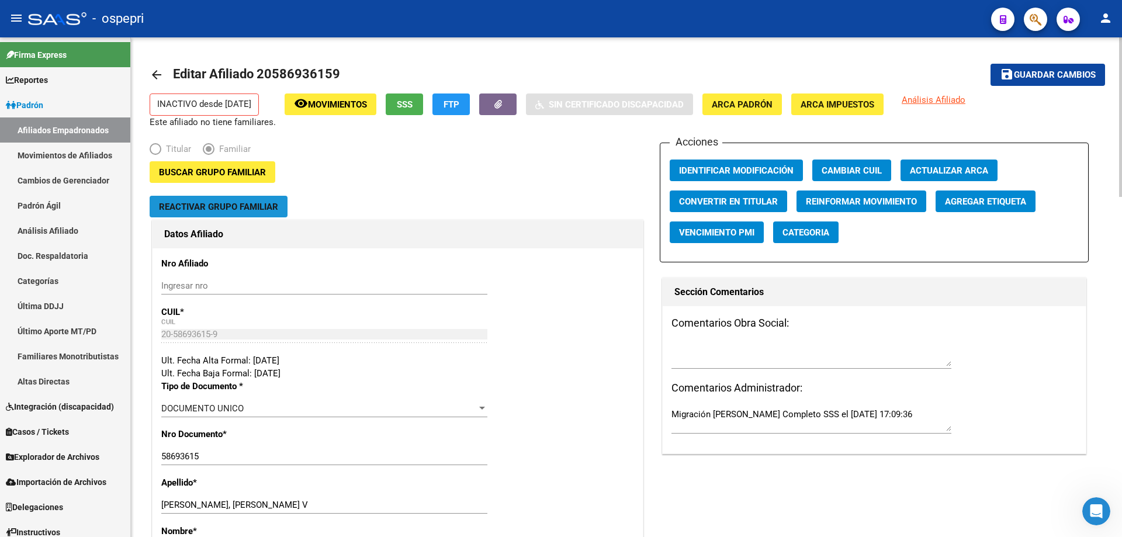
click at [193, 209] on span "Reactivar Grupo Familiar" at bounding box center [218, 207] width 119 height 11
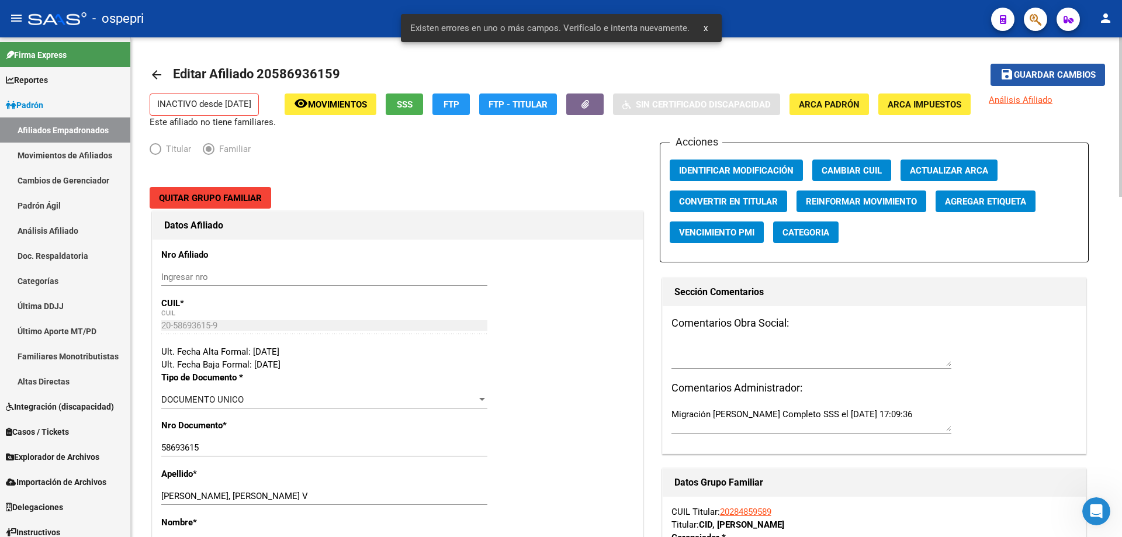
click at [1057, 75] on span "Guardar cambios" at bounding box center [1054, 75] width 82 height 11
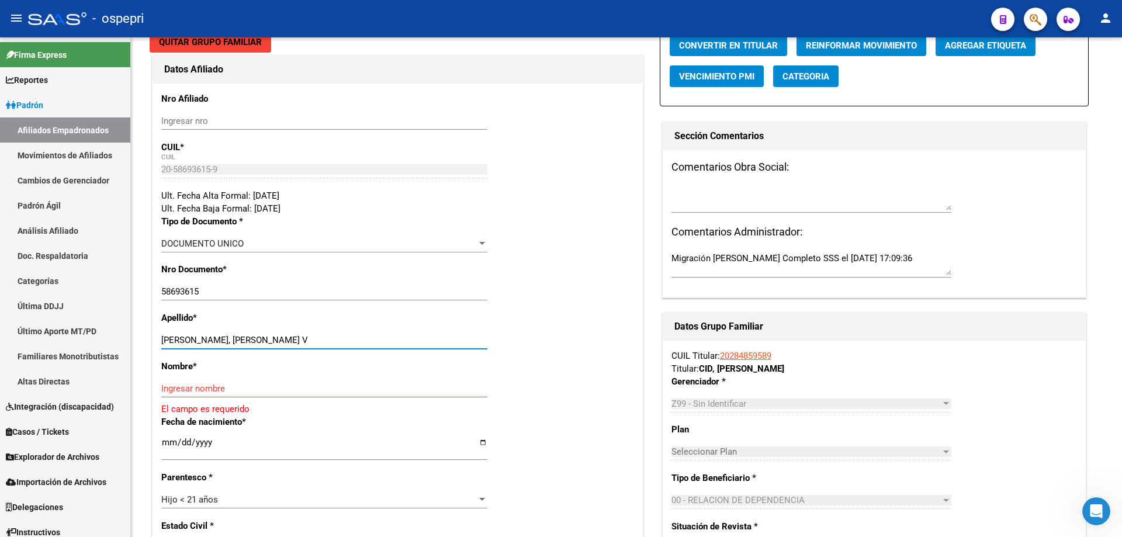
drag, startPoint x: 238, startPoint y: 340, endPoint x: 298, endPoint y: 336, distance: 60.9
click at [298, 336] on input "SANTILLAN LUNA, DONATTO V" at bounding box center [324, 340] width 326 height 11
type input "[PERSON_NAME]"
click at [258, 386] on input "Ingresar nombre" at bounding box center [324, 388] width 326 height 11
paste input "DONATTO V"
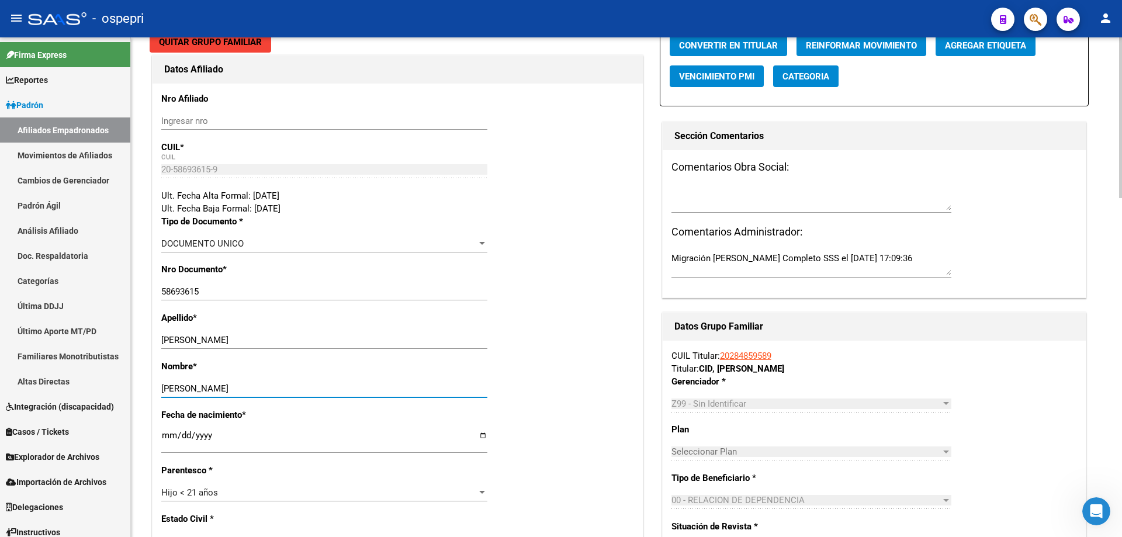
type input "[PERSON_NAME]"
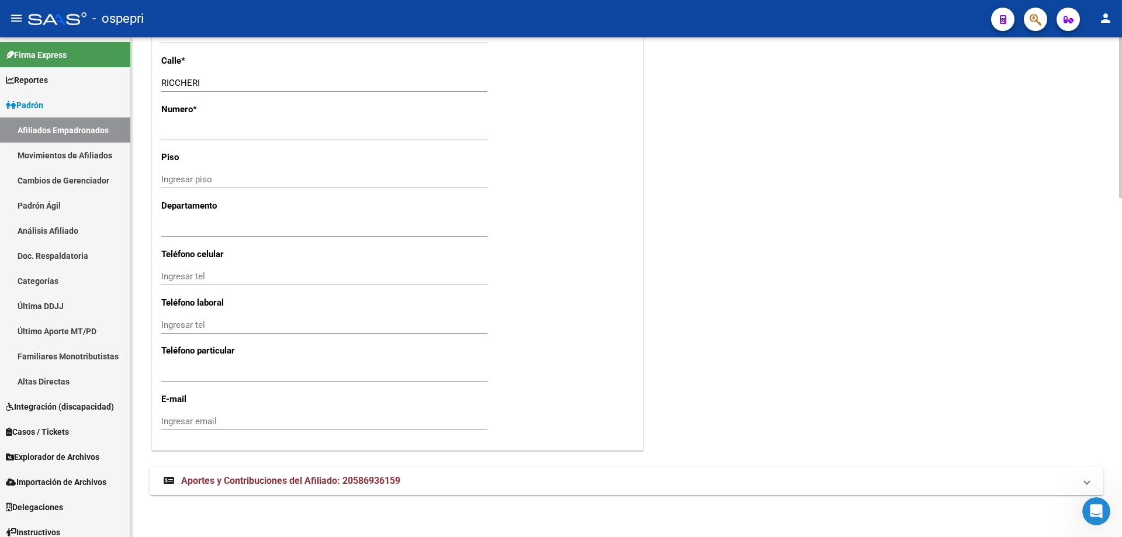
scroll to position [0, 0]
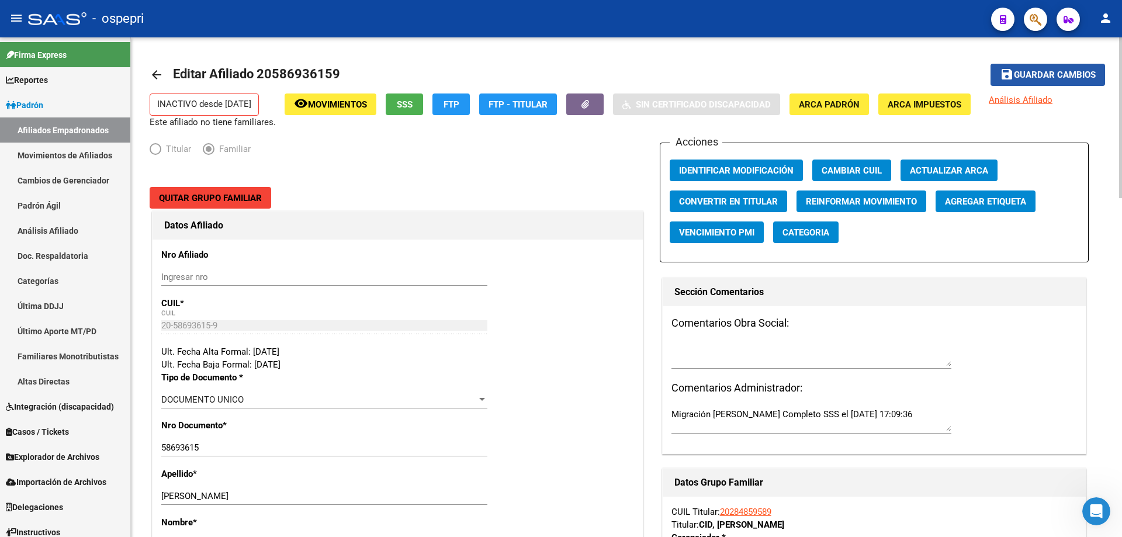
click at [1064, 76] on span "Guardar cambios" at bounding box center [1054, 75] width 82 height 11
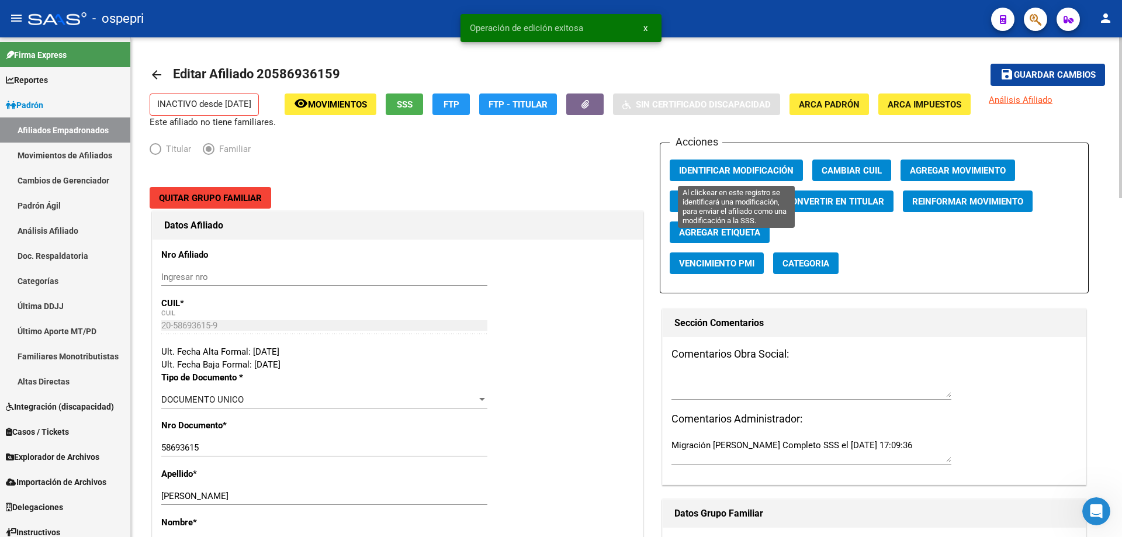
click at [731, 168] on span "Identificar Modificación" at bounding box center [736, 170] width 114 height 11
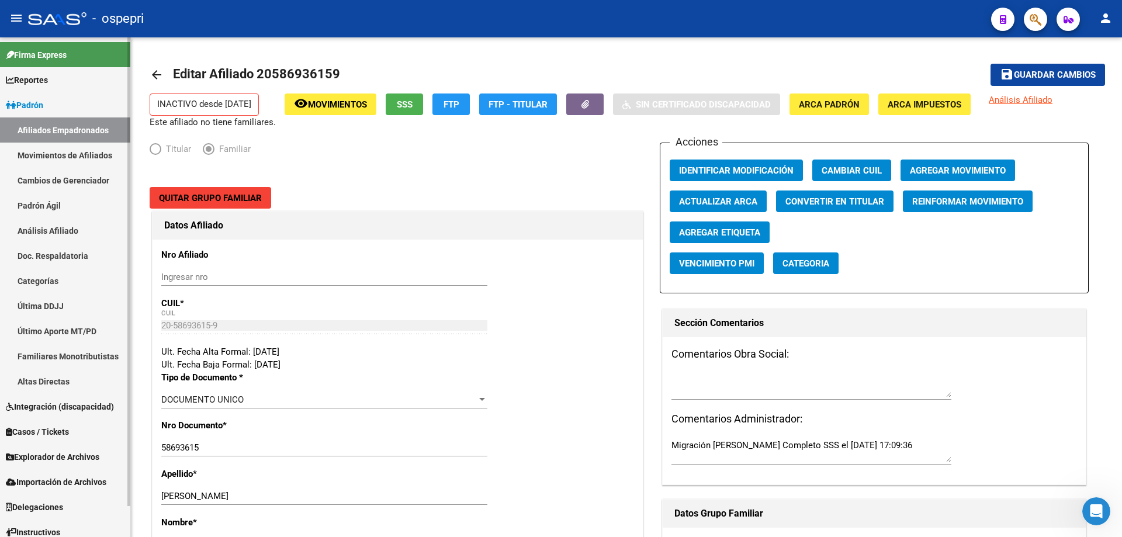
click at [56, 231] on link "Análisis Afiliado" at bounding box center [65, 230] width 130 height 25
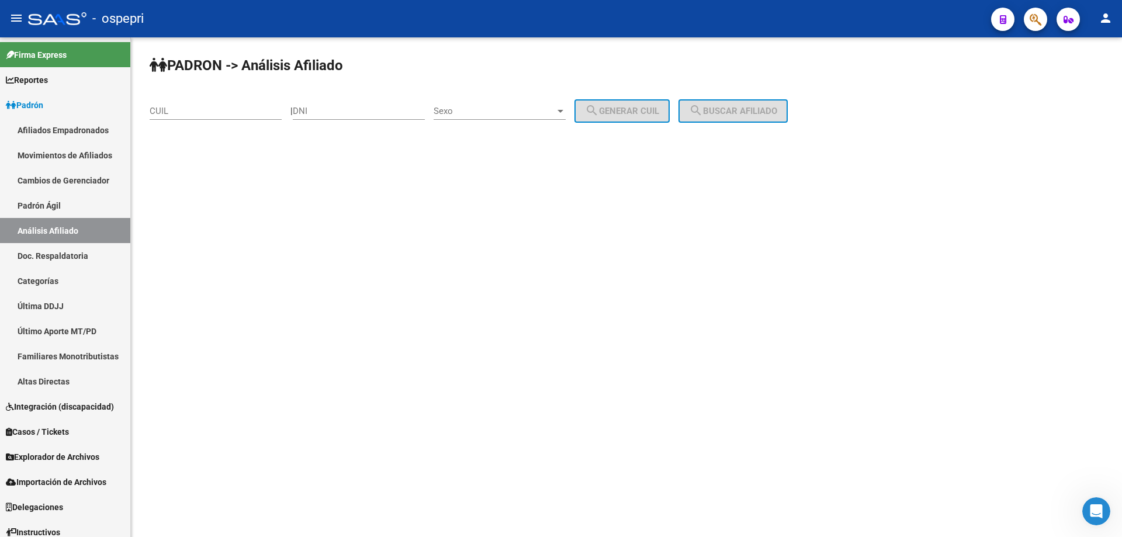
click at [348, 112] on input "DNI" at bounding box center [359, 111] width 132 height 11
paste input "58693615"
type input "58693615"
click at [519, 107] on span "Sexo" at bounding box center [494, 111] width 122 height 11
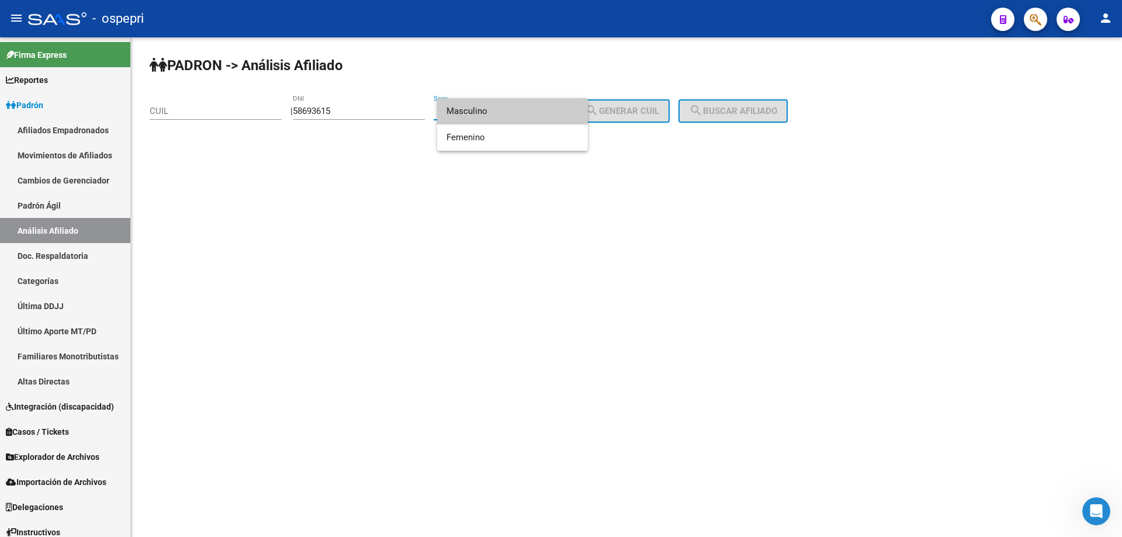
click at [495, 116] on span "Masculino" at bounding box center [512, 111] width 132 height 26
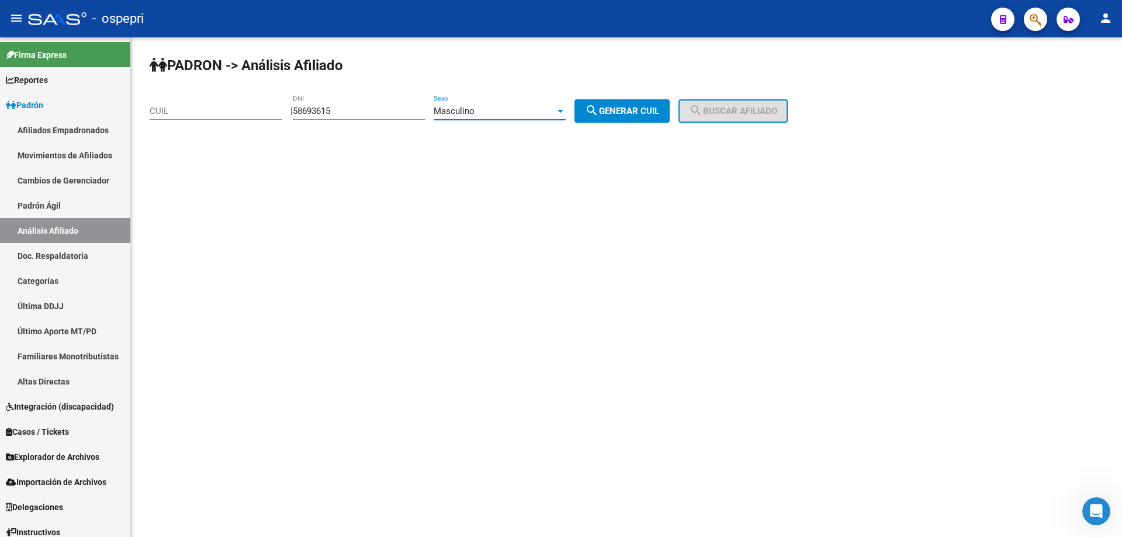
click at [598, 111] on mat-icon "search" at bounding box center [592, 110] width 14 height 14
type input "20-58693615-9"
click at [753, 113] on span "search Buscar afiliado" at bounding box center [733, 111] width 88 height 11
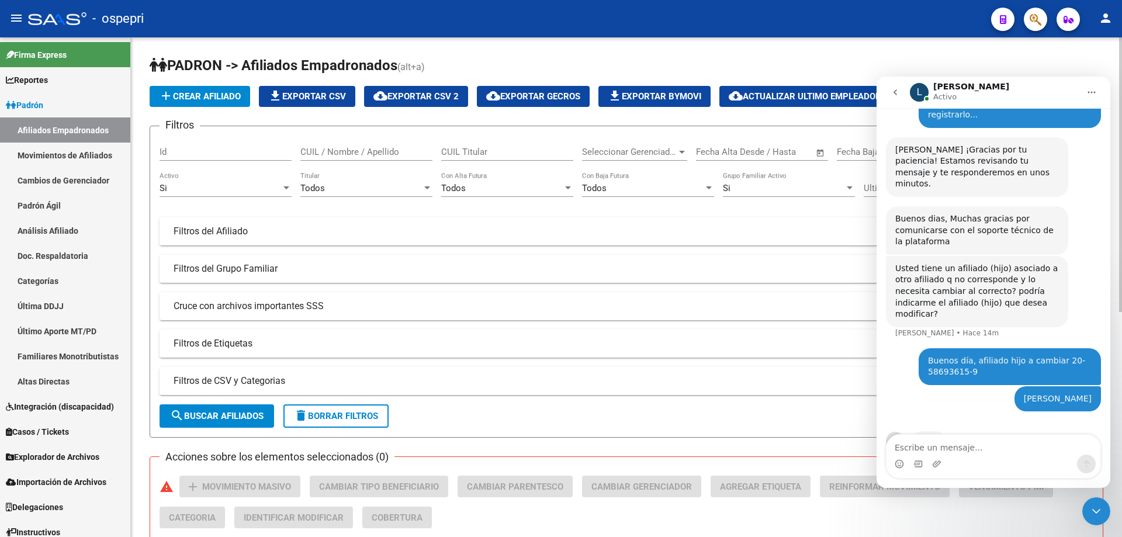
scroll to position [112, 0]
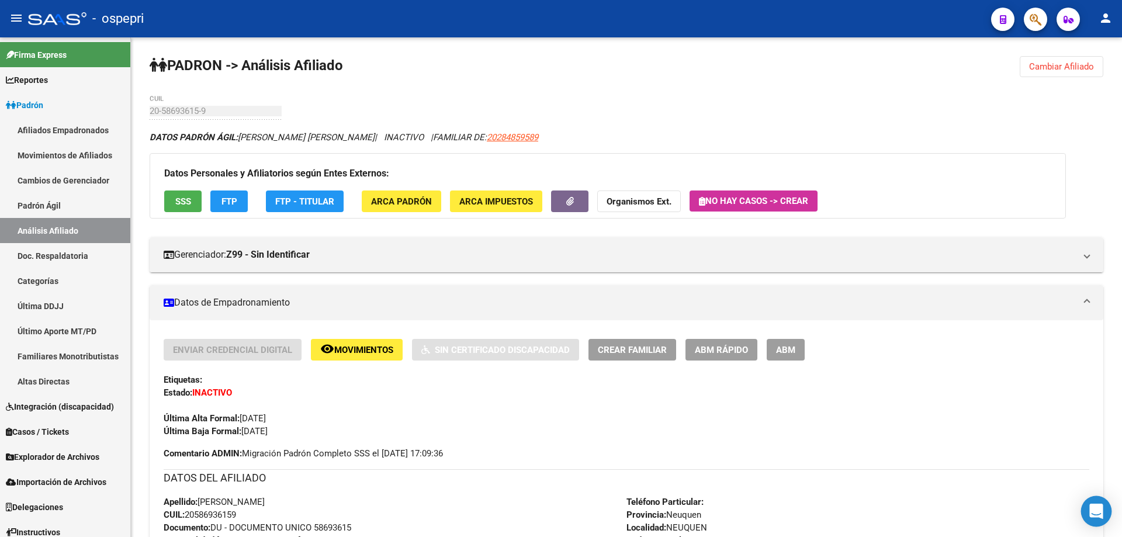
click at [1102, 515] on icon "Open Intercom Messenger" at bounding box center [1095, 511] width 13 height 15
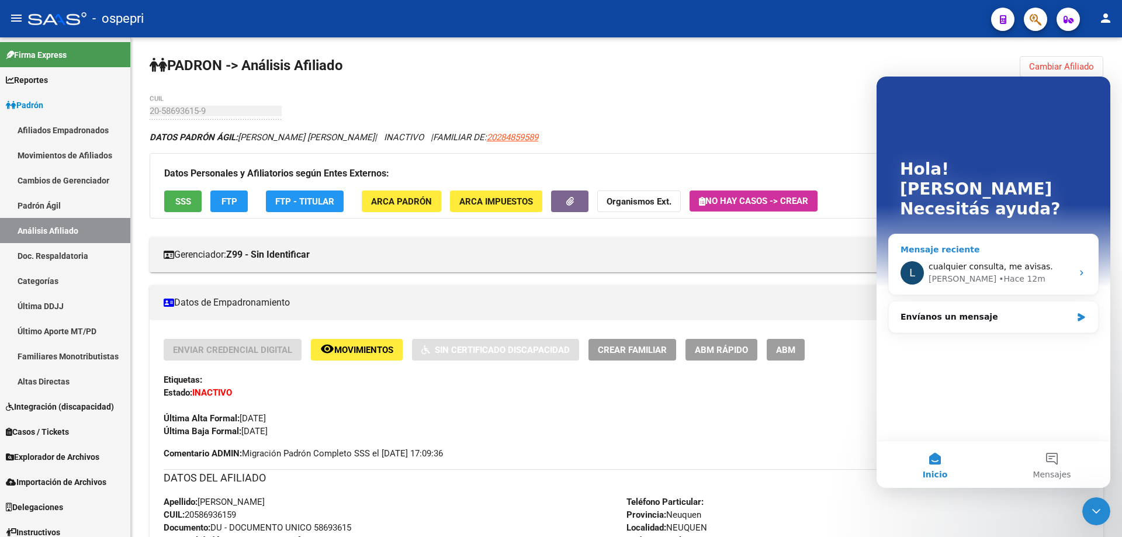
click at [1050, 261] on div "cualquier consulta, me avisas." at bounding box center [1000, 267] width 144 height 12
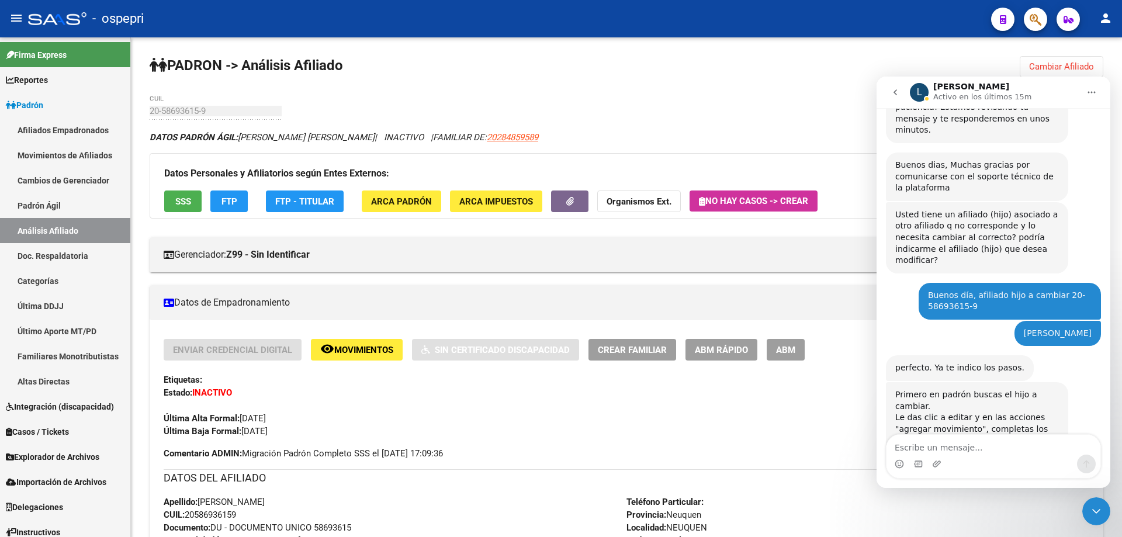
scroll to position [246, 0]
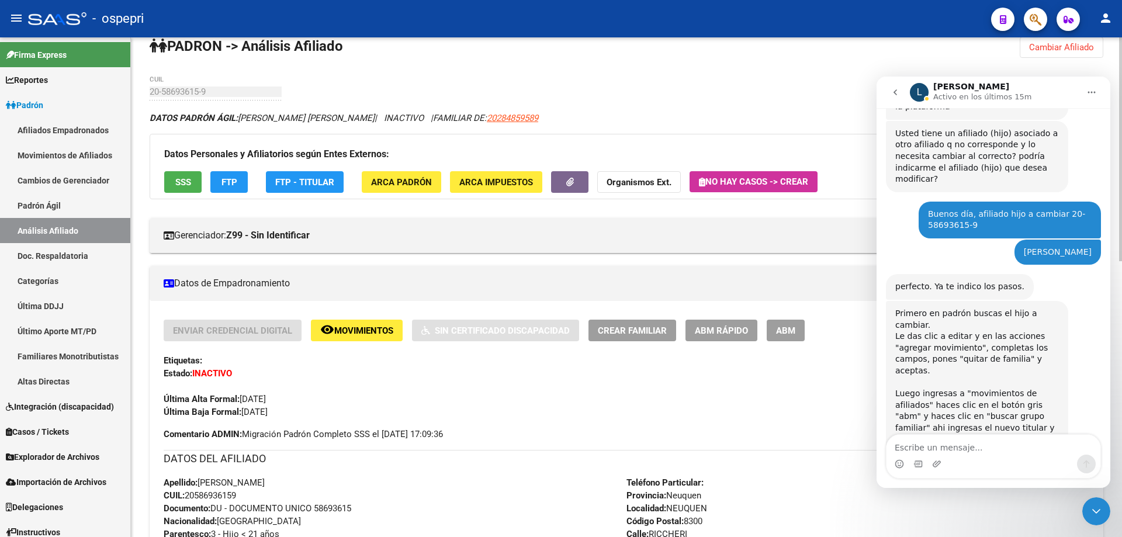
scroll to position [0, 0]
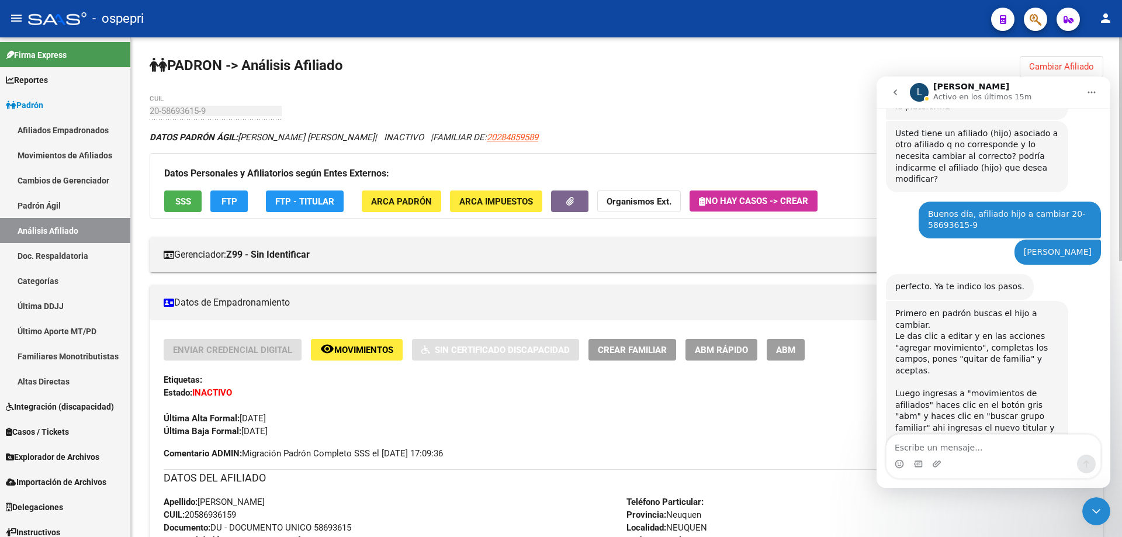
click at [718, 140] on div "DATOS PADRÓN ÁGIL: SANTILLAN LUNA DONATTO VALENTIN | INACTIVO | FAMILIAR DE: 20…" at bounding box center [626, 137] width 953 height 13
click at [1099, 514] on icon "Cerrar Intercom Messenger" at bounding box center [1096, 511] width 14 height 14
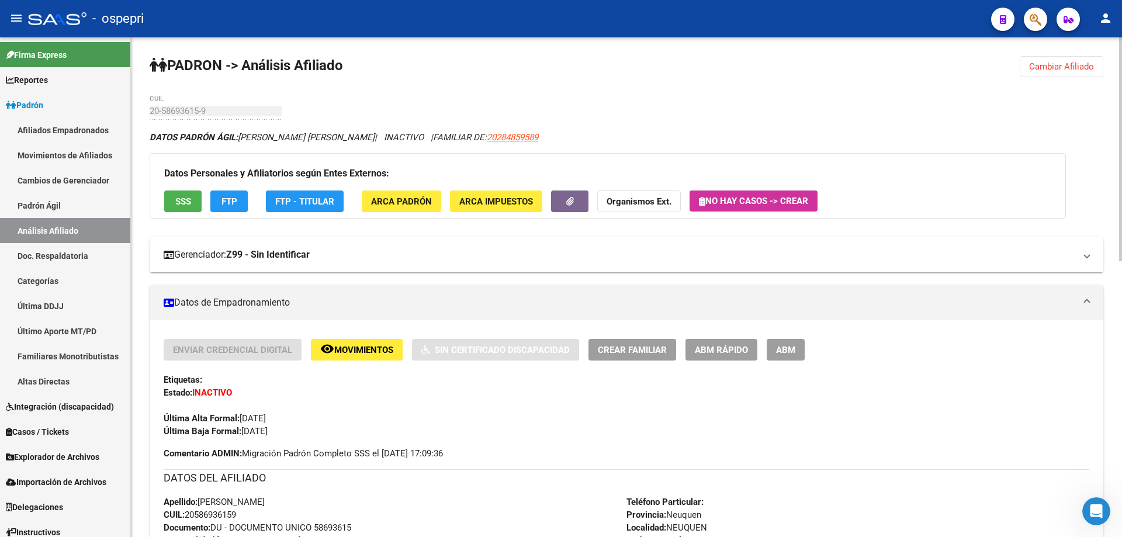
click at [1089, 253] on mat-expansion-panel-header "Gerenciador: Z99 - Sin Identificar" at bounding box center [626, 254] width 953 height 35
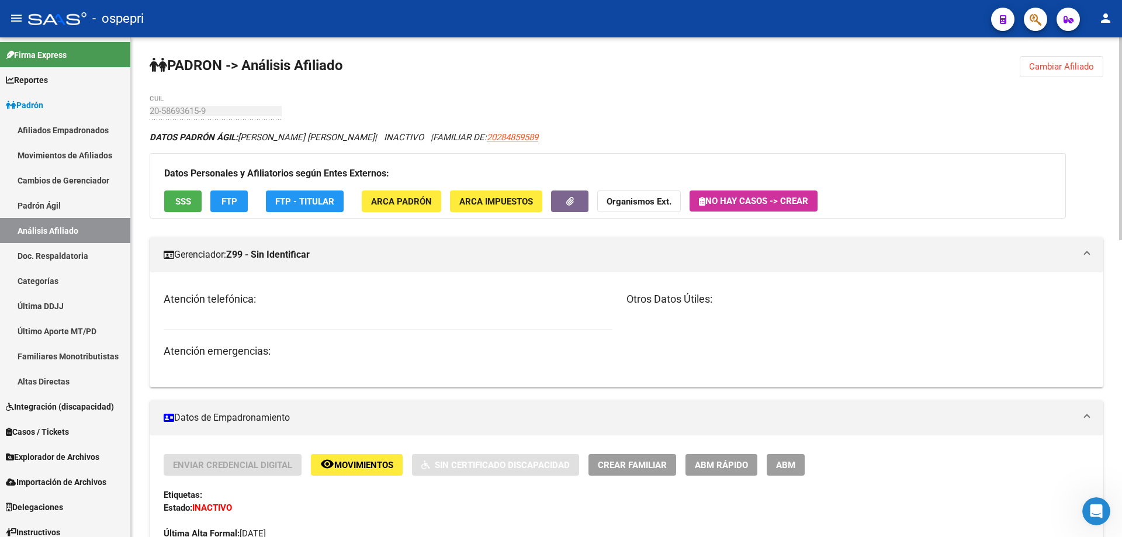
click at [193, 318] on div "Atención telefónica: Atención emergencias:" at bounding box center [388, 325] width 449 height 68
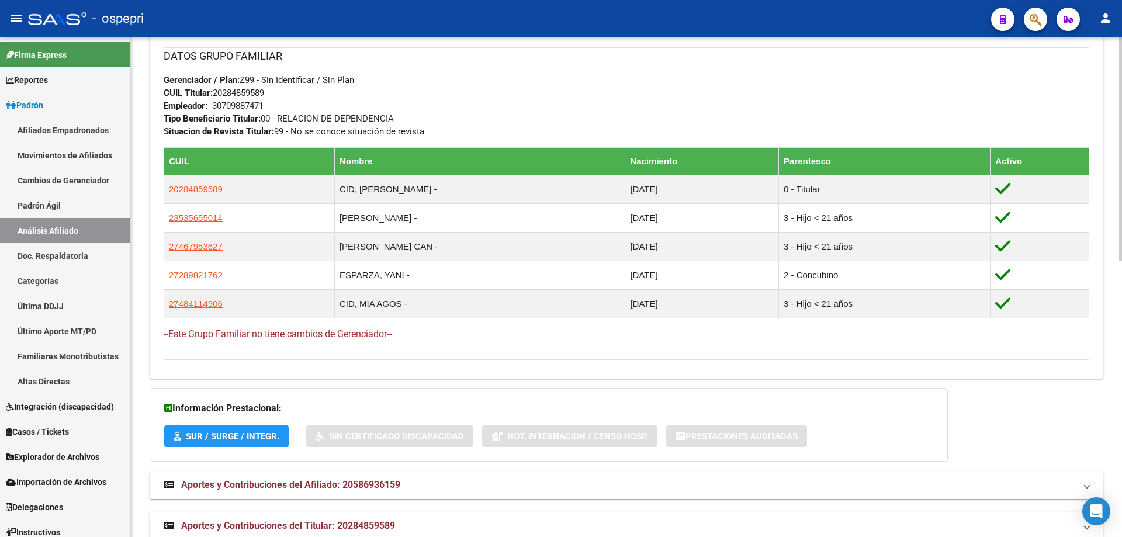
scroll to position [617, 0]
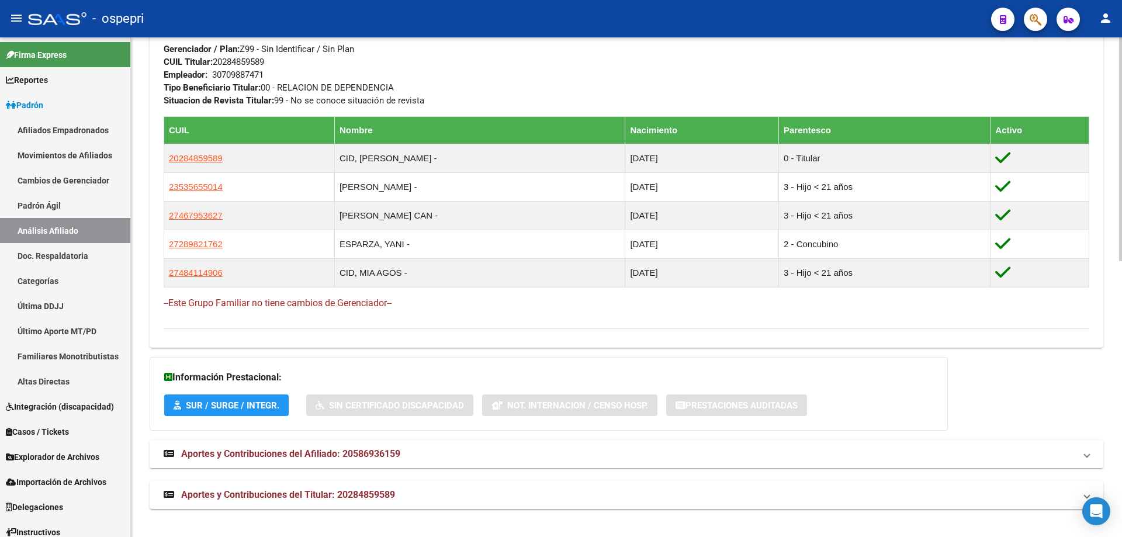
click at [386, 453] on span "Aportes y Contribuciones del Afiliado: 20586936159" at bounding box center [290, 453] width 219 height 11
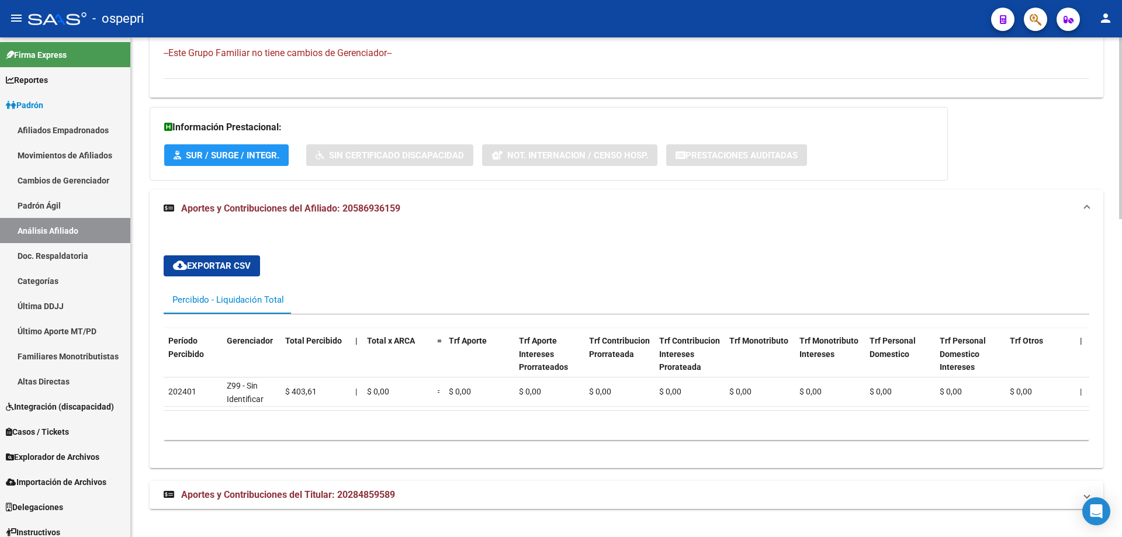
scroll to position [876, 0]
click at [371, 495] on span "Aportes y Contribuciones del Titular: 20284859589" at bounding box center [288, 494] width 214 height 11
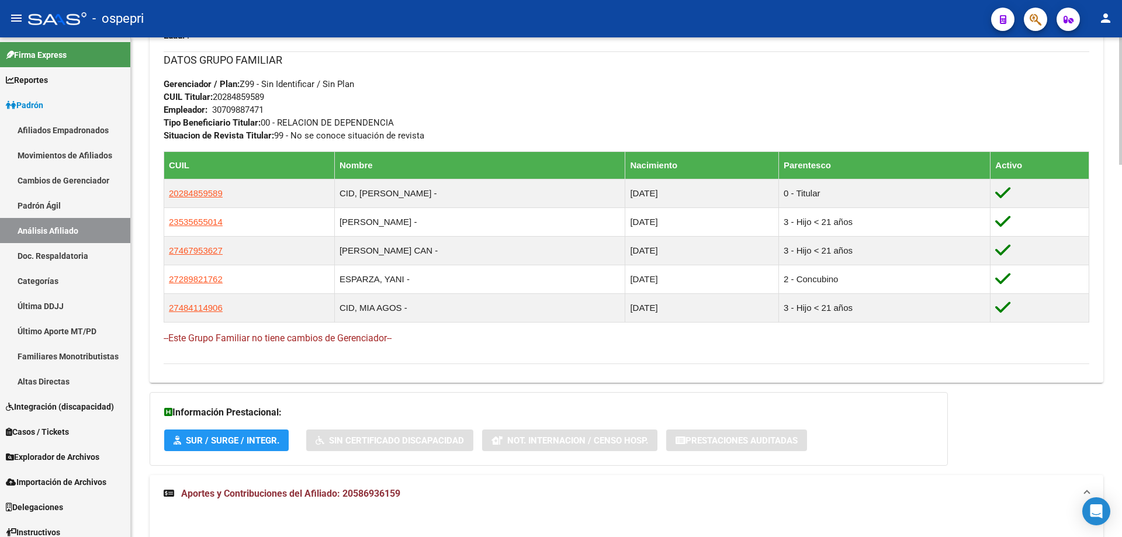
scroll to position [564, 0]
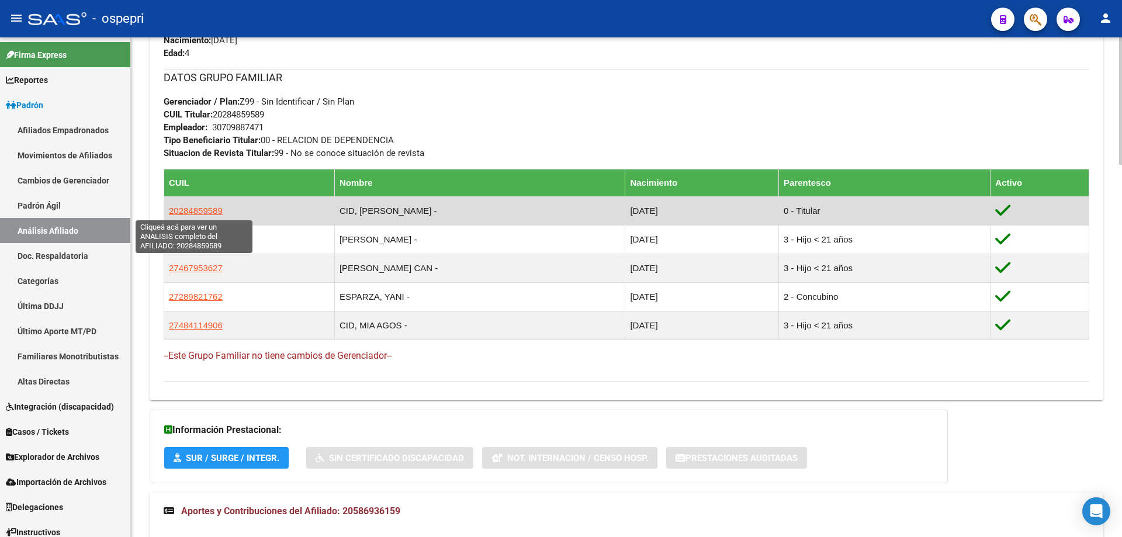
click at [200, 212] on span "20284859589" at bounding box center [196, 211] width 54 height 10
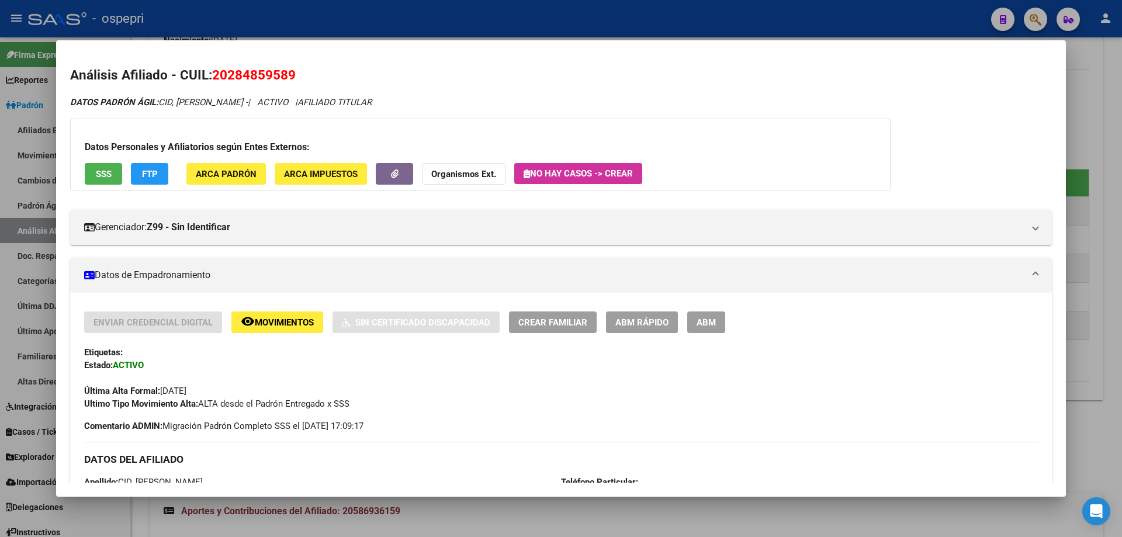
drag, startPoint x: 230, startPoint y: 74, endPoint x: 291, endPoint y: 73, distance: 61.9
click at [291, 73] on span "20284859589" at bounding box center [254, 74] width 84 height 15
copy span "28485958"
click at [1089, 188] on div at bounding box center [561, 268] width 1122 height 537
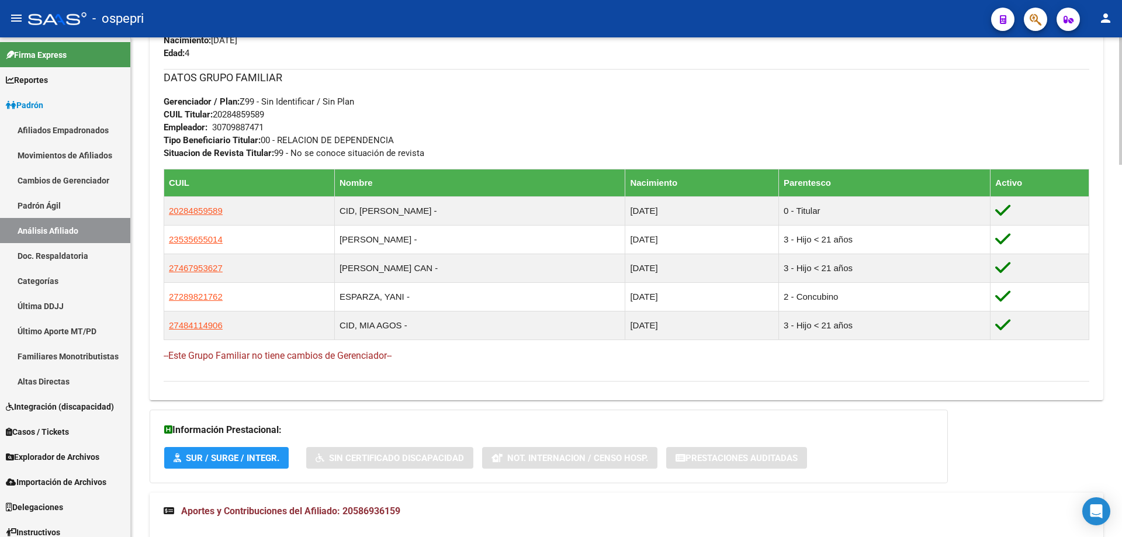
scroll to position [0, 0]
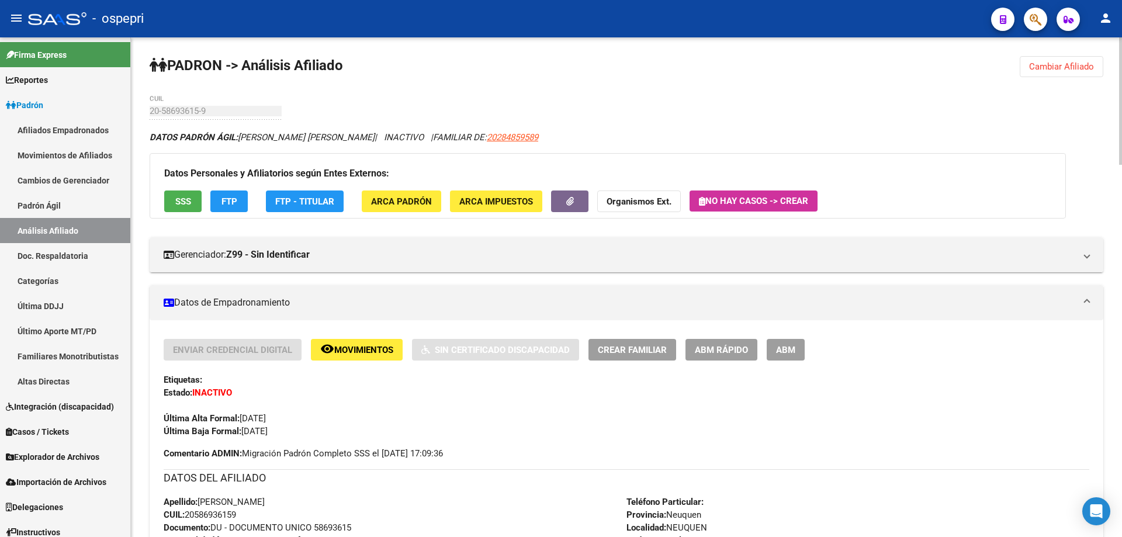
drag, startPoint x: 1050, startPoint y: 61, endPoint x: 453, endPoint y: 64, distance: 596.4
click at [1048, 64] on span "Cambiar Afiliado" at bounding box center [1061, 66] width 65 height 11
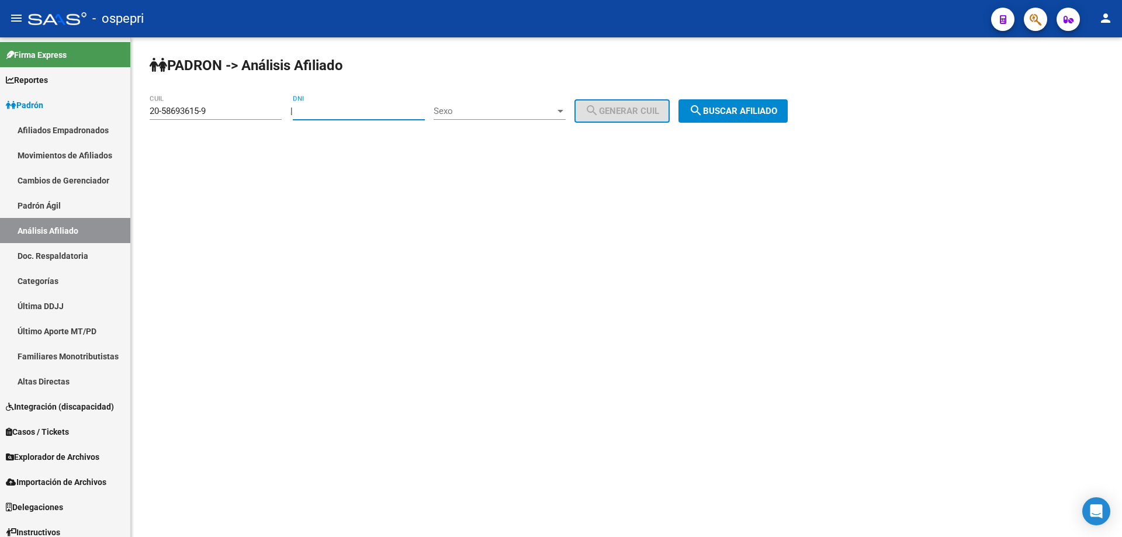
paste input "28485958"
type input "28485958"
click at [516, 107] on span "Sexo" at bounding box center [494, 111] width 122 height 11
click at [499, 117] on span "Masculino" at bounding box center [512, 111] width 132 height 26
click at [614, 114] on span "search Generar CUIL" at bounding box center [622, 111] width 74 height 11
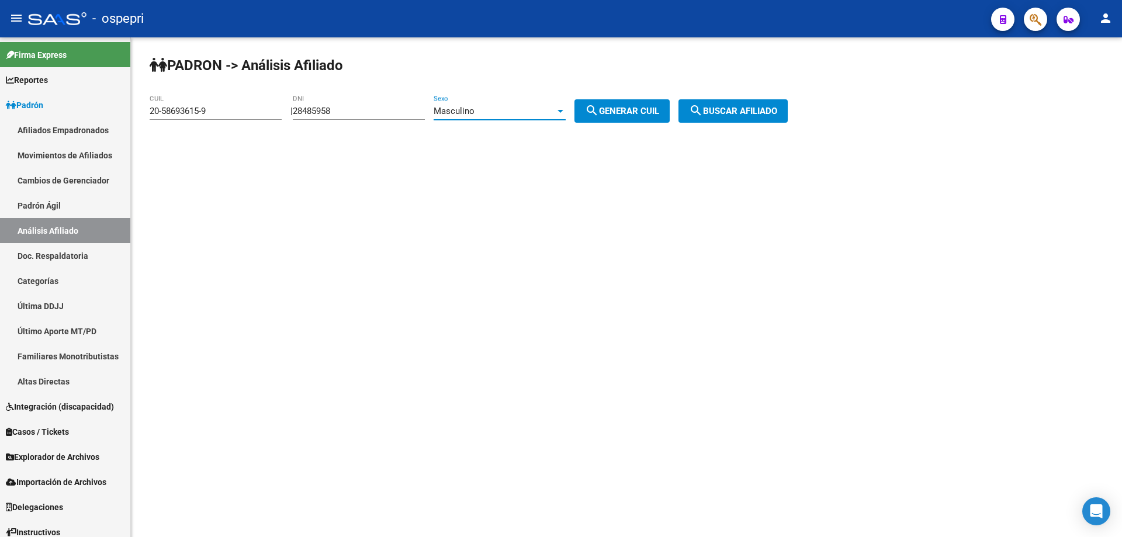
type input "20-28485958-9"
drag, startPoint x: 724, startPoint y: 103, endPoint x: 558, endPoint y: 103, distance: 166.5
click at [725, 103] on button "search Buscar afiliado" at bounding box center [732, 110] width 109 height 23
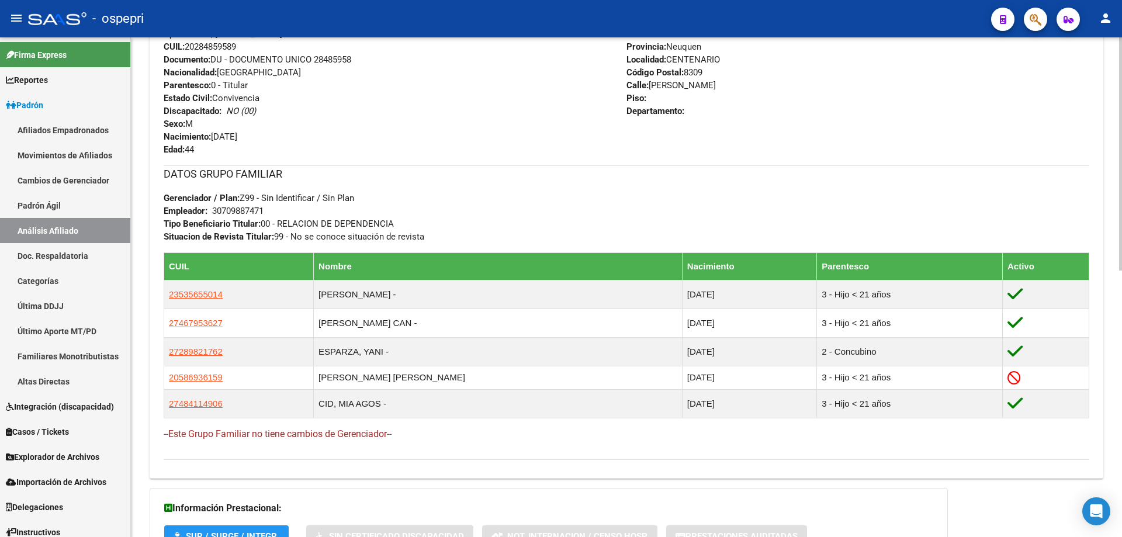
scroll to position [571, 0]
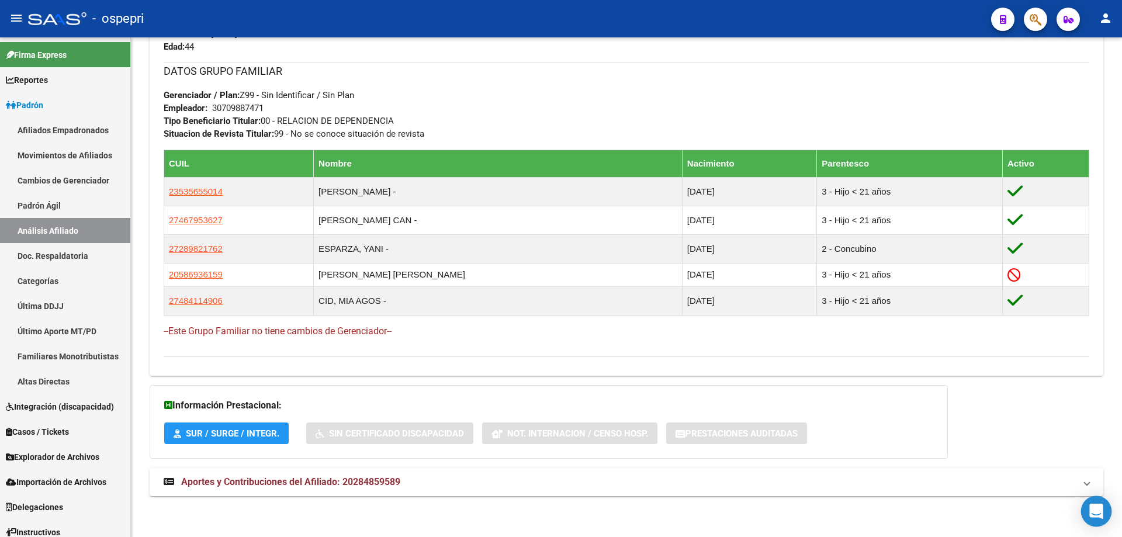
click at [1092, 514] on icon "Open Intercom Messenger" at bounding box center [1095, 511] width 15 height 15
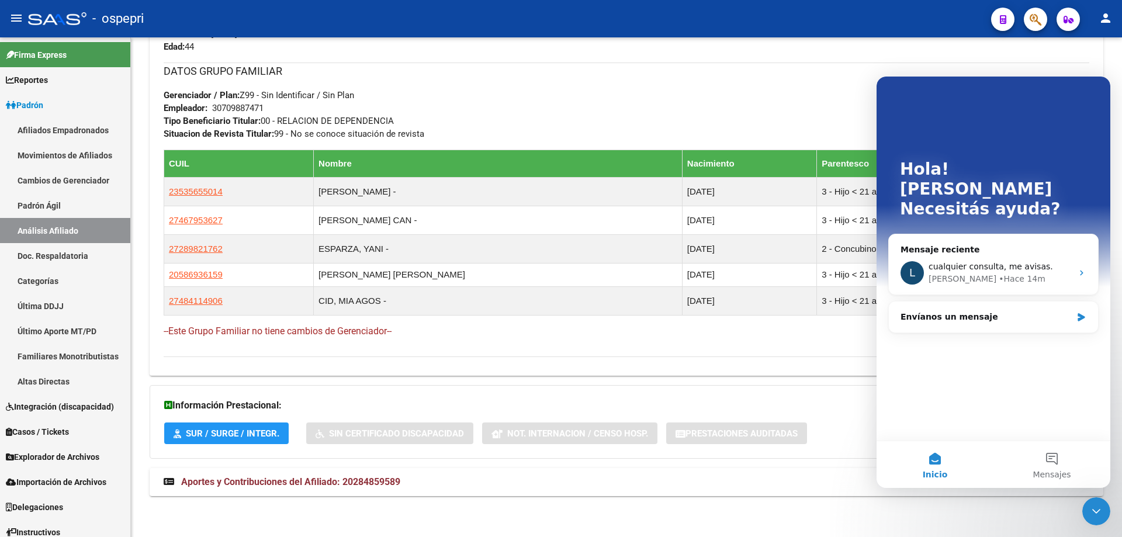
scroll to position [0, 0]
click at [967, 261] on div "cualquier consulta, me avisas." at bounding box center [1000, 267] width 144 height 12
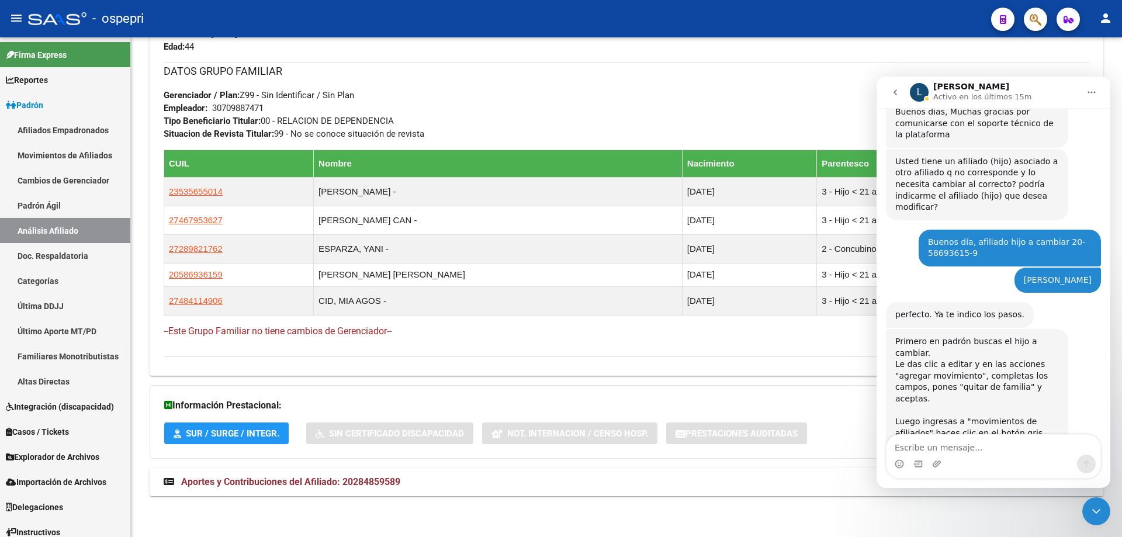
scroll to position [246, 0]
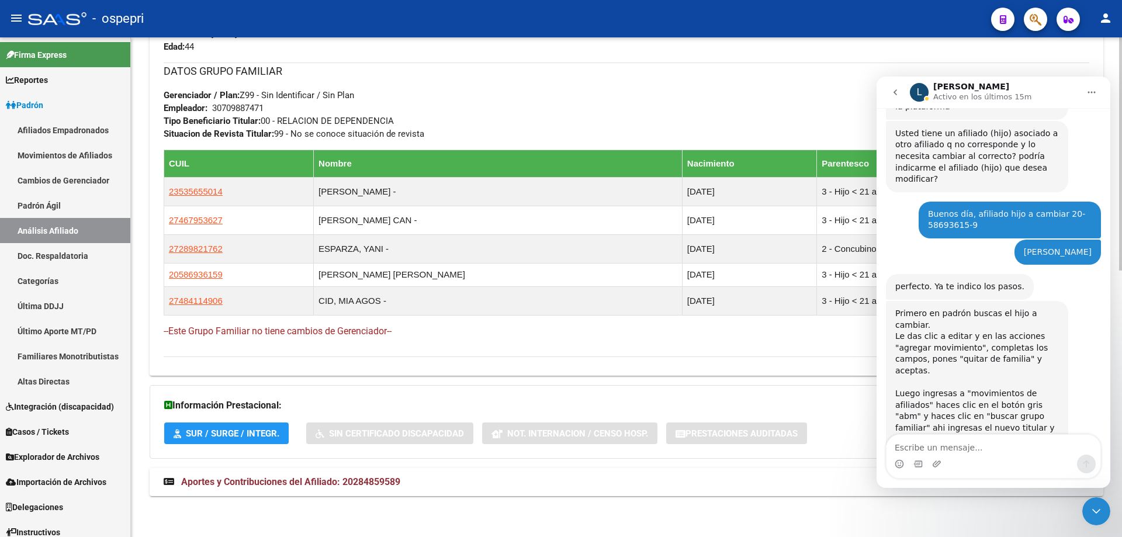
click at [623, 123] on div "DATOS GRUPO FAMILIAR Gerenciador / Plan: Z99 - Sin Identificar / Sin Plan Emple…" at bounding box center [626, 102] width 925 height 78
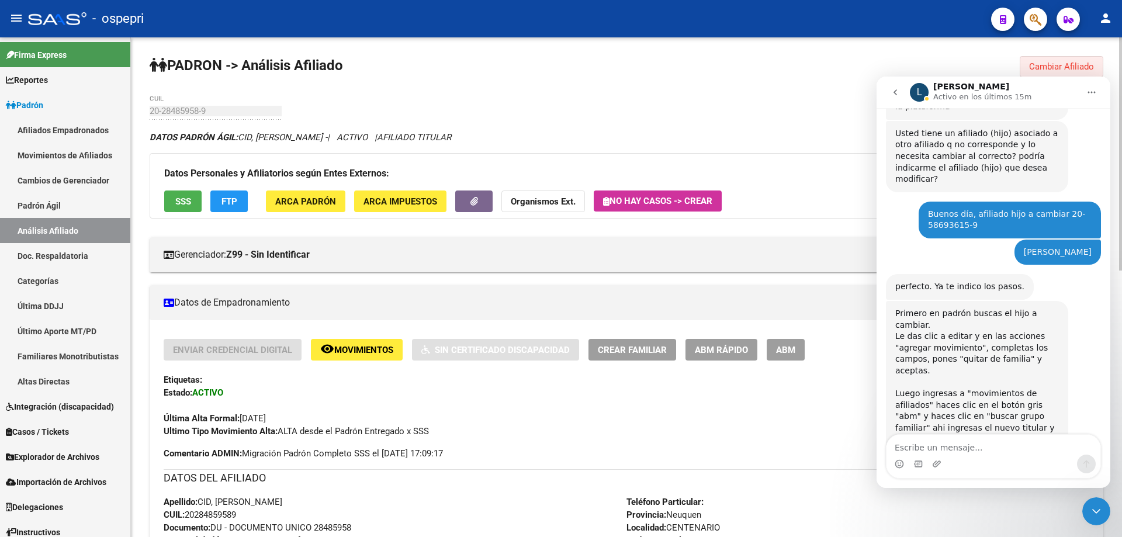
click at [1086, 65] on span "Cambiar Afiliado" at bounding box center [1061, 66] width 65 height 11
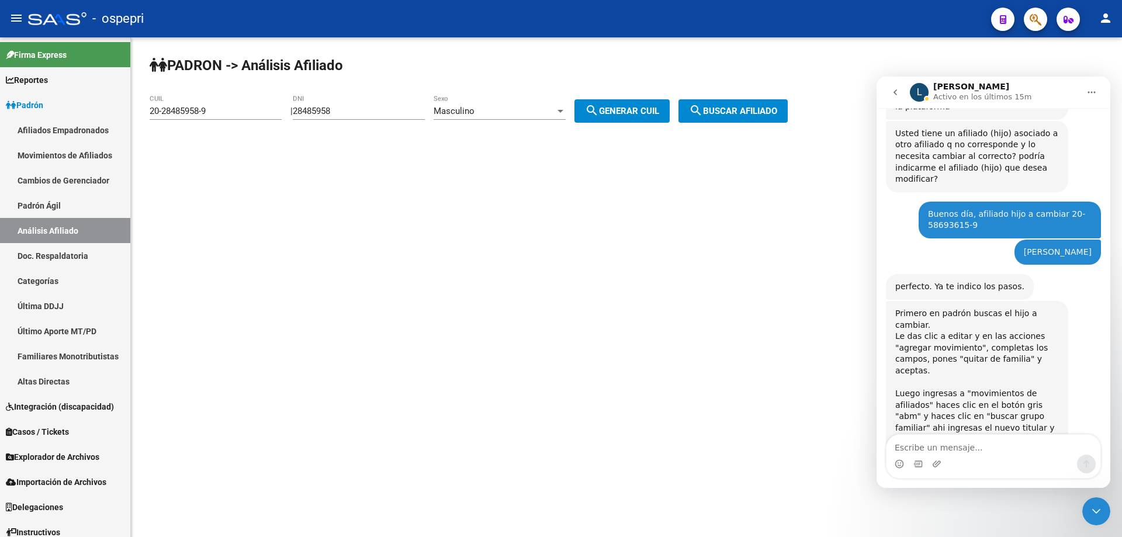
click at [322, 107] on input "28485958" at bounding box center [359, 111] width 132 height 11
paste input "37426676"
type input "37426676"
click at [622, 111] on span "search Generar CUIL" at bounding box center [622, 111] width 74 height 11
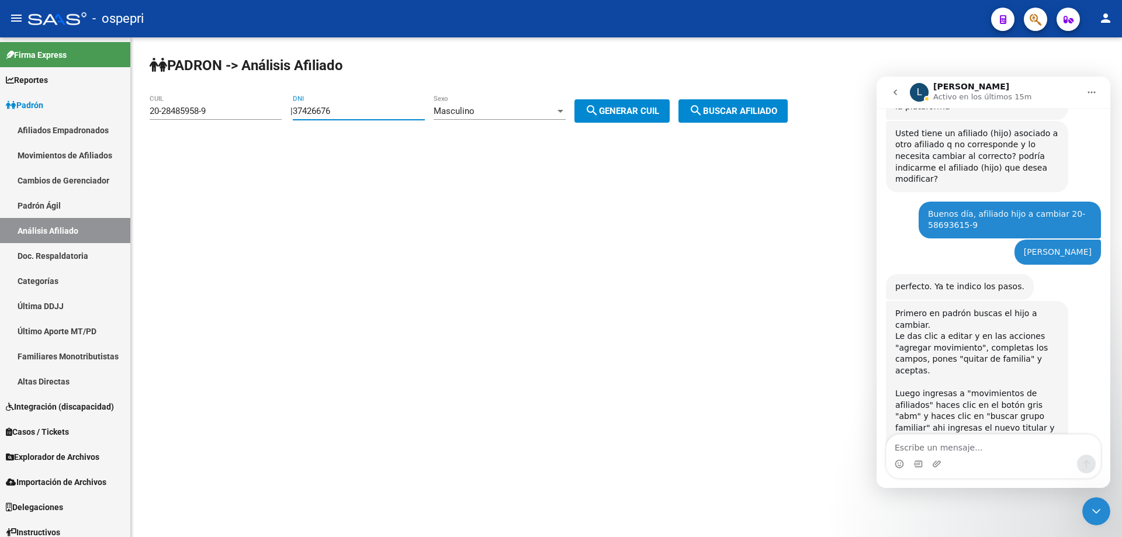
type input "20-37426676-5"
click at [762, 117] on button "search Buscar afiliado" at bounding box center [732, 110] width 109 height 23
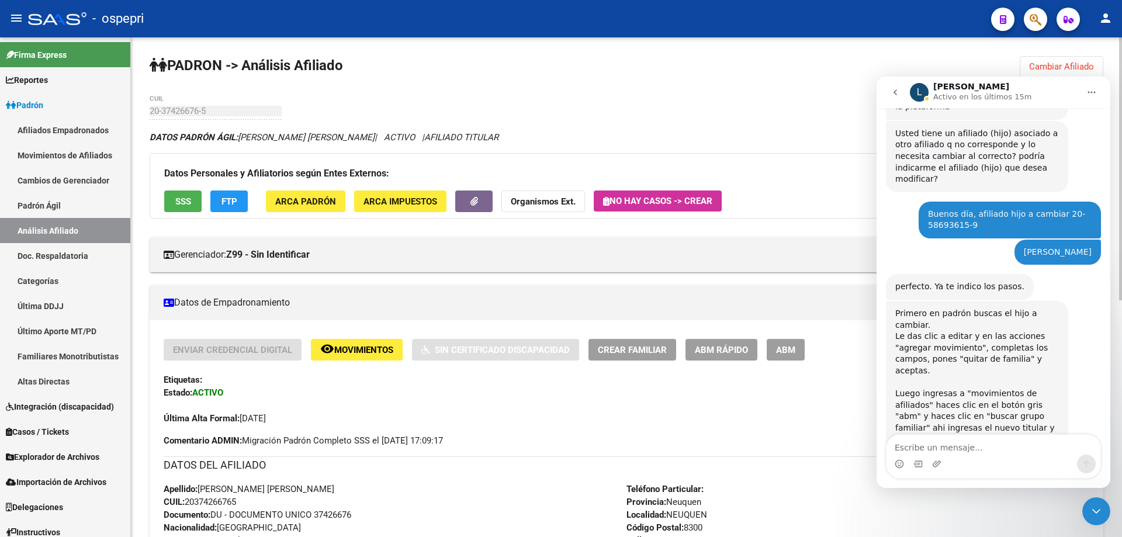
click at [792, 355] on button "ABM" at bounding box center [785, 350] width 38 height 22
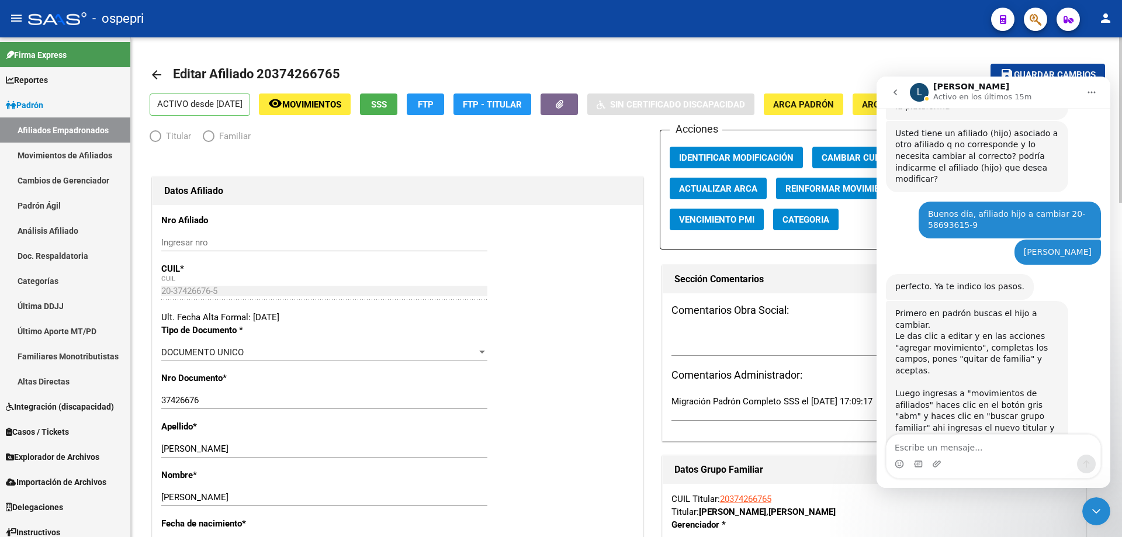
radio input "true"
type input "30-69729588-3"
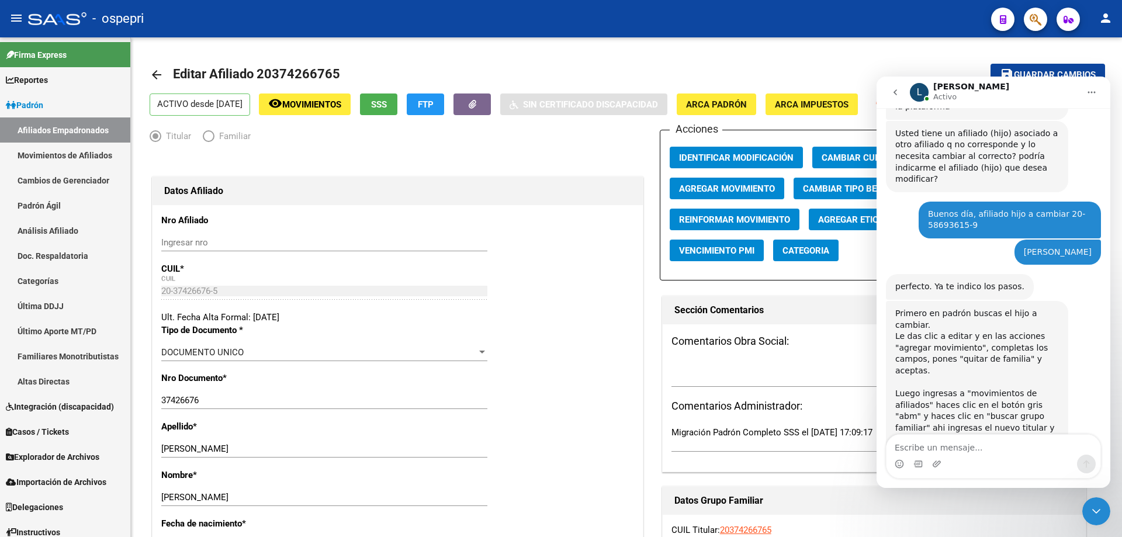
click at [1098, 509] on icon "Cerrar Intercom Messenger" at bounding box center [1096, 511] width 14 height 14
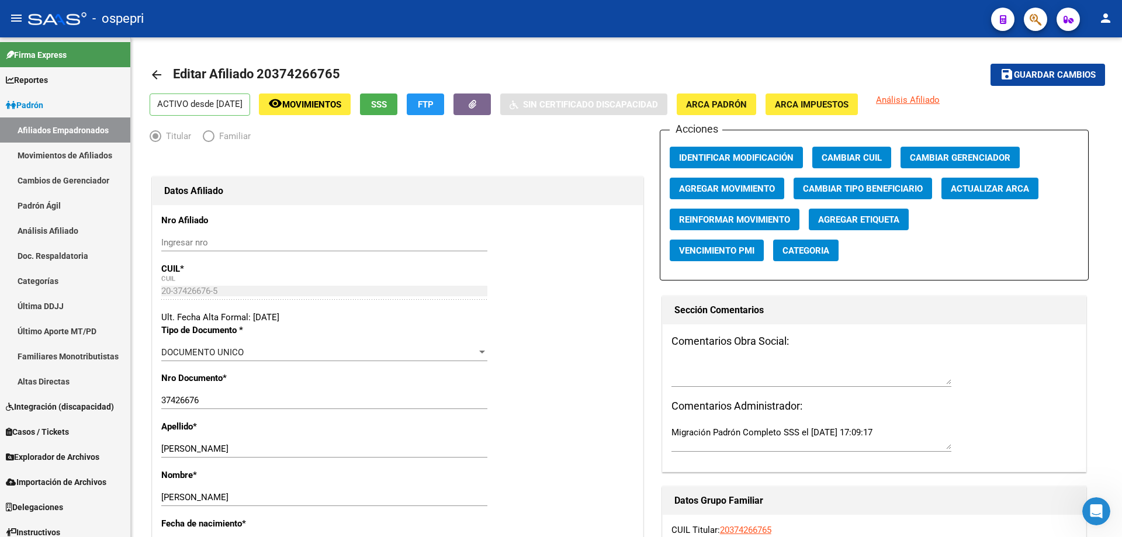
click at [1088, 506] on div "Abrir Intercom Messenger" at bounding box center [1096, 511] width 39 height 39
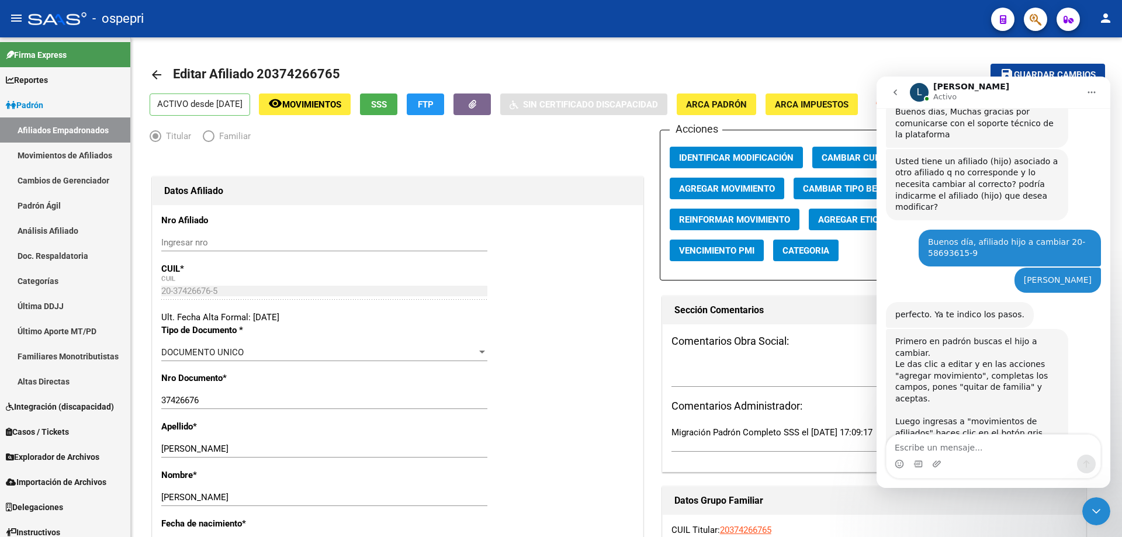
scroll to position [246, 0]
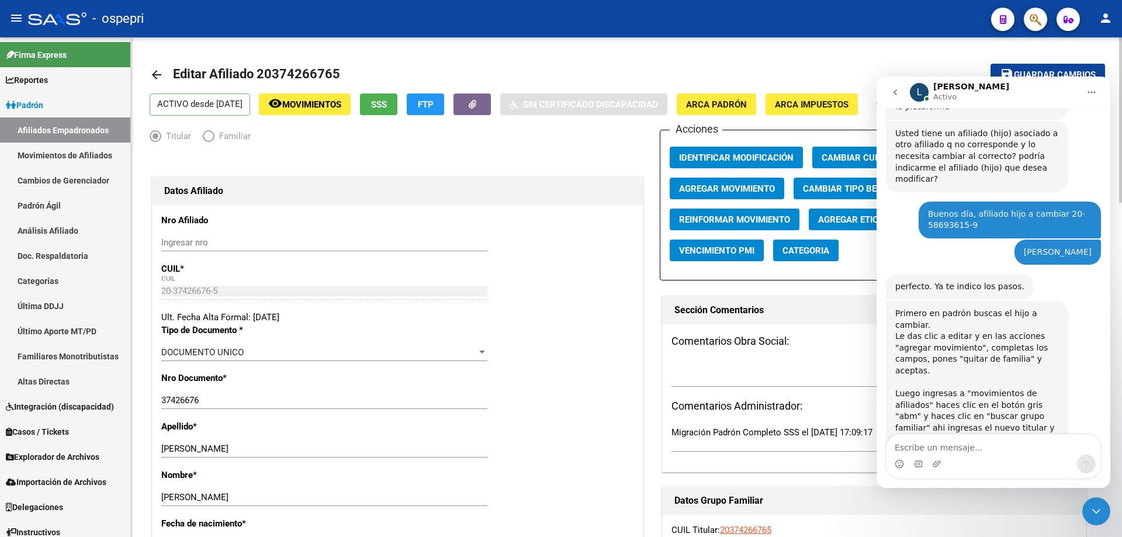
click at [824, 357] on div "Comentarios Obra Social: Comentarios Administrador: Migración Padrón Completo S…" at bounding box center [873, 397] width 423 height 147
click at [1098, 508] on icon "Cerrar Intercom Messenger" at bounding box center [1096, 511] width 14 height 14
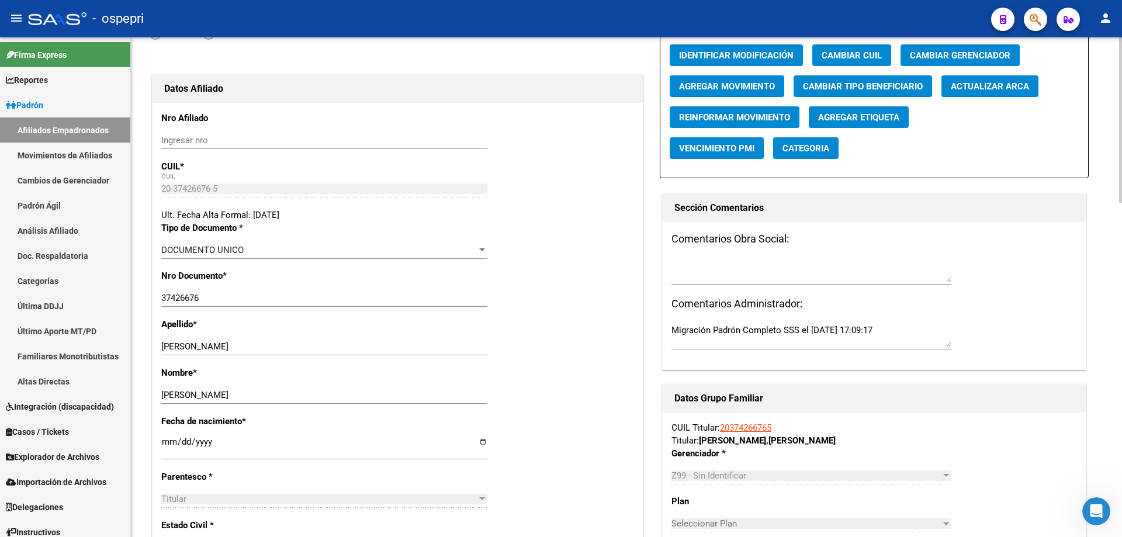
scroll to position [0, 0]
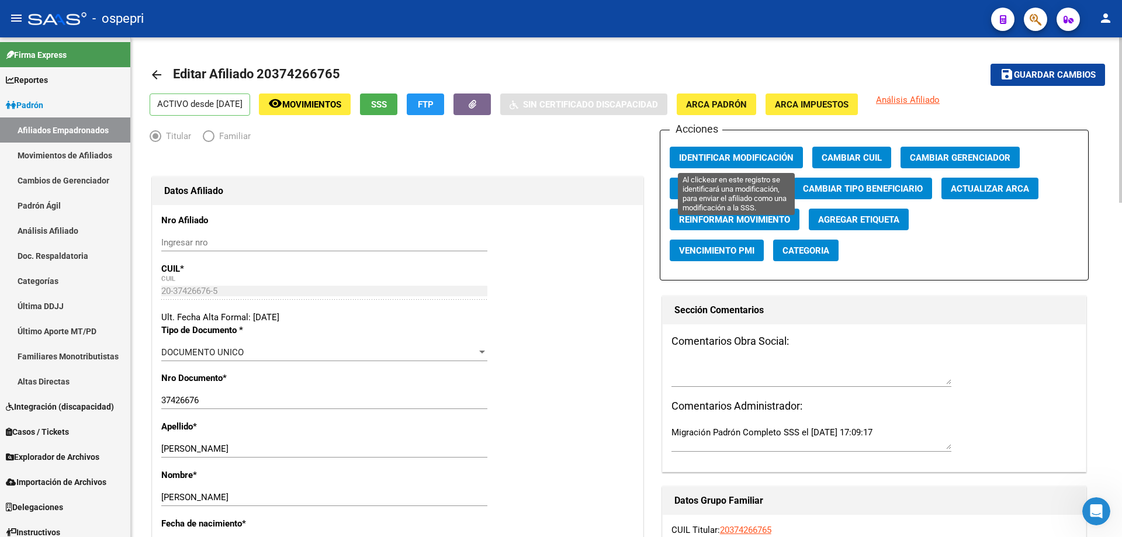
click at [757, 156] on span "Identificar Modificación" at bounding box center [736, 157] width 114 height 11
click at [752, 188] on span "Agregar Movimiento" at bounding box center [727, 188] width 96 height 11
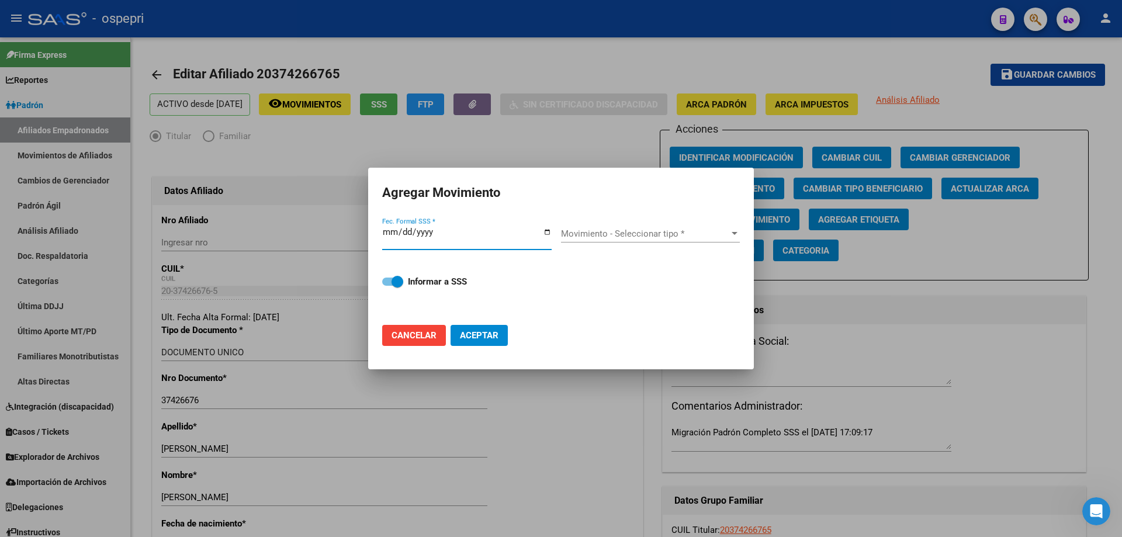
click at [598, 231] on span "Movimiento - Seleccionar tipo *" at bounding box center [645, 233] width 168 height 11
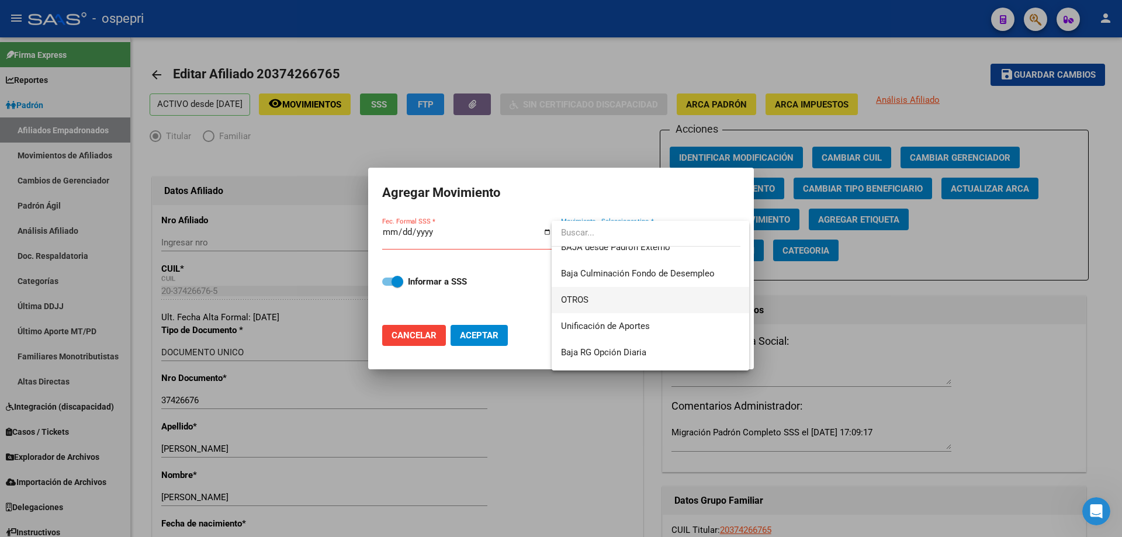
scroll to position [849, 0]
click at [964, 355] on div at bounding box center [561, 268] width 1122 height 537
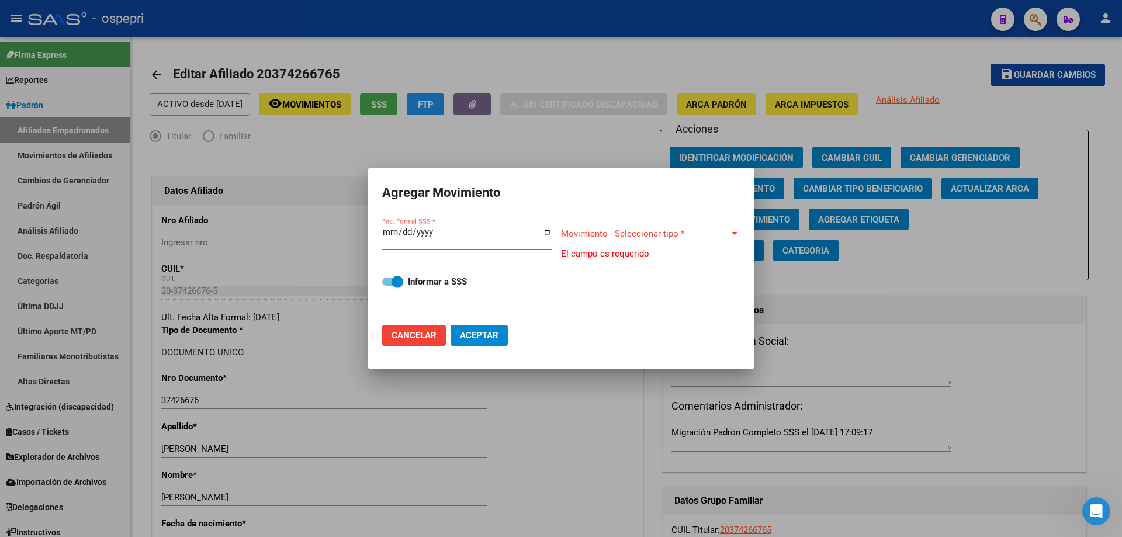
click at [425, 334] on span "Cancelar" at bounding box center [413, 335] width 45 height 11
checkbox input "false"
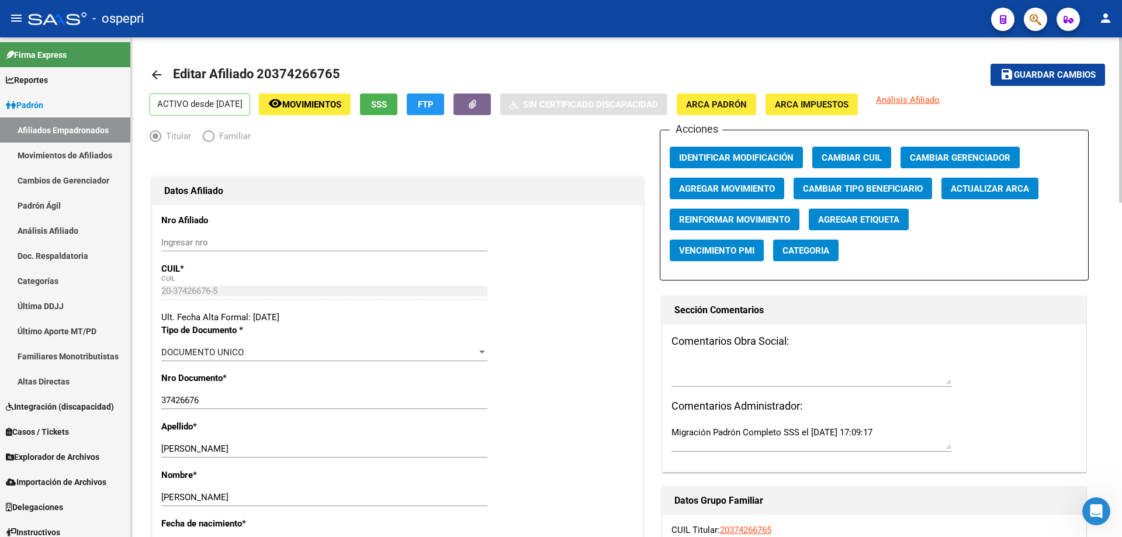
click at [1005, 359] on div "Comentarios Obra Social: Comentarios Administrador: Migración Padrón Completo S…" at bounding box center [873, 397] width 423 height 147
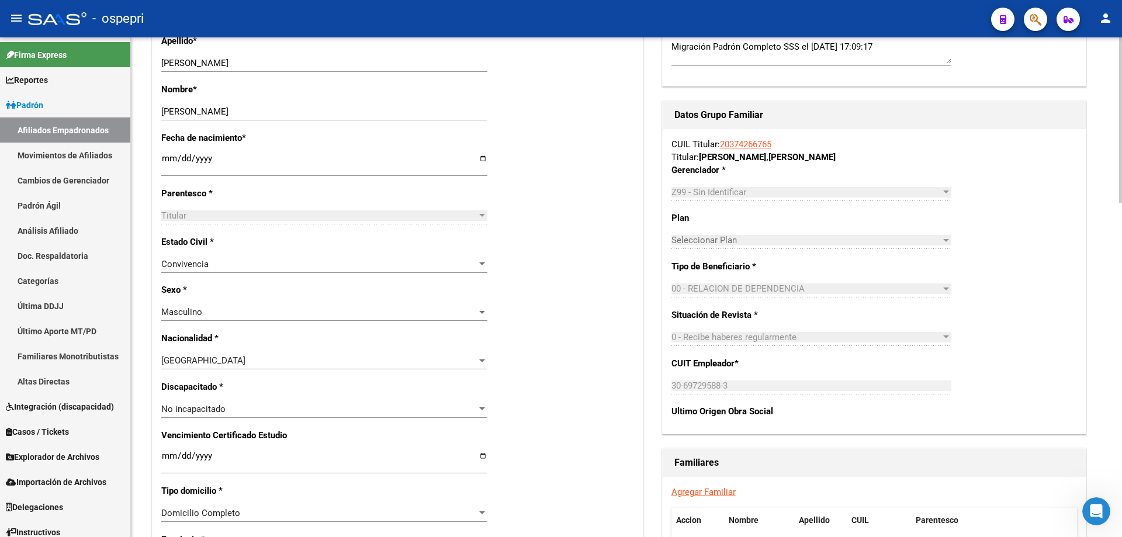
scroll to position [541, 0]
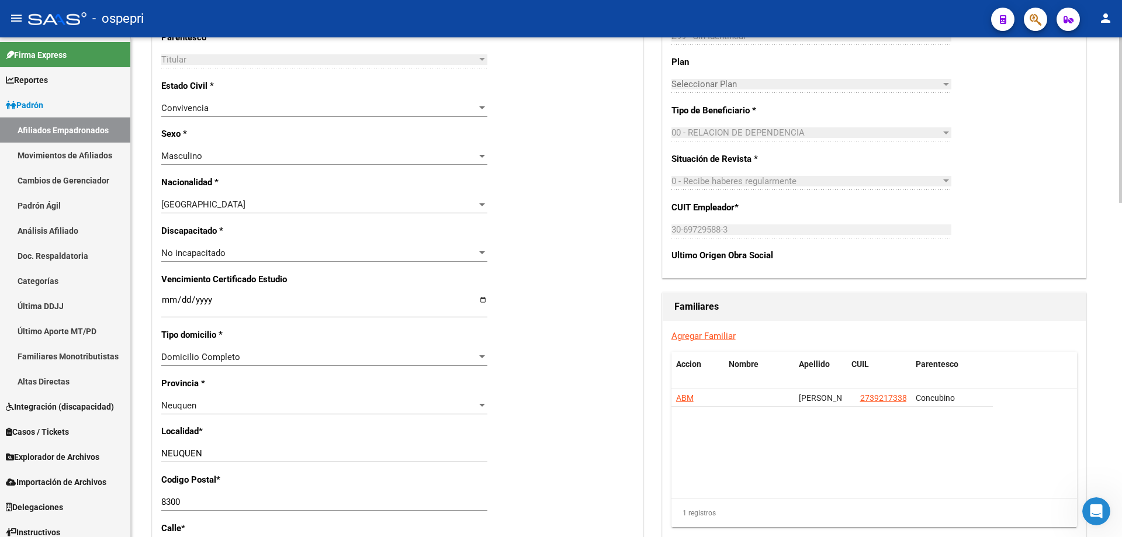
click at [697, 335] on link "Agregar Familiar" at bounding box center [703, 336] width 64 height 11
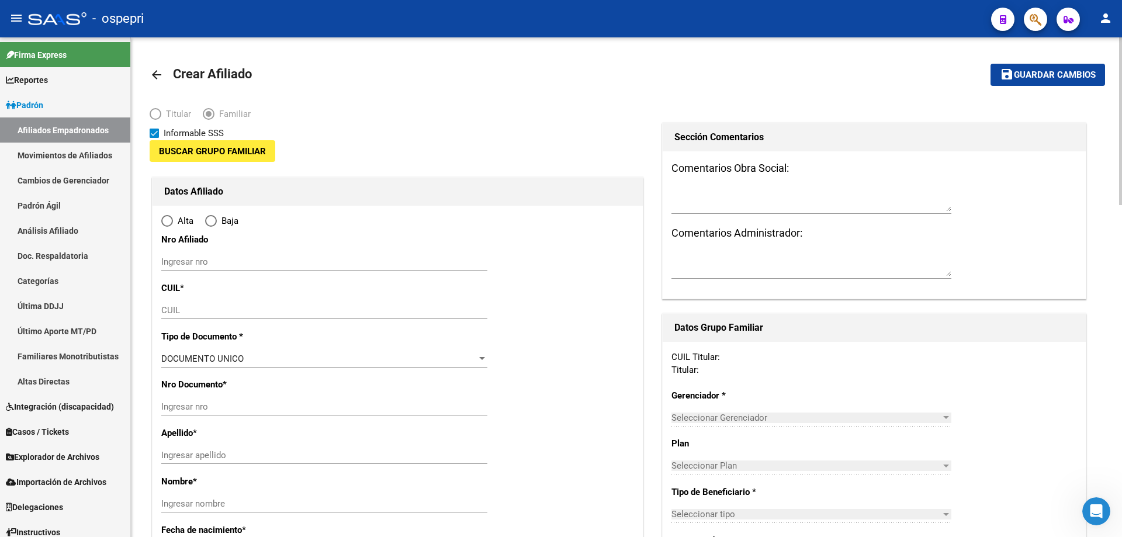
type input "30-69729588-3"
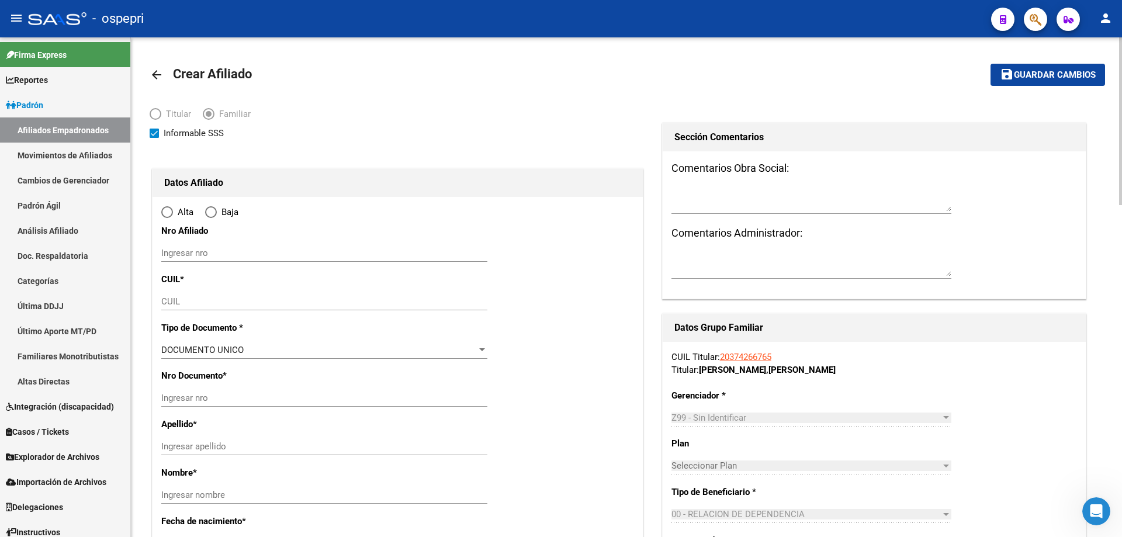
type input "NEUQUEN"
type input "8300"
type input "RICHIERI 539 Dpto:3"
radio input "true"
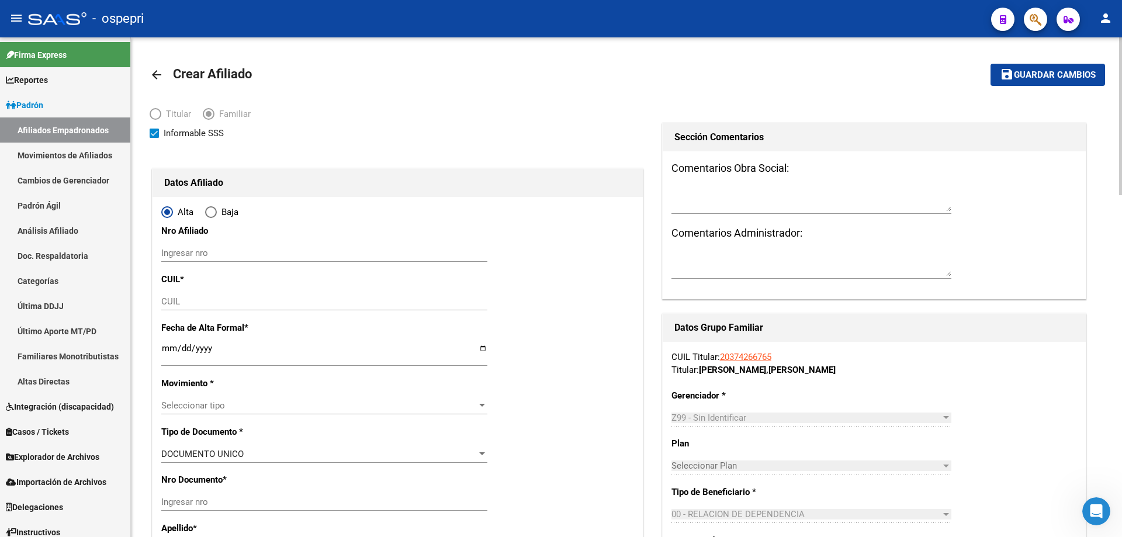
type input "30-69729588-3"
drag, startPoint x: 185, startPoint y: 251, endPoint x: 386, endPoint y: 231, distance: 201.3
click at [338, 254] on input "Ingresar nro" at bounding box center [324, 253] width 326 height 11
paste input "58693615"
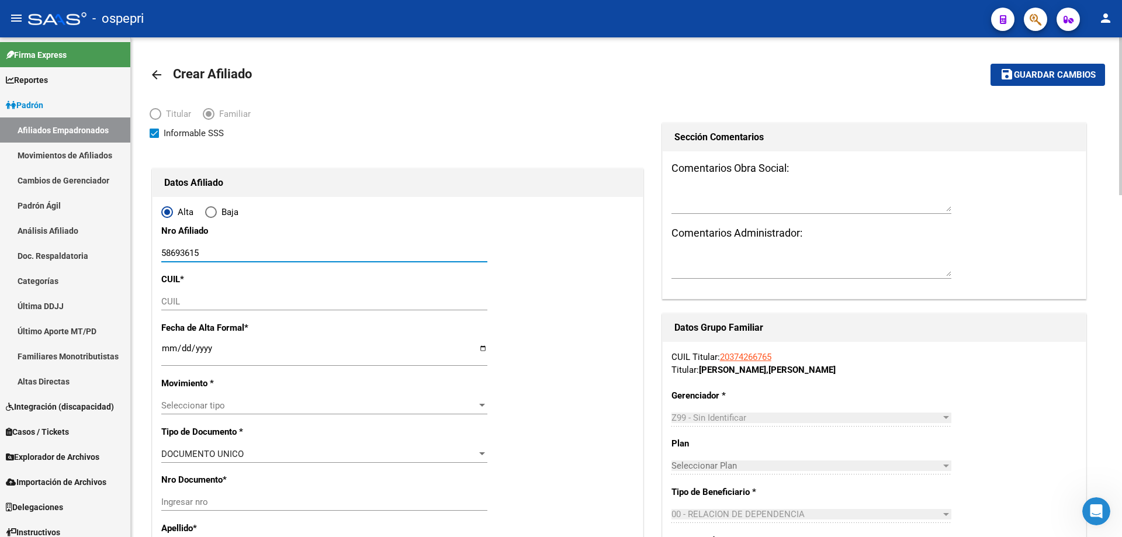
type input "58693615"
click at [200, 301] on input "CUIL" at bounding box center [324, 301] width 326 height 11
paste input "20-58693615-9"
type input "20-58693615-9"
type input "58693615"
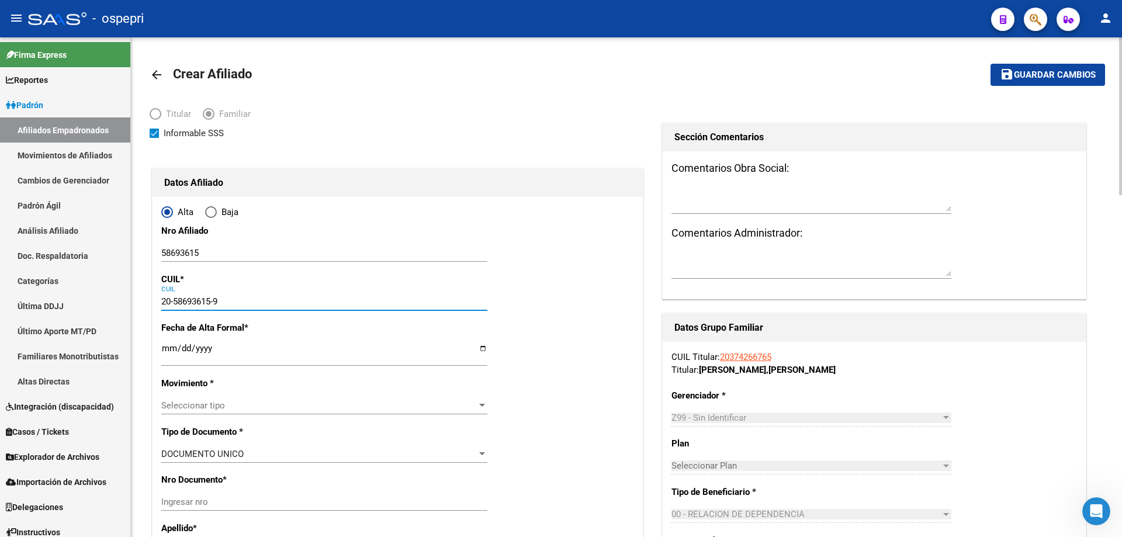
type input "[PERSON_NAME] LUNA"
type input "[PERSON_NAME]"
type input "[DATE]"
type input "NEUQUEN"
type input "AV SAN JUAN"
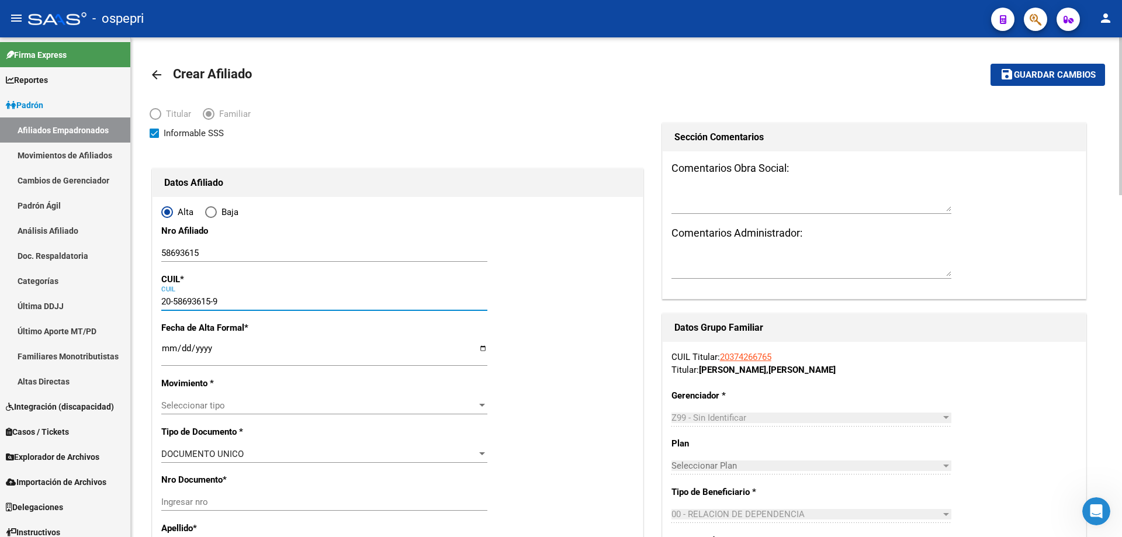
type input "2051"
type input "00"
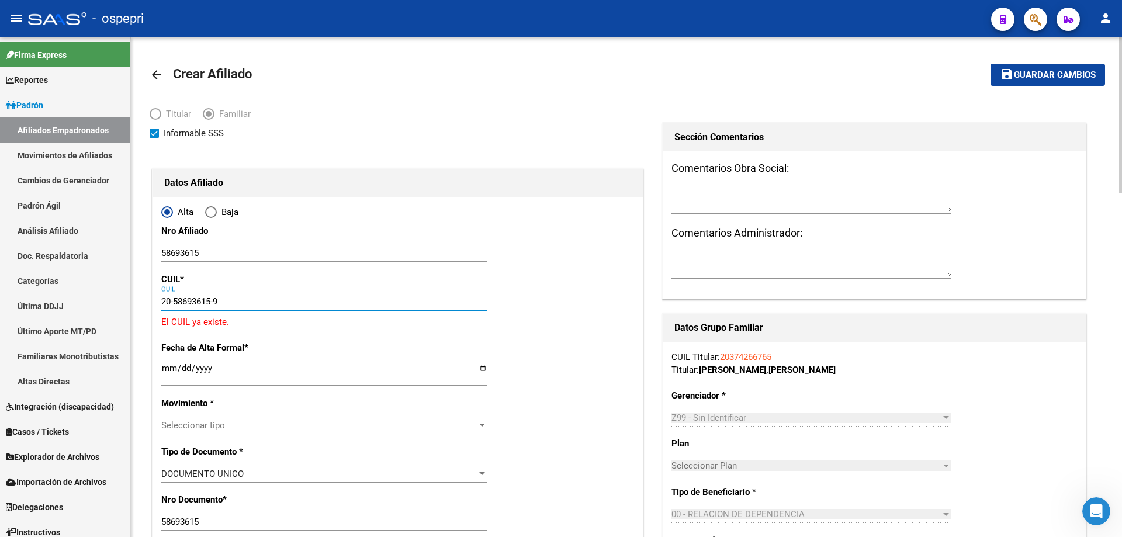
type input "20-58693615-9"
click at [1067, 374] on div "CUIL Titular: 20374266765 Titular: SANTILLAN FEDERICO JAVIER , FEDERICO JAVIER" at bounding box center [873, 363] width 405 height 26
click at [1098, 515] on icon "Abrir Intercom Messenger" at bounding box center [1095, 511] width 19 height 19
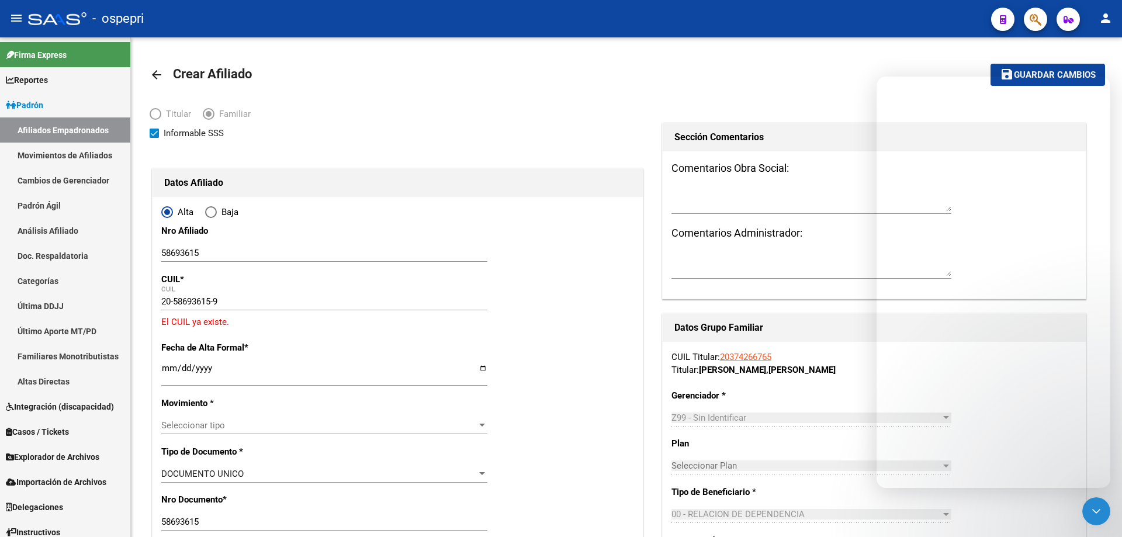
scroll to position [246, 0]
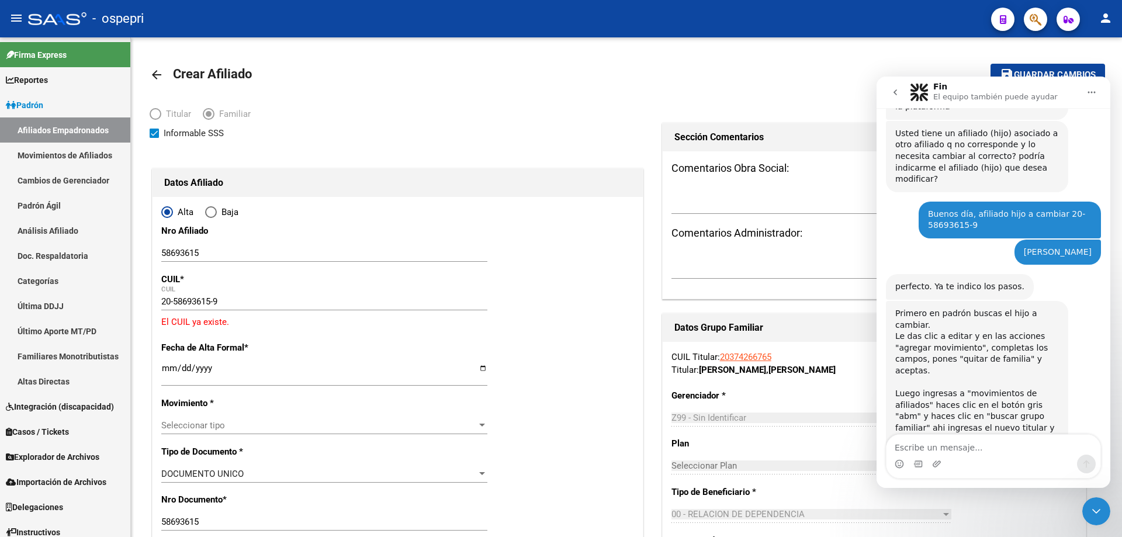
click at [939, 450] on textarea "Escribe un mensaje..." at bounding box center [993, 445] width 214 height 20
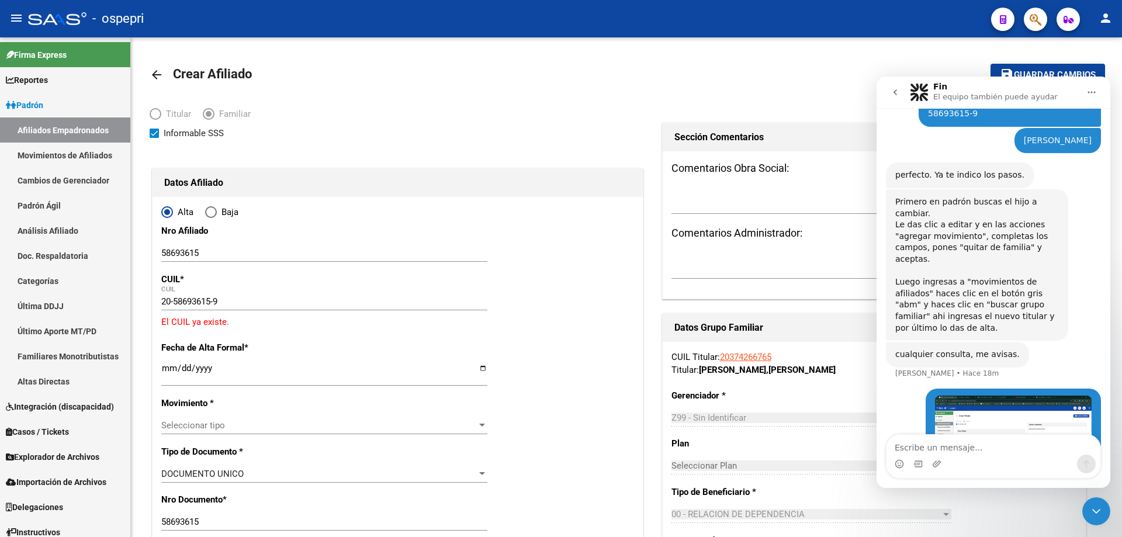
click at [950, 446] on textarea "Escribe un mensaje..." at bounding box center [993, 445] width 214 height 20
type textarea "h"
type textarea "[PERSON_NAME], me arroja ese error"
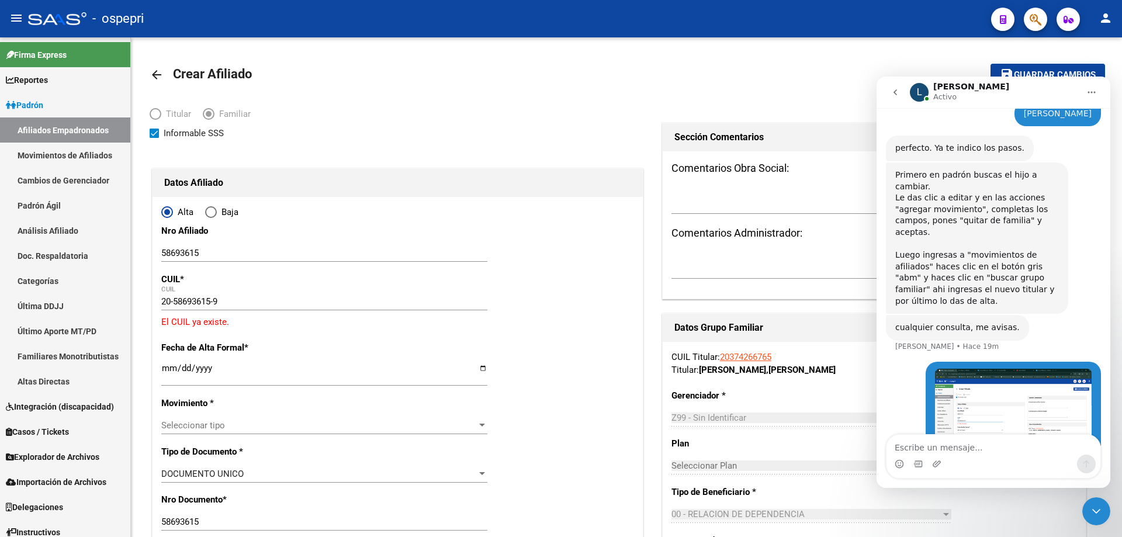
click at [985, 445] on textarea "Escribe un mensaje..." at bounding box center [993, 445] width 214 height 20
type textarea ""EL CUIL YA EXISTE" me dice"
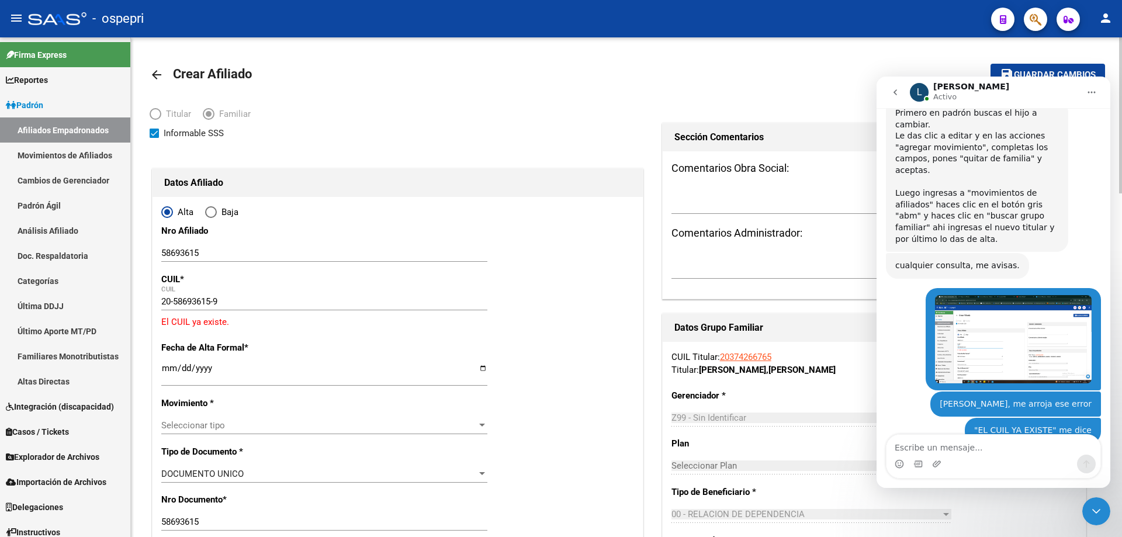
scroll to position [446, 0]
click at [161, 74] on mat-icon "arrow_back" at bounding box center [157, 75] width 14 height 14
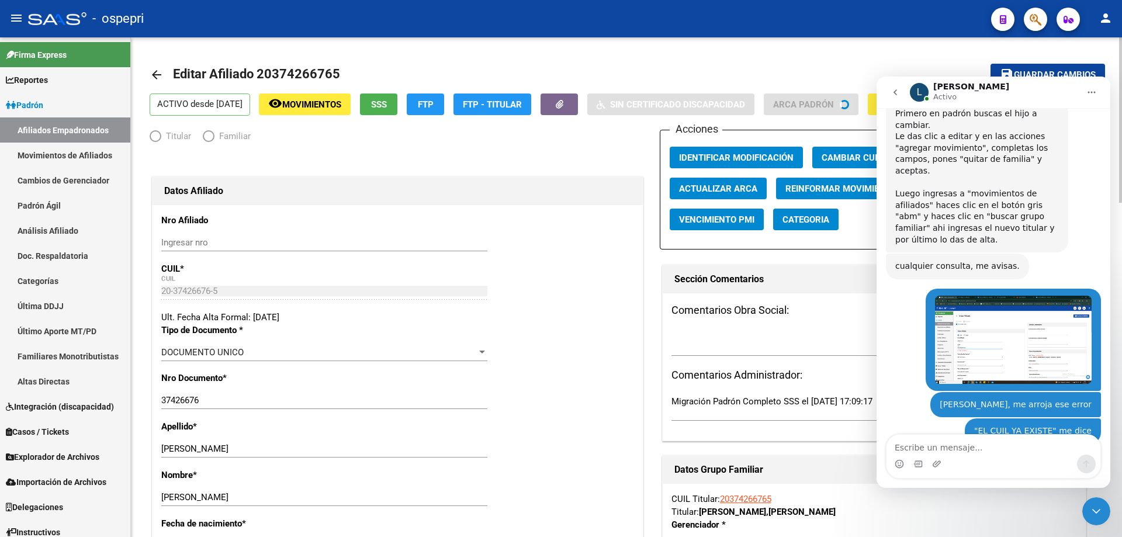
radio input "true"
type input "30-69729588-3"
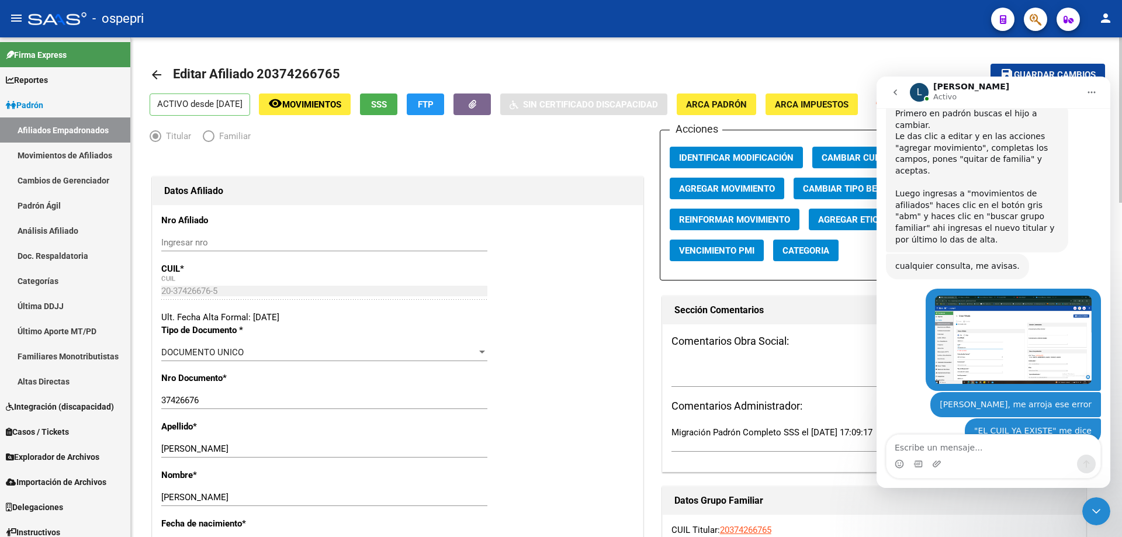
click at [159, 76] on mat-icon "arrow_back" at bounding box center [157, 75] width 14 height 14
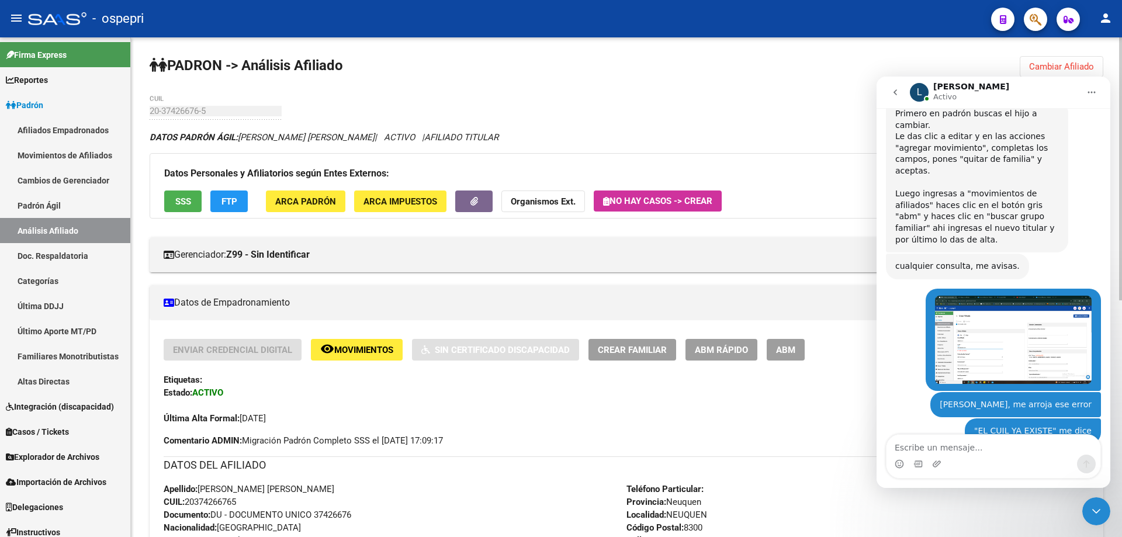
click at [1085, 64] on span "Cambiar Afiliado" at bounding box center [1061, 66] width 65 height 11
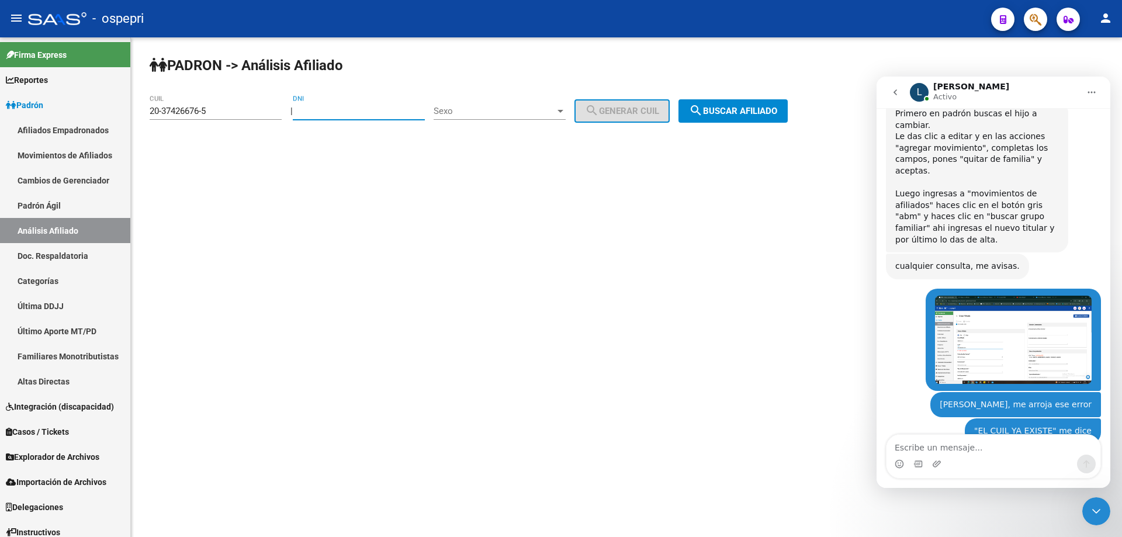
drag, startPoint x: 325, startPoint y: 112, endPoint x: 313, endPoint y: 109, distance: 13.2
click at [313, 109] on input "DNI" at bounding box center [359, 111] width 132 height 11
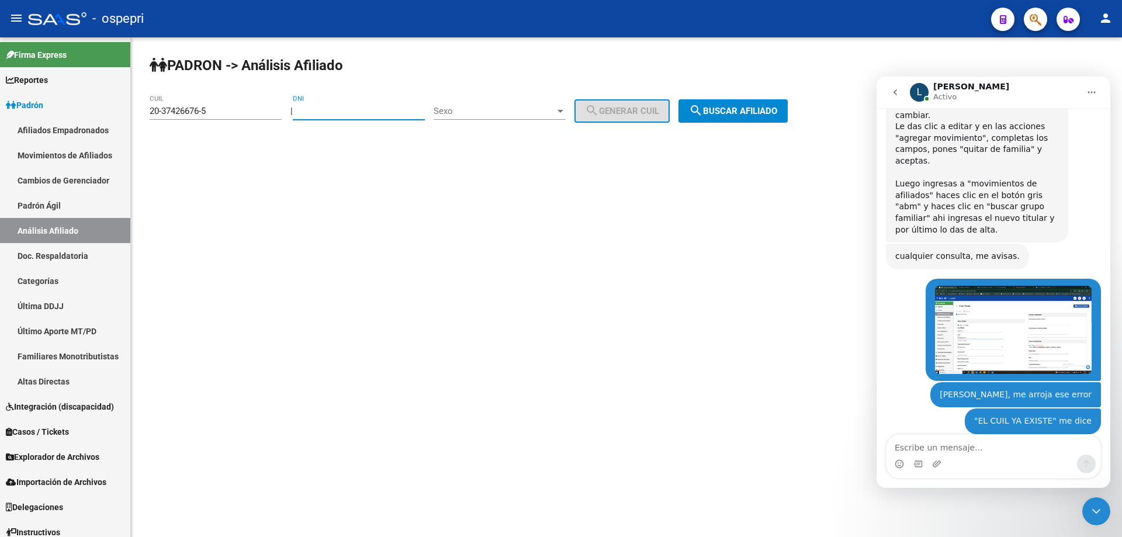
scroll to position [472, 0]
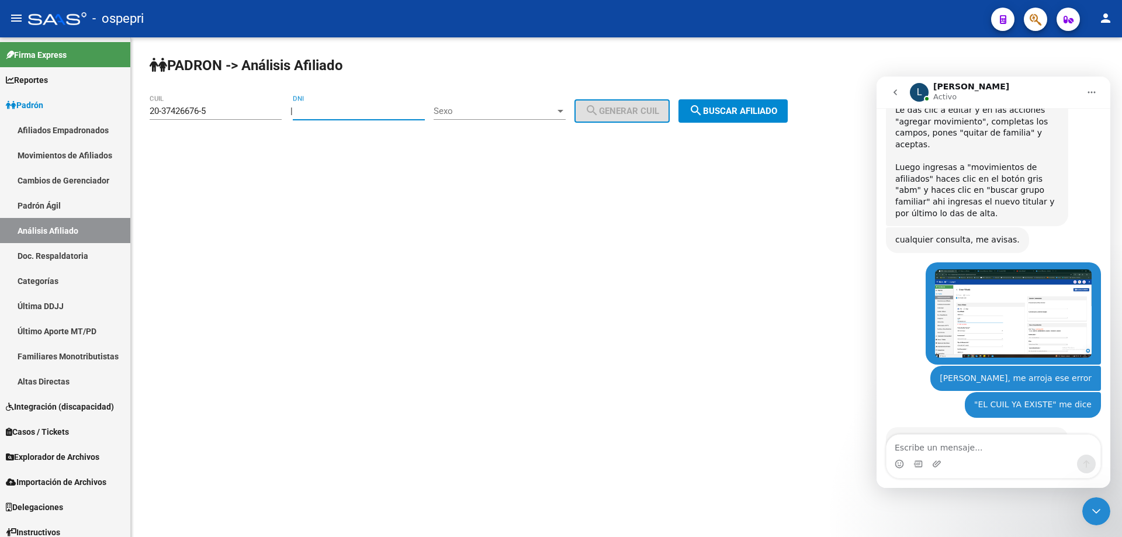
paste input "58693615"
type input "58693615"
click at [539, 114] on span "Sexo" at bounding box center [494, 111] width 122 height 11
click at [516, 105] on span "Masculino" at bounding box center [512, 111] width 132 height 26
click at [633, 106] on span "search Generar CUIL" at bounding box center [622, 111] width 74 height 11
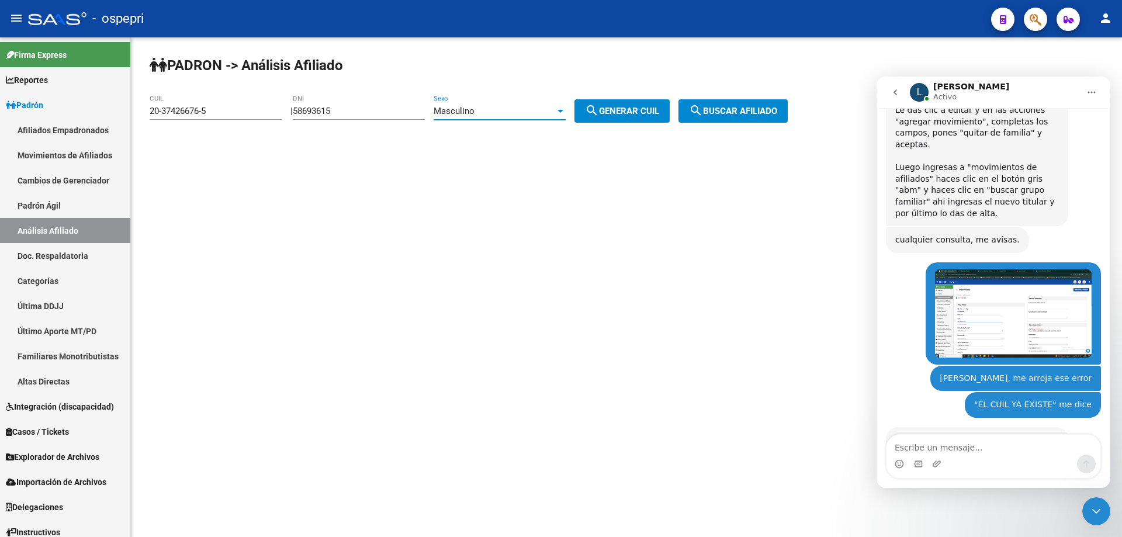
type input "20-58693615-9"
click at [731, 106] on span "search Buscar afiliado" at bounding box center [733, 111] width 88 height 11
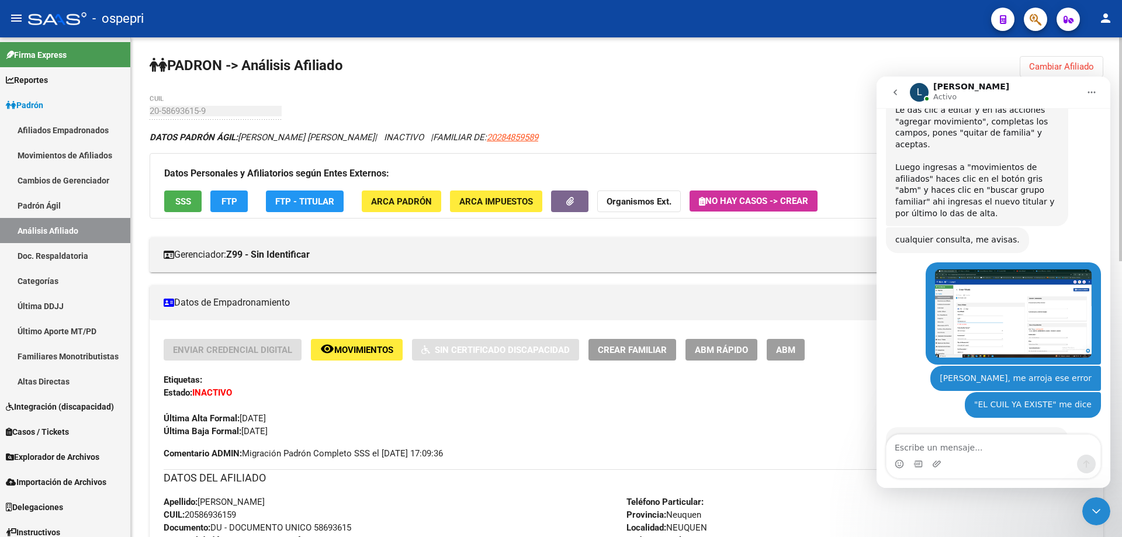
click at [1092, 506] on icon "Cerrar Intercom Messenger" at bounding box center [1096, 511] width 14 height 14
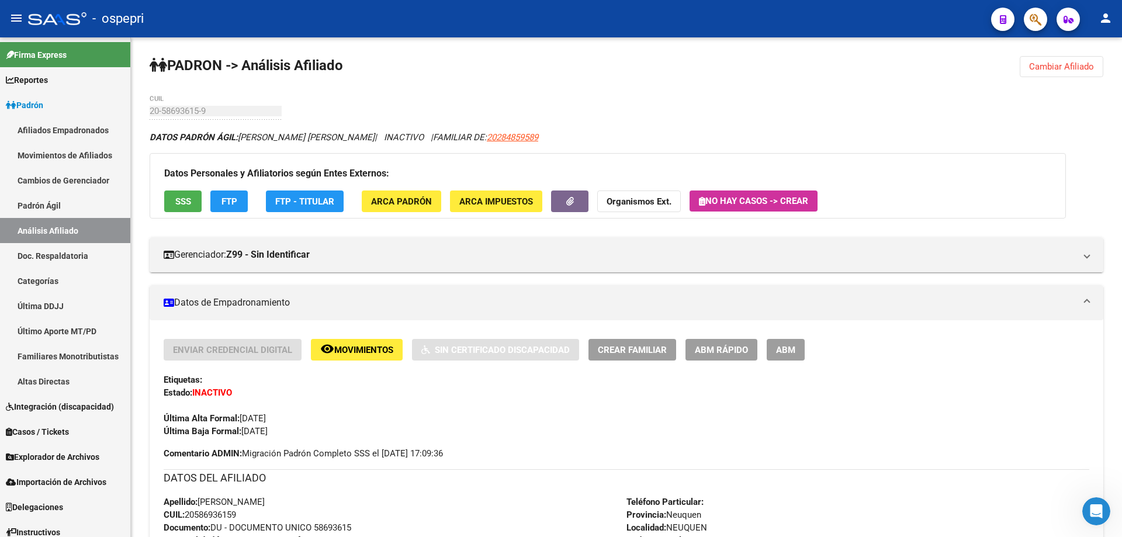
click at [1097, 511] on icon "Abrir Intercom Messenger" at bounding box center [1096, 510] width 8 height 9
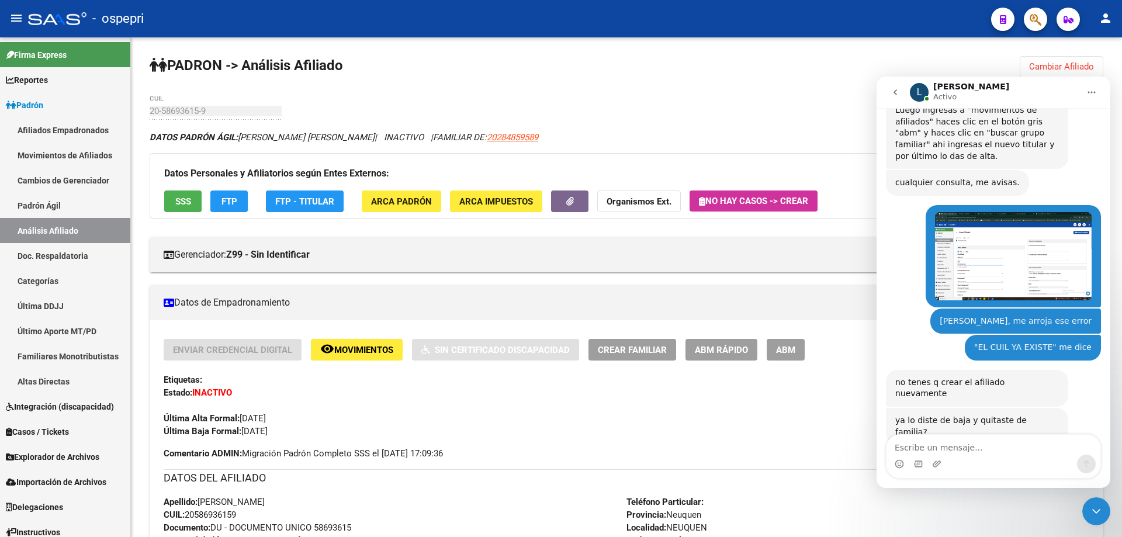
scroll to position [584, 0]
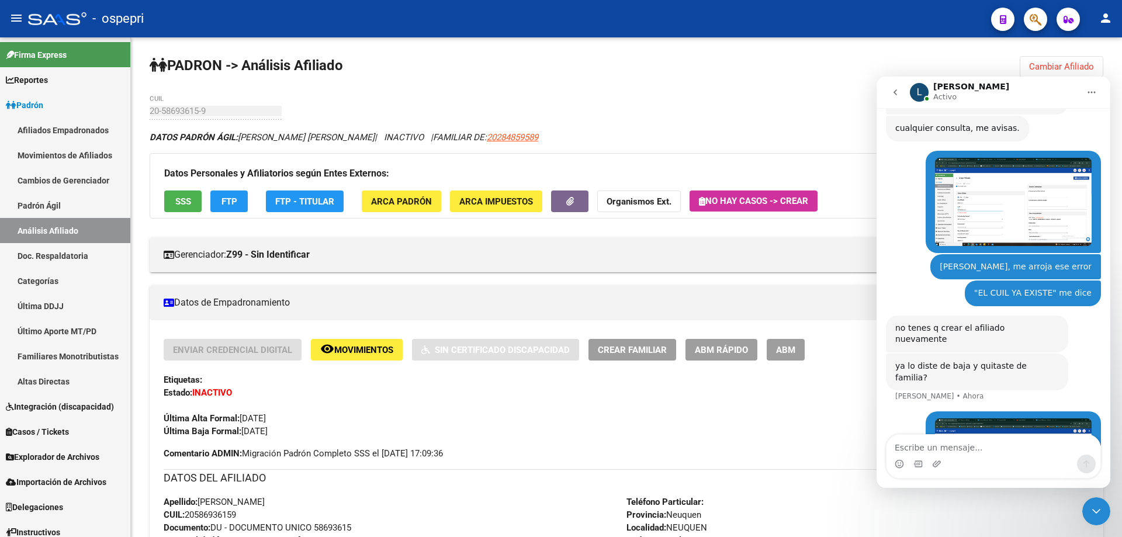
click at [946, 446] on textarea "Escribe un mensaje..." at bounding box center [993, 445] width 214 height 20
type textarea "en el otro grupo familiar aparece INACTIVO"
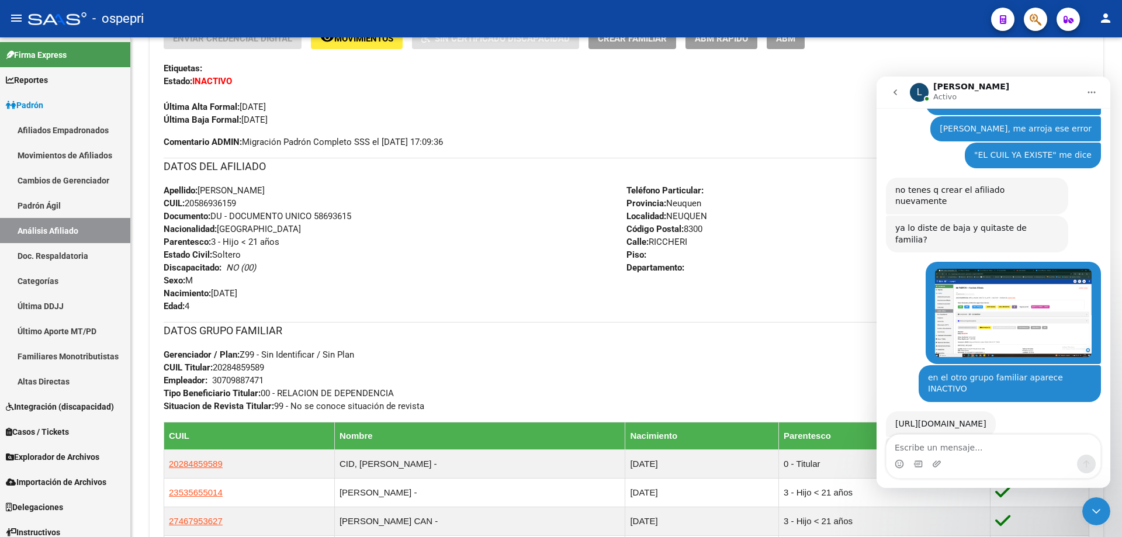
scroll to position [748, 0]
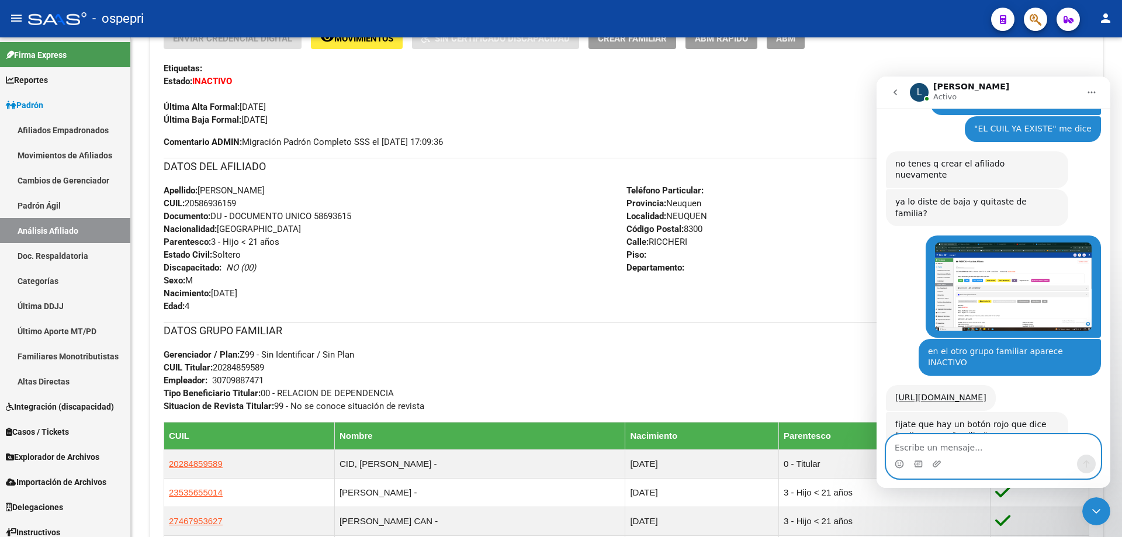
click at [925, 444] on textarea "Escribe un mensaje..." at bounding box center [993, 445] width 214 height 20
type textarea "h"
type textarea "lo di de baja de grupo familiar e identifique el cambio"
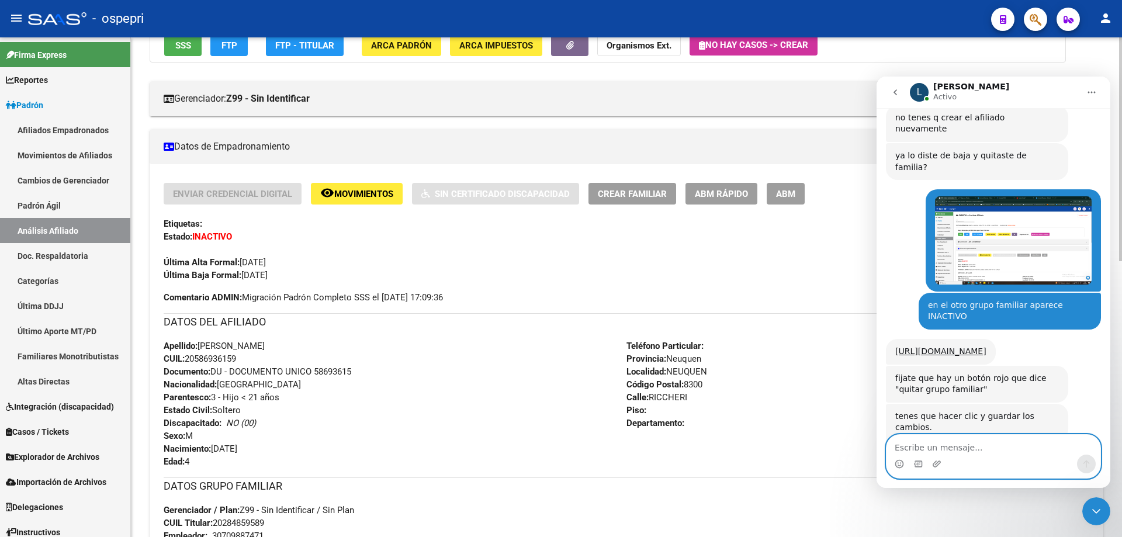
scroll to position [0, 0]
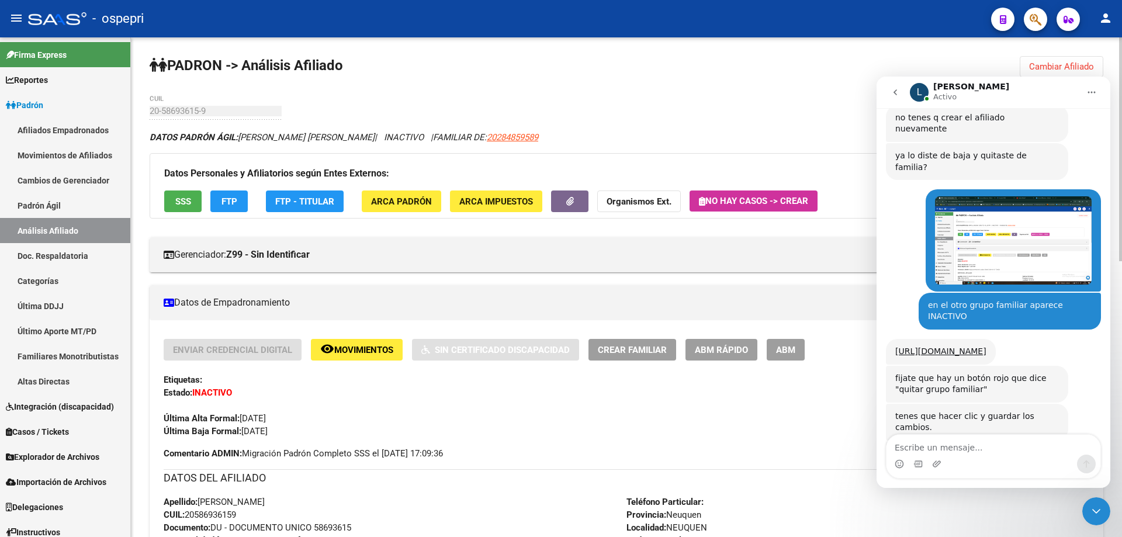
click at [1056, 64] on span "Cambiar Afiliado" at bounding box center [1061, 66] width 65 height 11
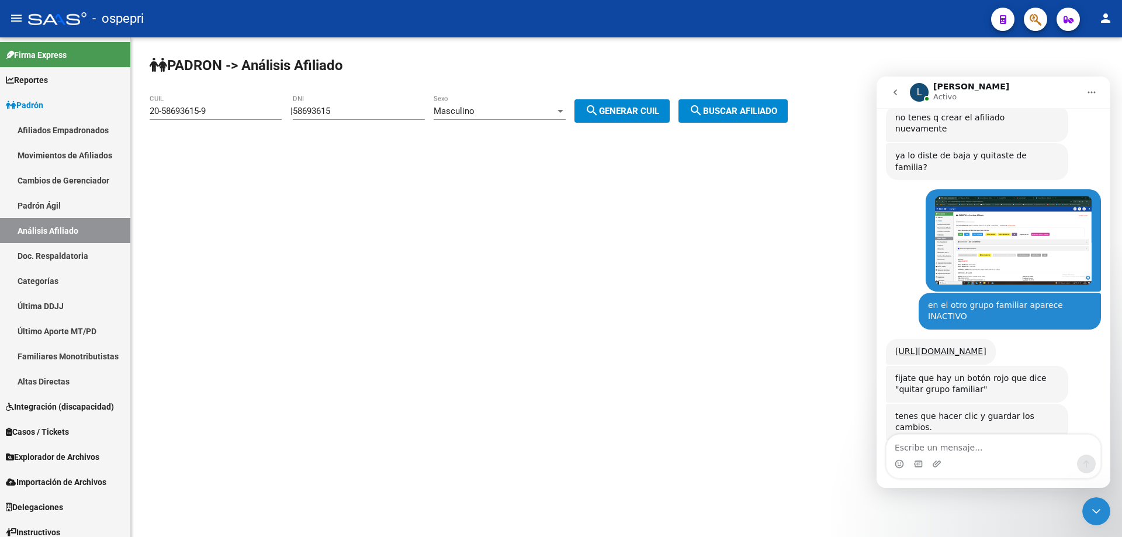
click at [334, 109] on input "58693615" at bounding box center [359, 111] width 132 height 11
paste input "37426676"
type input "37426676"
click at [612, 107] on span "search Generar CUIL" at bounding box center [622, 111] width 74 height 11
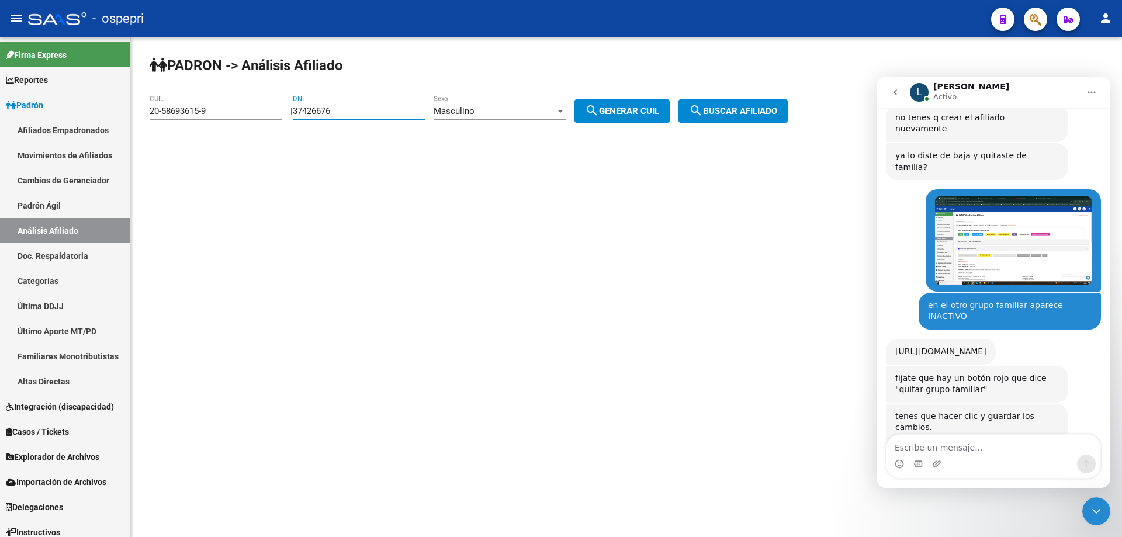
type input "20-37426676-5"
click at [744, 114] on span "search Buscar afiliado" at bounding box center [733, 111] width 88 height 11
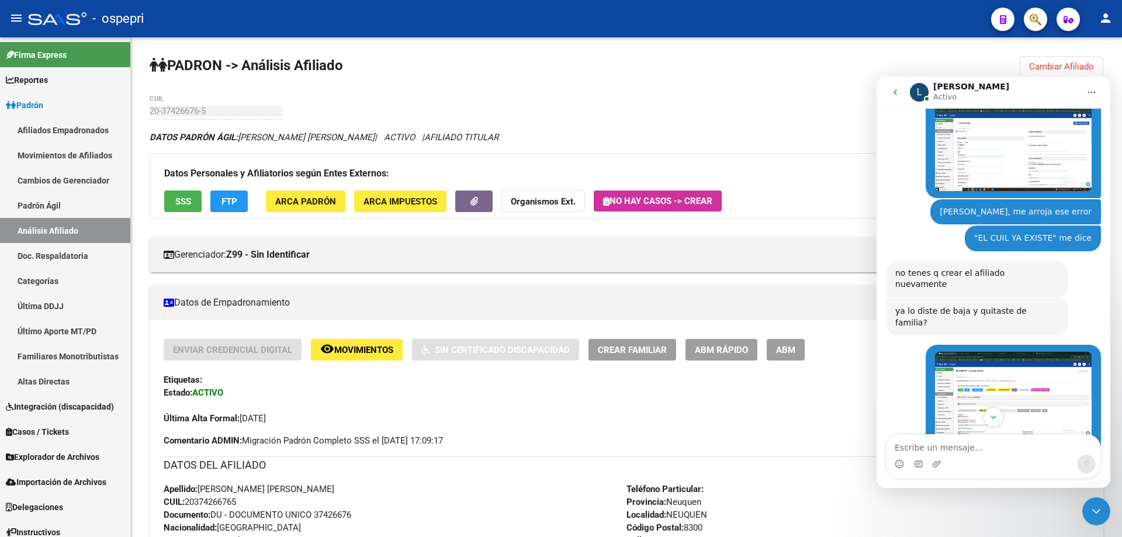
scroll to position [327, 0]
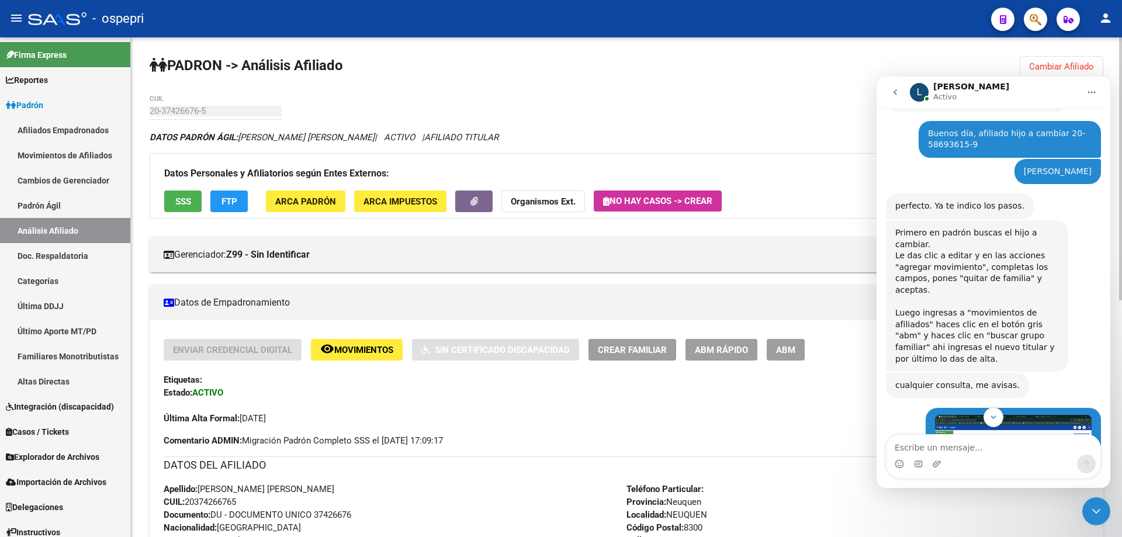
click at [779, 351] on span "ABM" at bounding box center [785, 350] width 19 height 11
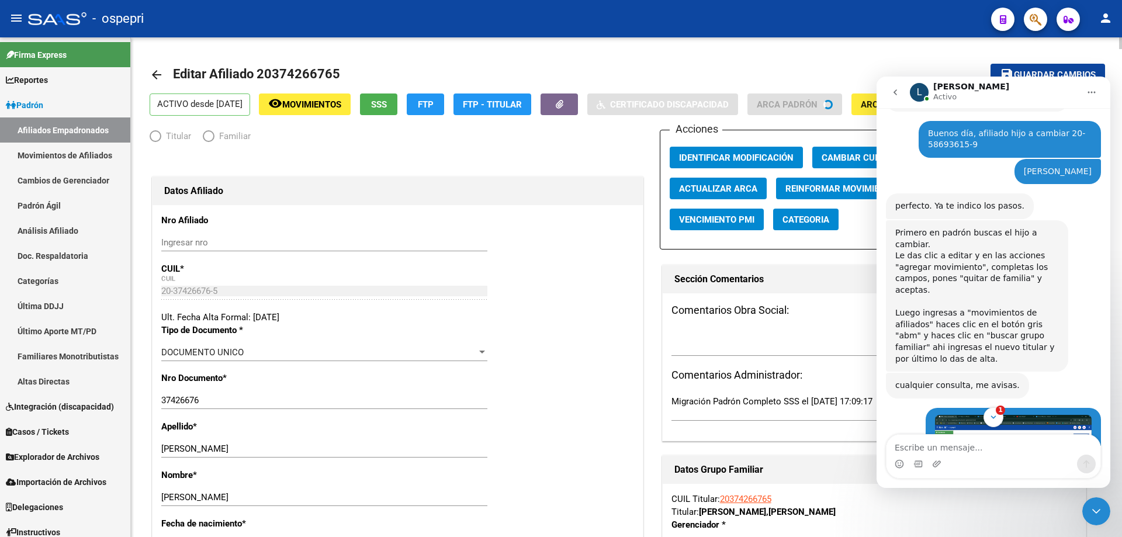
radio input "true"
type input "30-69729588-3"
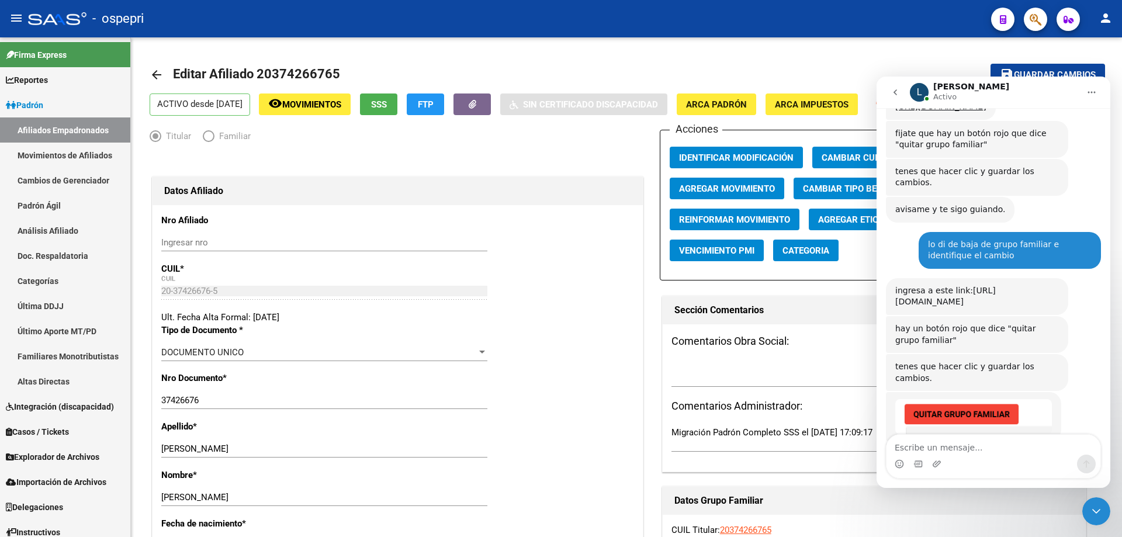
scroll to position [1042, 0]
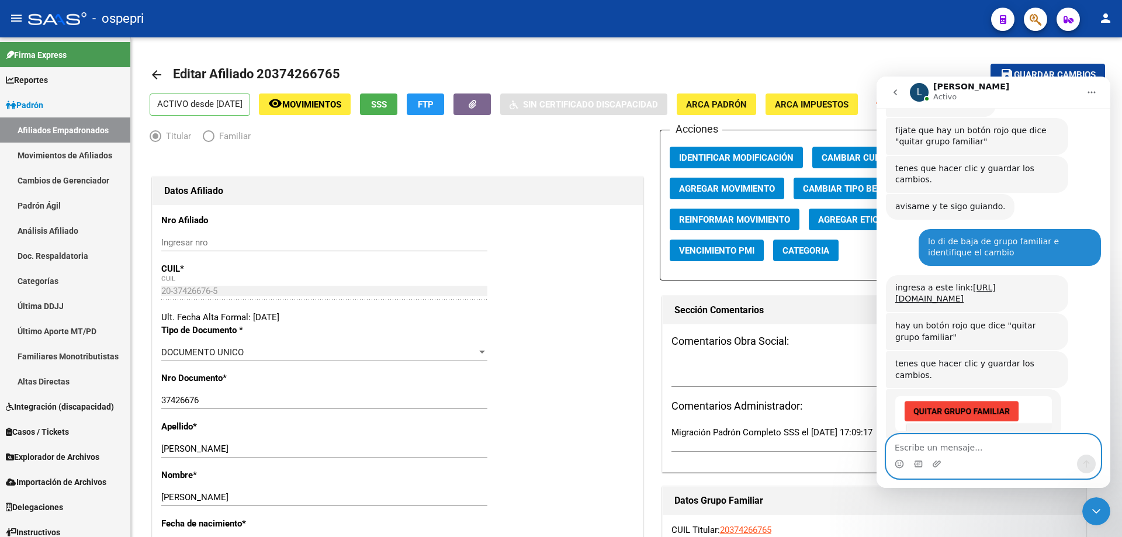
click at [953, 447] on textarea "Escribe un mensaje..." at bounding box center [993, 445] width 214 height 20
click at [181, 401] on input "37426676" at bounding box center [324, 400] width 326 height 11
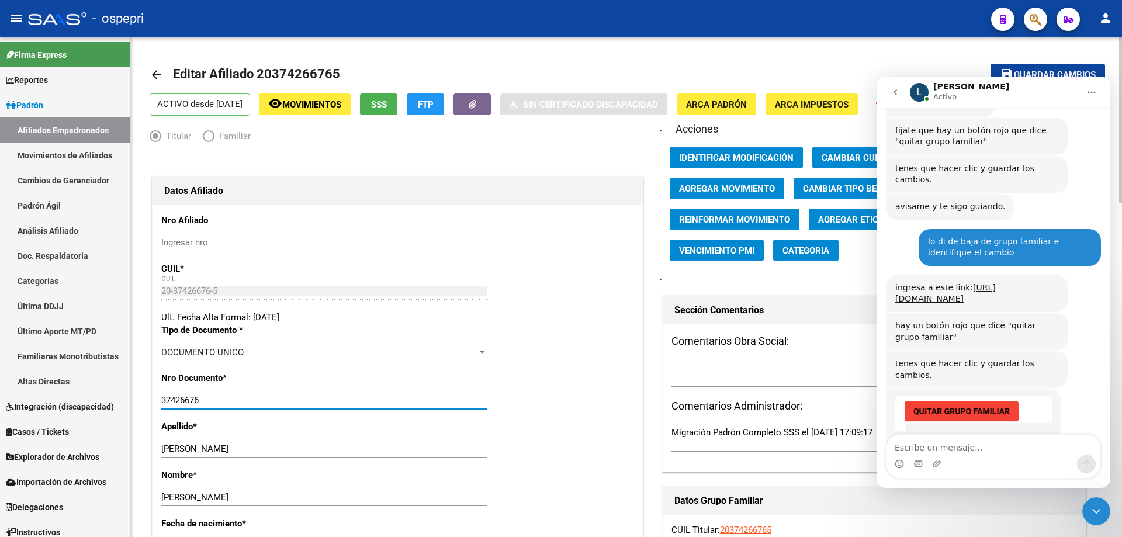
click at [181, 401] on input "37426676" at bounding box center [324, 400] width 326 height 11
click at [158, 74] on mat-icon "arrow_back" at bounding box center [157, 75] width 14 height 14
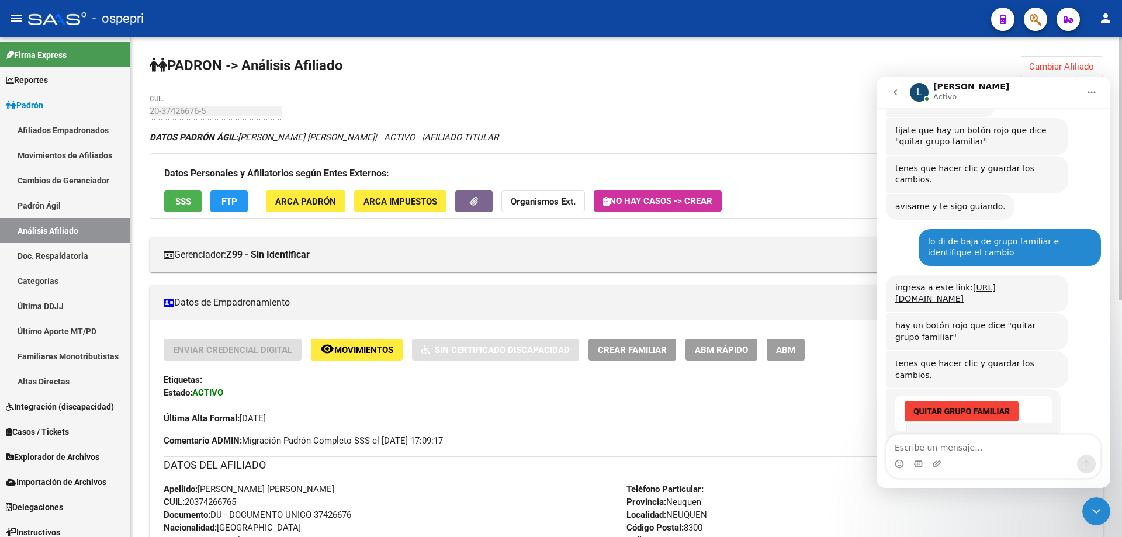
click at [734, 352] on span "ABM Rápido" at bounding box center [721, 350] width 53 height 11
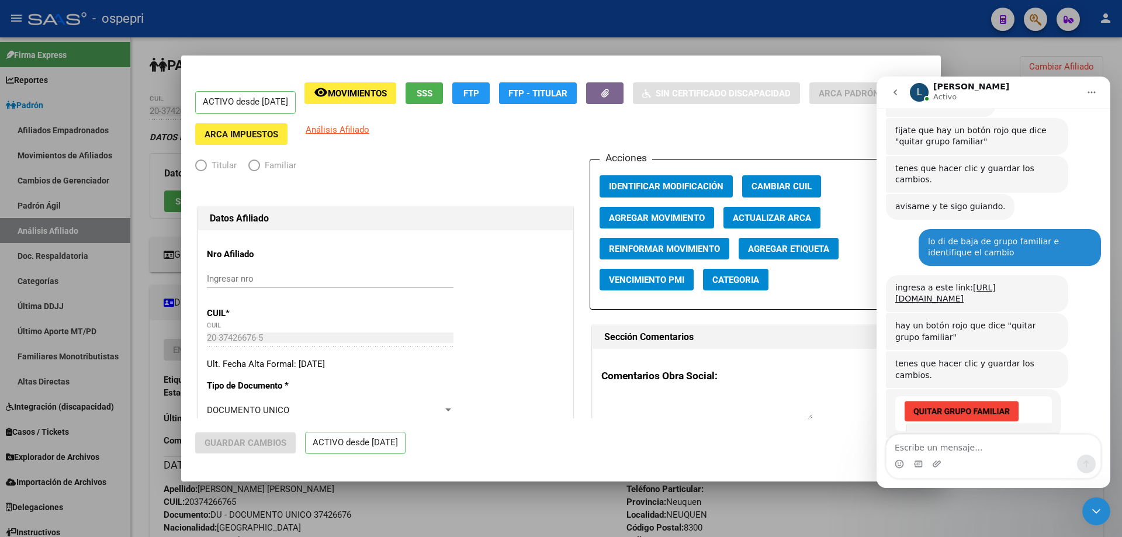
radio input "true"
type input "30-69729588-3"
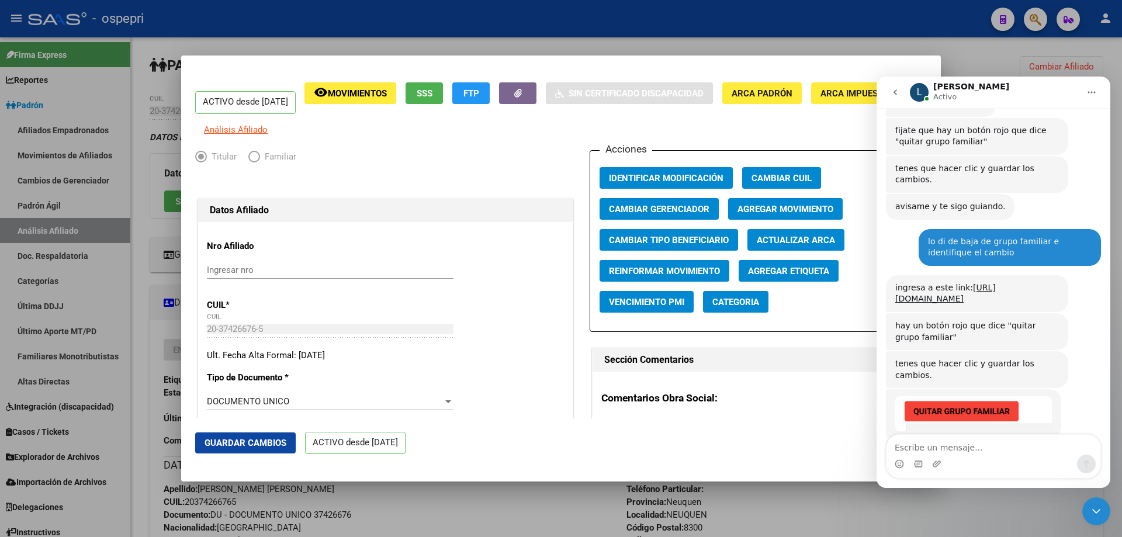
click at [995, 53] on div at bounding box center [561, 268] width 1122 height 537
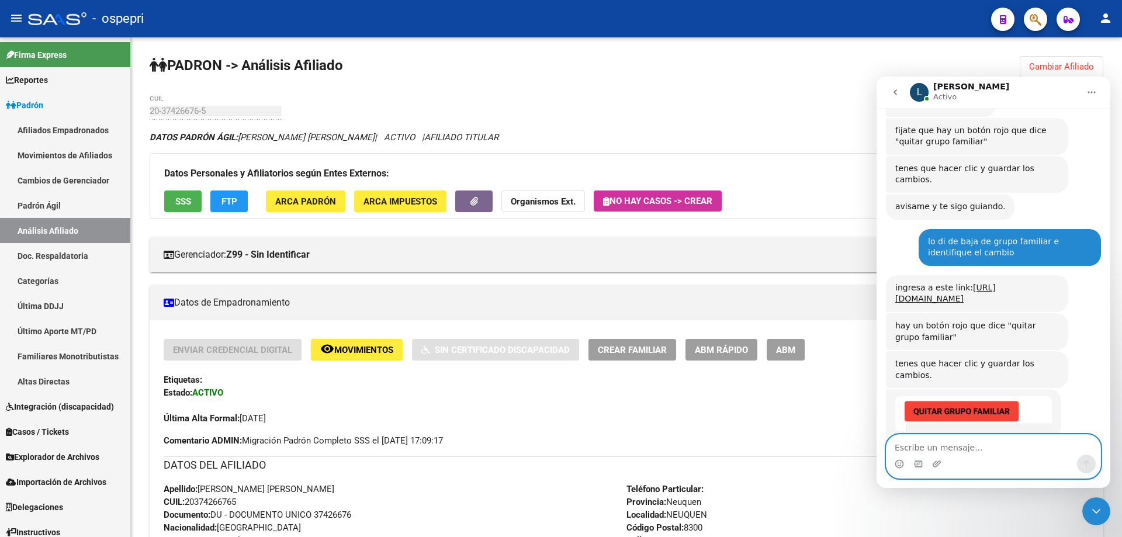
click at [959, 451] on textarea "Escribe un mensaje..." at bounding box center [993, 445] width 214 height 20
type textarea "ya lo hice pero"
click at [1084, 466] on icon "Enviar un mensaje…" at bounding box center [1085, 463] width 9 height 9
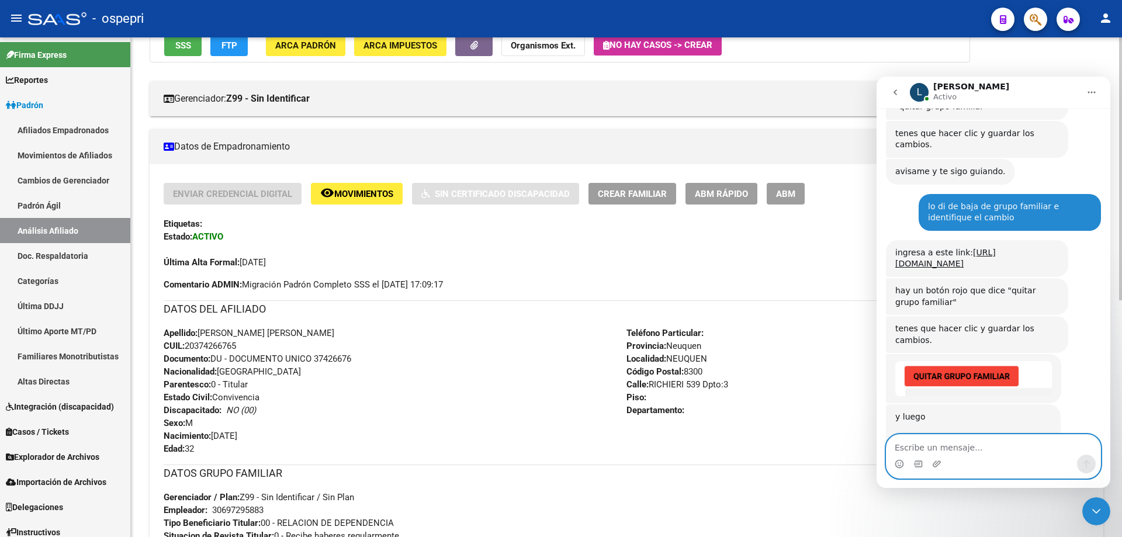
scroll to position [449, 0]
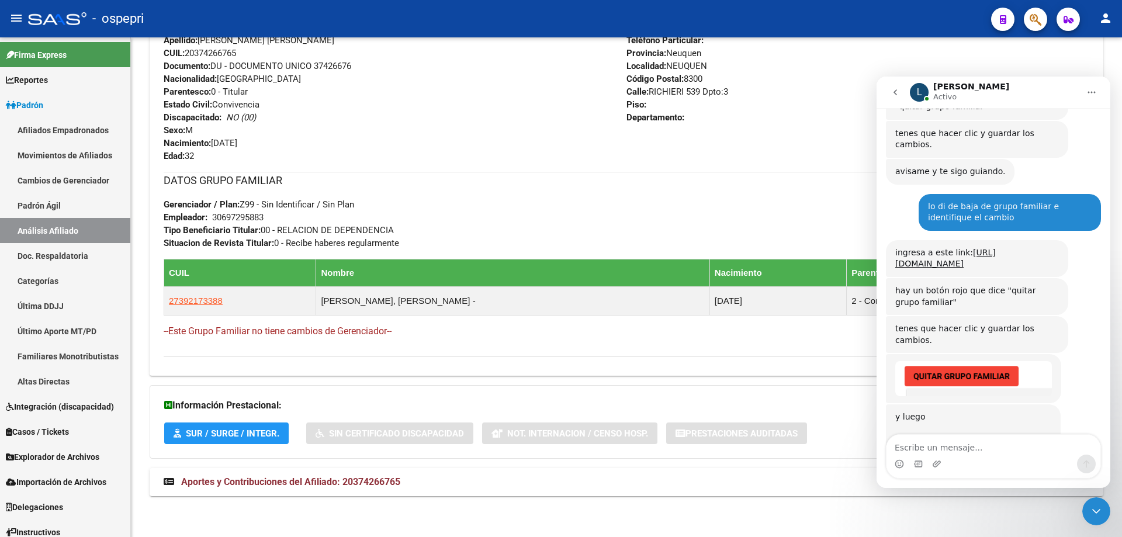
click at [1097, 505] on icon "Cerrar Intercom Messenger" at bounding box center [1096, 511] width 14 height 14
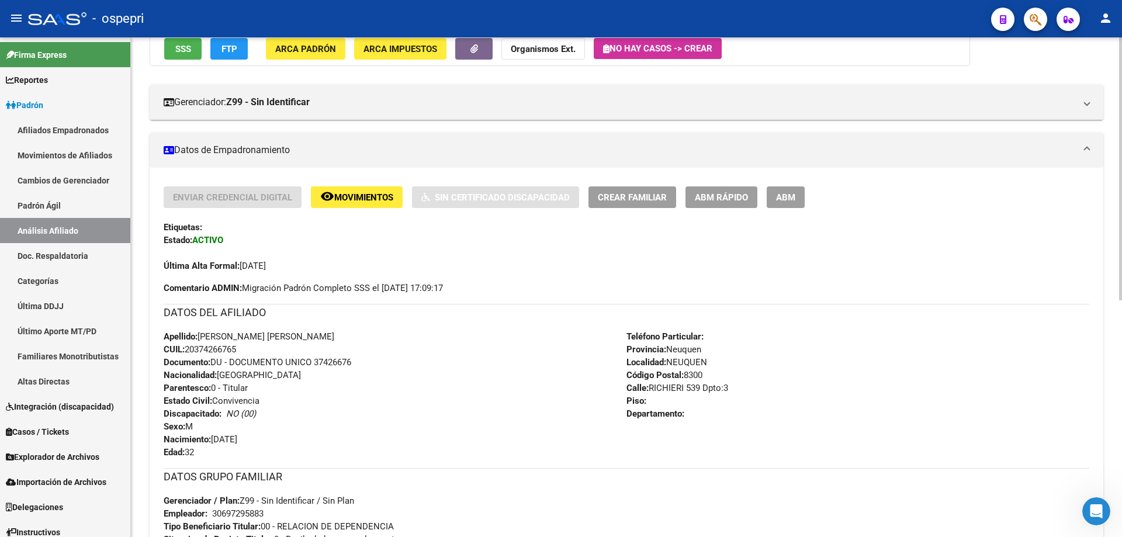
scroll to position [137, 0]
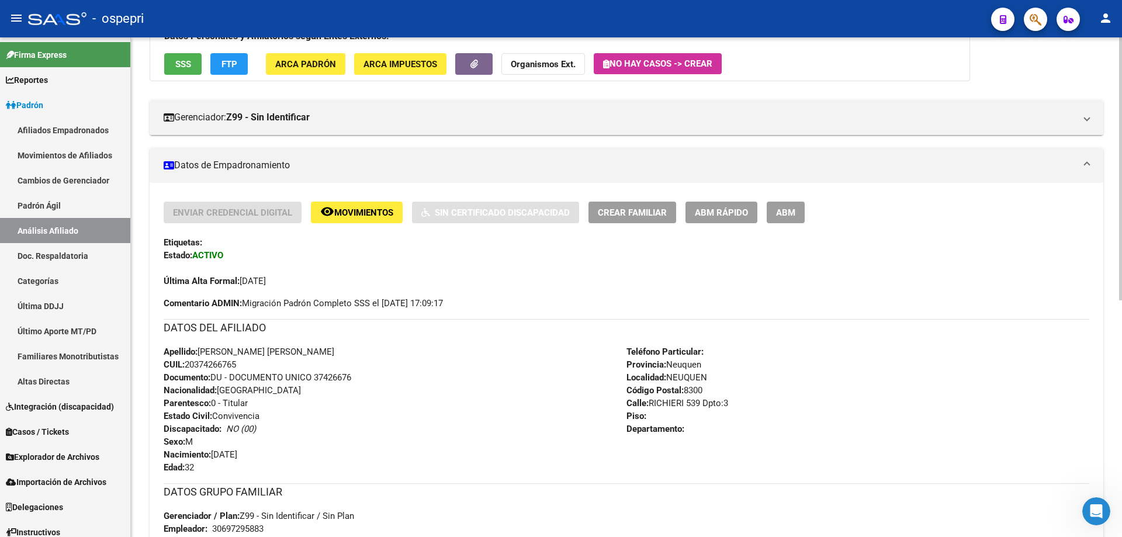
click at [654, 220] on button "Crear Familiar" at bounding box center [632, 213] width 88 height 22
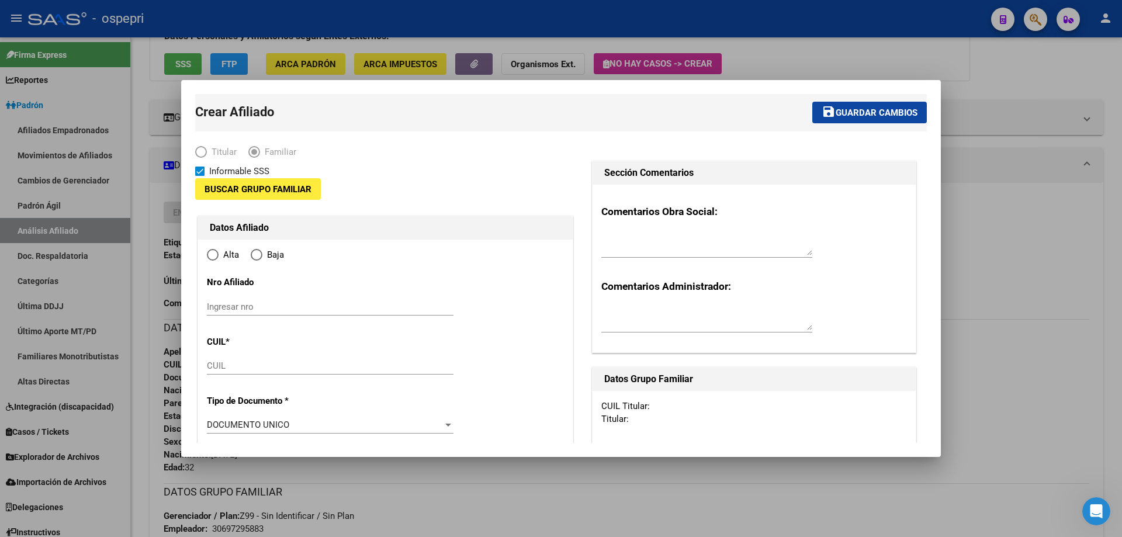
type input "30-69729588-3"
type input "NEUQUEN"
type input "8300"
type input "RICHIERI 539 Dpto:3"
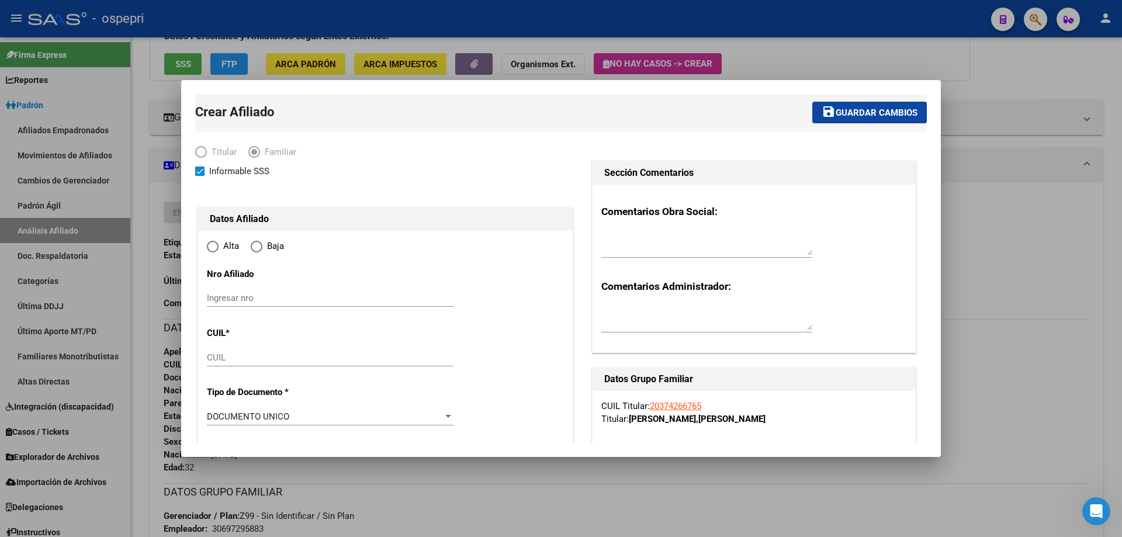
radio input "true"
type input "30-69729588-3"
drag, startPoint x: 238, startPoint y: 297, endPoint x: 428, endPoint y: 288, distance: 190.1
click at [390, 301] on input "Ingresar nro" at bounding box center [330, 298] width 247 height 11
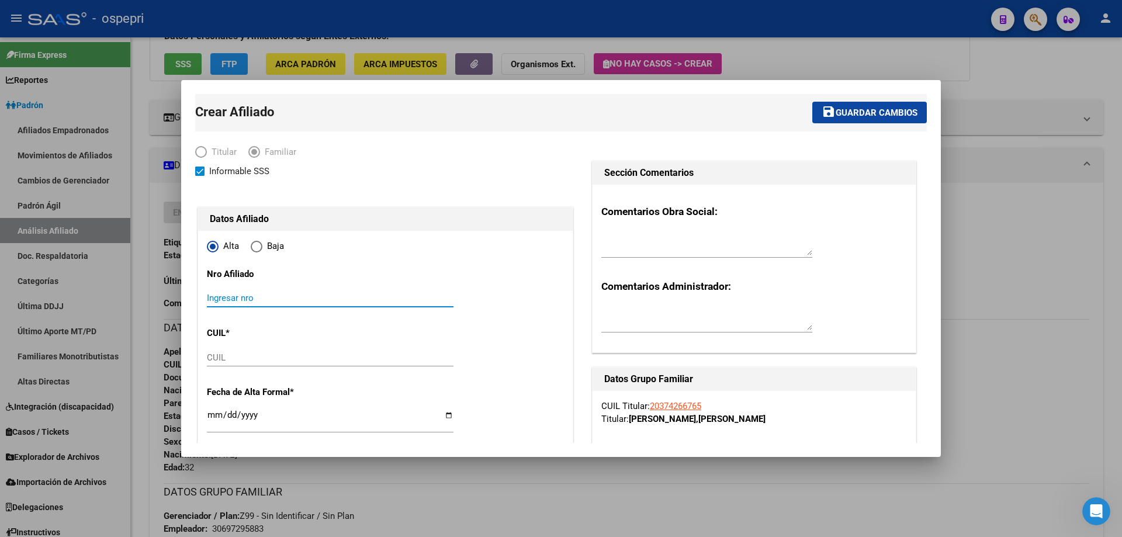
paste input "58693615"
type input "58693615"
click at [245, 357] on input "CUIL" at bounding box center [330, 357] width 247 height 11
paste input "20-58693615-9"
type input "20-58693615-9"
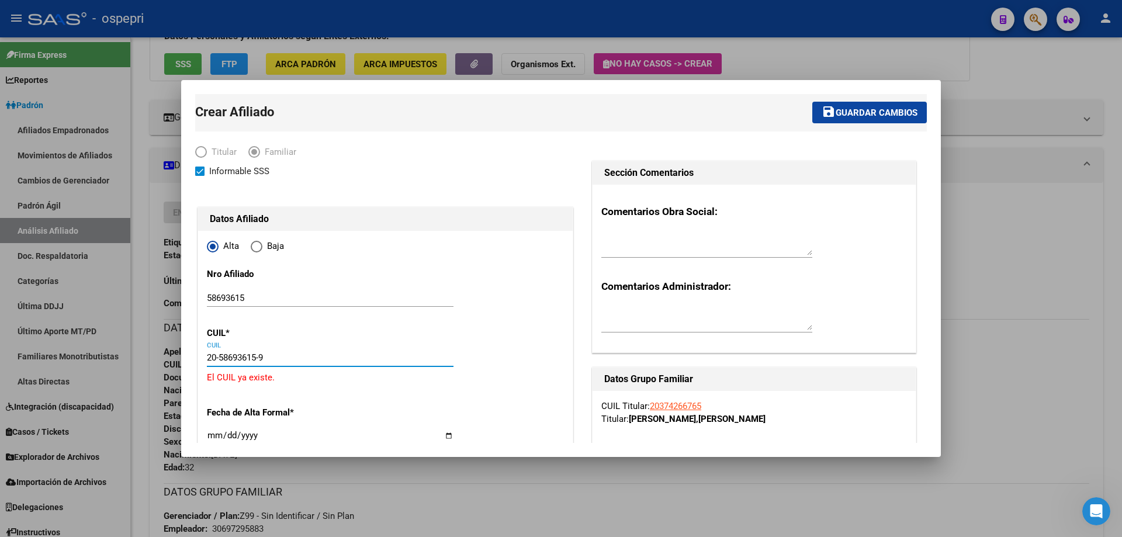
type input "58693615"
type input "[PERSON_NAME]"
type input "[DATE]"
type input "NEUQUEN"
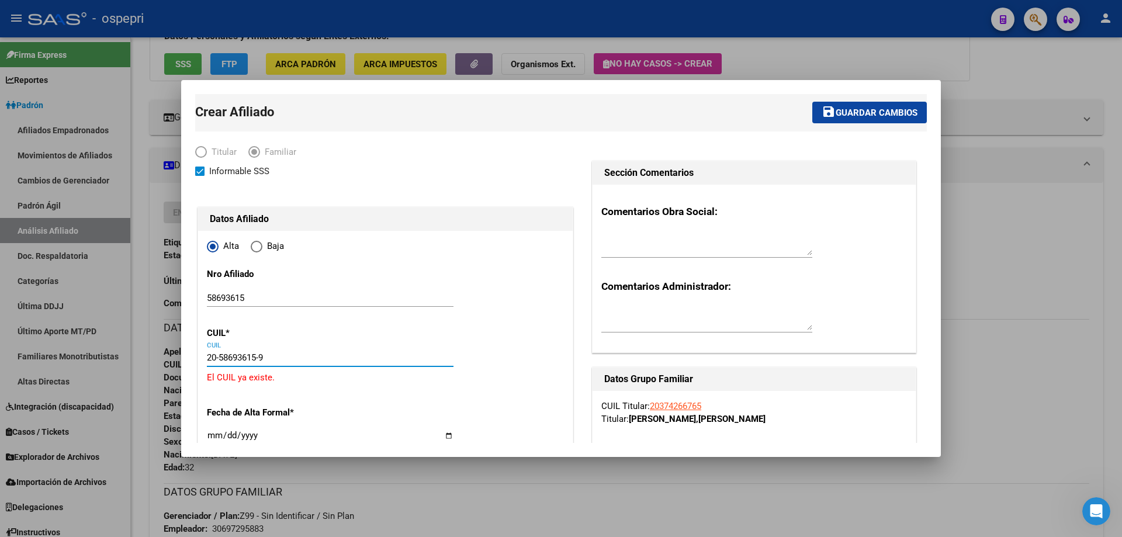
type input "AV SAN JUAN"
type input "2051"
type input "00"
type input "20-58693615-9"
click at [1009, 175] on div at bounding box center [561, 268] width 1122 height 537
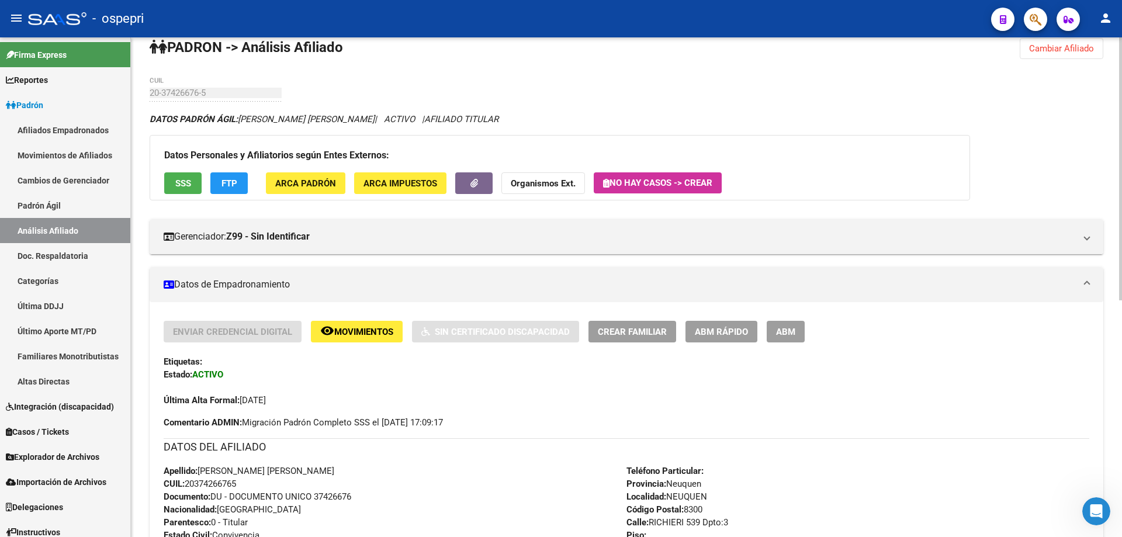
scroll to position [0, 0]
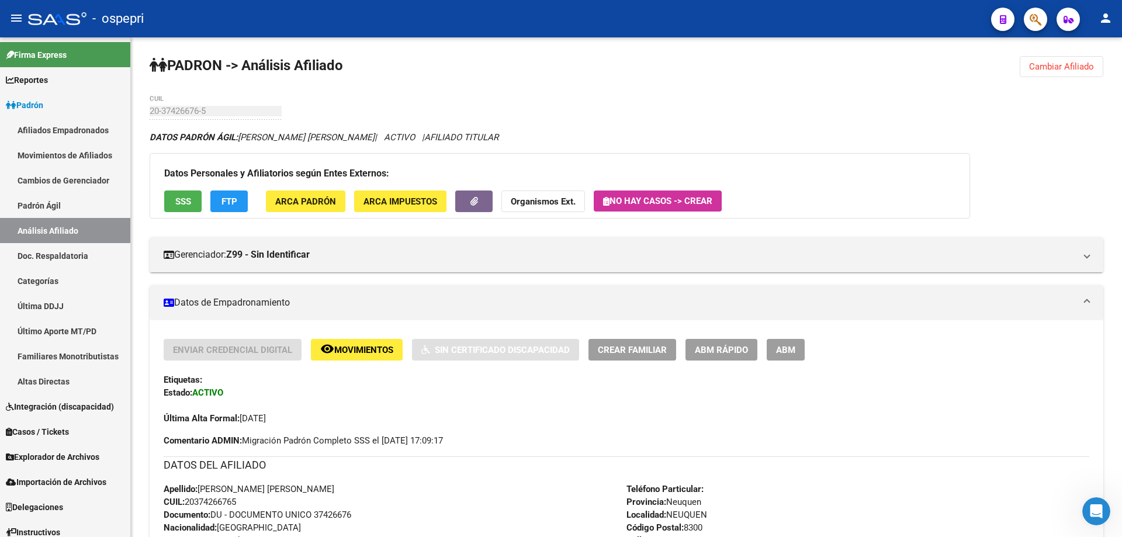
click at [1098, 508] on icon "Abrir Intercom Messenger" at bounding box center [1095, 511] width 19 height 19
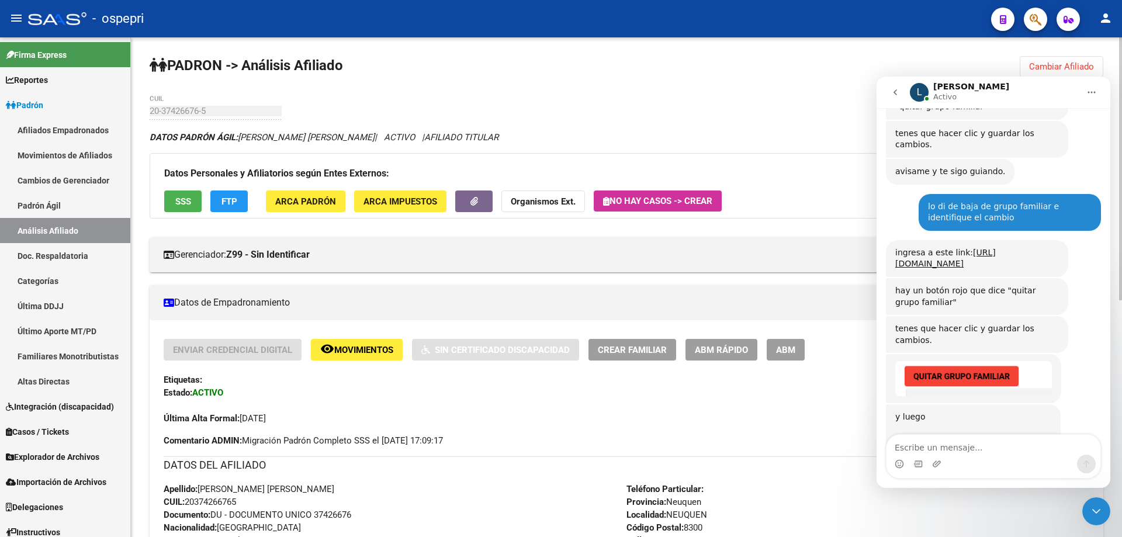
scroll to position [156, 0]
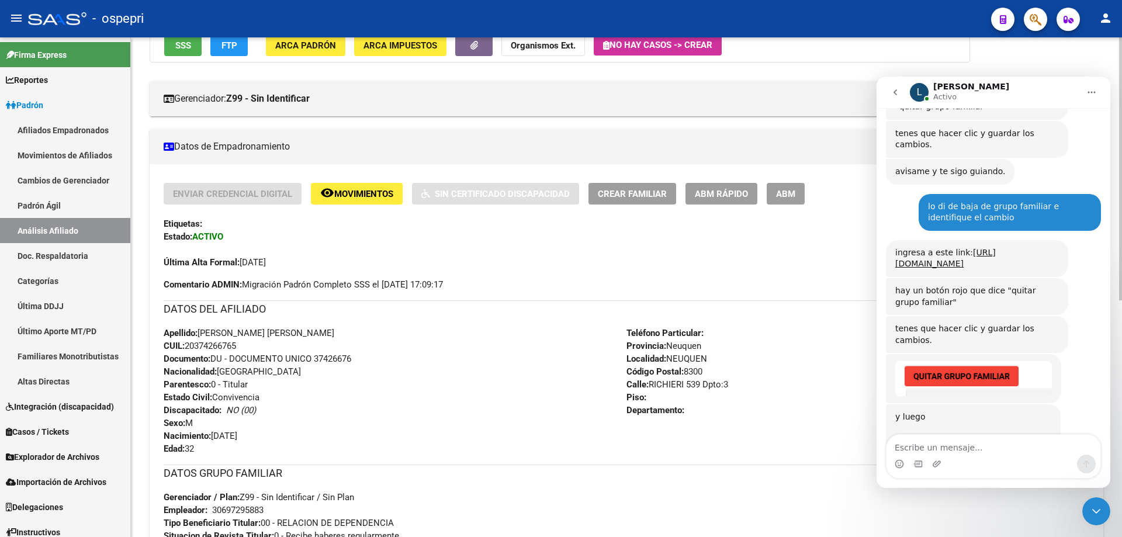
click at [769, 362] on div "Teléfono Particular: Provincia: Neuquen Localidad: NEUQUEN Código Postal: 8300 …" at bounding box center [857, 391] width 463 height 129
click at [944, 248] on link "[URL][DOMAIN_NAME][PERSON_NAME]" at bounding box center [945, 258] width 100 height 21
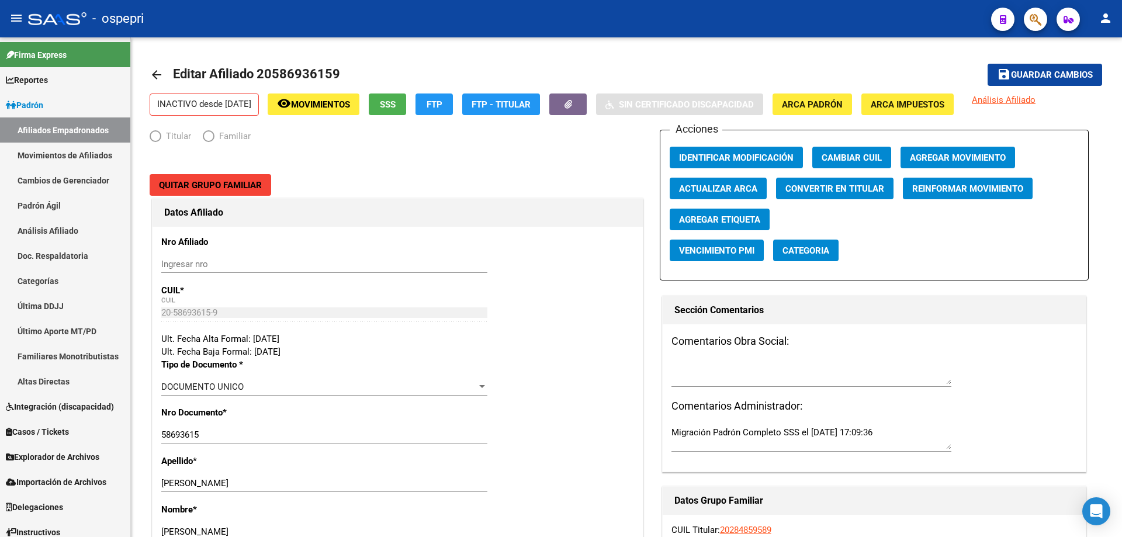
radio input "true"
type input "30-70988747-1"
drag, startPoint x: 204, startPoint y: 266, endPoint x: 423, endPoint y: 262, distance: 218.5
click at [423, 262] on input "Ingresar nro" at bounding box center [324, 264] width 326 height 11
paste input "[URL][DOMAIN_NAME]"
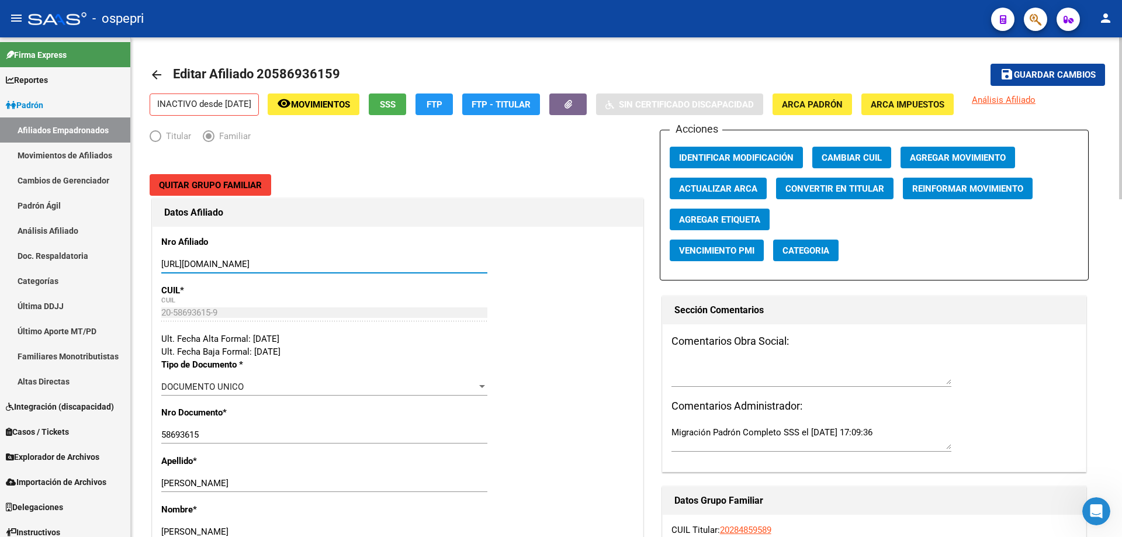
click at [404, 261] on input "[URL][DOMAIN_NAME]" at bounding box center [324, 264] width 326 height 11
paste input "58693615"
type input "58693615"
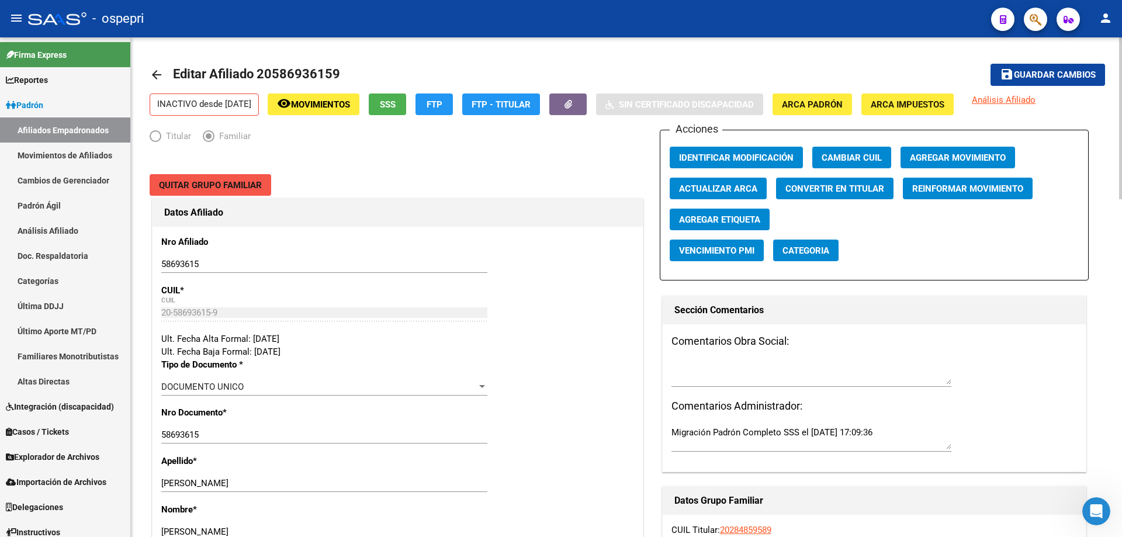
click at [223, 190] on span "Quitar Grupo Familiar" at bounding box center [210, 185] width 103 height 11
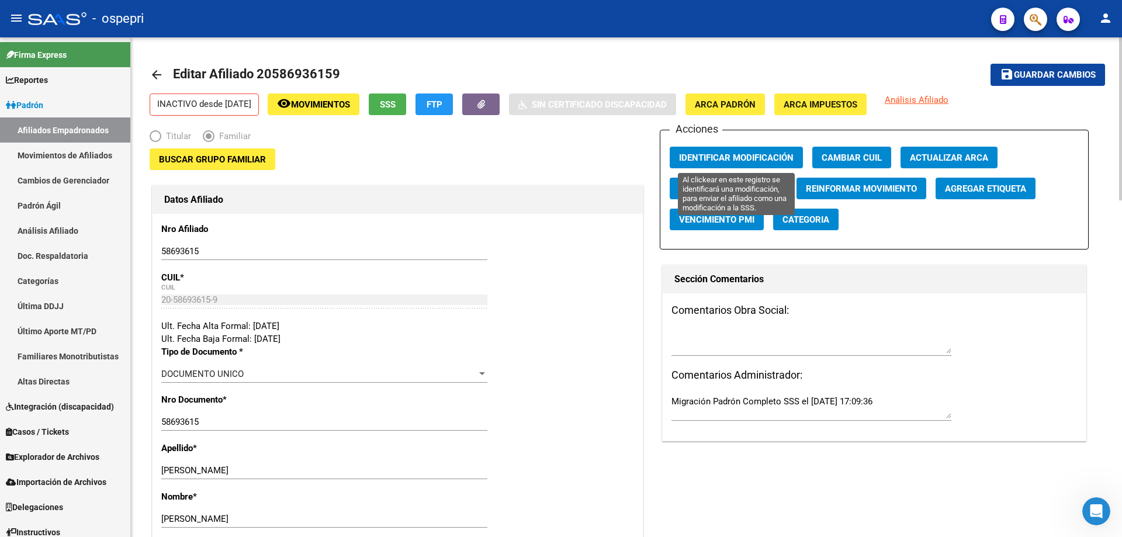
click at [723, 157] on span "Identificar Modificación" at bounding box center [736, 157] width 114 height 11
click at [1061, 74] on span "Guardar cambios" at bounding box center [1054, 75] width 82 height 11
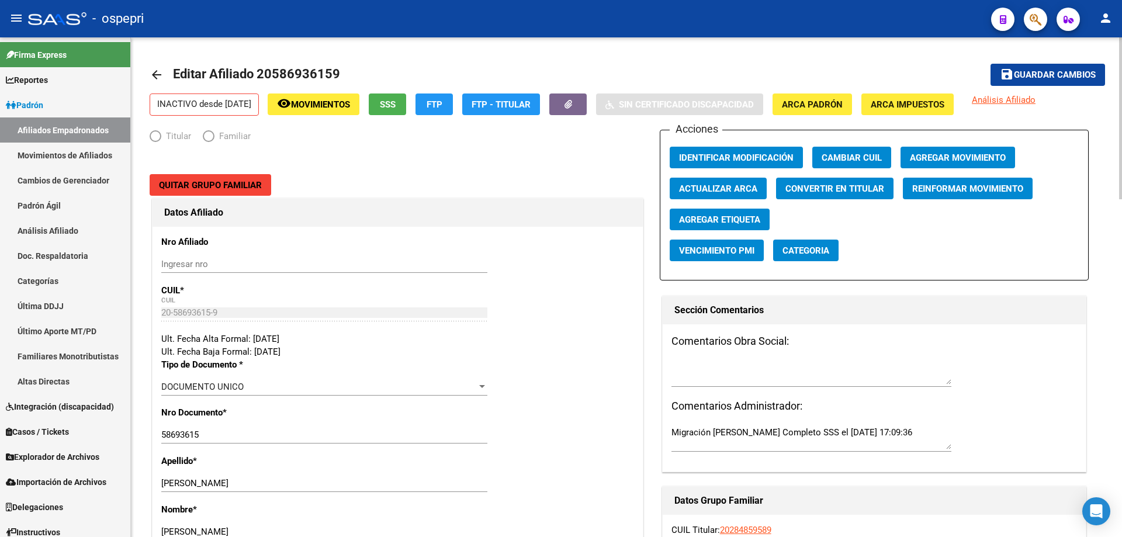
radio input "true"
type input "30-70988747-1"
click at [230, 182] on span "Quitar Grupo Familiar" at bounding box center [210, 185] width 103 height 11
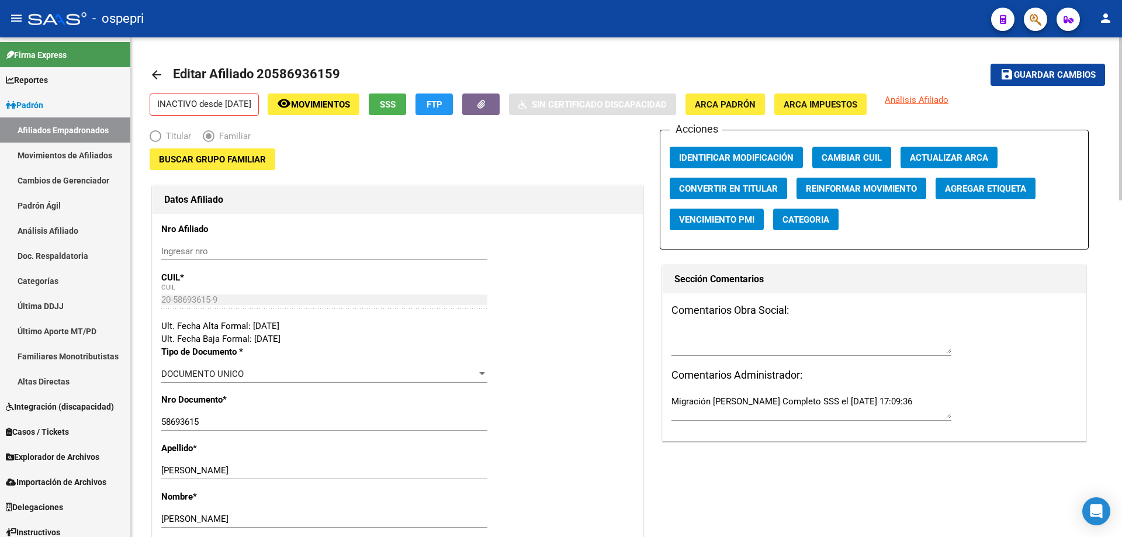
click at [182, 245] on div "Ingresar nro" at bounding box center [324, 251] width 326 height 18
paste input "58693615"
type input "58693615"
click at [1032, 72] on span "Guardar cambios" at bounding box center [1054, 75] width 82 height 11
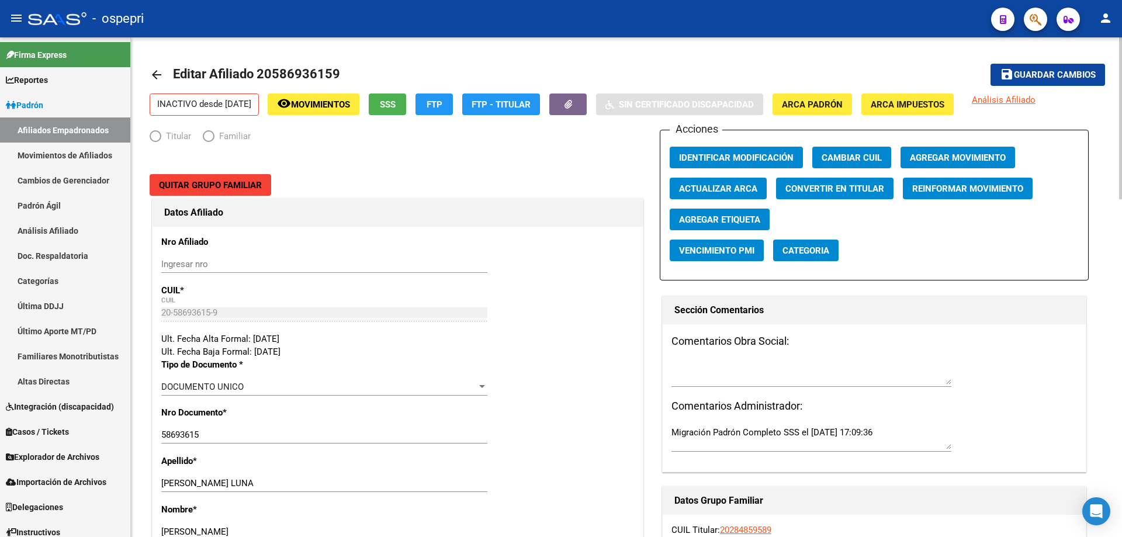
radio input "true"
type input "30-70988747-1"
click at [176, 268] on input "Ingresar nro" at bounding box center [324, 264] width 326 height 11
paste input "58693615"
type input "58693615"
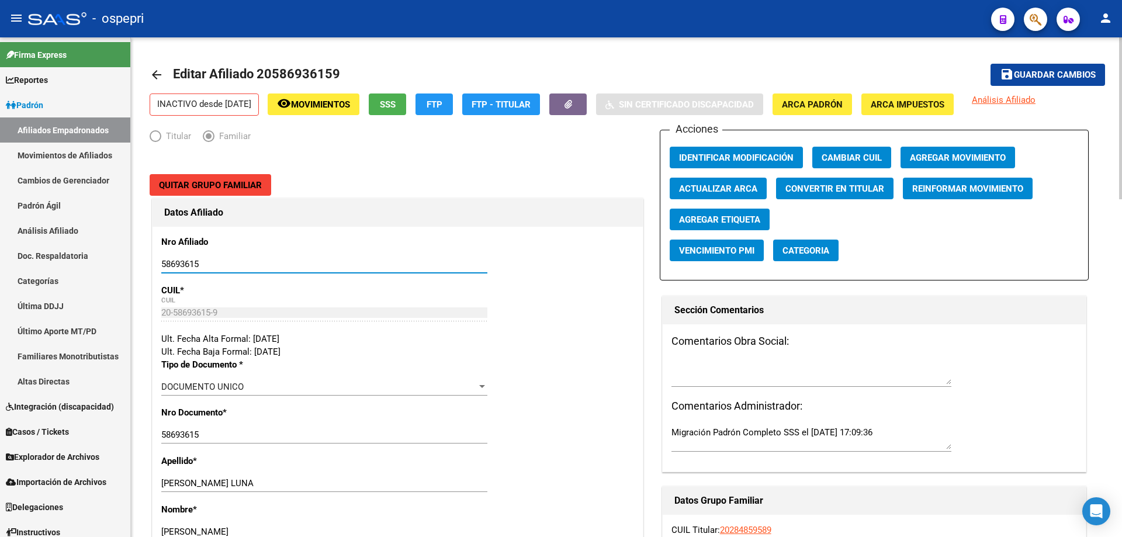
click at [220, 187] on span "Quitar Grupo Familiar" at bounding box center [210, 185] width 103 height 11
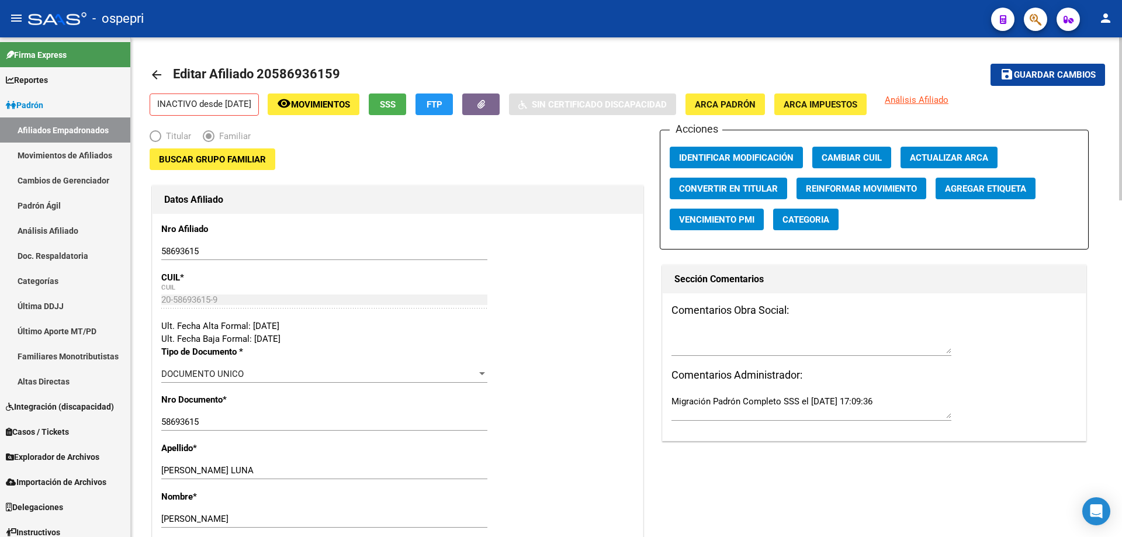
click at [1035, 71] on span "Guardar cambios" at bounding box center [1054, 75] width 82 height 11
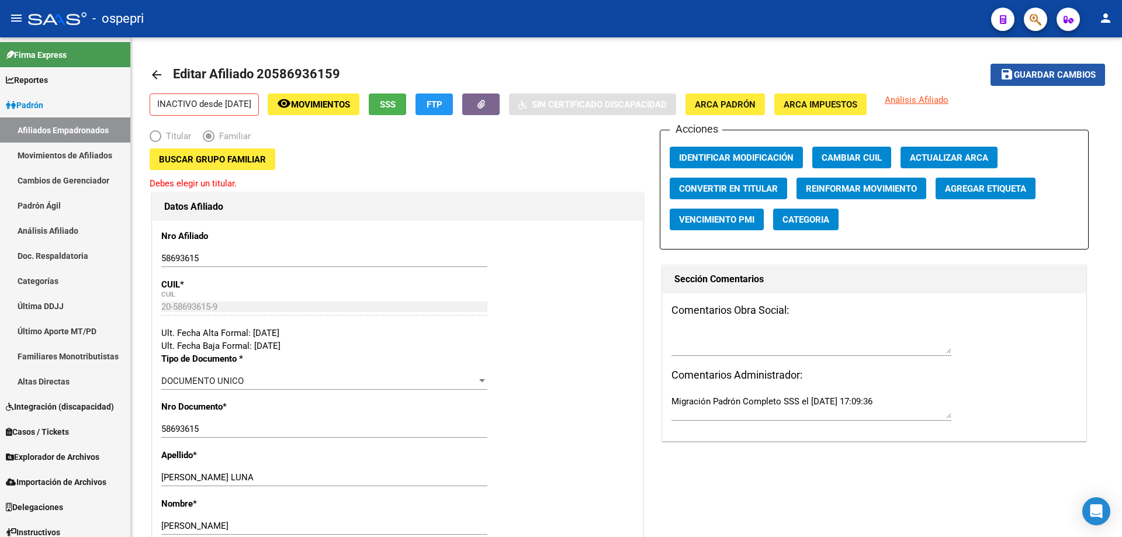
click at [1046, 79] on span "Guardar cambios" at bounding box center [1054, 75] width 82 height 11
click at [1098, 511] on icon "Abrir Intercom Messenger" at bounding box center [1096, 510] width 8 height 9
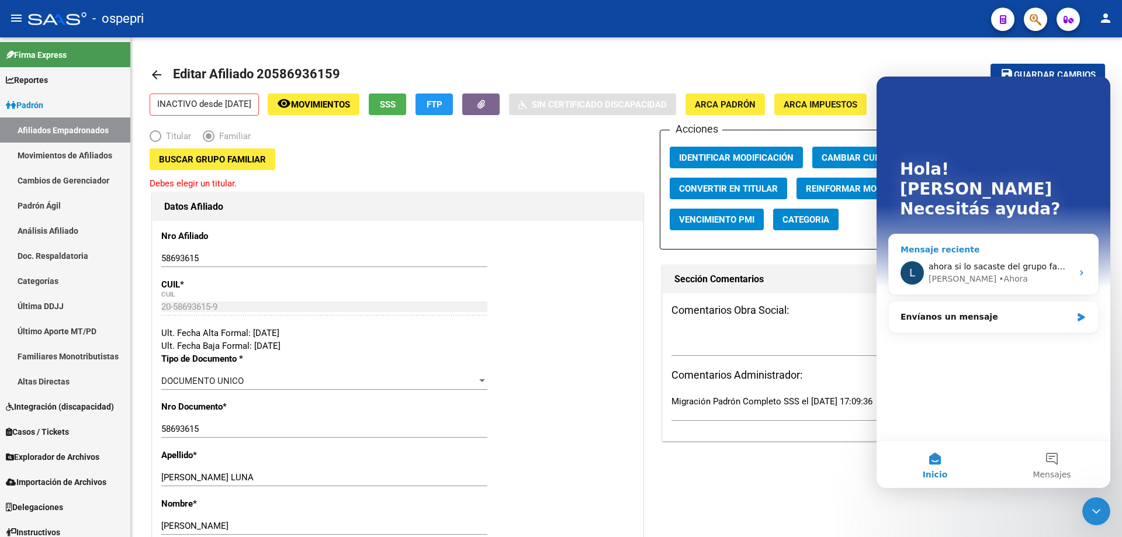
click at [1031, 262] on span "ahora si lo sacaste del grupo familiar!" at bounding box center [1005, 266] width 155 height 9
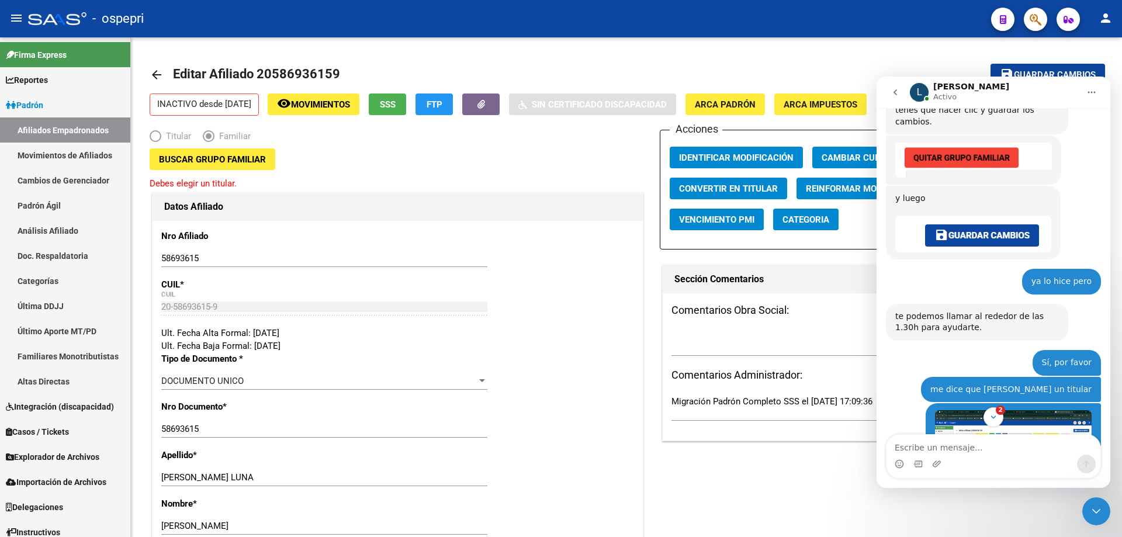
scroll to position [1398, 0]
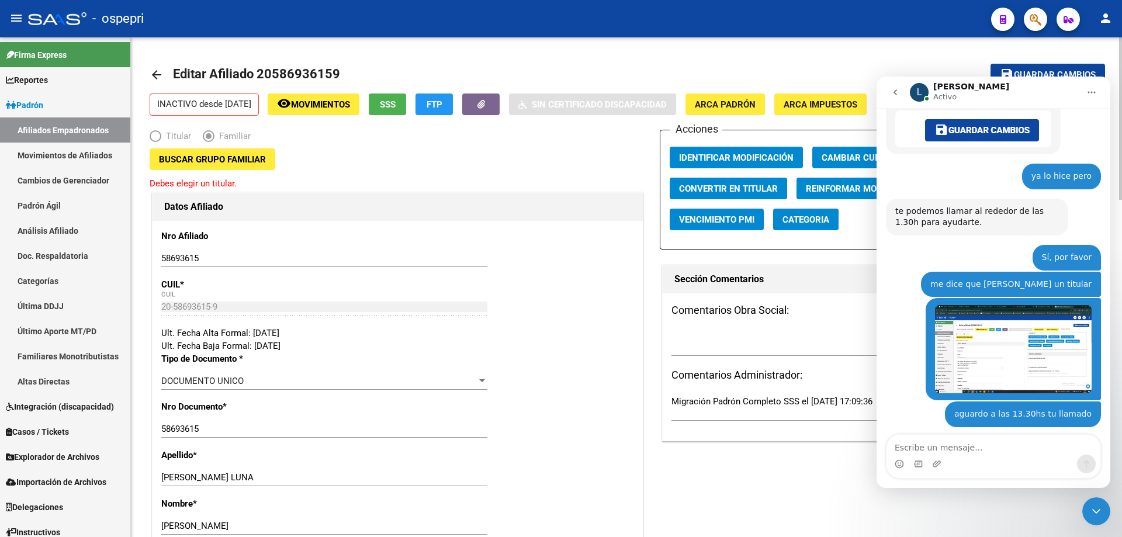
click at [159, 138] on span "Elija una opción" at bounding box center [156, 136] width 12 height 12
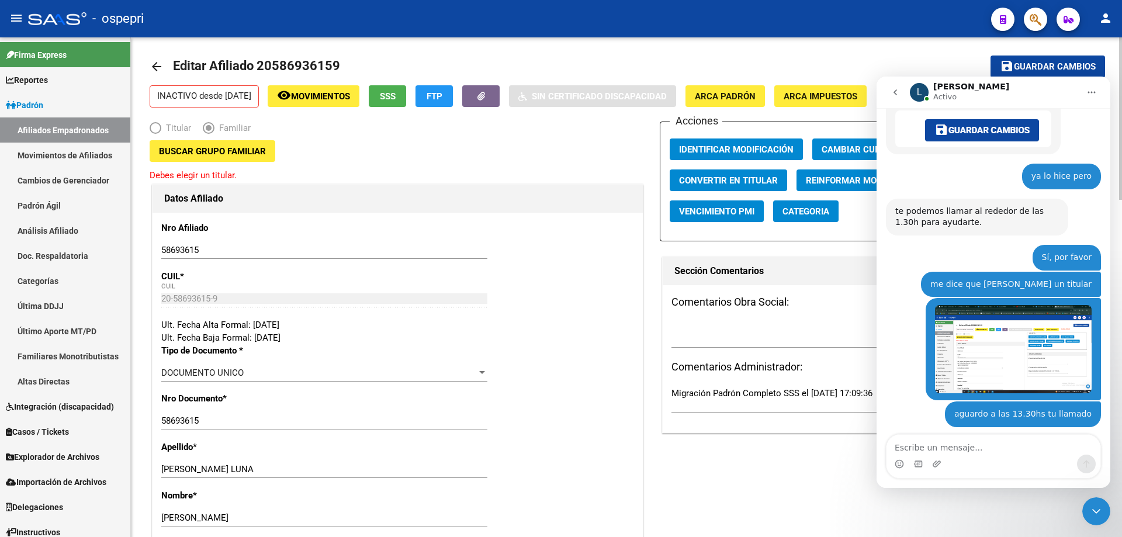
scroll to position [0, 0]
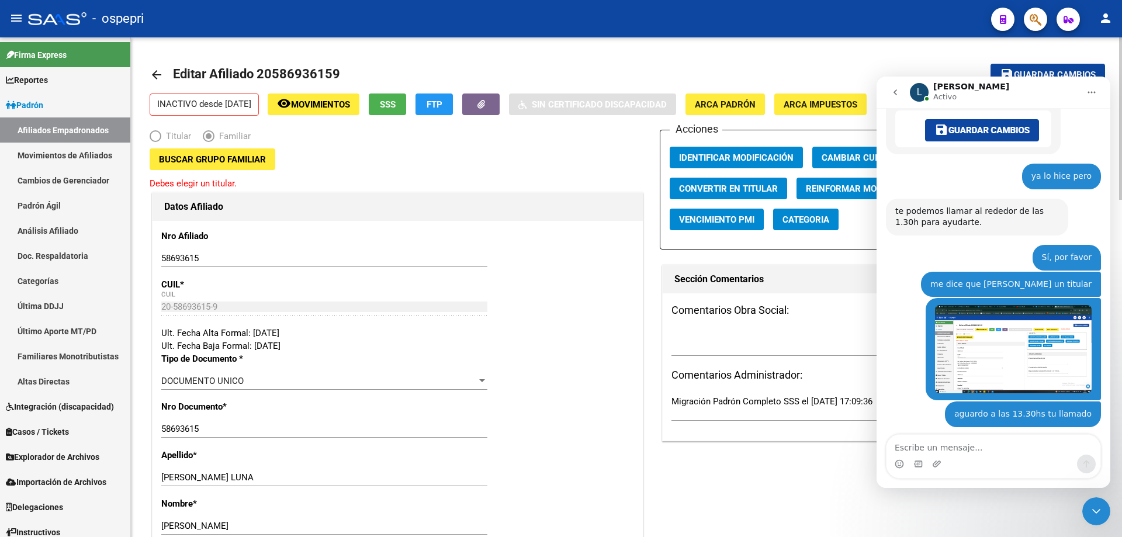
click at [156, 73] on mat-icon "arrow_back" at bounding box center [157, 75] width 14 height 14
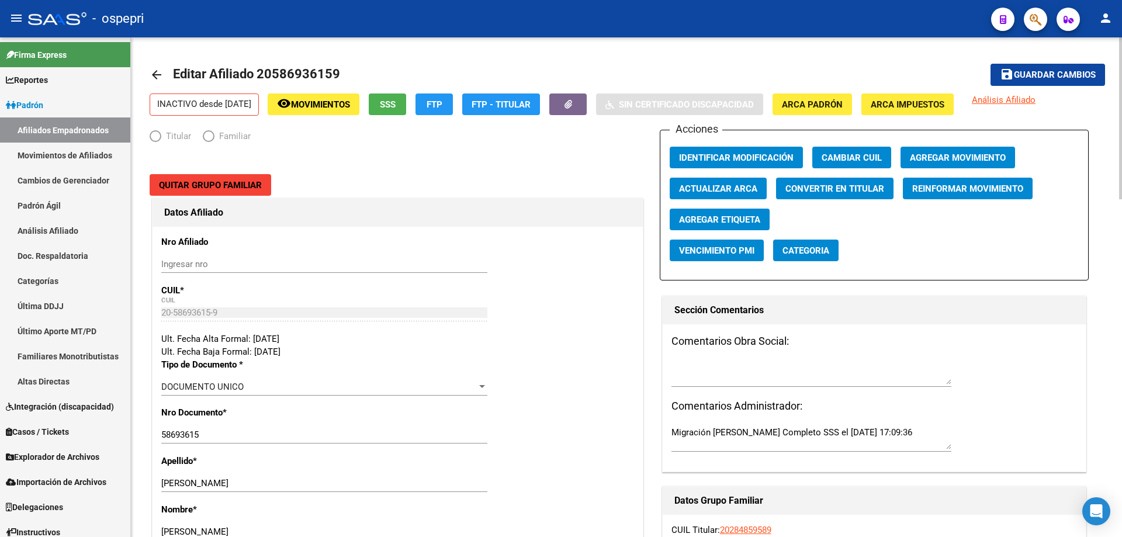
radio input "true"
type input "30-70988747-1"
paste input "58693615"
type input "58693615"
click at [186, 180] on span "Quitar Grupo Familiar" at bounding box center [210, 185] width 103 height 11
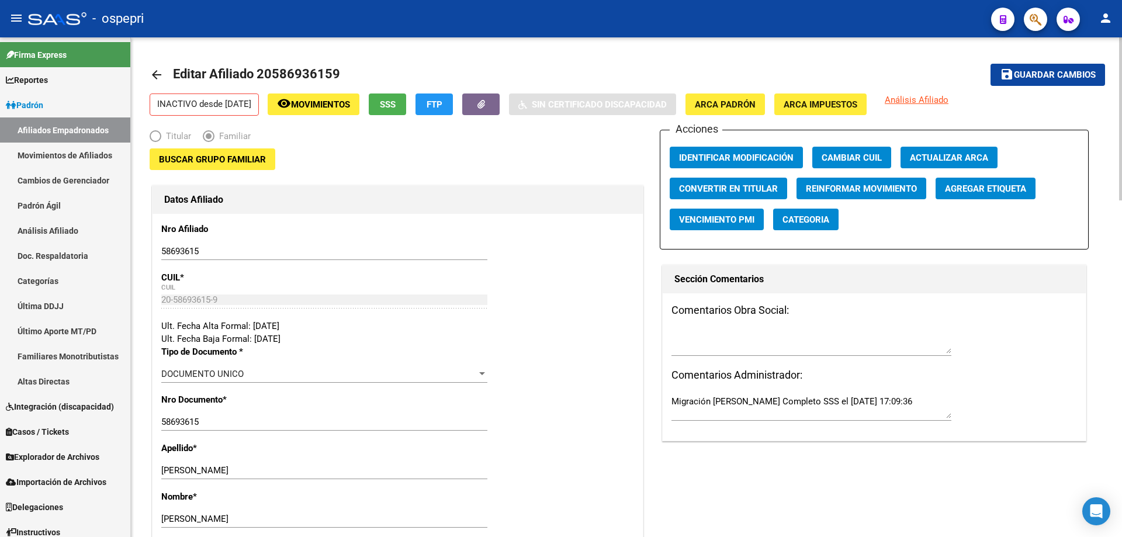
click at [1075, 78] on span "Guardar cambios" at bounding box center [1054, 75] width 82 height 11
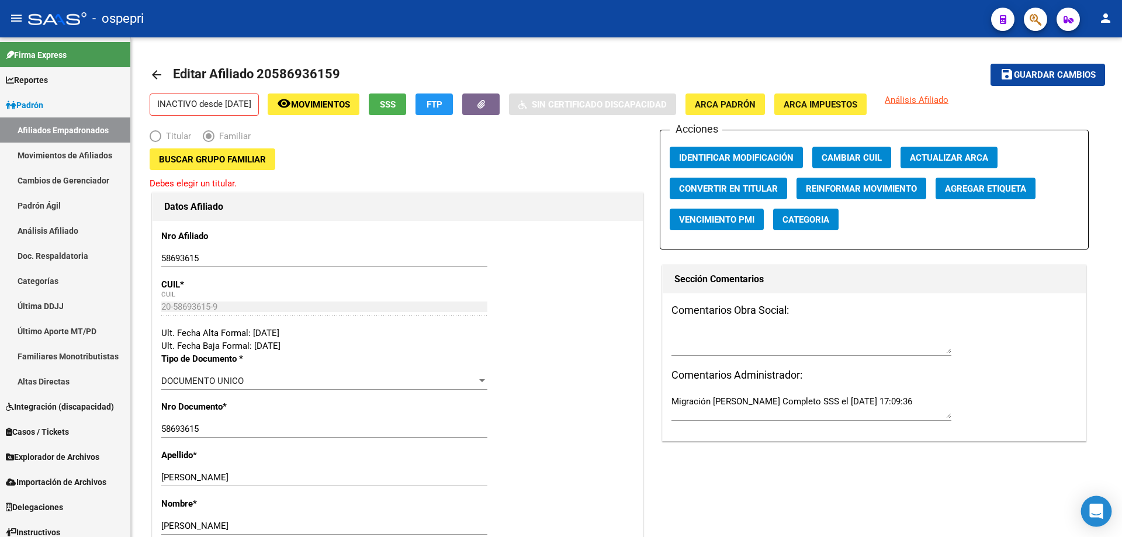
click at [1098, 524] on div "Open Intercom Messenger" at bounding box center [1096, 511] width 31 height 31
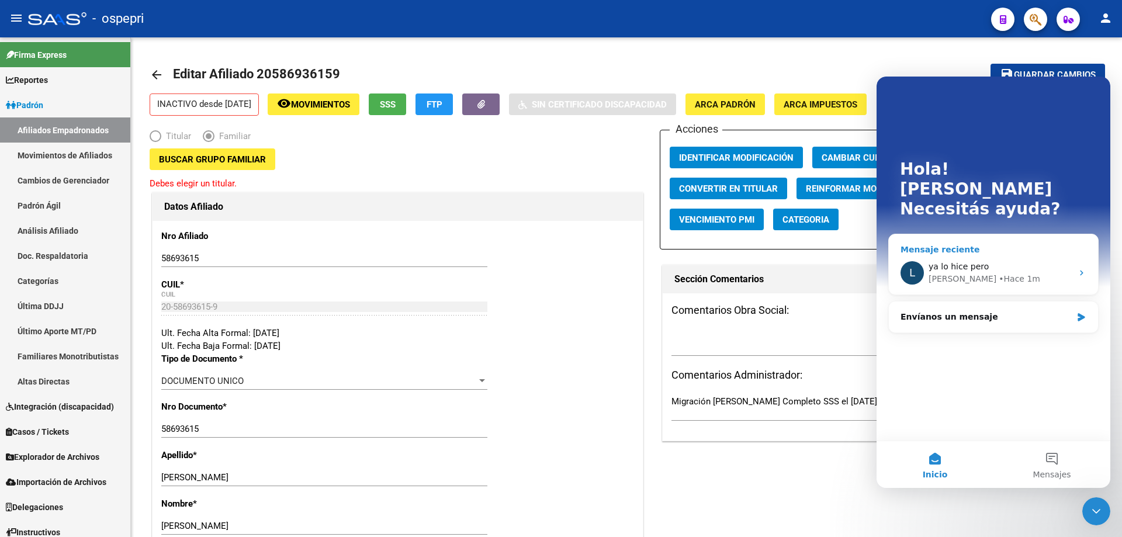
click at [992, 261] on div "ya lo hice pero" at bounding box center [1000, 267] width 144 height 12
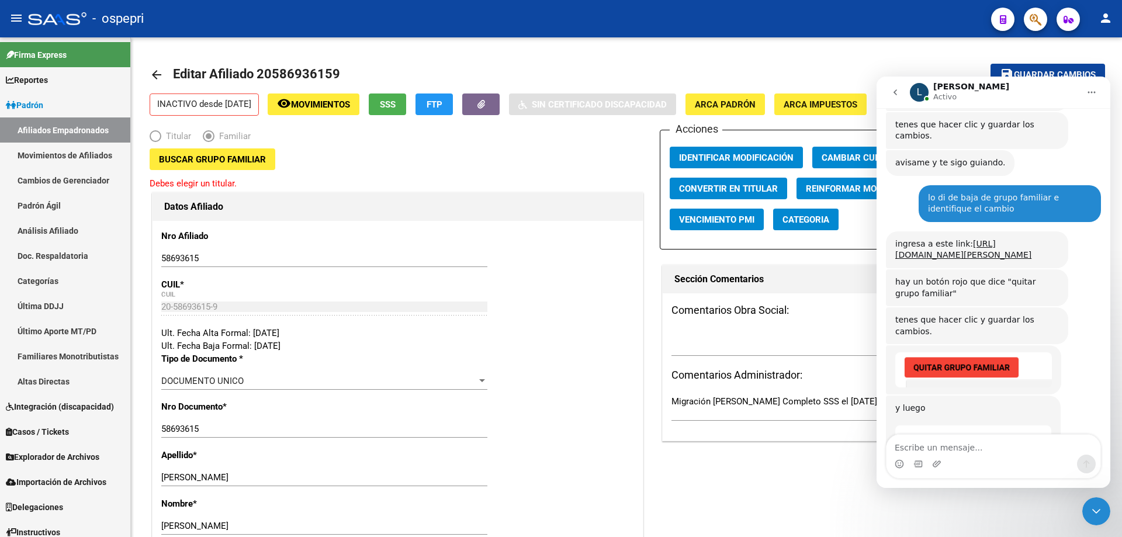
scroll to position [1122, 0]
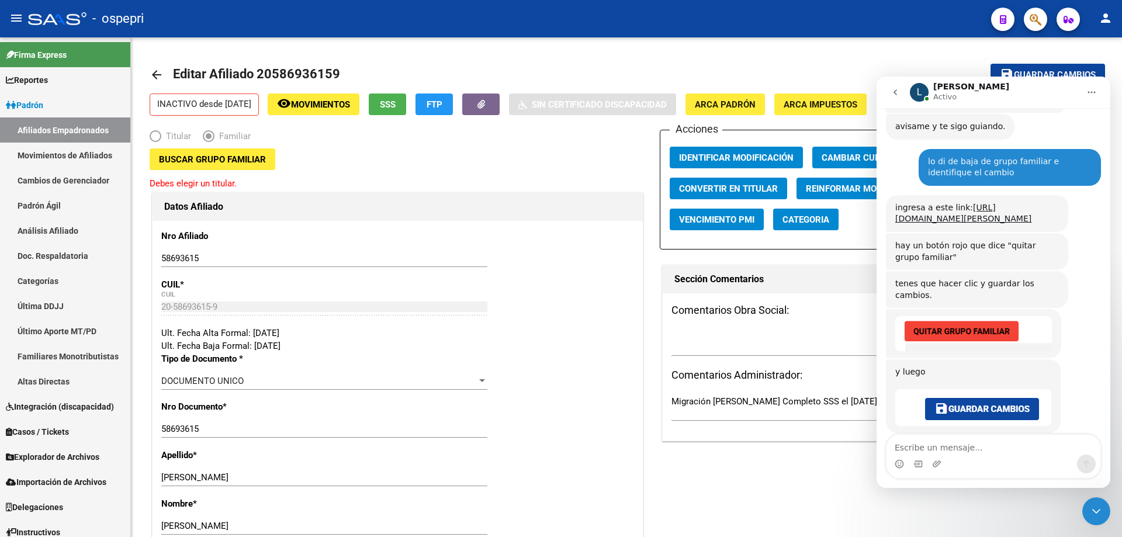
click at [938, 447] on textarea "Escribe un mensaje..." at bounding box center [993, 445] width 214 height 20
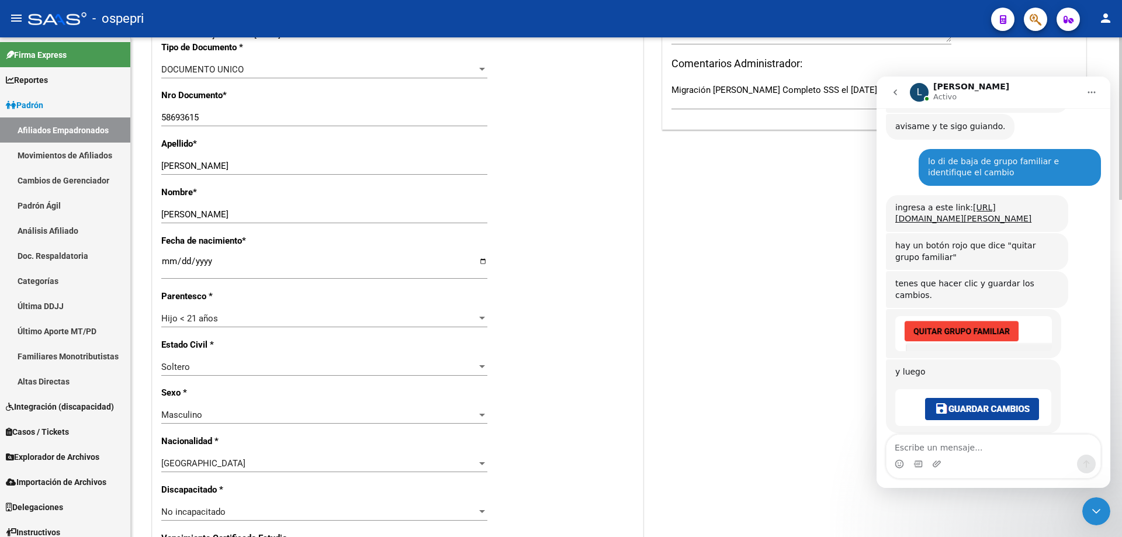
scroll to position [1123, 0]
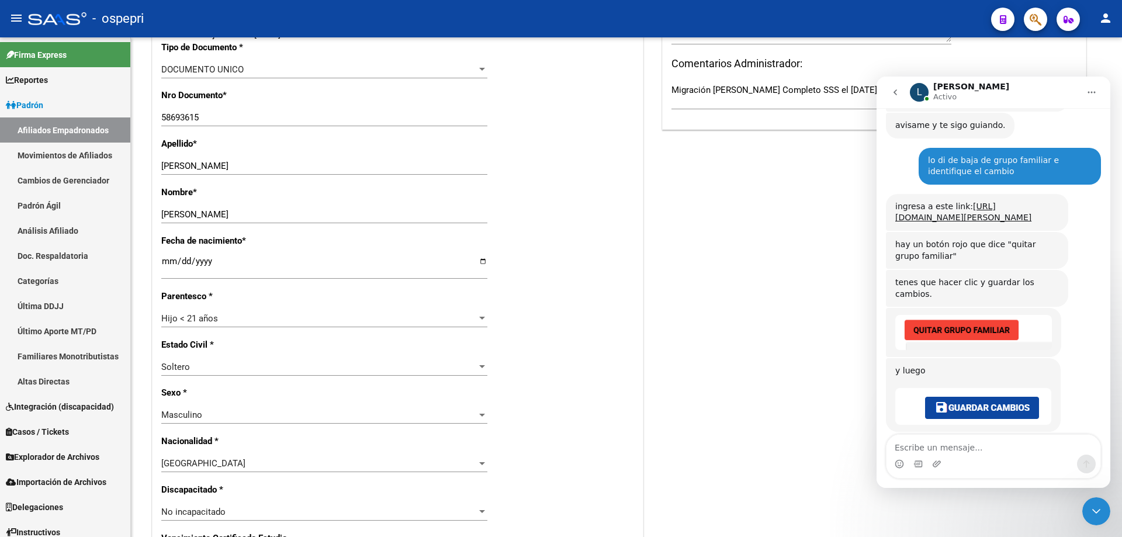
click at [921, 446] on textarea "Escribe un mensaje..." at bounding box center [993, 445] width 214 height 20
type textarea "h"
type textarea "s"
type textarea "Sí, por favor"
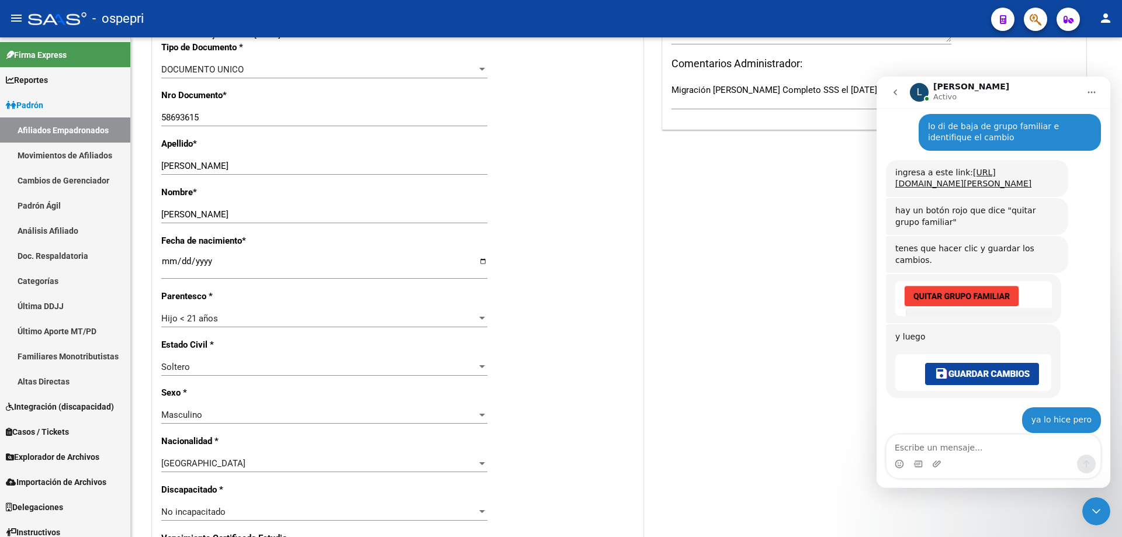
scroll to position [1157, 0]
type textarea "me dice que [PERSON_NAME] un titular"
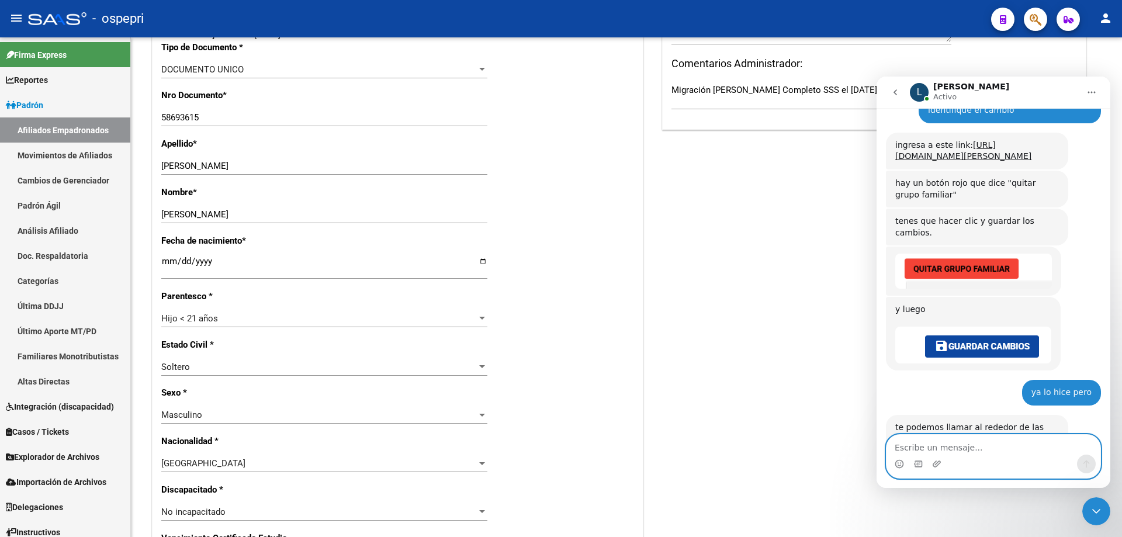
scroll to position [1287, 0]
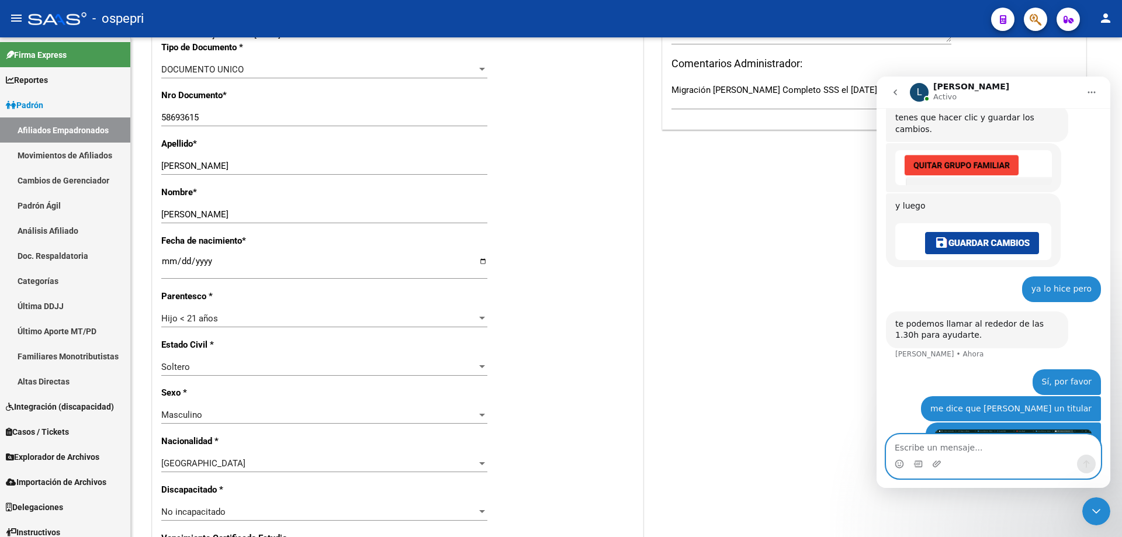
click at [942, 449] on textarea "Escribe un mensaje..." at bounding box center [993, 445] width 214 height 20
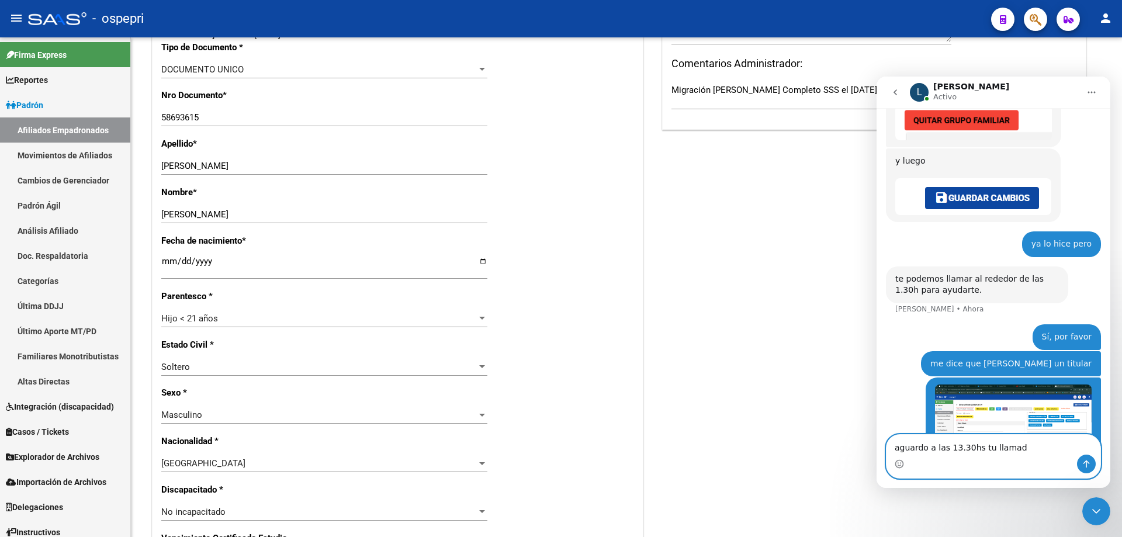
type textarea "aguardo a las 13.30hs tu llamado"
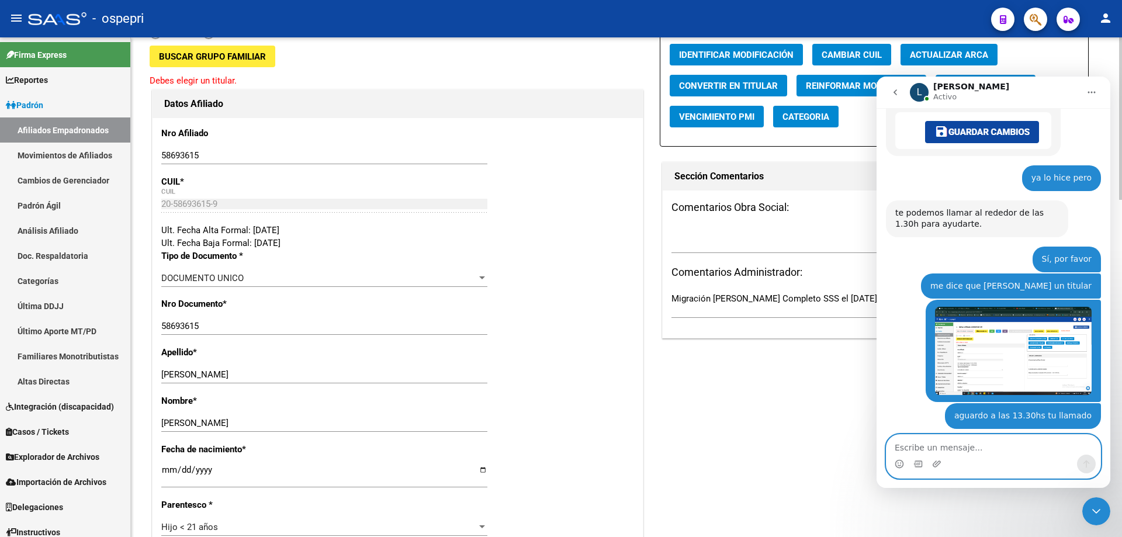
scroll to position [0, 0]
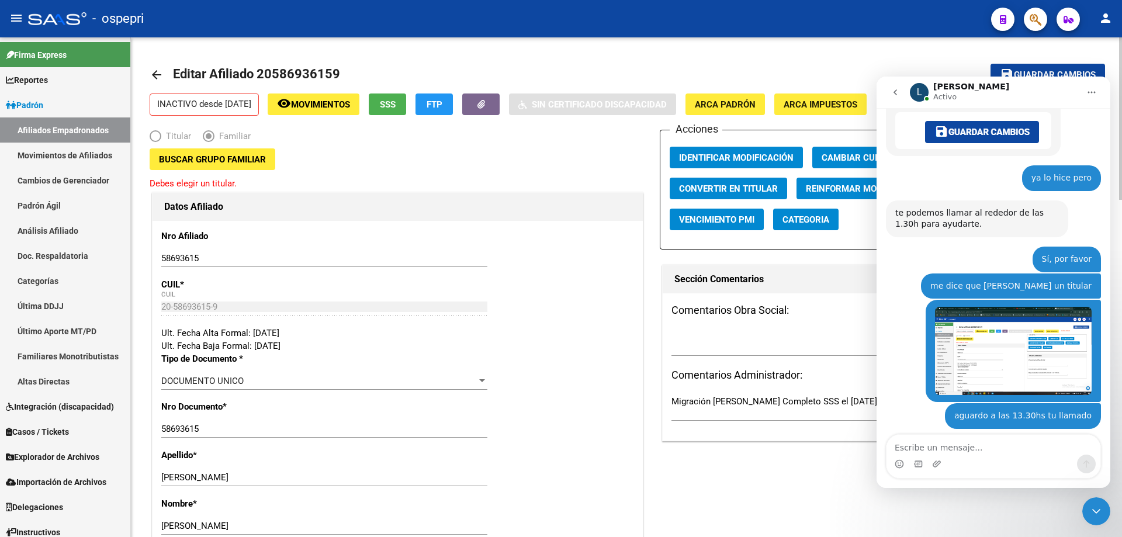
click at [162, 76] on mat-icon "arrow_back" at bounding box center [157, 75] width 14 height 14
click at [152, 72] on mat-icon "arrow_back" at bounding box center [157, 75] width 14 height 14
click at [155, 72] on mat-icon "arrow_back" at bounding box center [157, 75] width 14 height 14
click at [50, 99] on link "Padrón" at bounding box center [65, 104] width 130 height 25
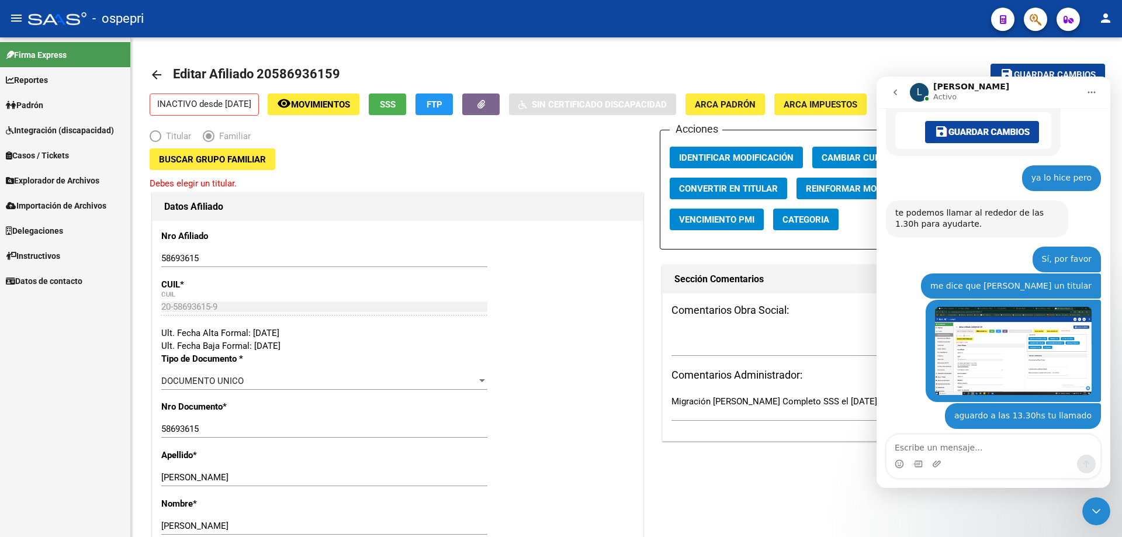
click at [43, 120] on link "Integración (discapacidad)" at bounding box center [65, 129] width 130 height 25
click at [49, 105] on link "Padrón" at bounding box center [65, 104] width 130 height 25
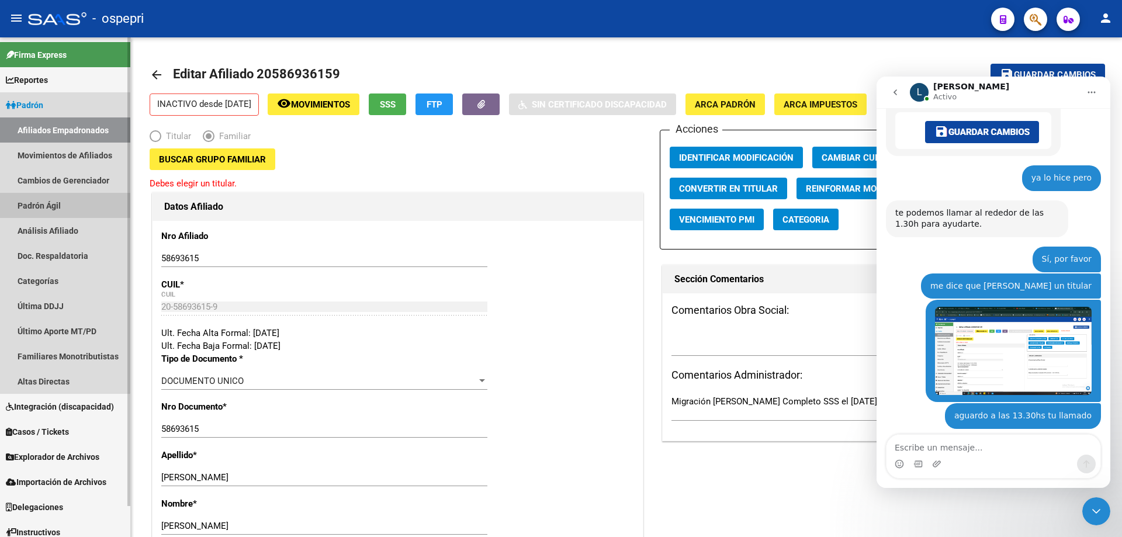
click at [52, 210] on link "Padrón Ágil" at bounding box center [65, 205] width 130 height 25
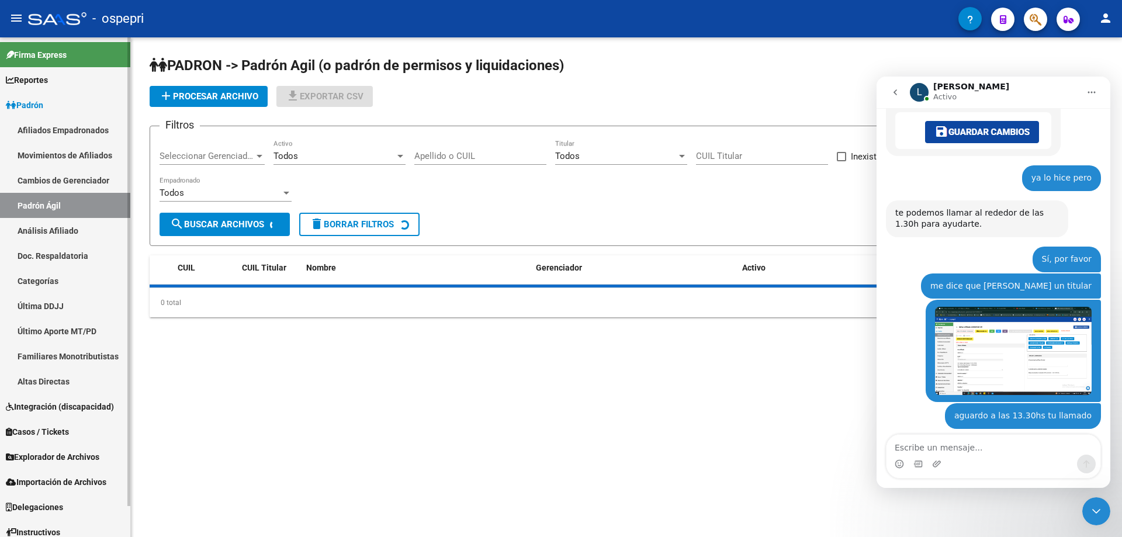
click at [51, 230] on link "Análisis Afiliado" at bounding box center [65, 230] width 130 height 25
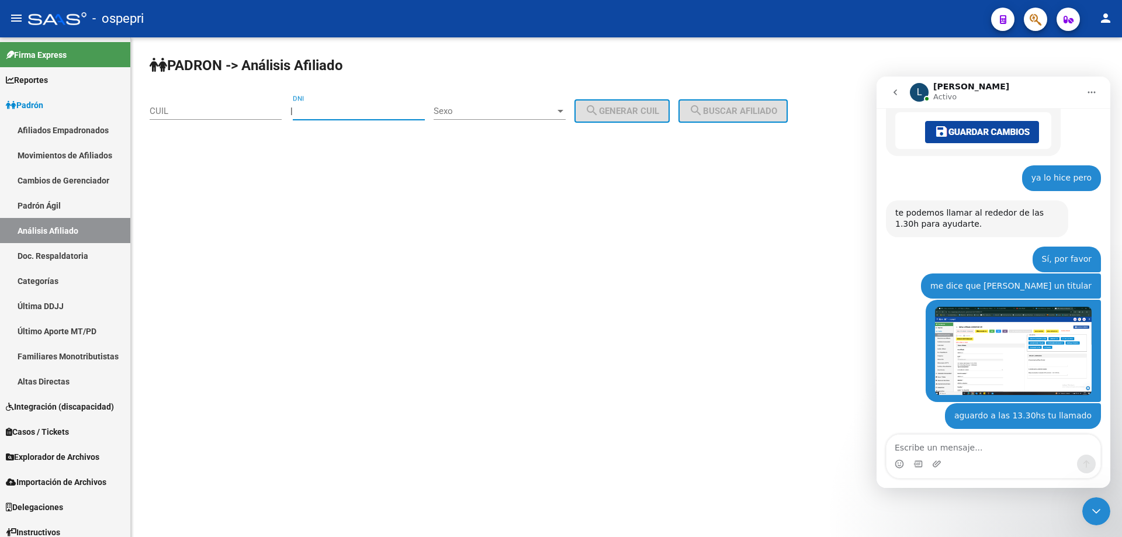
click at [318, 116] on input "DNI" at bounding box center [359, 111] width 132 height 11
paste input "37426676"
type input "37426676"
click at [485, 110] on span "Sexo" at bounding box center [494, 111] width 122 height 11
click at [488, 117] on span "Masculino" at bounding box center [512, 111] width 132 height 26
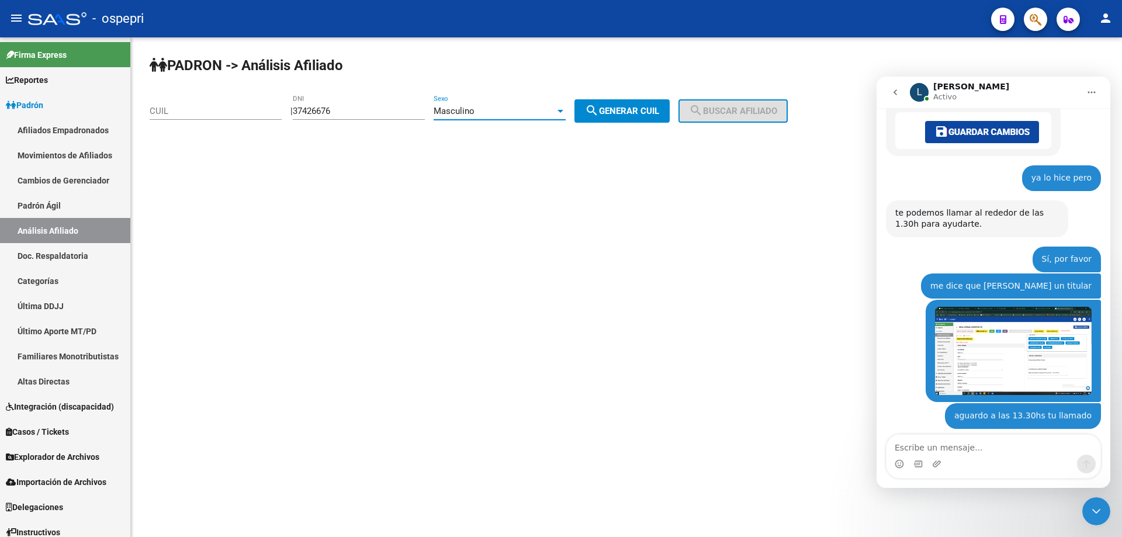
click at [611, 120] on button "search Generar CUIL" at bounding box center [621, 110] width 95 height 23
type input "20-37426676-5"
click at [730, 100] on button "search Buscar afiliado" at bounding box center [732, 110] width 109 height 23
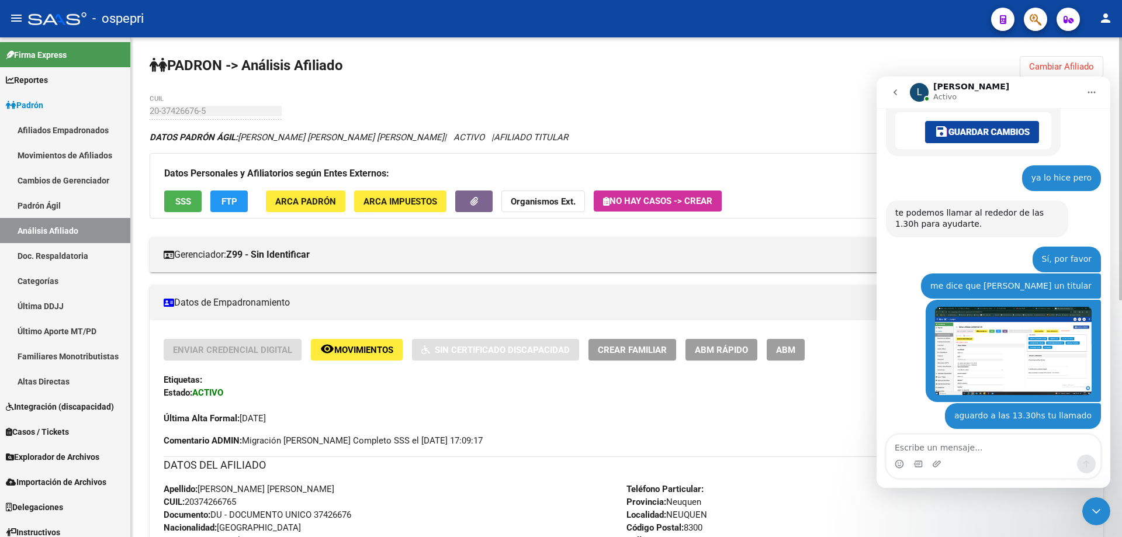
click at [782, 347] on span "ABM" at bounding box center [785, 350] width 19 height 11
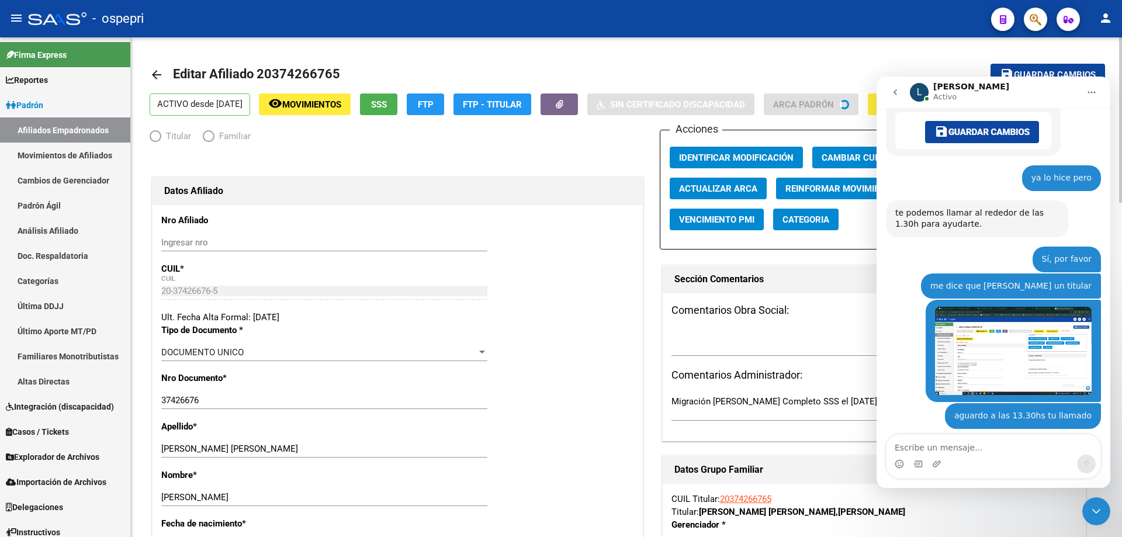
radio input "true"
type input "30-69729588-3"
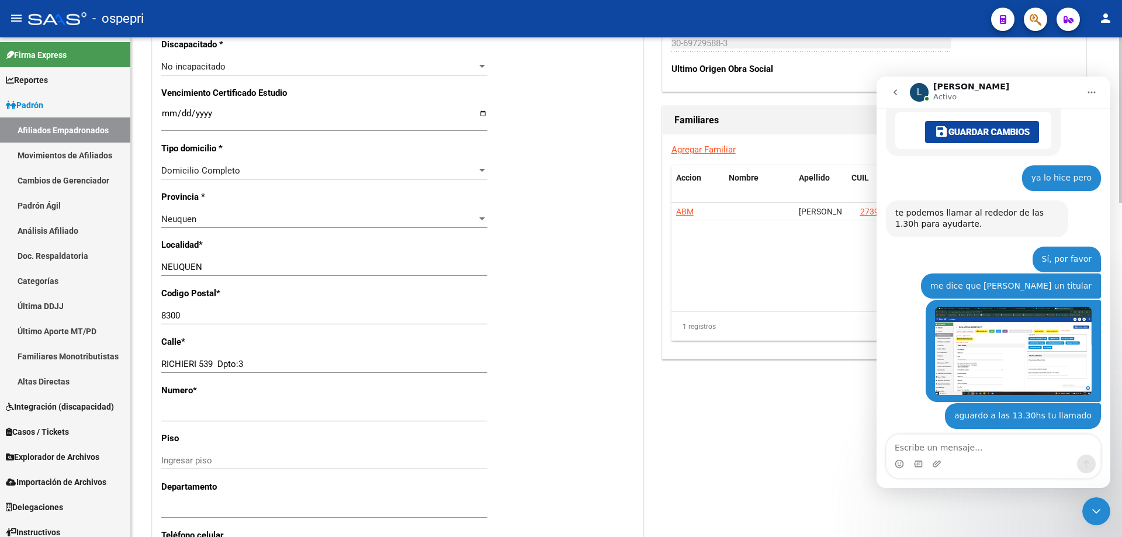
scroll to position [779, 0]
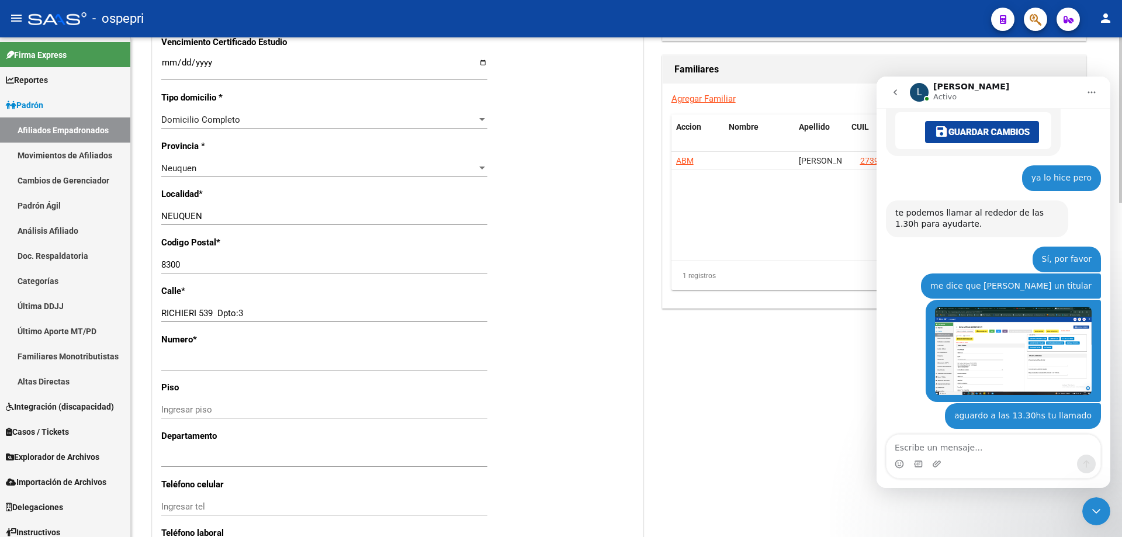
click at [709, 98] on link "Agregar Familiar" at bounding box center [703, 98] width 64 height 11
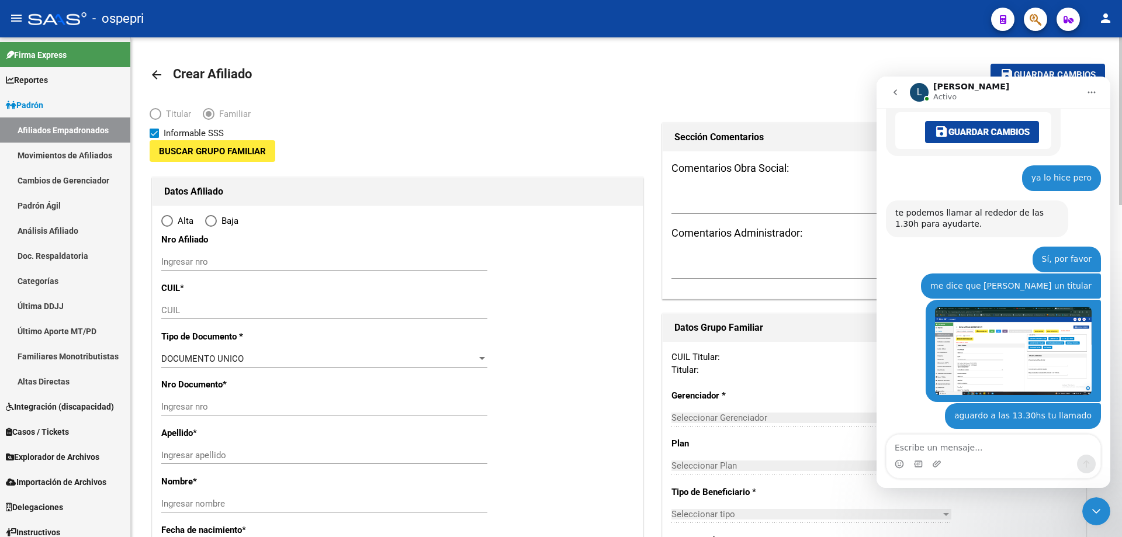
type input "30-69729588-3"
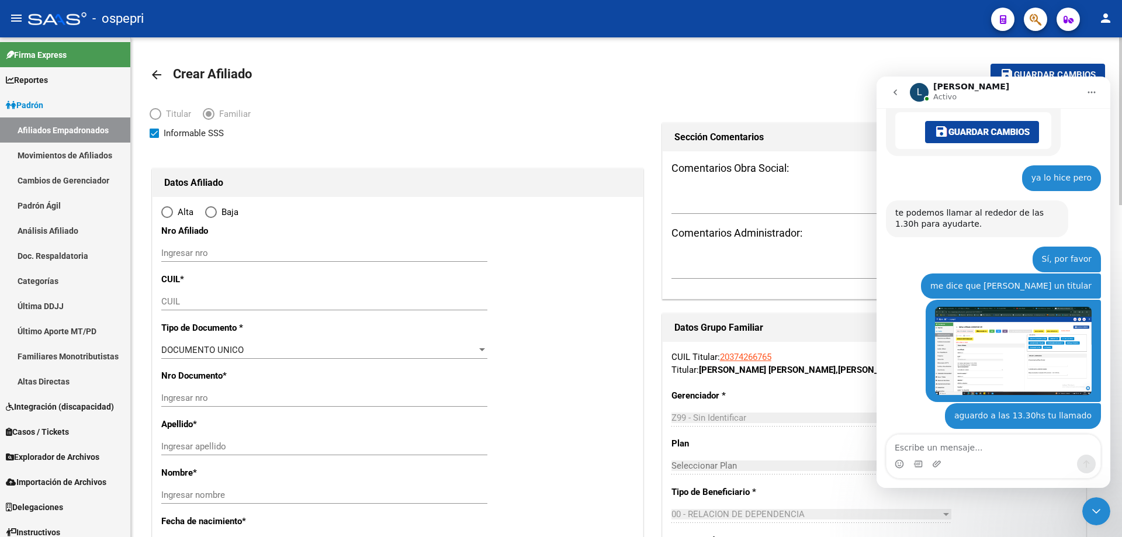
type input "NEUQUEN"
type input "8300"
type input "RICHIERI 539 Dpto:3"
radio input "true"
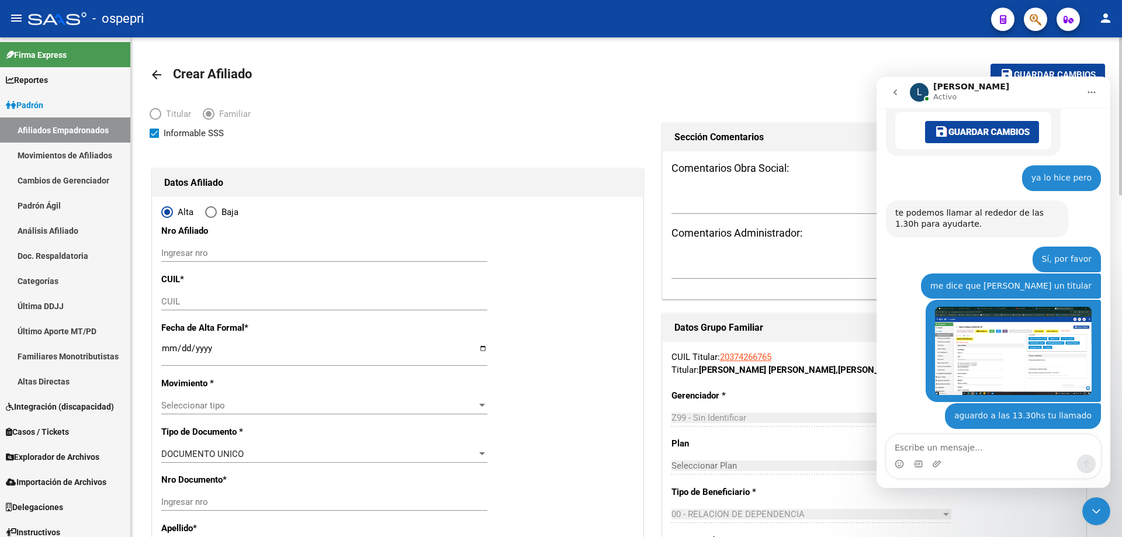
type input "30-69729588-3"
click at [180, 249] on input "Ingresar nro" at bounding box center [324, 253] width 326 height 11
paste input "58693615"
type input "58693615"
click at [184, 299] on input "CUIL" at bounding box center [324, 301] width 326 height 11
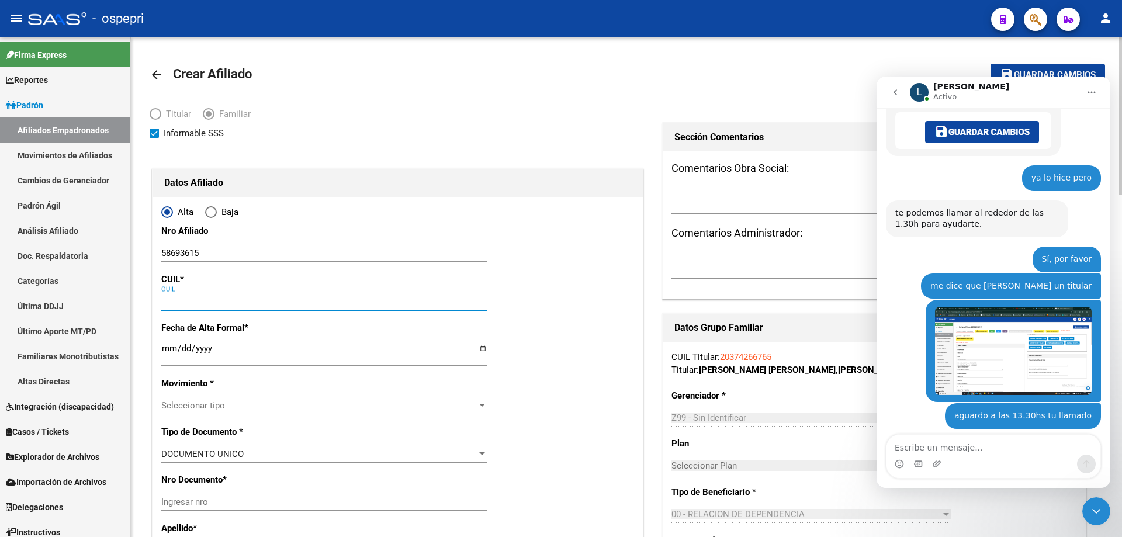
paste input "20-58693615-9"
type input "20-58693615-9"
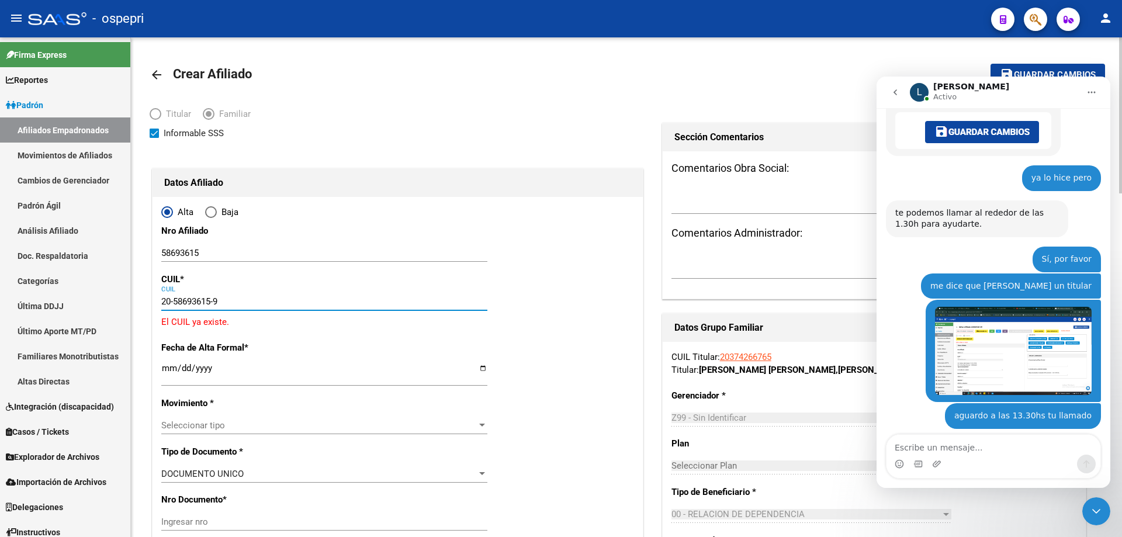
type input "58693615"
type input "[PERSON_NAME]"
type input "[DATE]"
type input "NEUQUEN"
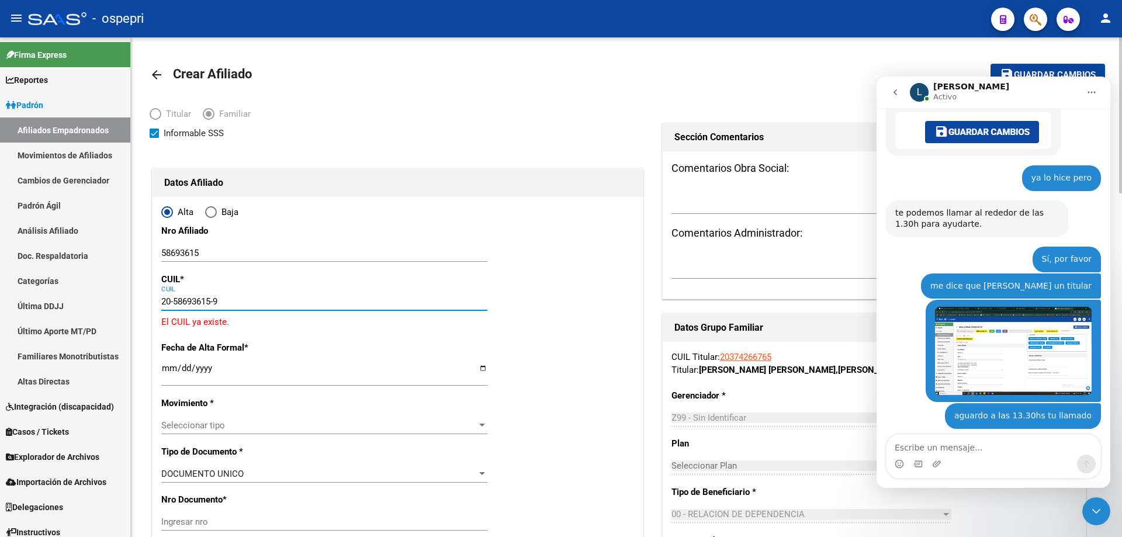
type input "AV SAN JUAN"
type input "2051"
type input "00"
type input "20-58693615-9"
click at [153, 72] on mat-icon "arrow_back" at bounding box center [157, 75] width 14 height 14
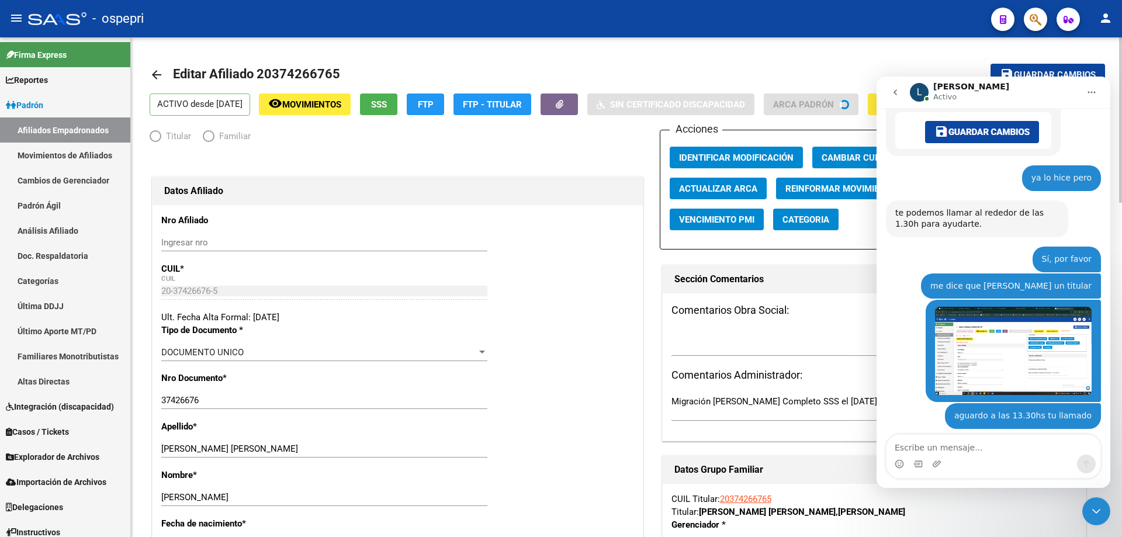
radio input "true"
type input "30-69729588-3"
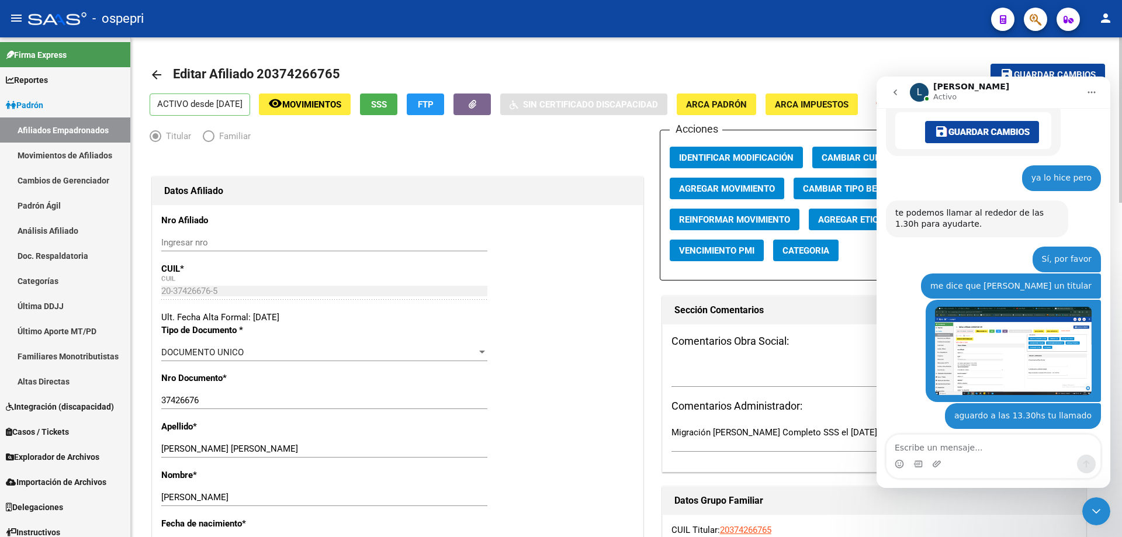
click at [151, 72] on mat-icon "arrow_back" at bounding box center [157, 75] width 14 height 14
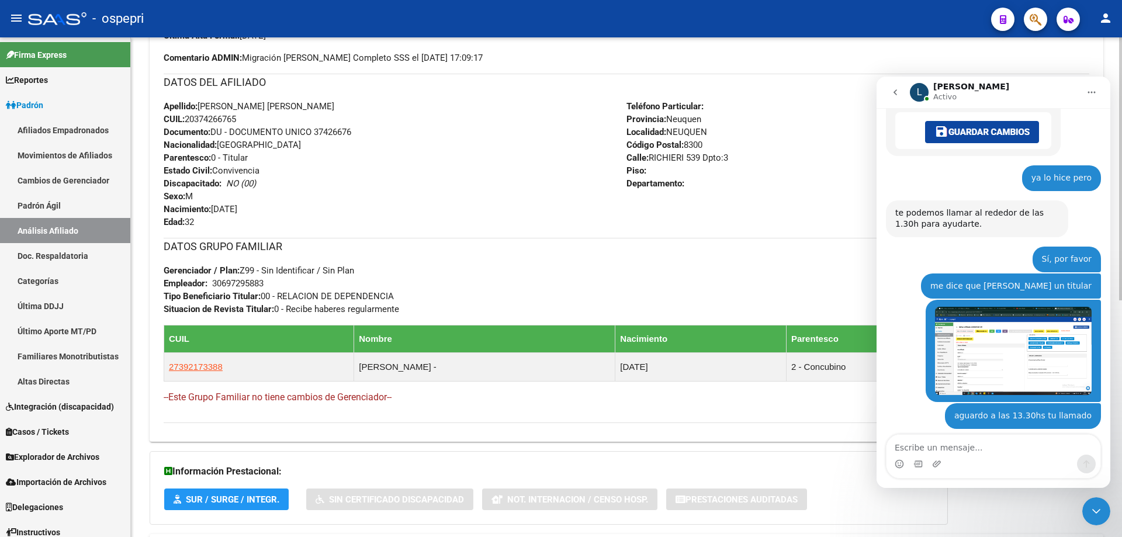
scroll to position [449, 0]
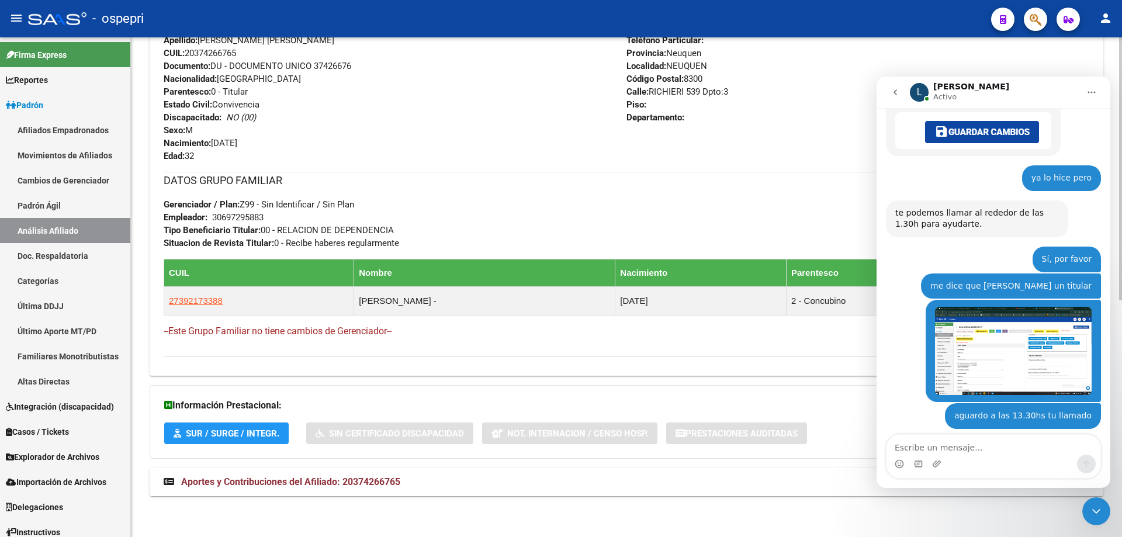
click at [484, 199] on div "DATOS GRUPO FAMILIAR Gerenciador / Plan: Z99 - Sin Identificar / Sin Plan Emple…" at bounding box center [626, 211] width 925 height 78
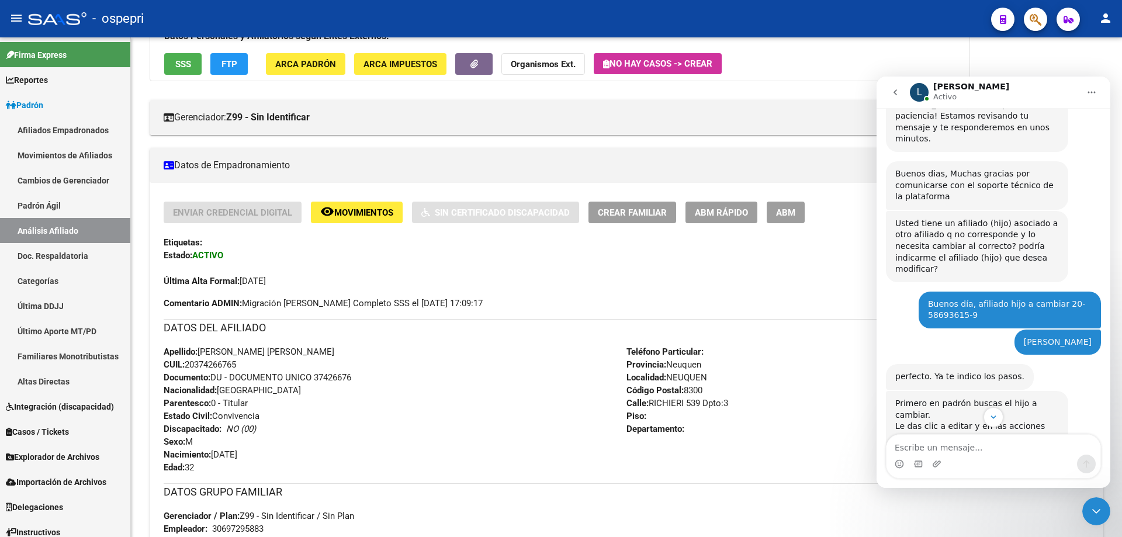
scroll to position [311, 0]
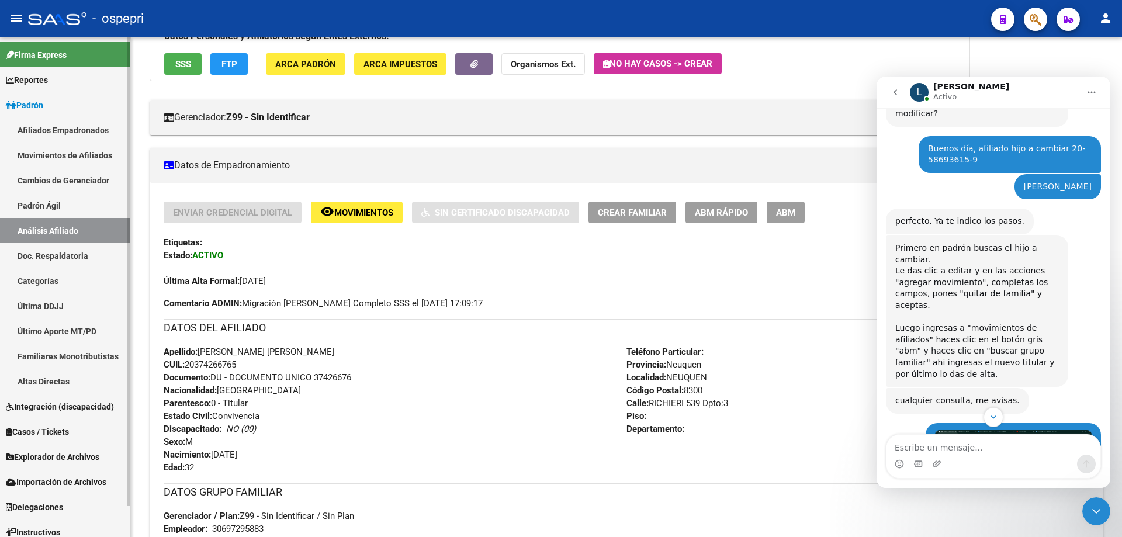
click at [71, 149] on link "Movimientos de Afiliados" at bounding box center [65, 155] width 130 height 25
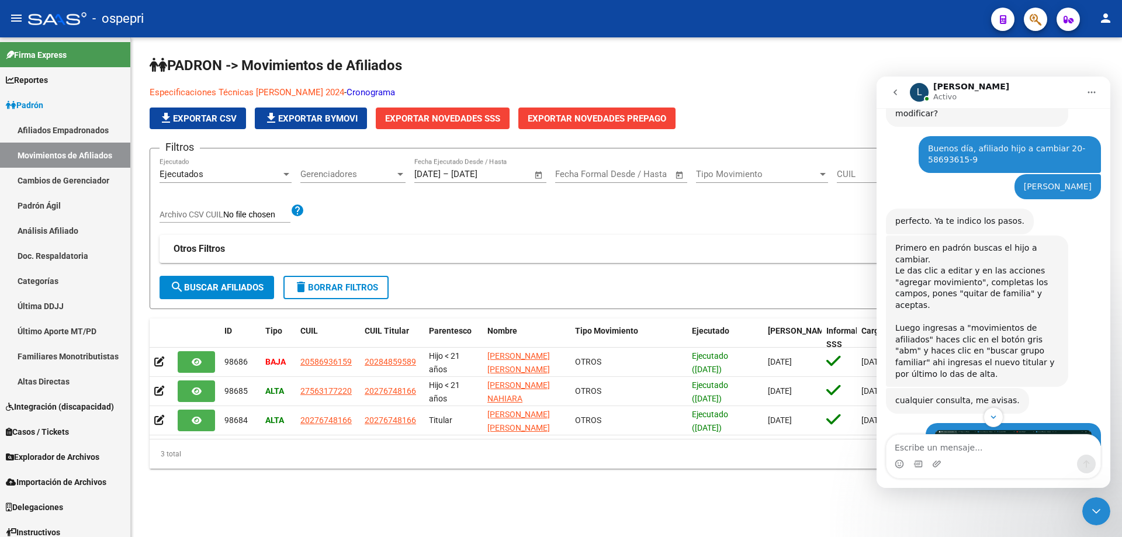
click at [1095, 509] on icon "Cerrar Intercom Messenger" at bounding box center [1096, 511] width 14 height 14
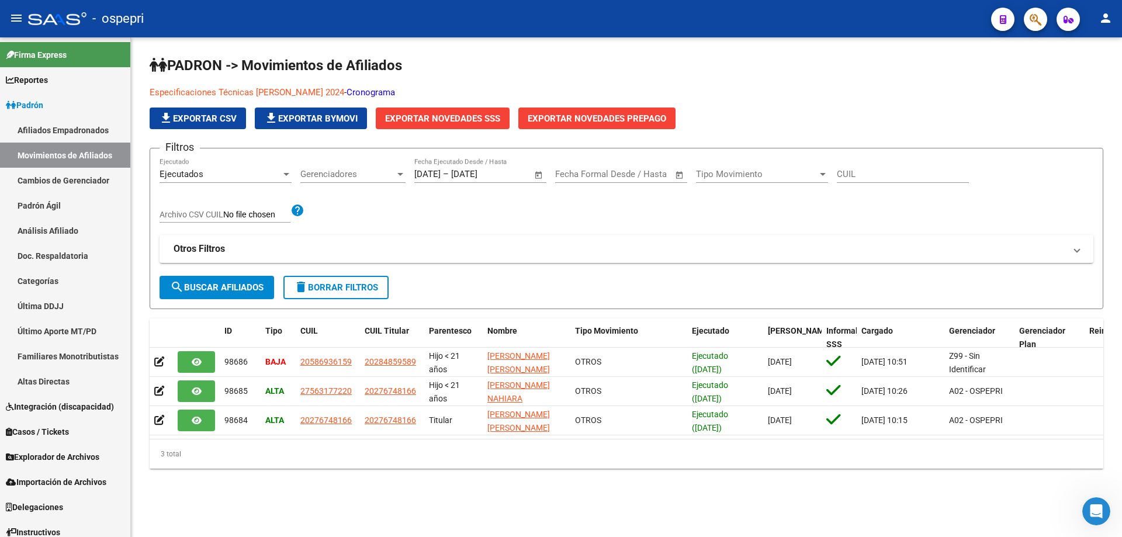
scroll to position [1398, 0]
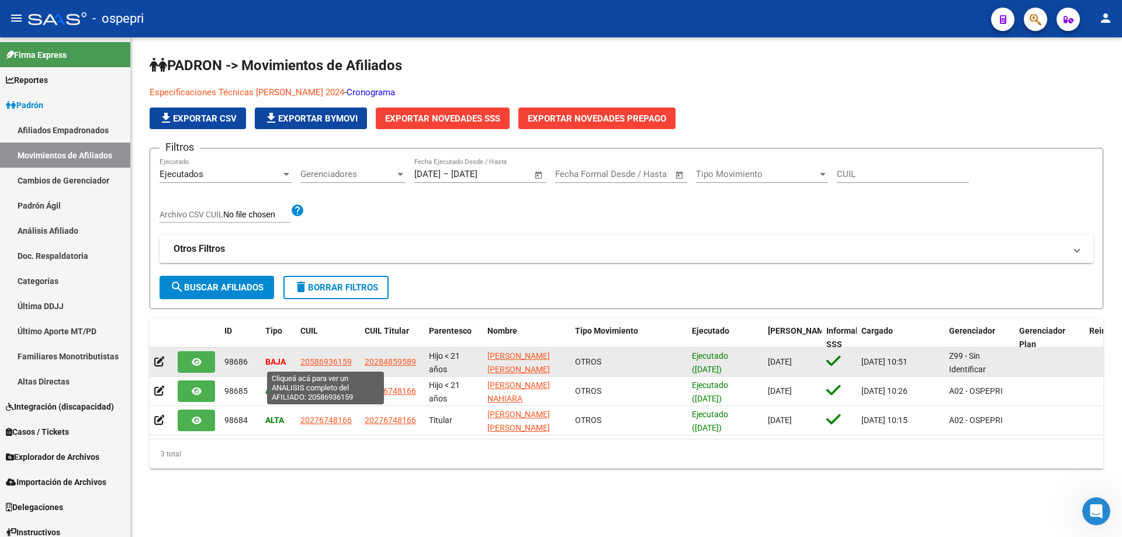
click at [324, 363] on span "20586936159" at bounding box center [325, 361] width 51 height 9
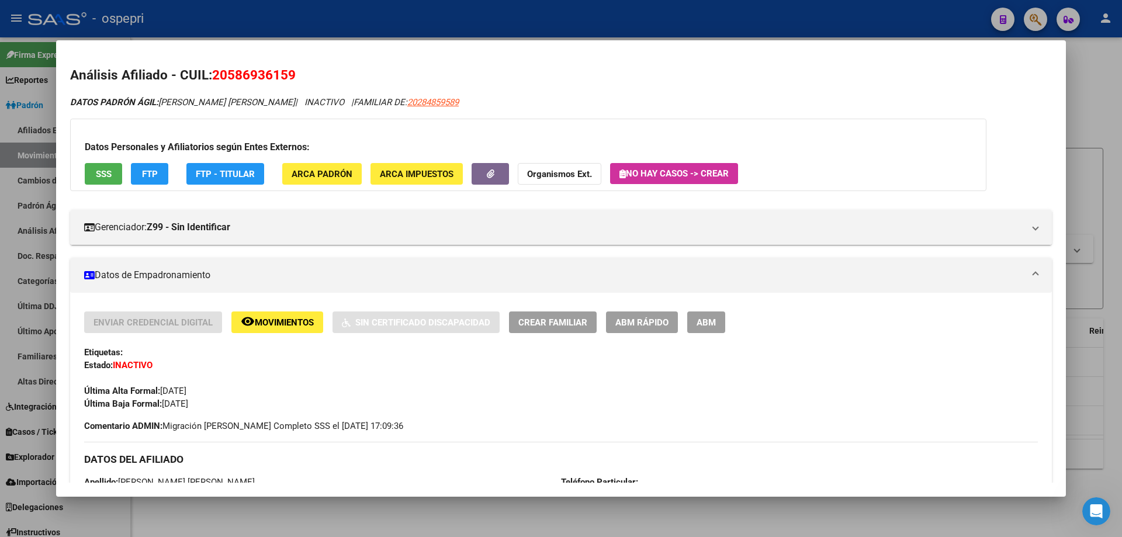
click at [716, 324] on button "ABM" at bounding box center [706, 322] width 38 height 22
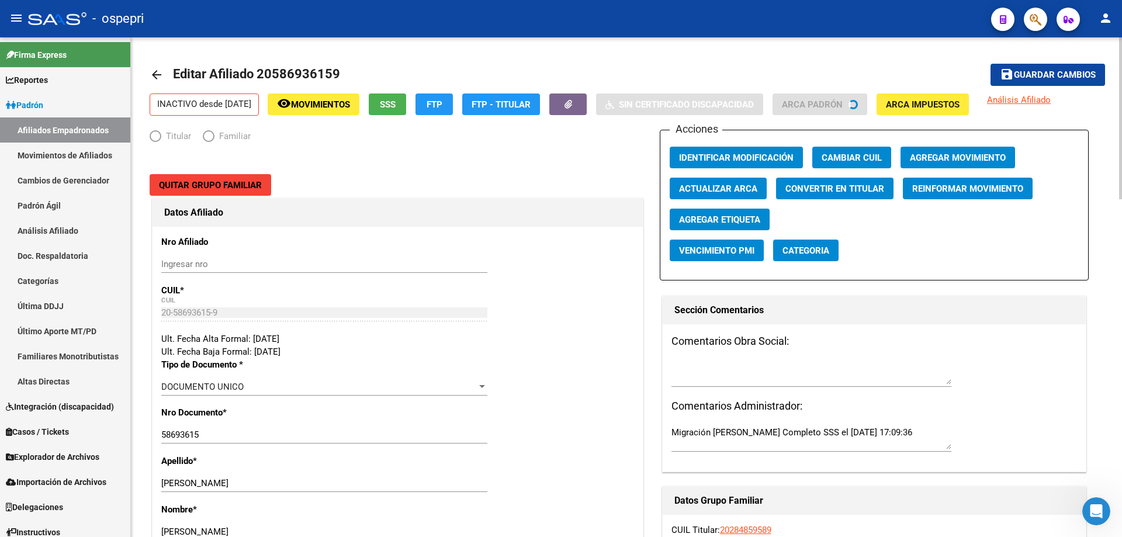
radio input "true"
type input "30-70988747-1"
click at [1101, 515] on icon "Abrir Intercom Messenger" at bounding box center [1095, 511] width 19 height 19
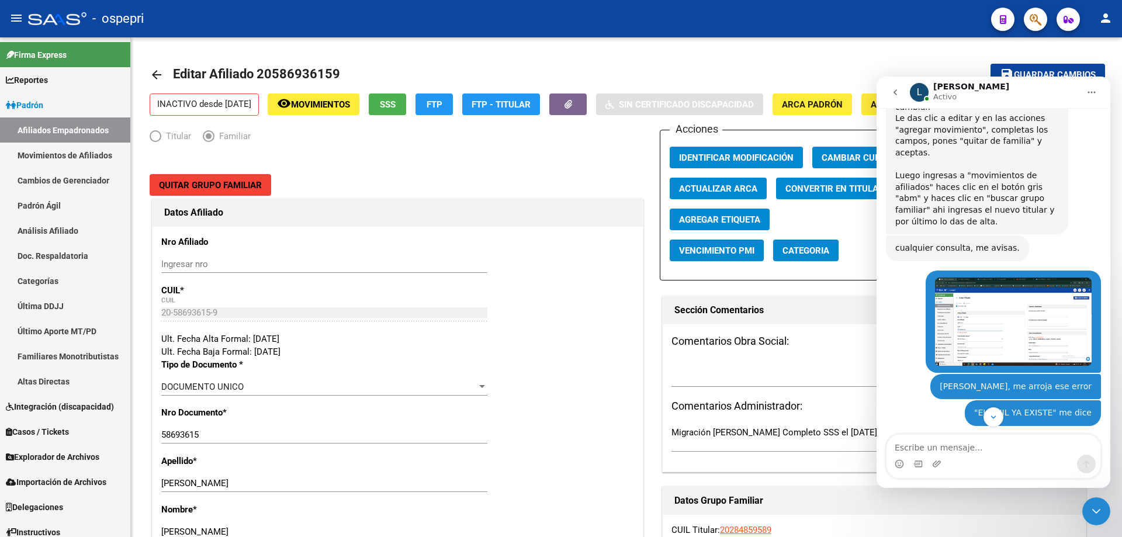
scroll to position [308, 0]
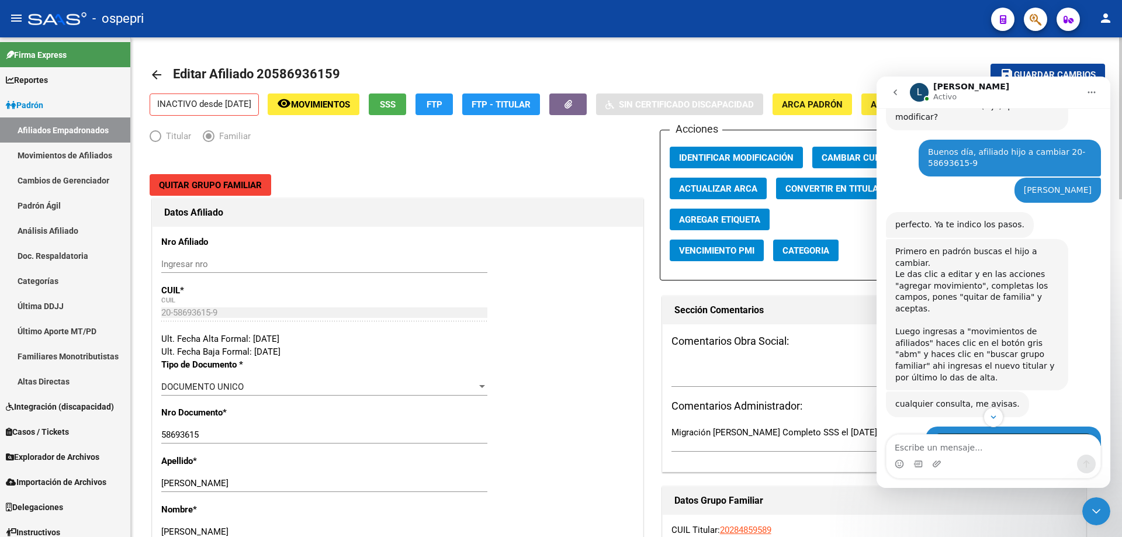
click at [152, 74] on mat-icon "arrow_back" at bounding box center [157, 75] width 14 height 14
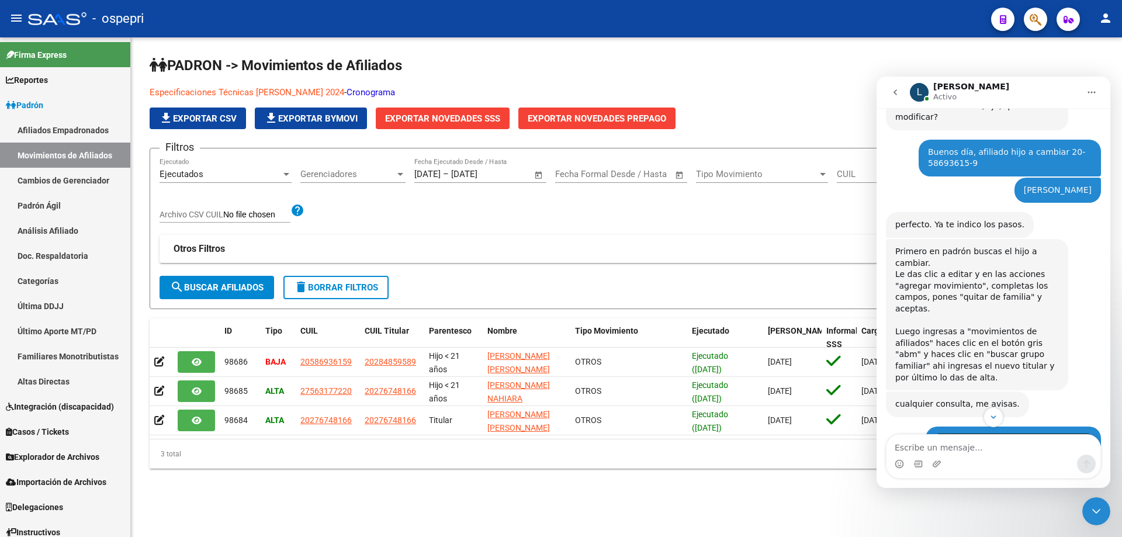
click at [1099, 513] on icon "Cerrar Intercom Messenger" at bounding box center [1096, 511] width 14 height 14
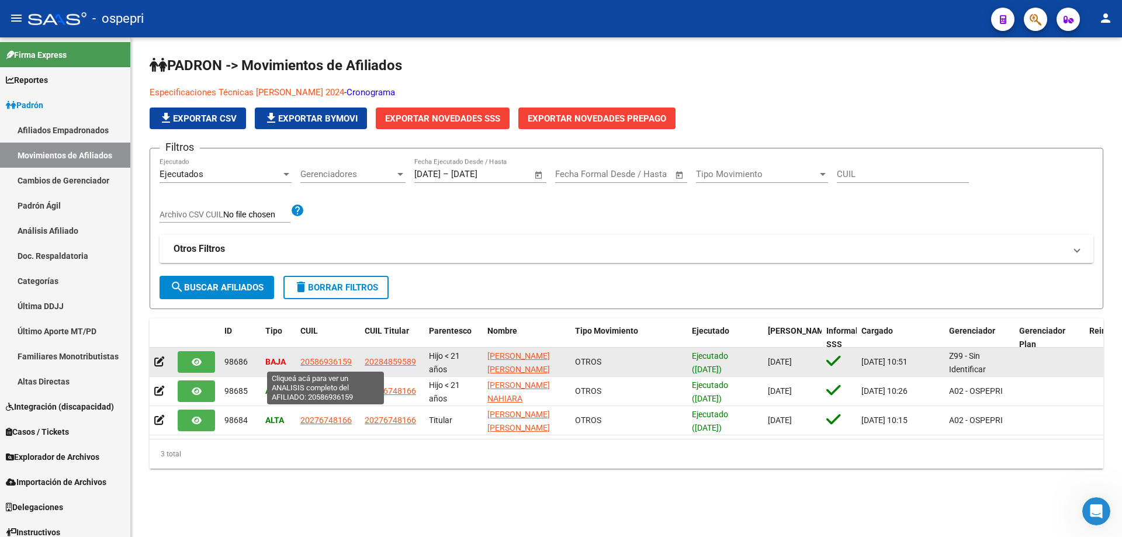
click at [315, 362] on span "20586936159" at bounding box center [325, 361] width 51 height 9
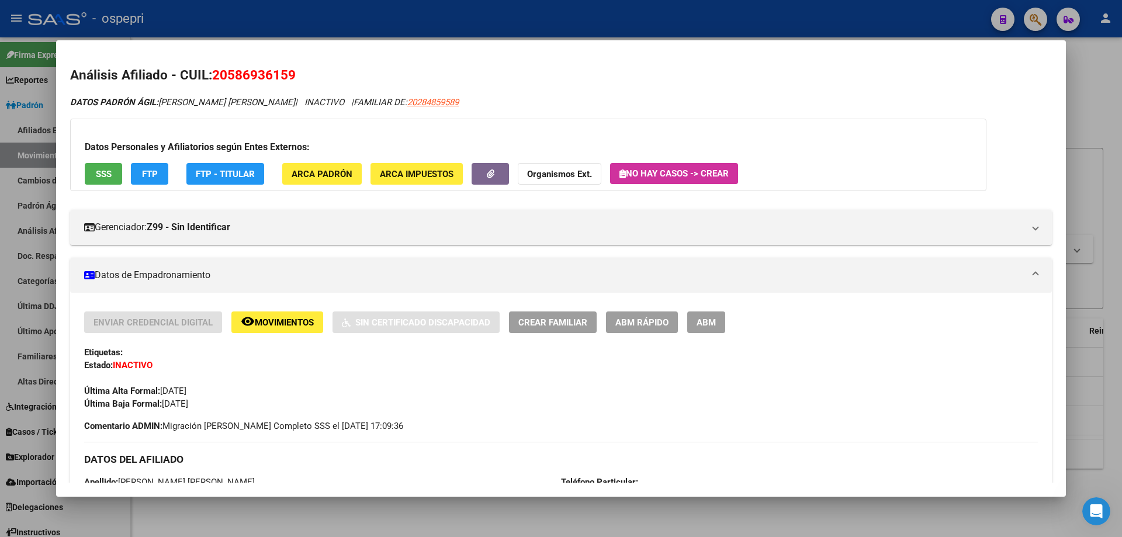
click at [713, 319] on span "ABM" at bounding box center [705, 322] width 19 height 11
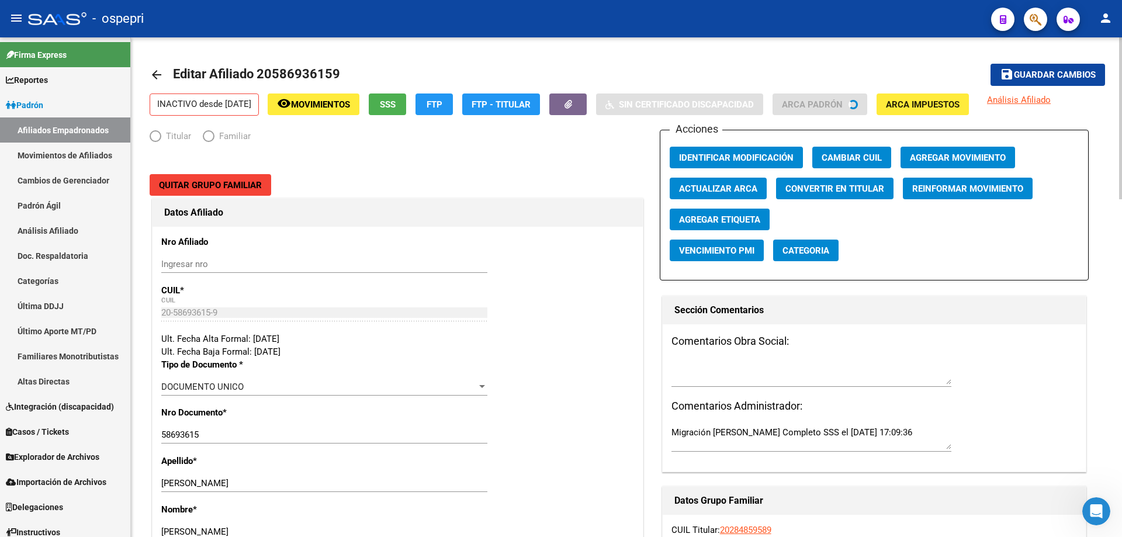
radio input "true"
type input "30-70988747-1"
click at [266, 264] on input "Ingresar nro" at bounding box center [324, 264] width 326 height 11
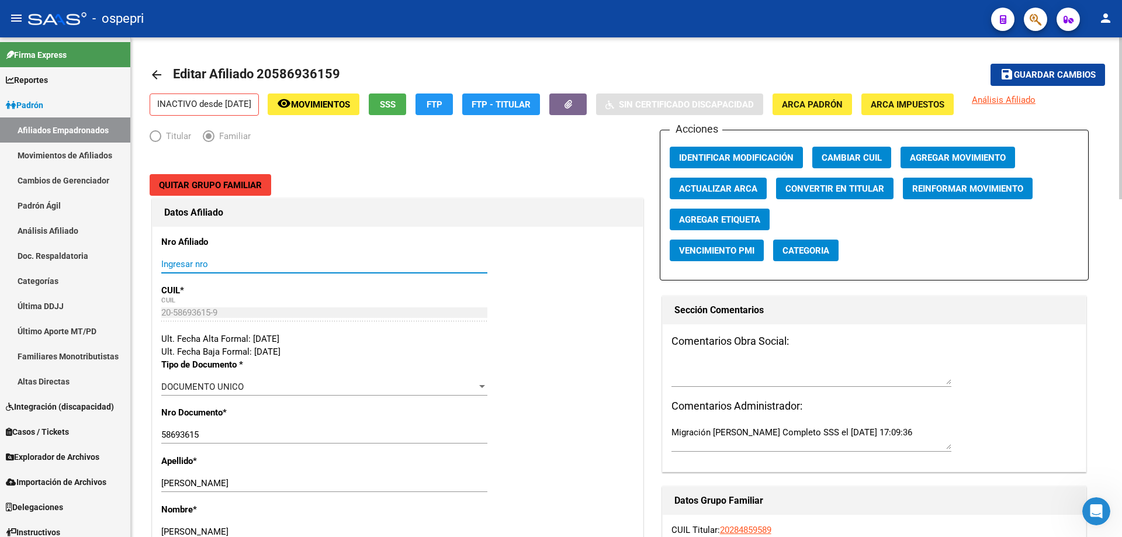
paste input "58693615"
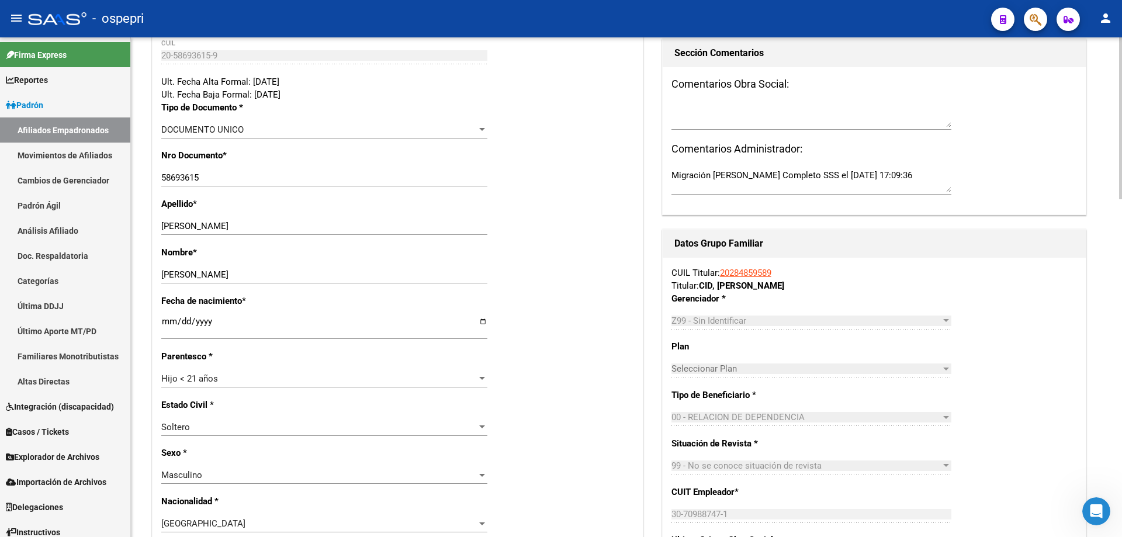
scroll to position [156, 0]
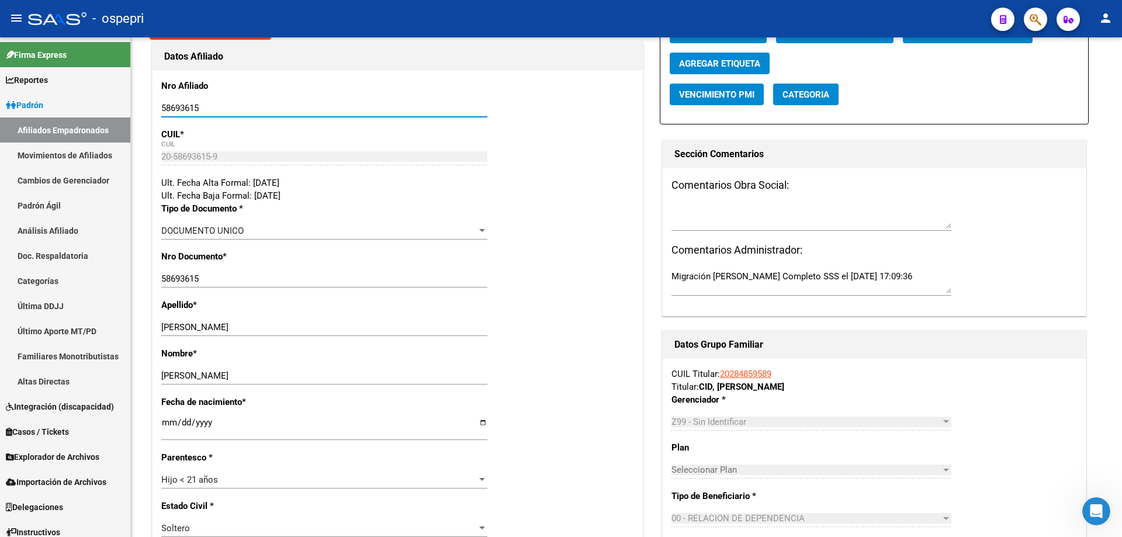
type input "58693615"
click at [1093, 506] on icon "Abrir Intercom Messenger" at bounding box center [1095, 511] width 19 height 19
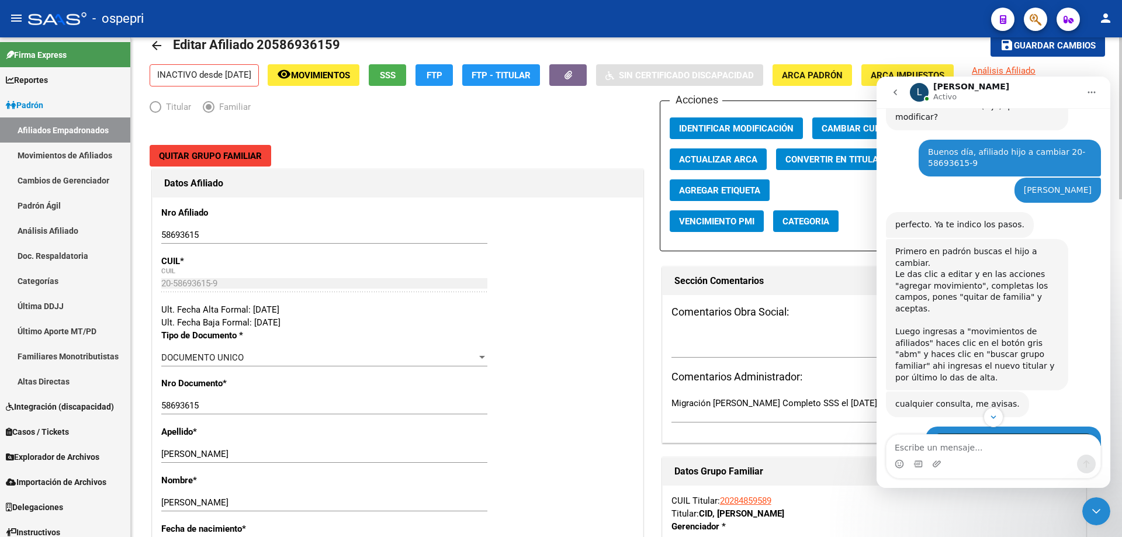
scroll to position [0, 0]
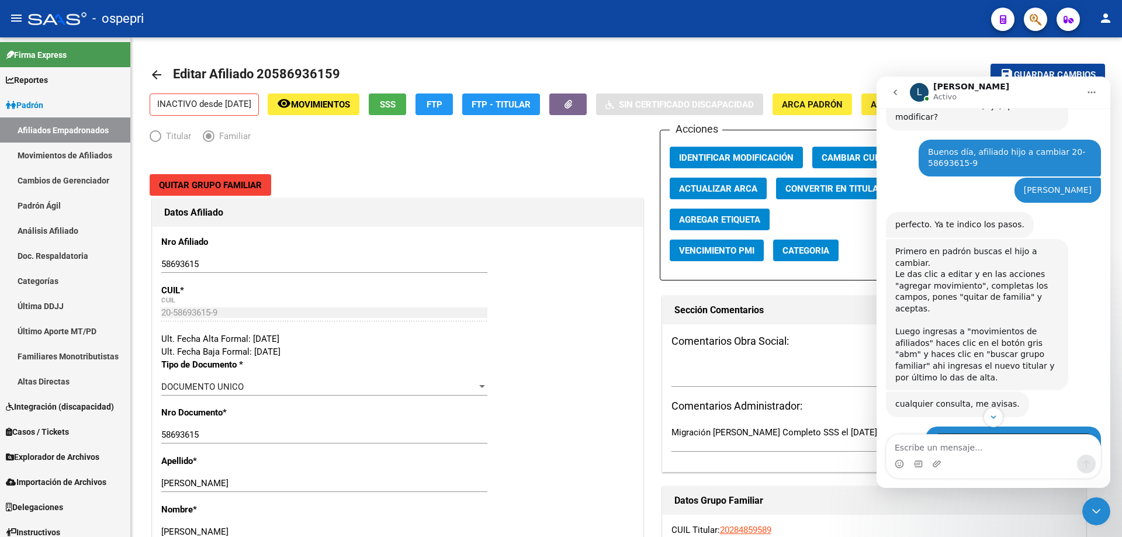
click at [1103, 510] on div "Cerrar Intercom Messenger" at bounding box center [1096, 511] width 28 height 28
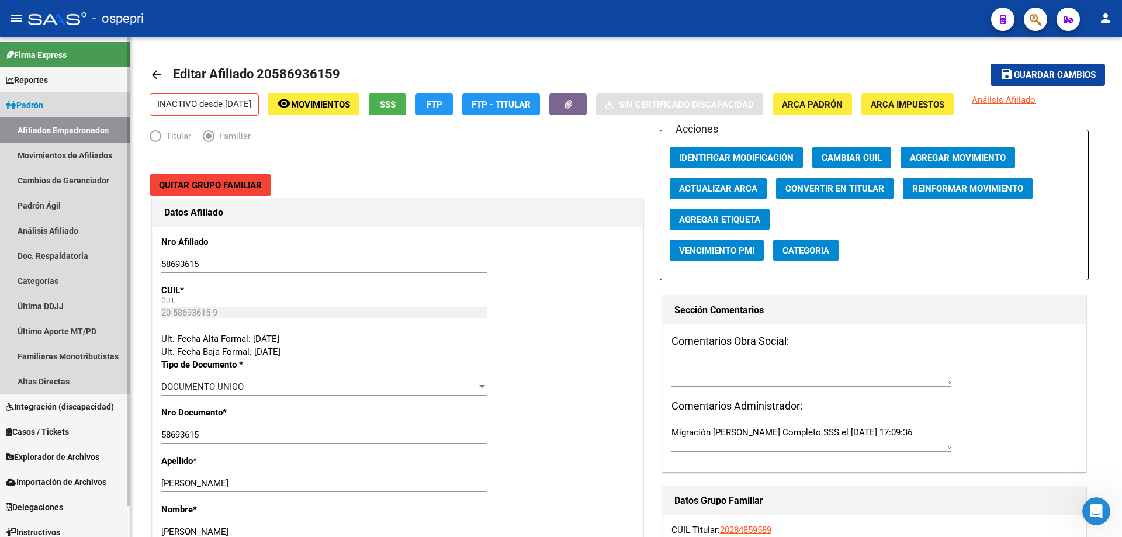
click at [53, 133] on link "Afiliados Empadronados" at bounding box center [65, 129] width 130 height 25
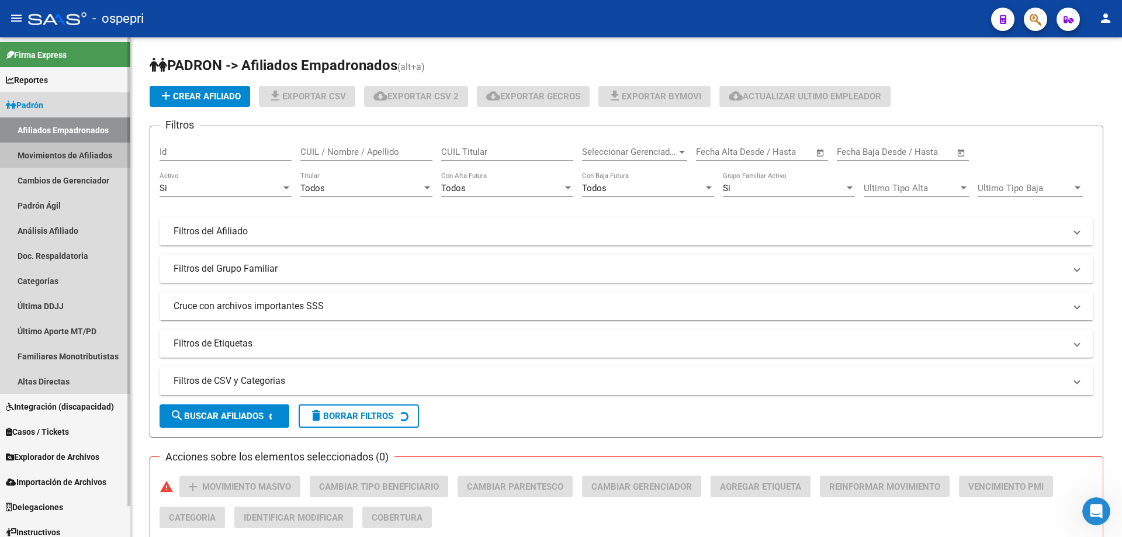
click at [53, 154] on link "Movimientos de Afiliados" at bounding box center [65, 155] width 130 height 25
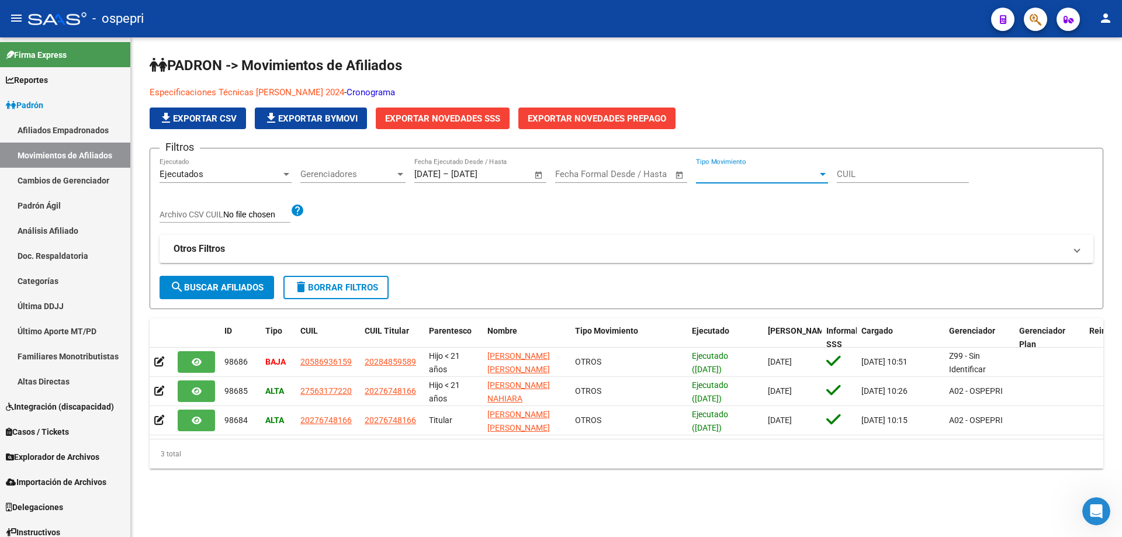
click at [791, 174] on span "Tipo Movimiento" at bounding box center [757, 174] width 122 height 11
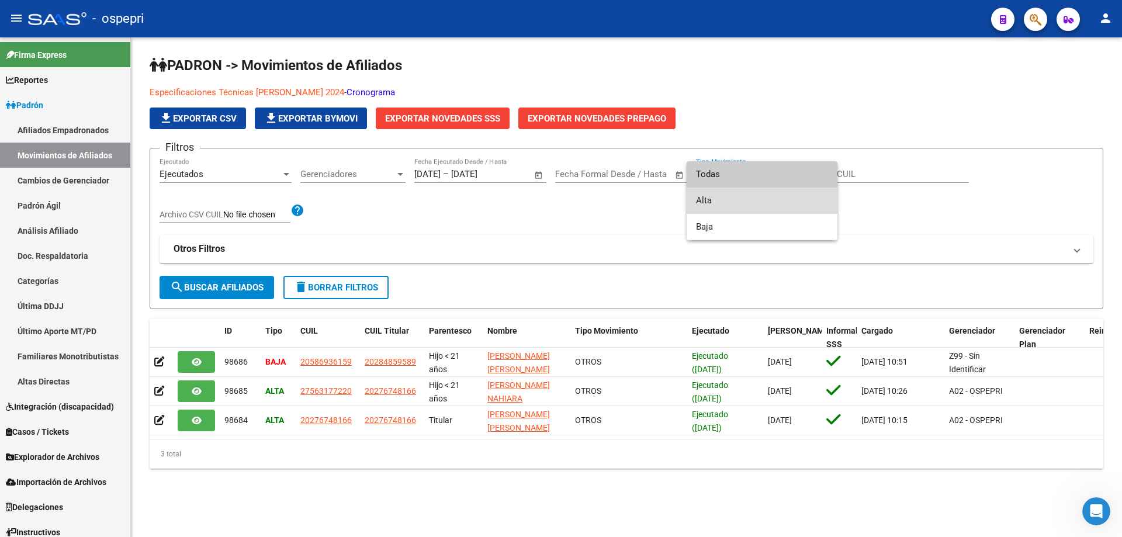
click at [767, 197] on span "Alta" at bounding box center [762, 201] width 132 height 26
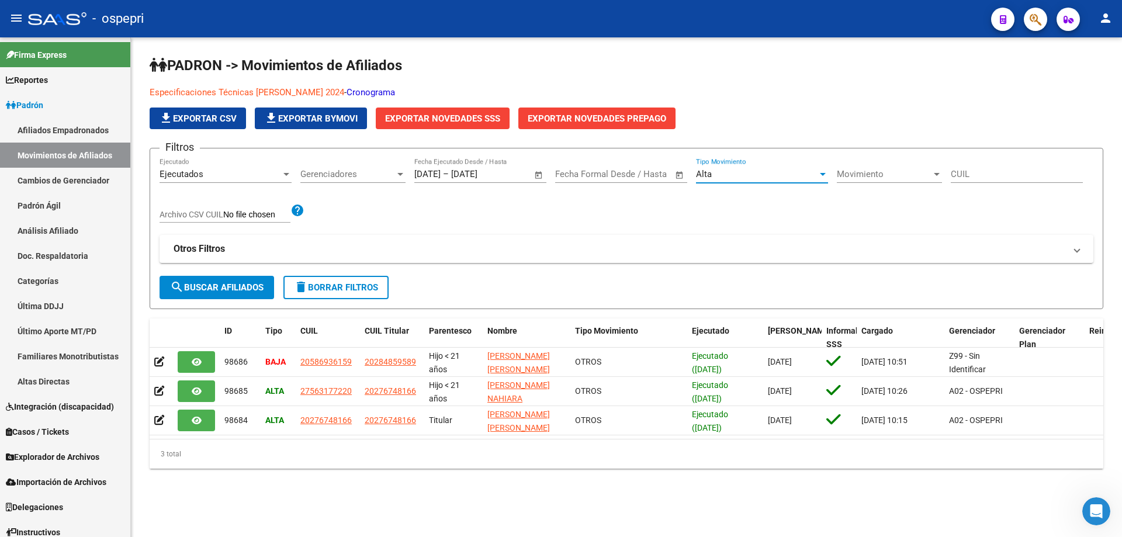
click at [887, 175] on span "Movimiento" at bounding box center [883, 174] width 95 height 11
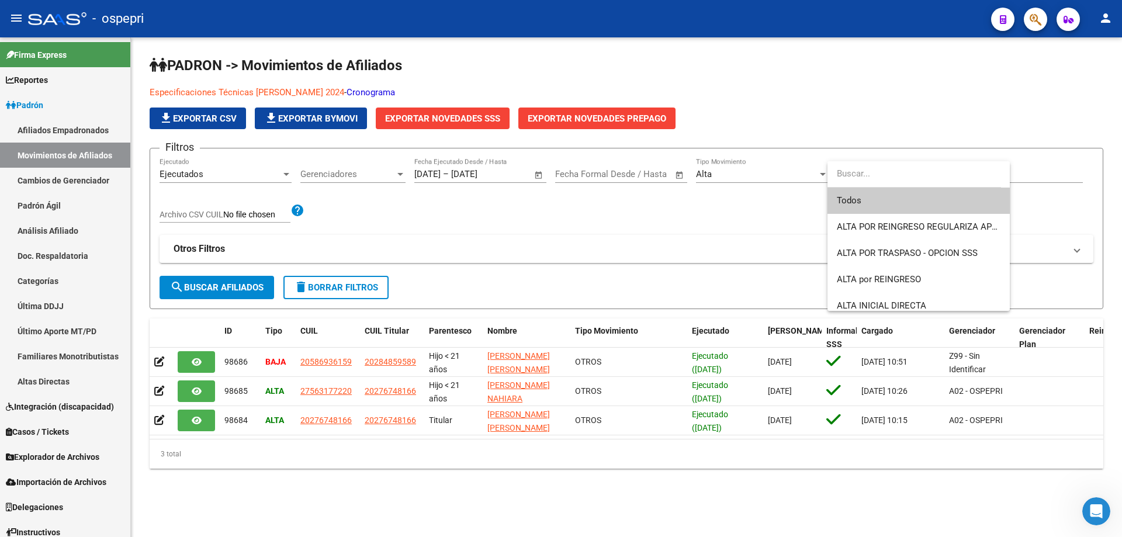
click at [905, 196] on span "Todos" at bounding box center [918, 201] width 164 height 26
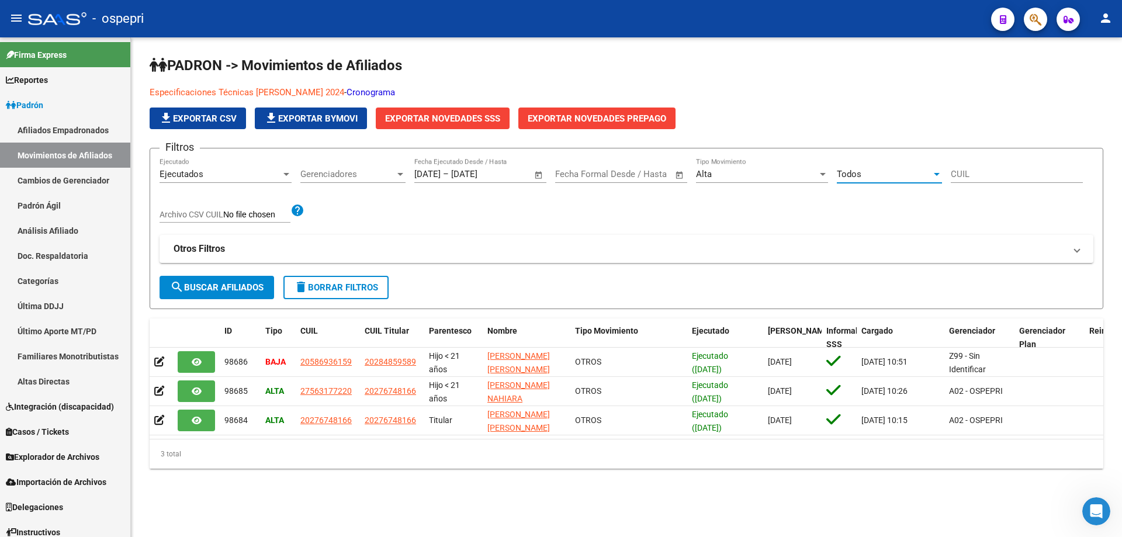
click at [964, 173] on input "CUIL" at bounding box center [1016, 174] width 132 height 11
click at [63, 125] on link "Afiliados Empadronados" at bounding box center [65, 129] width 130 height 25
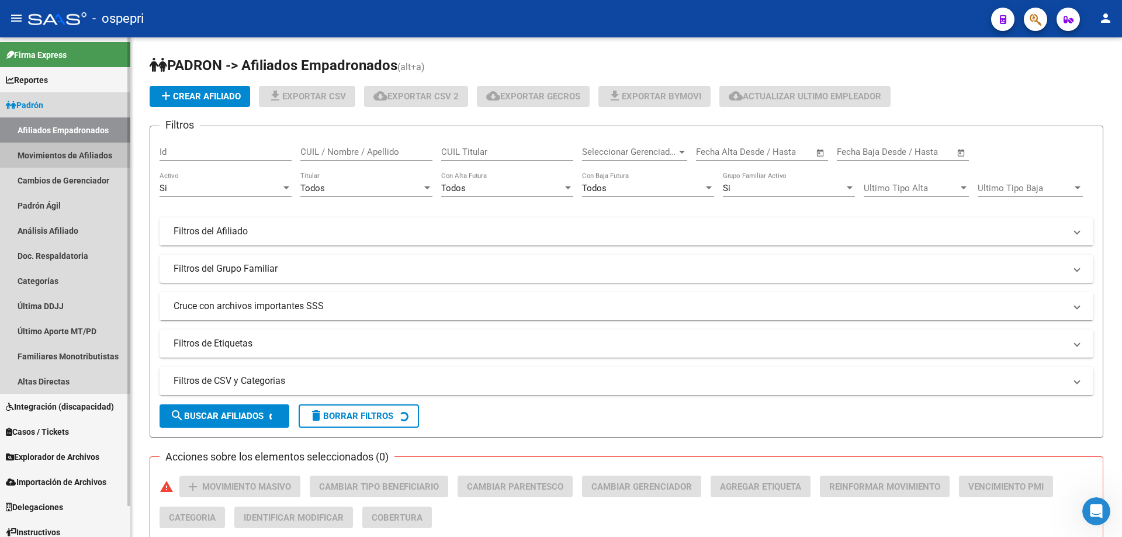
click at [54, 152] on link "Movimientos de Afiliados" at bounding box center [65, 155] width 130 height 25
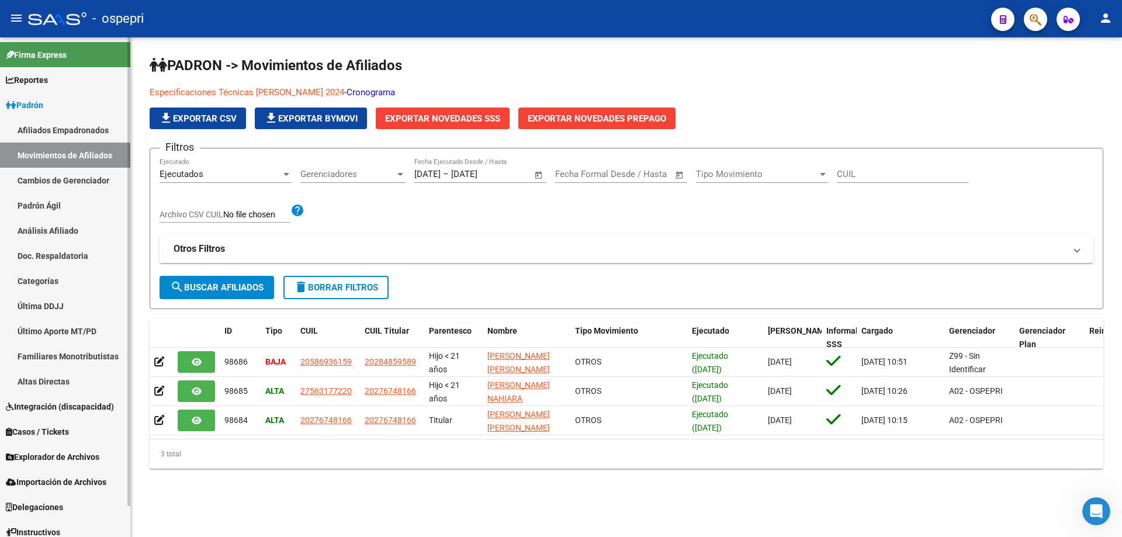
click at [66, 230] on link "Análisis Afiliado" at bounding box center [65, 230] width 130 height 25
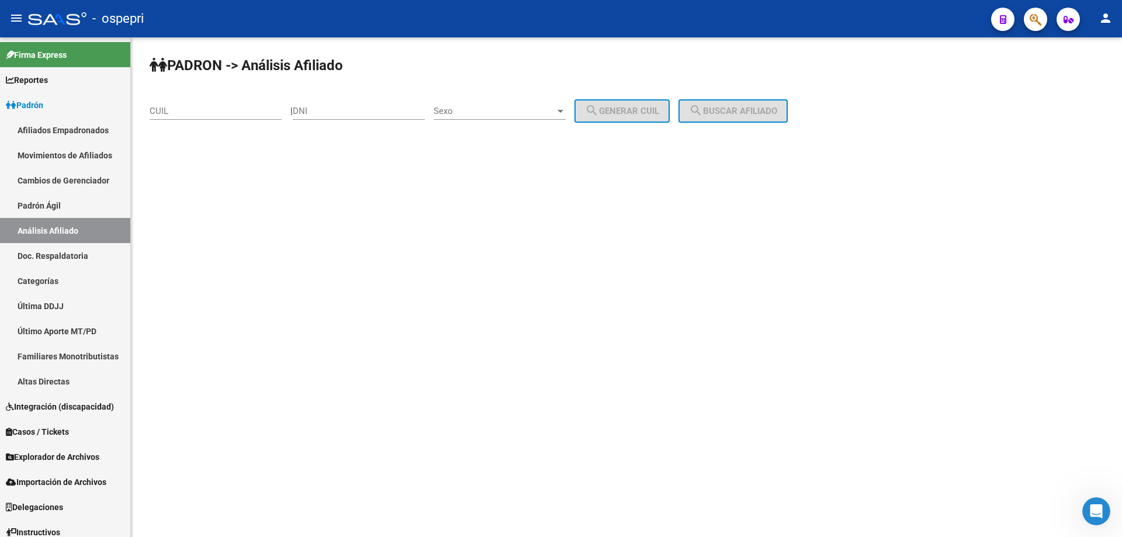
click at [359, 105] on div "DNI" at bounding box center [359, 107] width 132 height 25
paste input "37426676"
type input "37426676"
click at [506, 106] on span "Sexo" at bounding box center [494, 111] width 122 height 11
click at [505, 107] on span "Masculino" at bounding box center [512, 111] width 132 height 26
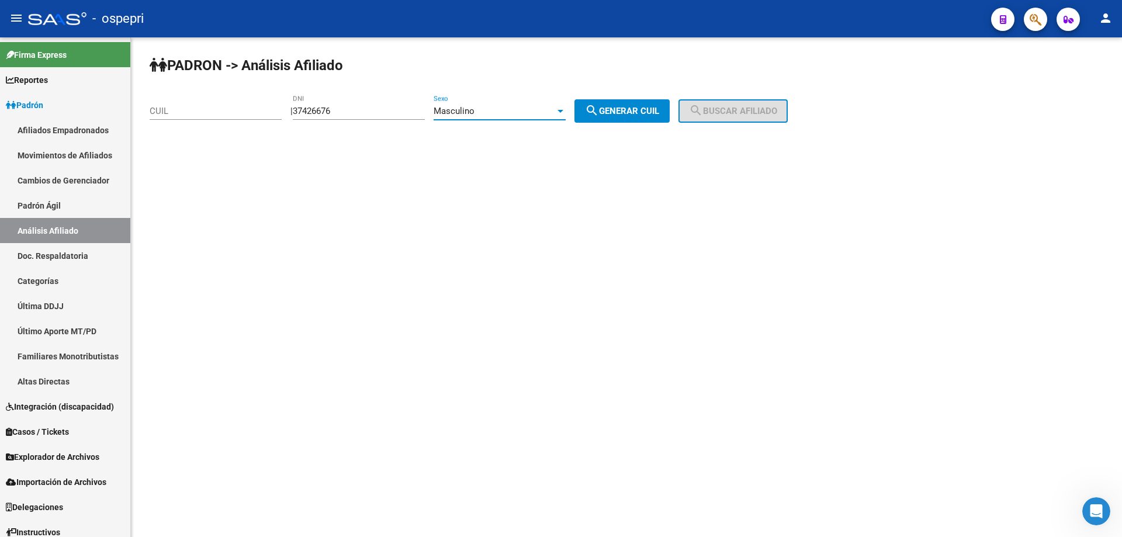
drag, startPoint x: 655, startPoint y: 116, endPoint x: 693, endPoint y: 116, distance: 38.0
click at [657, 116] on button "search Generar CUIL" at bounding box center [621, 110] width 95 height 23
type input "20-37426676-5"
click at [736, 114] on span "search Buscar afiliado" at bounding box center [733, 111] width 88 height 11
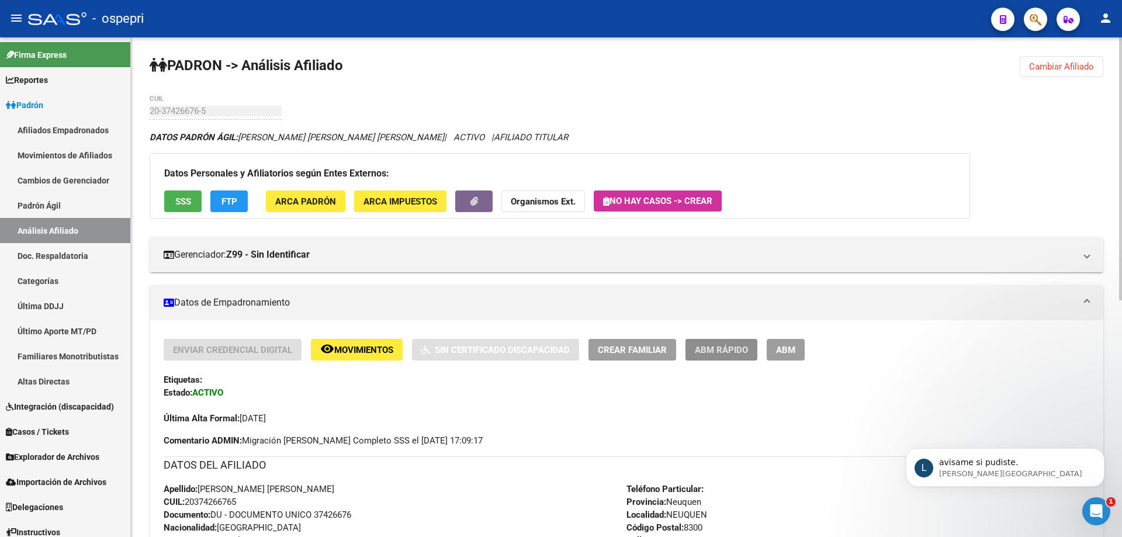
click at [732, 352] on span "ABM Rápido" at bounding box center [721, 350] width 53 height 11
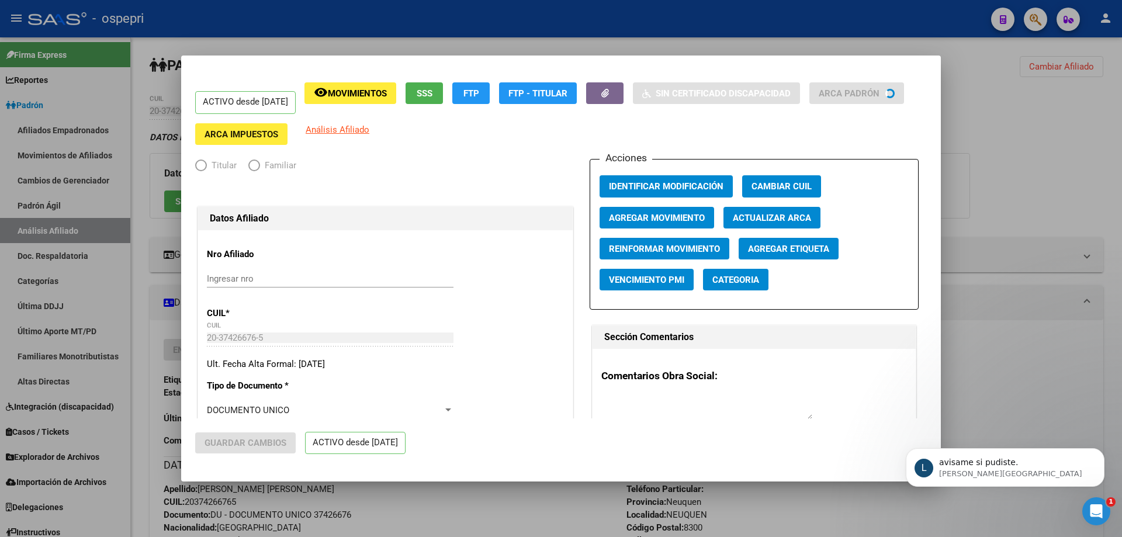
radio input "true"
type input "30-69729588-3"
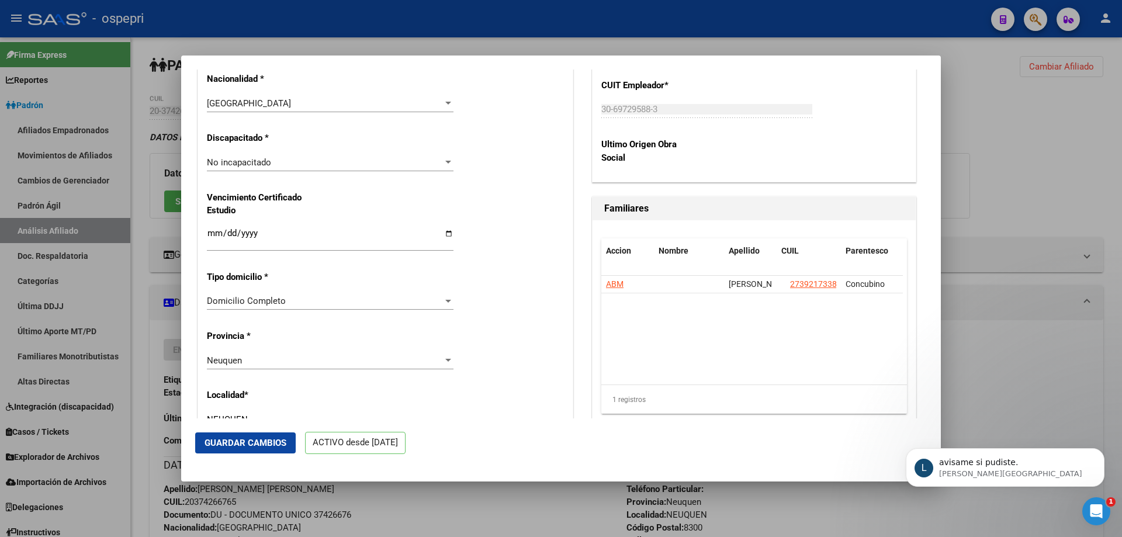
scroll to position [623, 0]
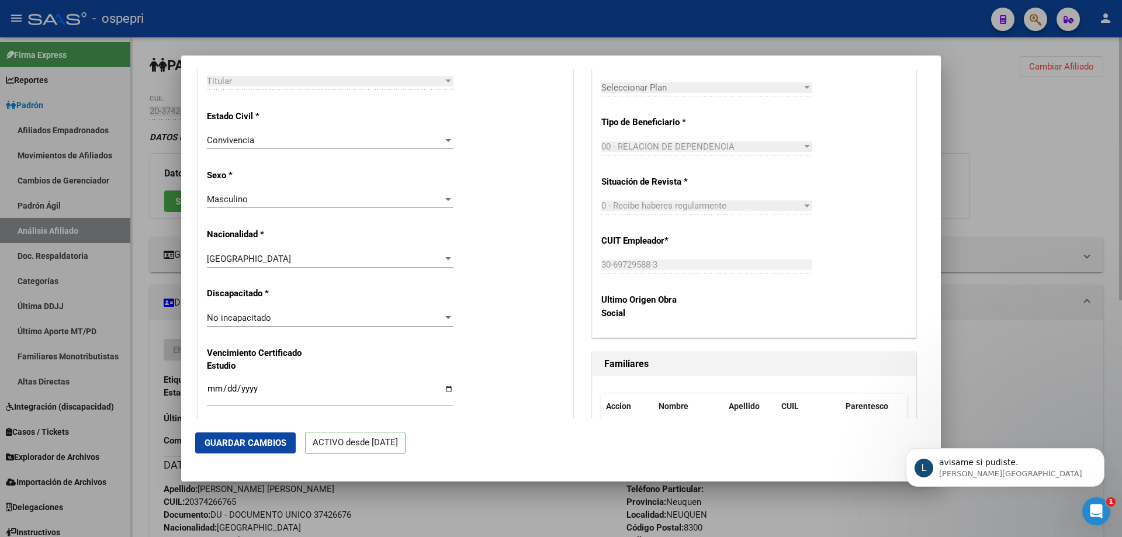
click at [1061, 154] on div at bounding box center [561, 268] width 1122 height 537
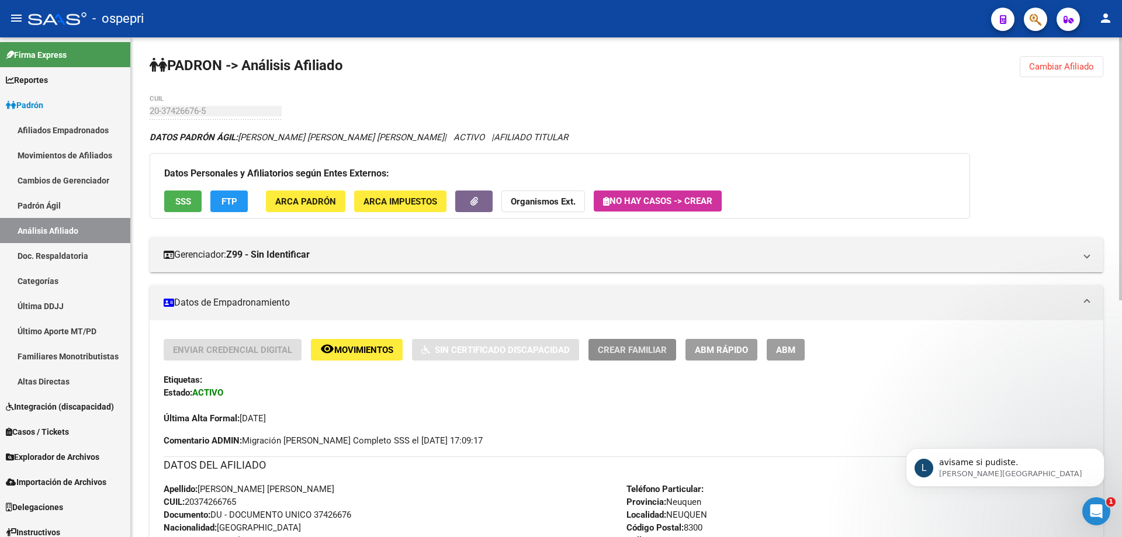
click at [633, 349] on span "Crear Familiar" at bounding box center [632, 350] width 69 height 11
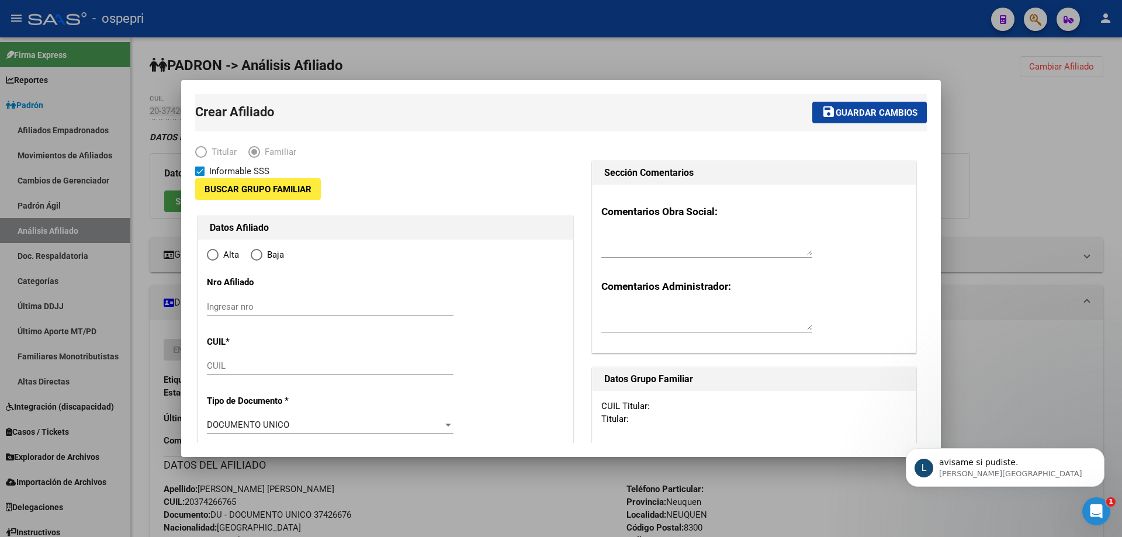
type input "30-69729588-3"
type input "NEUQUEN"
type input "8300"
type input "RICHIERI 539 Dpto:3"
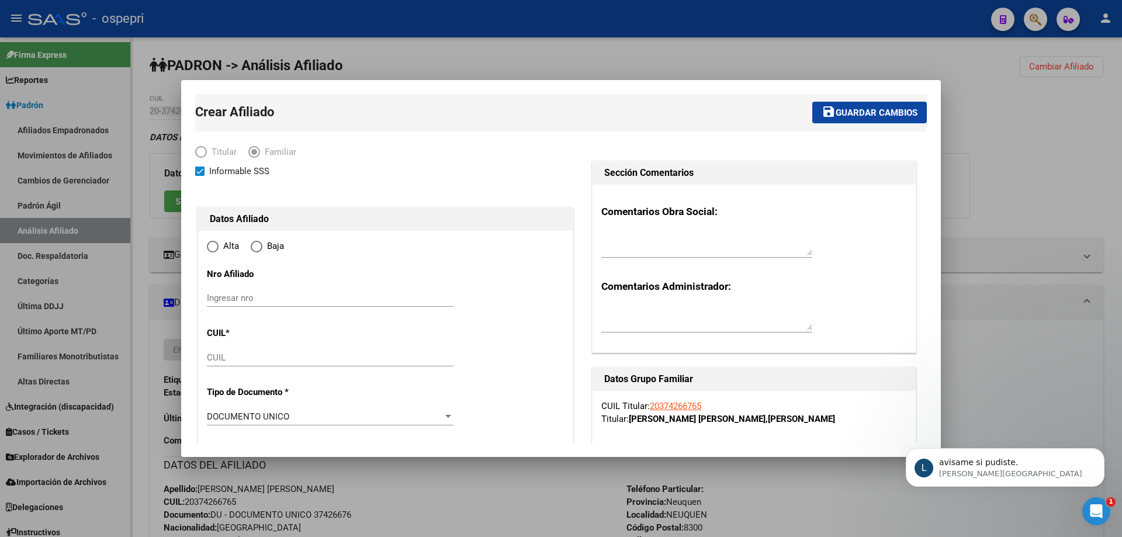
radio input "true"
type input "30-69729588-3"
drag, startPoint x: 223, startPoint y: 300, endPoint x: 443, endPoint y: 287, distance: 220.0
click at [357, 298] on input "Ingresar nro" at bounding box center [330, 298] width 247 height 11
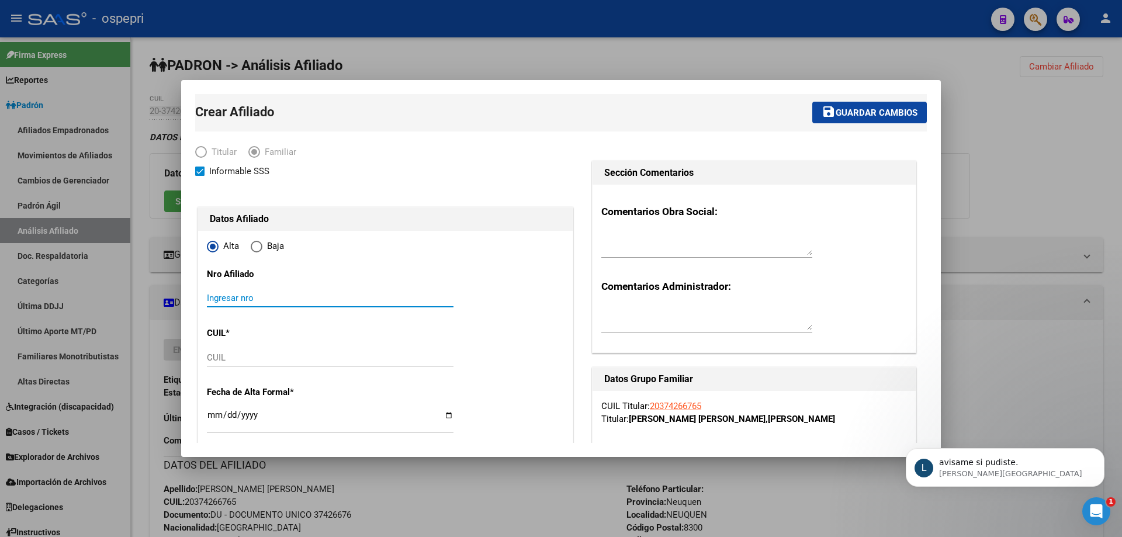
paste input "58693615"
type input "58693615"
click at [251, 353] on input "CUIL" at bounding box center [330, 357] width 247 height 11
paste input "20-58693615-9"
type input "20-58693615-9"
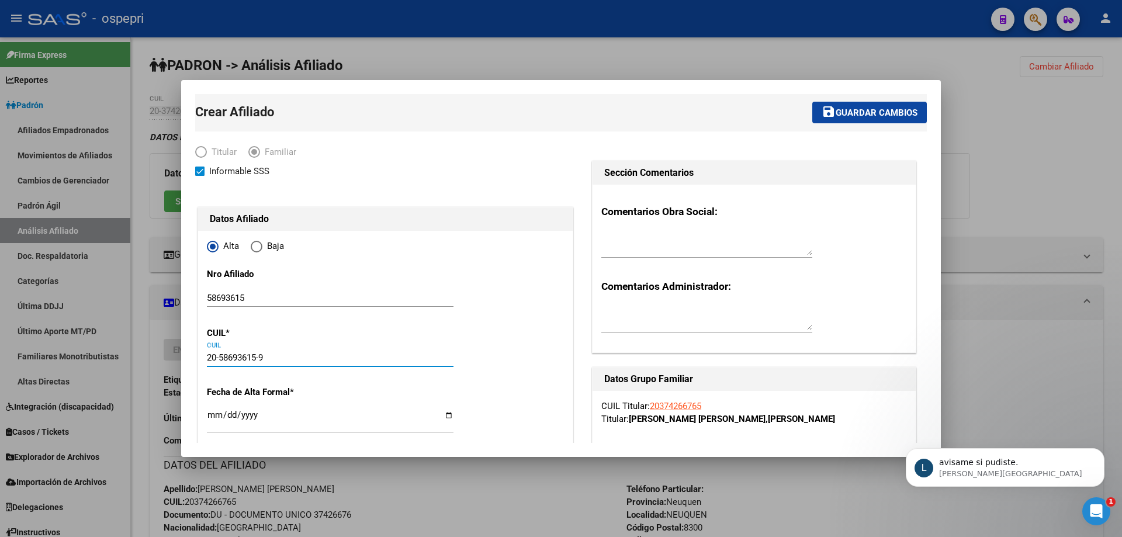
type input "58693615"
type input "[PERSON_NAME]"
type input "[DATE]"
type input "NEUQUEN"
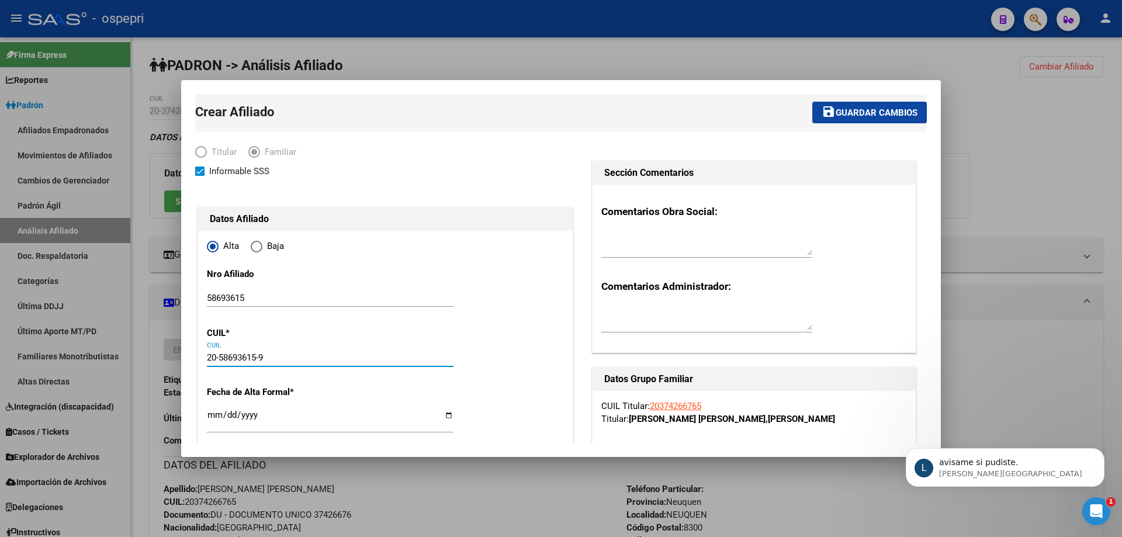
type input "AV SAN JUAN"
type input "2051"
type input "00"
type input "20-58693615-9"
click at [1019, 174] on div at bounding box center [561, 268] width 1122 height 537
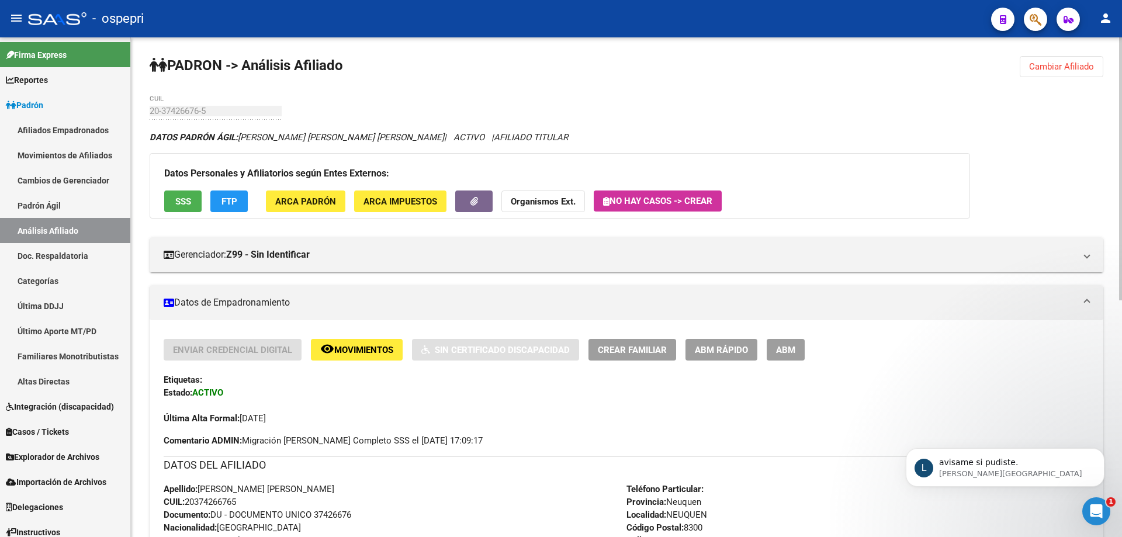
click at [781, 345] on span "ABM" at bounding box center [785, 350] width 19 height 11
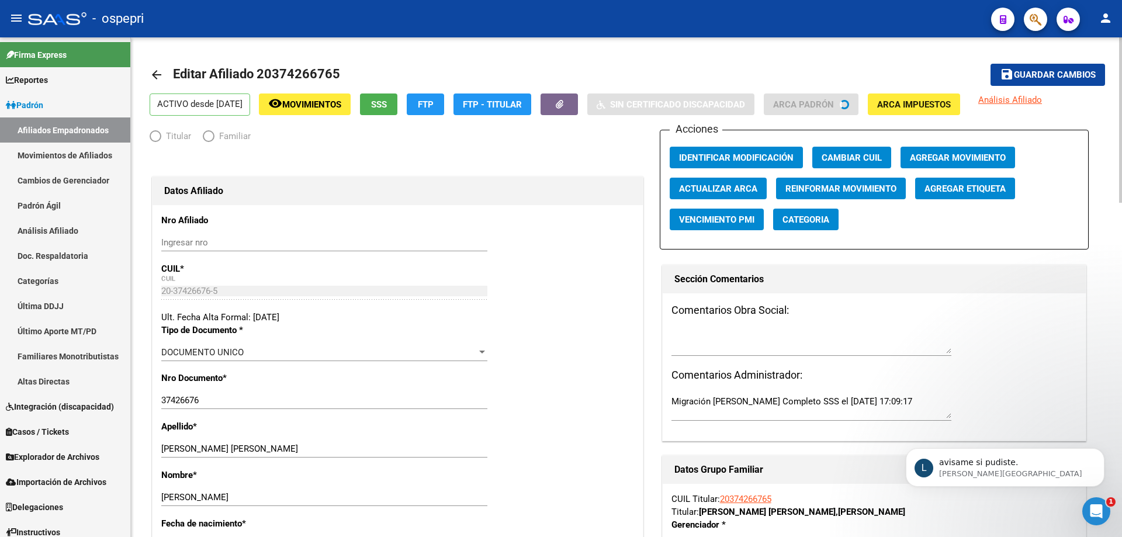
radio input "true"
type input "30-69729588-3"
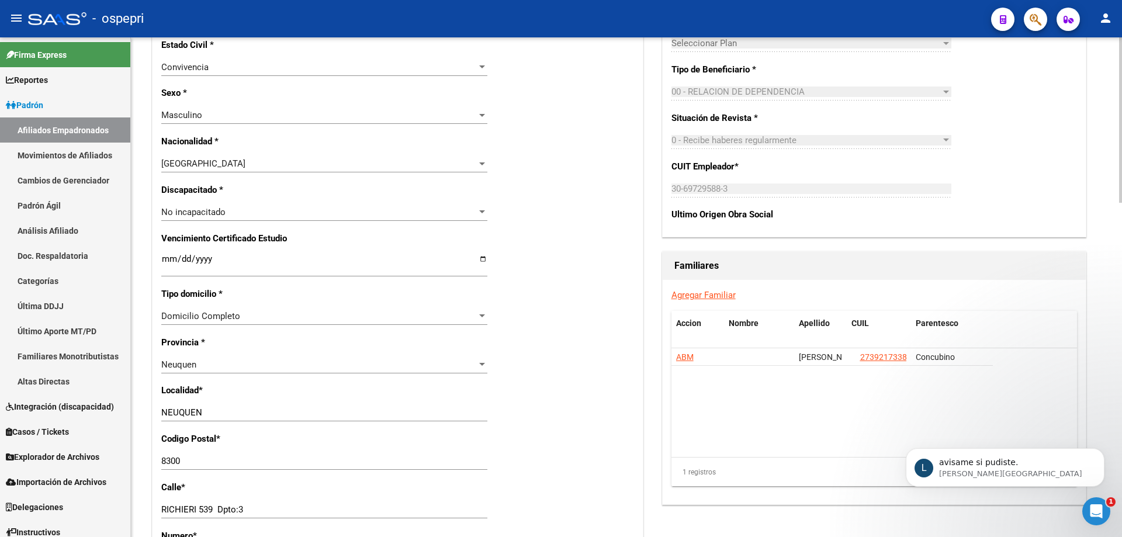
scroll to position [623, 0]
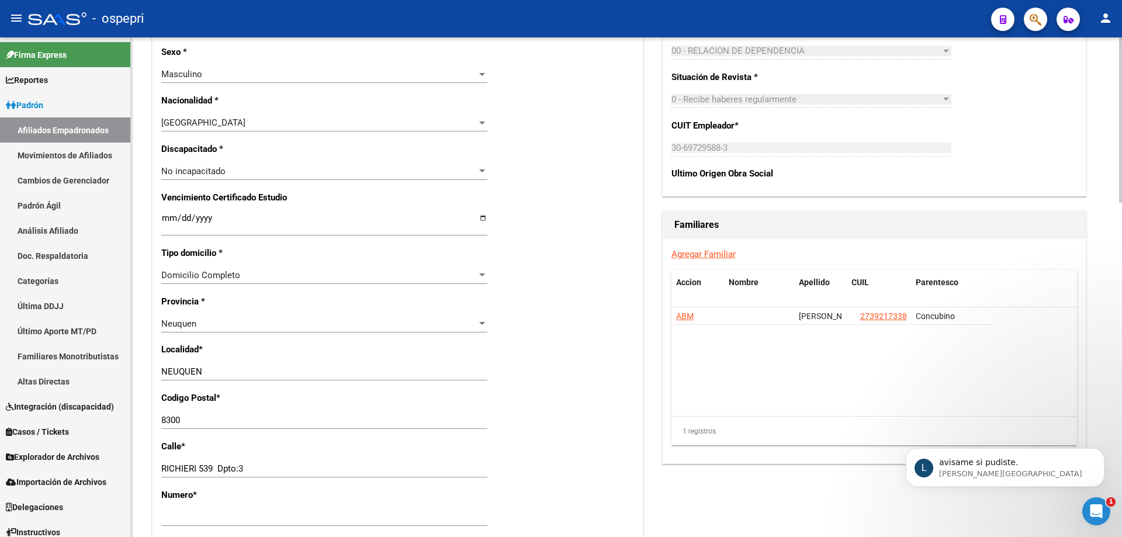
click at [706, 252] on link "Agregar Familiar" at bounding box center [703, 254] width 64 height 11
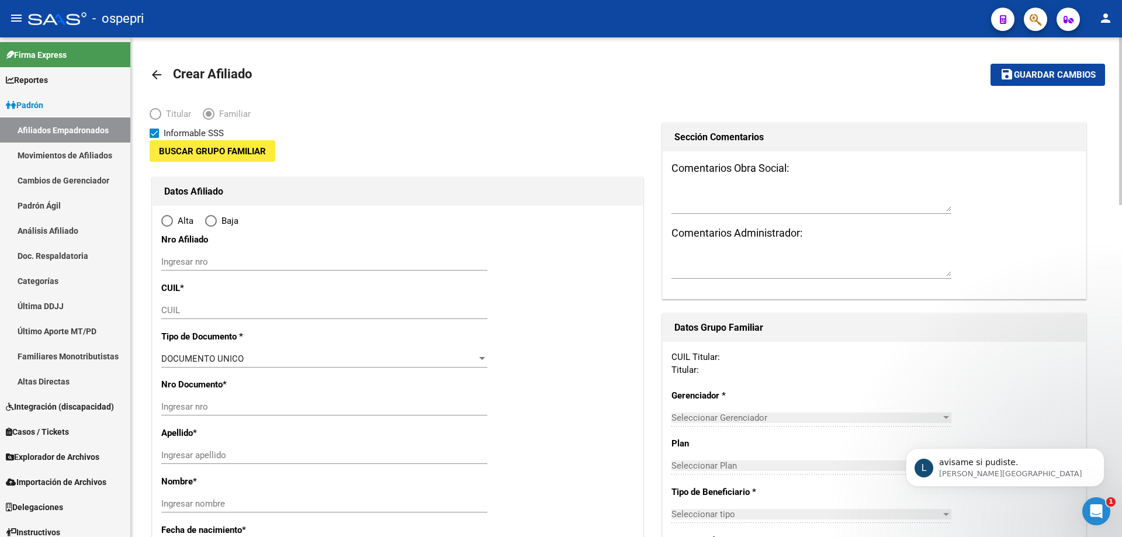
type input "30-69729588-3"
type input "NEUQUEN"
type input "8300"
type input "RICHIERI 539 Dpto:3"
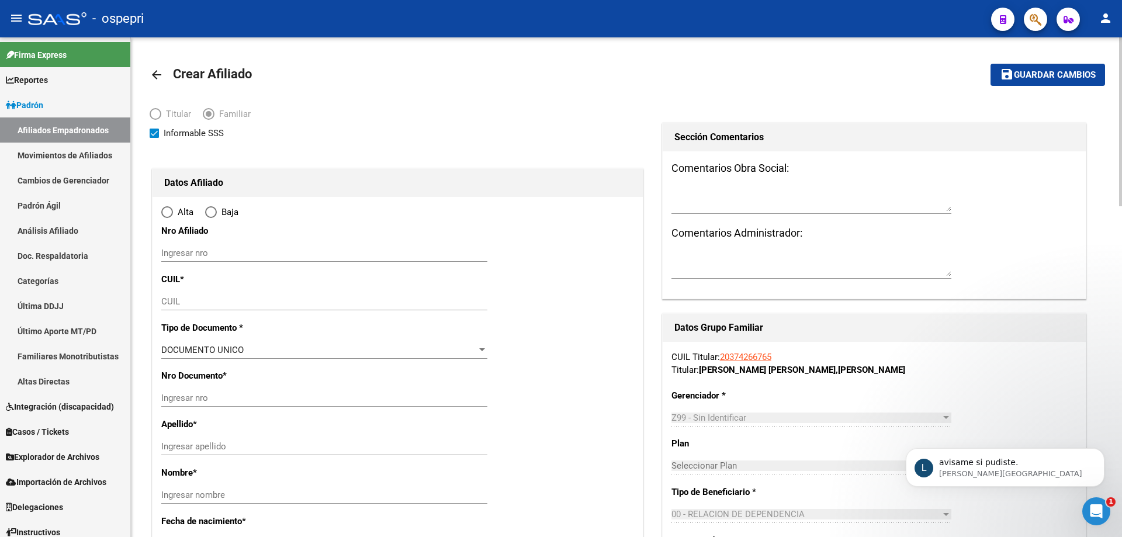
radio input "true"
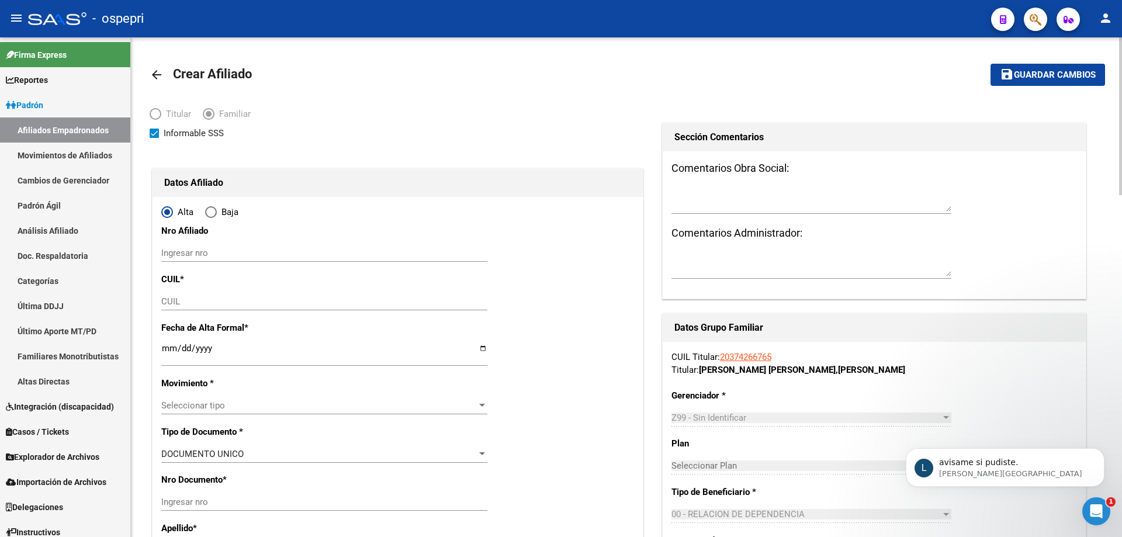
type input "30-69729588-3"
click at [192, 250] on input "Ingresar nro" at bounding box center [324, 253] width 326 height 11
paste input "58693615"
type input "58693615"
click at [215, 306] on input "CUIL" at bounding box center [324, 301] width 326 height 11
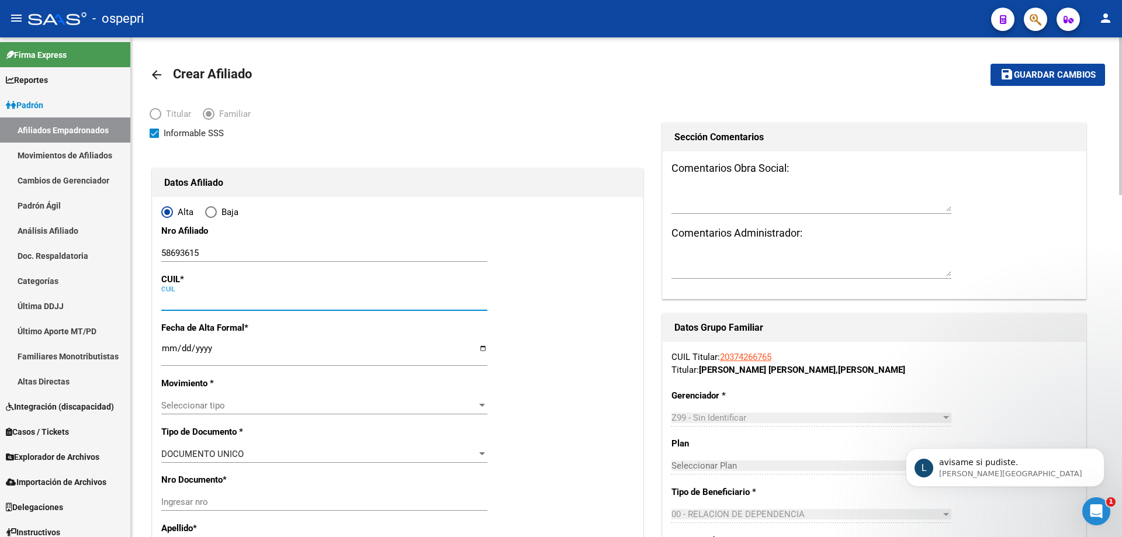
paste input "20-58693615-9"
type input "20-58693615-9"
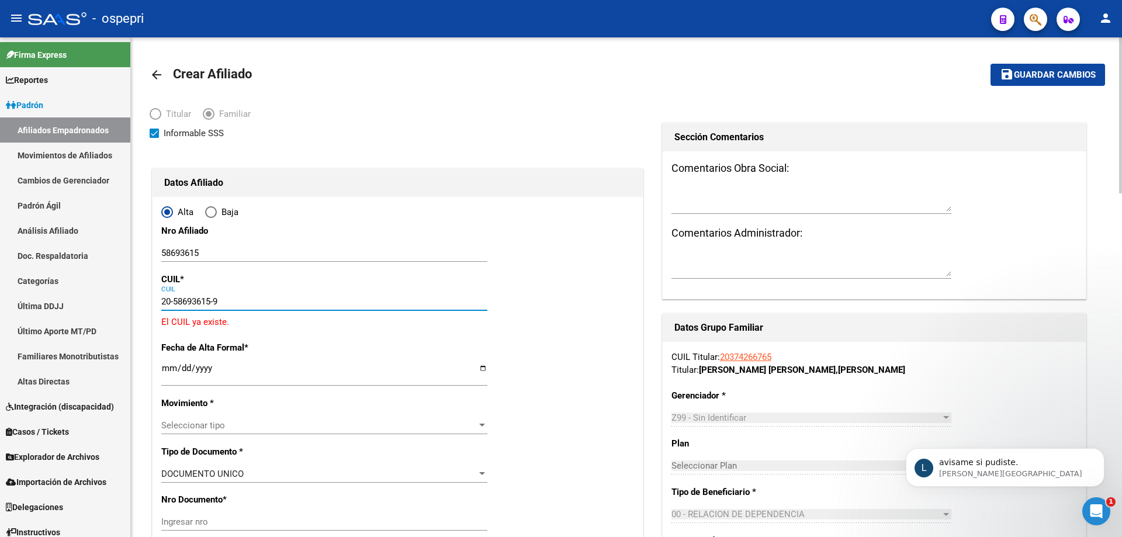
type input "58693615"
type input "[PERSON_NAME]"
type input "[DATE]"
type input "NEUQUEN"
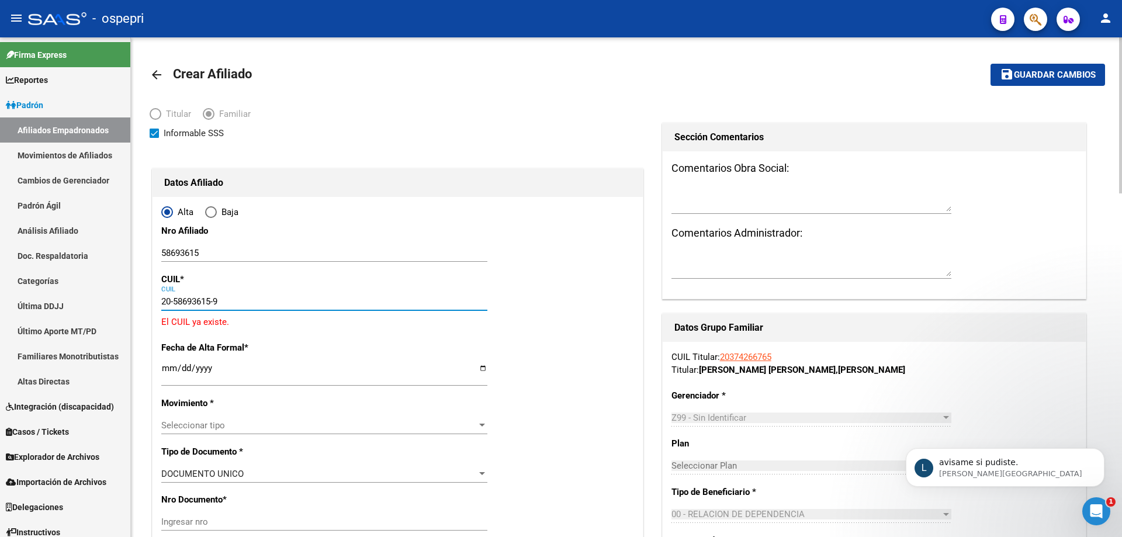
type input "AV SAN JUAN"
type input "2051"
type input "00"
type input "20-58693615-9"
click at [49, 152] on link "Movimientos de Afiliados" at bounding box center [65, 155] width 130 height 25
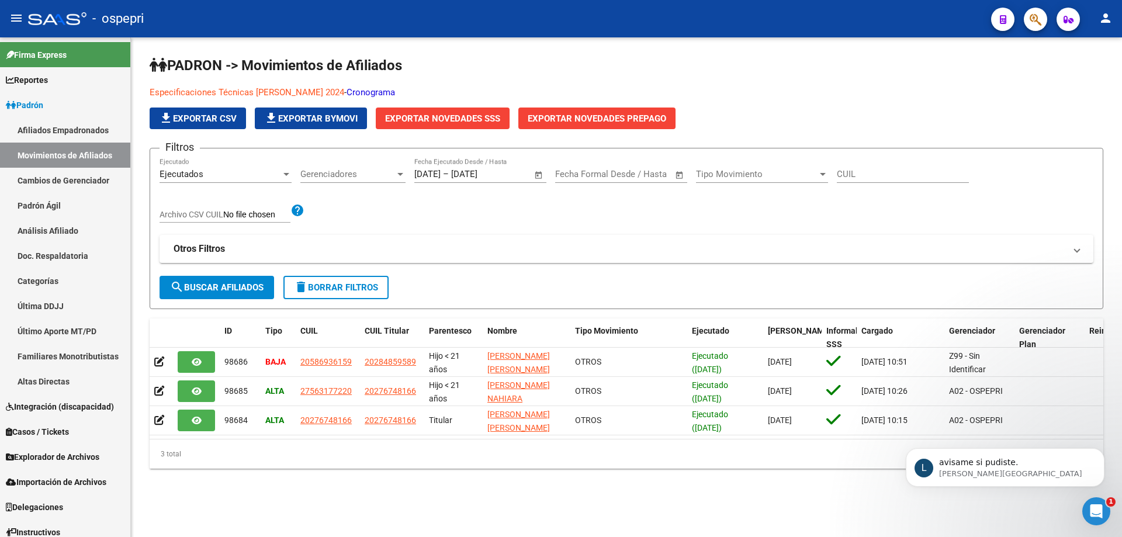
click at [1093, 514] on icon "Abrir Intercom Messenger" at bounding box center [1095, 511] width 19 height 19
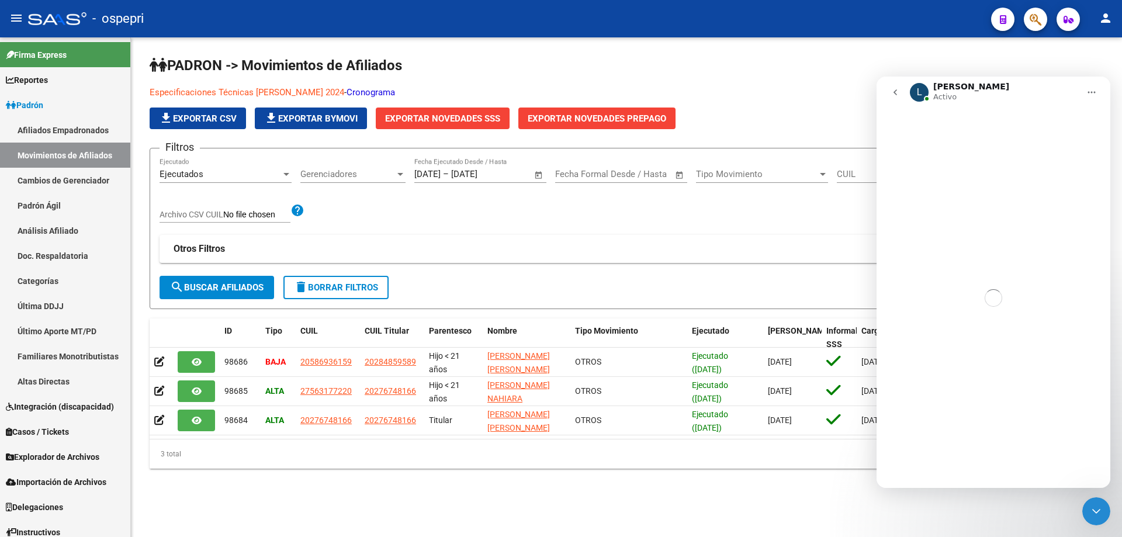
drag, startPoint x: 1093, startPoint y: 514, endPoint x: 2163, endPoint y: 1006, distance: 1177.8
click at [1093, 514] on icon "Cerrar Intercom Messenger" at bounding box center [1096, 511] width 14 height 14
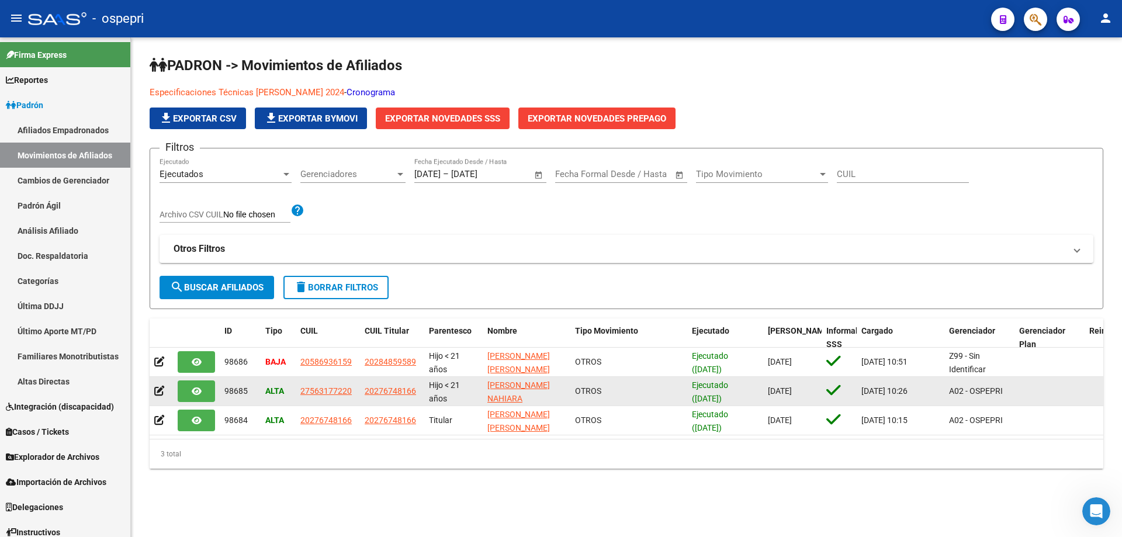
scroll to position [1444, 0]
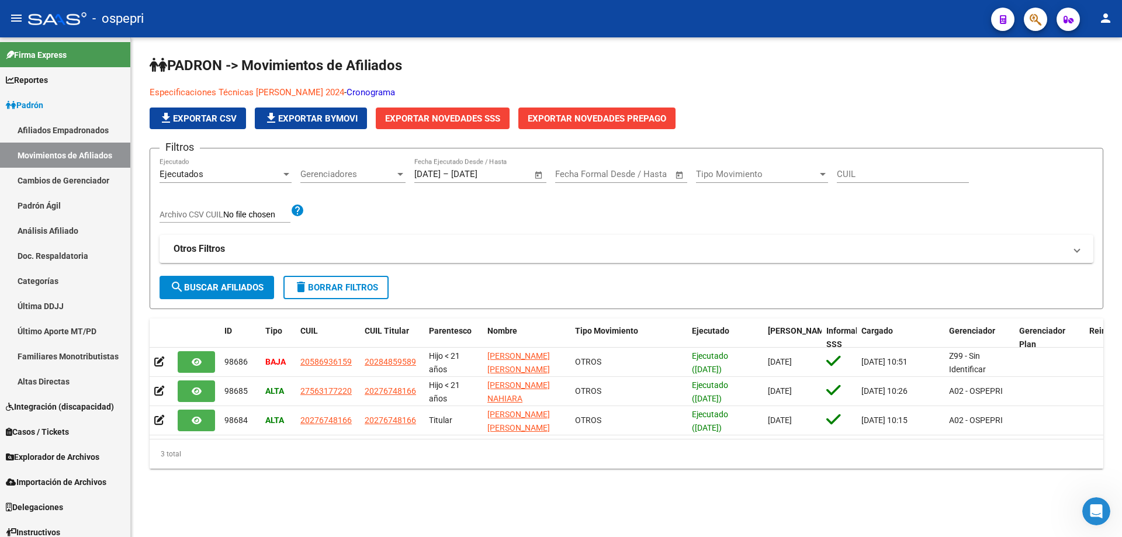
click at [1101, 513] on icon "Abrir Intercom Messenger" at bounding box center [1095, 511] width 19 height 19
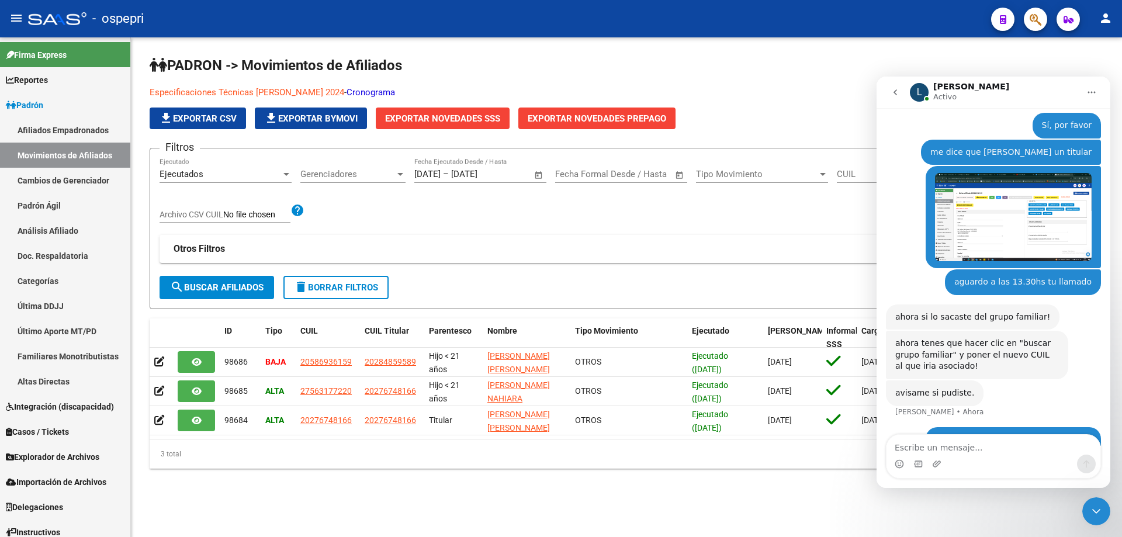
scroll to position [1536, 0]
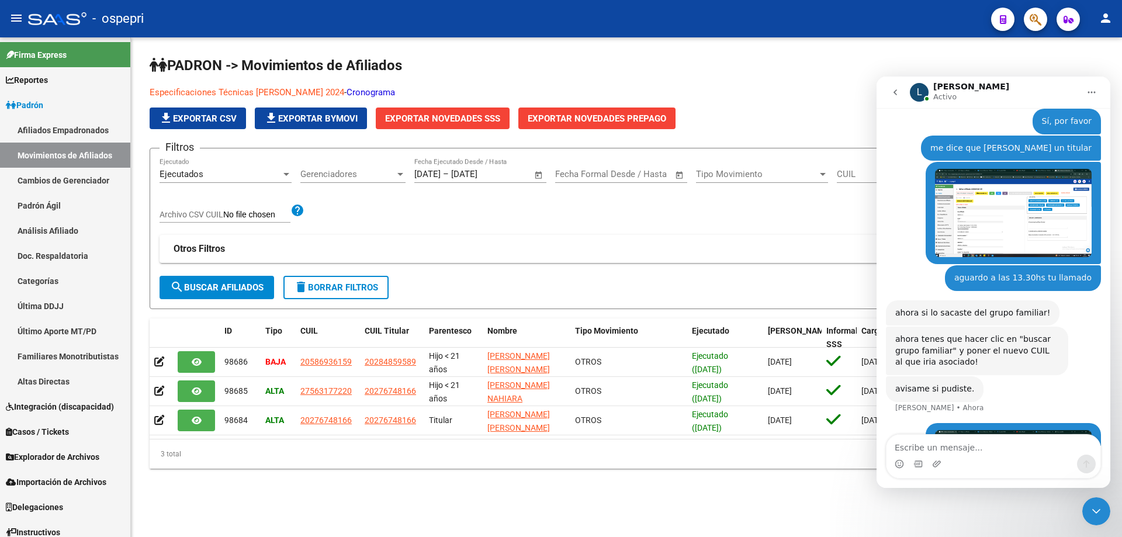
click at [973, 447] on textarea "Escribe un mensaje..." at bounding box center [993, 445] width 214 height 20
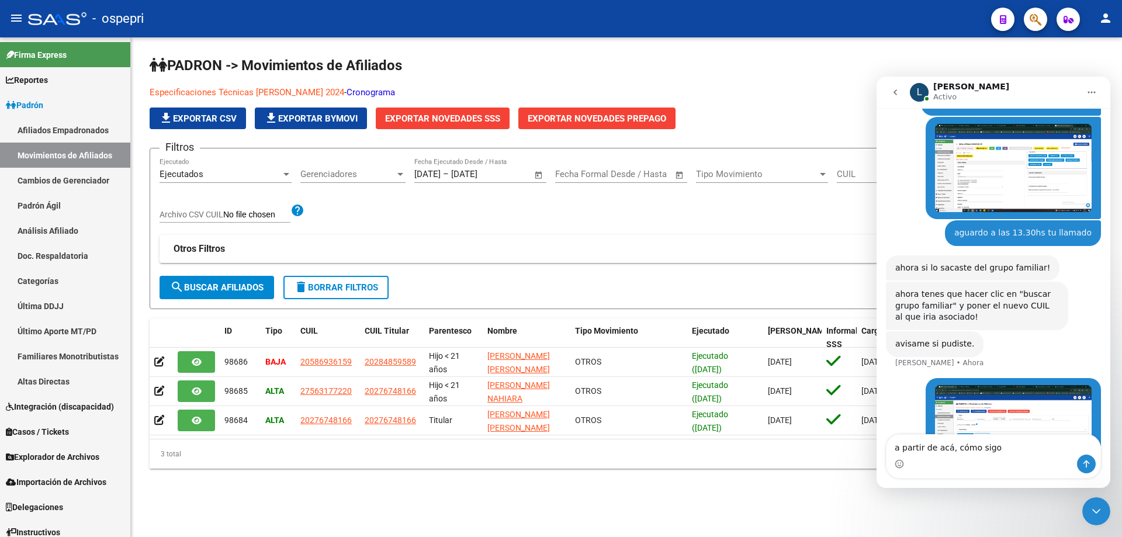
type textarea "a partir de acá, cómo sigo?"
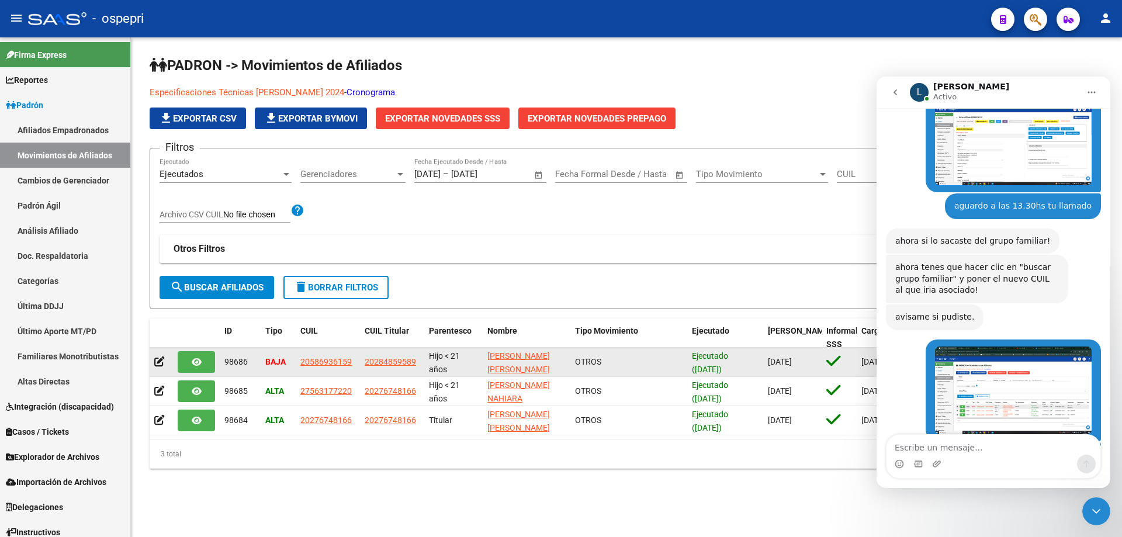
scroll to position [1609, 0]
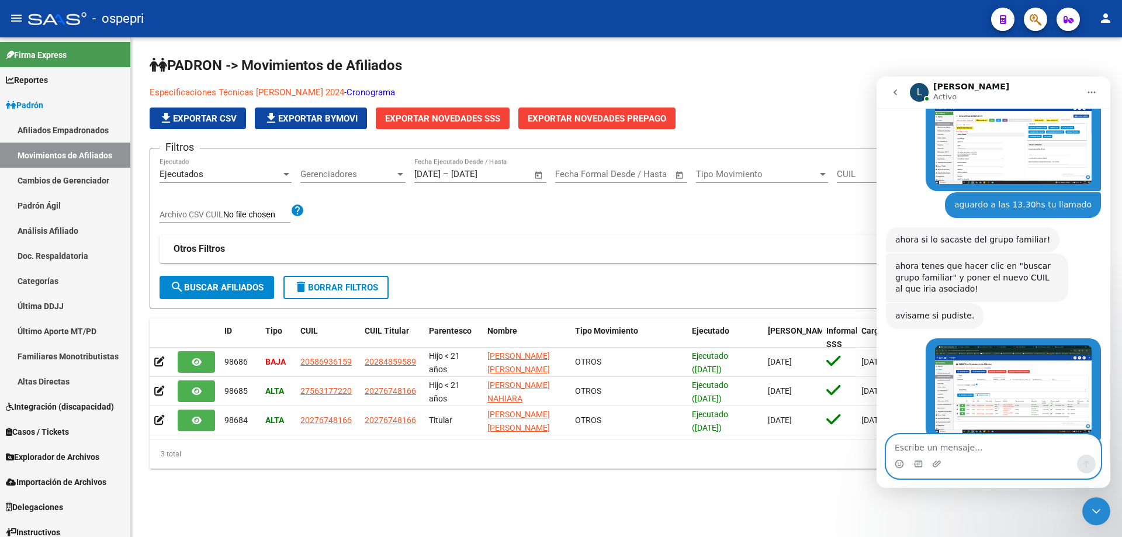
paste textarea "20-37426676-5"
type textarea "20-37426676-5"
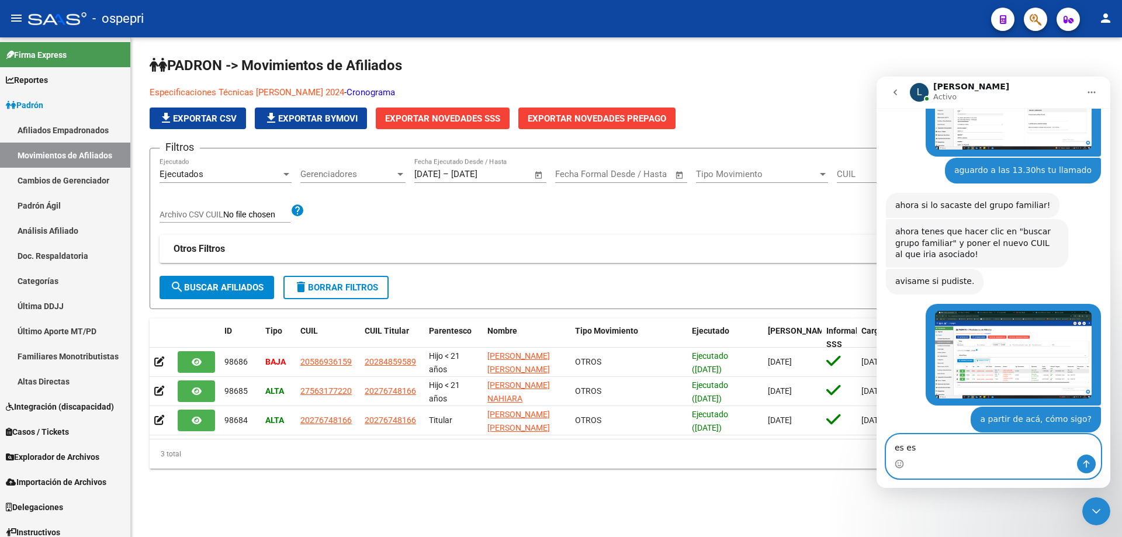
type textarea "es ese"
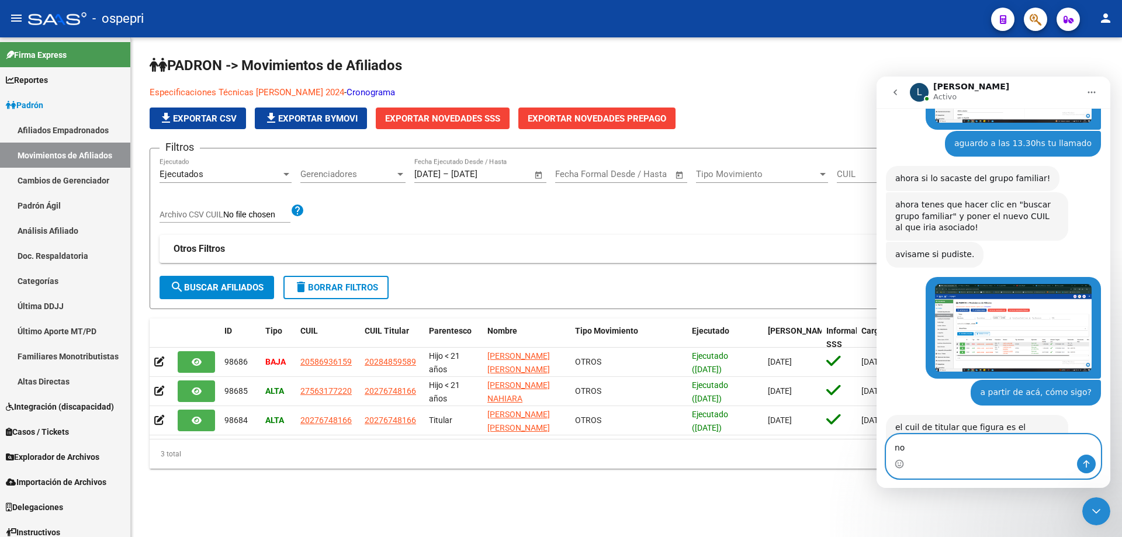
type textarea "n"
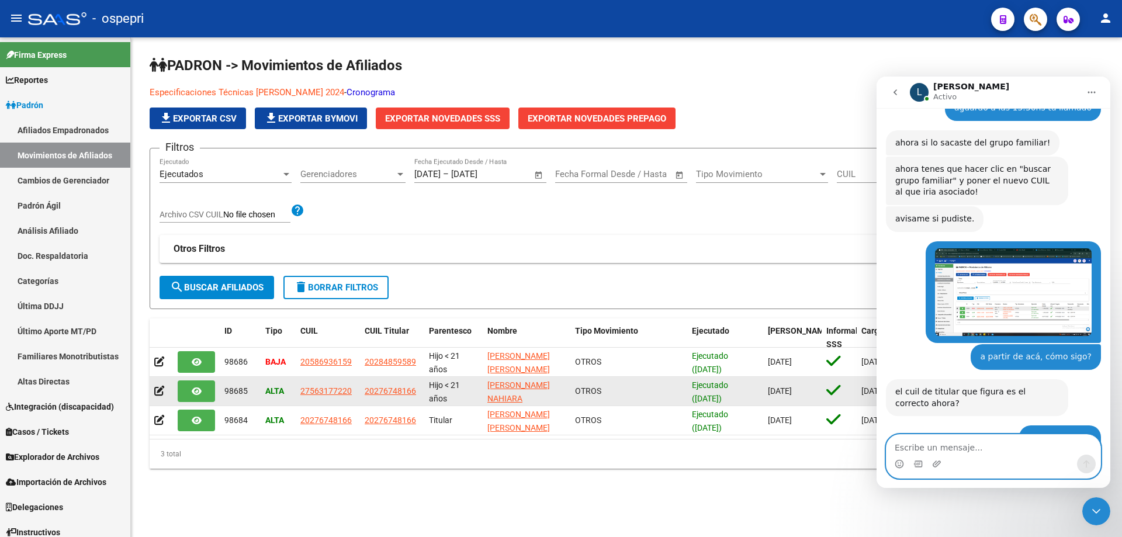
scroll to position [1706, 0]
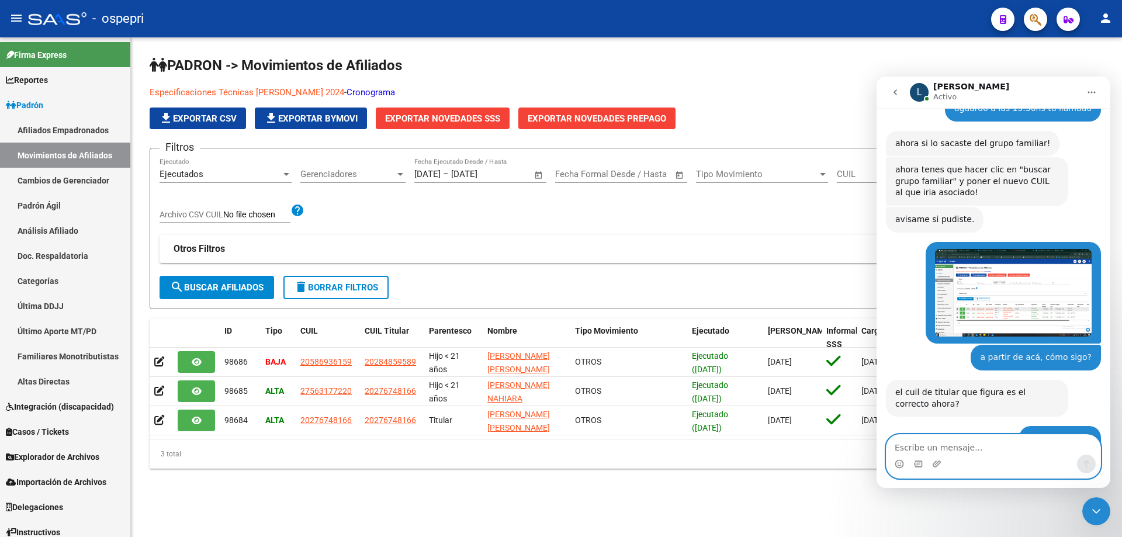
click at [939, 449] on textarea "Escribe un mensaje..." at bounding box center [993, 445] width 214 height 20
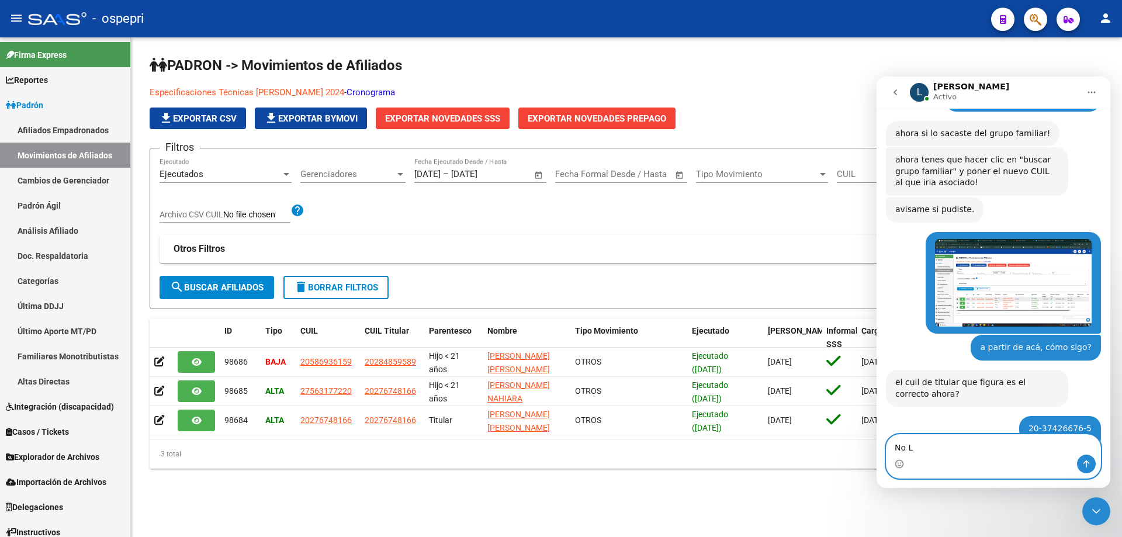
scroll to position [1732, 0]
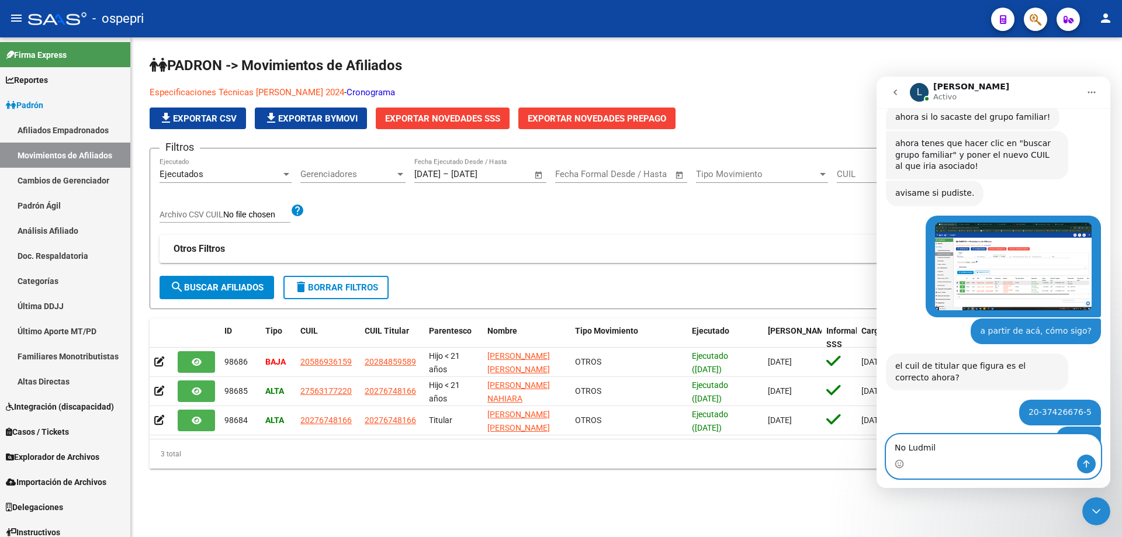
type textarea "No [PERSON_NAME]"
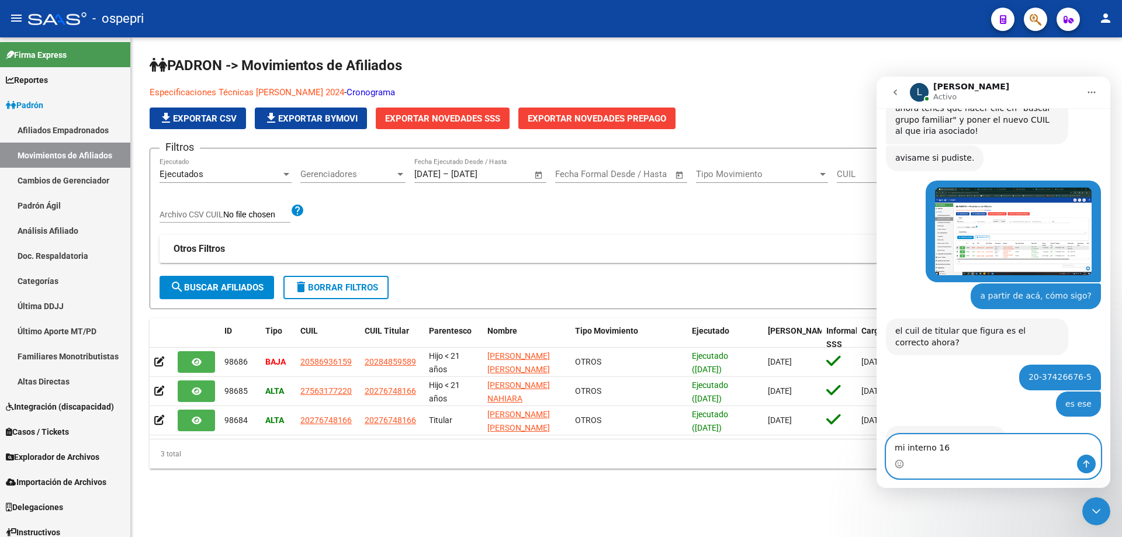
type textarea "mi interno 162"
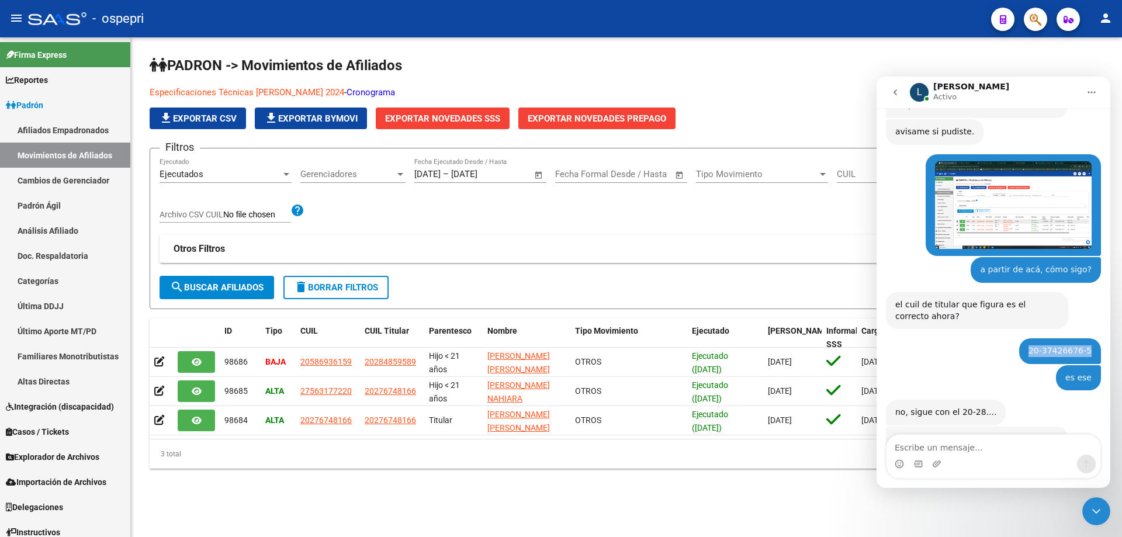
drag, startPoint x: 1032, startPoint y: 249, endPoint x: 1094, endPoint y: 249, distance: 61.9
click at [1094, 338] on div "20-37426676-5 [DEMOGRAPHIC_DATA][PERSON_NAME] 1m" at bounding box center [1060, 351] width 82 height 26
click at [914, 365] on div "es ese [PERSON_NAME] • Hace 1m" at bounding box center [993, 382] width 215 height 35
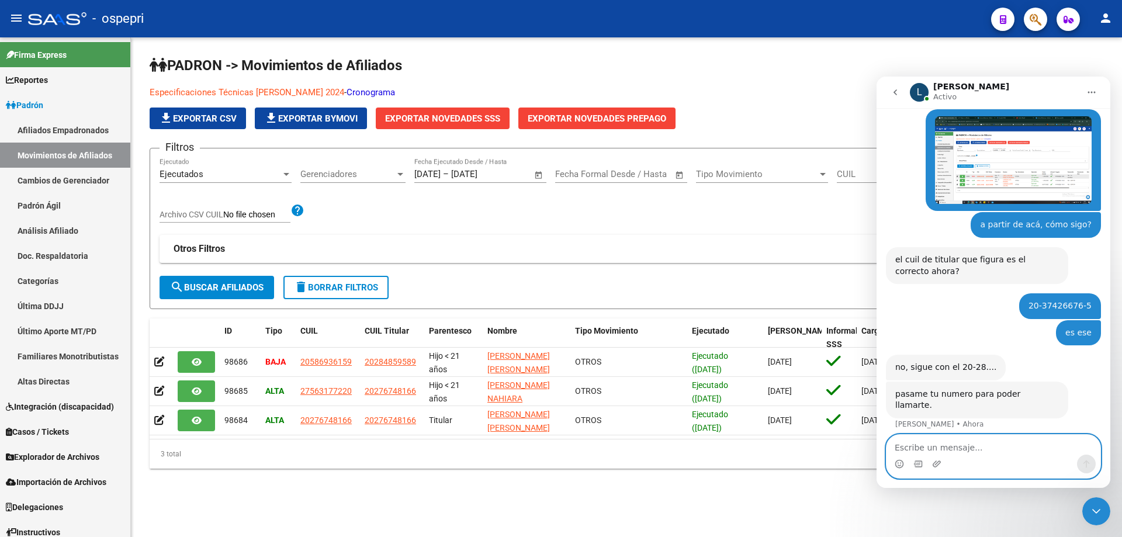
click at [921, 449] on textarea "Escribe un mensaje..." at bounding box center [993, 445] width 214 height 20
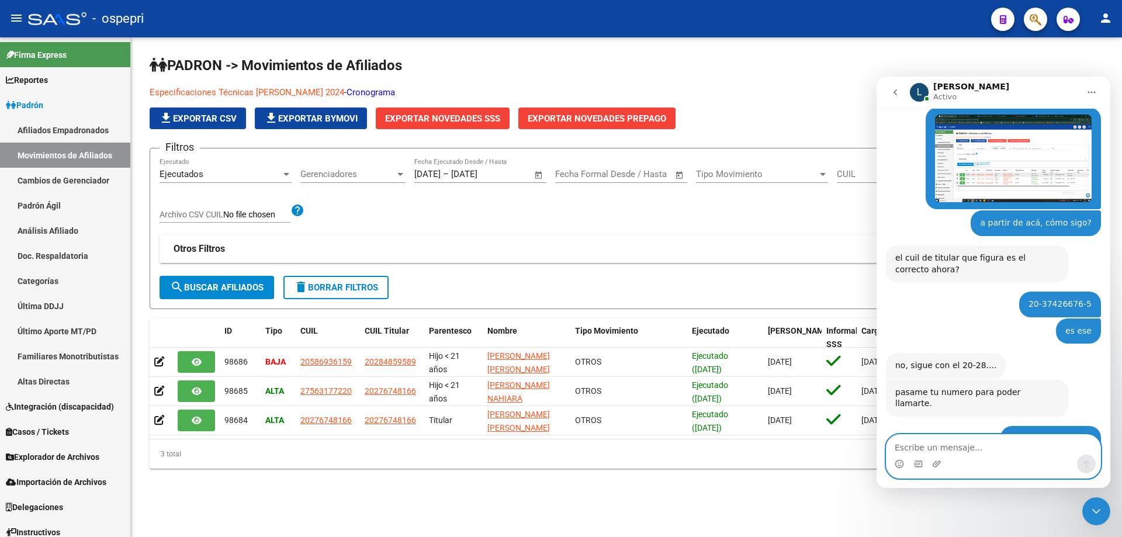
click at [918, 449] on textarea "Escribe un mensaje..." at bounding box center [993, 445] width 214 height 20
type textarea "Gracias"
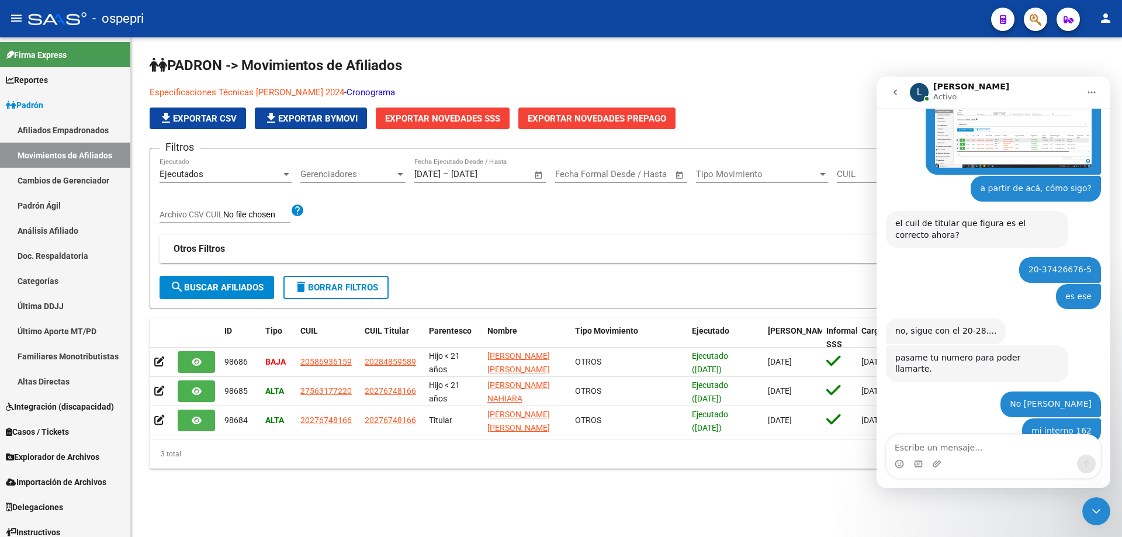
click at [1094, 509] on icon "Cerrar Intercom Messenger" at bounding box center [1096, 511] width 14 height 14
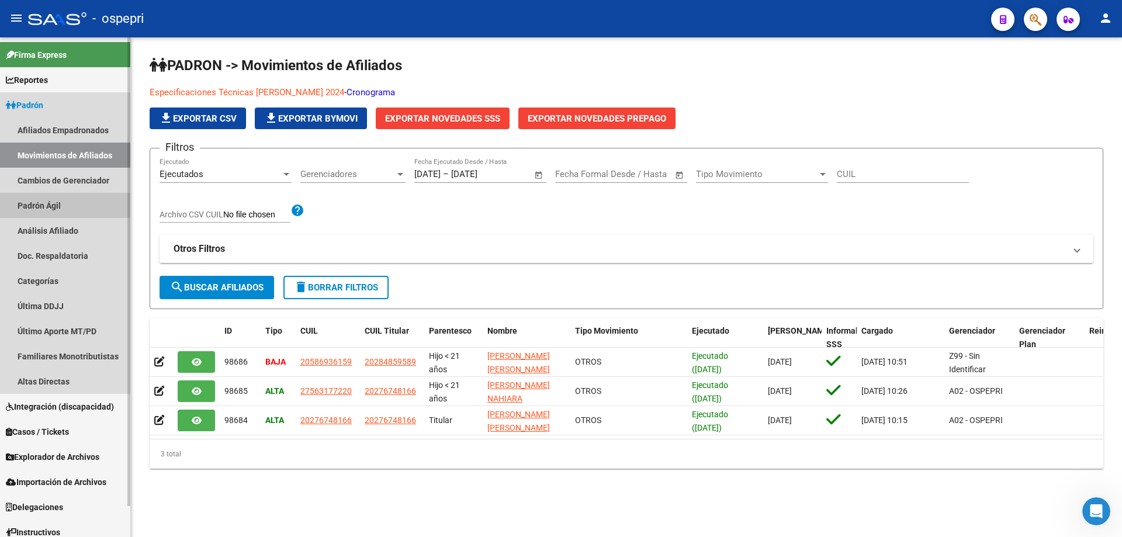
click at [54, 206] on link "Padrón Ágil" at bounding box center [65, 205] width 130 height 25
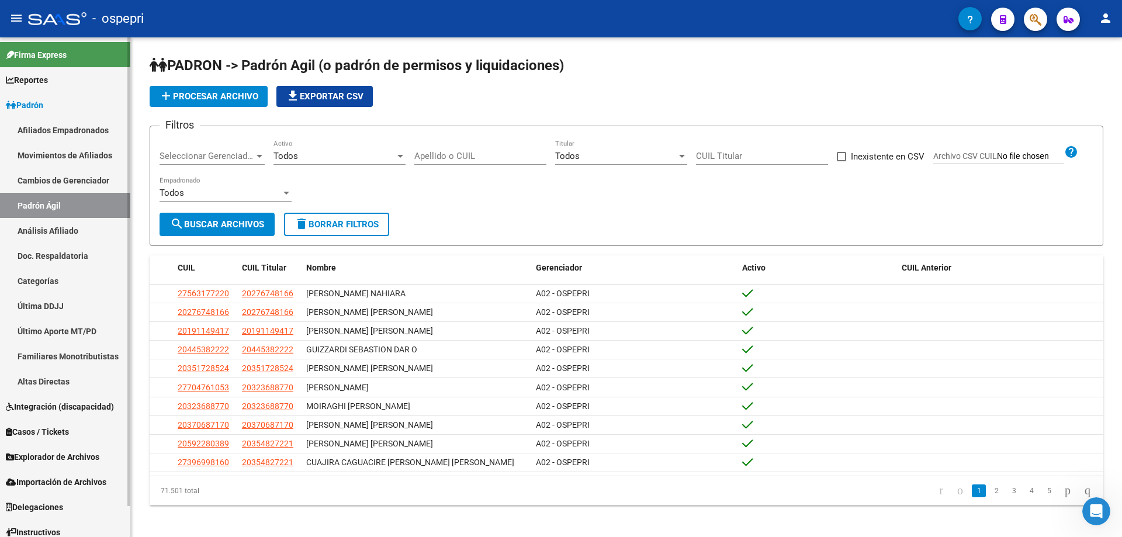
click at [57, 227] on link "Análisis Afiliado" at bounding box center [65, 230] width 130 height 25
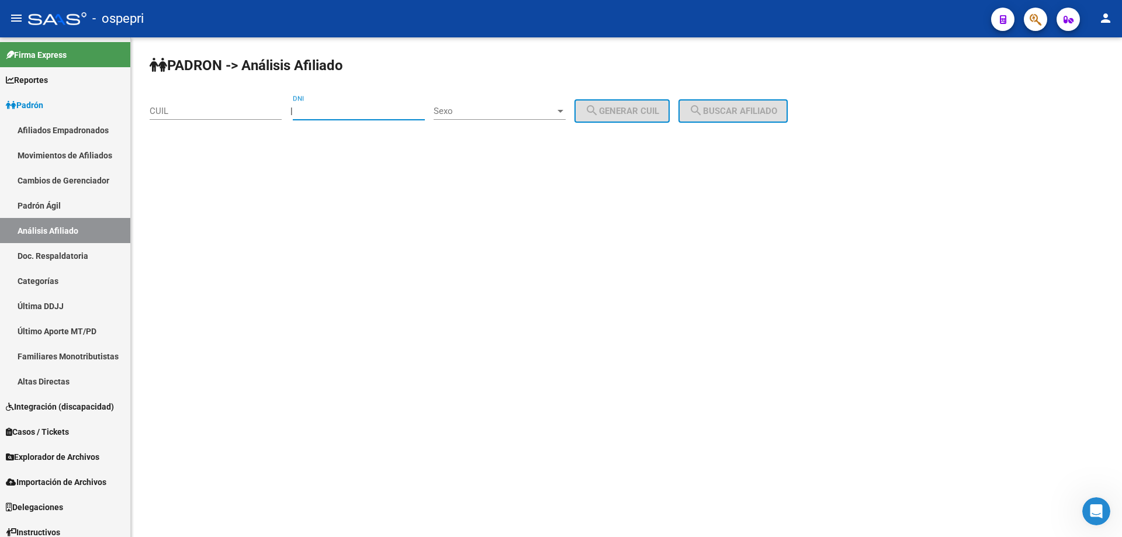
paste input "36514268"
type input "36514268"
click at [474, 114] on span "Sexo" at bounding box center [494, 111] width 122 height 11
click at [477, 112] on span "Masculino" at bounding box center [512, 111] width 132 height 26
click at [615, 114] on span "search Generar CUIL" at bounding box center [622, 111] width 74 height 11
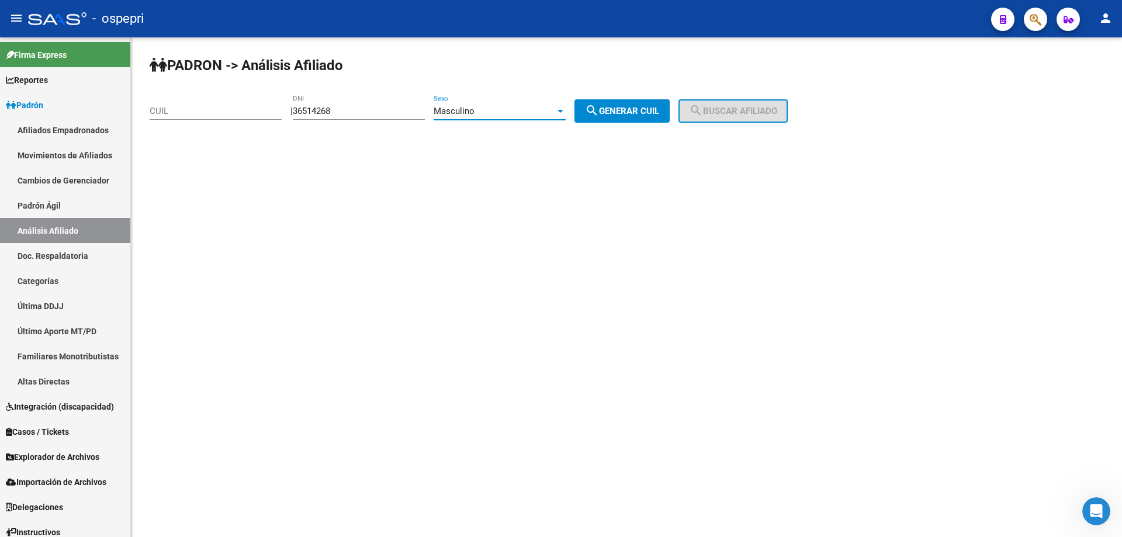
type input "20-36514268-9"
click at [744, 109] on span "search Buscar afiliado" at bounding box center [733, 111] width 88 height 11
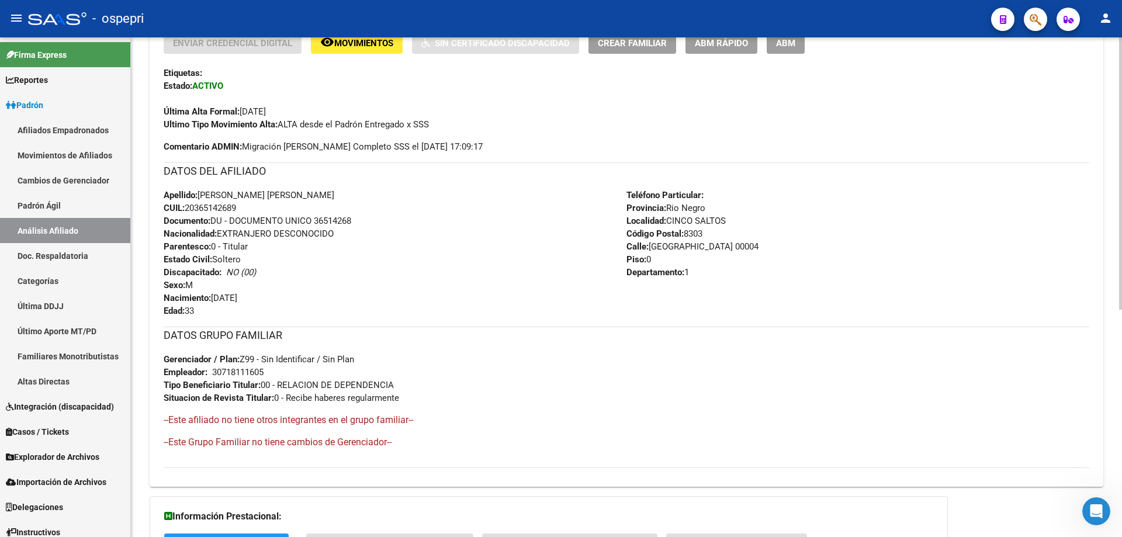
scroll to position [418, 0]
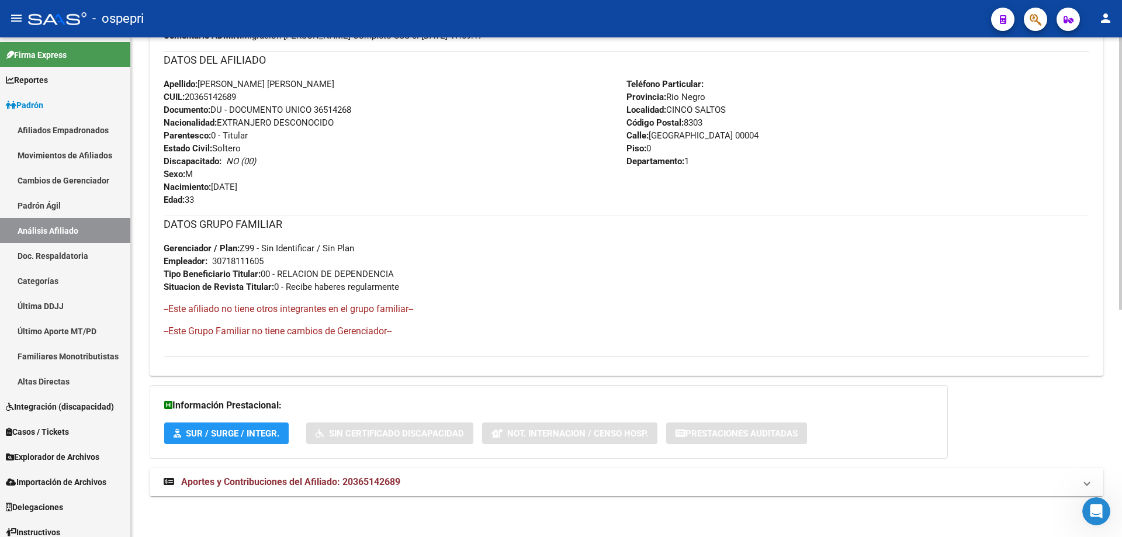
click at [296, 484] on span "Aportes y Contribuciones del Afiliado: 20365142689" at bounding box center [290, 481] width 219 height 11
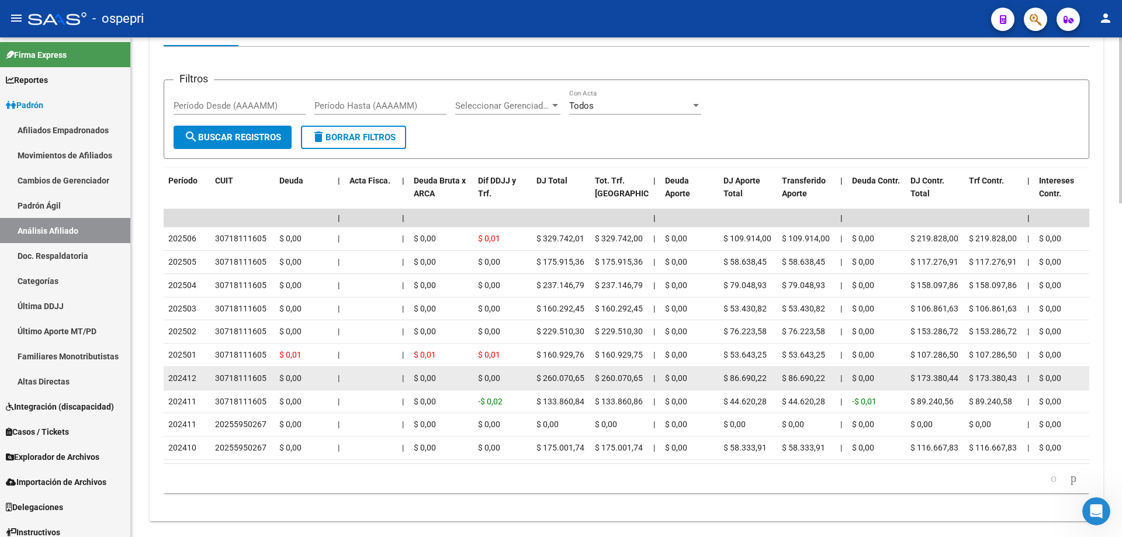
scroll to position [1003, 0]
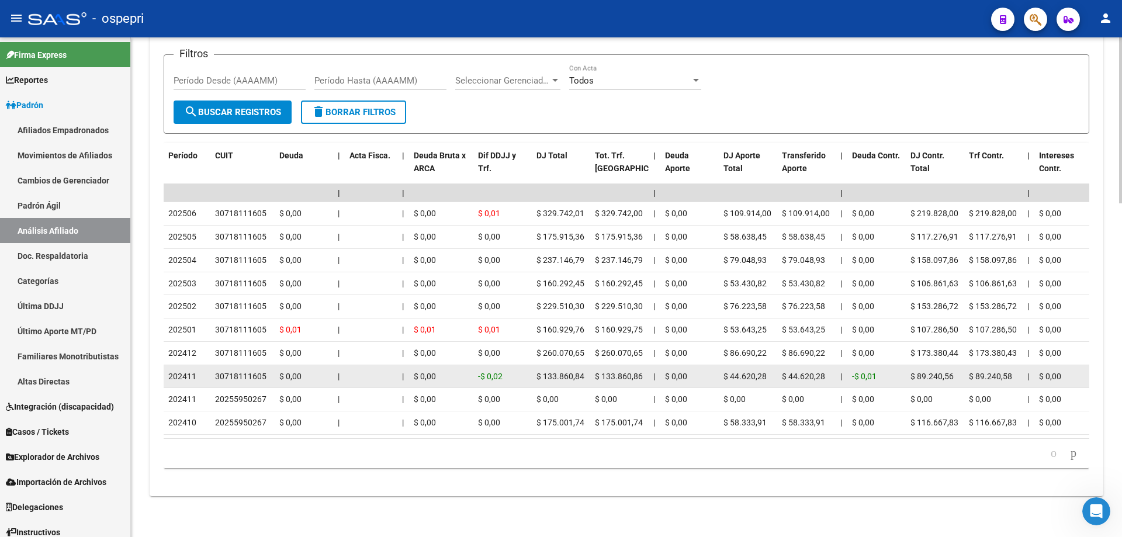
click at [239, 370] on div "30718111605" at bounding box center [240, 376] width 51 height 13
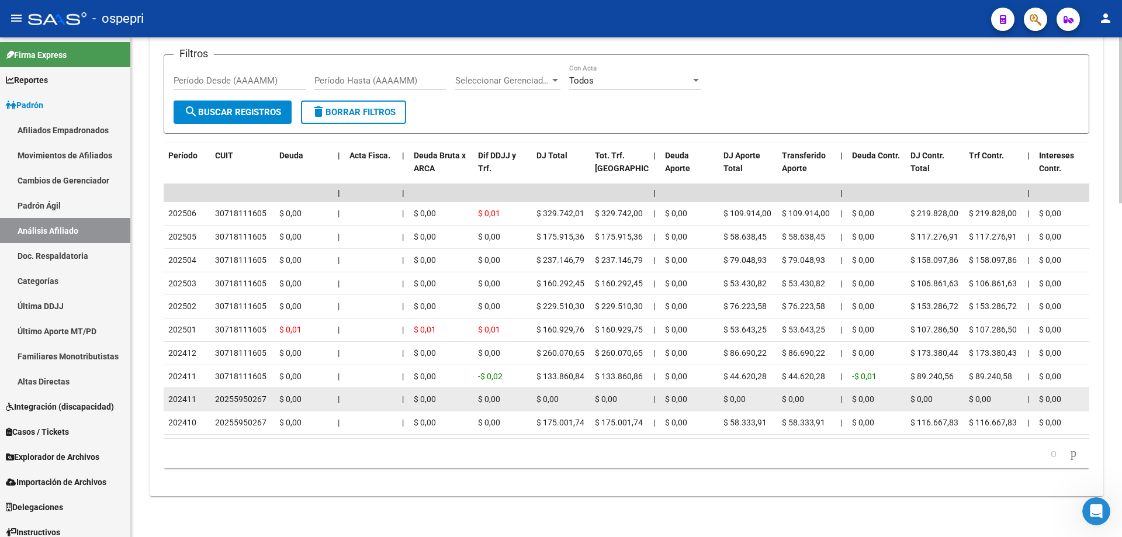
copy div "30718111605"
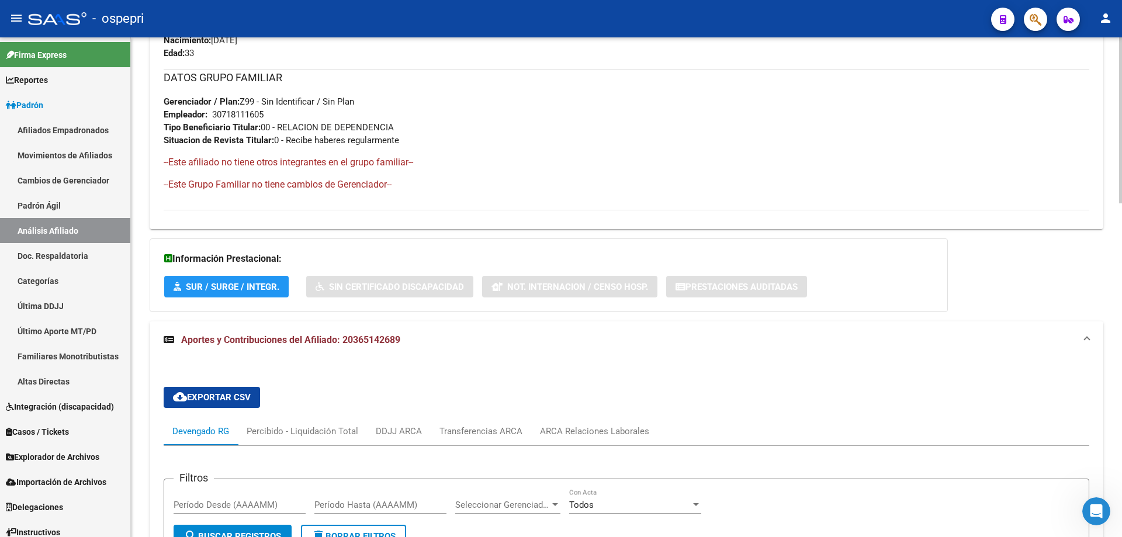
scroll to position [0, 0]
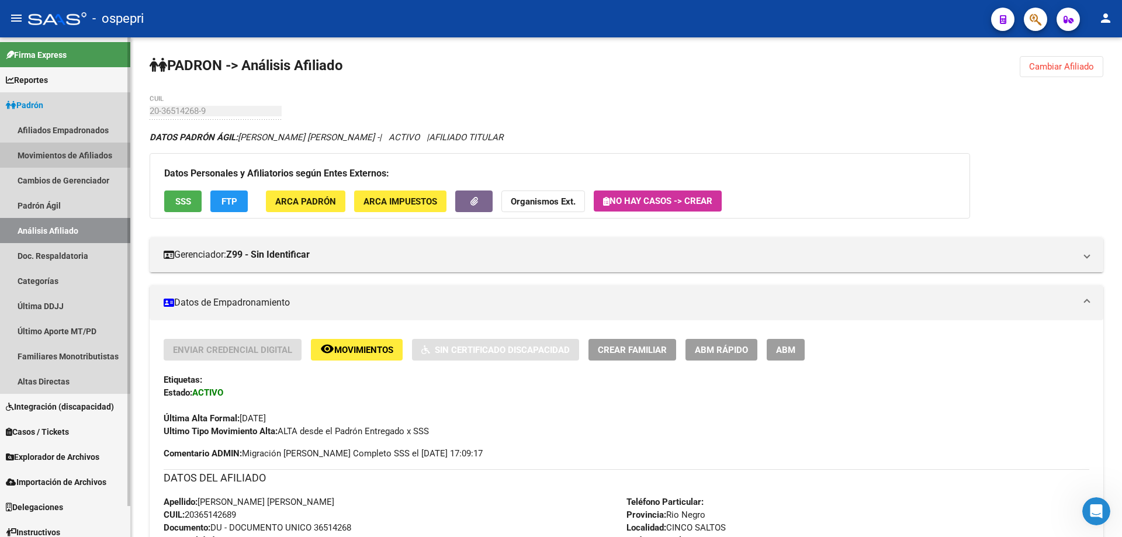
click at [46, 148] on link "Movimientos de Afiliados" at bounding box center [65, 155] width 130 height 25
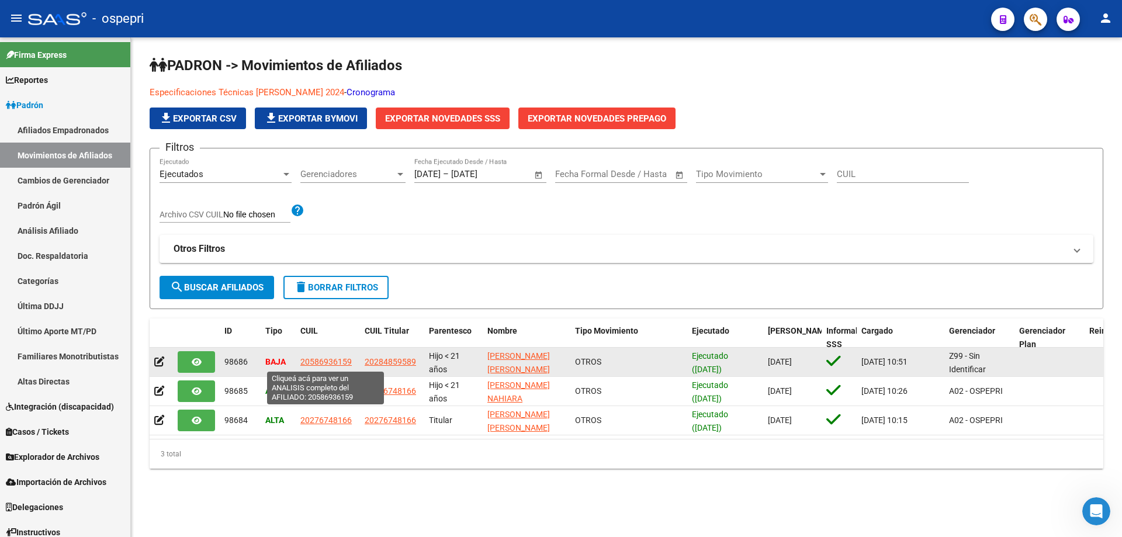
click at [334, 362] on span "20586936159" at bounding box center [325, 361] width 51 height 9
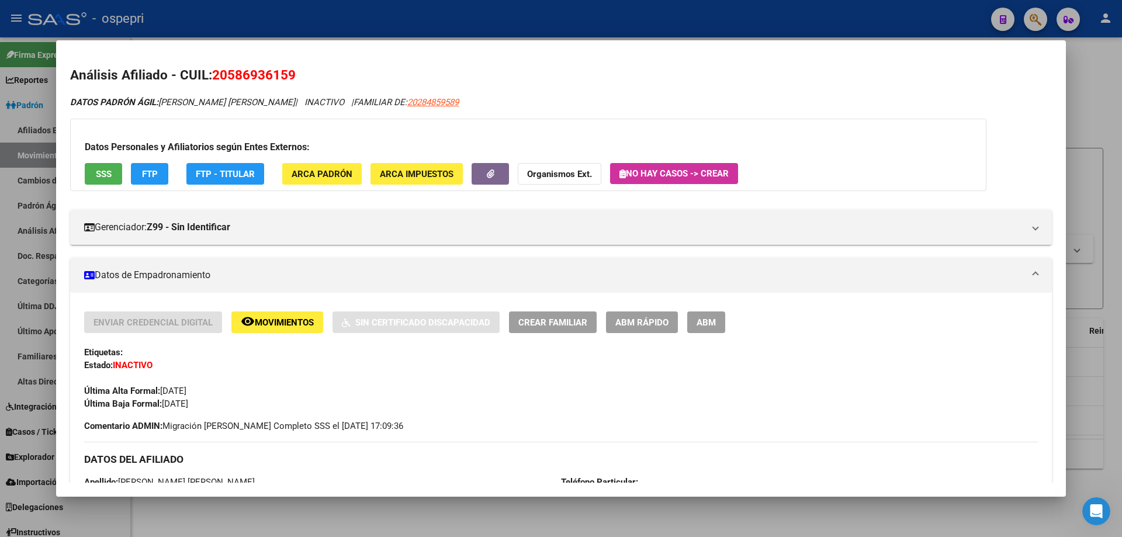
click at [1092, 514] on icon "Abrir Intercom Messenger" at bounding box center [1095, 511] width 19 height 19
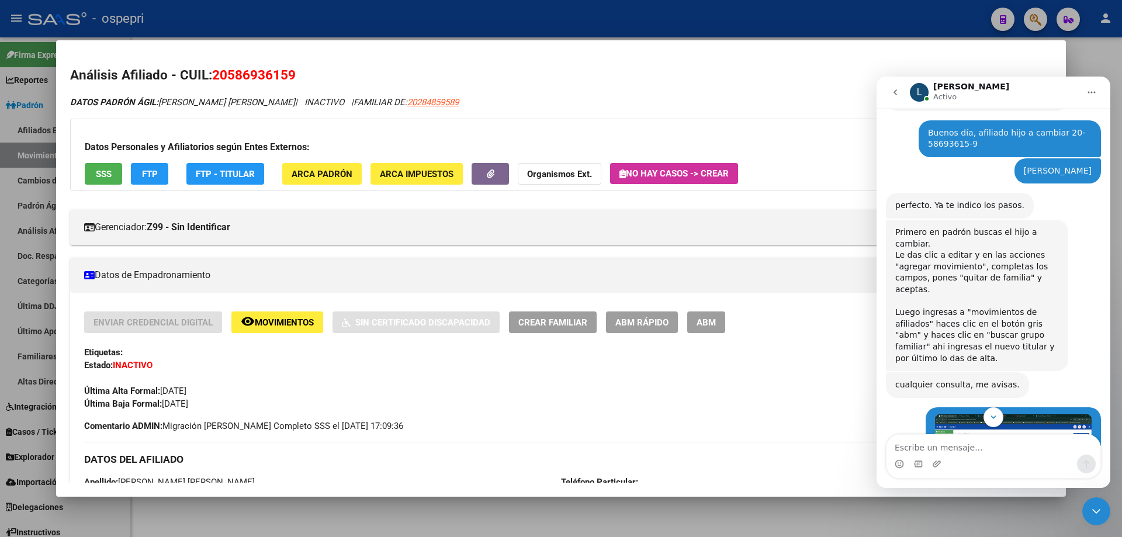
scroll to position [317, 0]
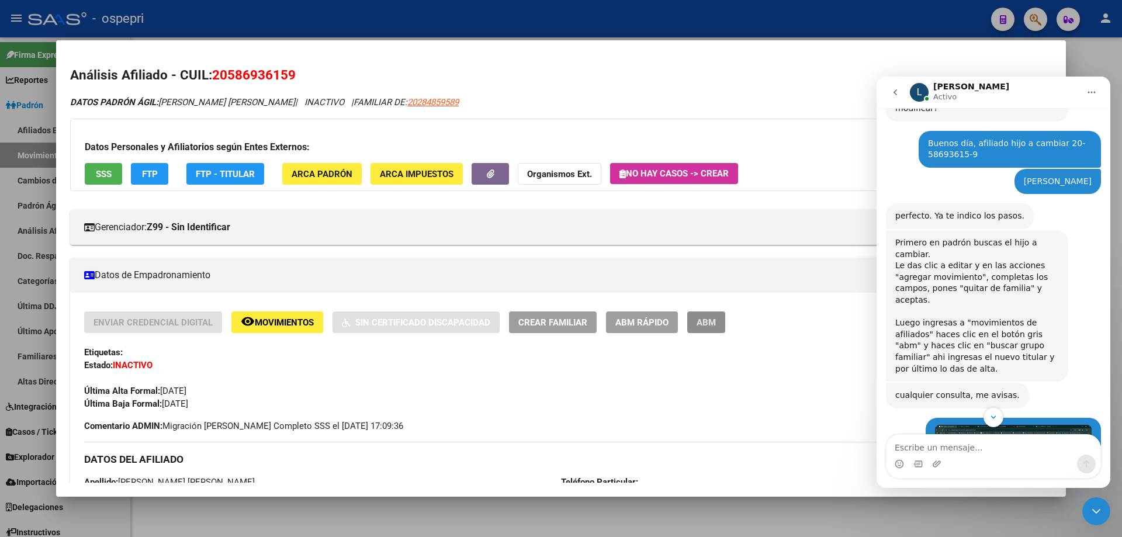
click at [714, 325] on span "ABM" at bounding box center [705, 322] width 19 height 11
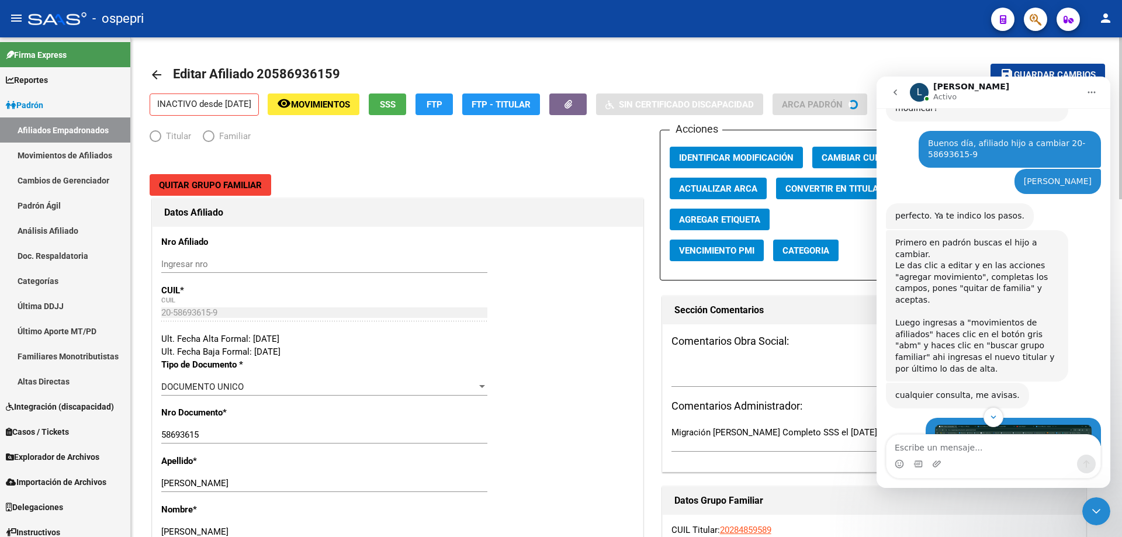
radio input "true"
type input "30-70988747-1"
click at [152, 72] on mat-icon "arrow_back" at bounding box center [157, 75] width 14 height 14
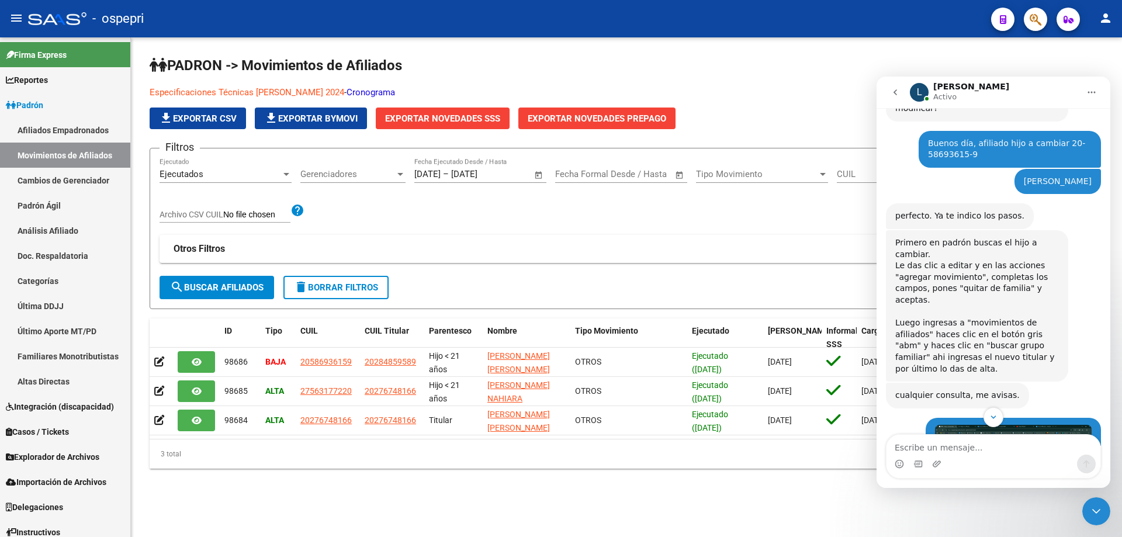
click at [1094, 509] on icon "Cerrar Intercom Messenger" at bounding box center [1096, 511] width 14 height 14
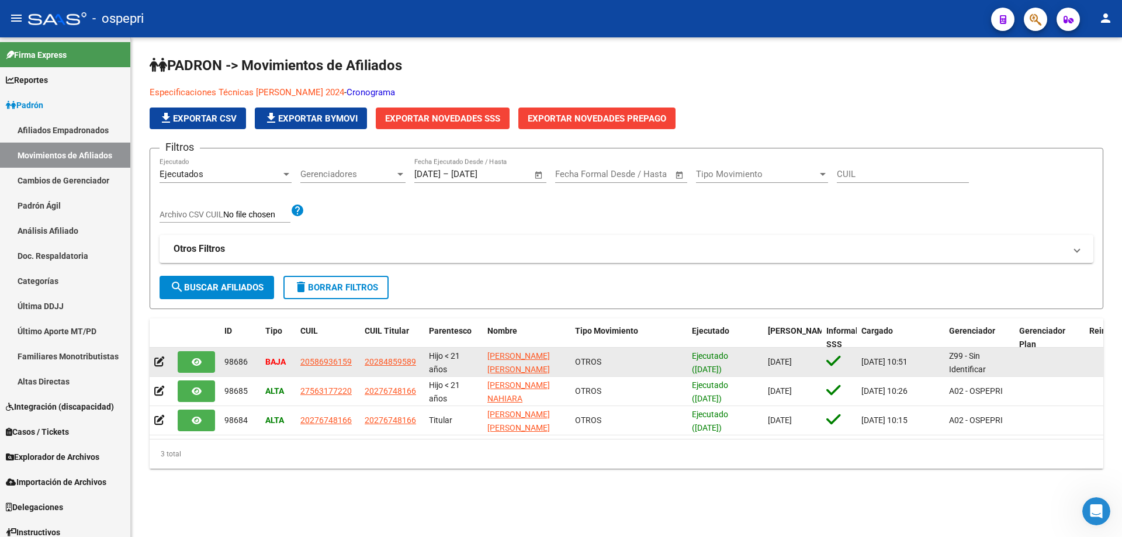
click at [194, 362] on icon "button" at bounding box center [197, 361] width 10 height 9
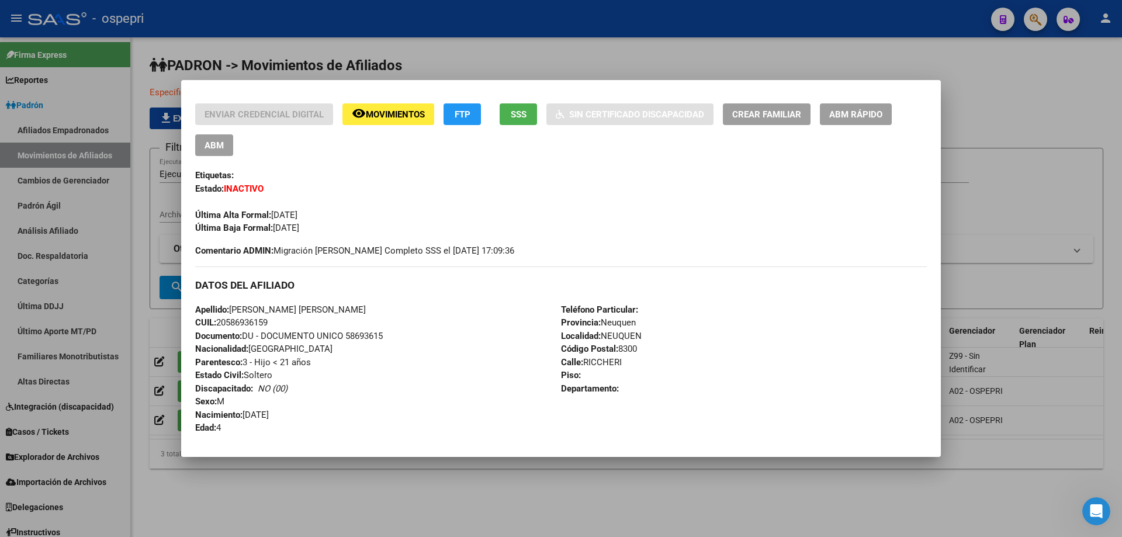
click at [859, 110] on span "ABM Rápido" at bounding box center [855, 114] width 53 height 11
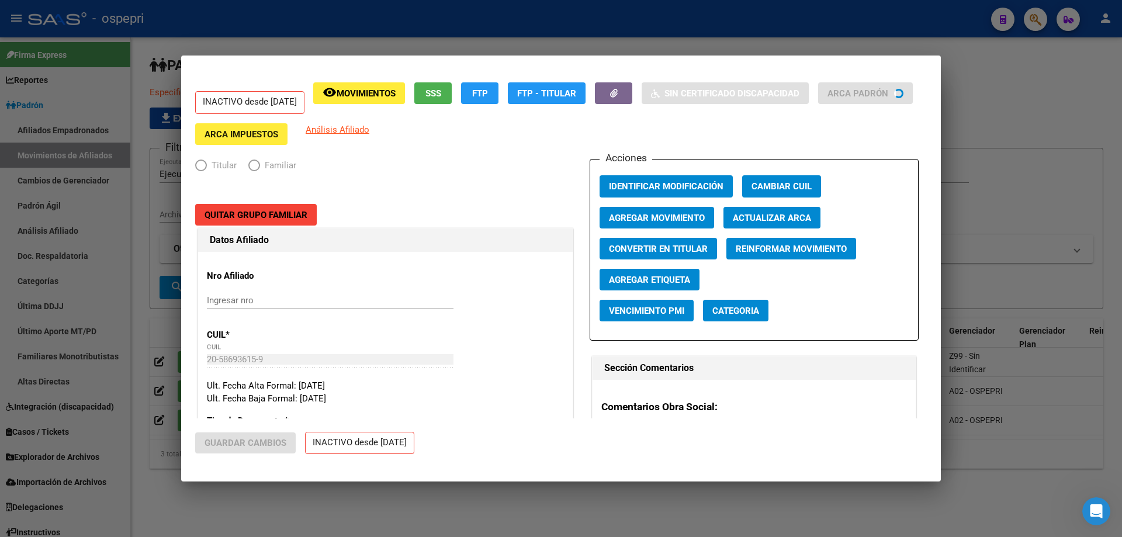
radio input "true"
type input "30-70988747-1"
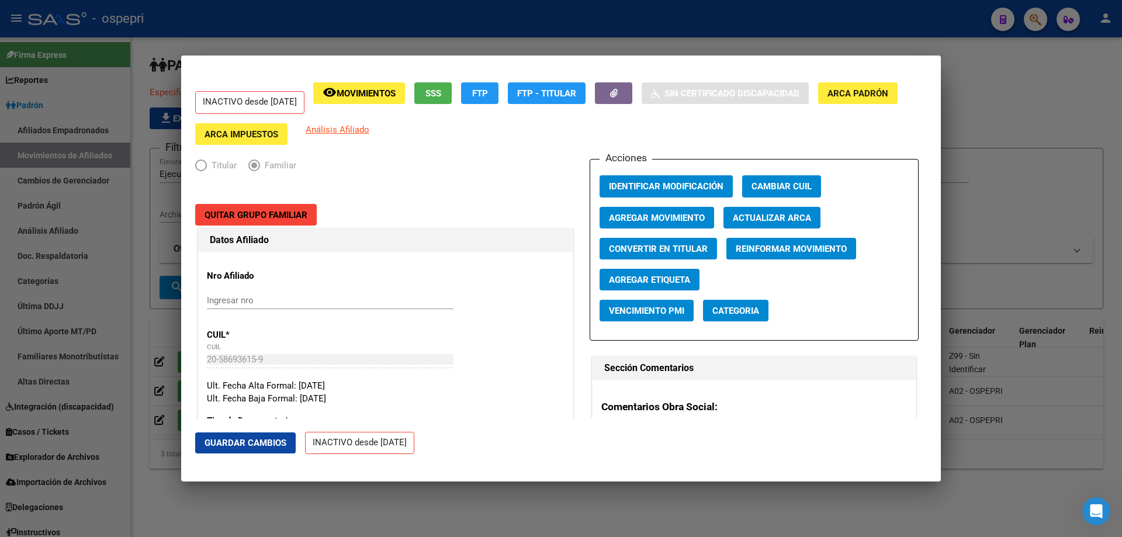
click at [1030, 116] on div at bounding box center [561, 268] width 1122 height 537
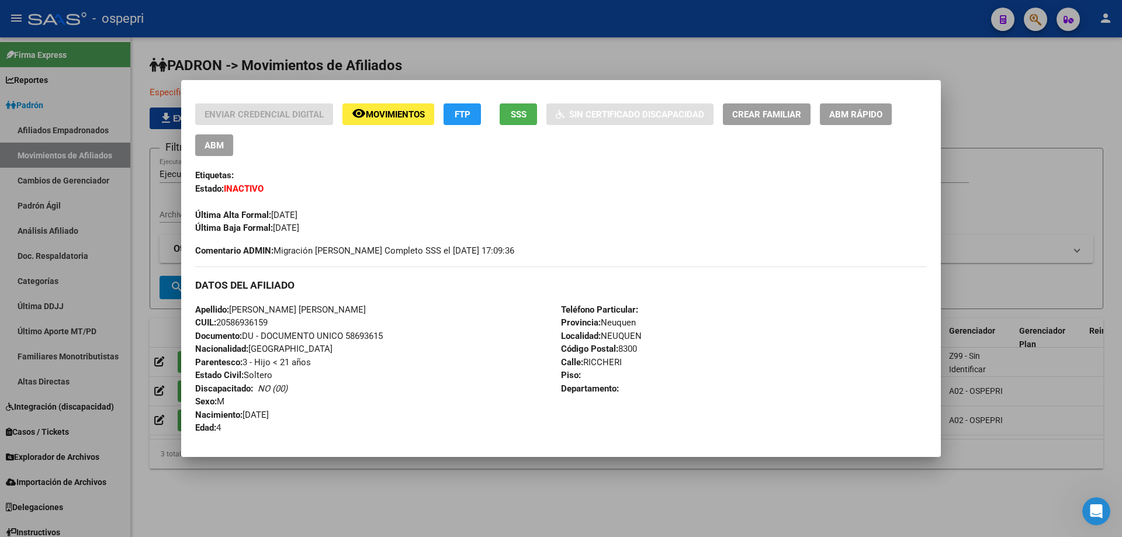
click at [977, 166] on div at bounding box center [561, 268] width 1122 height 537
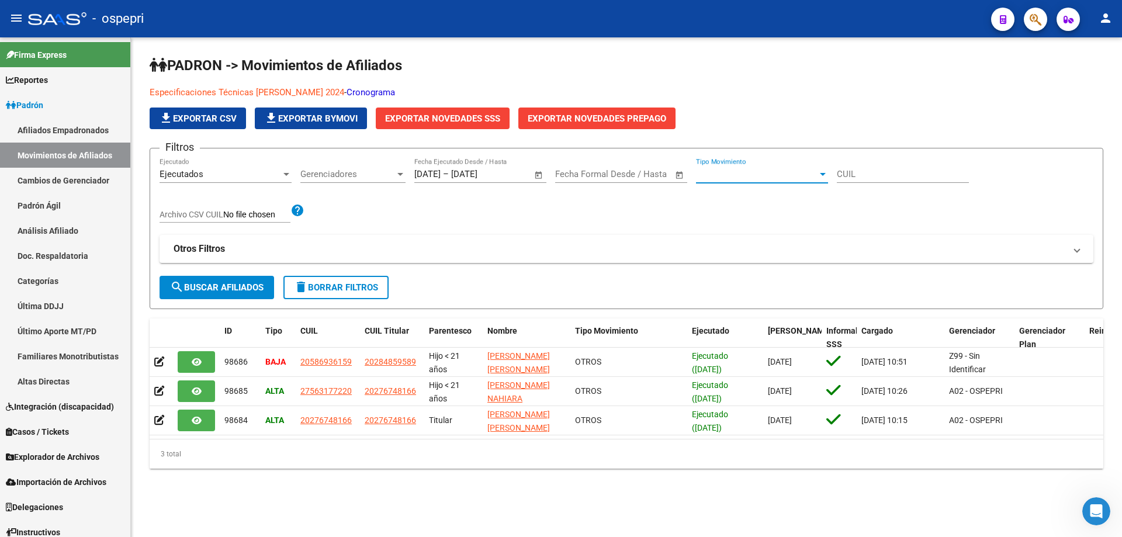
click at [717, 173] on span "Tipo Movimiento" at bounding box center [757, 174] width 122 height 11
click at [363, 176] on div at bounding box center [561, 268] width 1122 height 537
click at [363, 176] on span "Gerenciadores" at bounding box center [347, 174] width 95 height 11
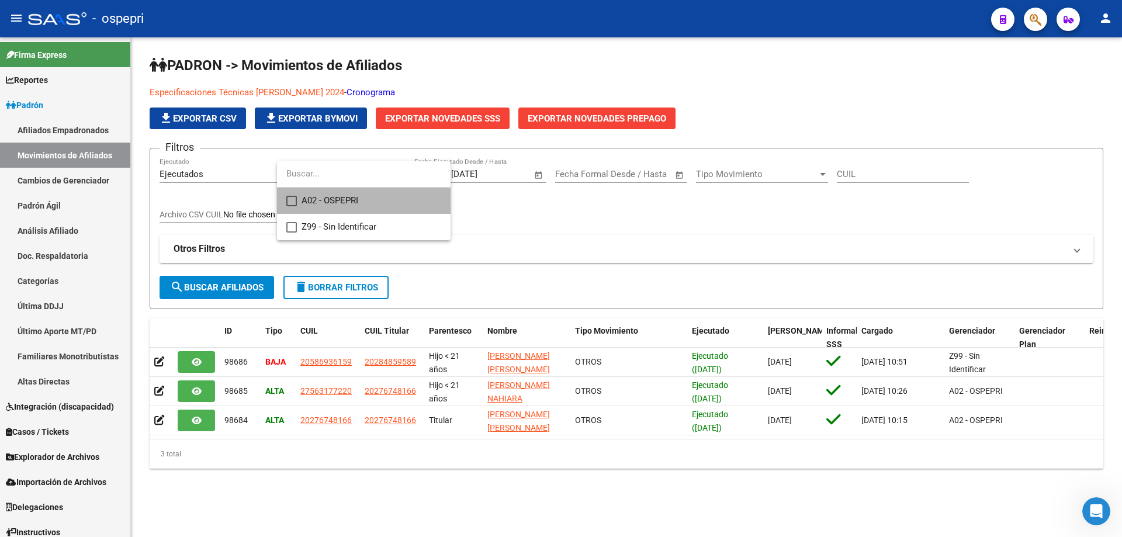
click at [348, 204] on span "A02 - OSPEPRI" at bounding box center [371, 201] width 140 height 26
click at [568, 230] on div at bounding box center [561, 268] width 1122 height 537
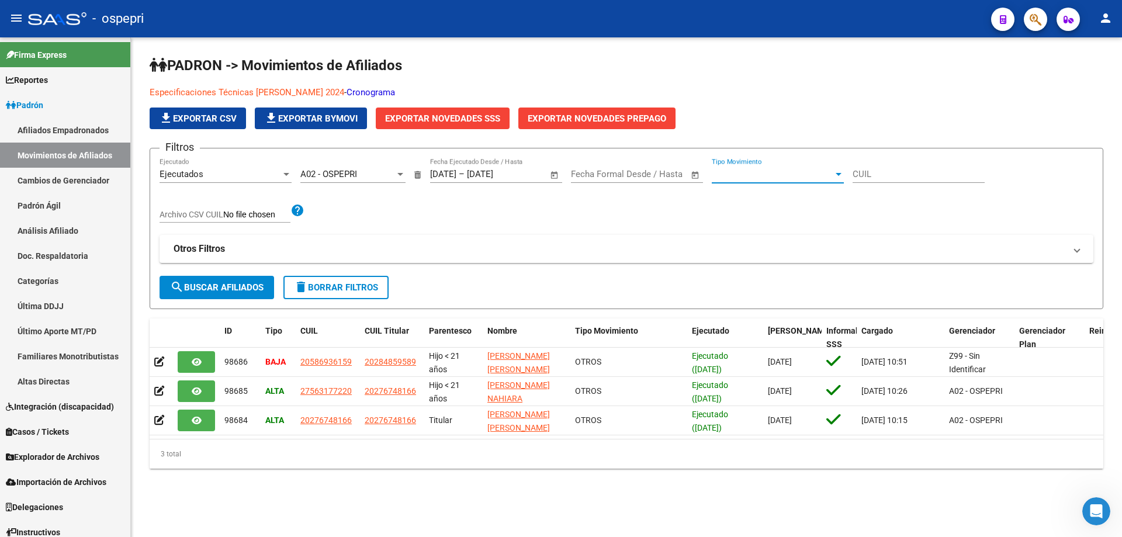
click at [738, 174] on span "Tipo Movimiento" at bounding box center [772, 174] width 122 height 11
click at [1100, 217] on div at bounding box center [561, 268] width 1122 height 537
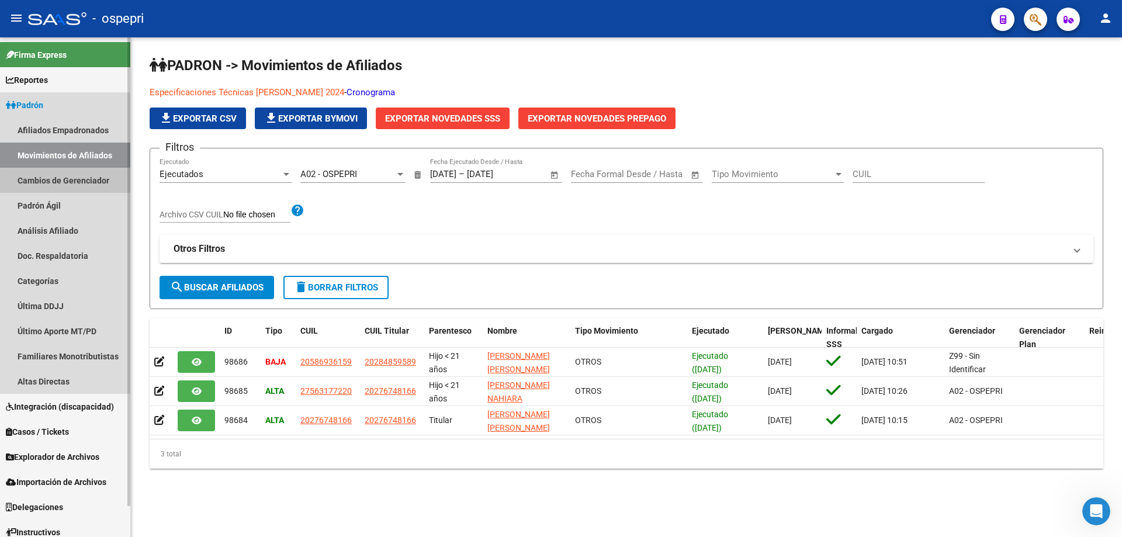
click at [68, 181] on link "Cambios de Gerenciador" at bounding box center [65, 180] width 130 height 25
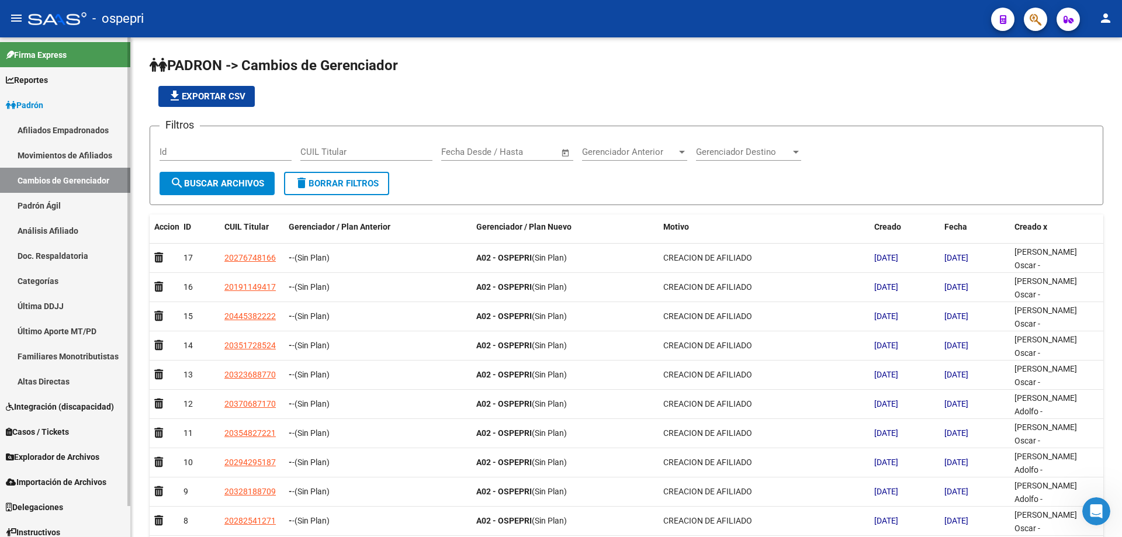
click at [70, 211] on link "Padrón Ágil" at bounding box center [65, 205] width 130 height 25
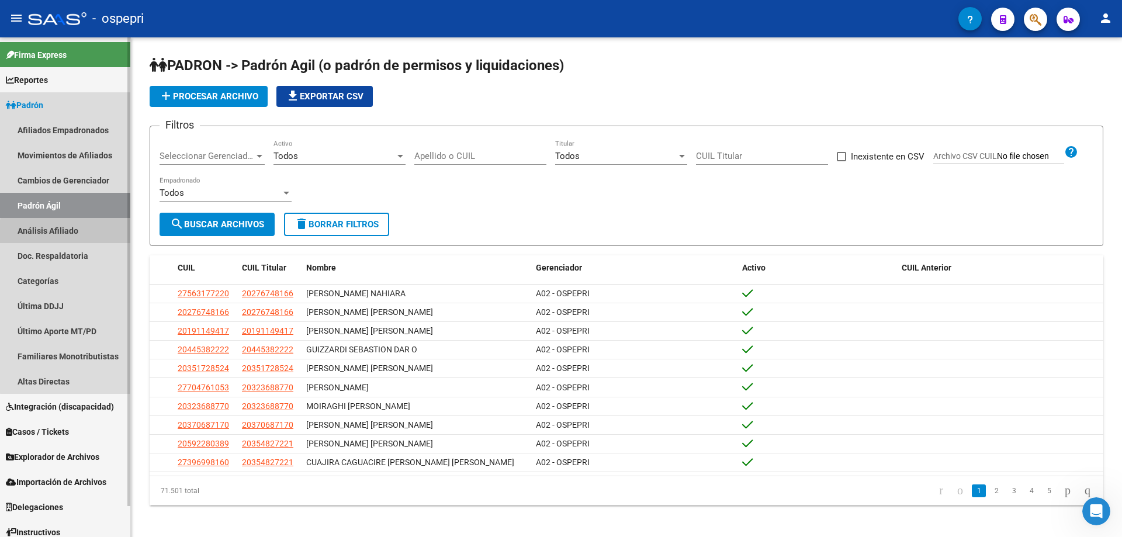
click at [88, 234] on link "Análisis Afiliado" at bounding box center [65, 230] width 130 height 25
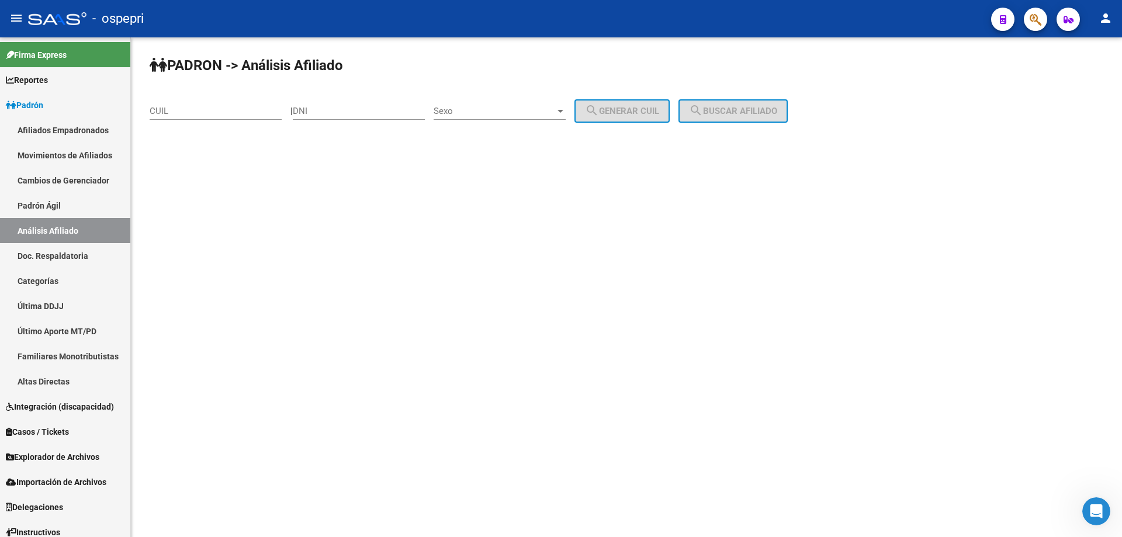
click at [1096, 511] on icon "Abrir Intercom Messenger" at bounding box center [1095, 511] width 19 height 19
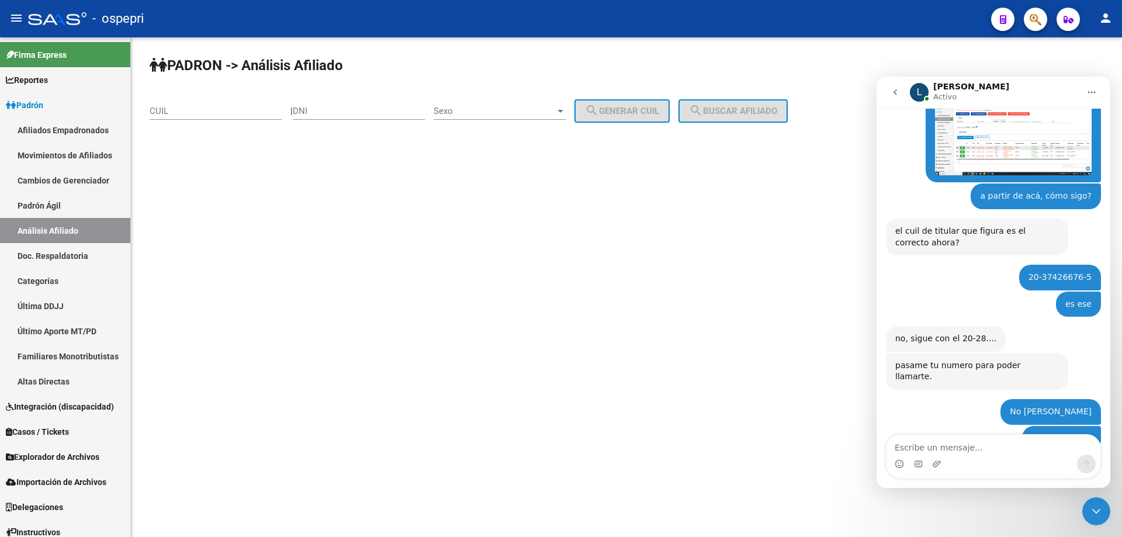
scroll to position [1874, 0]
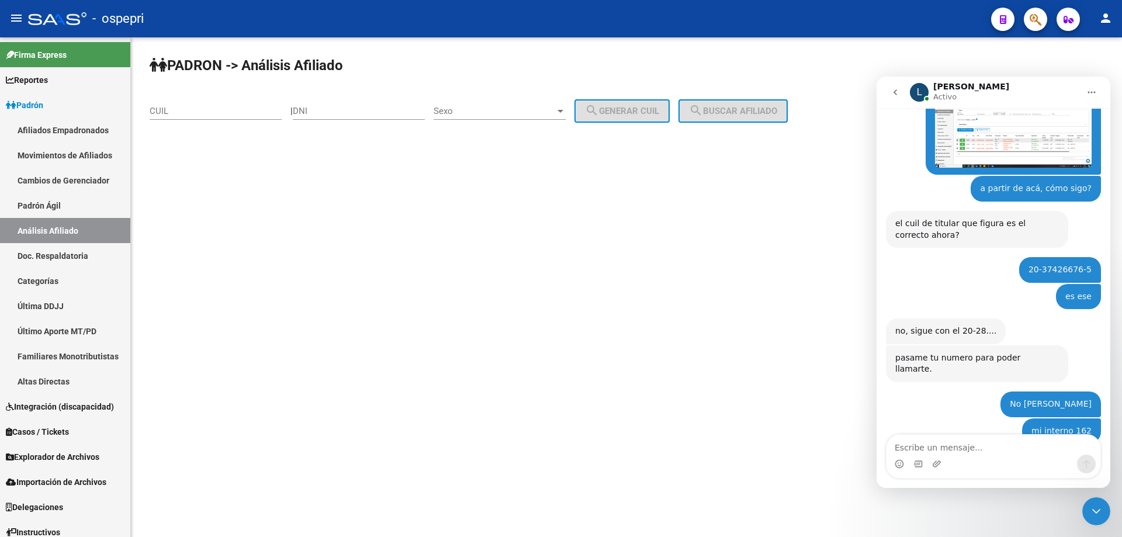
click at [679, 339] on mat-sidenav-content "[PERSON_NAME] -> Análisis Afiliado CUIL | DNI Sexo Sexo search Generar CUIL sea…" at bounding box center [626, 286] width 991 height 499
click at [89, 157] on link "Movimientos de Afiliados" at bounding box center [65, 155] width 130 height 25
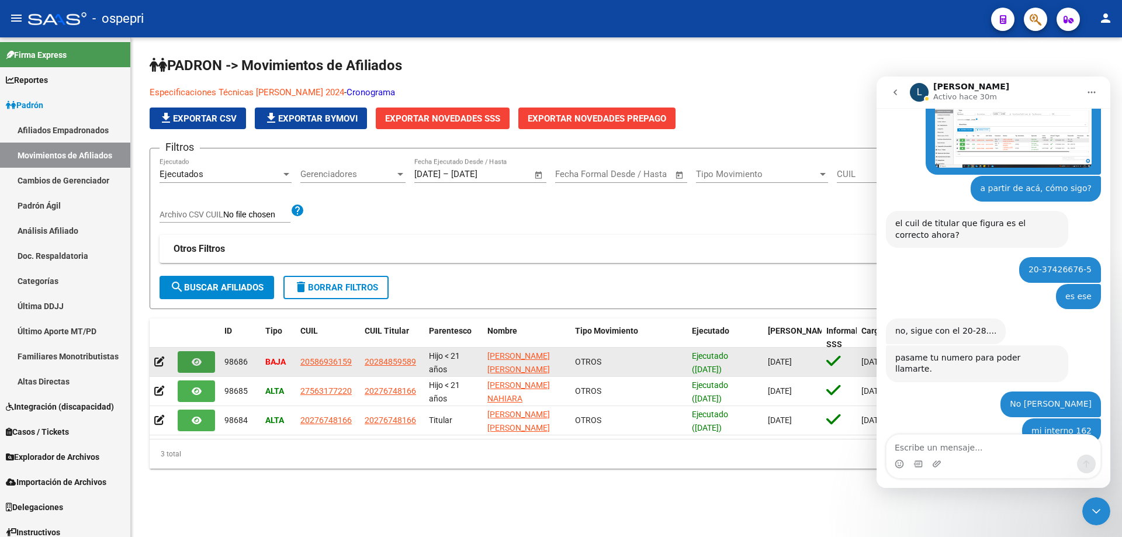
click at [192, 358] on icon "button" at bounding box center [197, 361] width 10 height 9
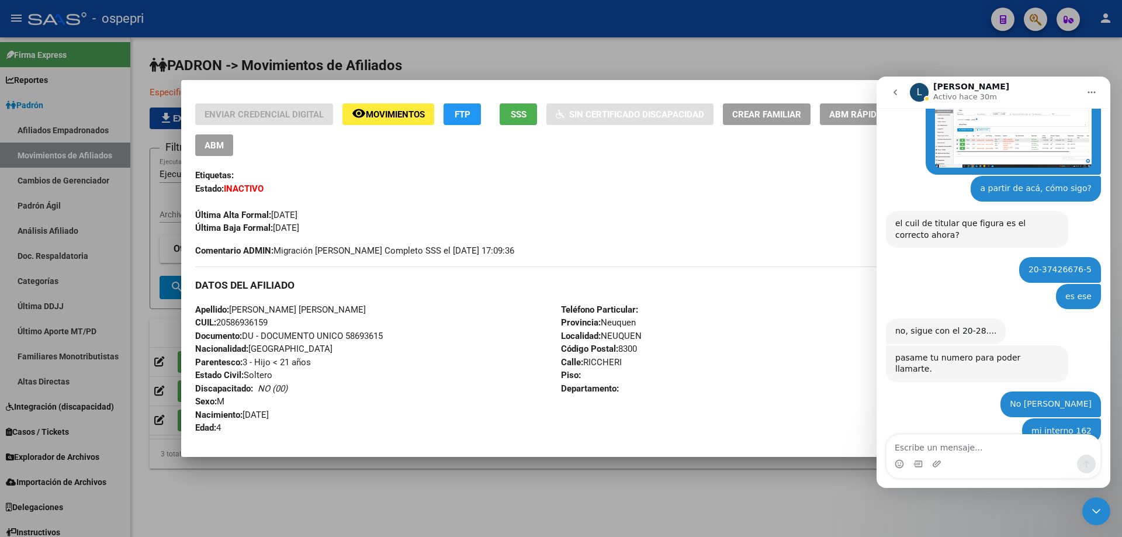
click at [751, 172] on div "Etiquetas:" at bounding box center [560, 175] width 731 height 13
click at [1099, 511] on icon "Cerrar Intercom Messenger" at bounding box center [1096, 511] width 14 height 14
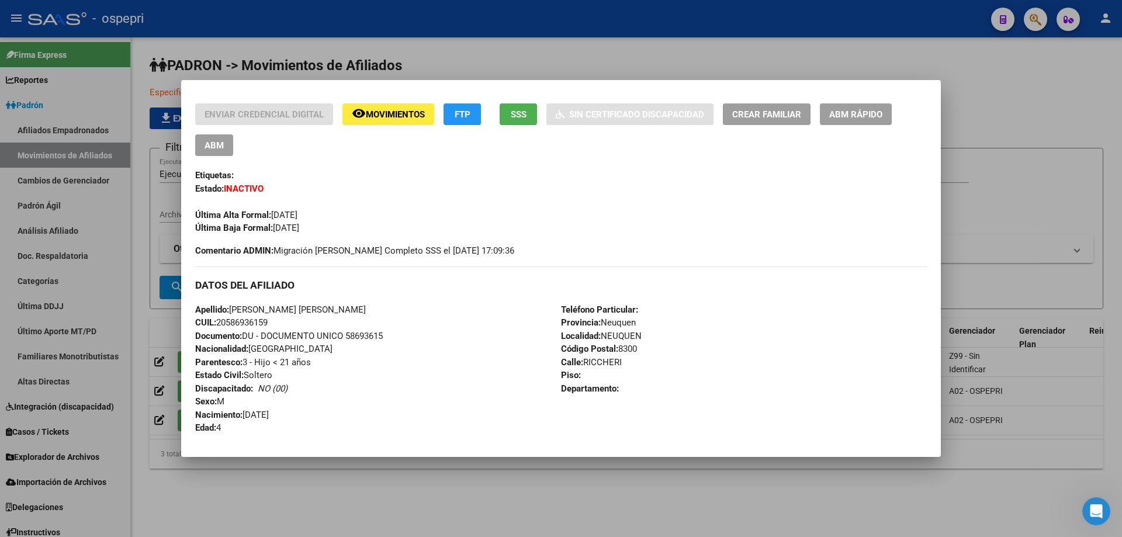
click at [778, 117] on span "Crear Familiar" at bounding box center [766, 114] width 69 height 11
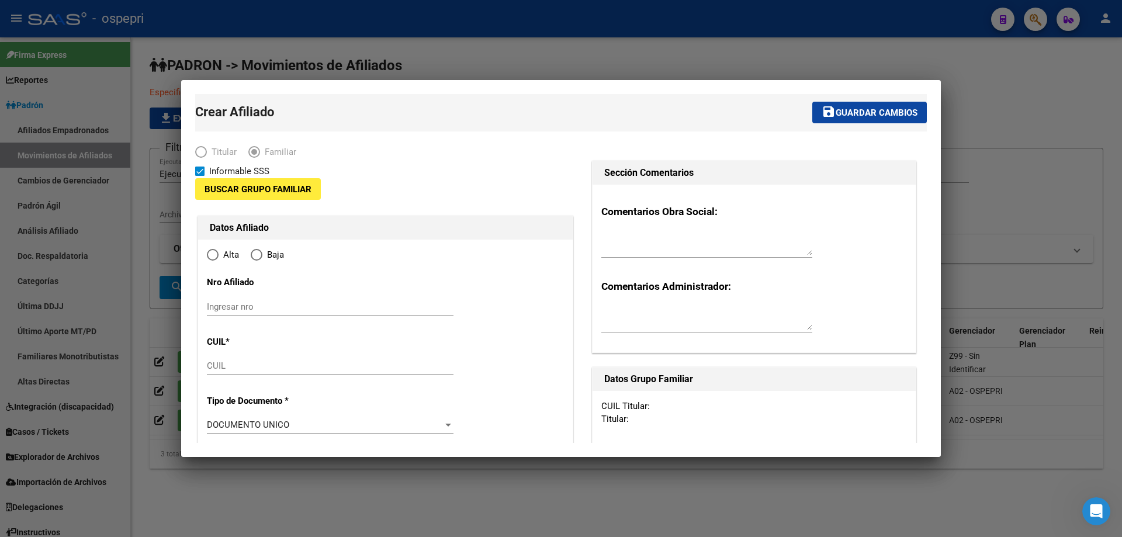
type input "30-70988747-1"
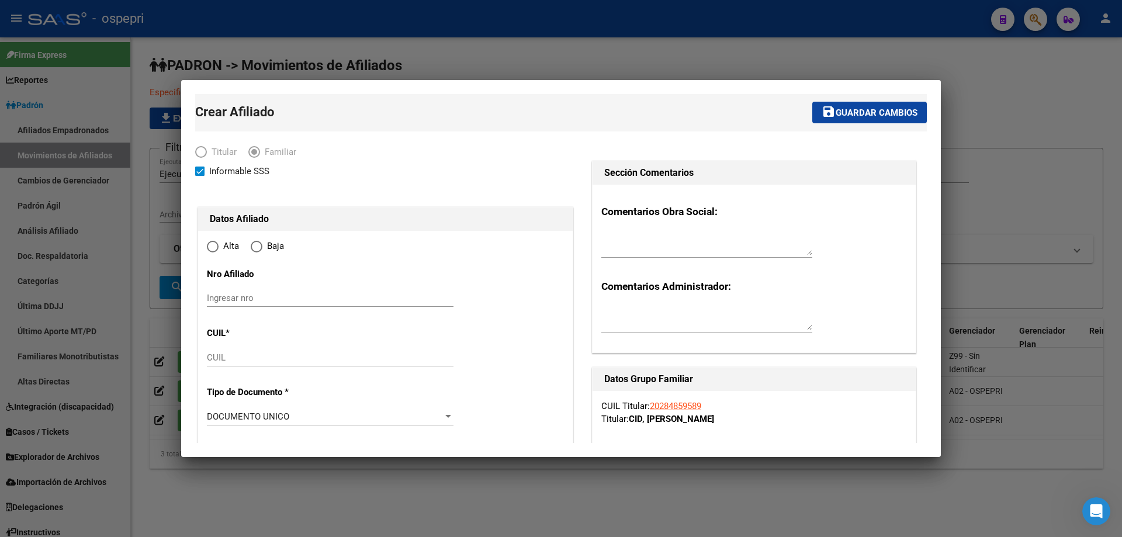
type input "CENTENARIO"
type input "8309"
type input "[PERSON_NAME]"
radio input "true"
type input "30-70988747-1"
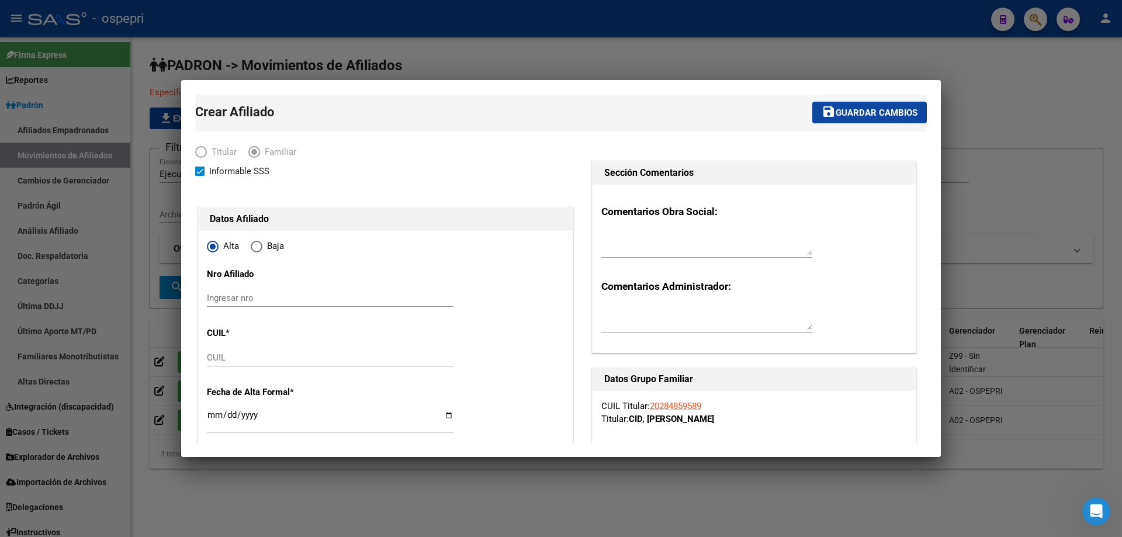
click at [238, 293] on input "Ingresar nro" at bounding box center [330, 298] width 247 height 11
click at [974, 148] on div at bounding box center [561, 268] width 1122 height 537
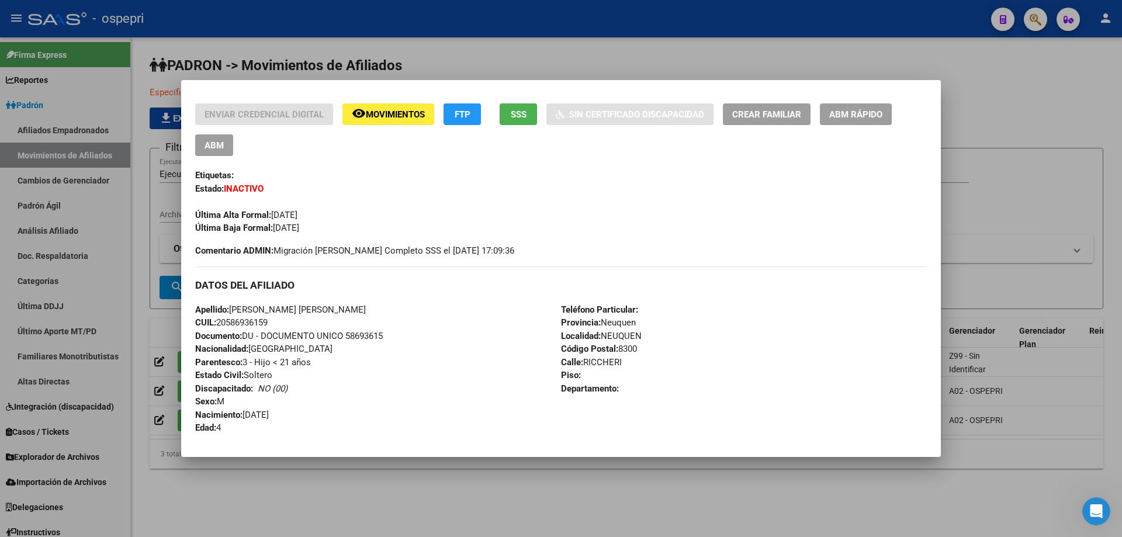
click at [478, 66] on div at bounding box center [561, 268] width 1122 height 537
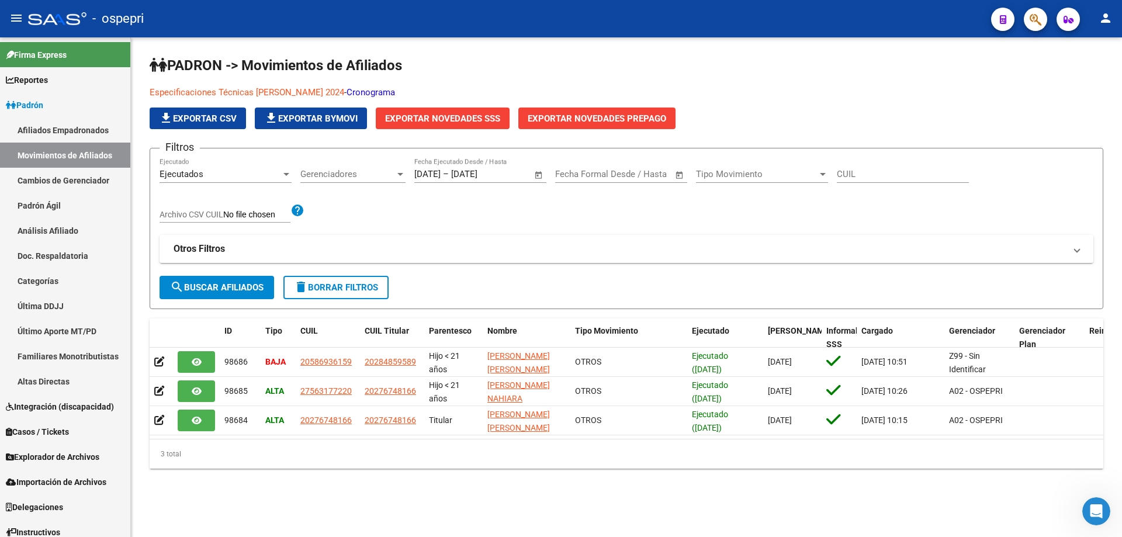
click at [218, 175] on div "Ejecutados" at bounding box center [220, 174] width 122 height 11
click at [308, 190] on div at bounding box center [561, 268] width 1122 height 537
click at [332, 173] on span "Gerenciadores" at bounding box center [347, 174] width 95 height 11
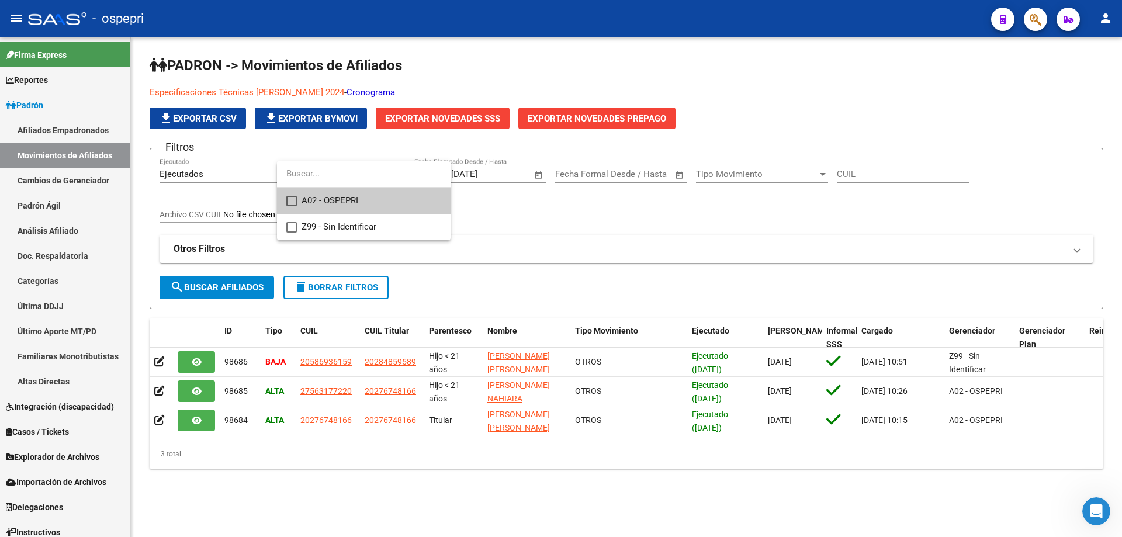
click at [325, 201] on span "A02 - OSPEPRI" at bounding box center [371, 201] width 140 height 26
click at [510, 225] on div at bounding box center [561, 268] width 1122 height 537
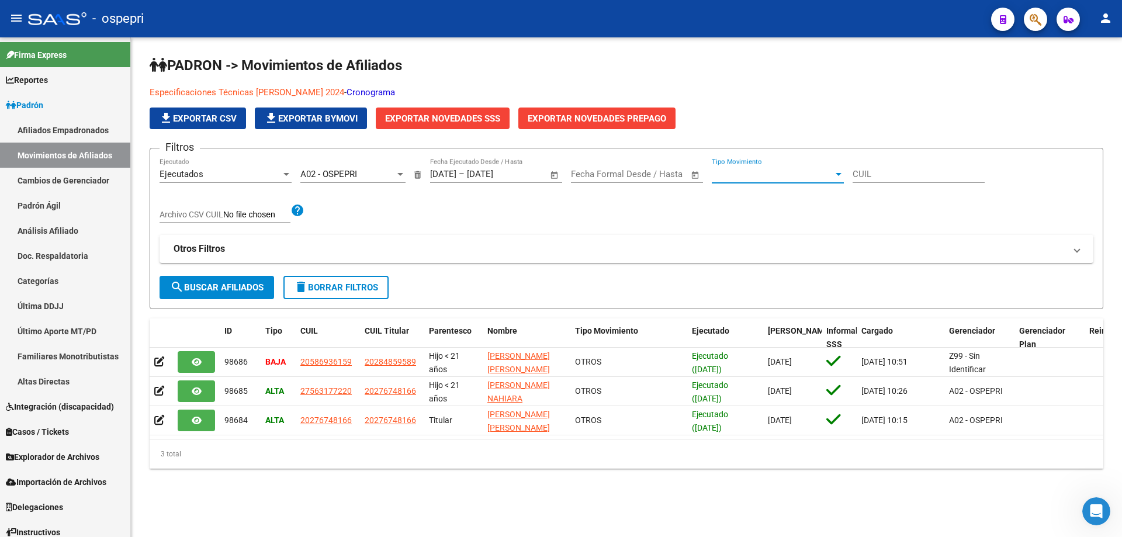
click at [744, 176] on span "Tipo Movimiento" at bounding box center [772, 174] width 122 height 11
click at [480, 216] on div at bounding box center [561, 268] width 1122 height 537
click at [45, 217] on link "Padrón Ágil" at bounding box center [65, 205] width 130 height 25
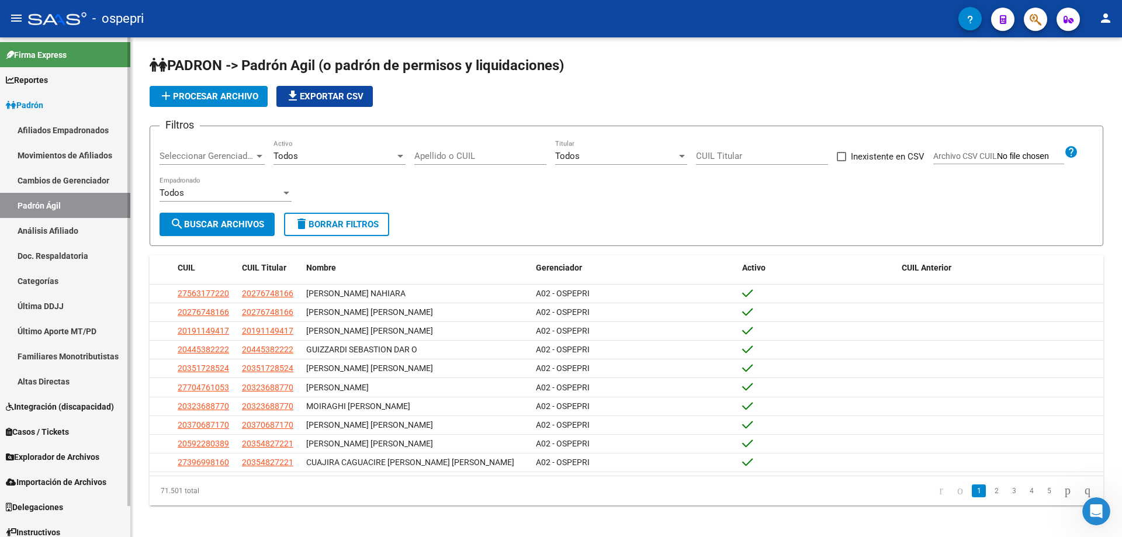
click at [47, 131] on link "Afiliados Empadronados" at bounding box center [65, 129] width 130 height 25
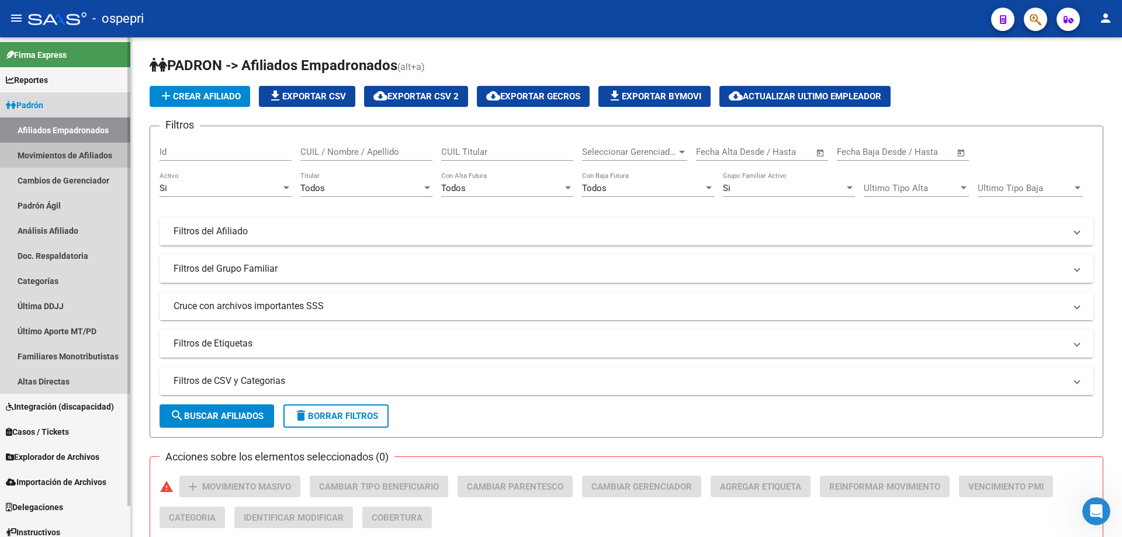
click at [10, 151] on link "Movimientos de Afiliados" at bounding box center [65, 155] width 130 height 25
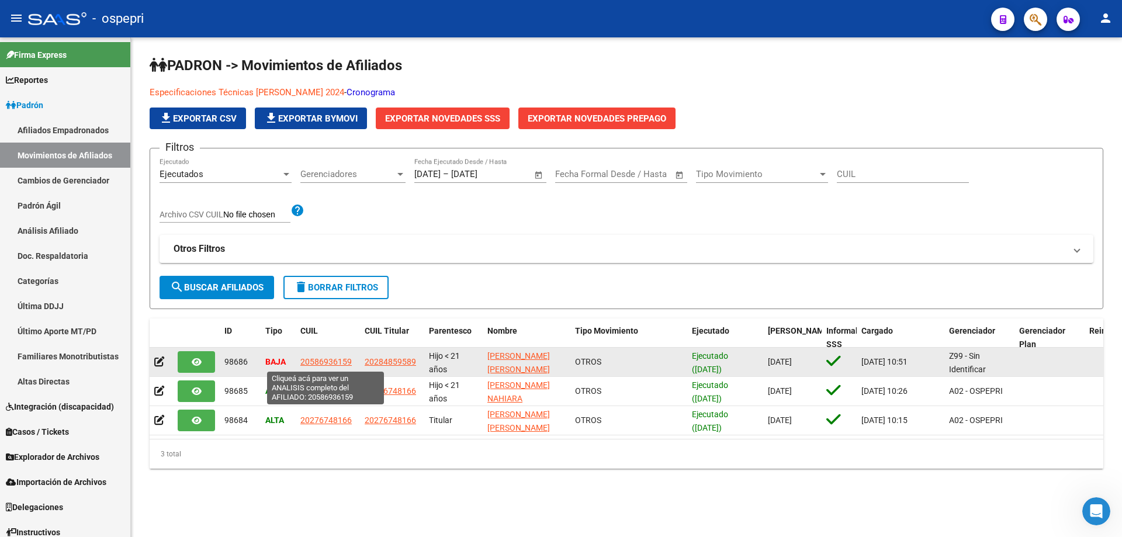
click at [324, 363] on span "20586936159" at bounding box center [325, 361] width 51 height 9
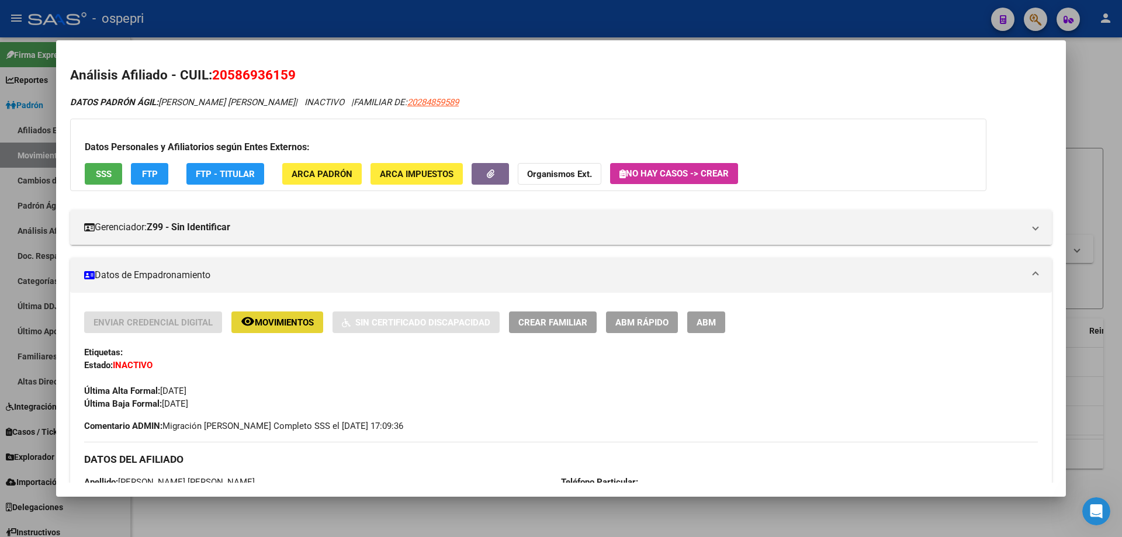
click at [252, 325] on mat-icon "remove_red_eye" at bounding box center [248, 321] width 14 height 14
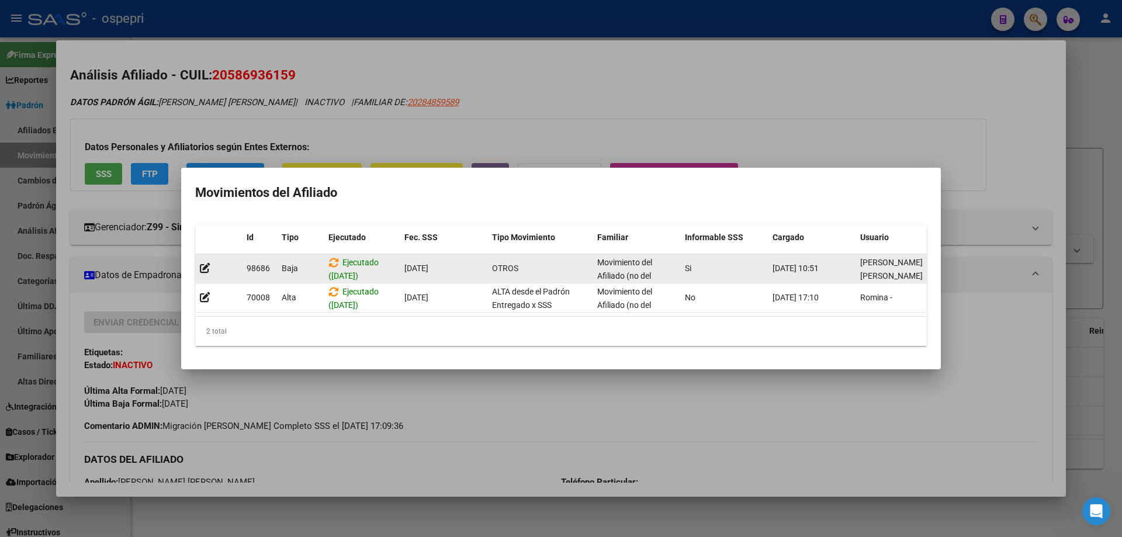
click at [428, 263] on span "[DATE]" at bounding box center [416, 267] width 24 height 9
click at [521, 262] on div "OTROS" at bounding box center [540, 268] width 96 height 13
click at [667, 258] on div "Movimiento del Afiliado (no del grupo)" at bounding box center [636, 268] width 78 height 25
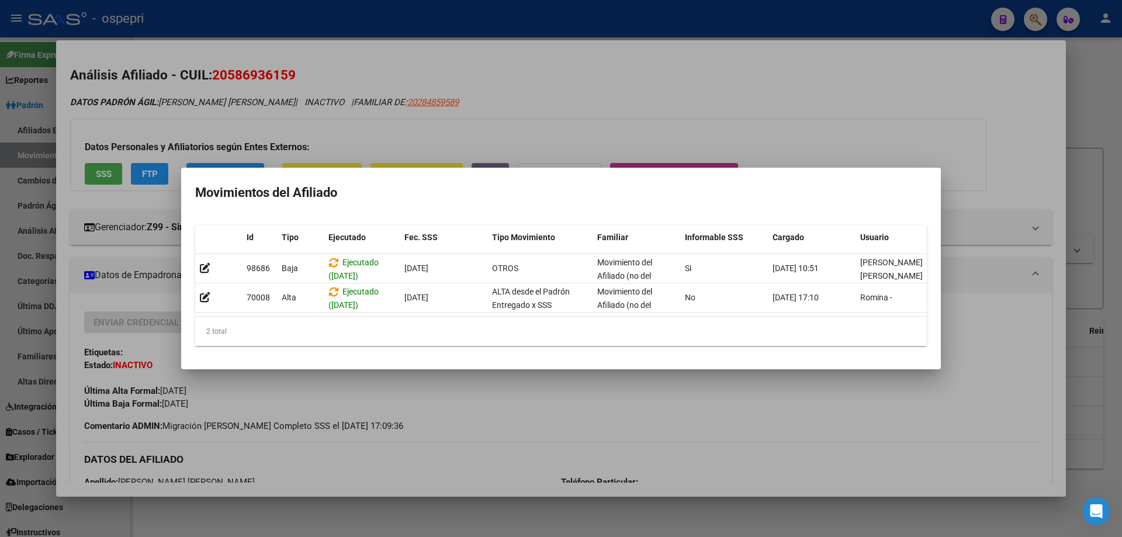
click at [689, 133] on div at bounding box center [561, 268] width 1122 height 537
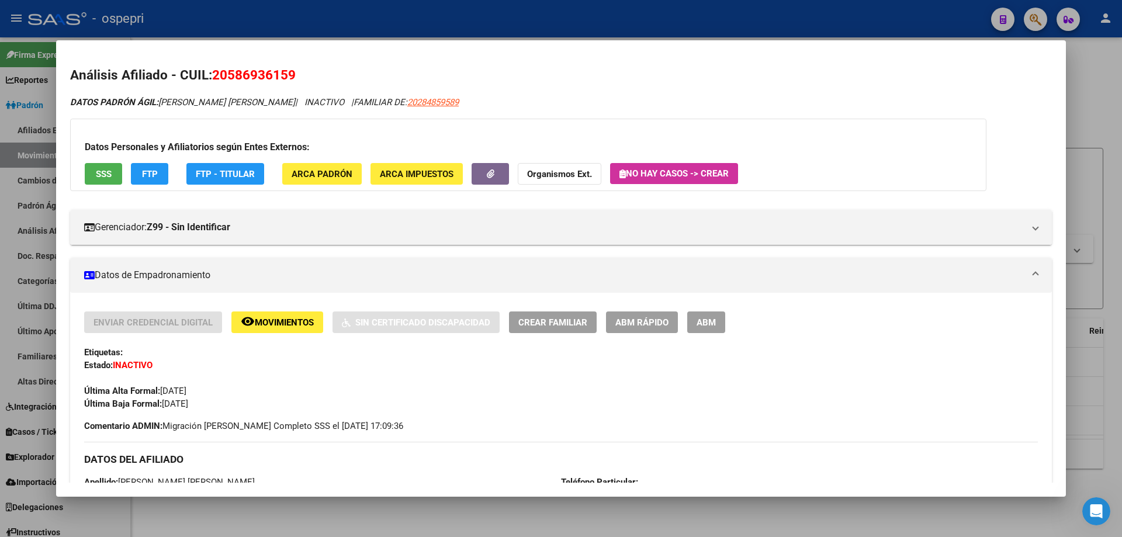
click at [714, 319] on span "ABM" at bounding box center [705, 322] width 19 height 11
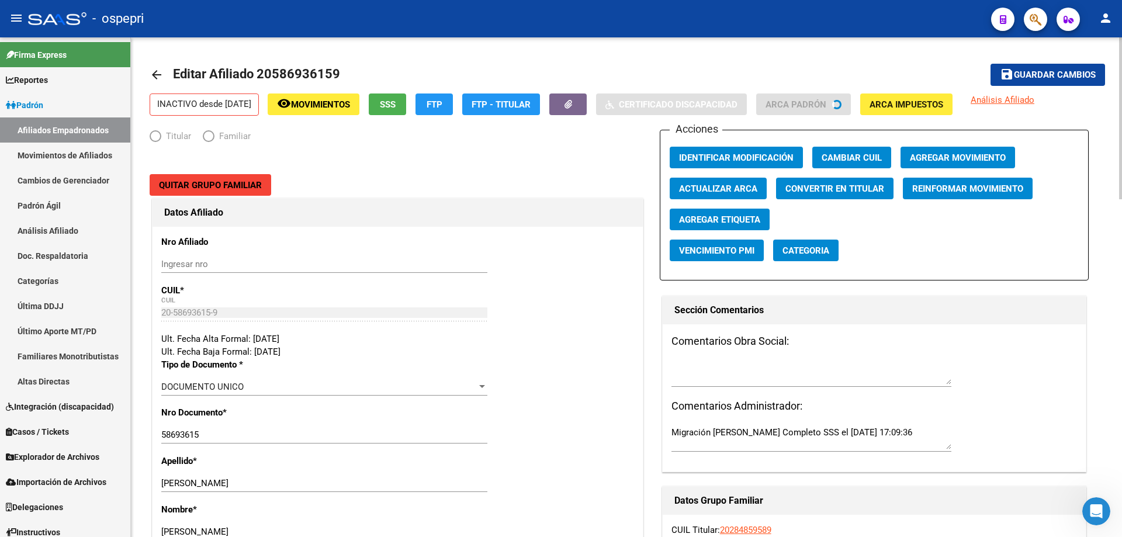
radio input "true"
type input "30-70988747-1"
click at [937, 155] on span "Agregar Movimiento" at bounding box center [958, 157] width 96 height 11
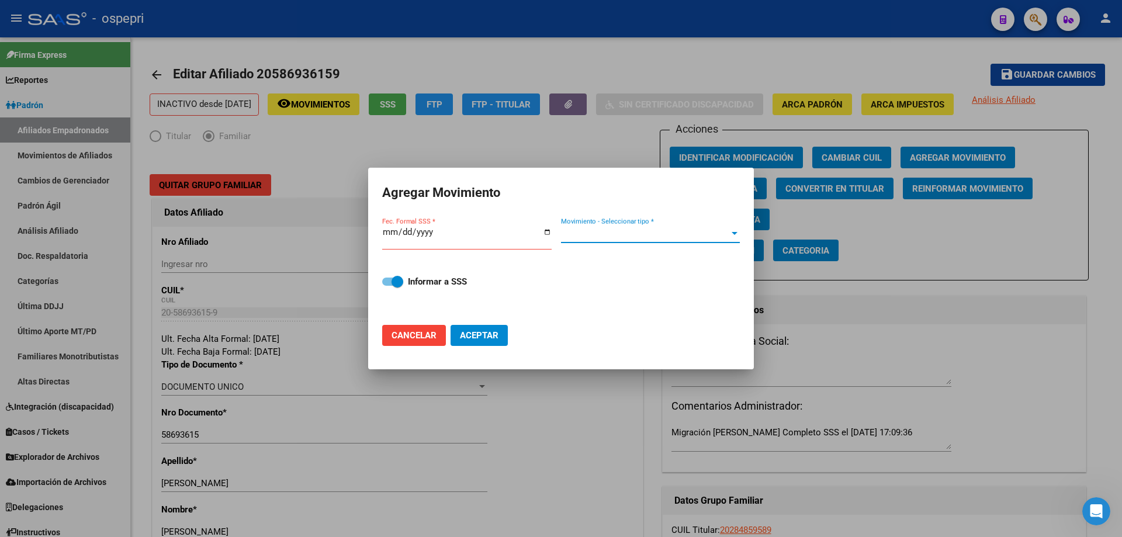
click at [620, 232] on span "Movimiento - Seleccionar tipo *" at bounding box center [645, 233] width 168 height 11
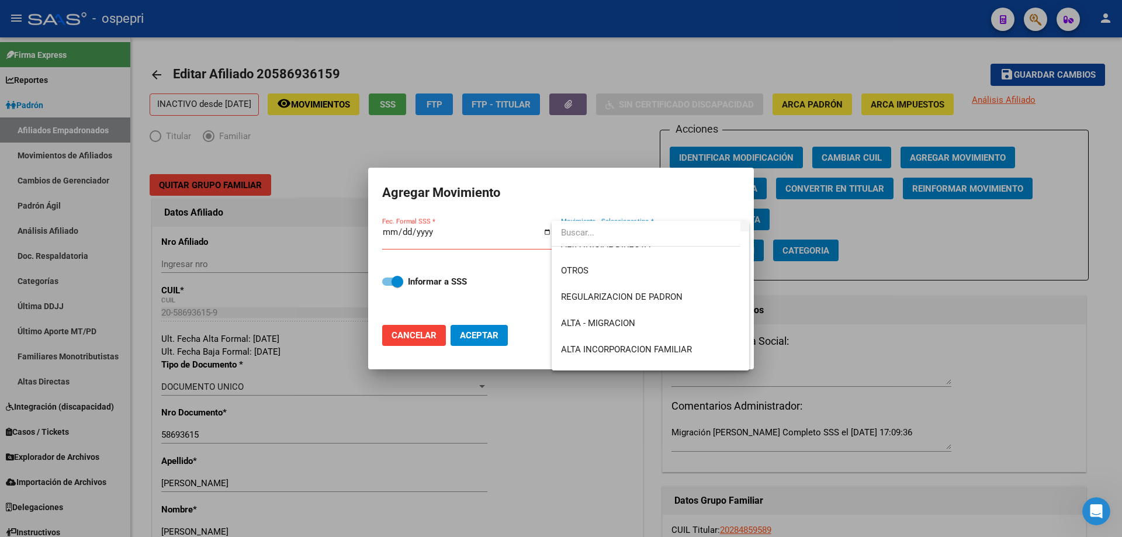
scroll to position [156, 0]
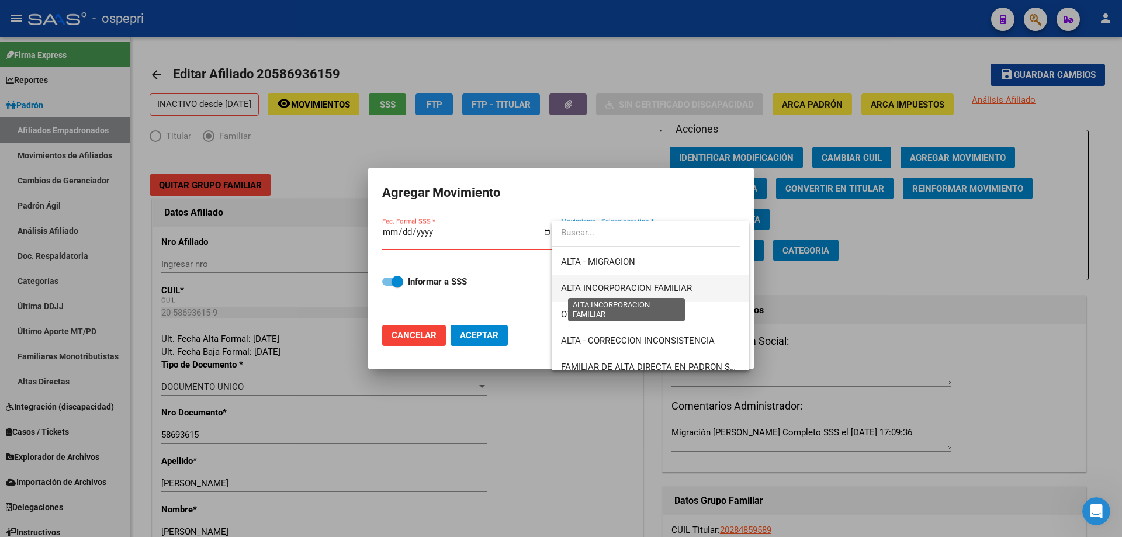
click at [655, 289] on span "ALTA INCORPORACION FAMILIAR" at bounding box center [626, 288] width 131 height 11
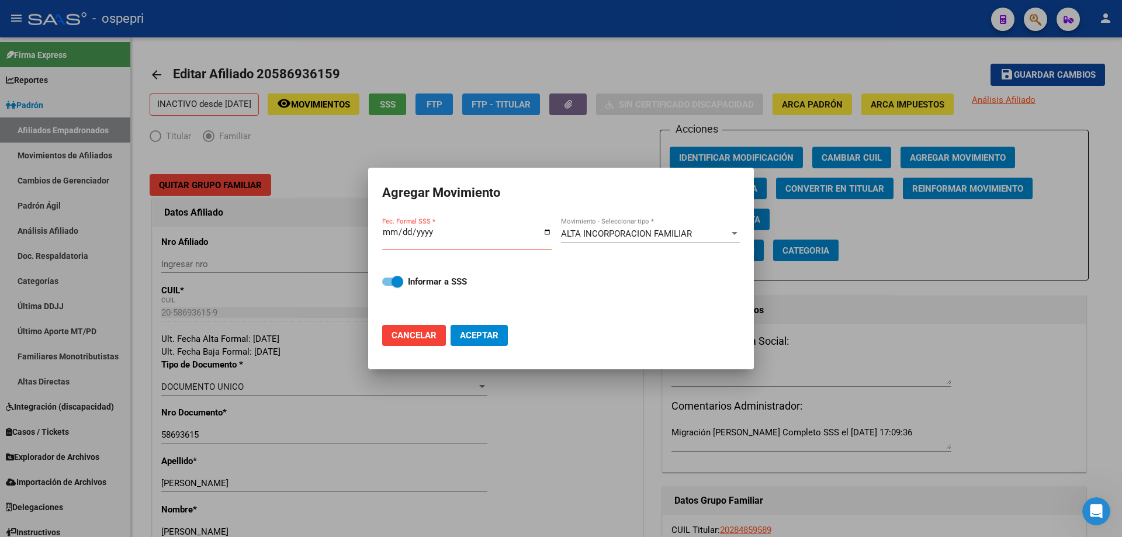
click at [956, 327] on div at bounding box center [561, 268] width 1122 height 537
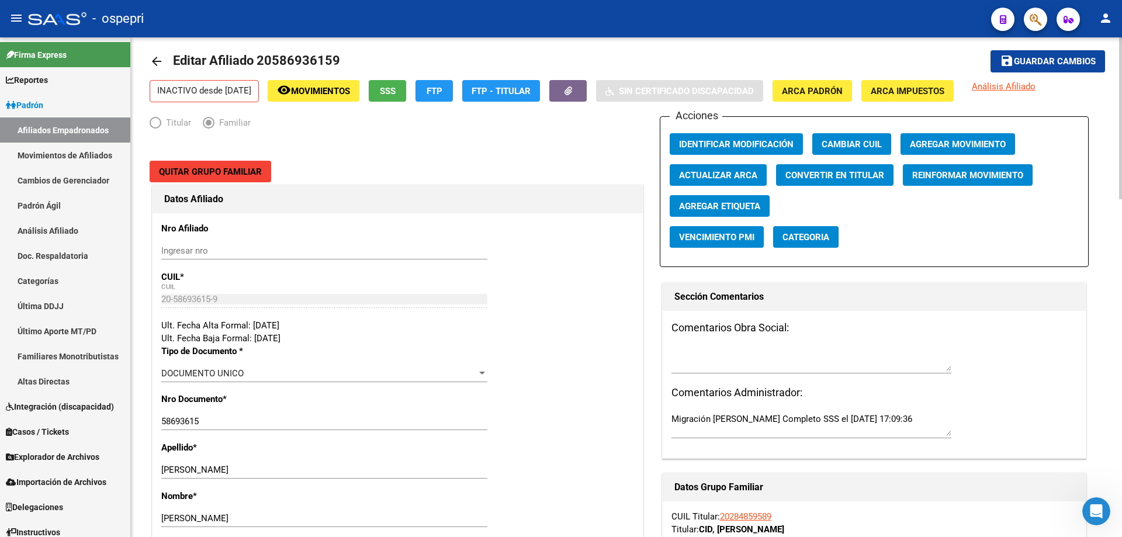
scroll to position [0, 0]
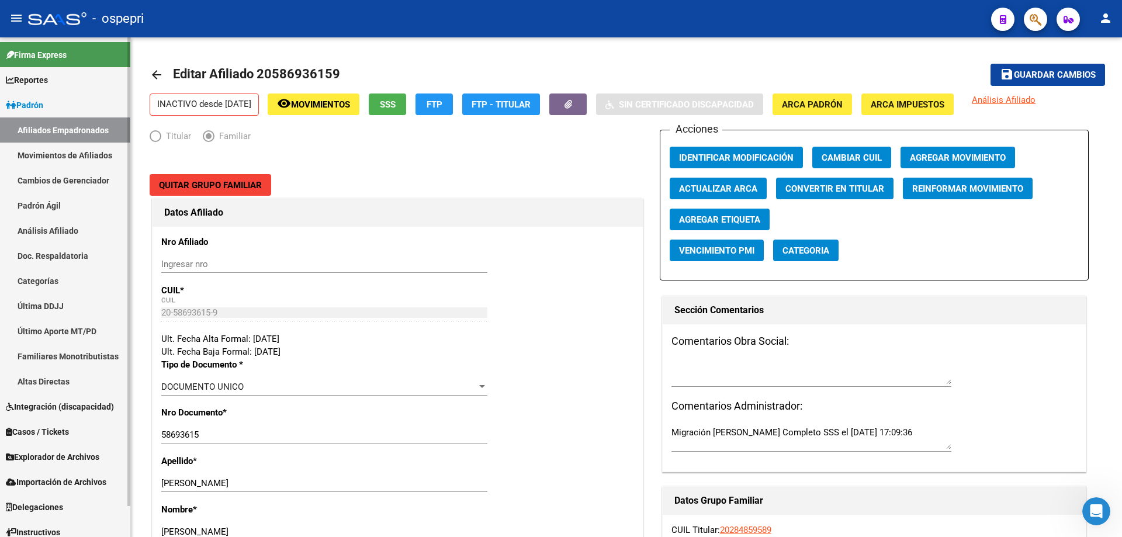
click at [81, 154] on link "Movimientos de Afiliados" at bounding box center [65, 155] width 130 height 25
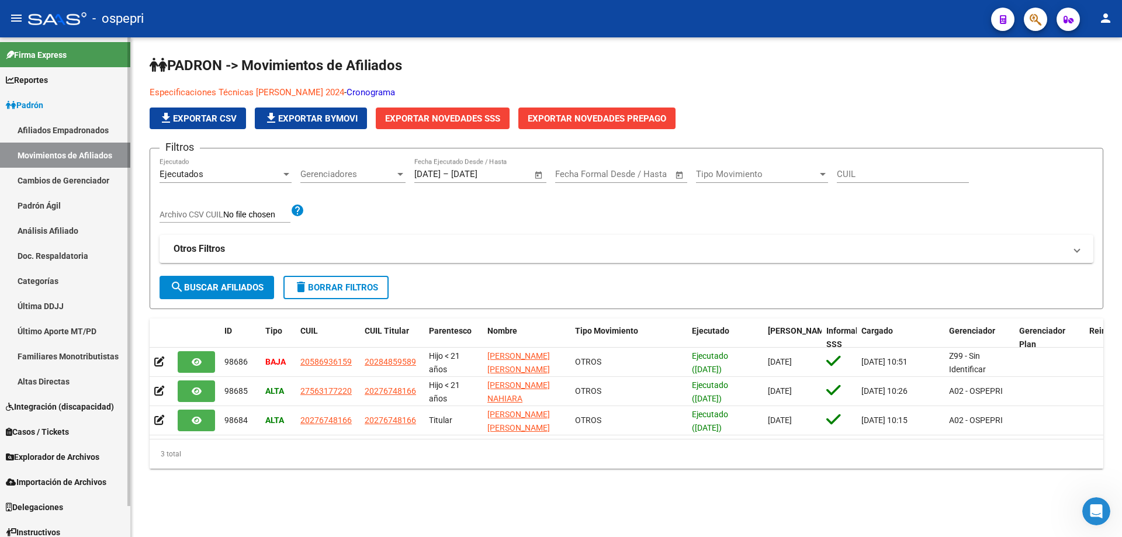
click at [55, 228] on link "Análisis Afiliado" at bounding box center [65, 230] width 130 height 25
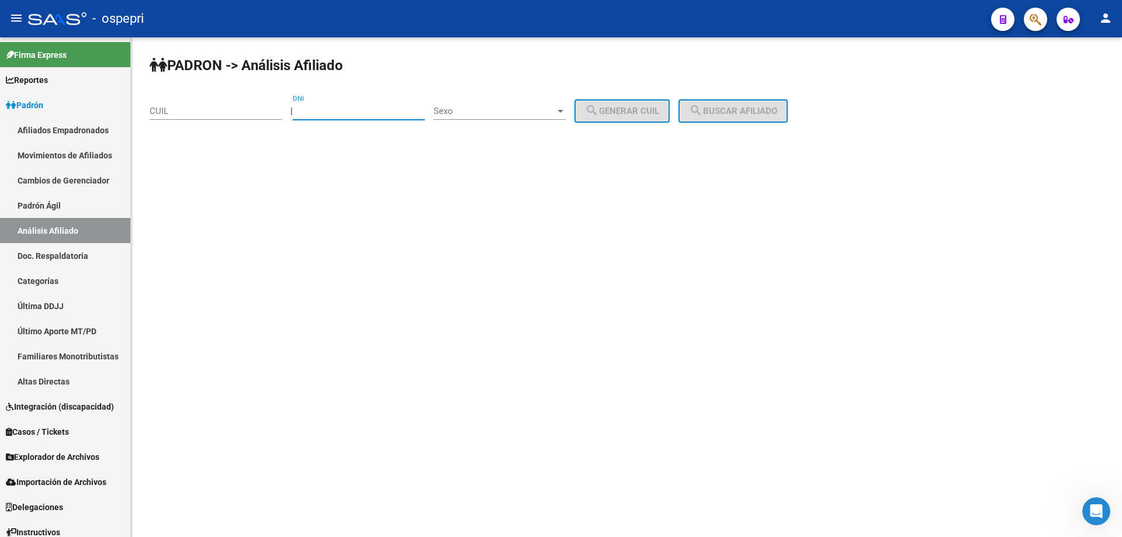
click at [369, 115] on input "DNI" at bounding box center [359, 111] width 132 height 11
paste input "33316070"
type input "33316070"
click at [528, 110] on span "Sexo" at bounding box center [494, 111] width 122 height 11
click at [529, 116] on span "Masculino" at bounding box center [512, 111] width 132 height 26
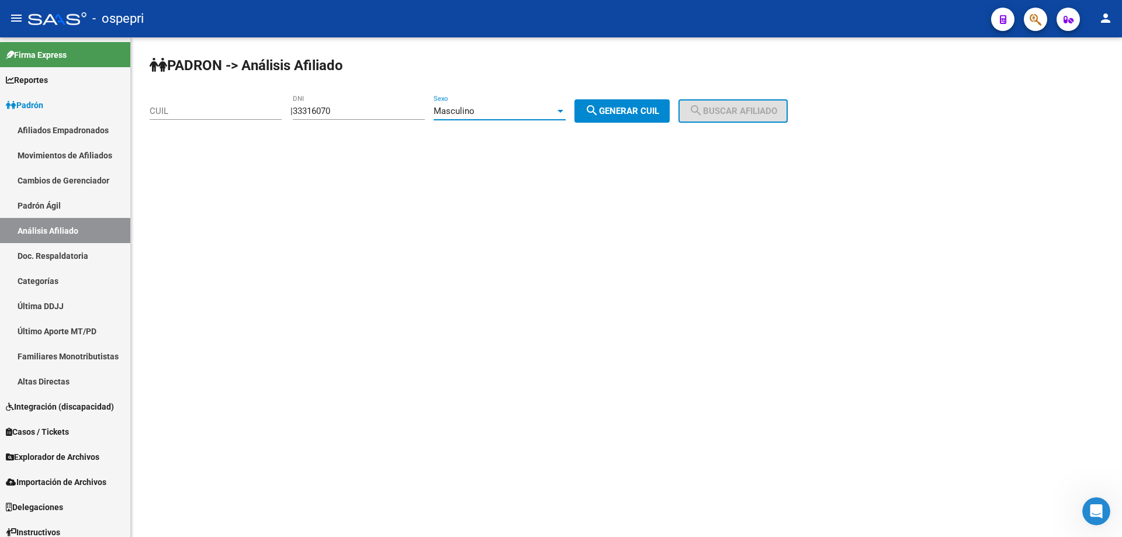
click at [623, 122] on button "search Generar CUIL" at bounding box center [621, 110] width 95 height 23
type input "20-33316070-7"
click at [753, 109] on span "search Buscar afiliado" at bounding box center [733, 111] width 88 height 11
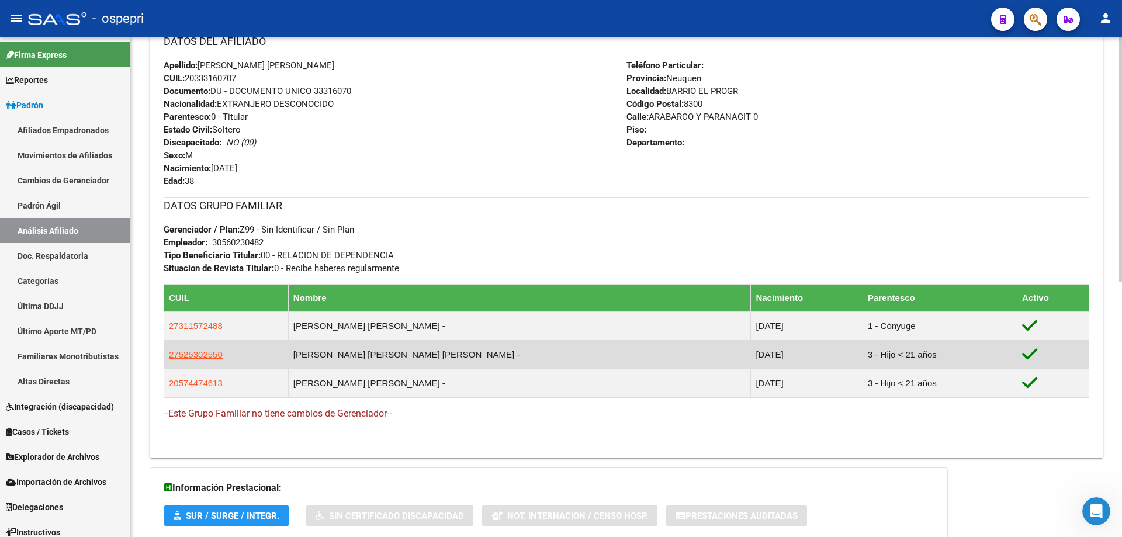
scroll to position [519, 0]
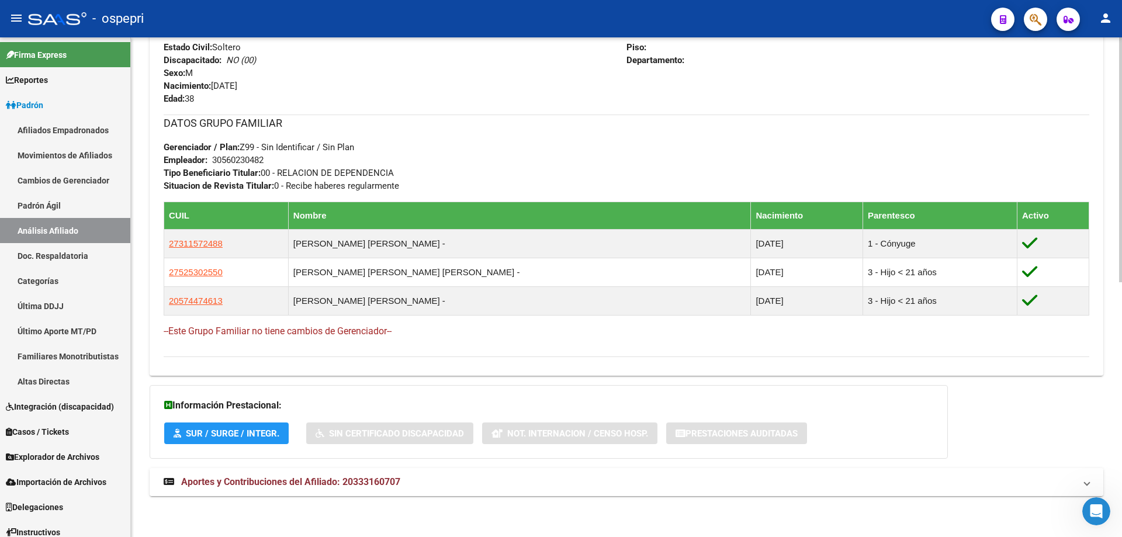
click at [304, 484] on span "Aportes y Contribuciones del Afiliado: 20333160707" at bounding box center [290, 481] width 219 height 11
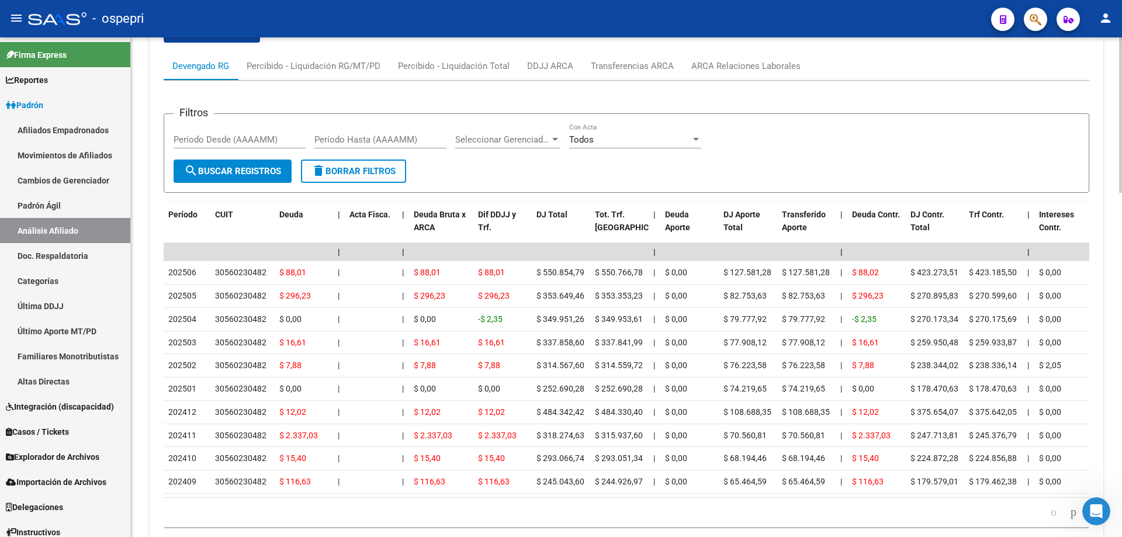
scroll to position [1104, 0]
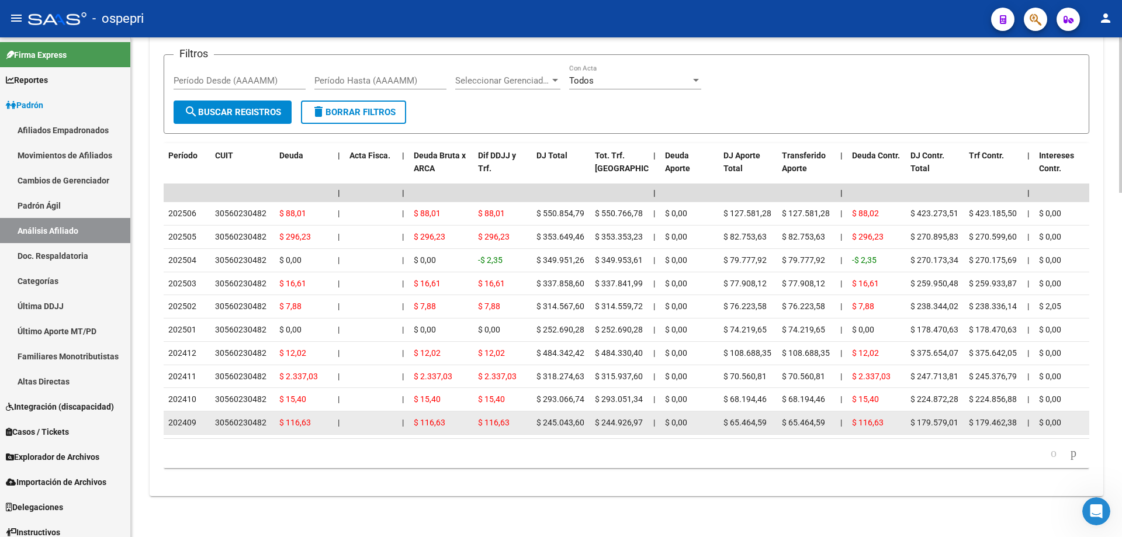
click at [239, 416] on div "30560230482" at bounding box center [240, 422] width 51 height 13
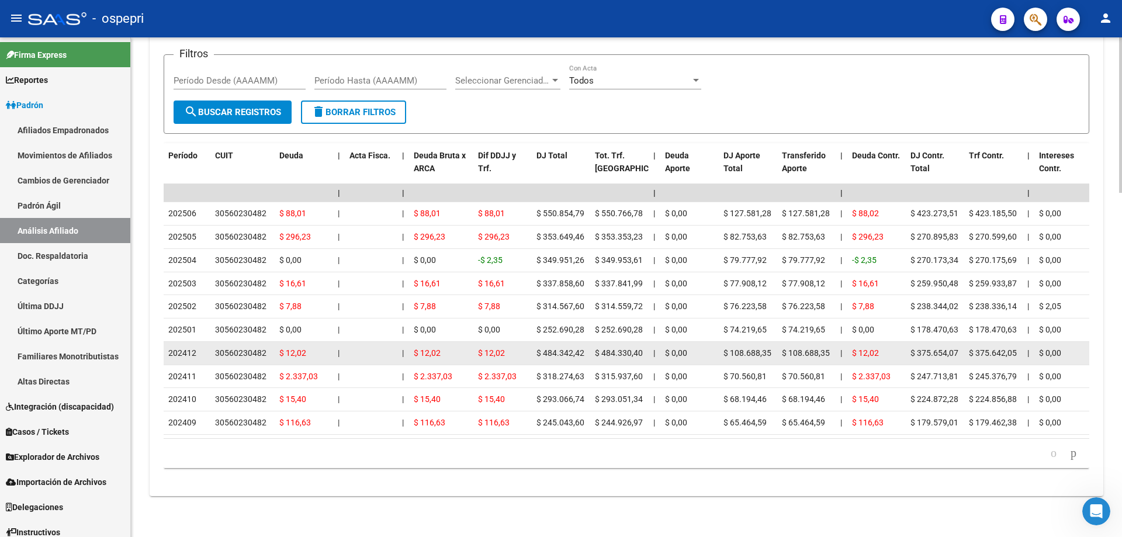
copy div "30560230482"
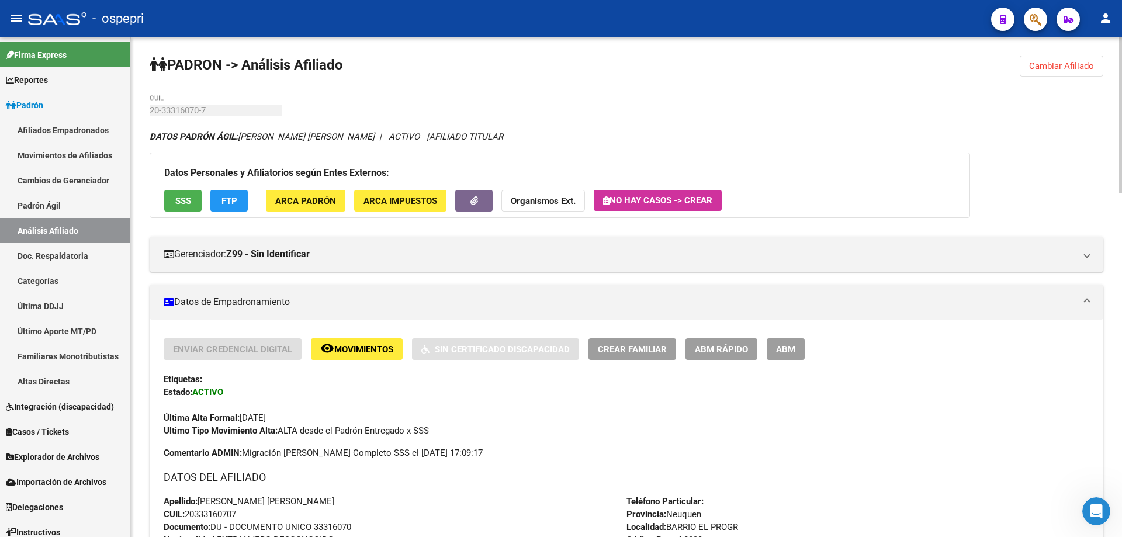
scroll to position [0, 0]
click at [1059, 64] on span "Cambiar Afiliado" at bounding box center [1061, 66] width 65 height 11
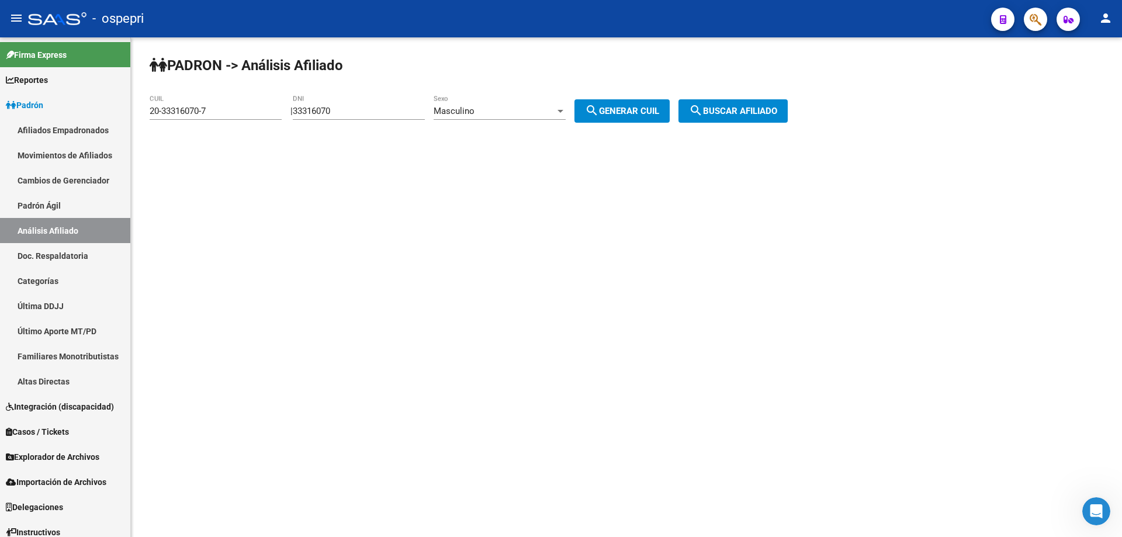
click at [320, 111] on input "33316070" at bounding box center [359, 111] width 132 height 11
type input "27514254"
click at [635, 102] on button "search Generar CUIL" at bounding box center [621, 110] width 95 height 23
type input "23-27514254-9"
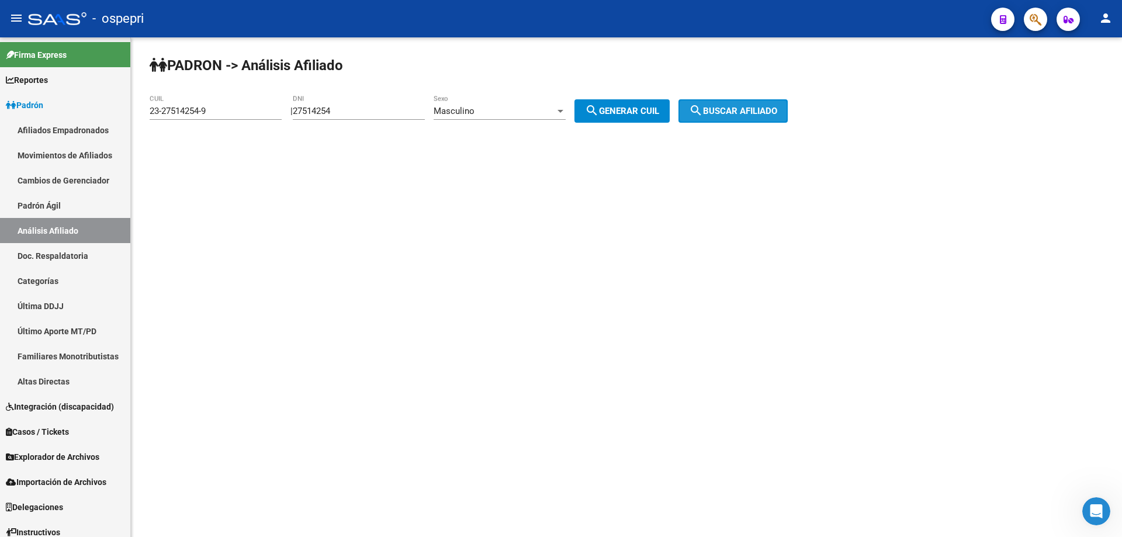
click at [749, 102] on button "search Buscar afiliado" at bounding box center [732, 110] width 109 height 23
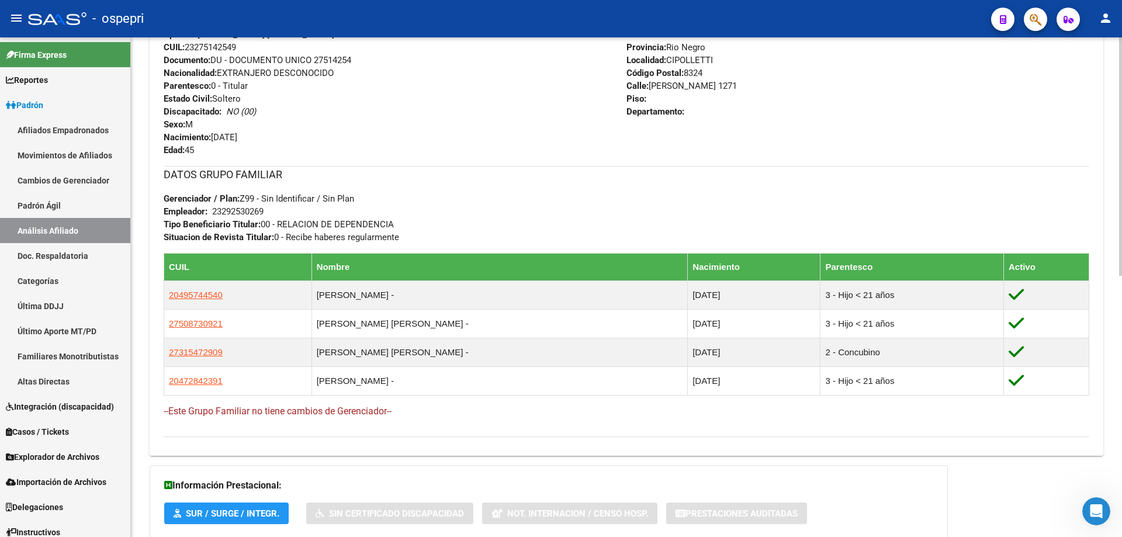
scroll to position [547, 0]
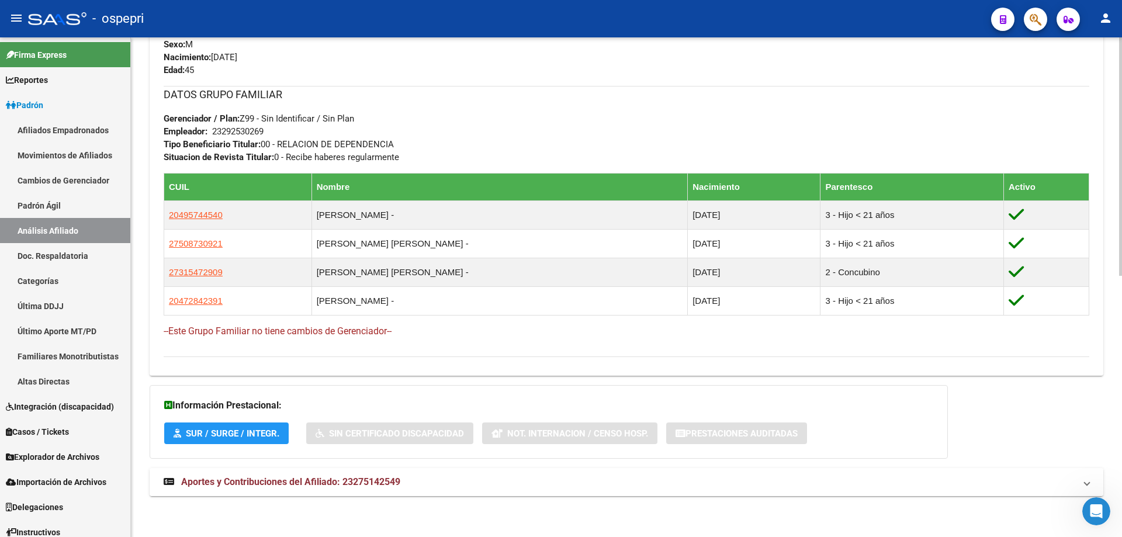
click at [313, 478] on span "Aportes y Contribuciones del Afiliado: 23275142549" at bounding box center [290, 481] width 219 height 11
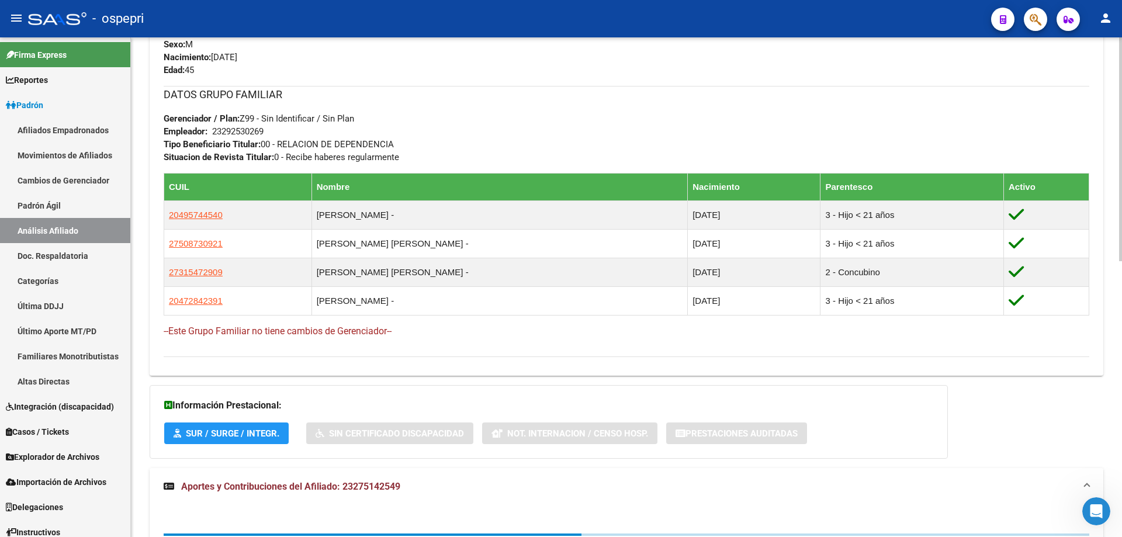
scroll to position [616, 0]
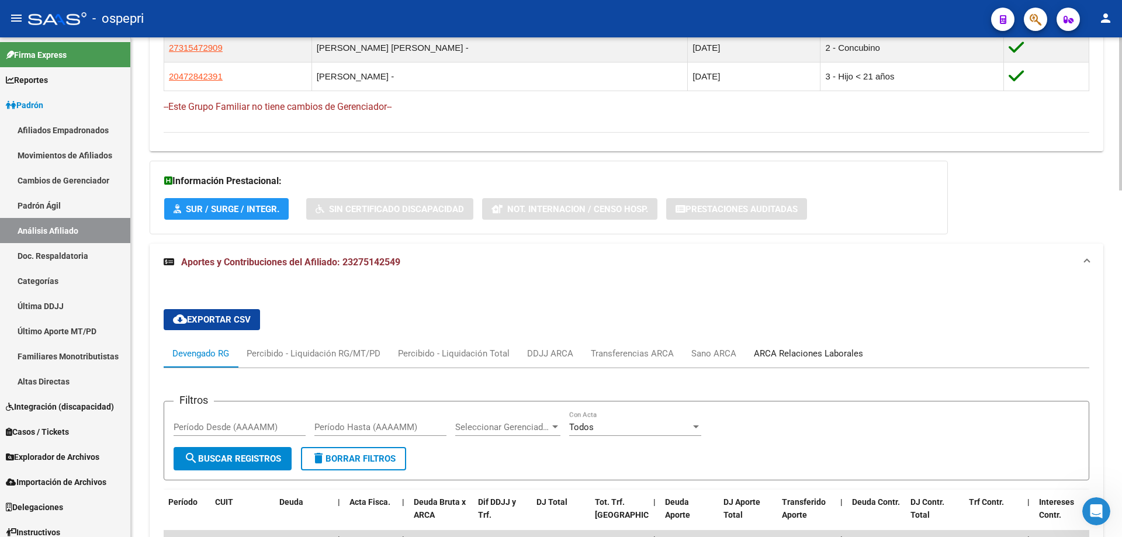
click at [772, 339] on div "ARCA Relaciones Laborales" at bounding box center [808, 353] width 127 height 28
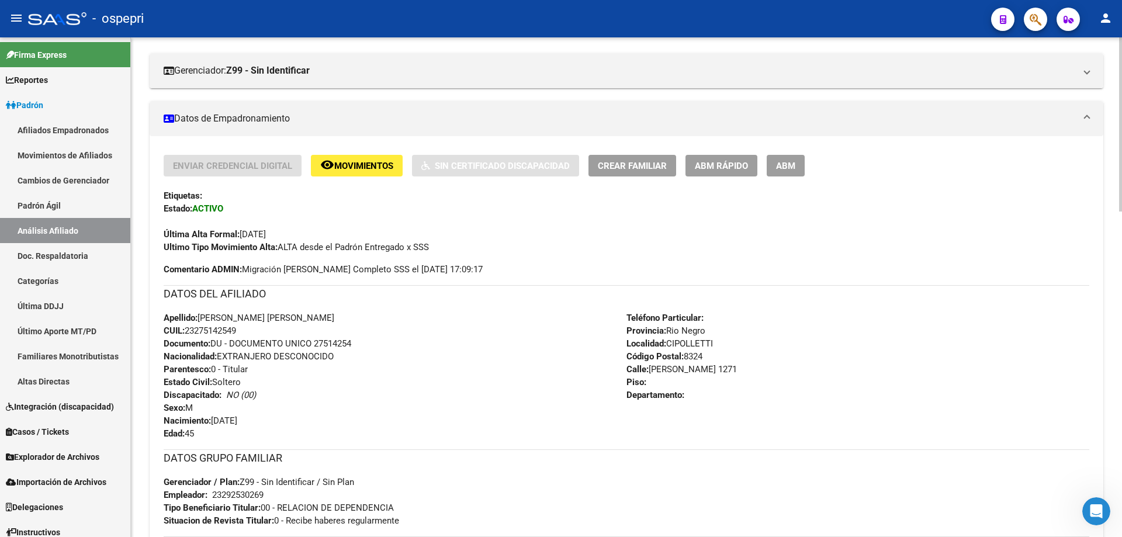
scroll to position [156, 0]
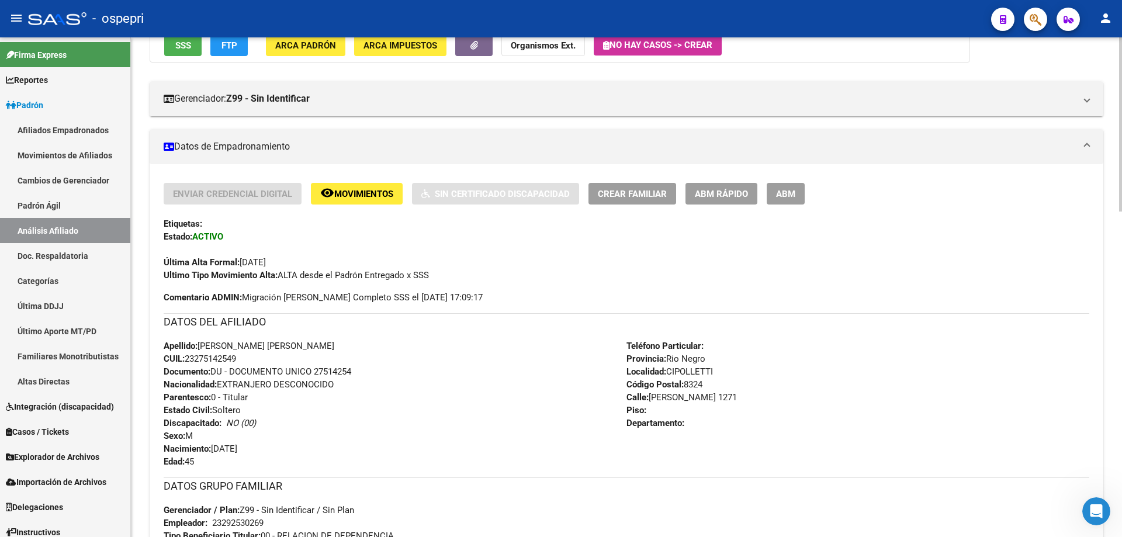
drag, startPoint x: 196, startPoint y: 358, endPoint x: 237, endPoint y: 362, distance: 41.1
click at [236, 362] on span "CUIL: 23275142549" at bounding box center [200, 358] width 72 height 11
copy span "27514254"
click at [409, 342] on div "Apellido: [PERSON_NAME] [PERSON_NAME] CUIL: 23275142549 Documento: DU - DOCUMEN…" at bounding box center [395, 403] width 463 height 129
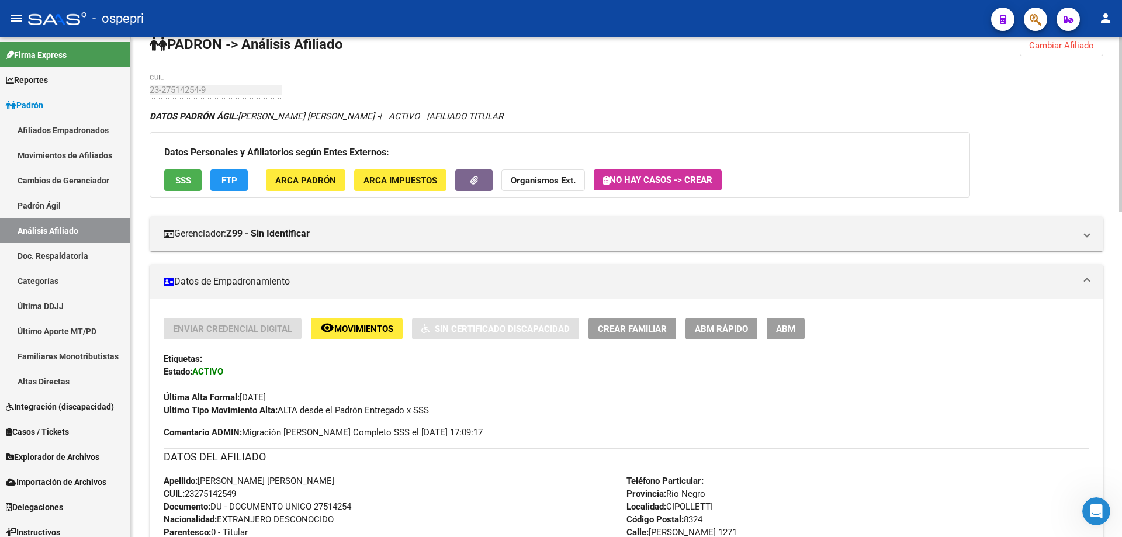
scroll to position [0, 0]
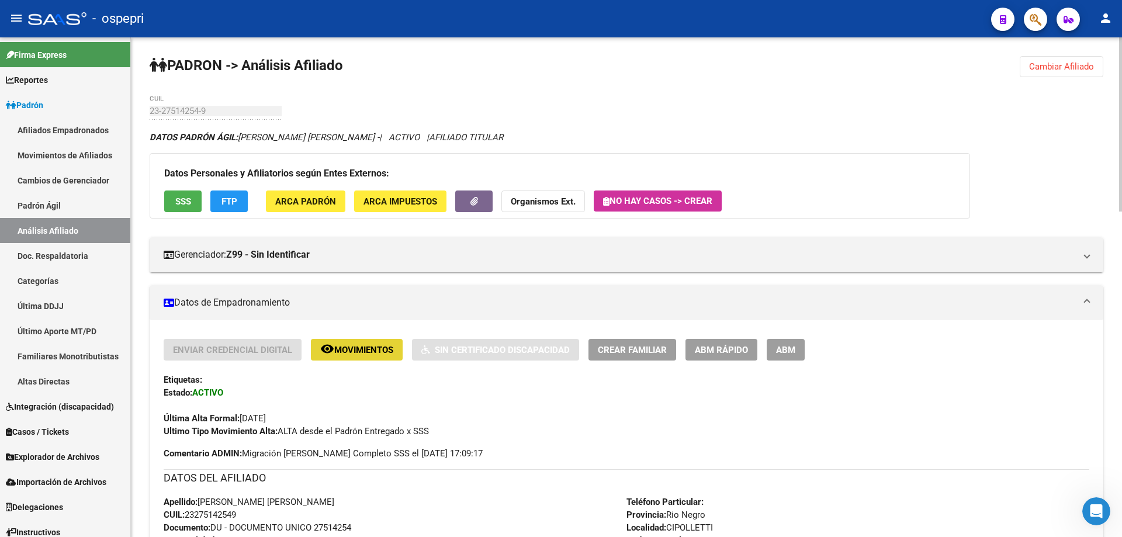
click at [361, 350] on span "Movimientos" at bounding box center [363, 350] width 59 height 11
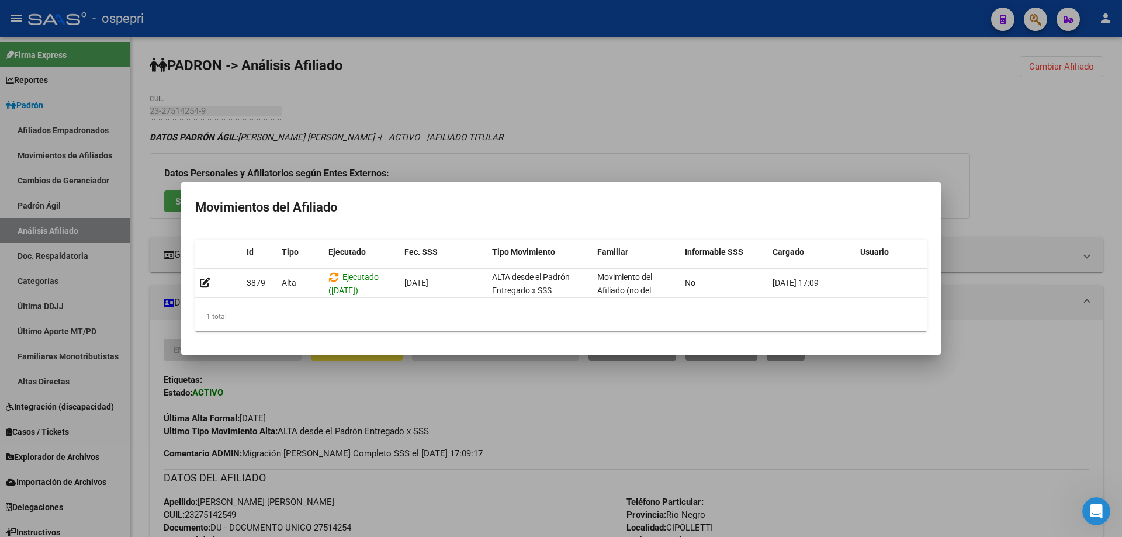
click at [526, 149] on div at bounding box center [561, 268] width 1122 height 537
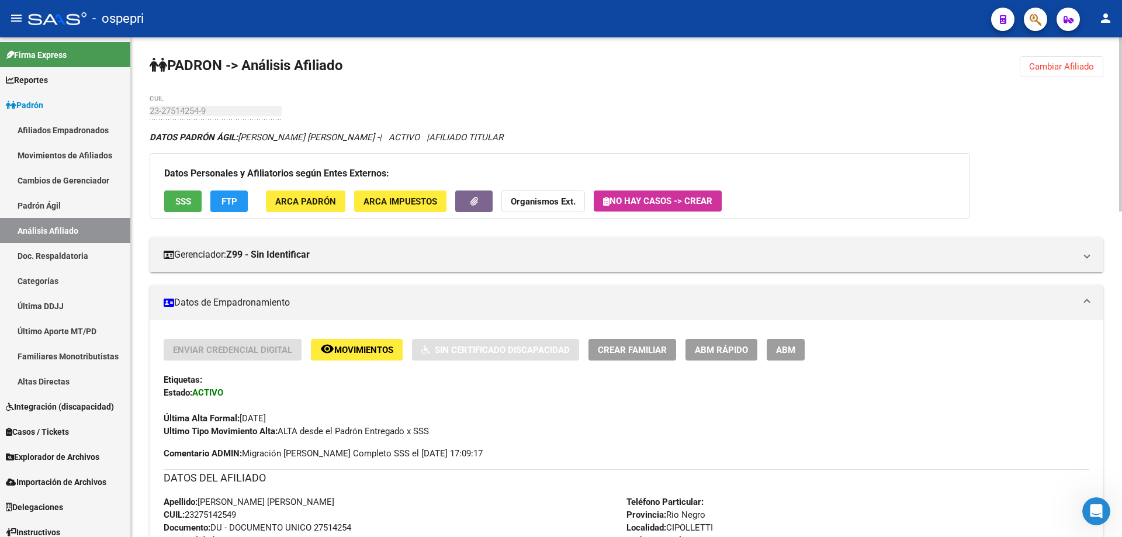
click at [101, 134] on link "Afiliados Empadronados" at bounding box center [65, 129] width 130 height 25
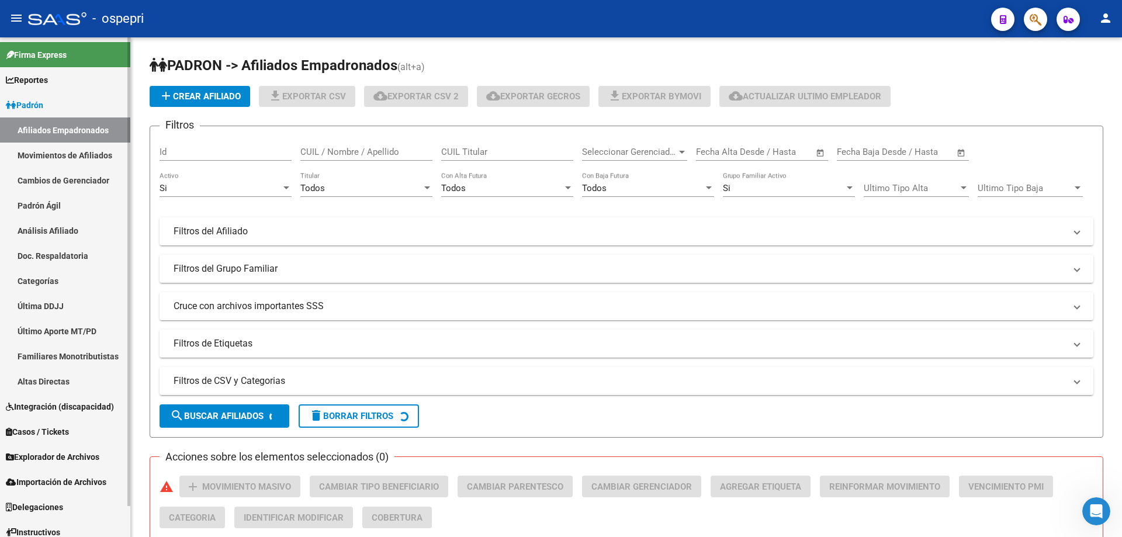
click at [92, 99] on link "Padrón" at bounding box center [65, 104] width 130 height 25
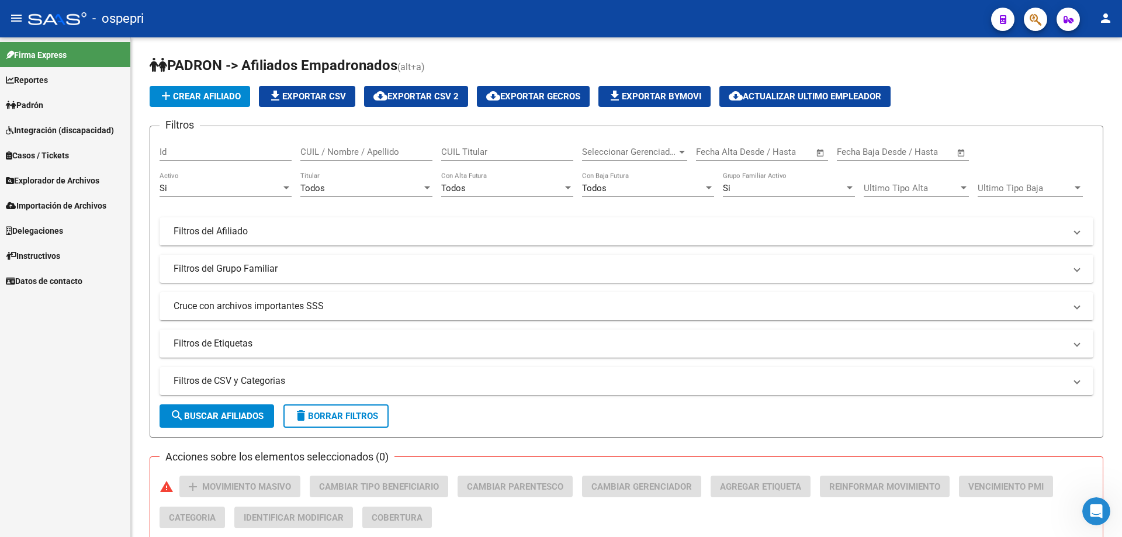
click at [50, 180] on span "Explorador de Archivos" at bounding box center [52, 180] width 93 height 13
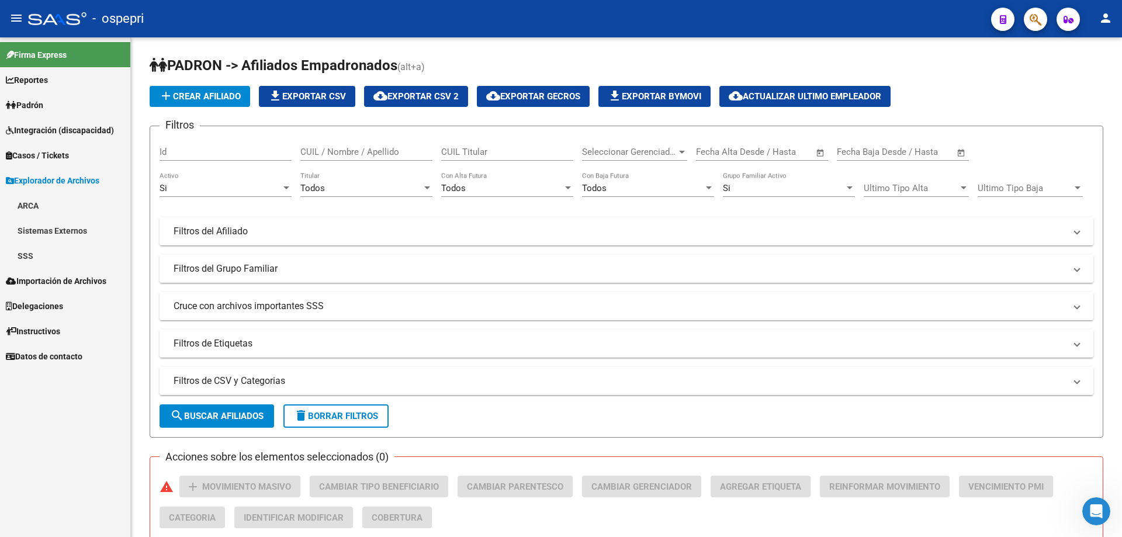
click at [68, 109] on link "Padrón" at bounding box center [65, 104] width 130 height 25
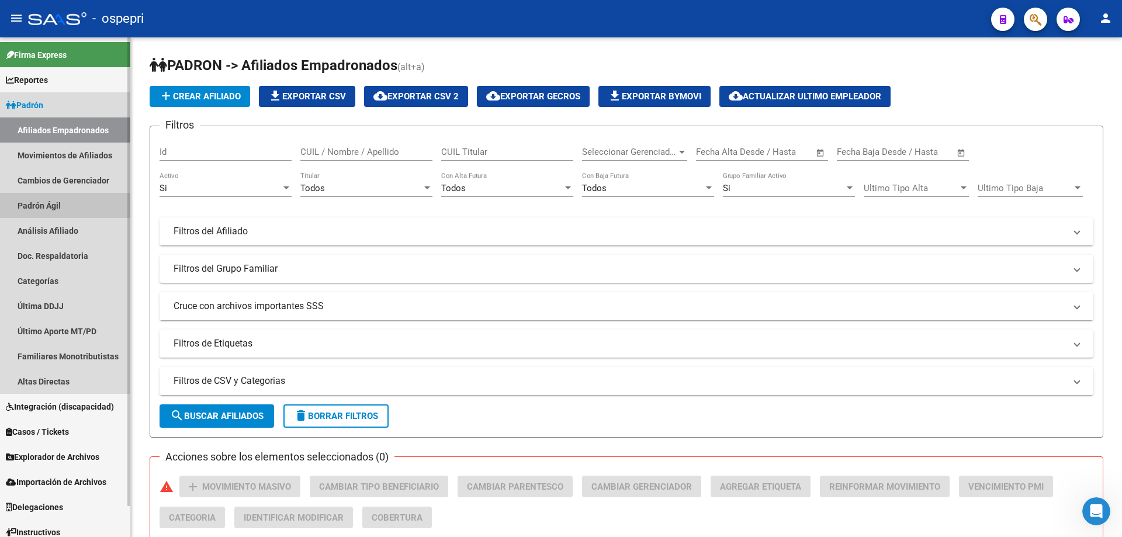
click at [63, 205] on link "Padrón Ágil" at bounding box center [65, 205] width 130 height 25
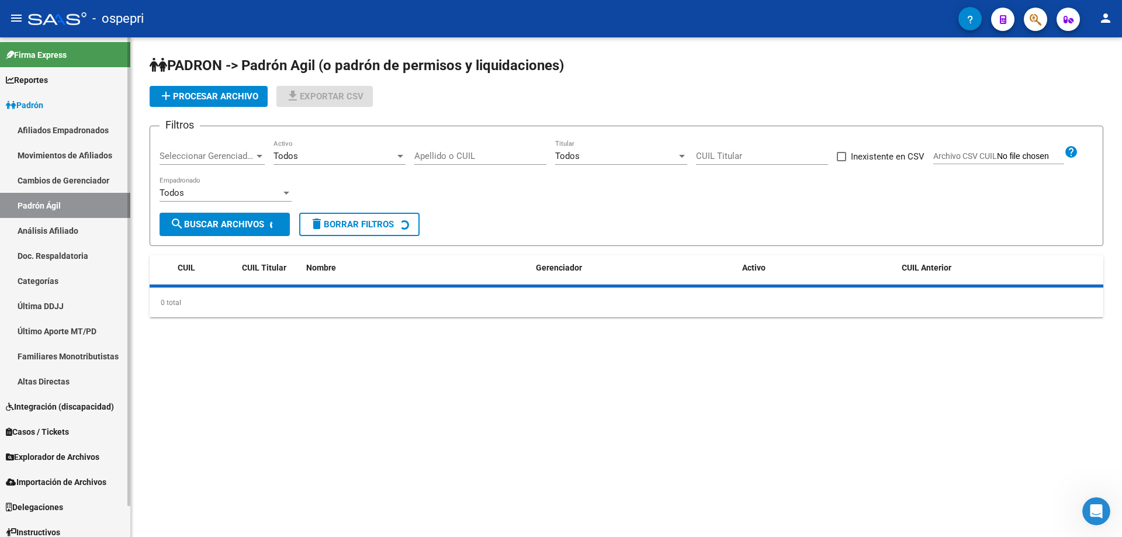
click at [56, 228] on link "Análisis Afiliado" at bounding box center [65, 230] width 130 height 25
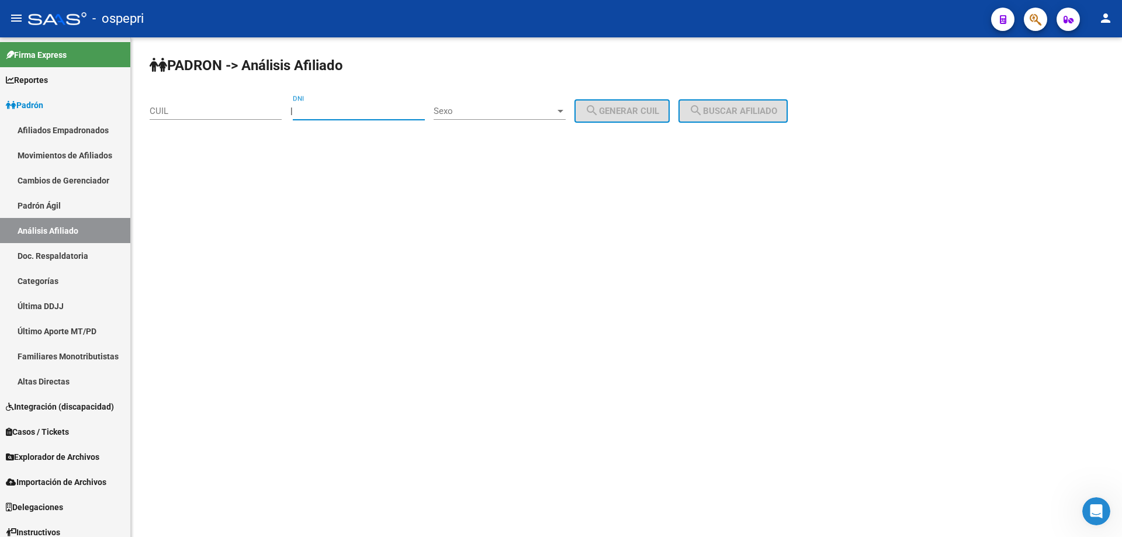
click at [353, 114] on input "DNI" at bounding box center [359, 111] width 132 height 11
paste input "27514254"
type input "27514254"
click at [481, 114] on span "Sexo" at bounding box center [494, 111] width 122 height 11
click at [494, 116] on span "Masculino" at bounding box center [512, 111] width 132 height 26
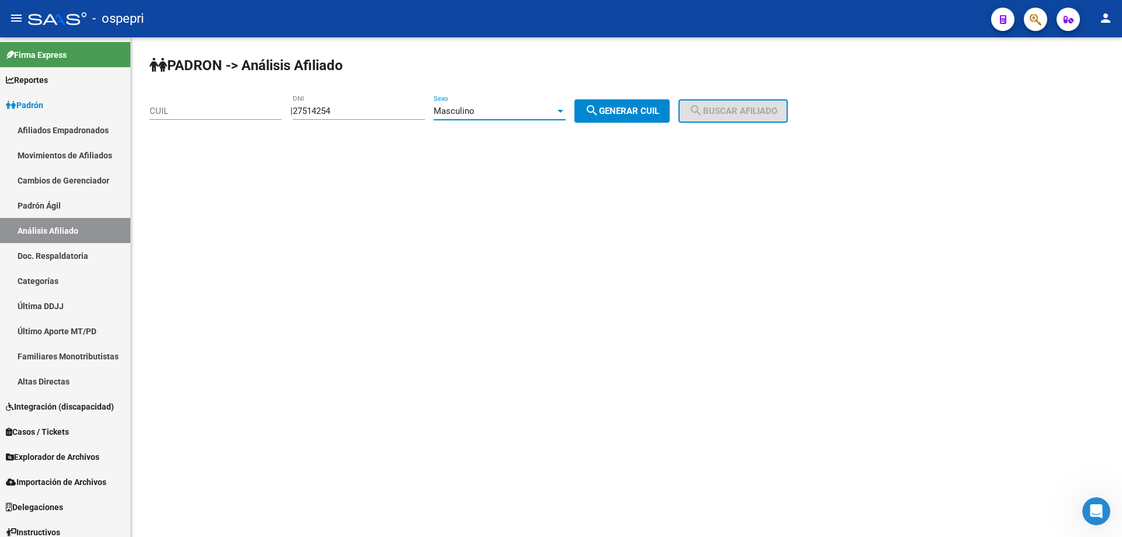
click at [659, 112] on span "search Generar CUIL" at bounding box center [622, 111] width 74 height 11
type input "23-27514254-9"
click at [783, 103] on button "search Buscar afiliado" at bounding box center [732, 110] width 109 height 23
